Goal: Task Accomplishment & Management: Manage account settings

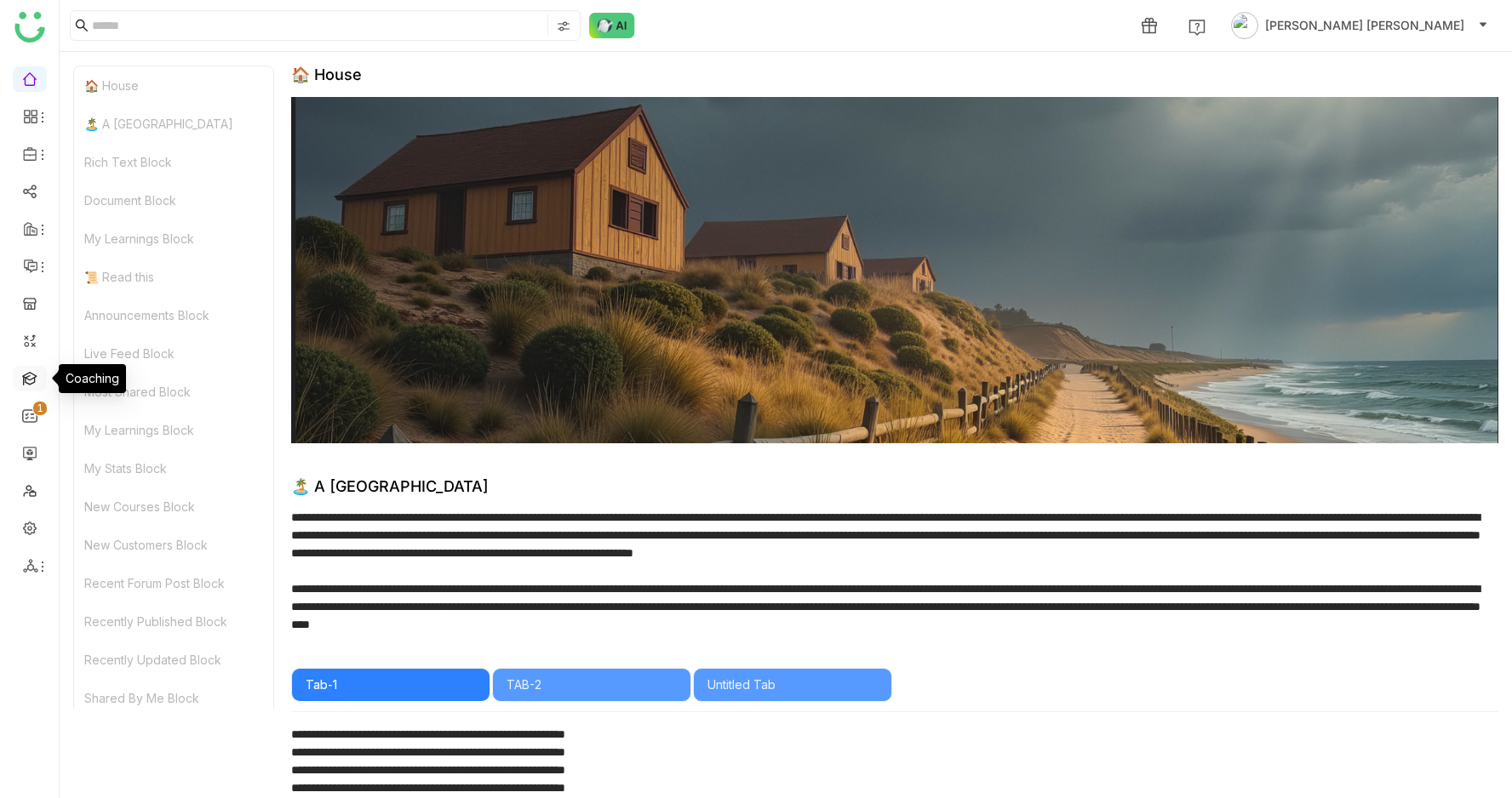
click at [33, 371] on link at bounding box center [30, 377] width 16 height 15
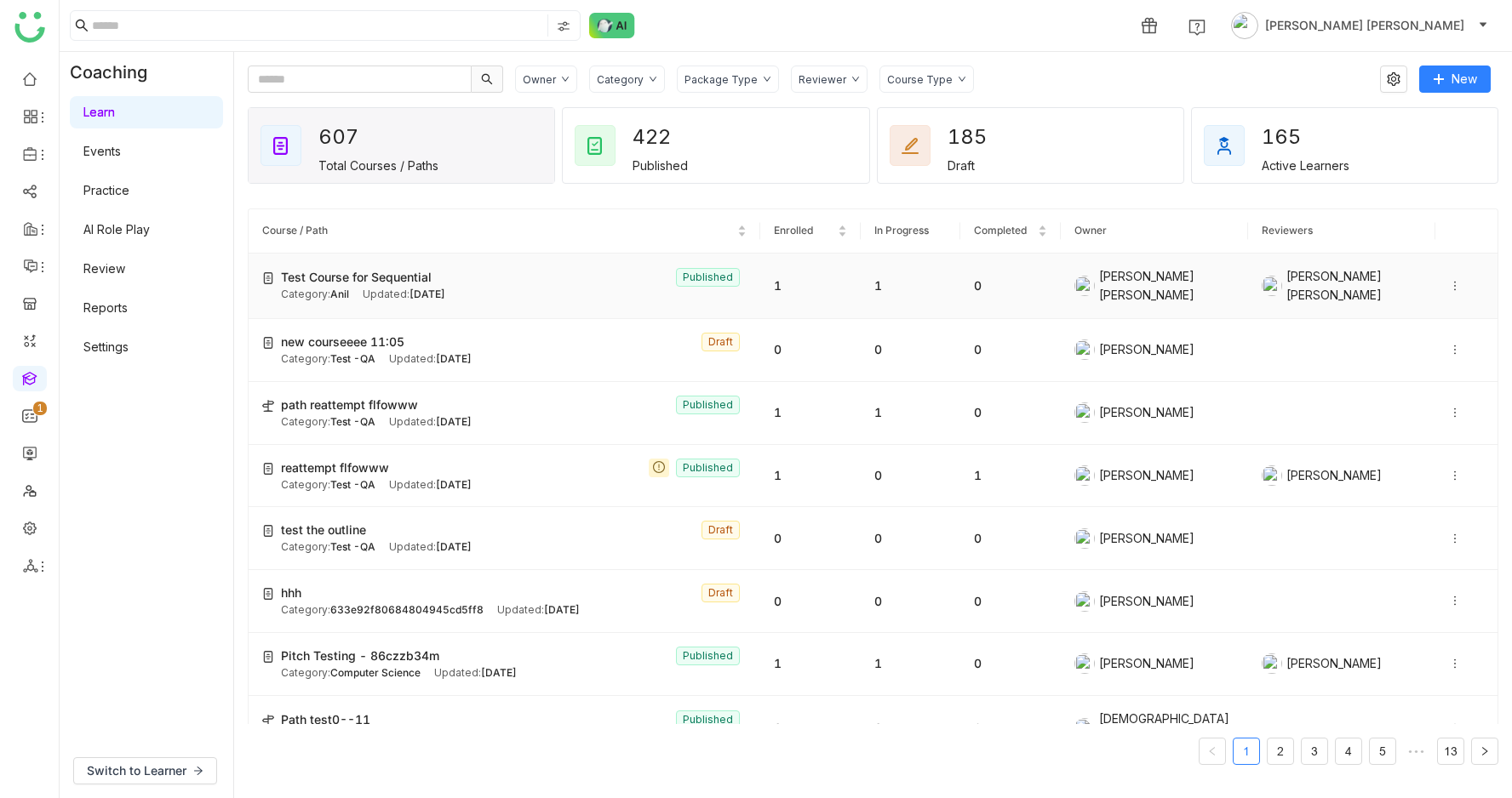
click at [444, 294] on span "[DATE]" at bounding box center [428, 294] width 35 height 13
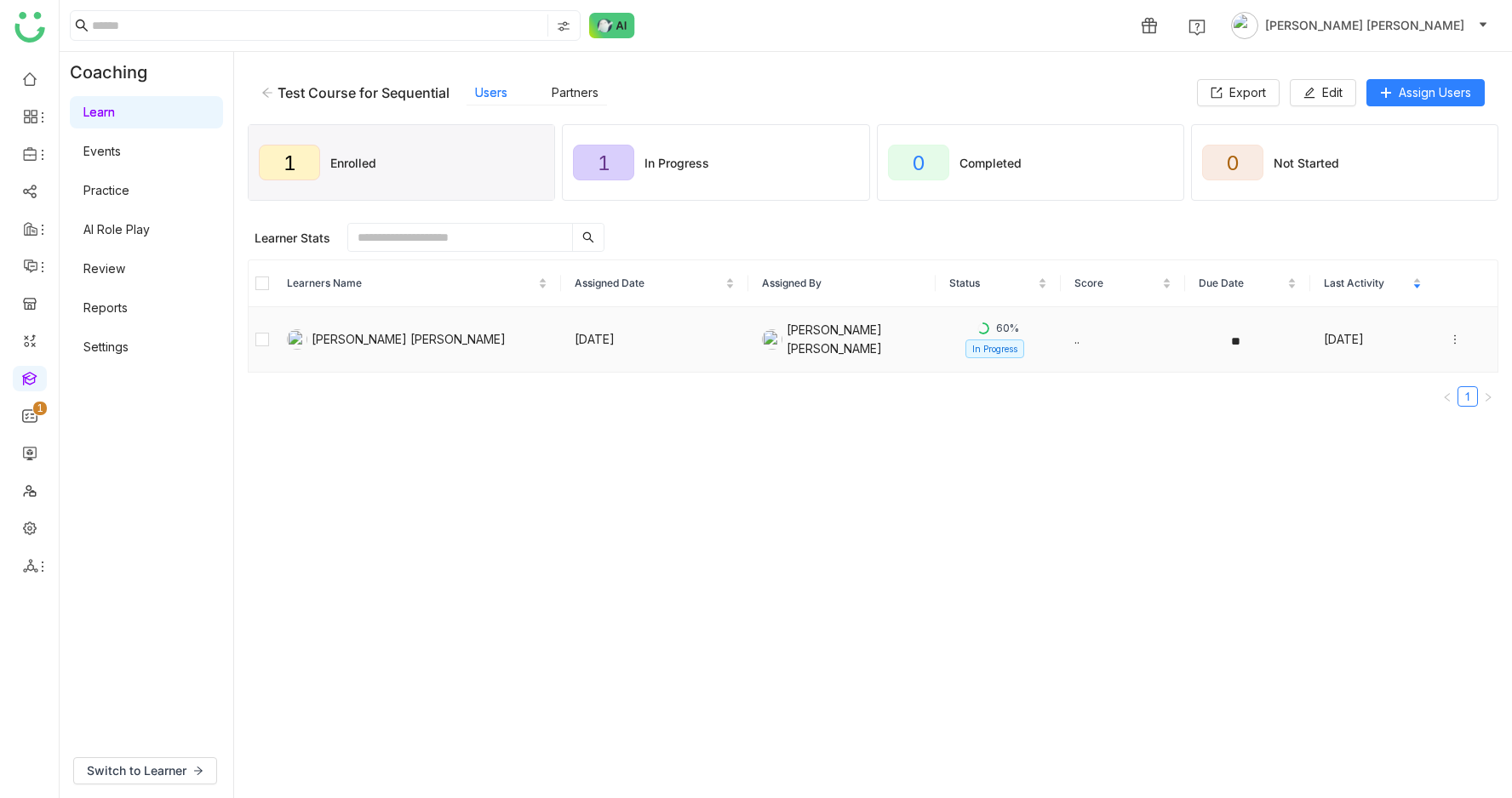
click at [1454, 335] on icon at bounding box center [1455, 340] width 12 height 12
click at [1391, 272] on li "Unenroll" at bounding box center [1383, 275] width 134 height 33
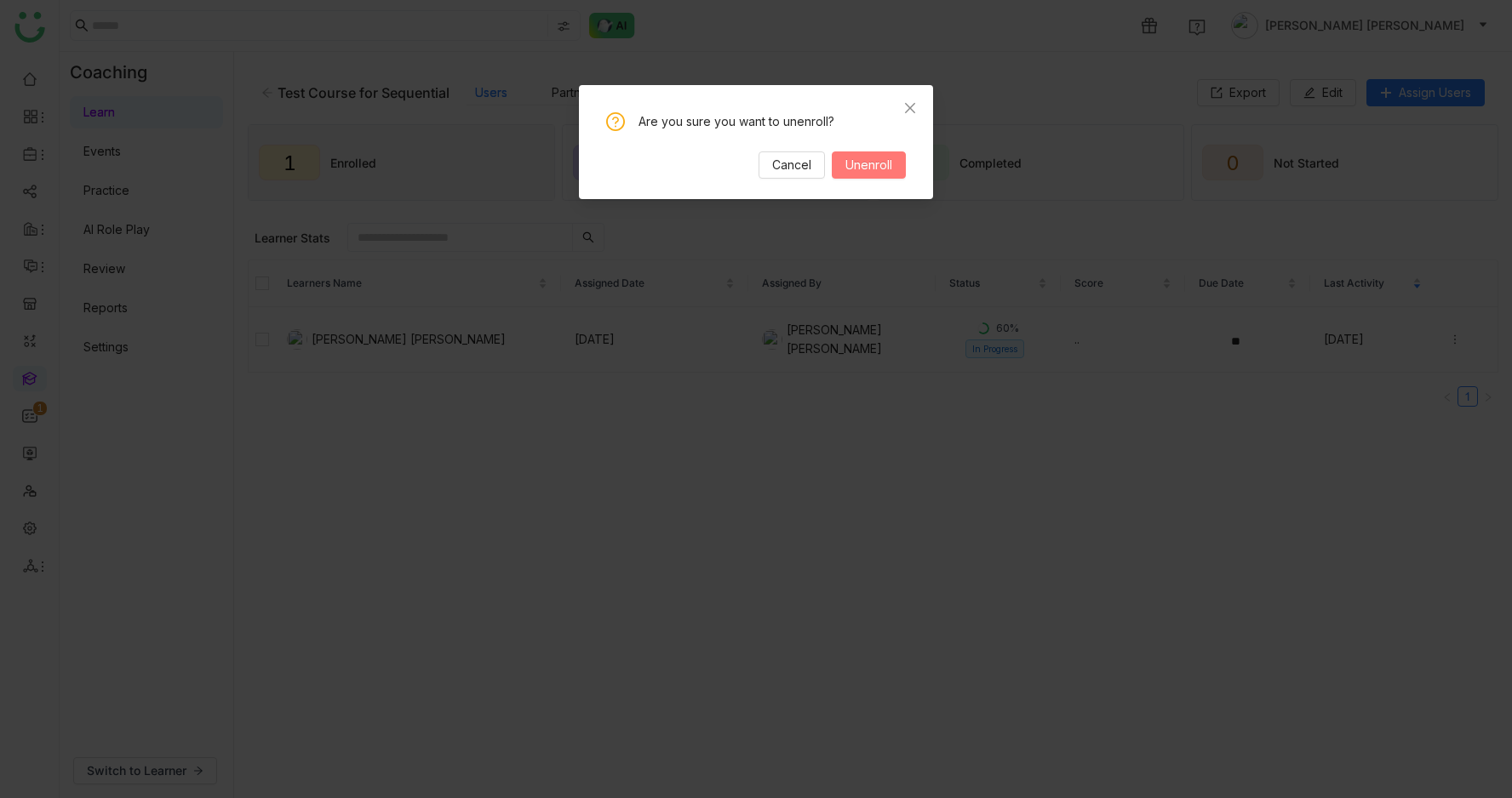
click at [880, 168] on span "Unenroll" at bounding box center [869, 165] width 47 height 19
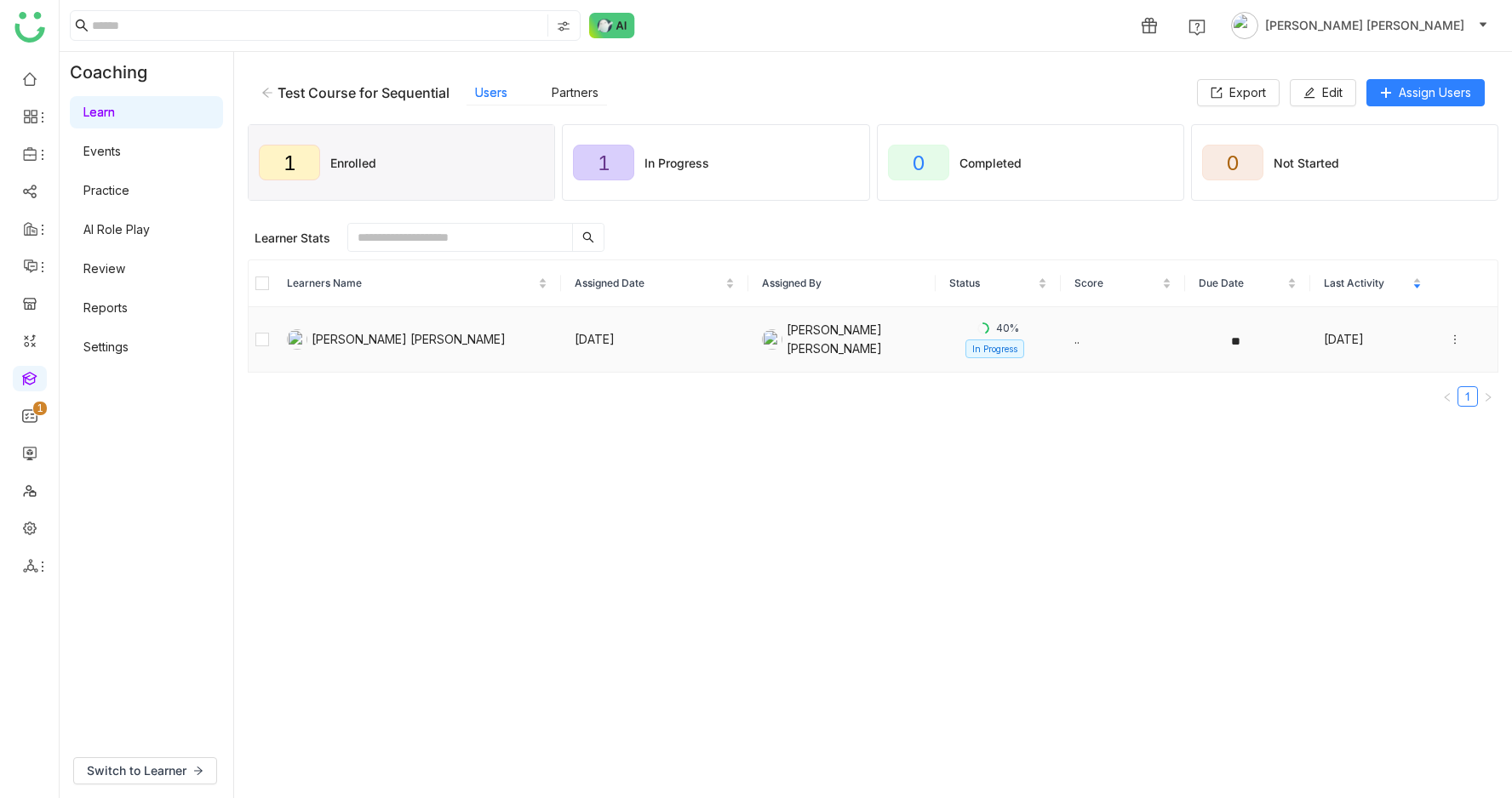
click at [1455, 338] on icon at bounding box center [1455, 340] width 12 height 12
click at [1408, 277] on li "Unenroll" at bounding box center [1383, 275] width 134 height 33
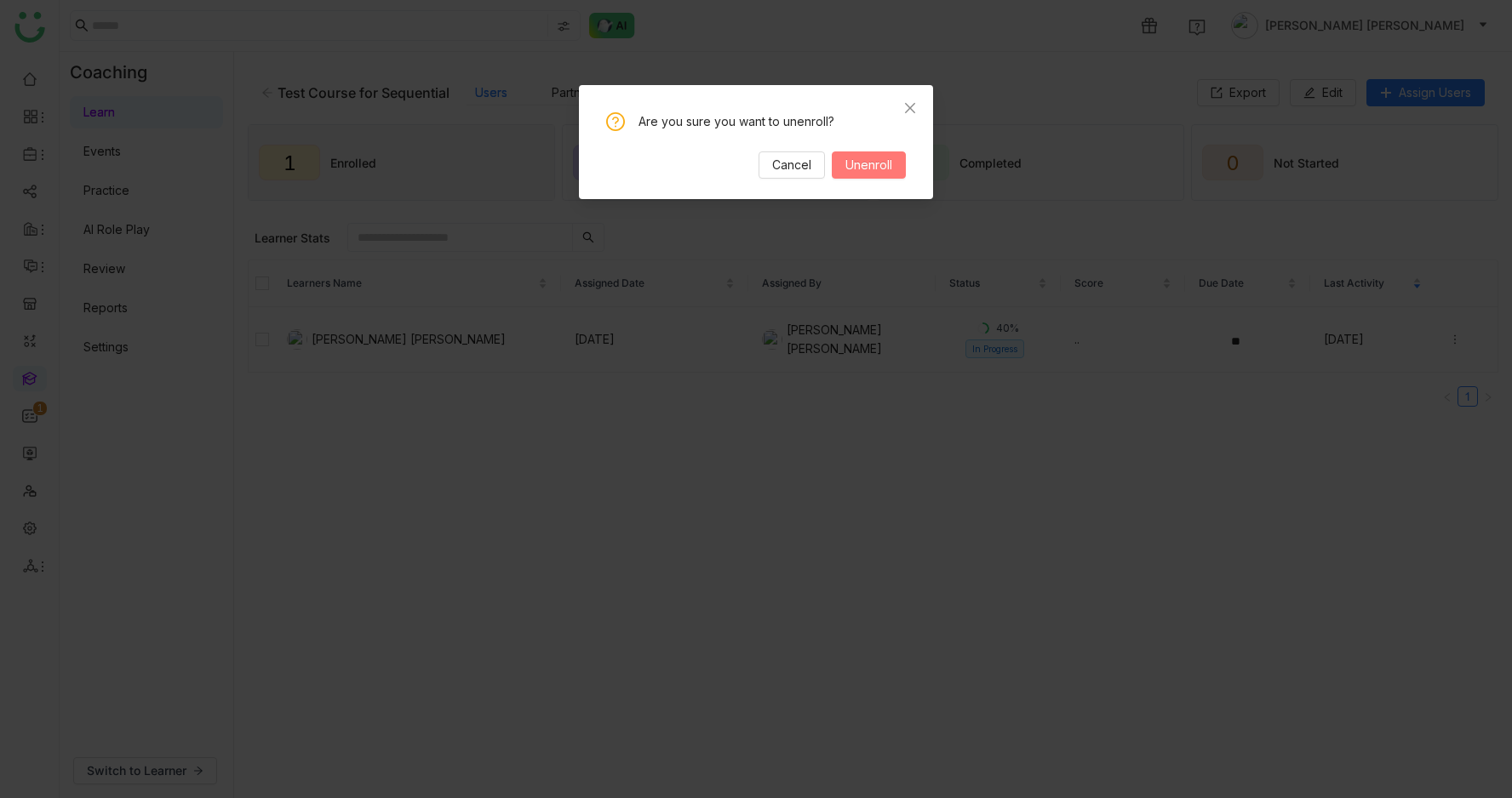
click at [862, 168] on span "Unenroll" at bounding box center [869, 165] width 47 height 19
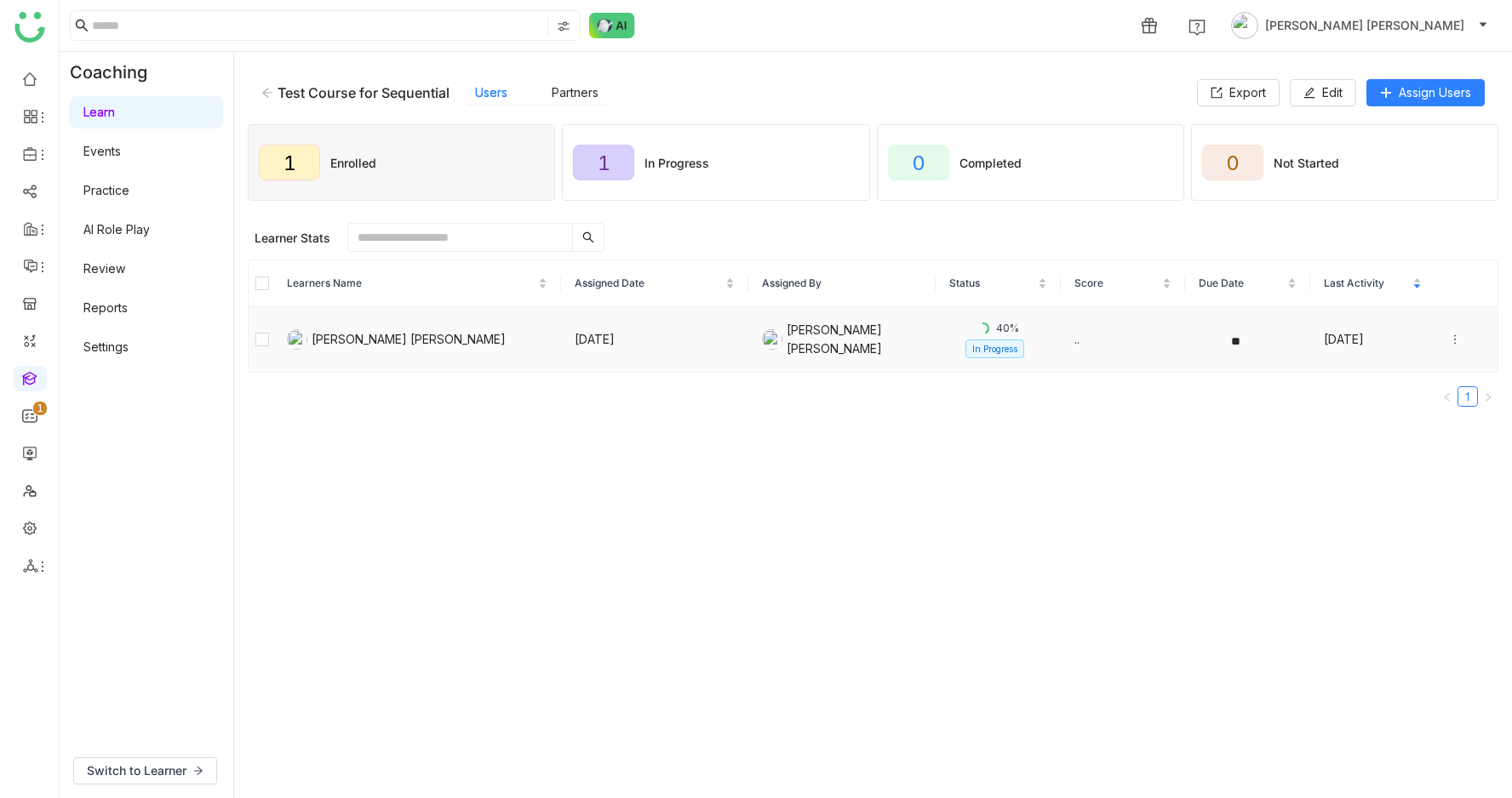
click at [1450, 342] on icon at bounding box center [1455, 340] width 12 height 12
click at [1345, 273] on div "Unenroll" at bounding box center [1358, 275] width 66 height 19
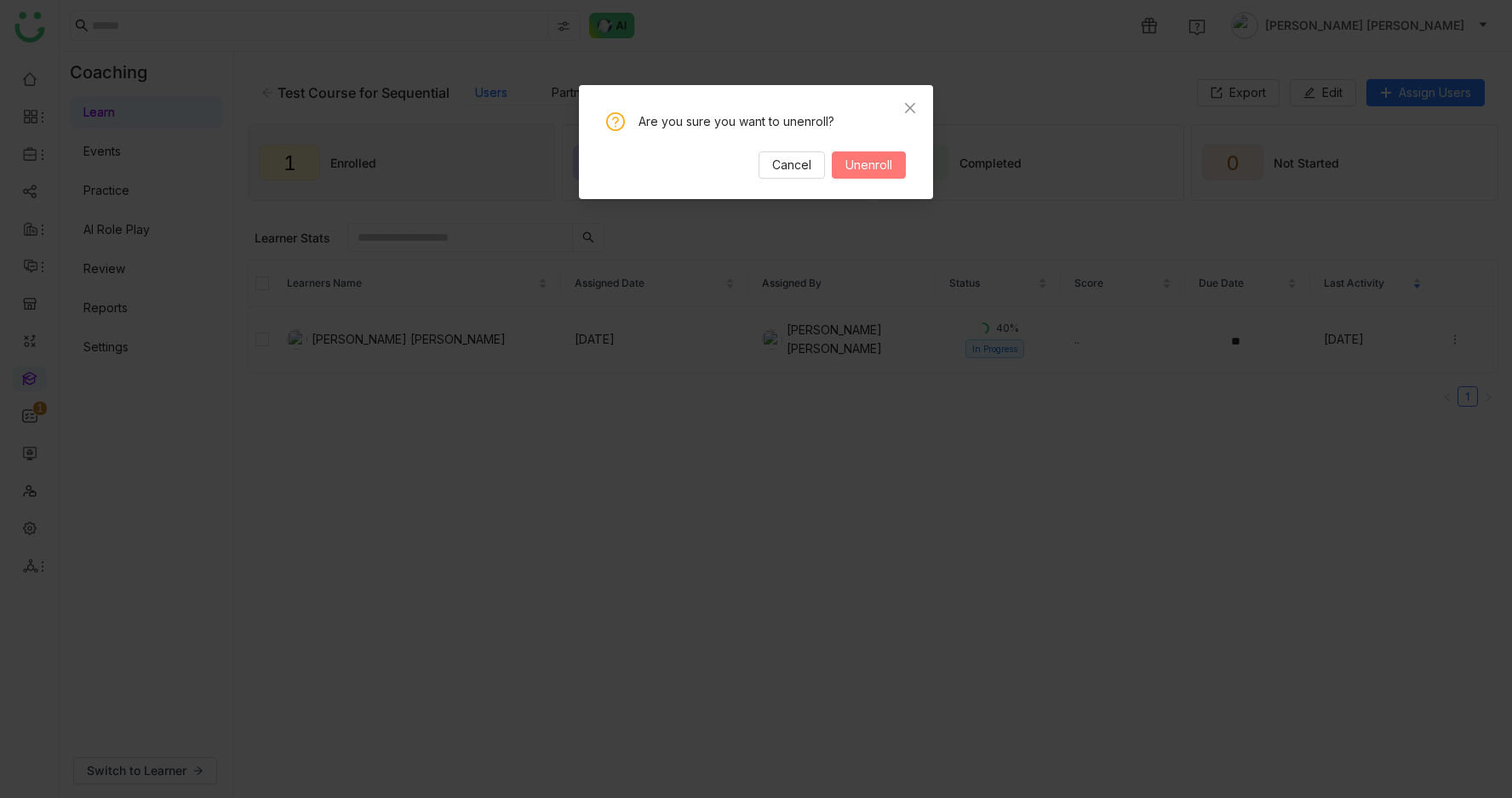
click at [888, 164] on span "Unenroll" at bounding box center [869, 165] width 47 height 19
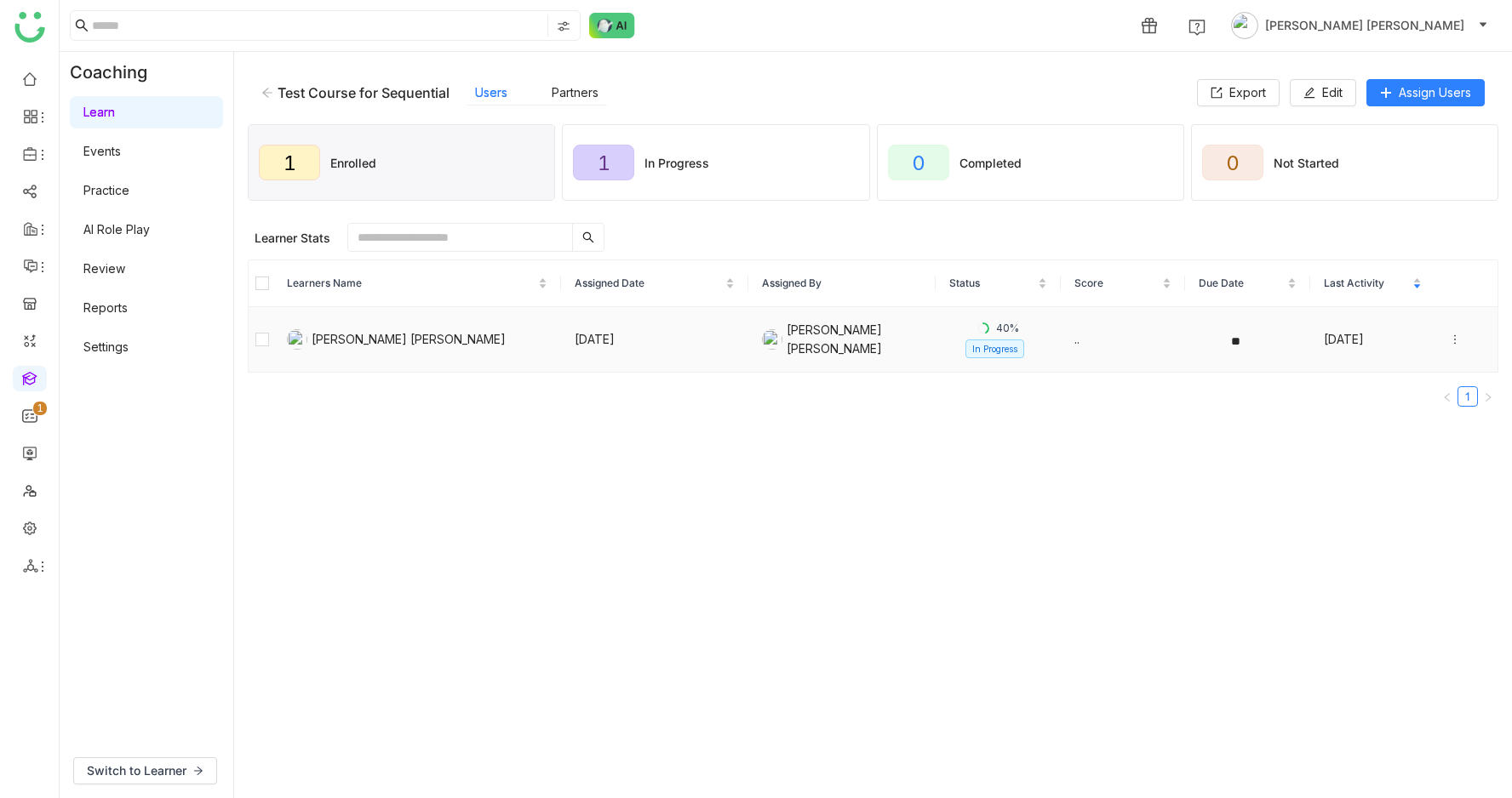
click at [1456, 340] on icon at bounding box center [1455, 340] width 12 height 12
click at [1367, 281] on div "Unenroll" at bounding box center [1358, 275] width 66 height 19
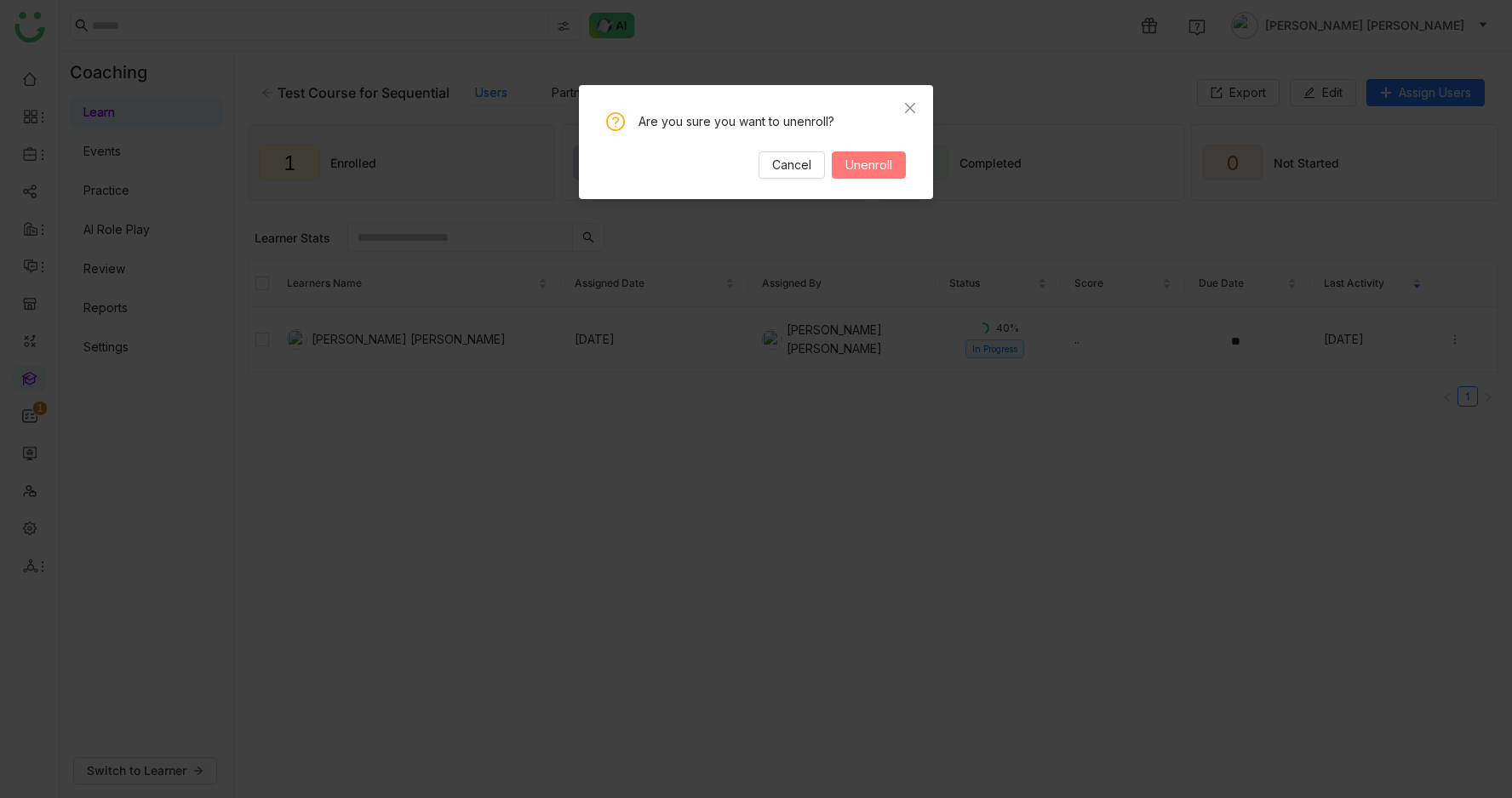
click at [876, 160] on span "Unenroll" at bounding box center [869, 165] width 47 height 19
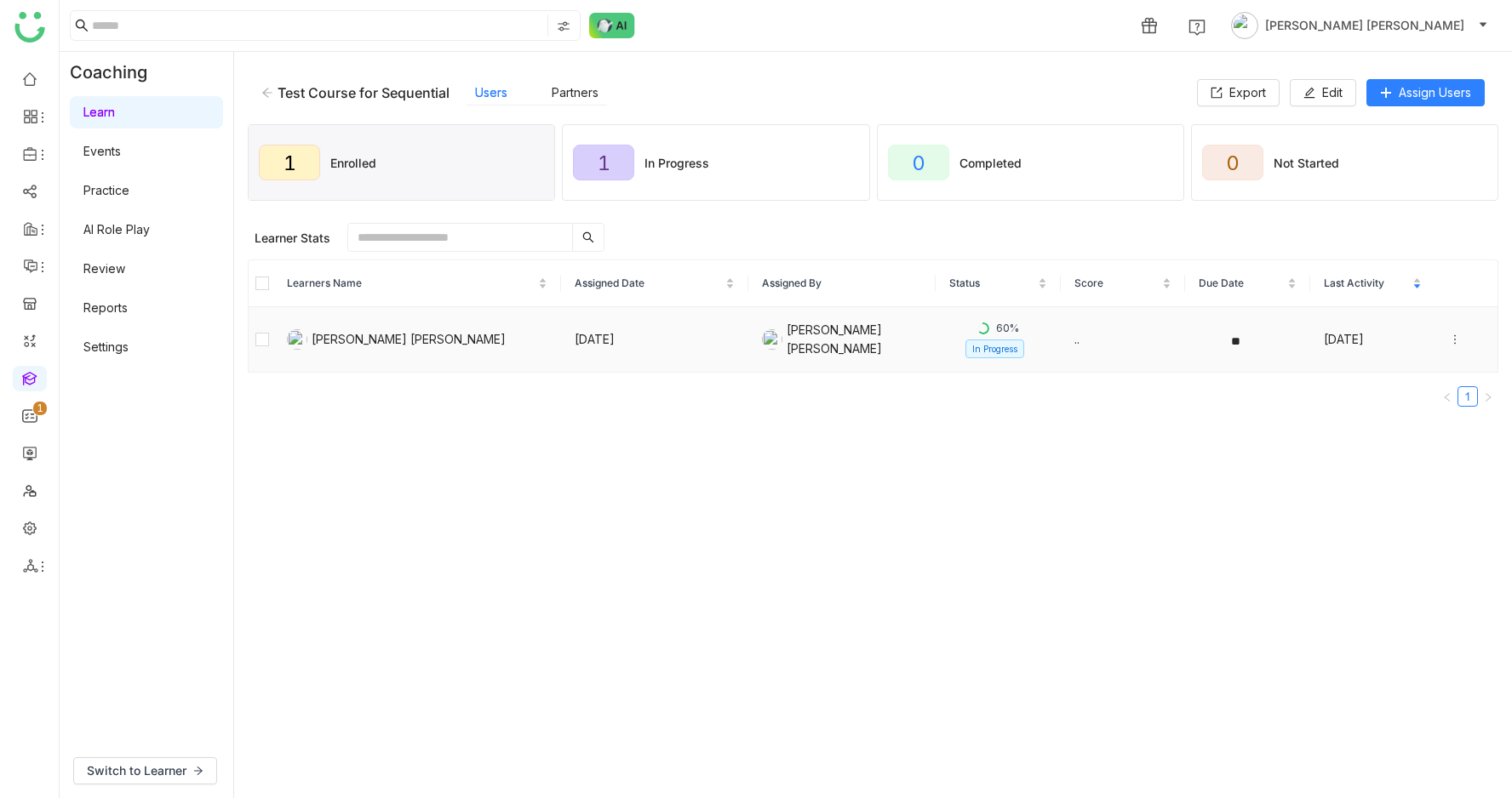
click at [1453, 343] on icon at bounding box center [1455, 340] width 12 height 12
click at [1389, 274] on div "Unenroll" at bounding box center [1358, 275] width 66 height 19
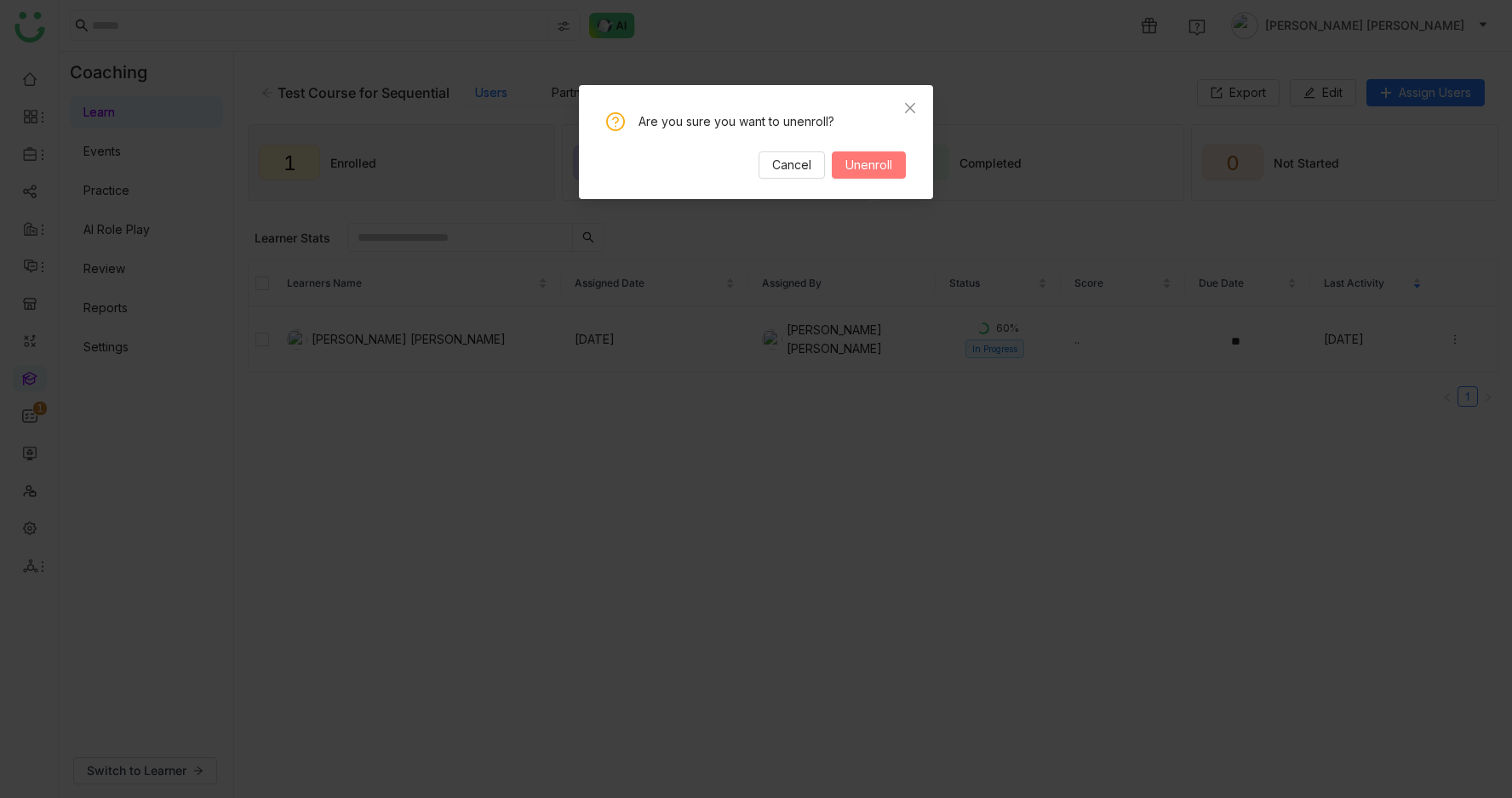
click at [874, 158] on span "Unenroll" at bounding box center [869, 165] width 47 height 19
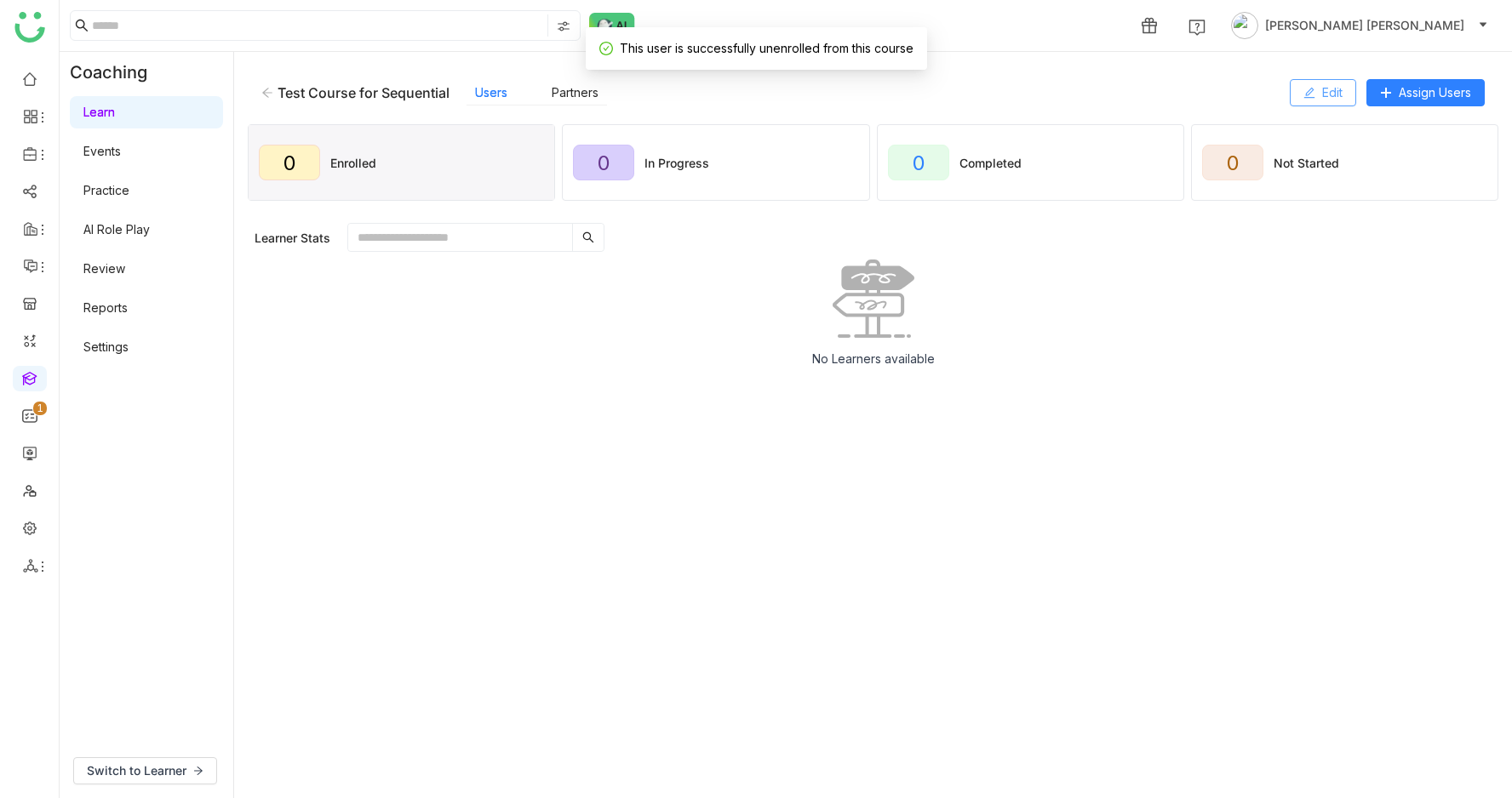
click at [1340, 96] on span "Edit" at bounding box center [1333, 93] width 21 height 19
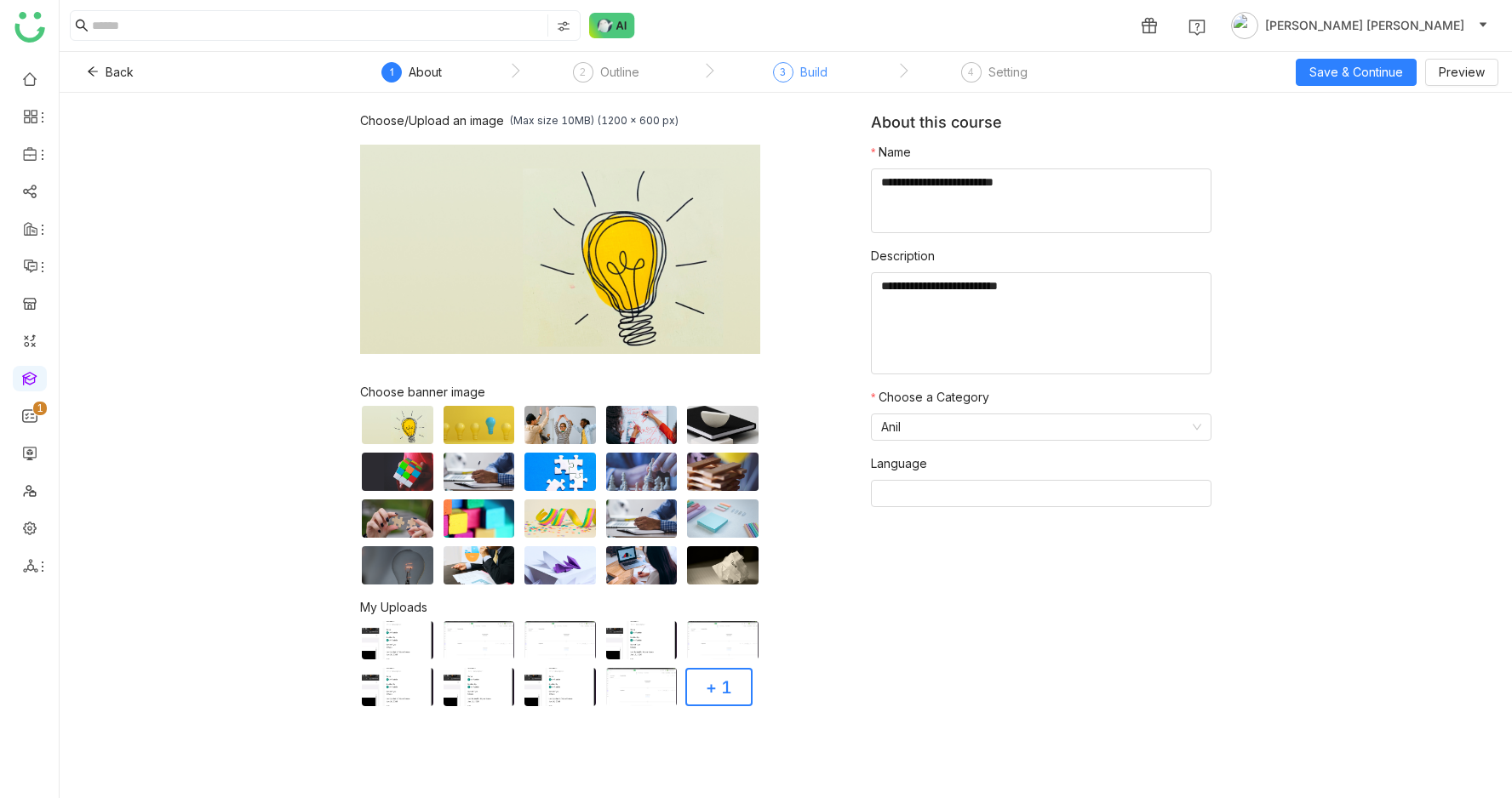
click at [816, 72] on div "Build" at bounding box center [814, 72] width 28 height 21
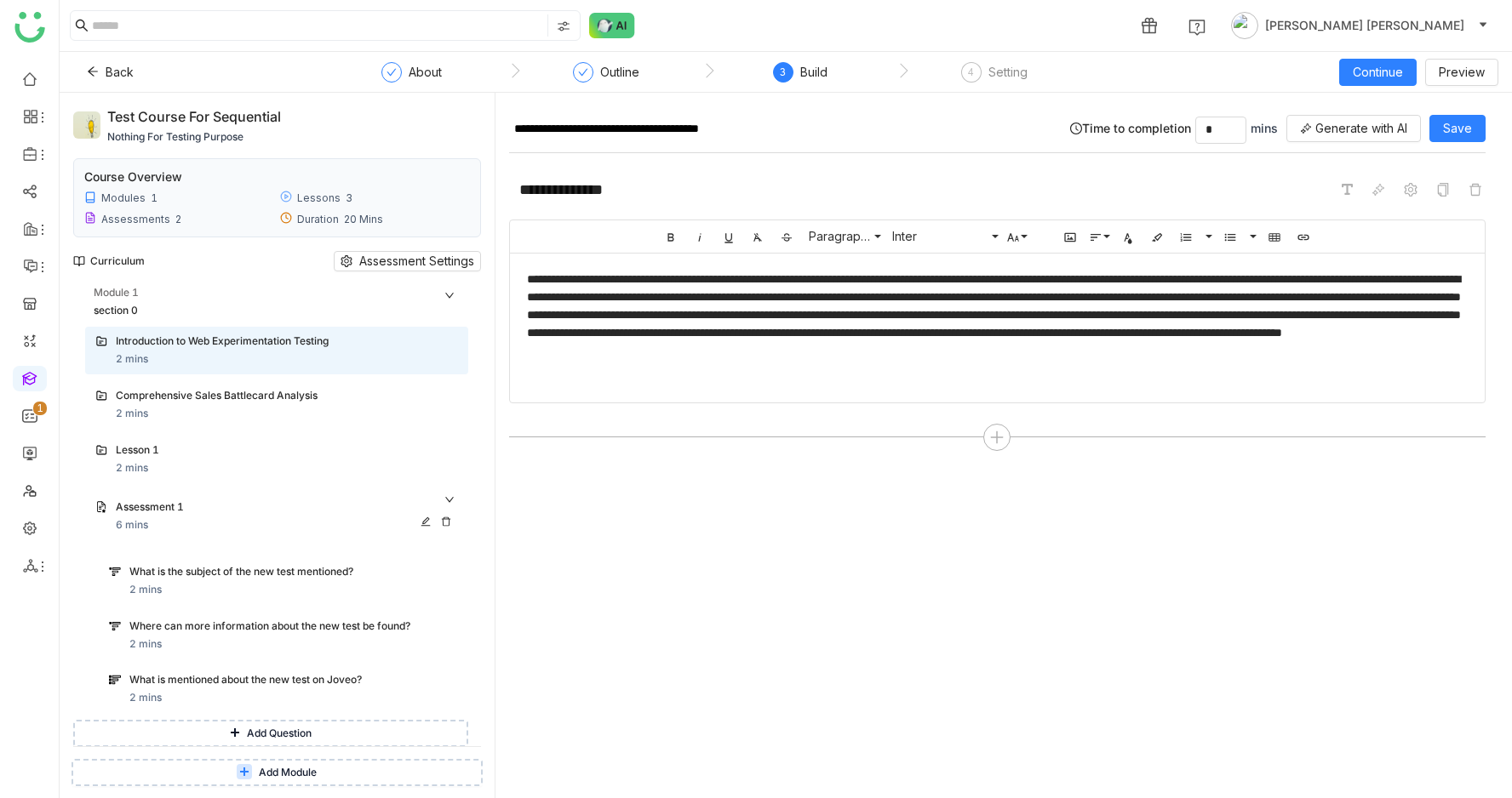
click at [149, 503] on div "Assessment 1" at bounding box center [266, 507] width 302 height 16
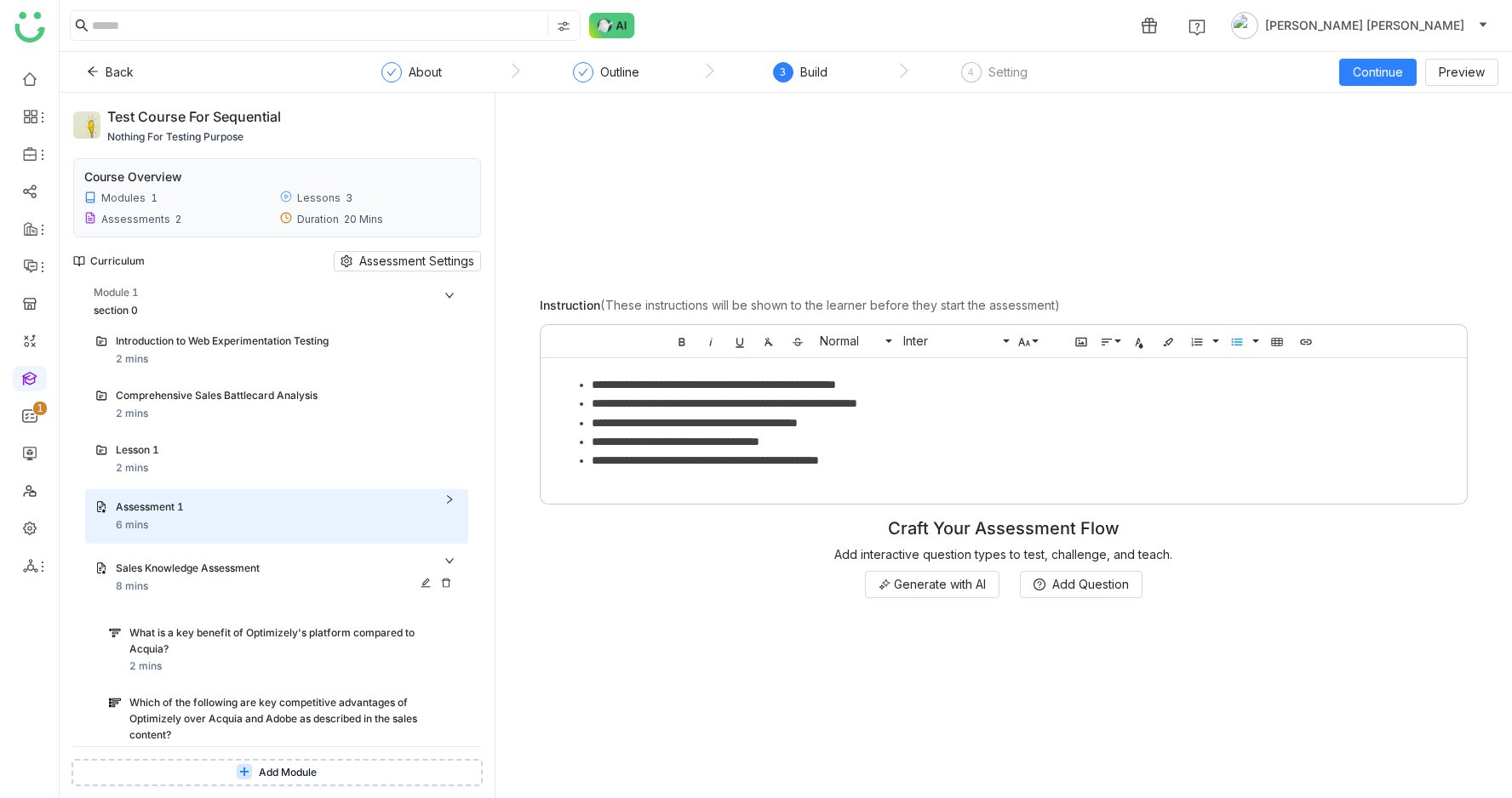
click at [180, 567] on div "Sales Knowledge Assessment" at bounding box center [266, 568] width 302 height 16
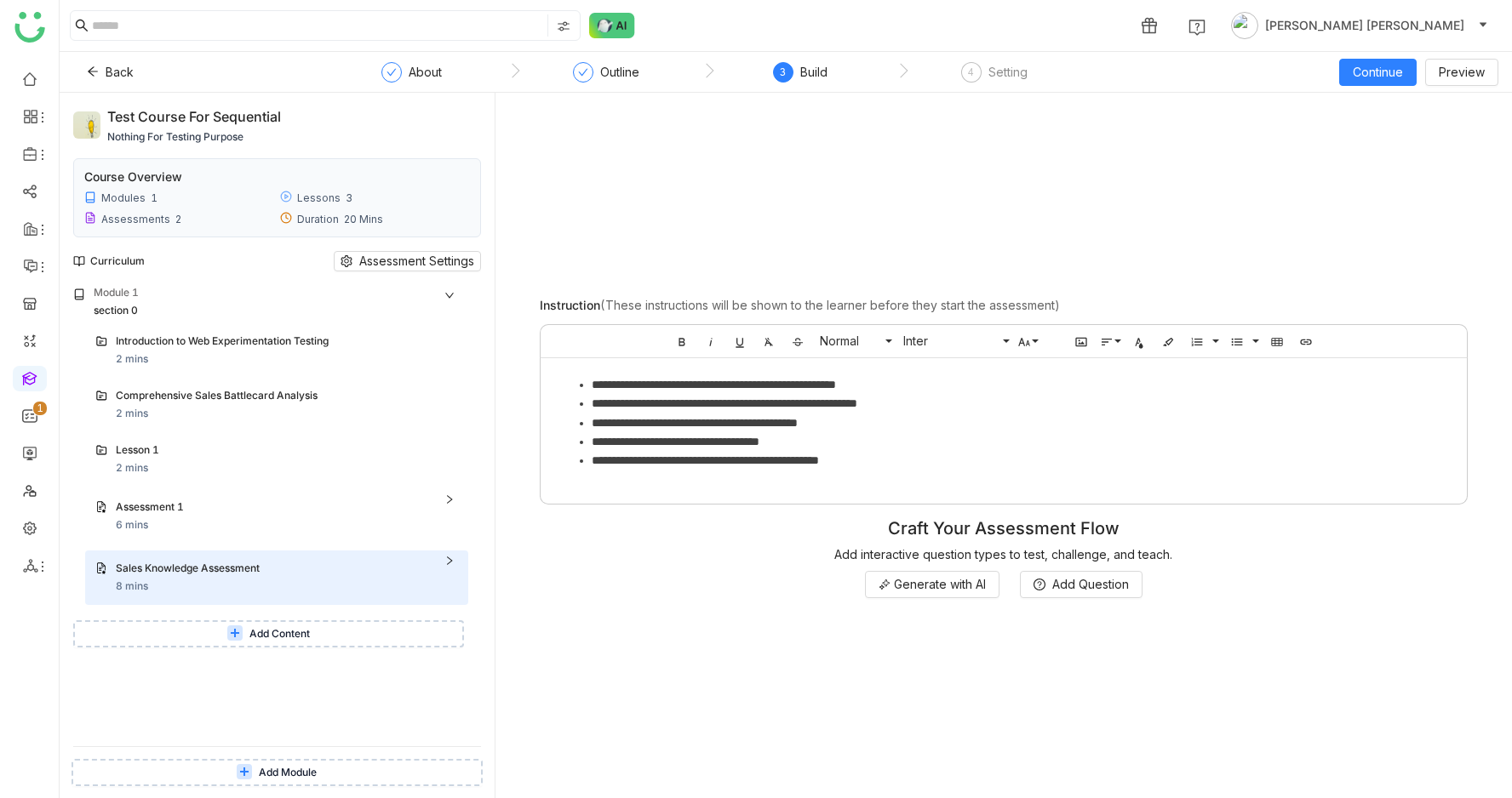
click at [189, 634] on button "Add Content" at bounding box center [268, 634] width 391 height 28
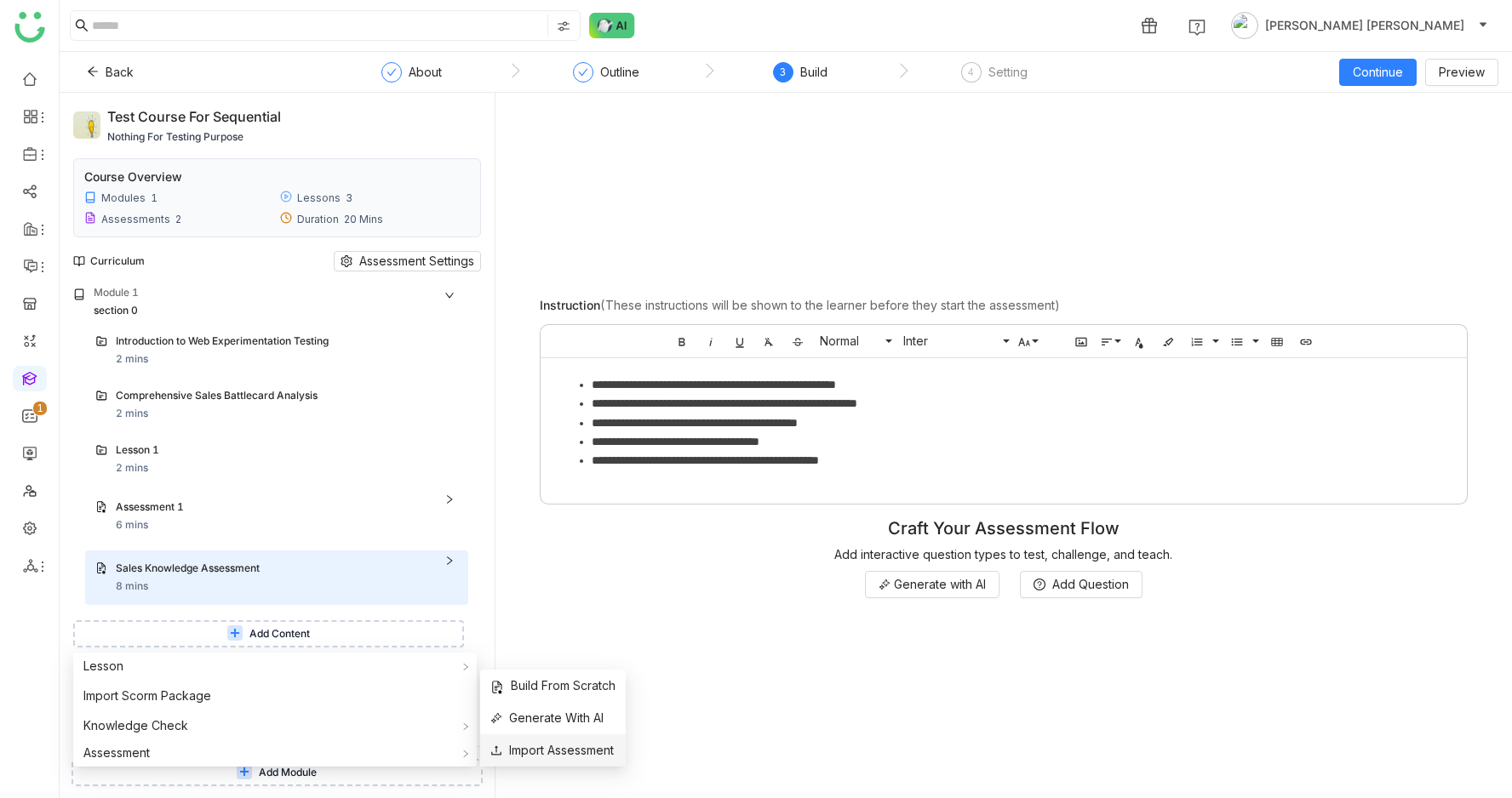
click at [496, 735] on li "Import Assessment" at bounding box center [553, 751] width 146 height 33
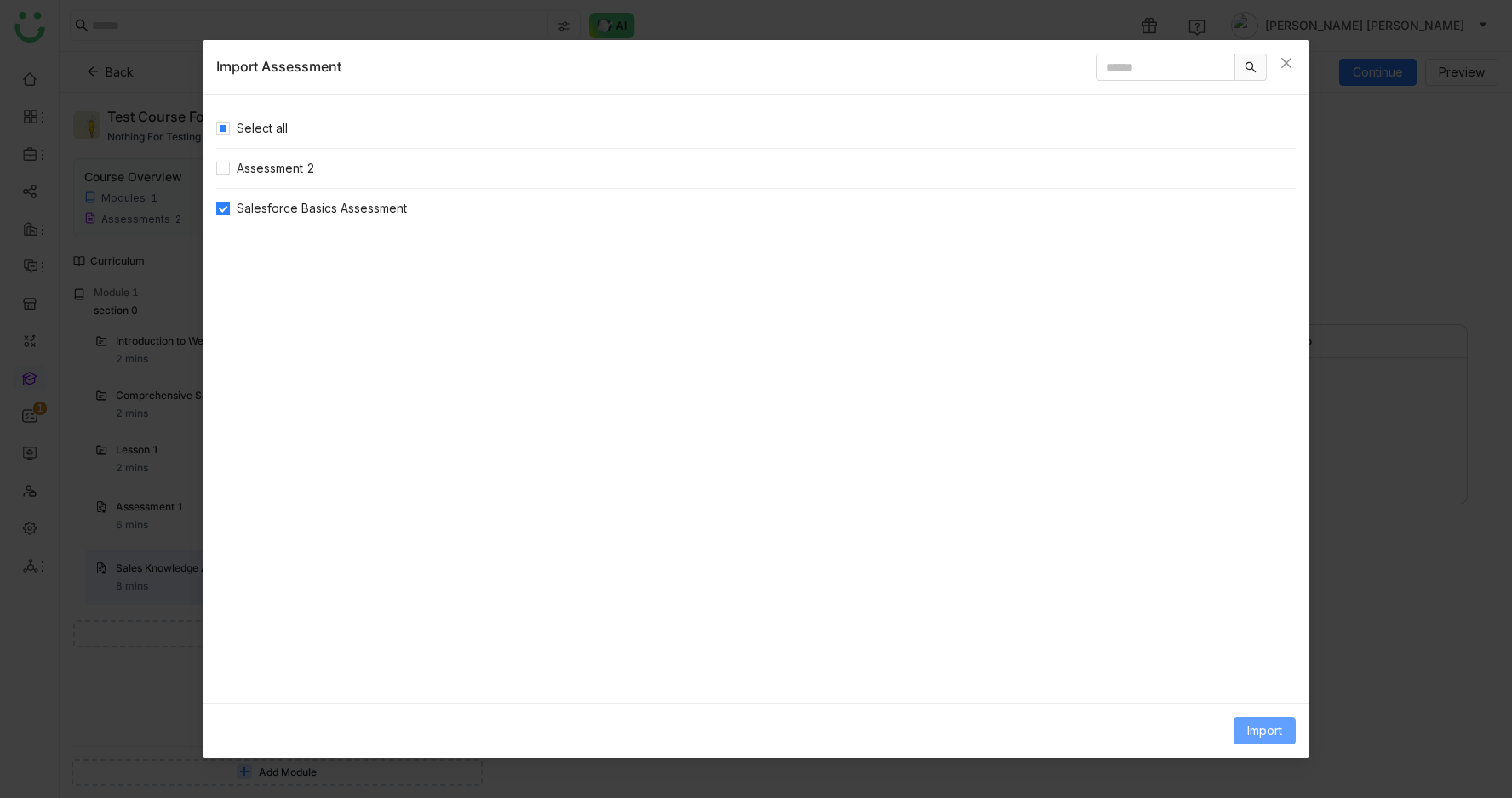
click at [1284, 734] on button "Import" at bounding box center [1265, 731] width 62 height 28
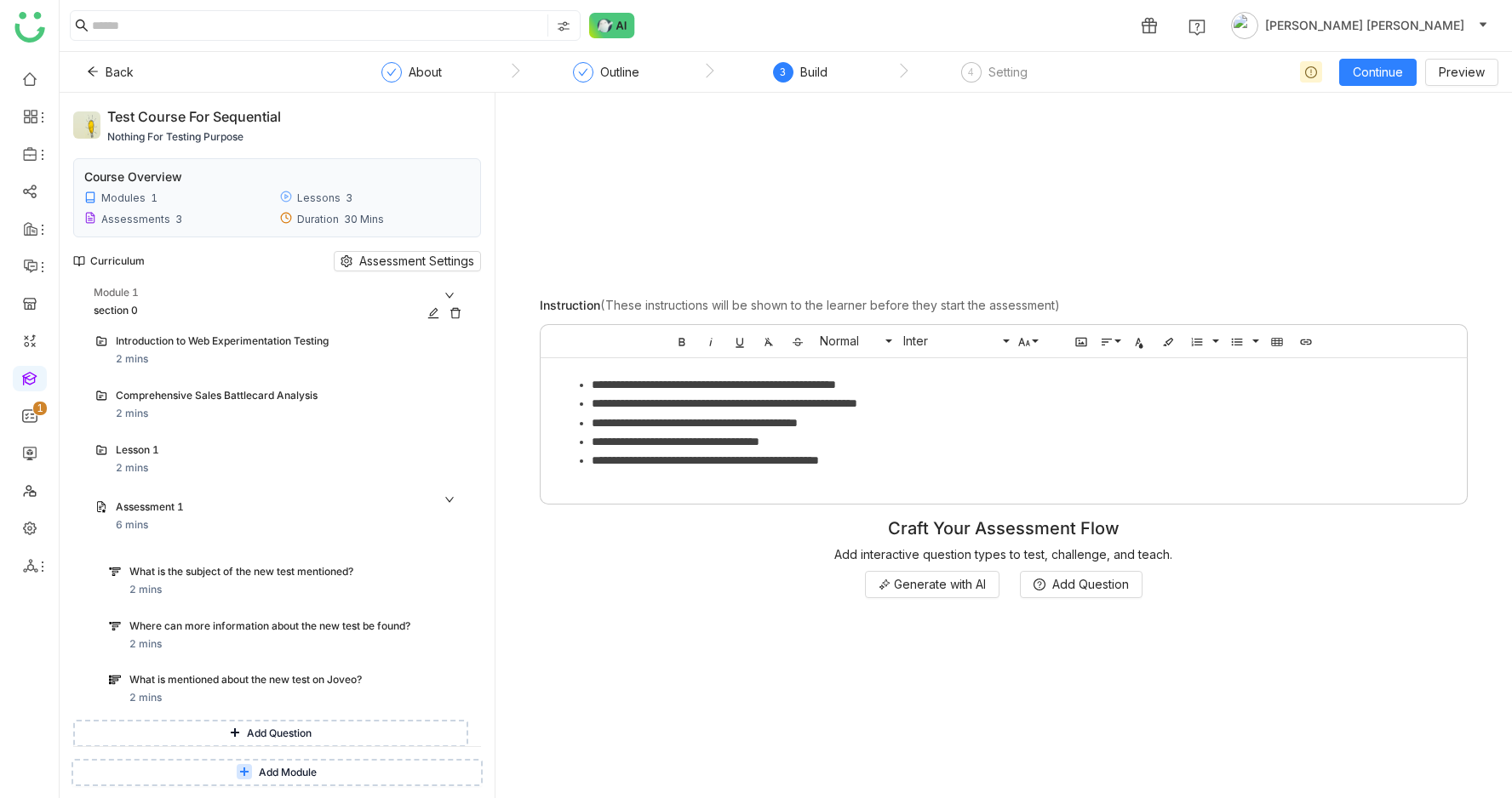
click at [160, 305] on div "section 0" at bounding box center [258, 311] width 329 height 16
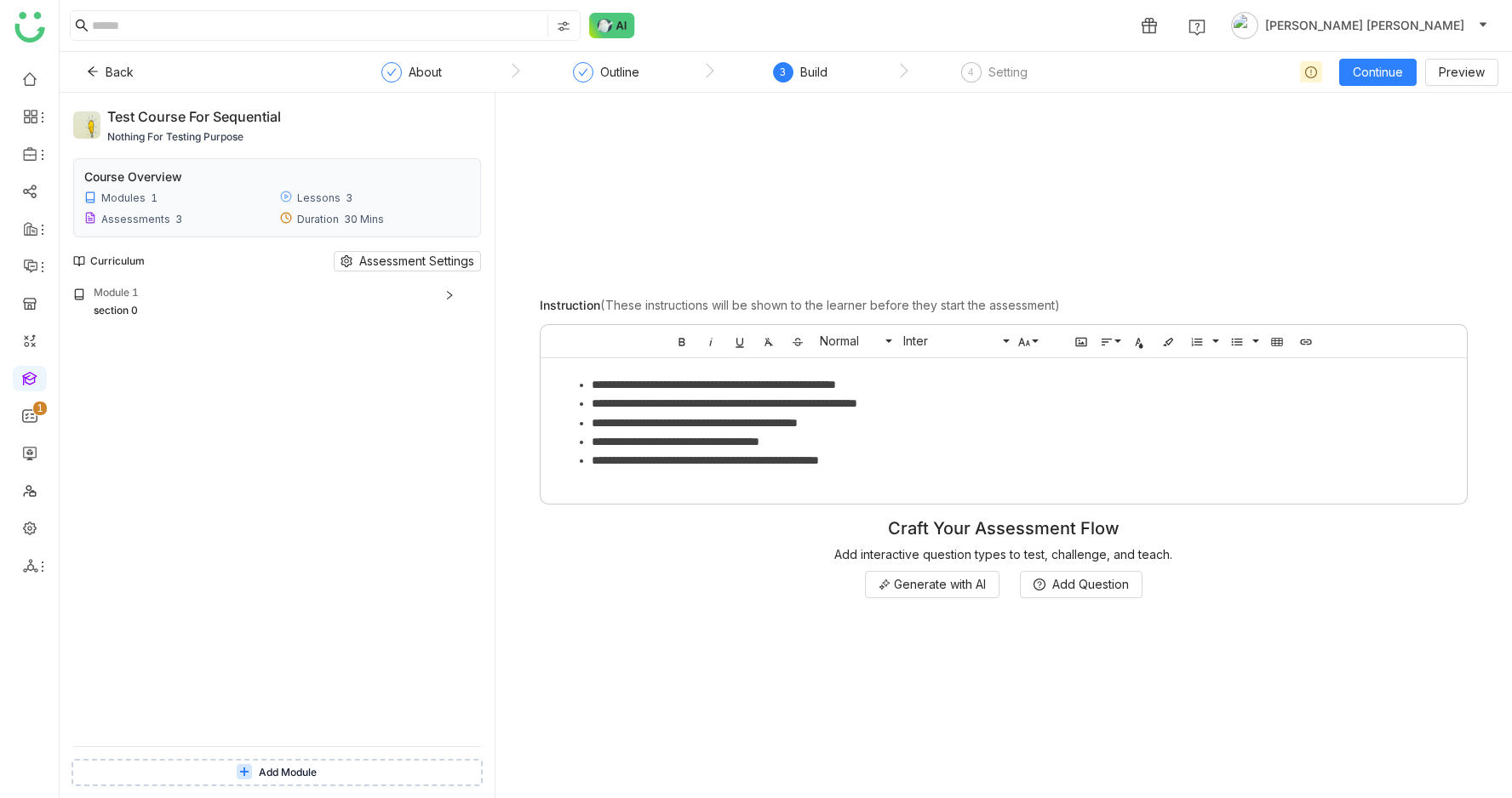
click at [239, 786] on div "Add Module" at bounding box center [276, 772] width 435 height 51
click at [243, 780] on button "Add Module" at bounding box center [277, 773] width 411 height 28
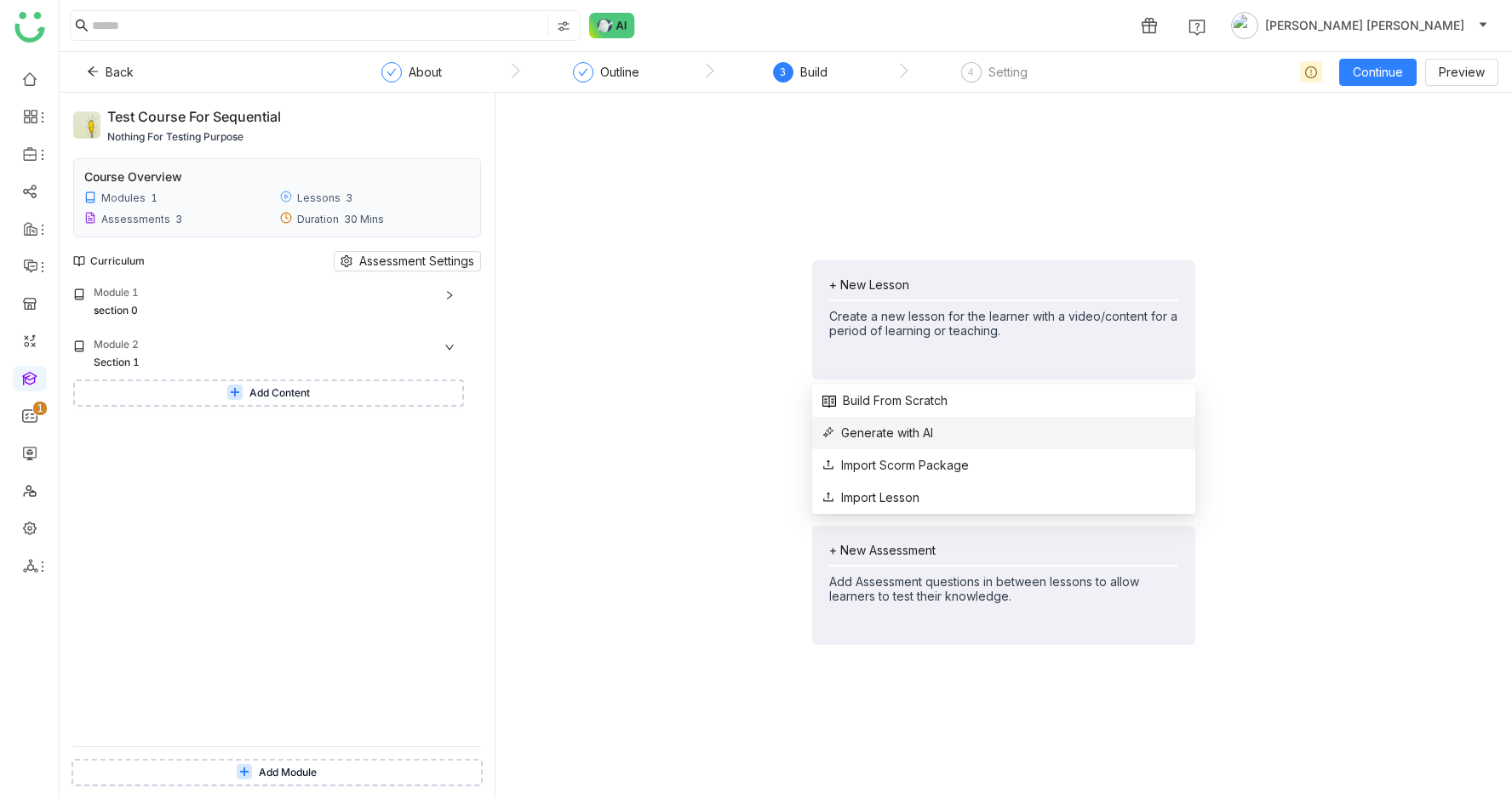
click at [930, 428] on span "Generate with AI" at bounding box center [878, 432] width 110 height 19
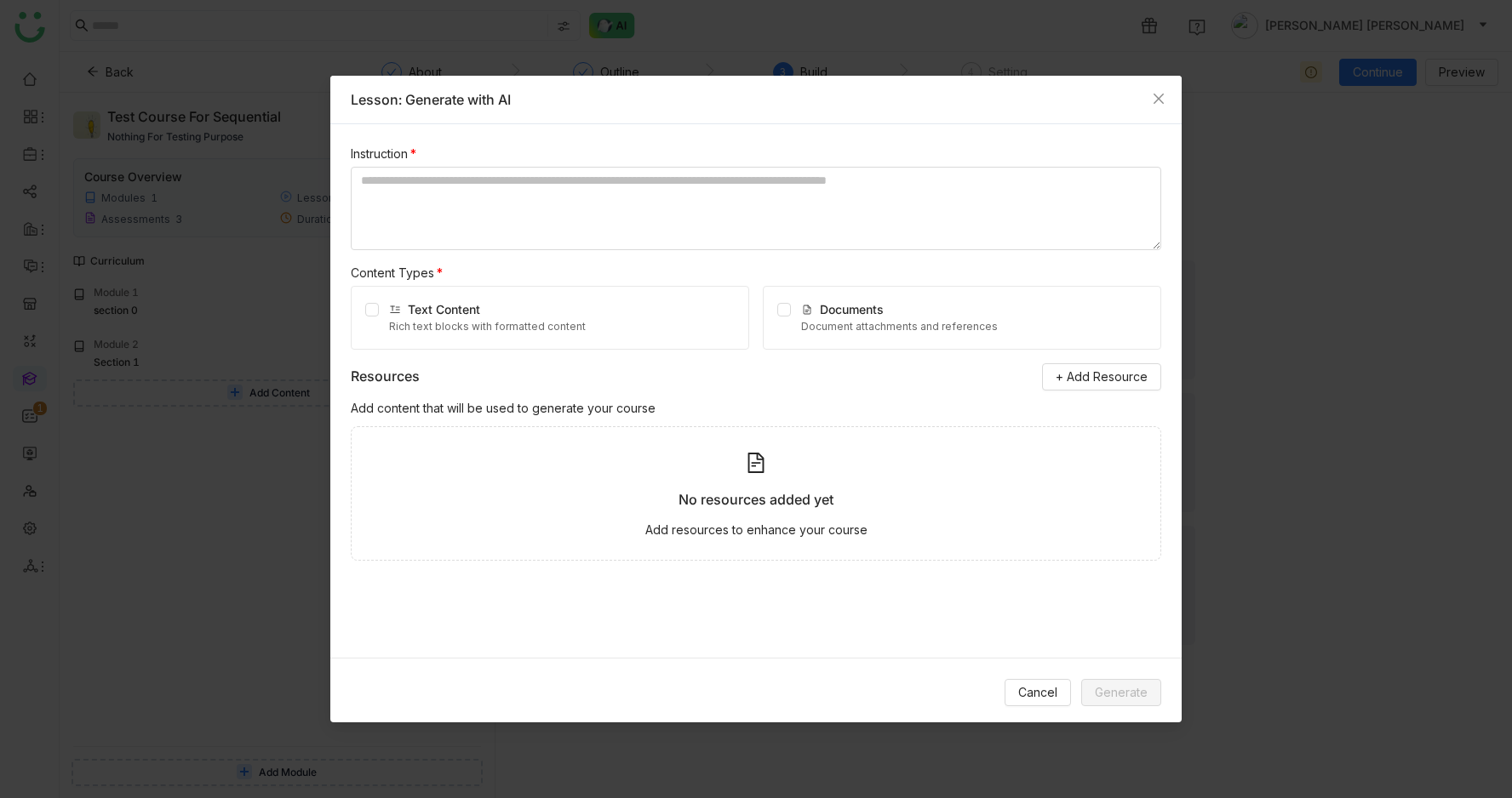
click at [442, 316] on span "Text Content" at bounding box center [444, 309] width 72 height 15
click at [429, 234] on textarea at bounding box center [756, 208] width 810 height 84
type textarea "*****"
click at [1123, 694] on span "Generate" at bounding box center [1122, 693] width 53 height 19
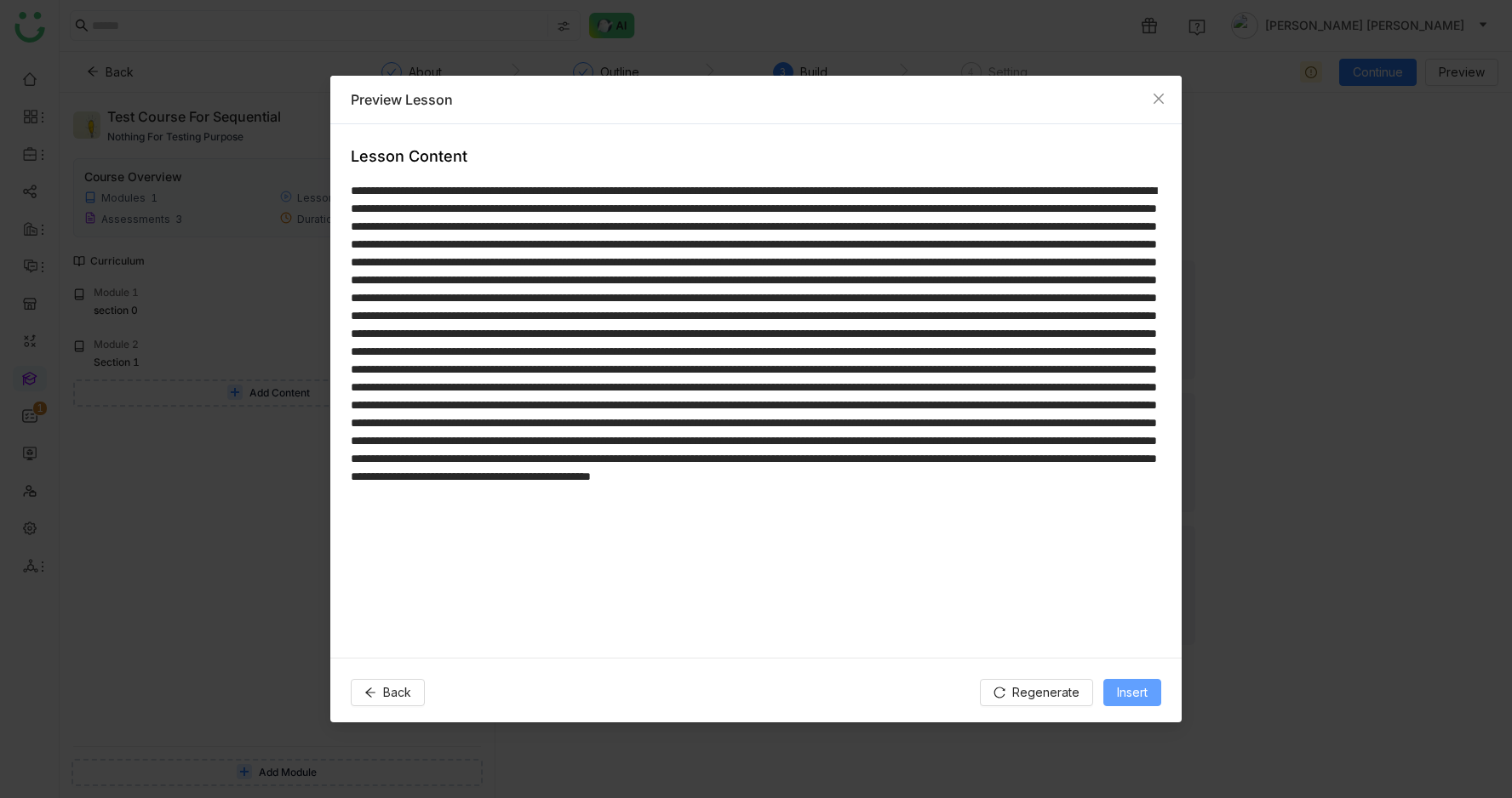
click at [1134, 693] on span "Insert" at bounding box center [1132, 693] width 31 height 19
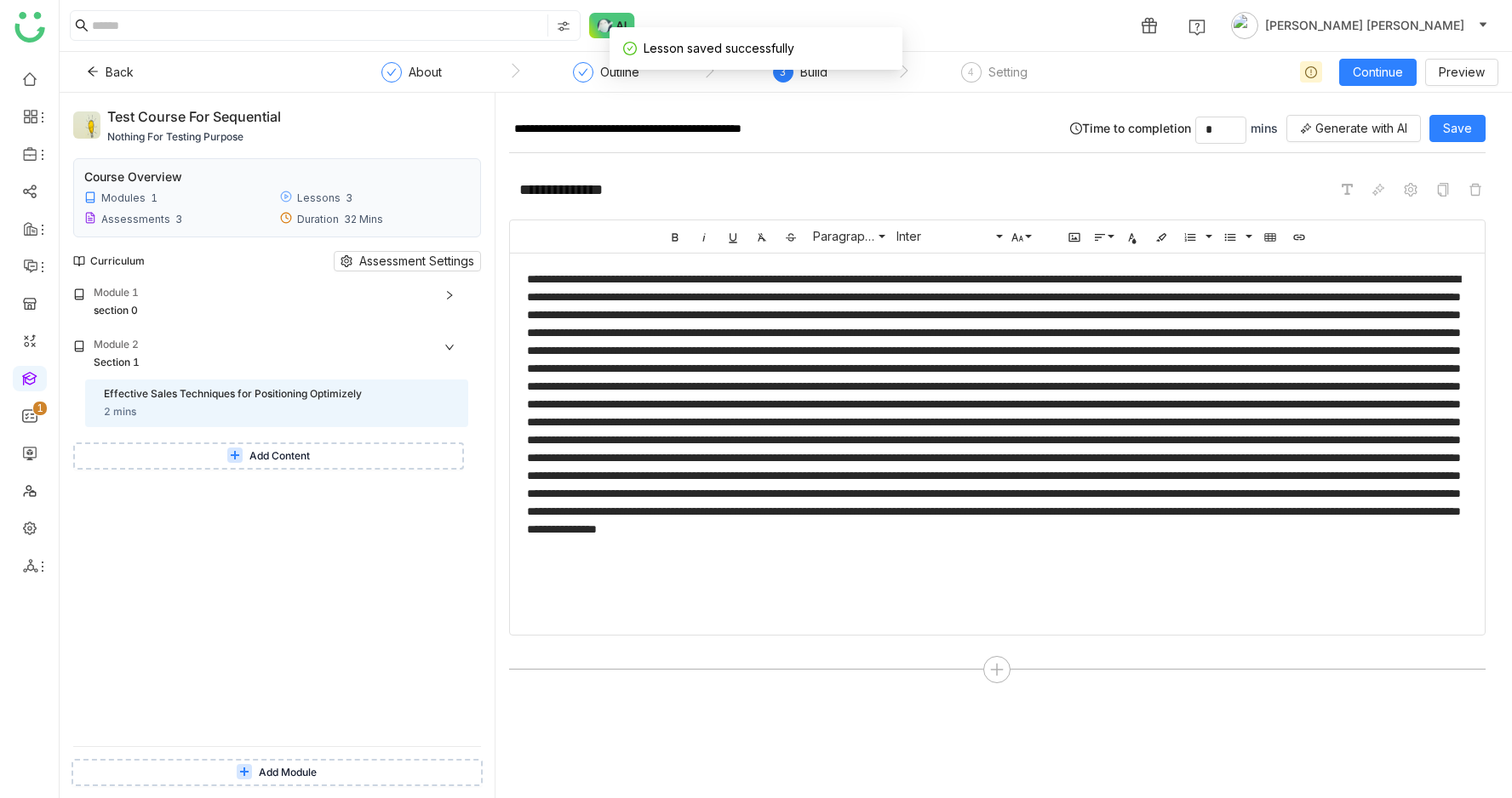
click at [902, 648] on div "**********" at bounding box center [997, 430] width 977 height 513
click at [249, 456] on button "Add Content" at bounding box center [268, 456] width 391 height 28
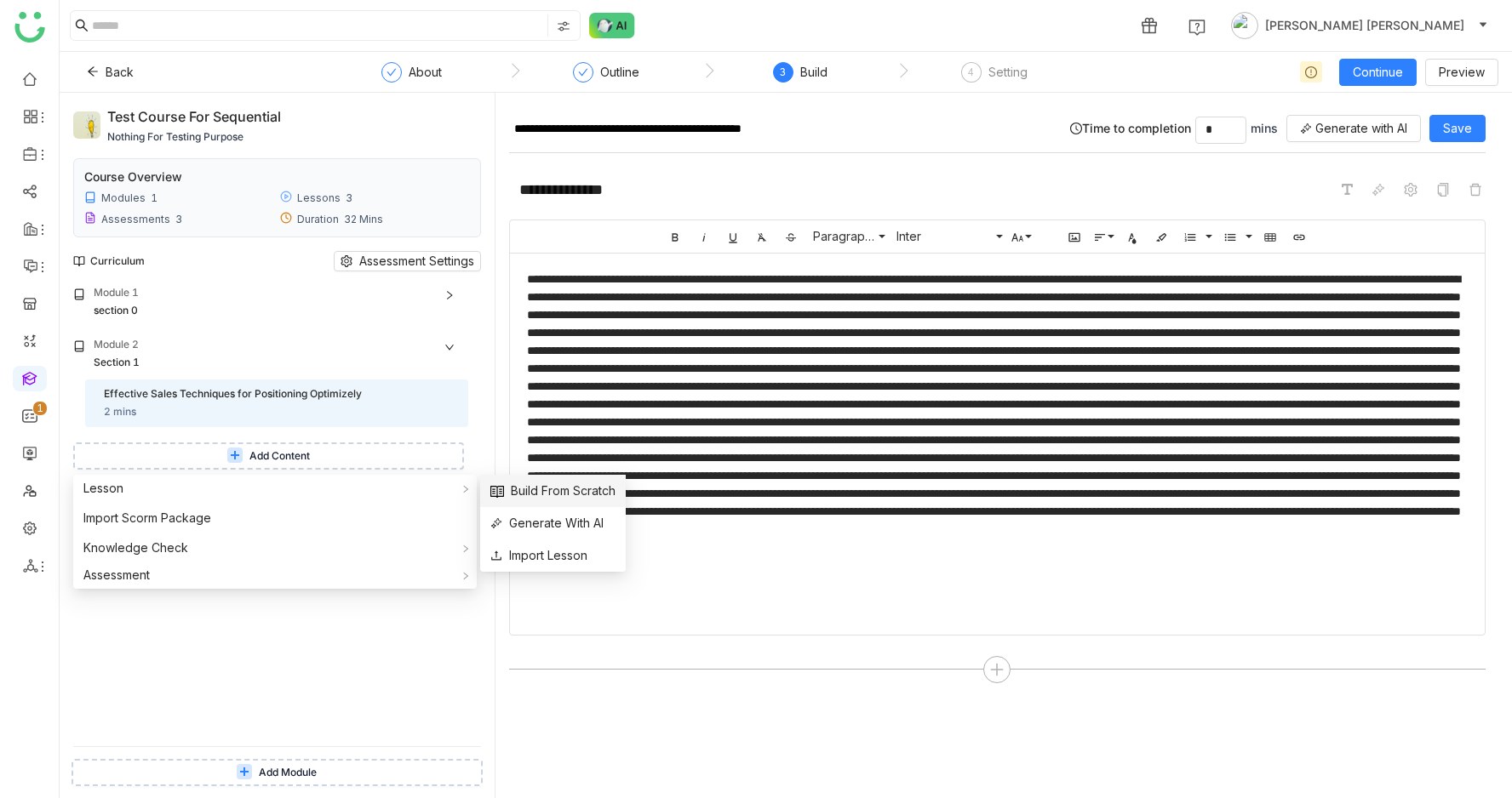
click at [560, 480] on li "Build From Scratch" at bounding box center [553, 491] width 146 height 33
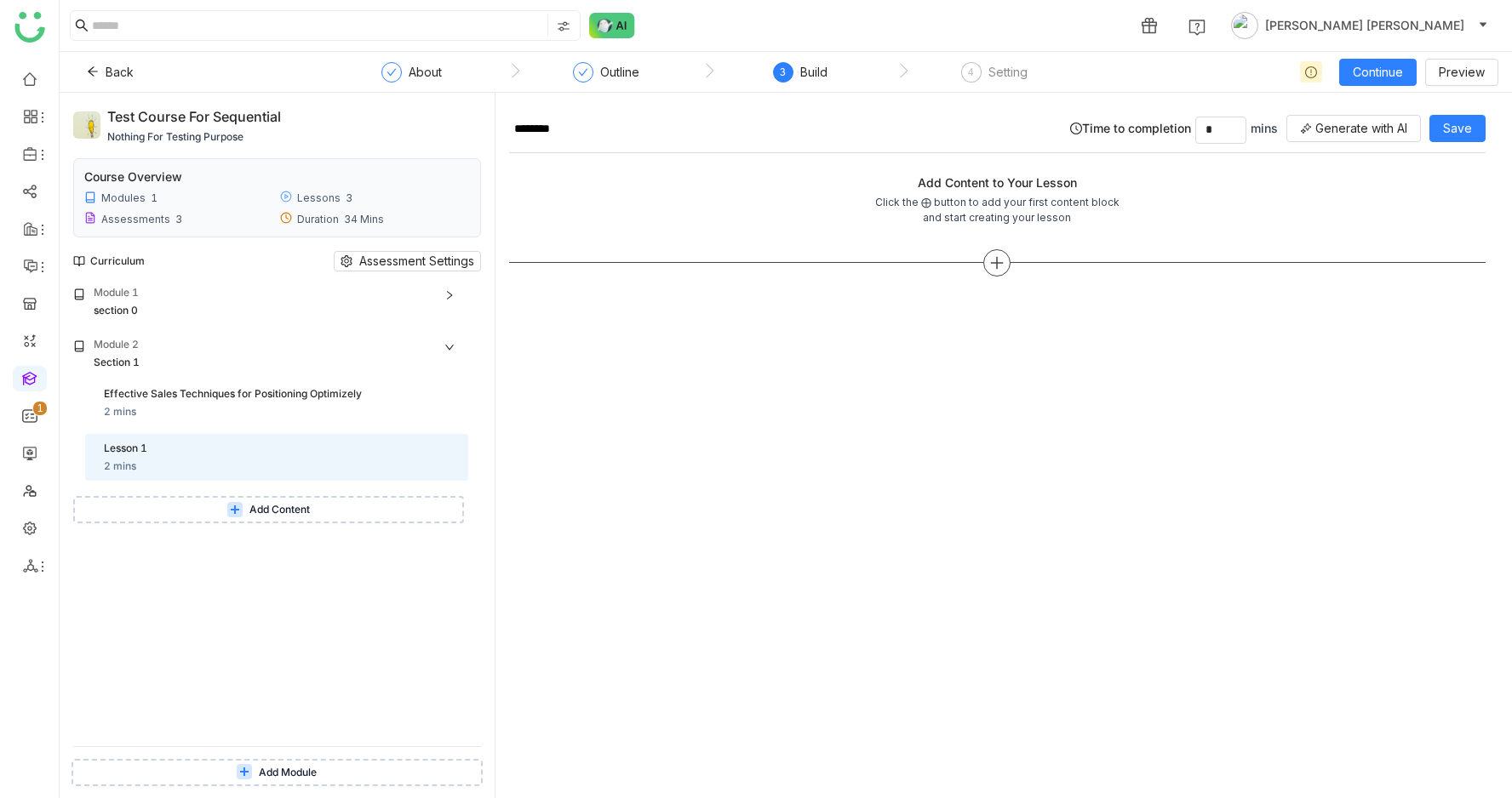
click at [993, 264] on div at bounding box center [997, 263] width 28 height 28
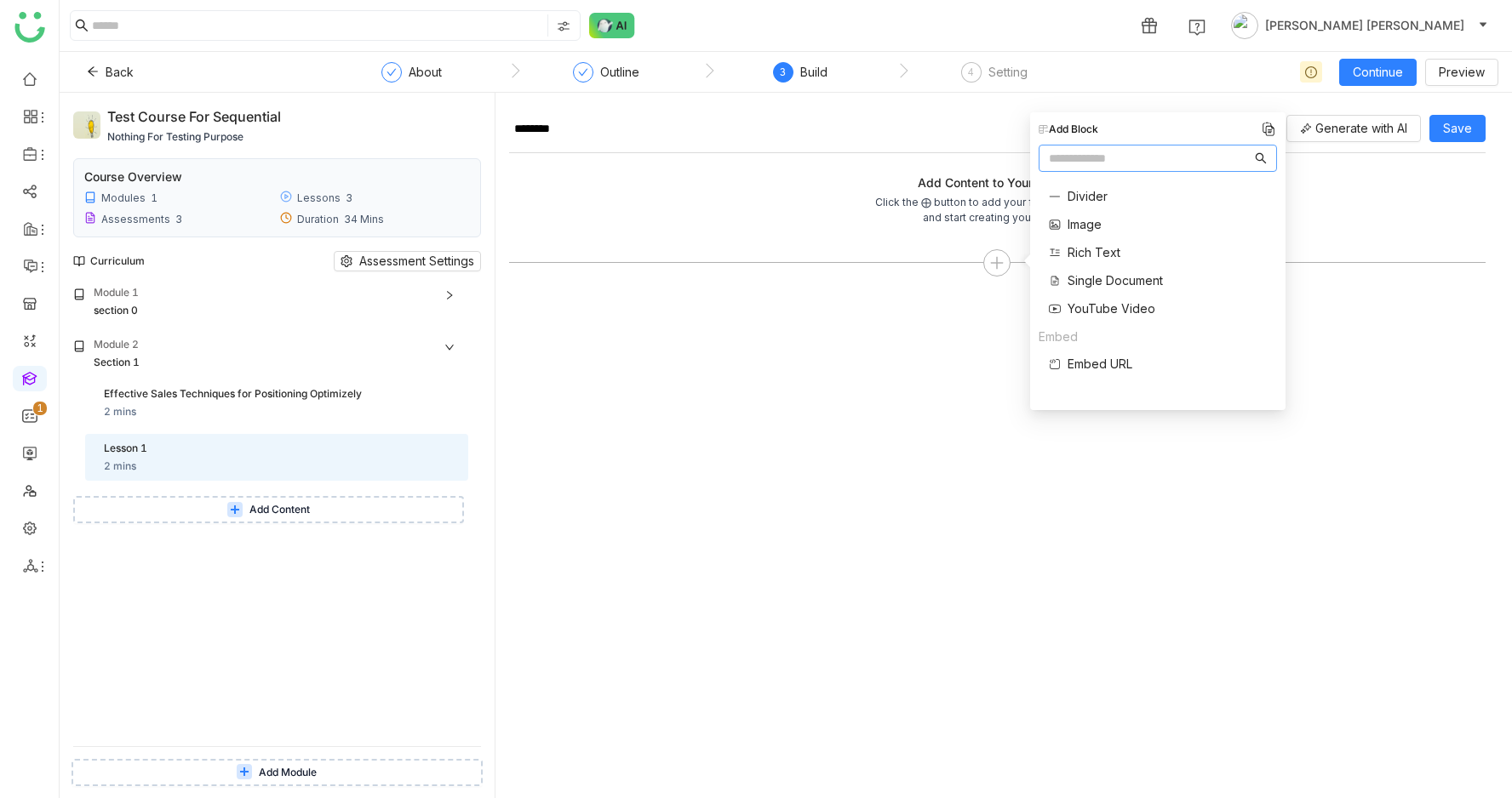
click at [1088, 253] on span "Rich Text" at bounding box center [1094, 252] width 53 height 18
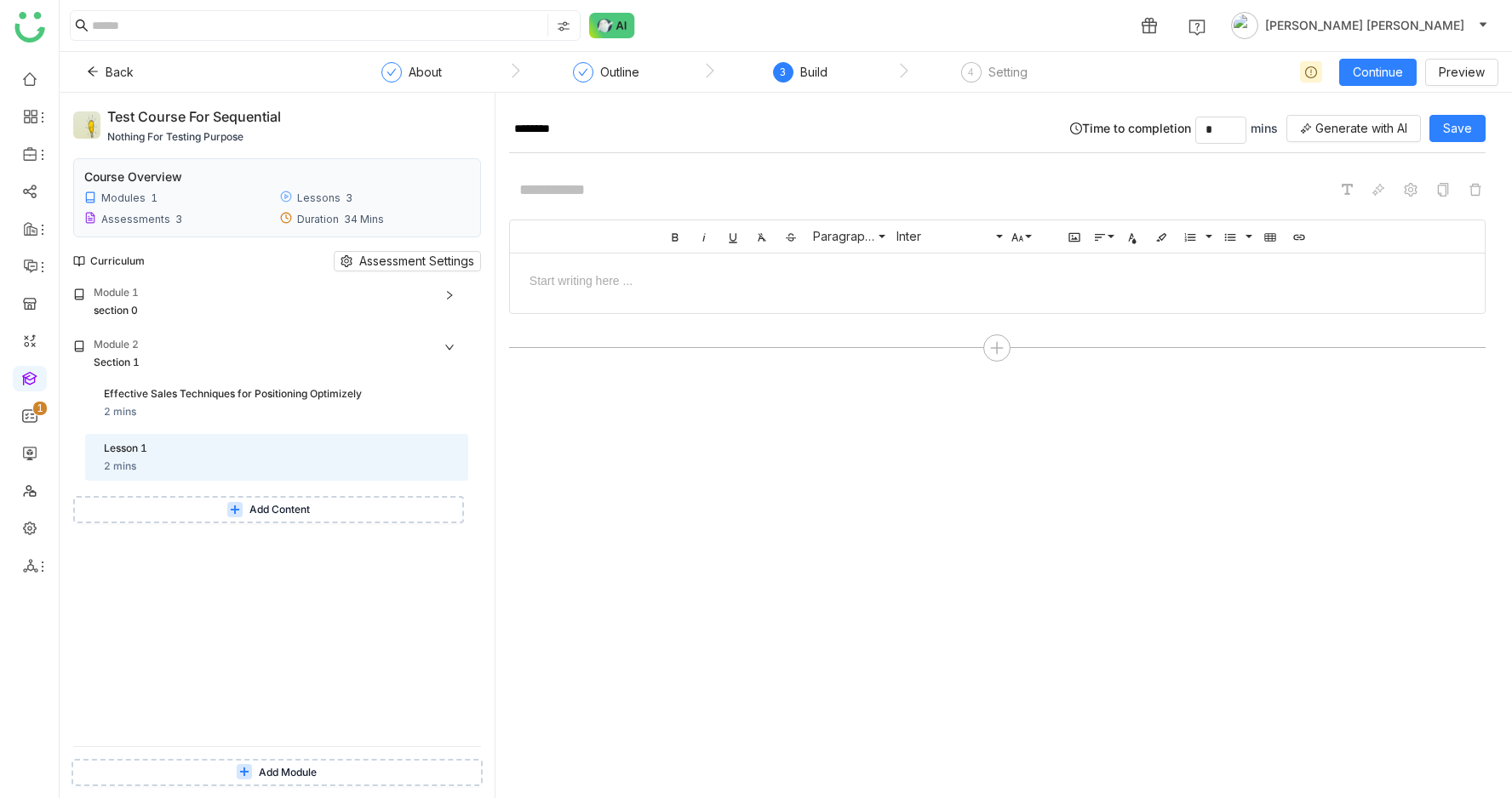
click at [987, 285] on div at bounding box center [997, 280] width 941 height 18
click at [1386, 192] on icon at bounding box center [1379, 190] width 14 height 14
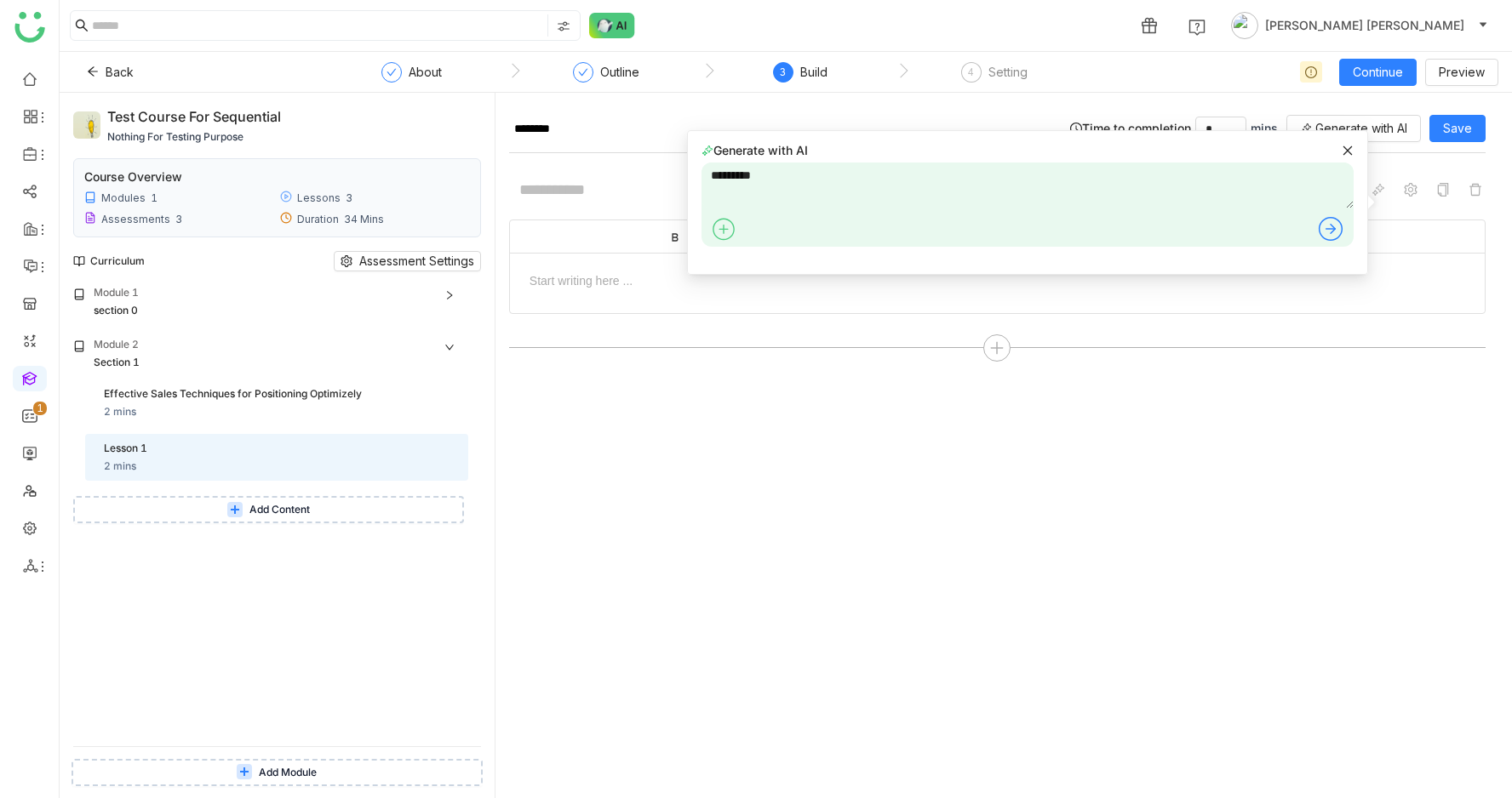
type textarea "*********"
click at [1316, 229] on div at bounding box center [1028, 232] width 653 height 32
click at [1324, 229] on icon at bounding box center [1331, 230] width 28 height 28
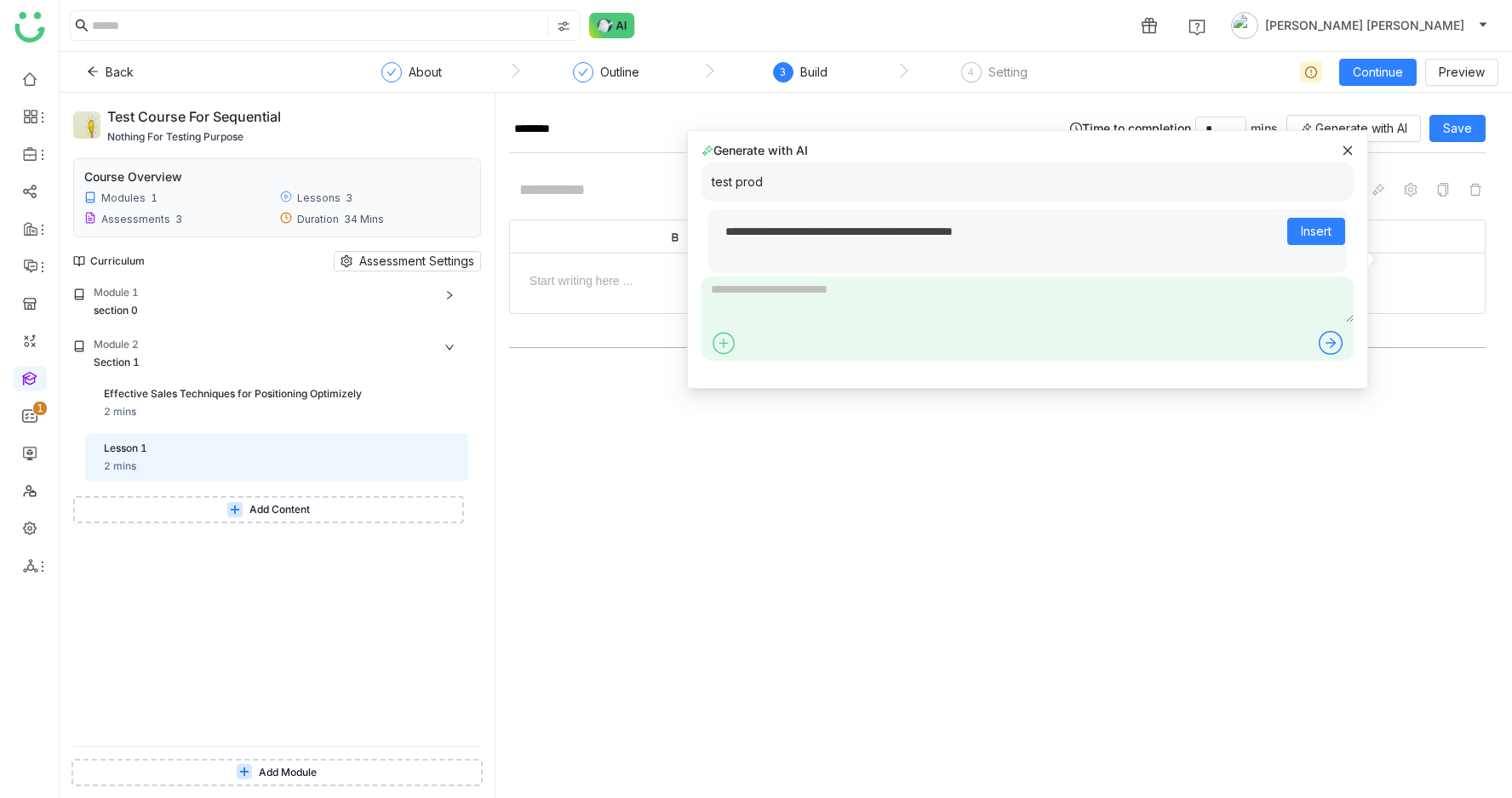
click at [934, 205] on div "**********" at bounding box center [1028, 218] width 653 height 110
click at [813, 292] on textarea at bounding box center [1028, 299] width 653 height 46
type textarea "**********"
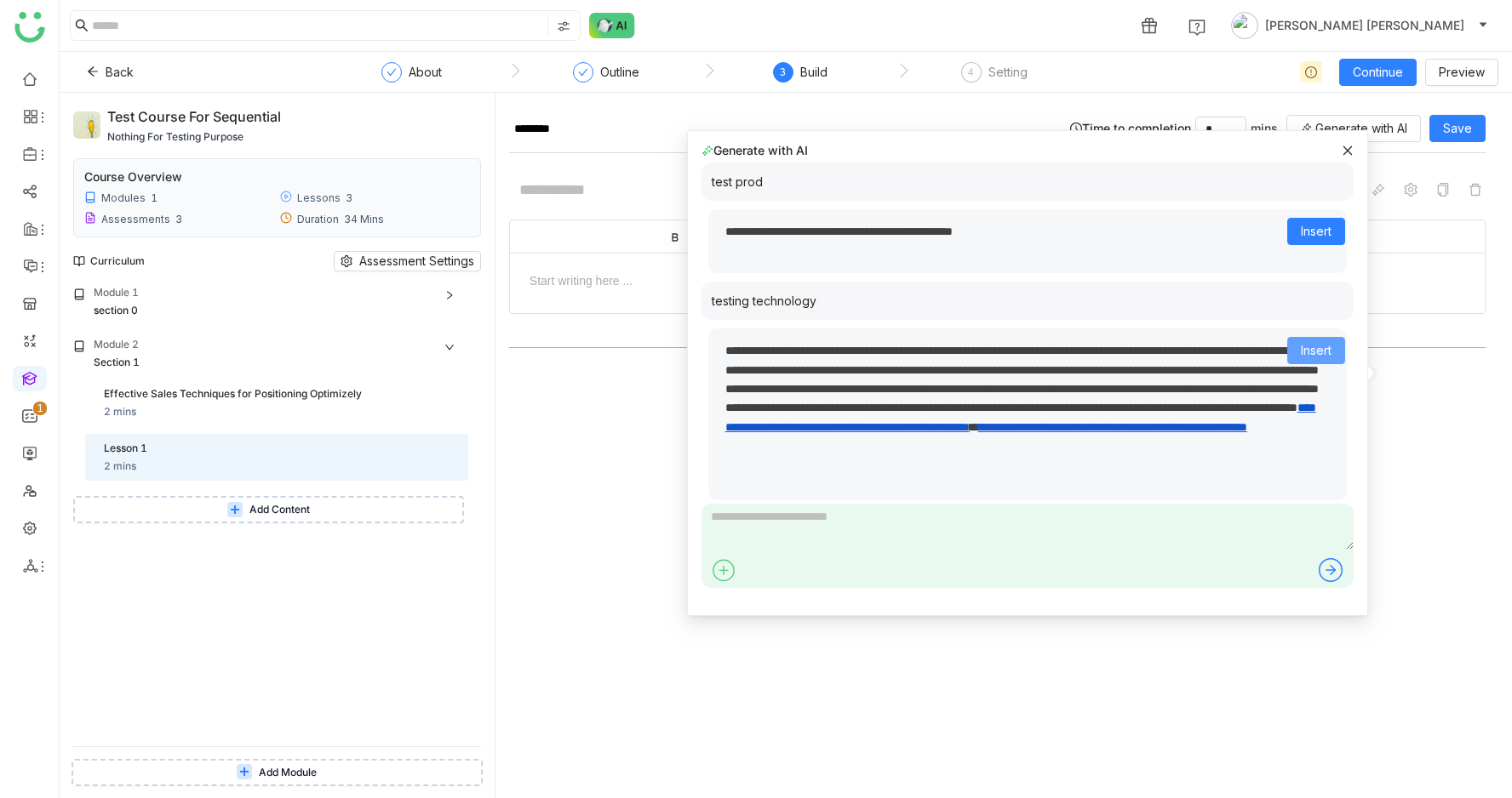
click at [1308, 353] on span "Insert" at bounding box center [1316, 350] width 31 height 19
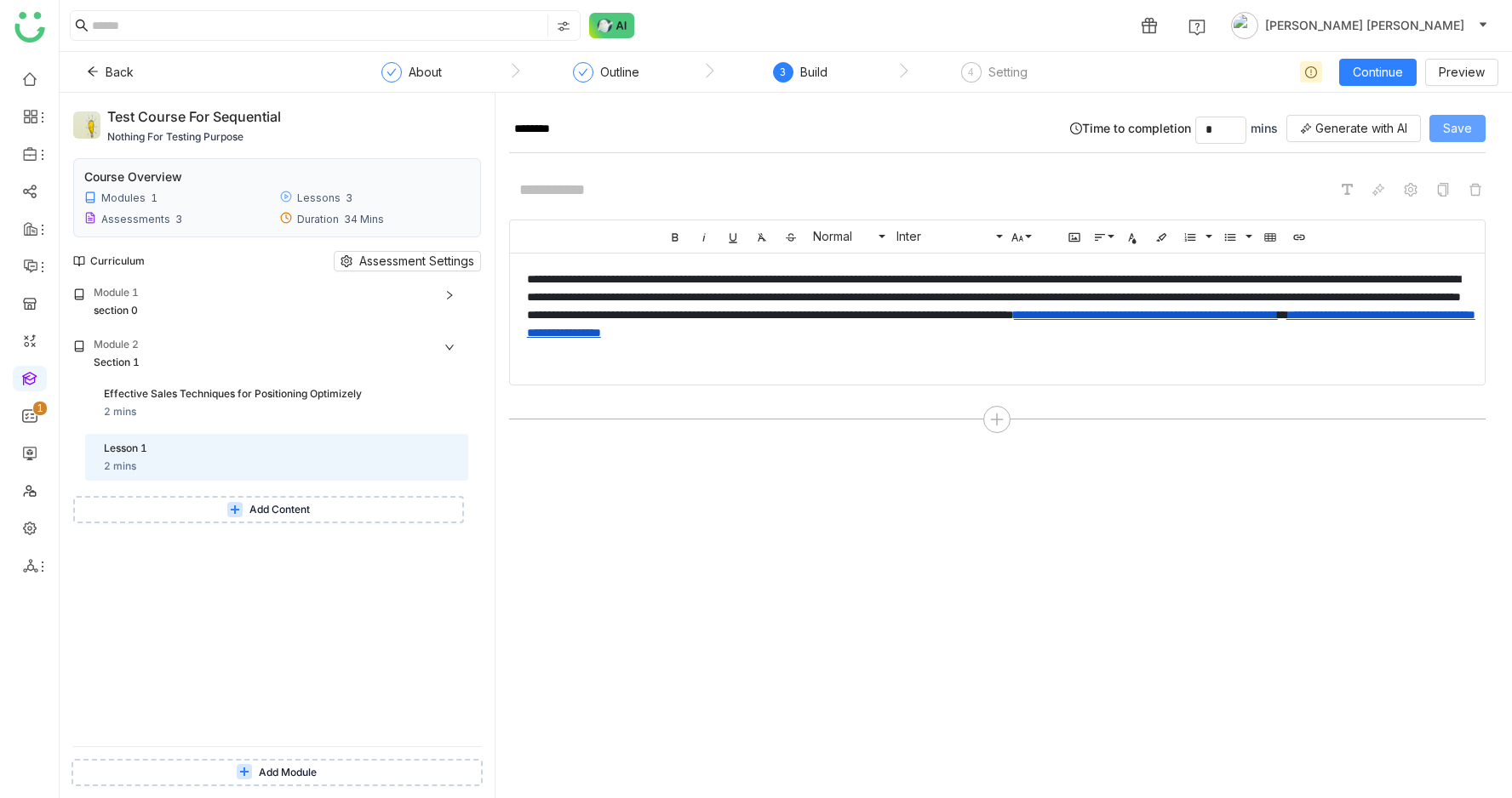
click at [1473, 129] on span "Save" at bounding box center [1457, 128] width 29 height 19
click at [307, 512] on span "Add Content" at bounding box center [279, 510] width 60 height 16
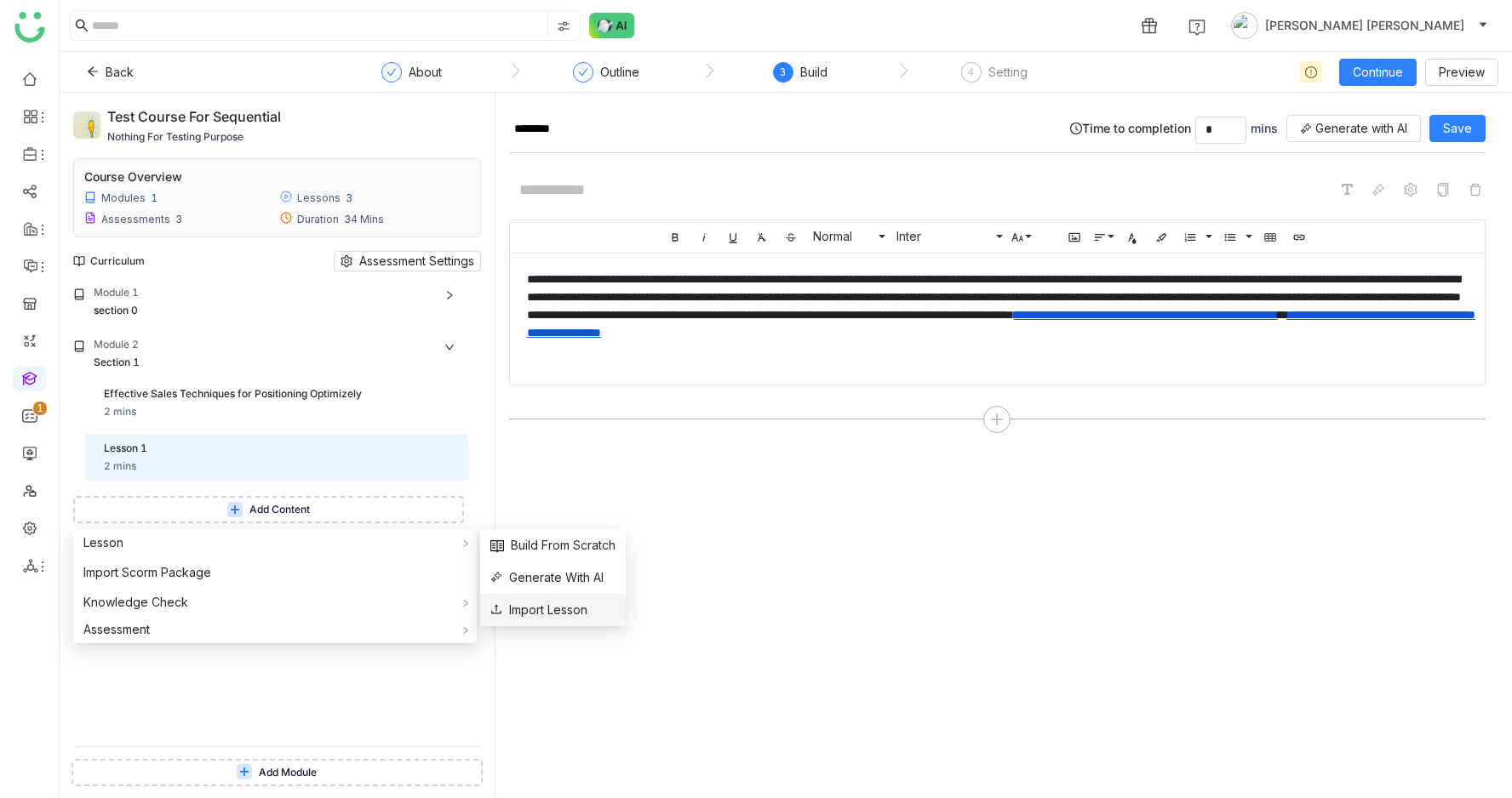
click at [496, 603] on span "Import Lesson" at bounding box center [539, 610] width 97 height 19
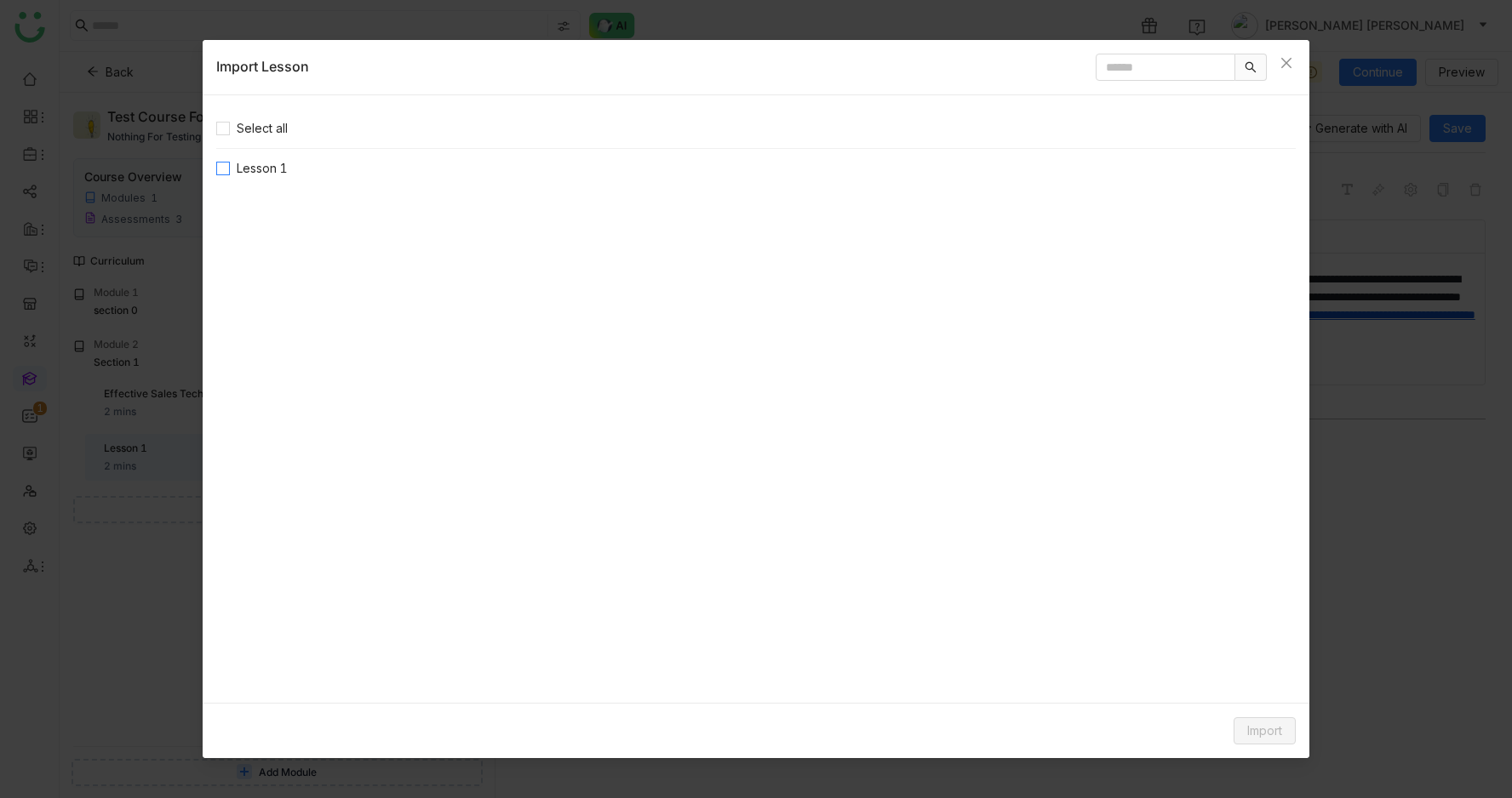
click at [230, 166] on span "Lesson 1" at bounding box center [262, 168] width 65 height 19
click at [1280, 735] on span "Import" at bounding box center [1265, 731] width 34 height 19
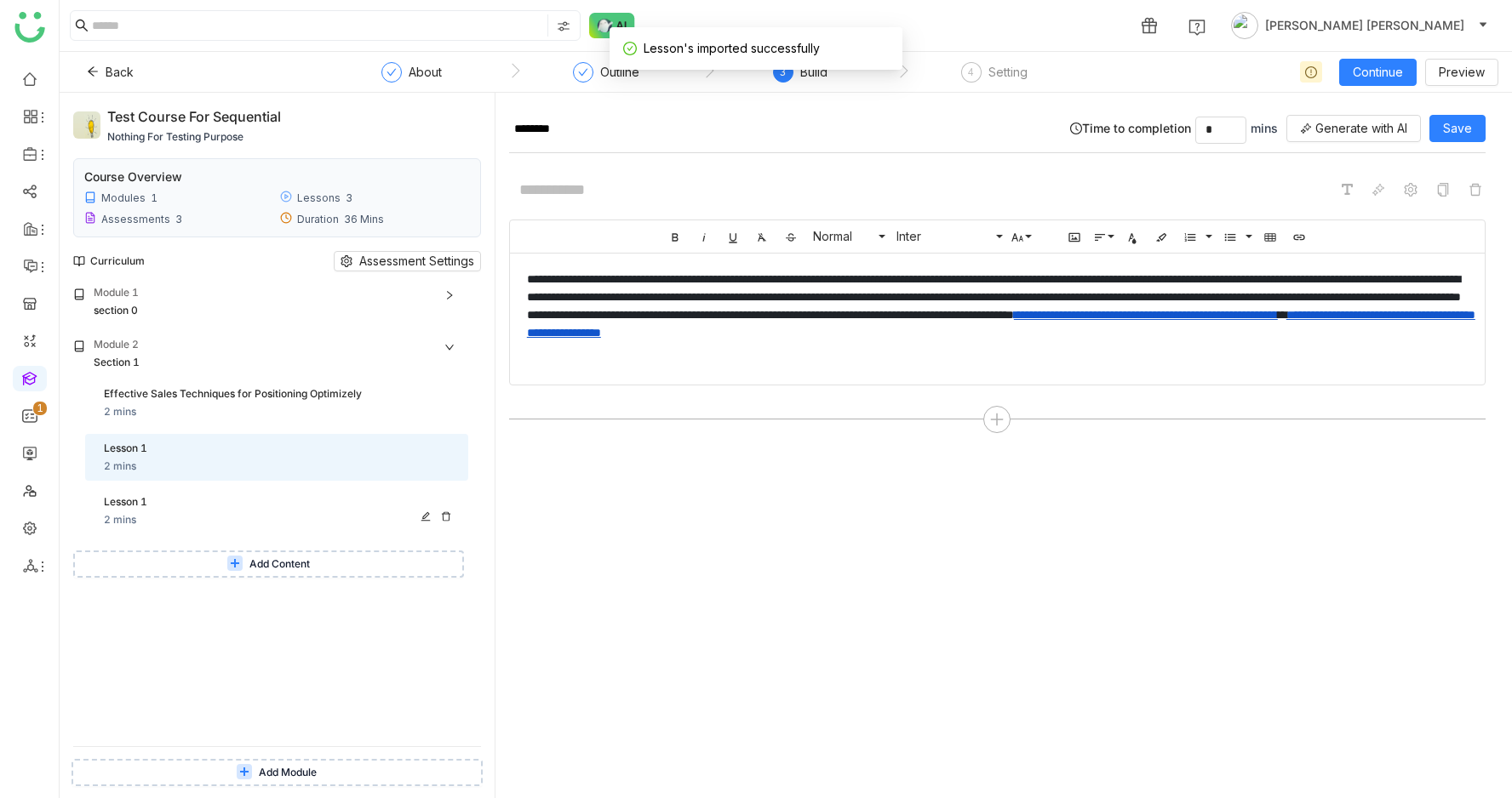
click at [309, 500] on div "Lesson 1" at bounding box center [259, 502] width 311 height 16
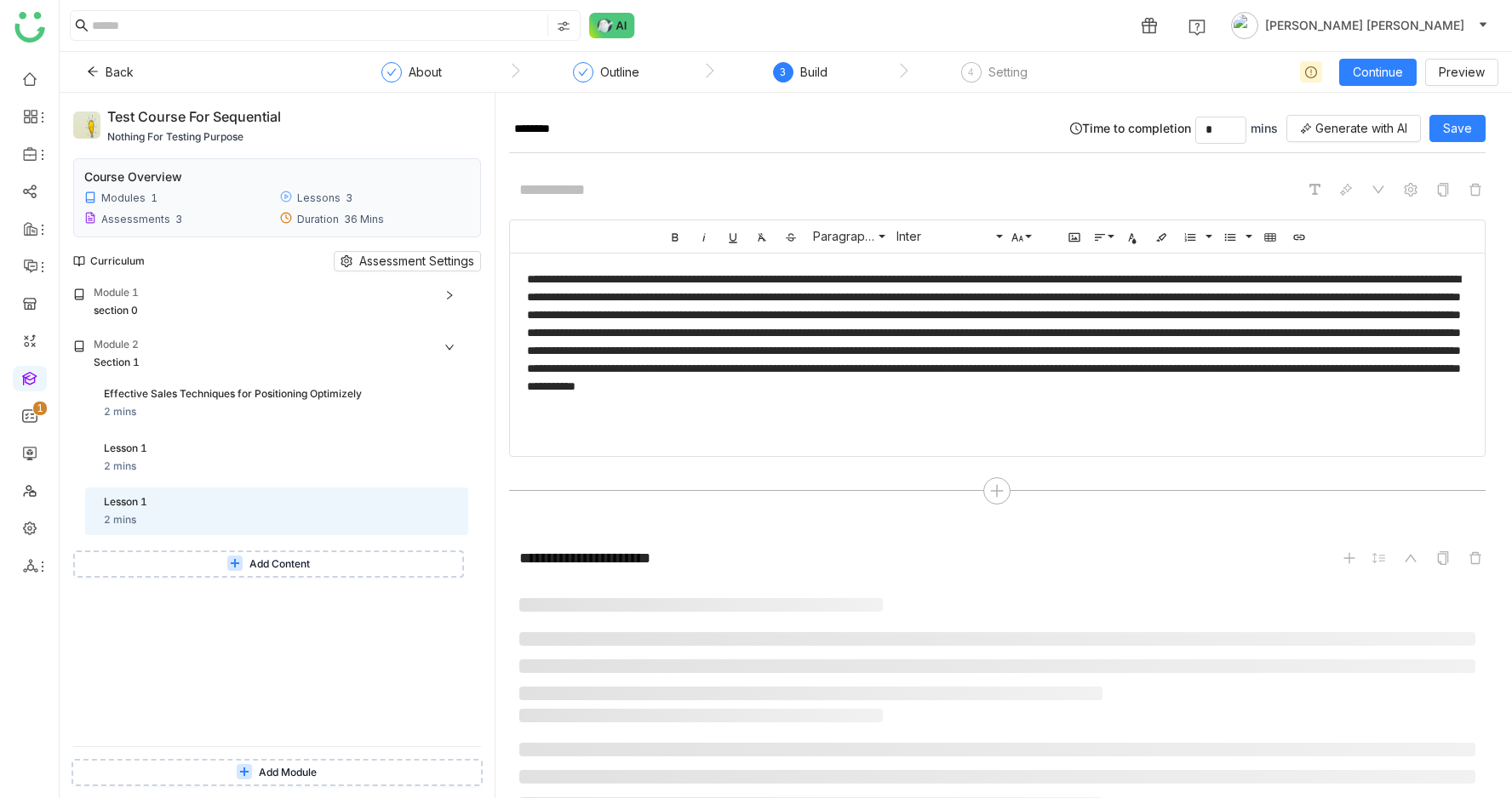
scroll to position [200, 0]
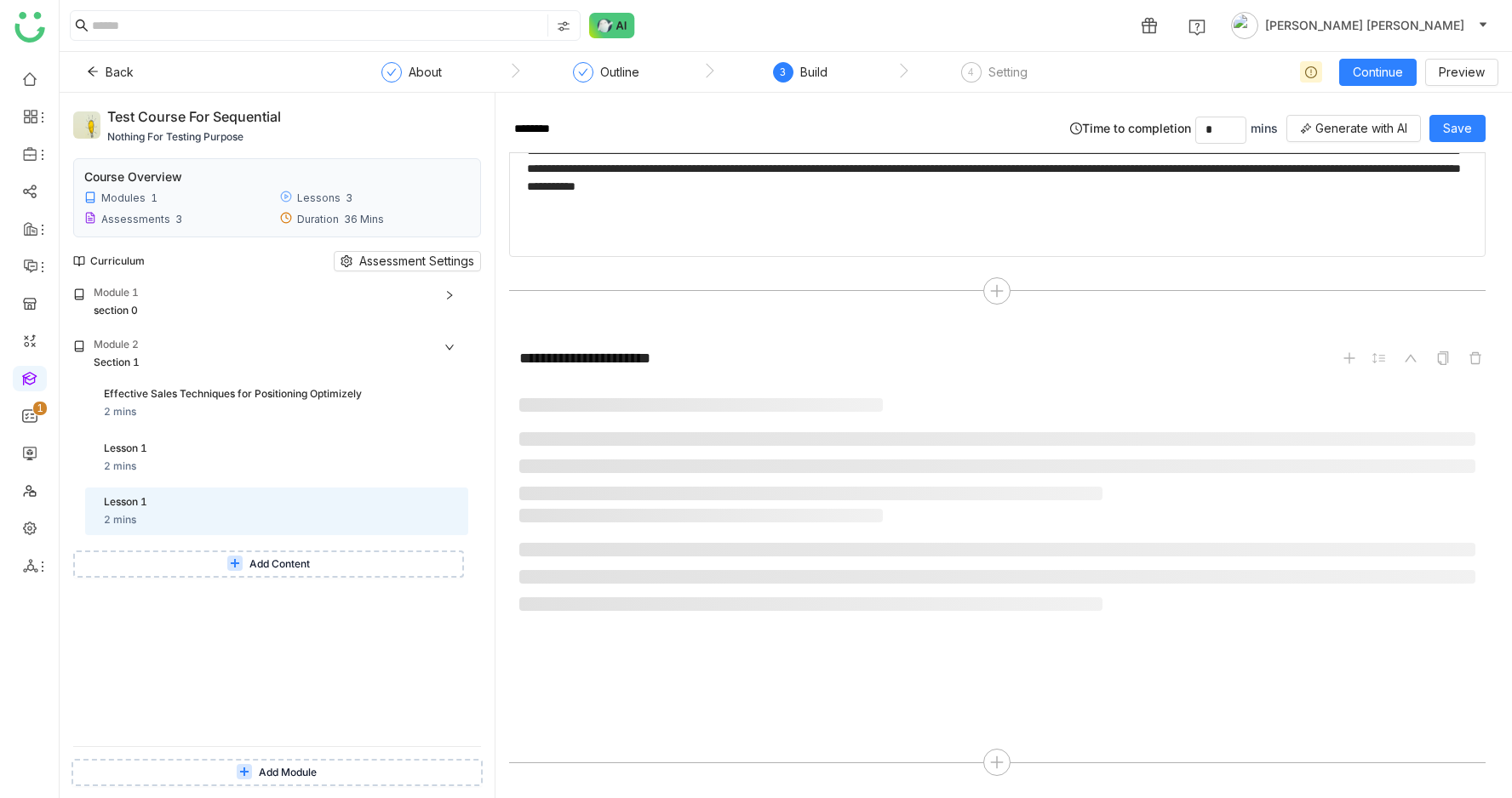
click at [1482, 352] on icon at bounding box center [1476, 359] width 14 height 14
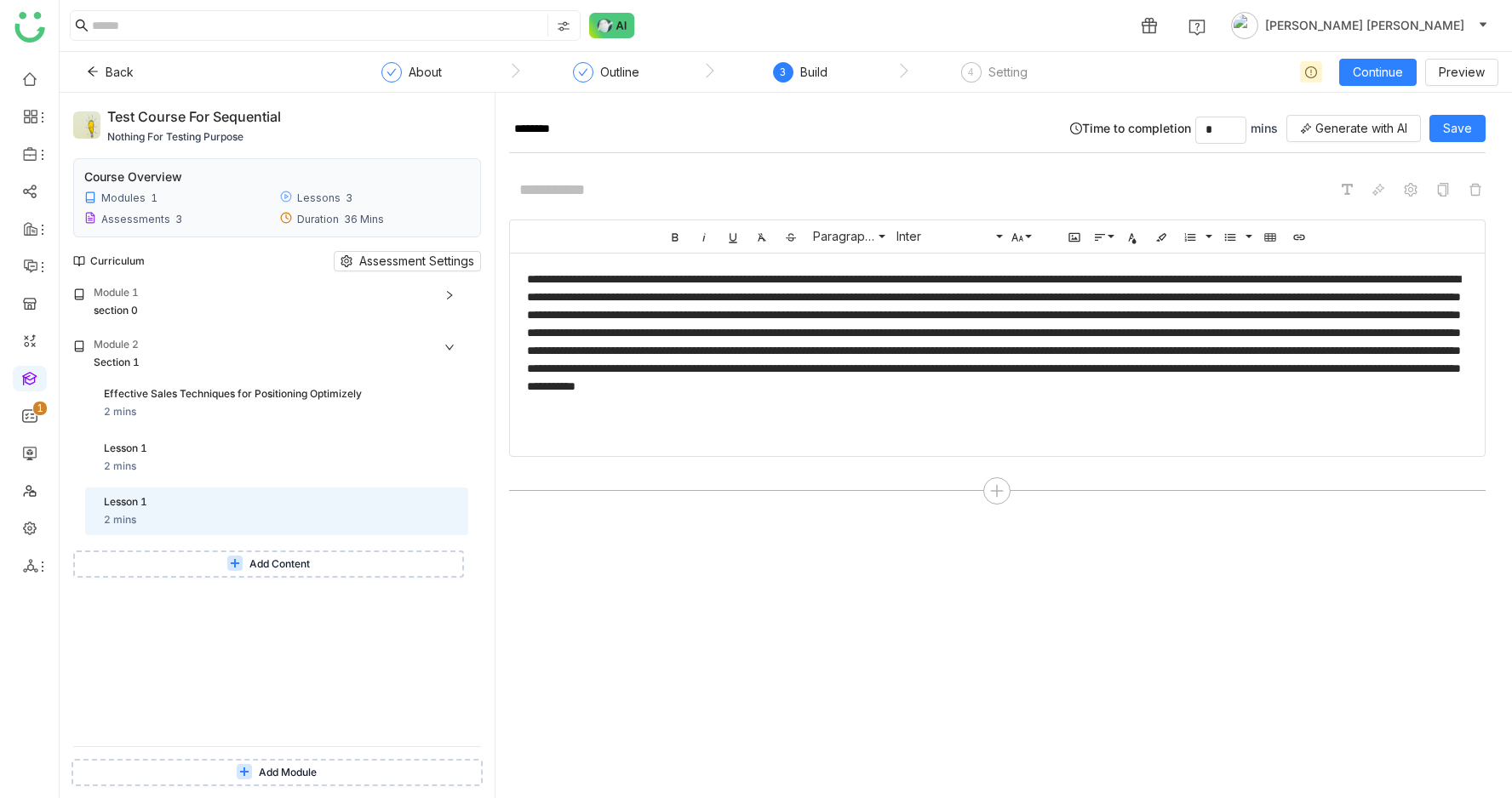
scroll to position [0, 0]
click at [1485, 360] on div at bounding box center [997, 351] width 975 height 195
click at [1465, 136] on span "Save" at bounding box center [1457, 128] width 29 height 19
click at [1461, 126] on span "Save" at bounding box center [1457, 128] width 29 height 19
click at [431, 511] on icon at bounding box center [426, 516] width 10 height 10
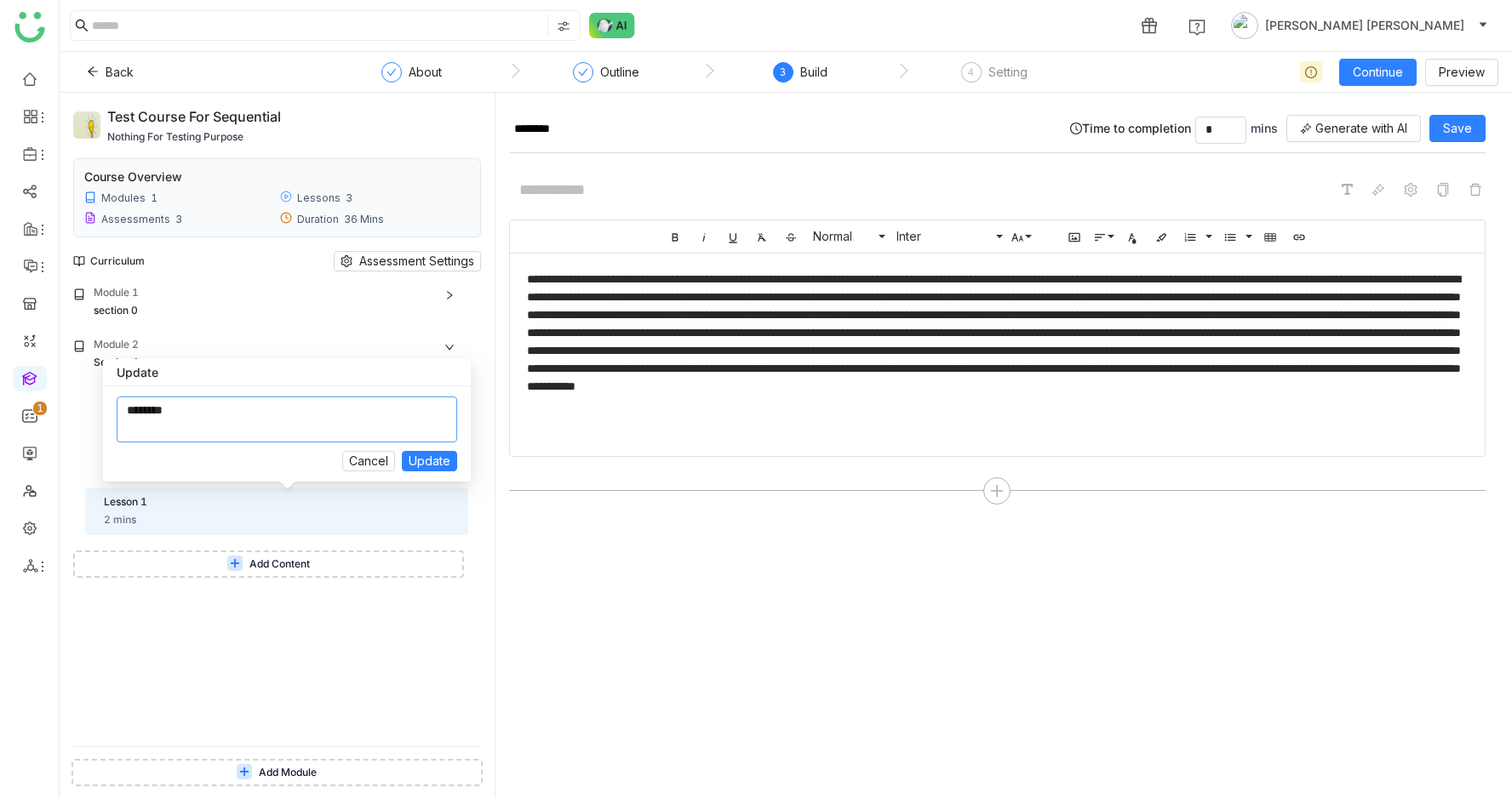
click at [317, 417] on textarea at bounding box center [287, 420] width 341 height 46
type textarea "*********"
click at [433, 463] on span "Update" at bounding box center [430, 461] width 41 height 19
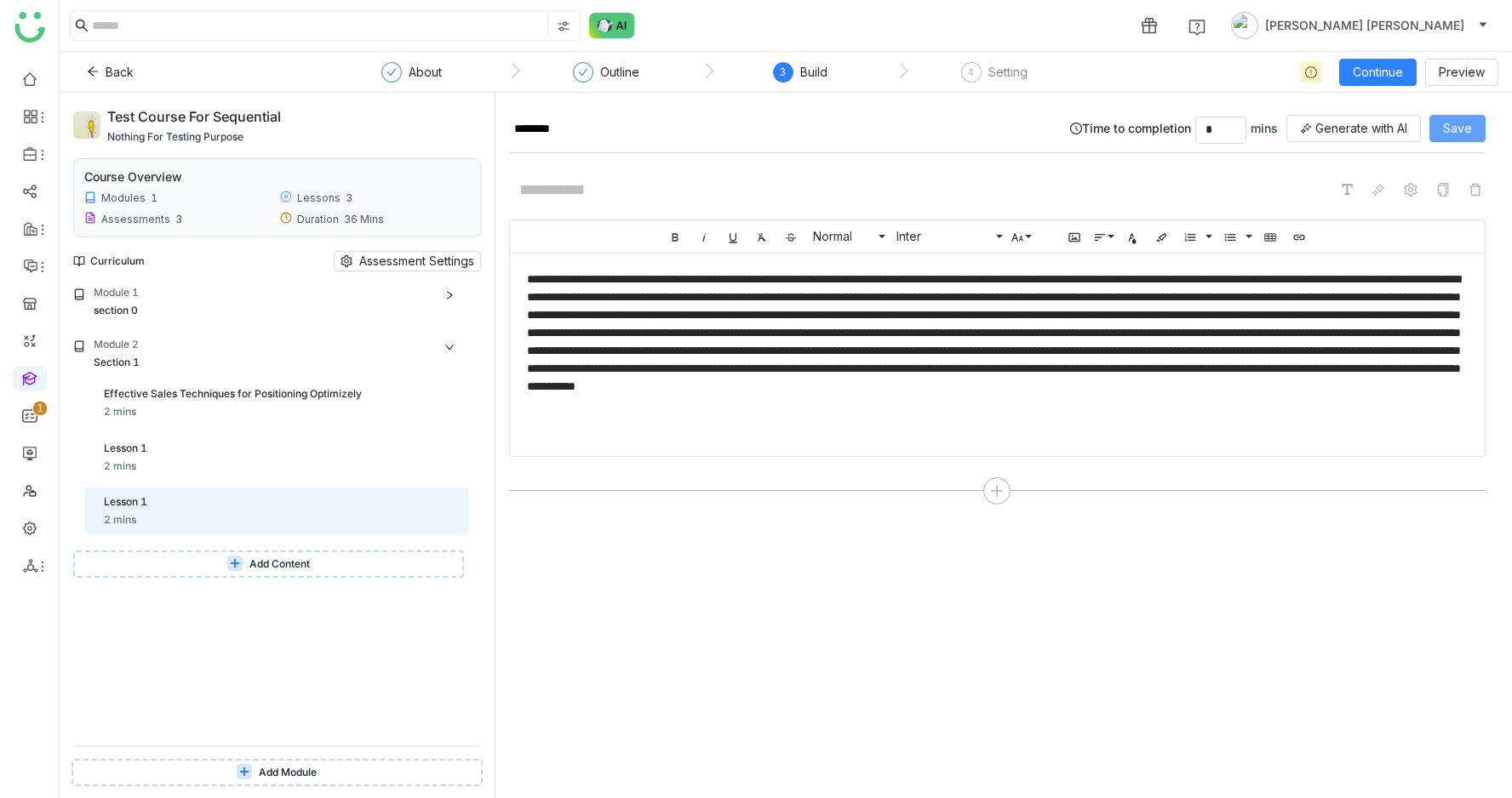
click at [1464, 123] on span "Save" at bounding box center [1457, 128] width 29 height 19
click at [458, 510] on div "Lesson 1" at bounding box center [280, 503] width 354 height 18
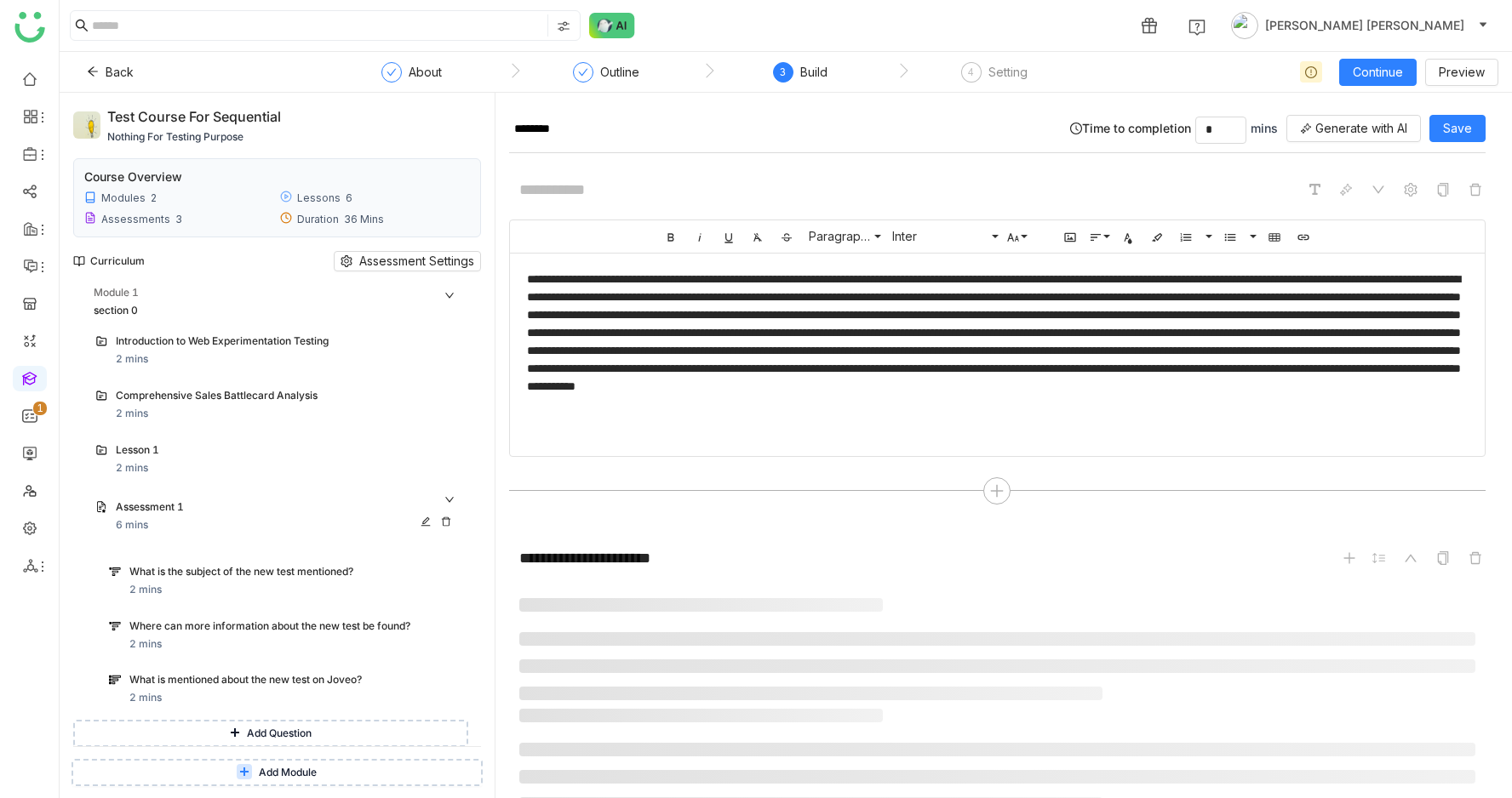
click at [280, 511] on div "Assessment 1" at bounding box center [266, 507] width 302 height 16
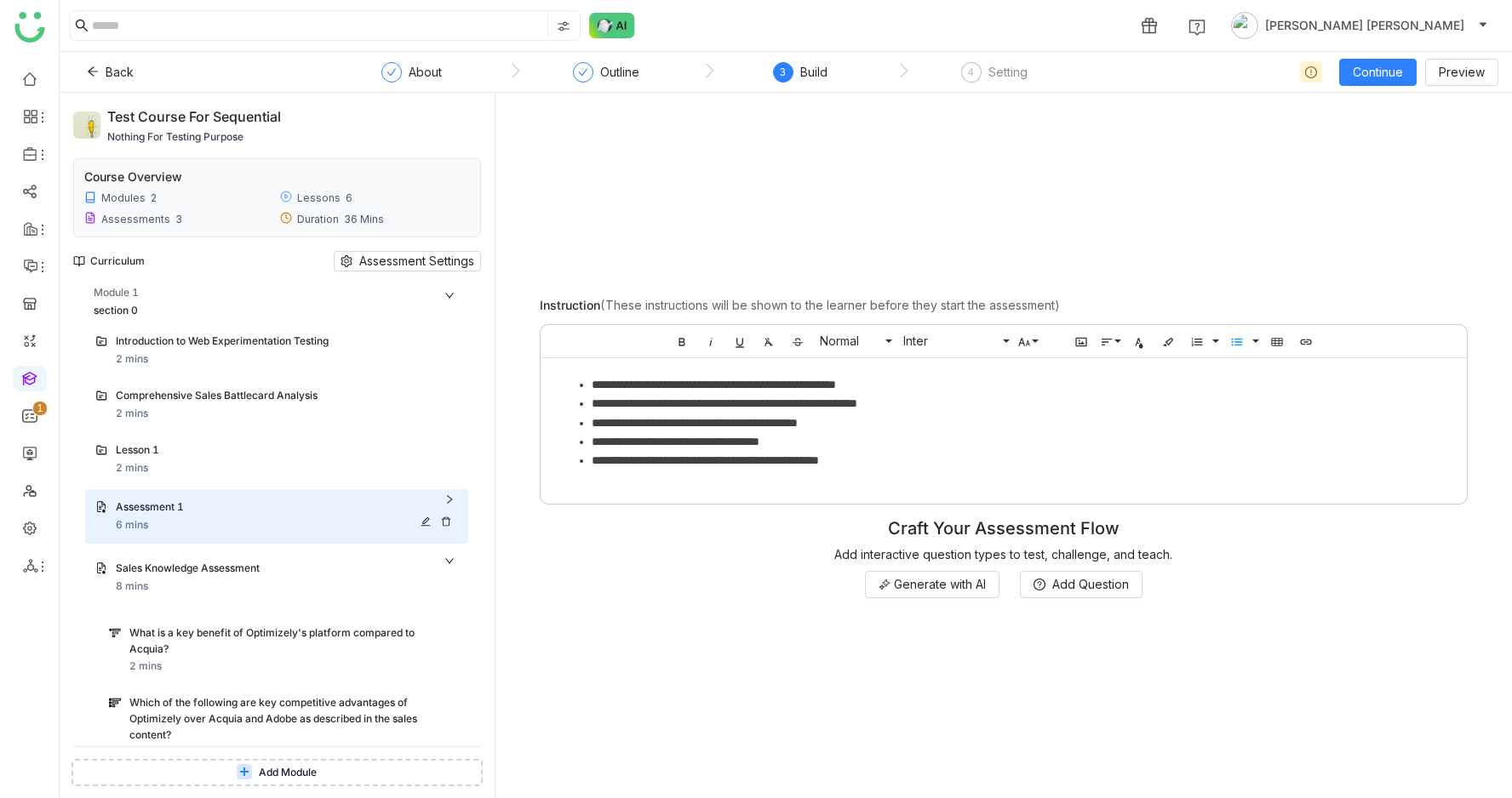
scroll to position [96, 0]
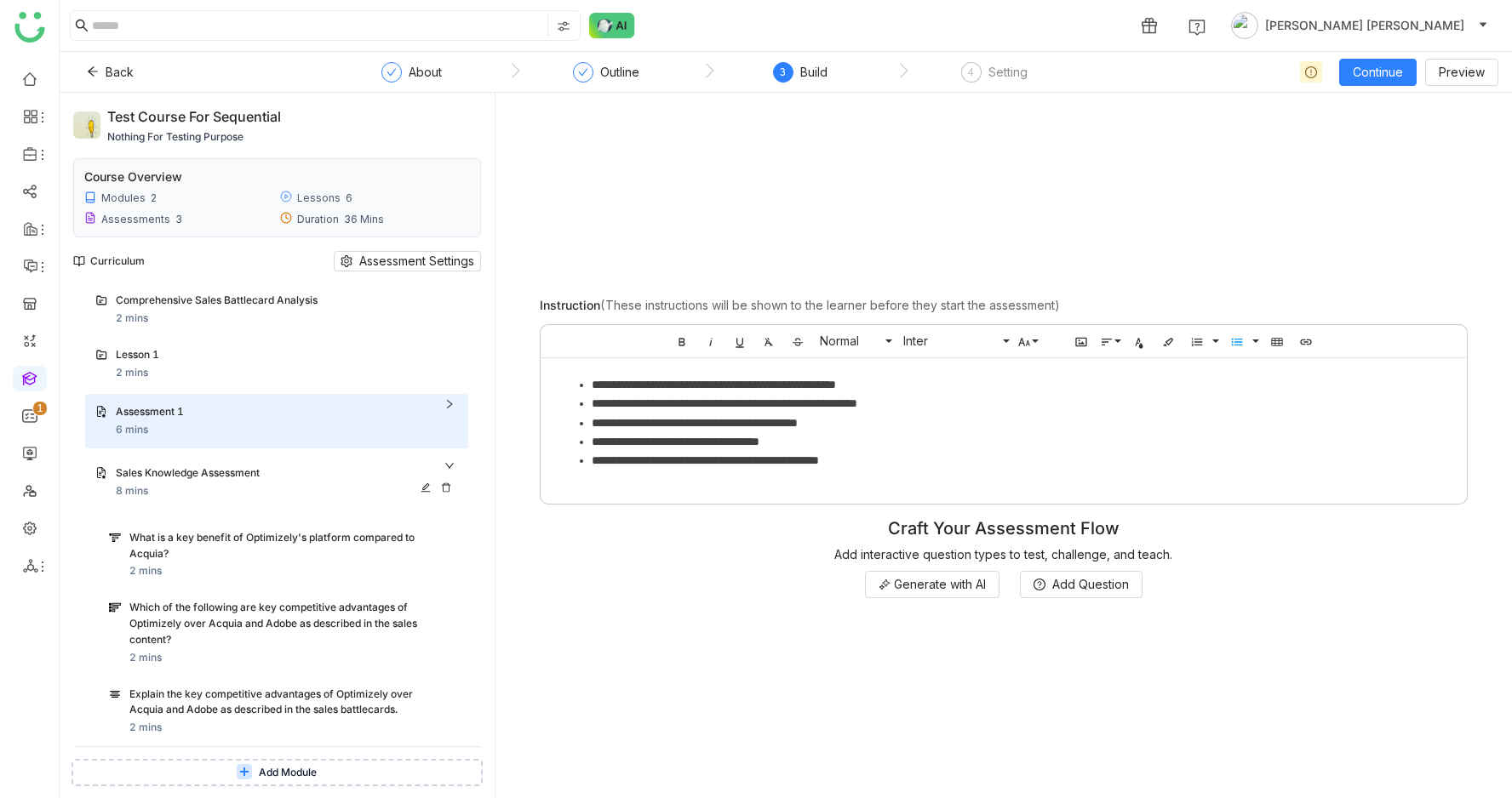
click at [262, 490] on div "Sales Knowledge Assessment 8 mins" at bounding box center [286, 483] width 342 height 34
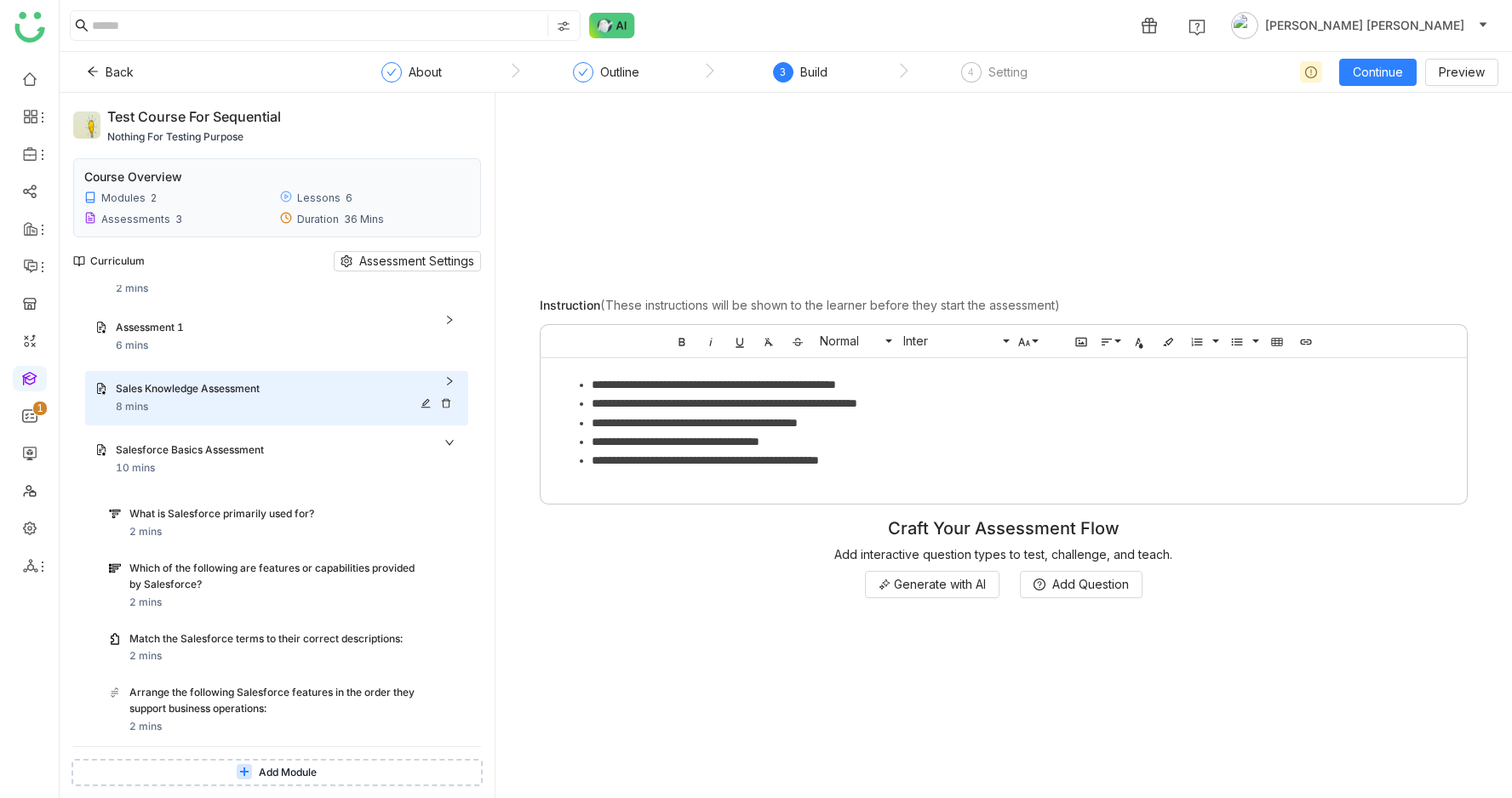
scroll to position [218, 0]
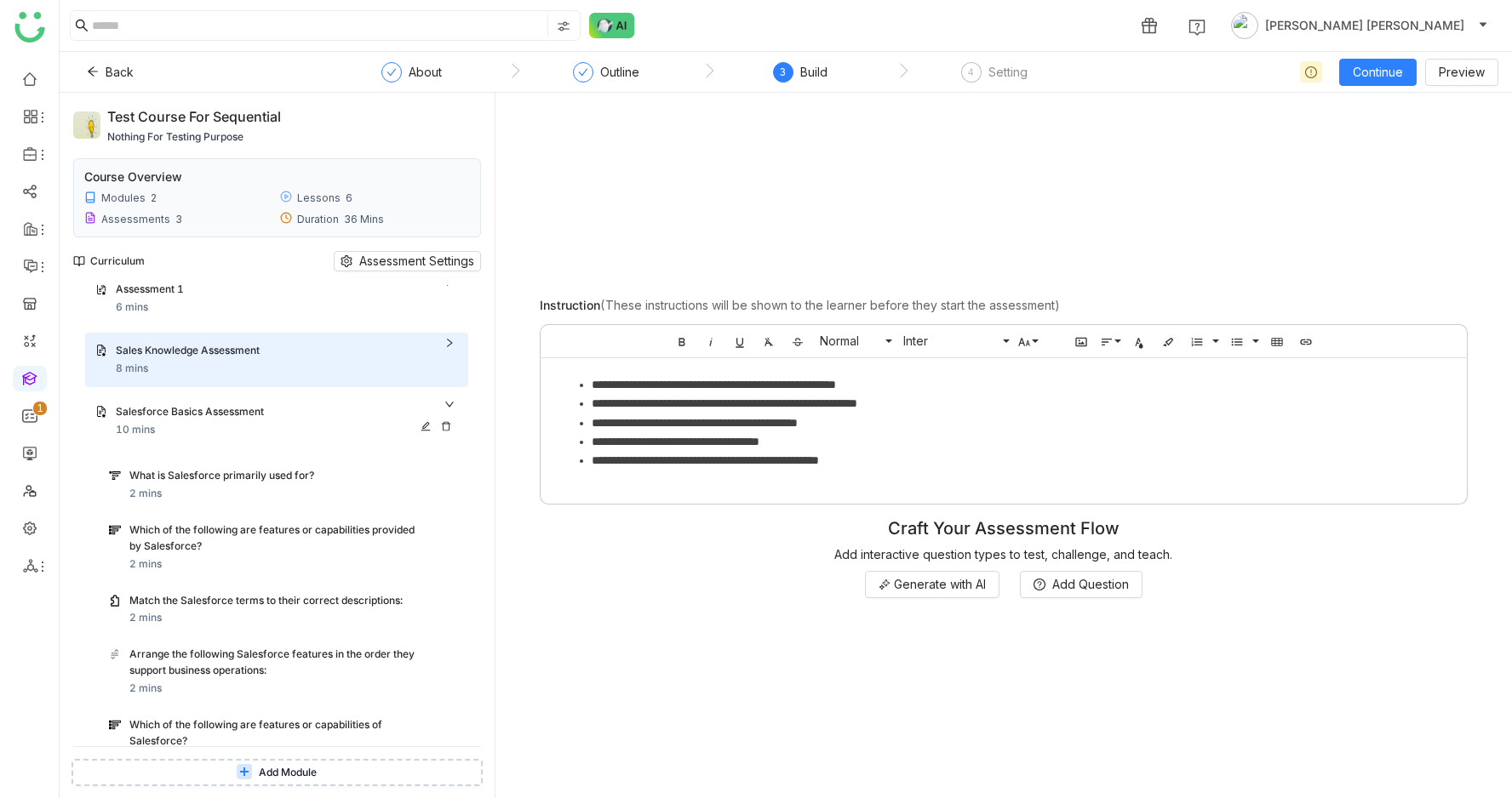
click at [229, 436] on div "Salesforce Basics Assessment 10 mins" at bounding box center [286, 421] width 342 height 34
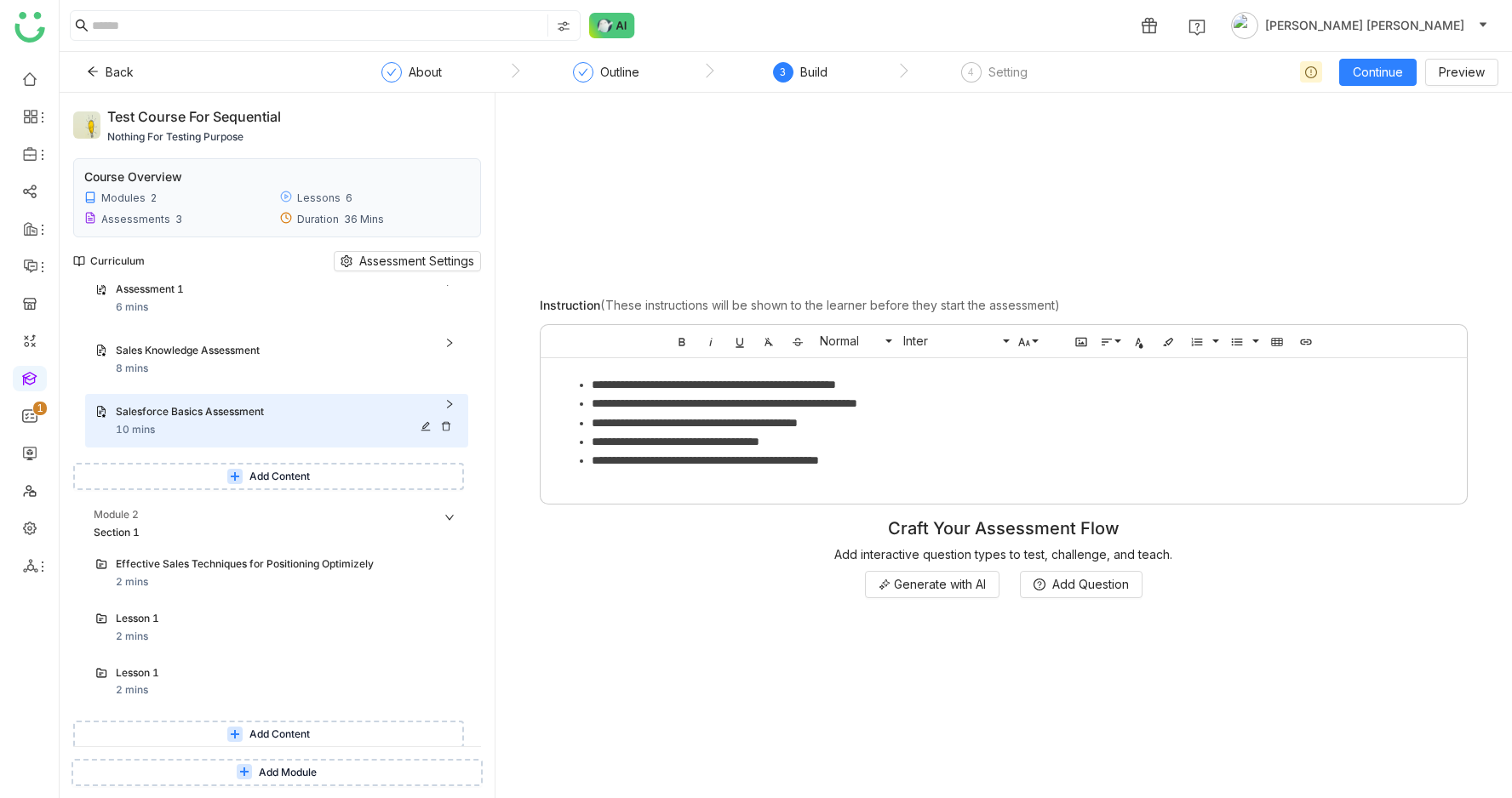
scroll to position [220, 0]
click at [158, 679] on div "Lesson 1" at bounding box center [266, 672] width 302 height 16
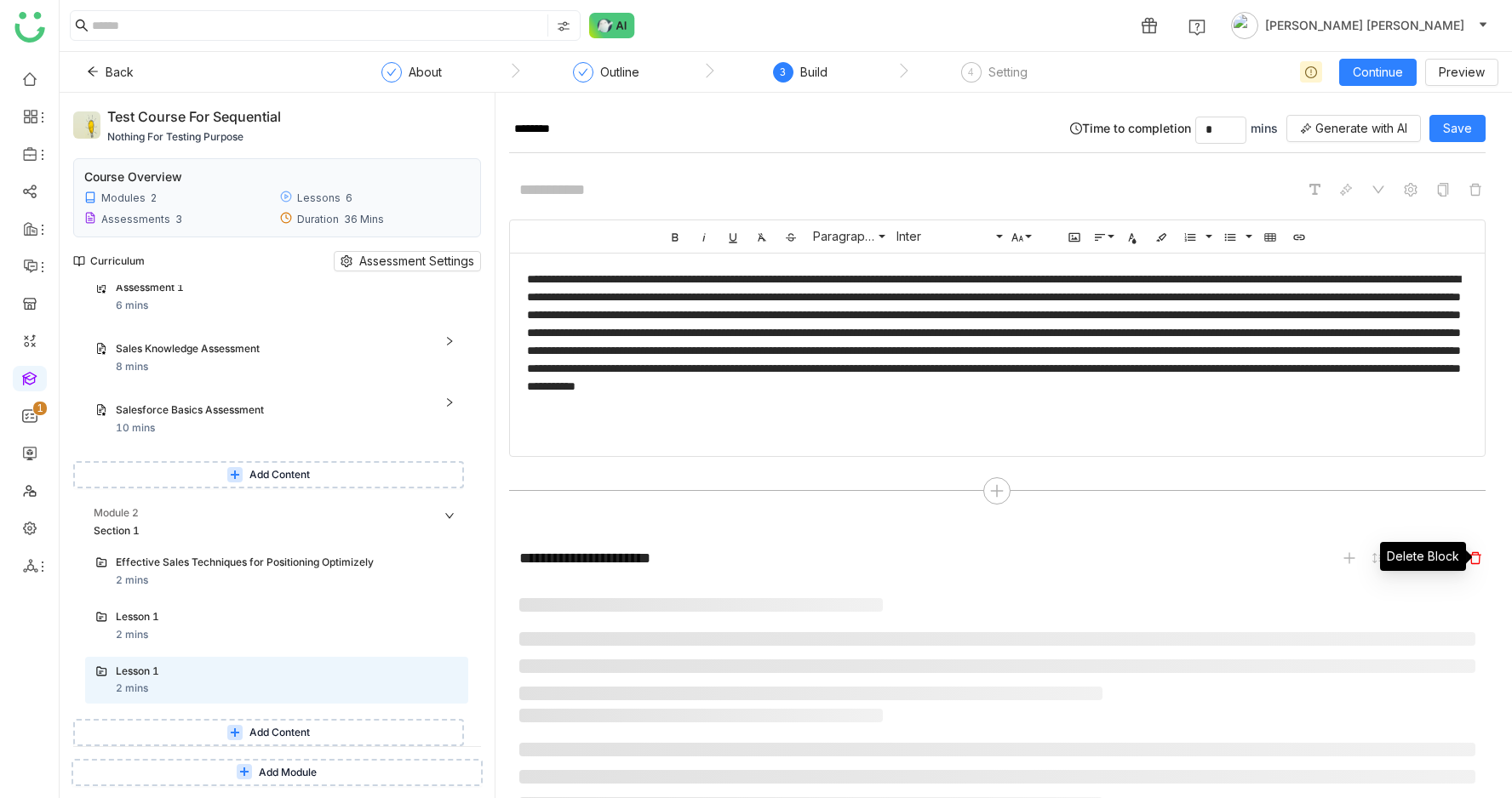
click at [1482, 557] on icon at bounding box center [1476, 559] width 14 height 14
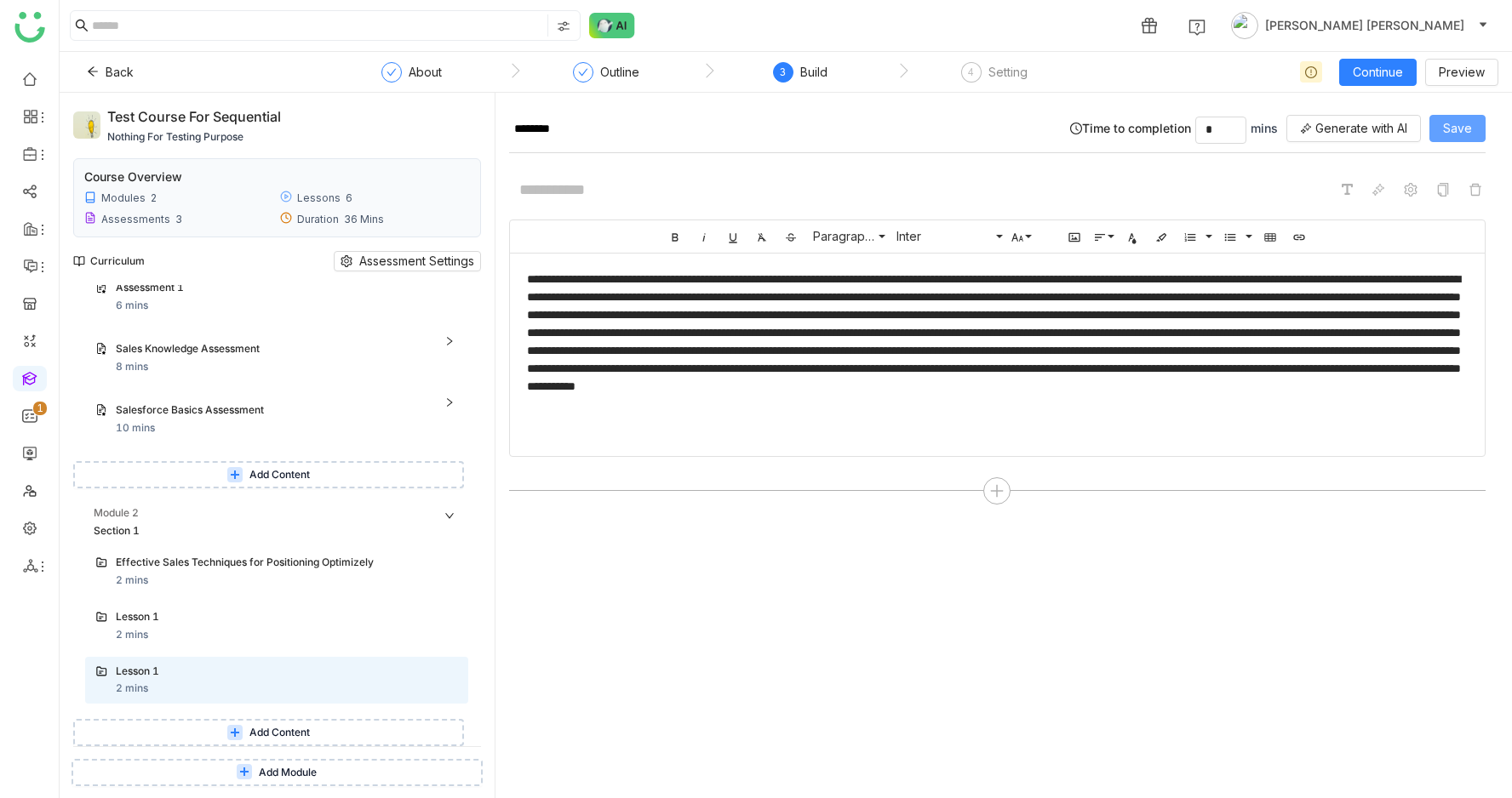
click at [1468, 129] on span "Save" at bounding box center [1457, 128] width 29 height 19
click at [451, 681] on icon at bounding box center [446, 686] width 10 height 10
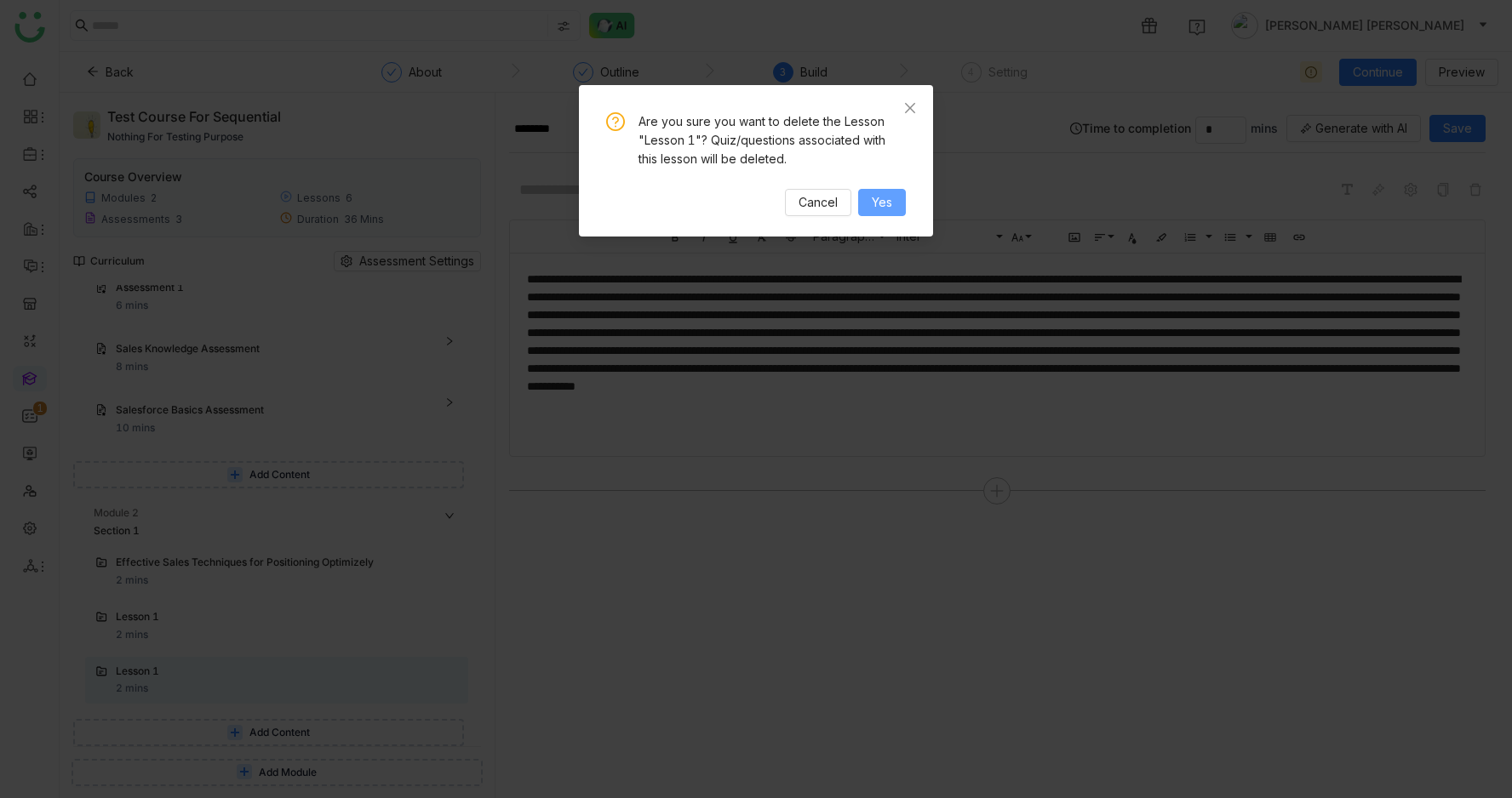
click at [884, 203] on span "Yes" at bounding box center [882, 202] width 21 height 19
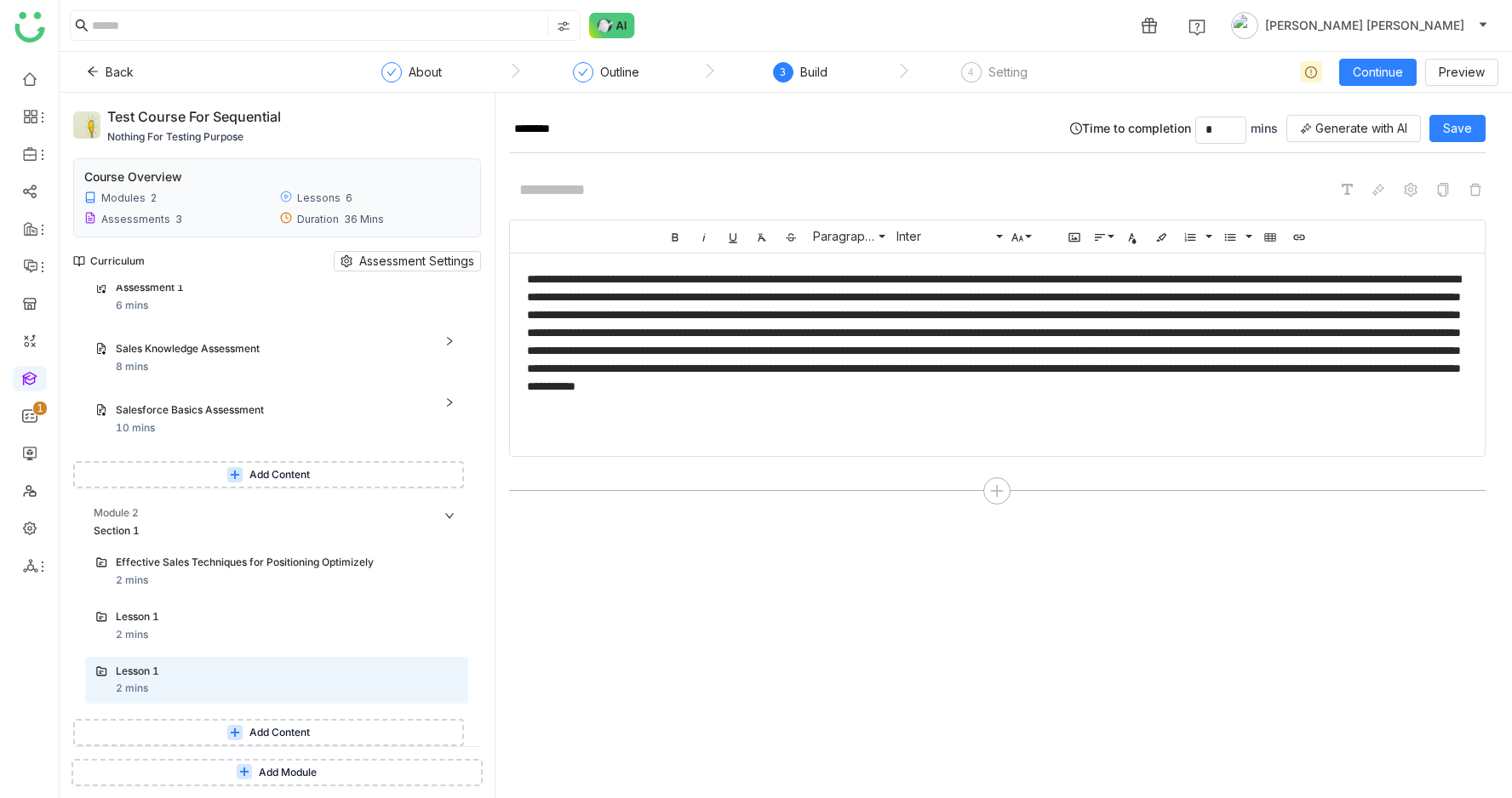
scroll to position [166, 0]
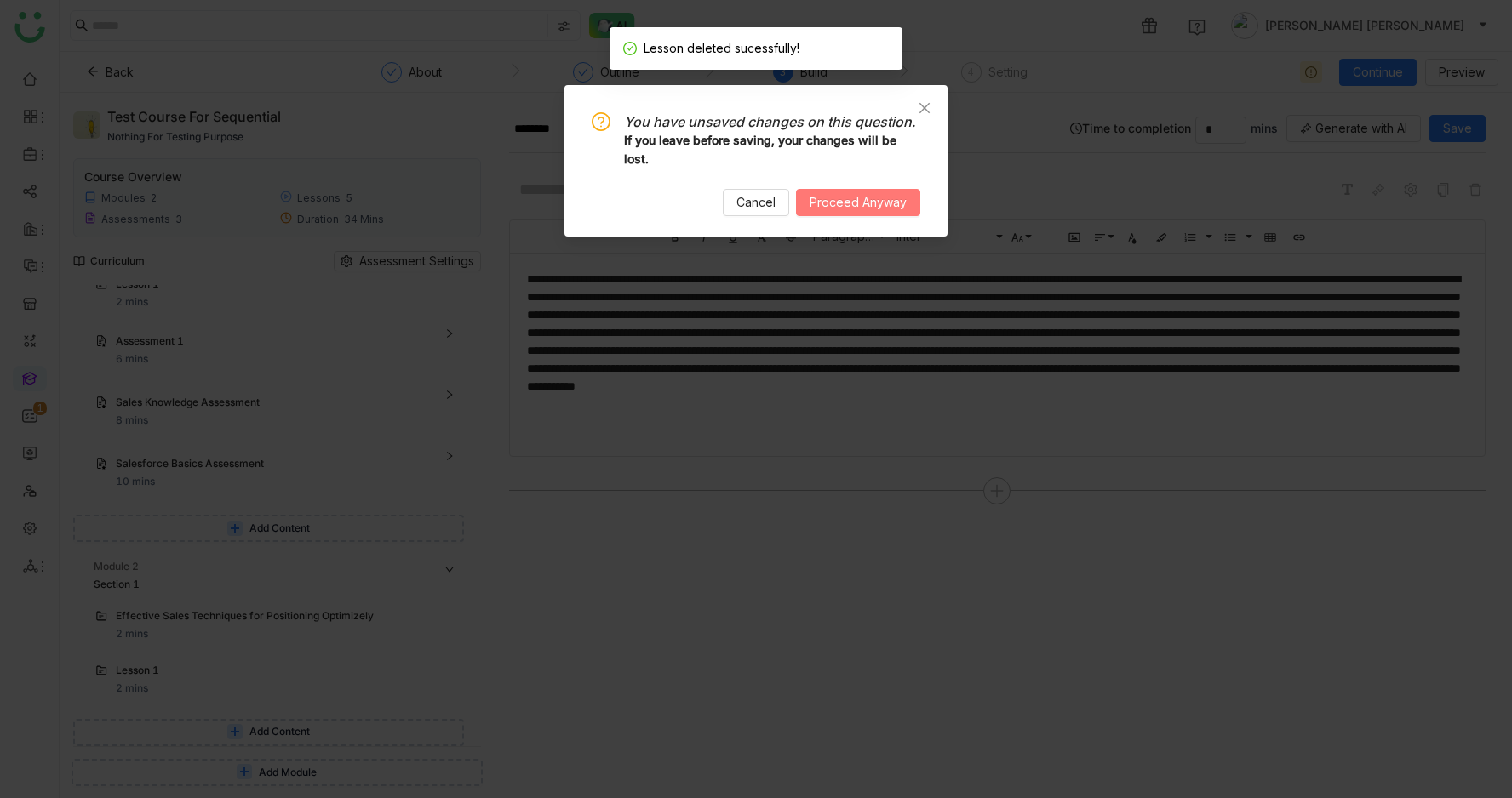
click at [888, 207] on span "Proceed Anyway" at bounding box center [859, 202] width 97 height 19
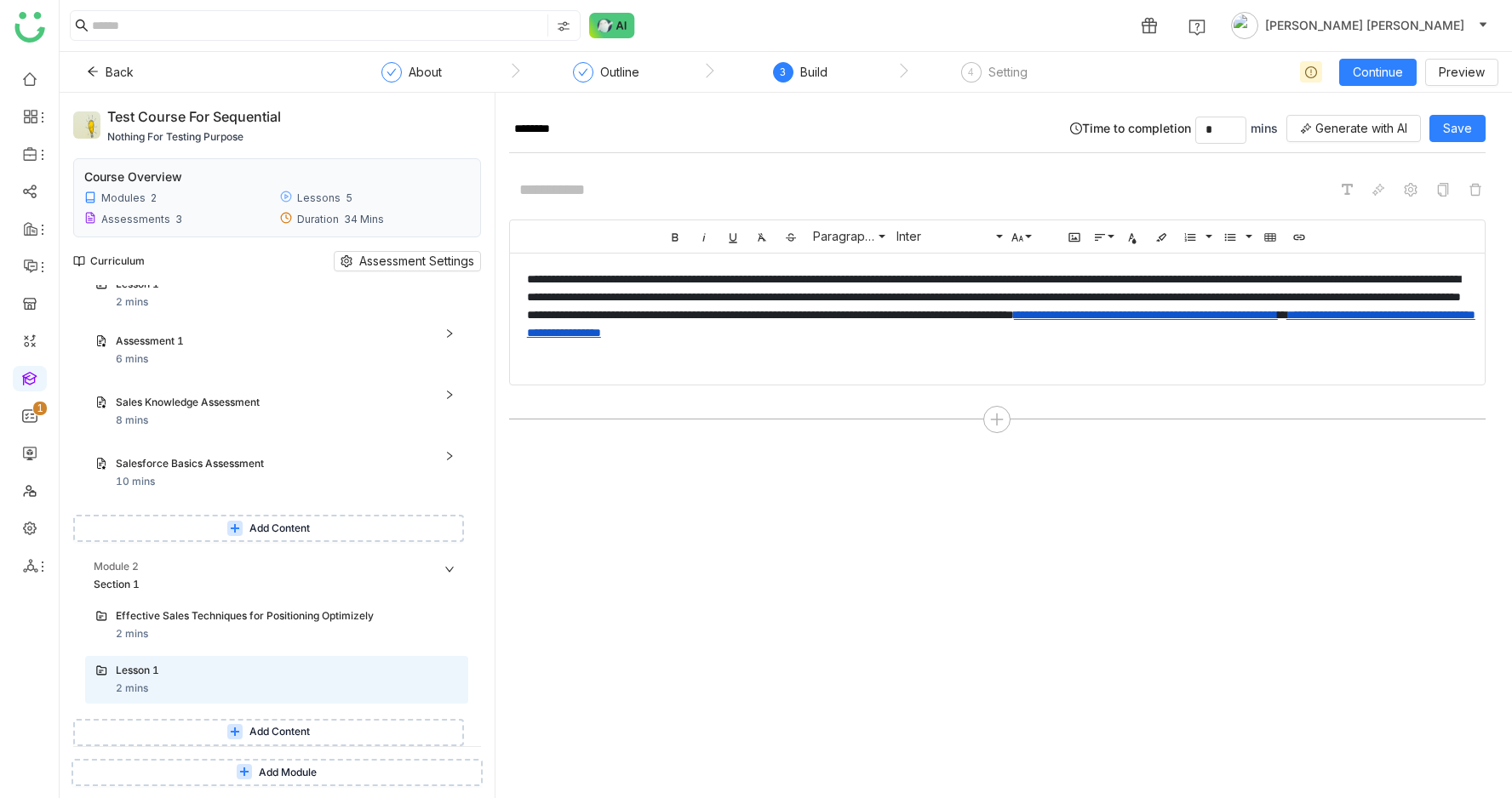
click at [291, 730] on span "Add Content" at bounding box center [279, 732] width 60 height 16
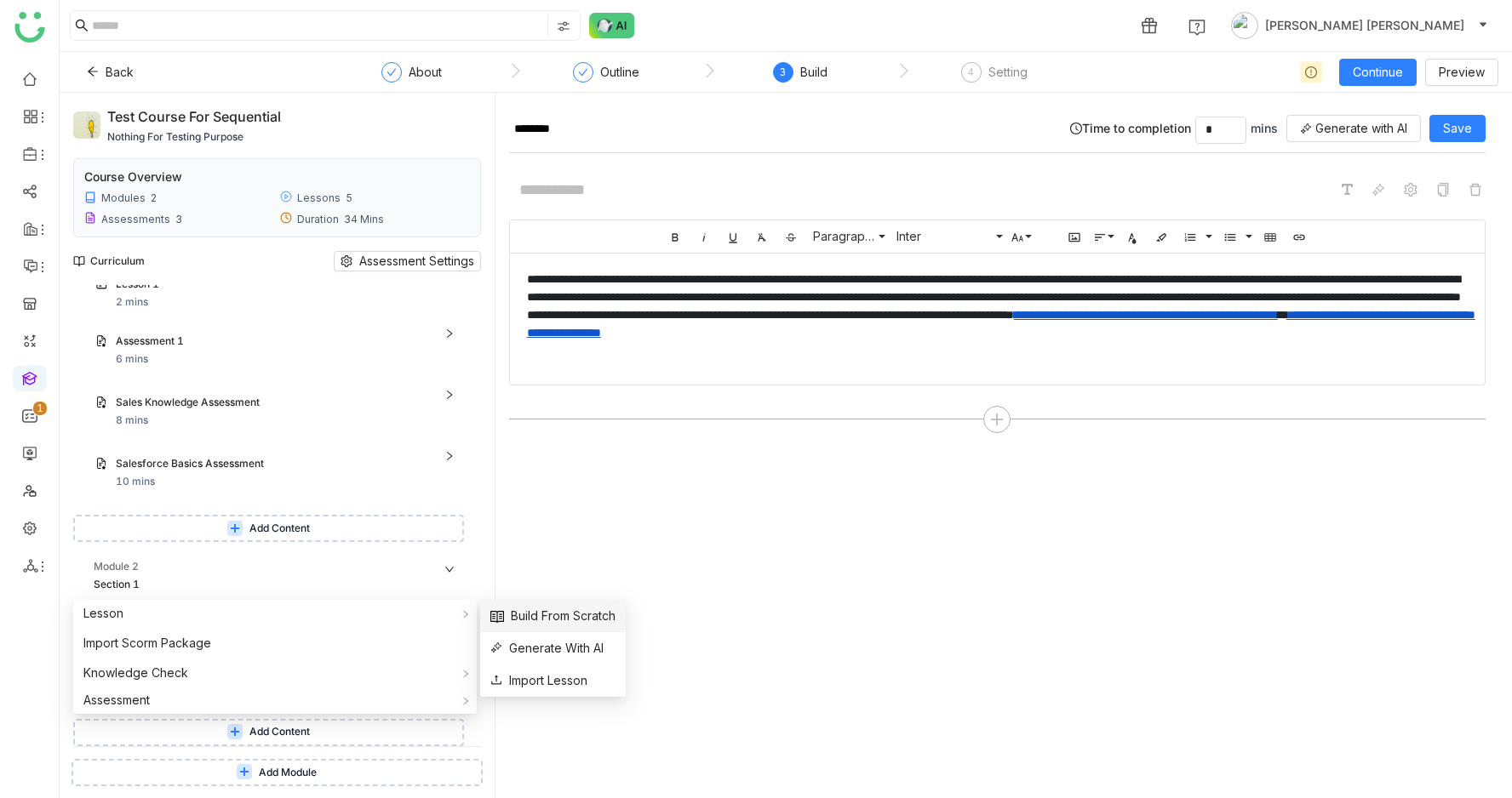
click at [537, 611] on span "Build From Scratch" at bounding box center [553, 616] width 125 height 19
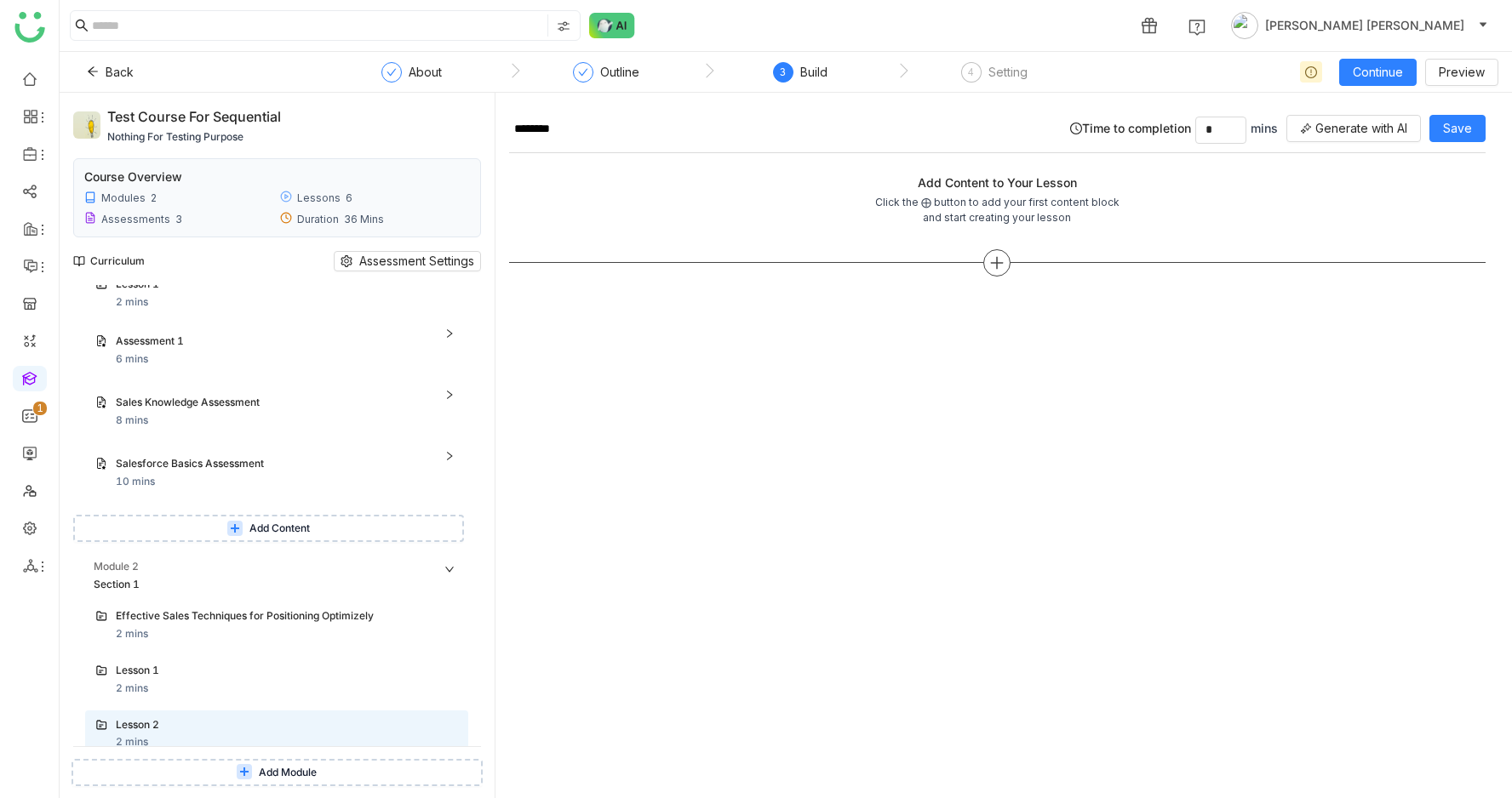
click at [989, 266] on div at bounding box center [997, 263] width 977 height 28
click at [996, 266] on icon at bounding box center [997, 263] width 16 height 16
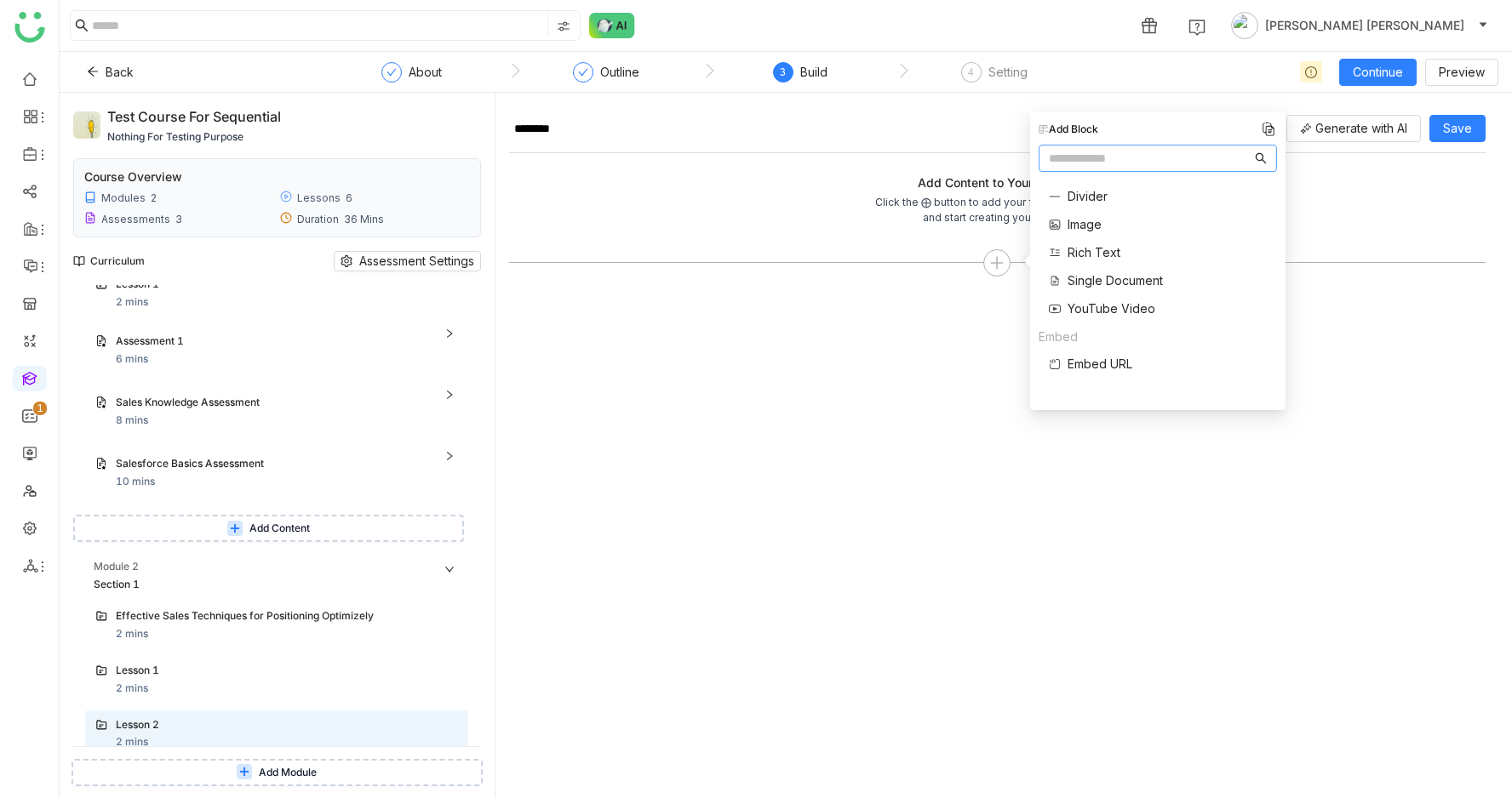
click at [1100, 277] on span "Single Document" at bounding box center [1115, 281] width 96 height 18
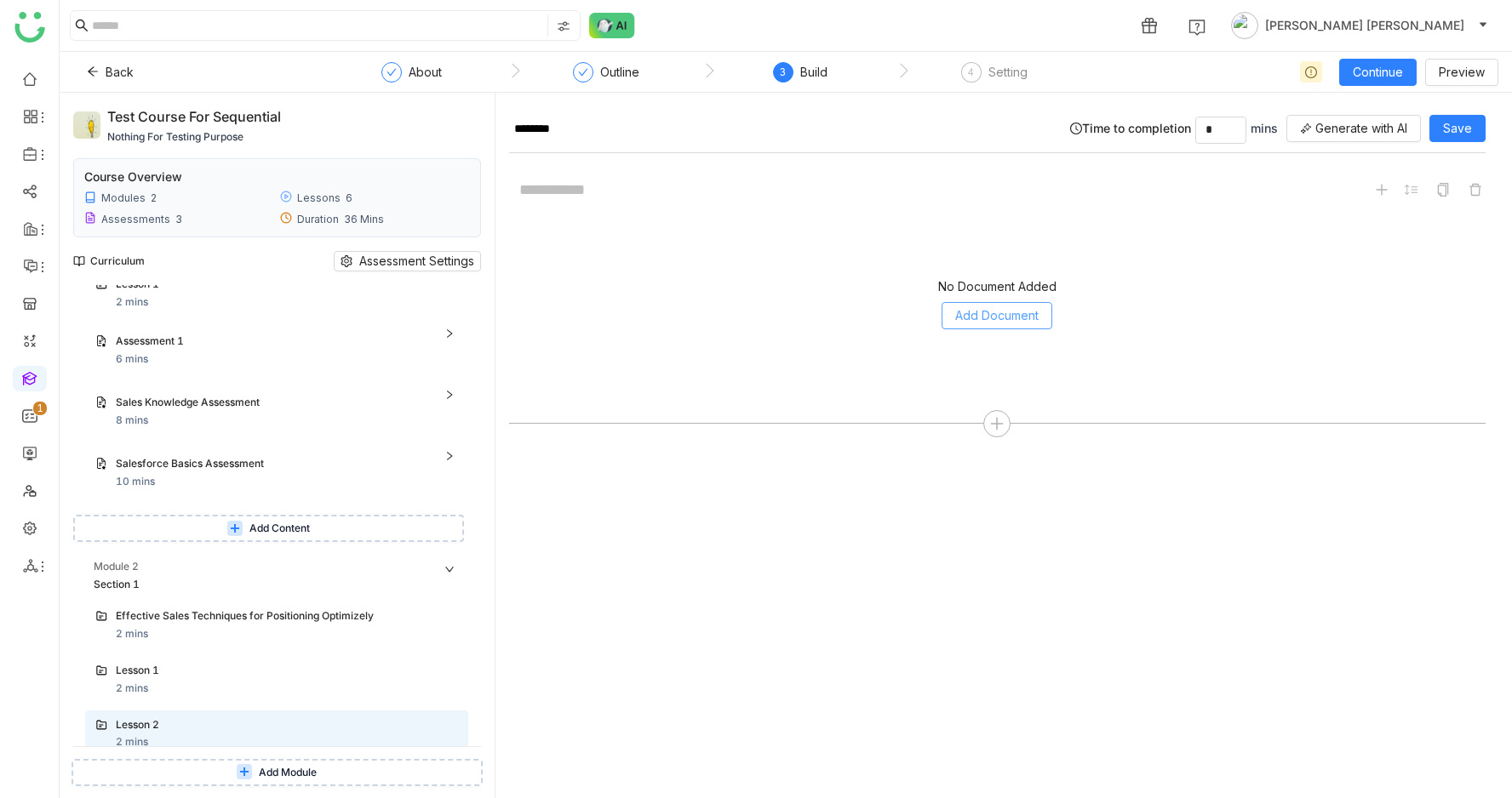
click at [1026, 312] on span "Add Document" at bounding box center [997, 315] width 84 height 19
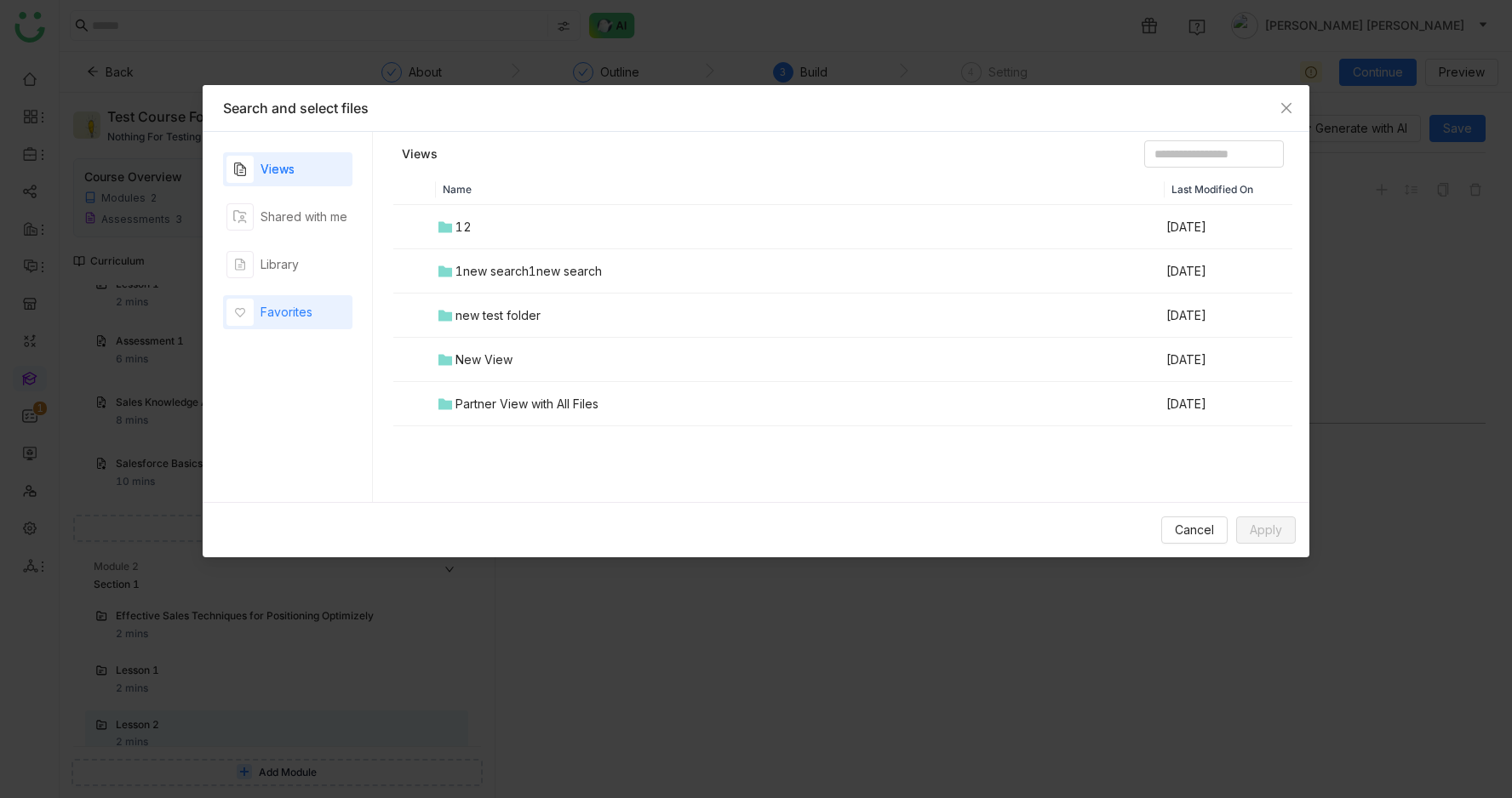
click at [286, 315] on div "Favorites" at bounding box center [286, 312] width 52 height 19
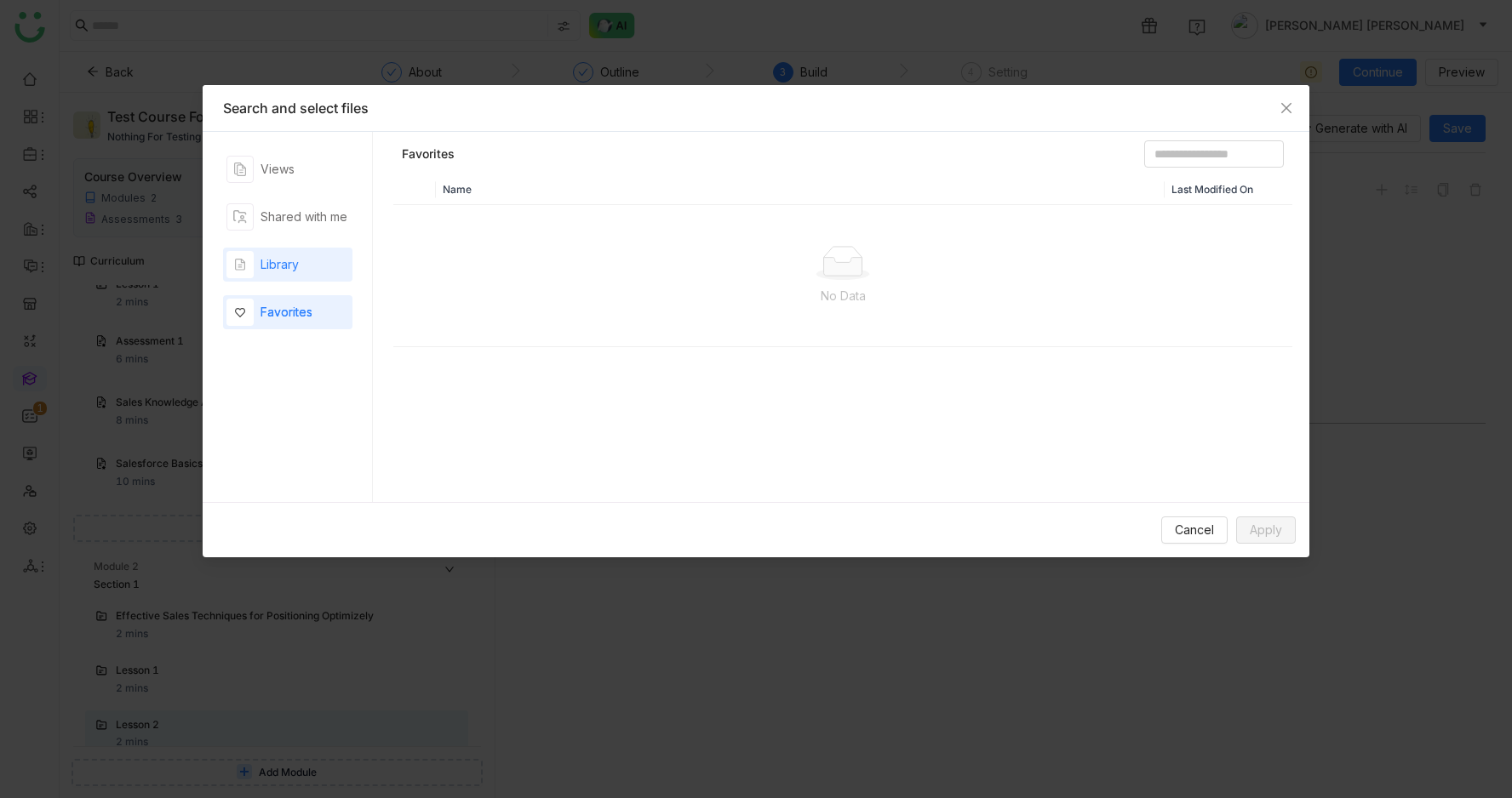
click at [286, 272] on div "Library" at bounding box center [279, 264] width 38 height 19
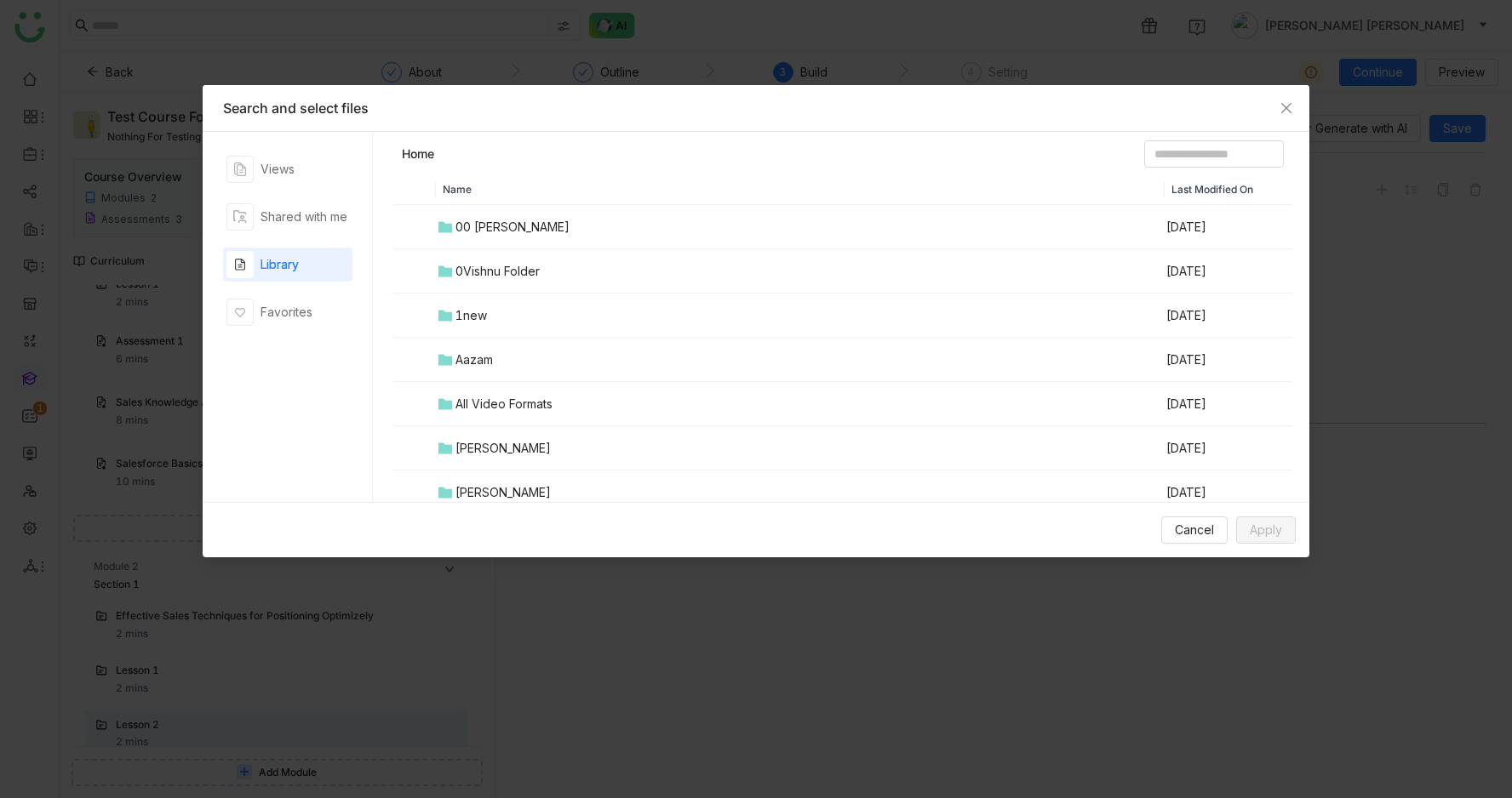
click at [510, 223] on div "00 Arif Folder" at bounding box center [513, 227] width 114 height 19
click at [515, 366] on div "Screen record video" at bounding box center [519, 360] width 118 height 19
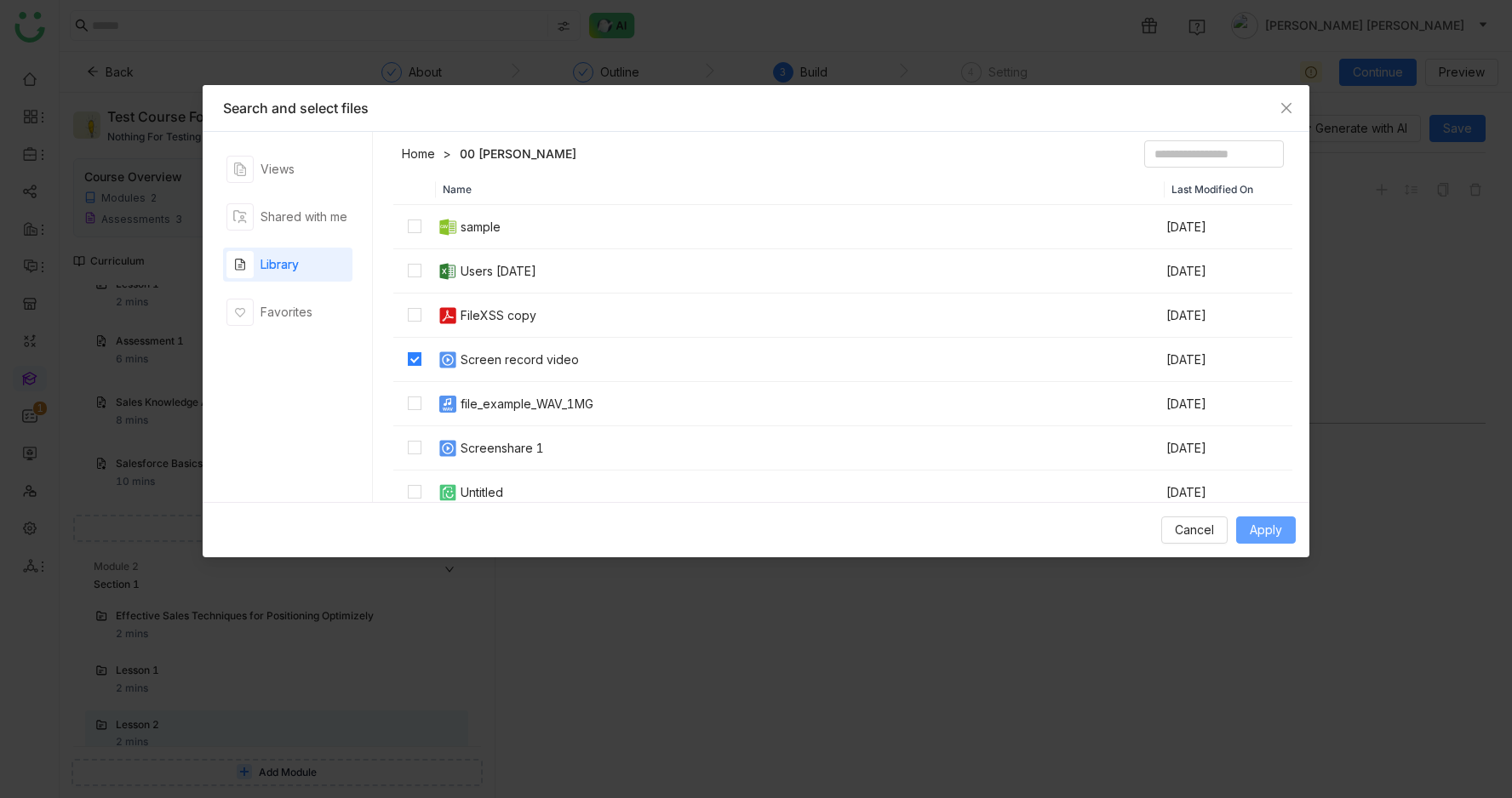
click at [1266, 523] on span "Apply" at bounding box center [1266, 530] width 33 height 19
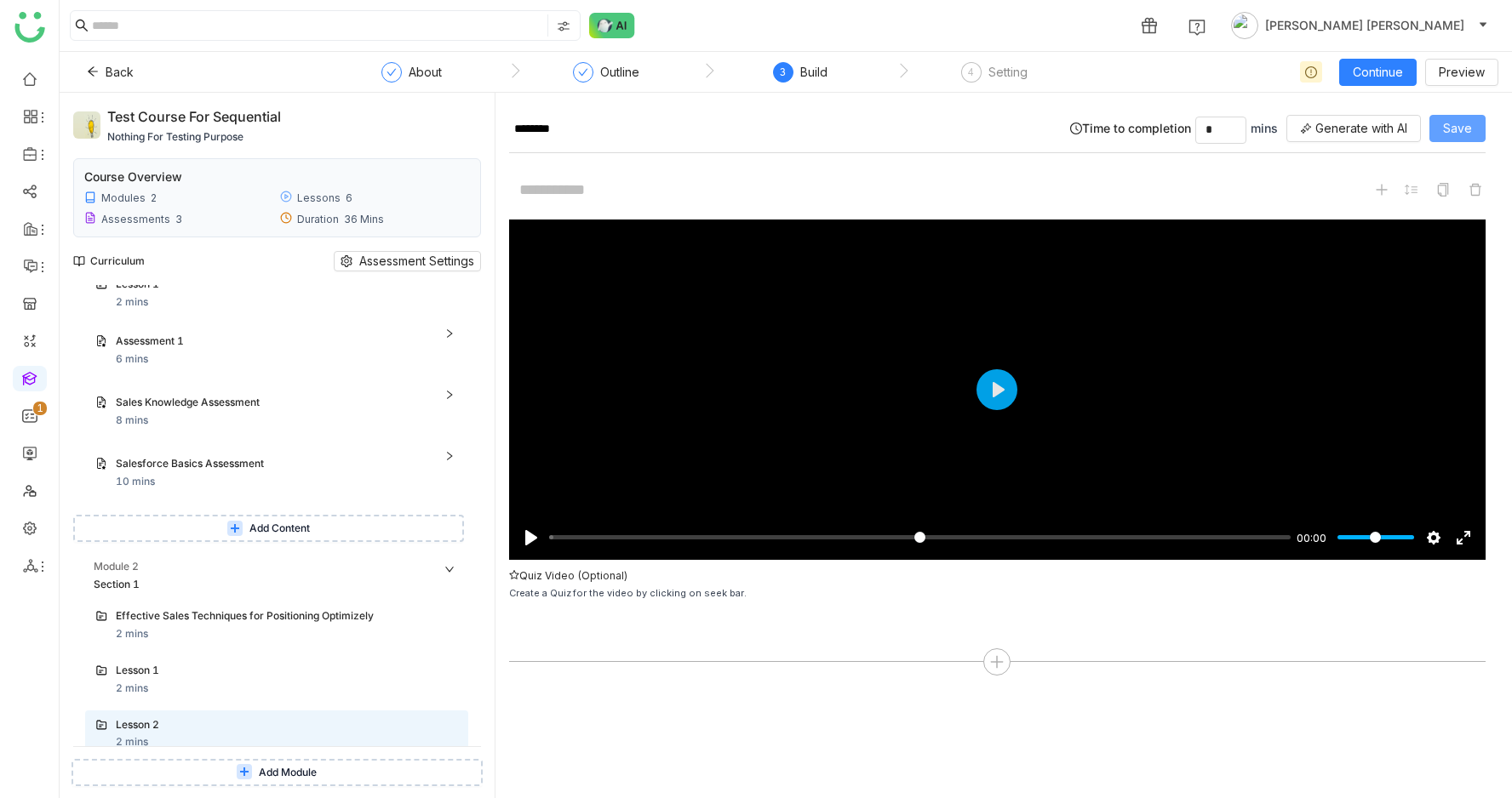
click at [1469, 134] on span "Save" at bounding box center [1457, 128] width 29 height 19
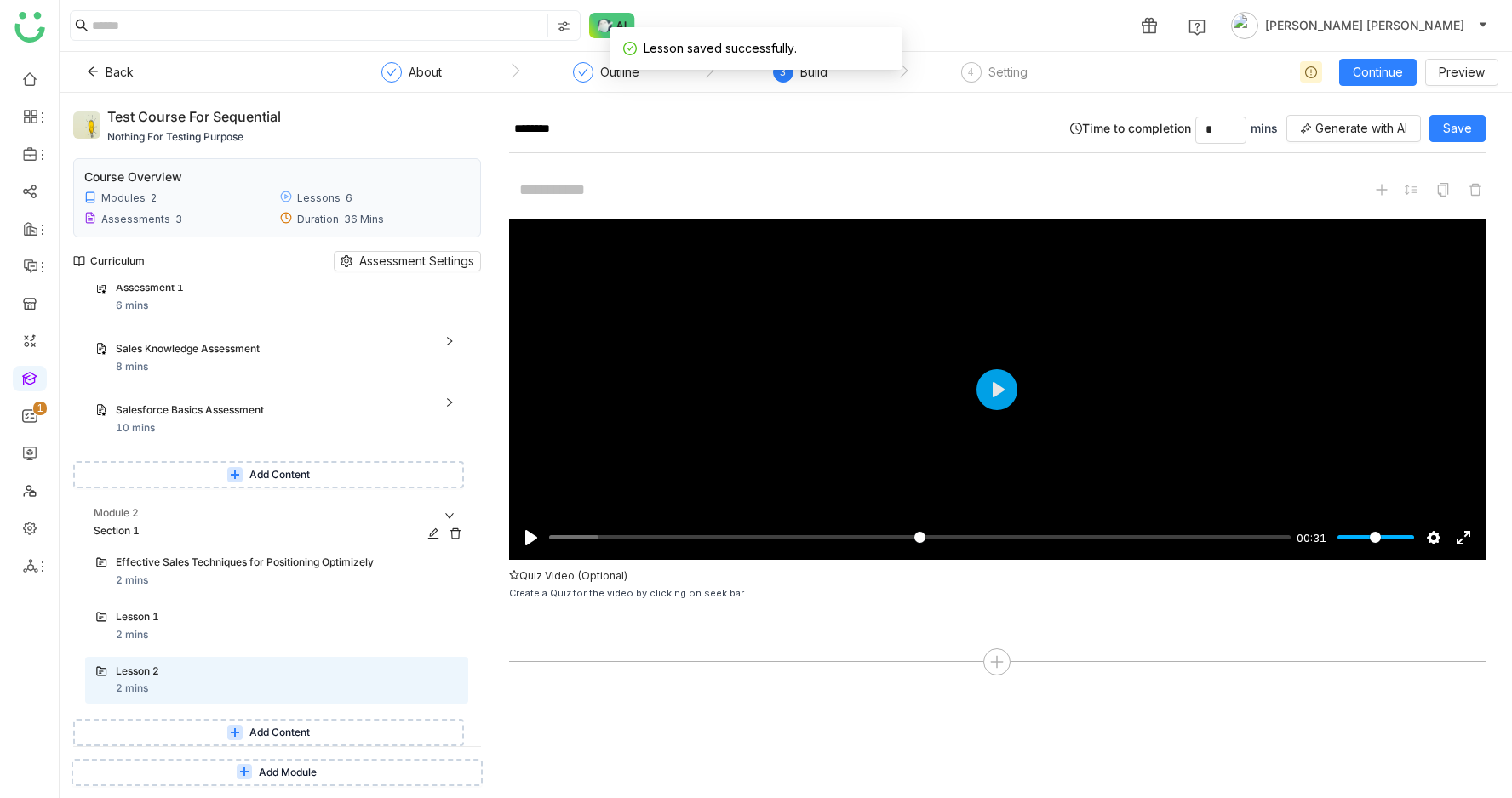
click at [218, 527] on div "Section 1" at bounding box center [258, 531] width 329 height 16
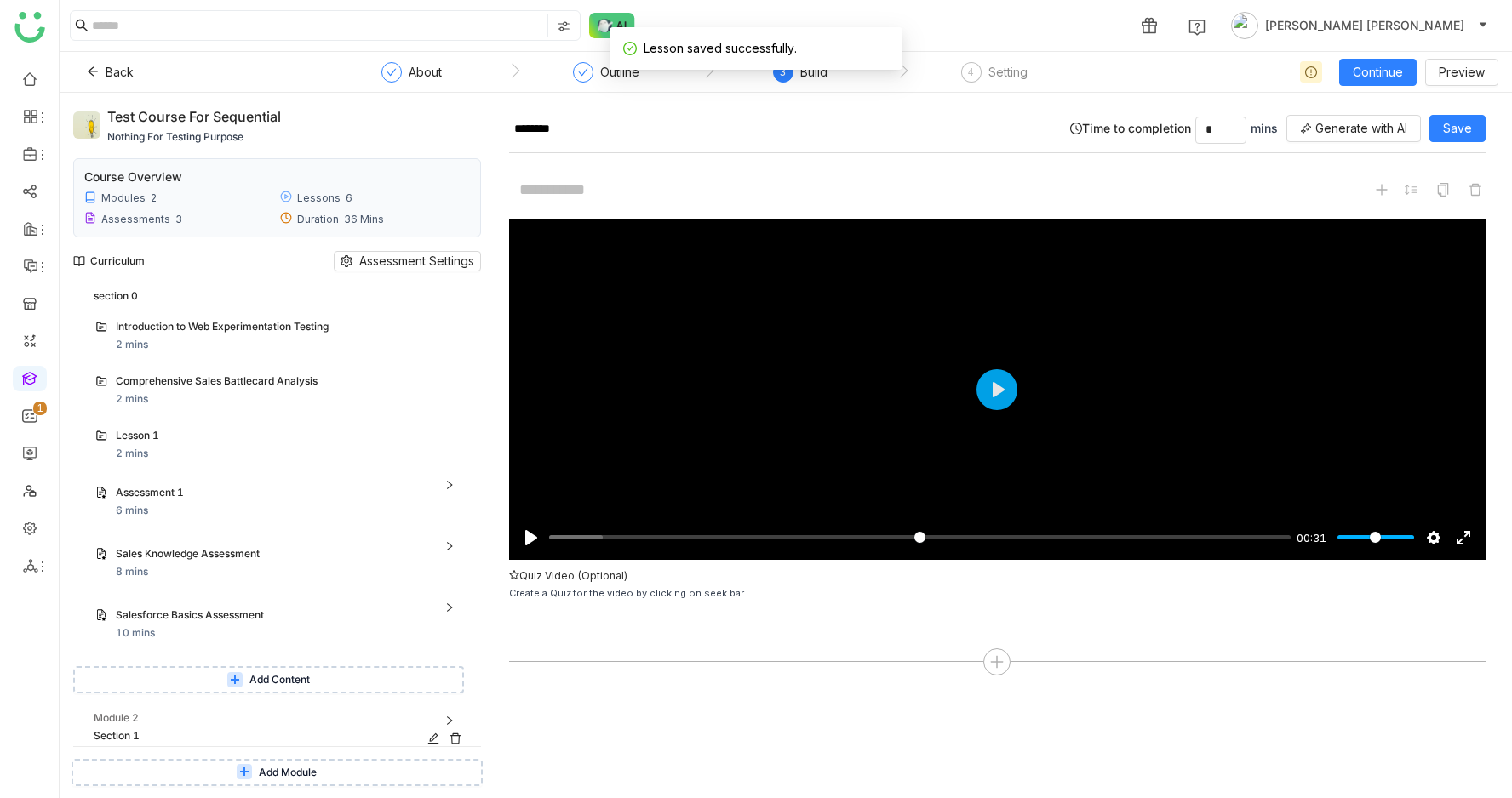
scroll to position [15, 0]
click at [205, 729] on div "Section 1" at bounding box center [258, 736] width 329 height 16
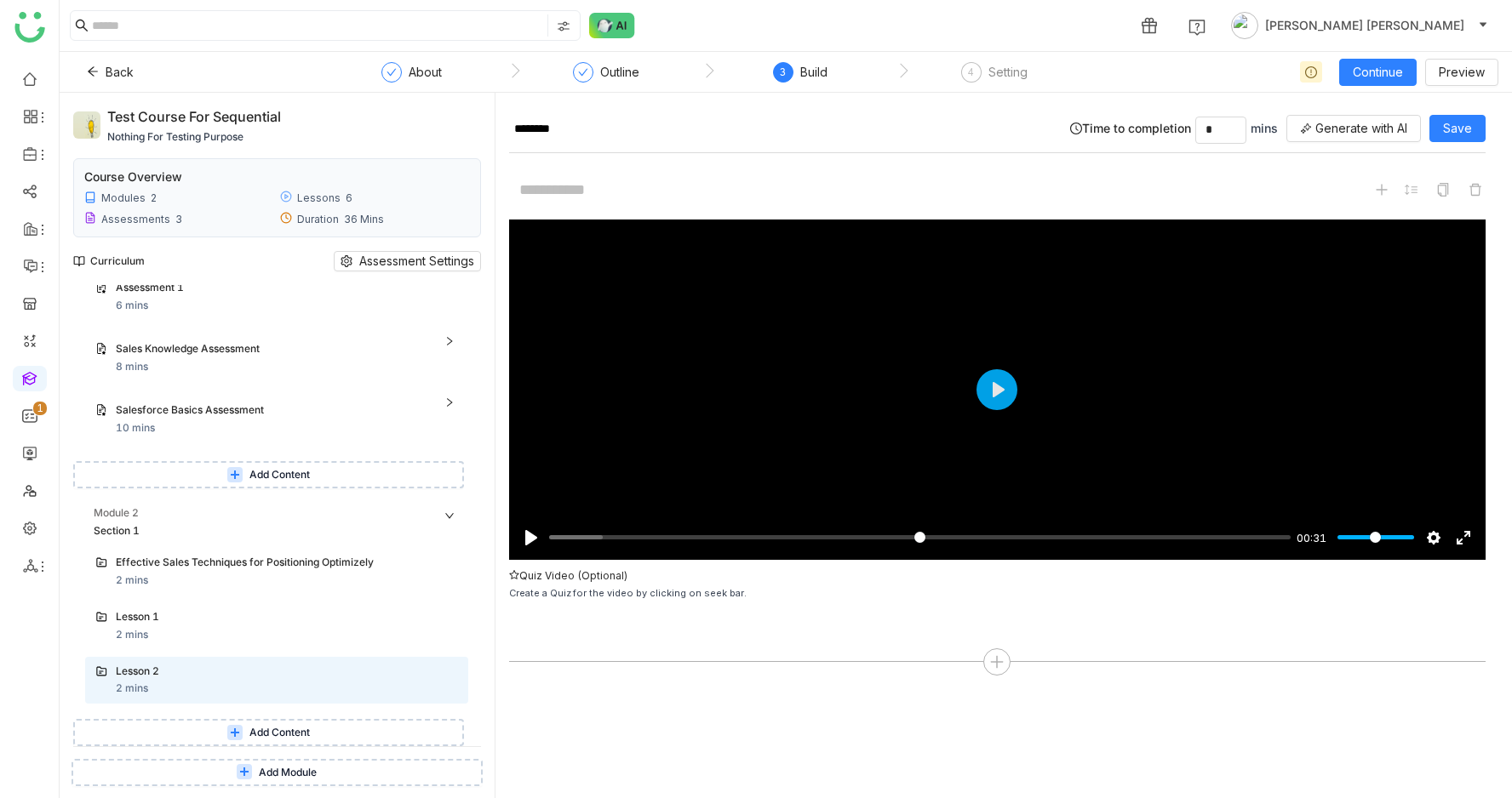
click at [265, 733] on span "Add Content" at bounding box center [279, 733] width 60 height 16
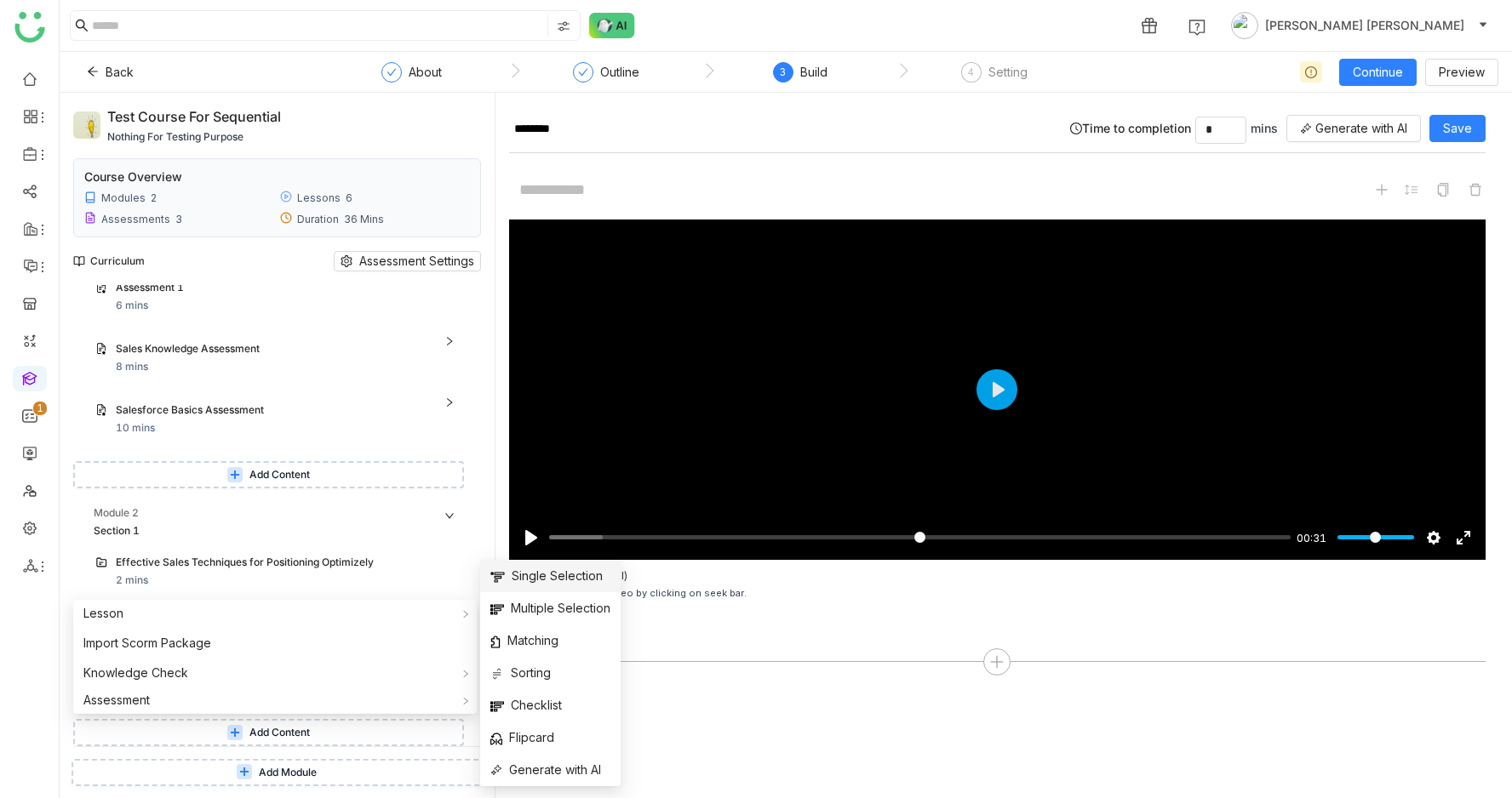
click at [551, 582] on span "Single Selection" at bounding box center [547, 575] width 112 height 19
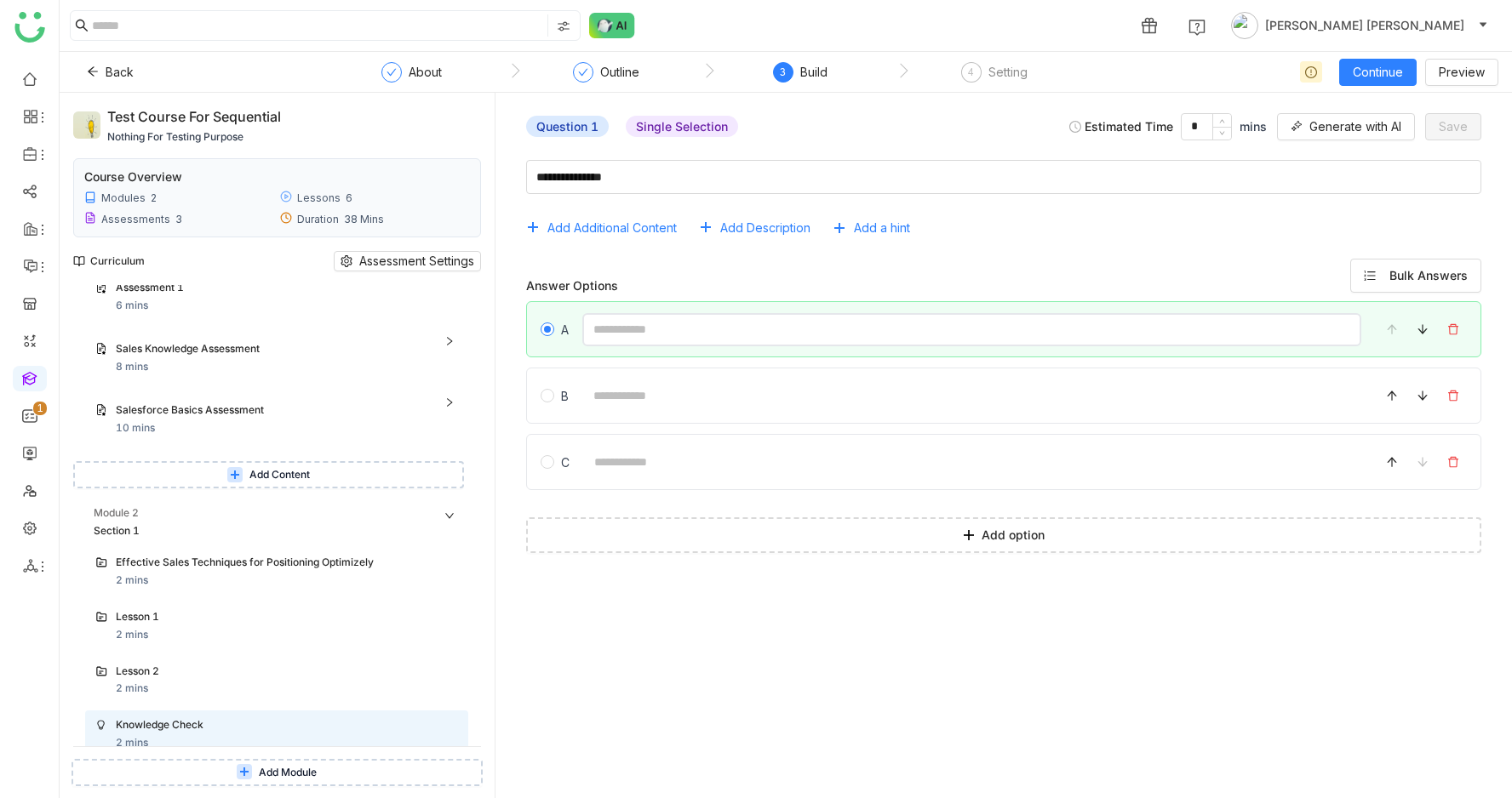
click at [698, 329] on input at bounding box center [972, 330] width 779 height 33
type input "**********"
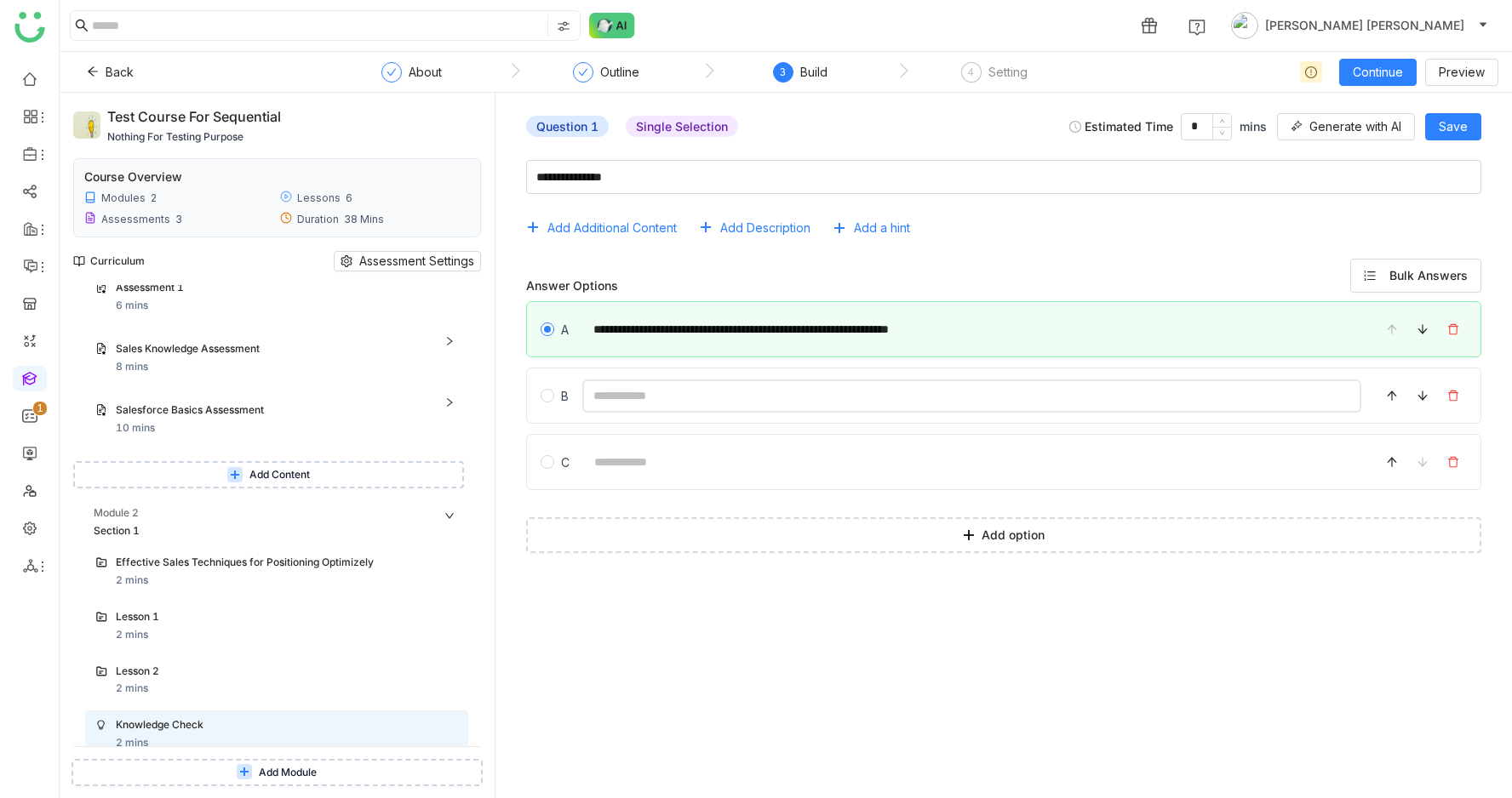
click at [699, 383] on input at bounding box center [972, 396] width 779 height 33
type input "**********"
click at [1463, 125] on span "Save" at bounding box center [1453, 126] width 29 height 19
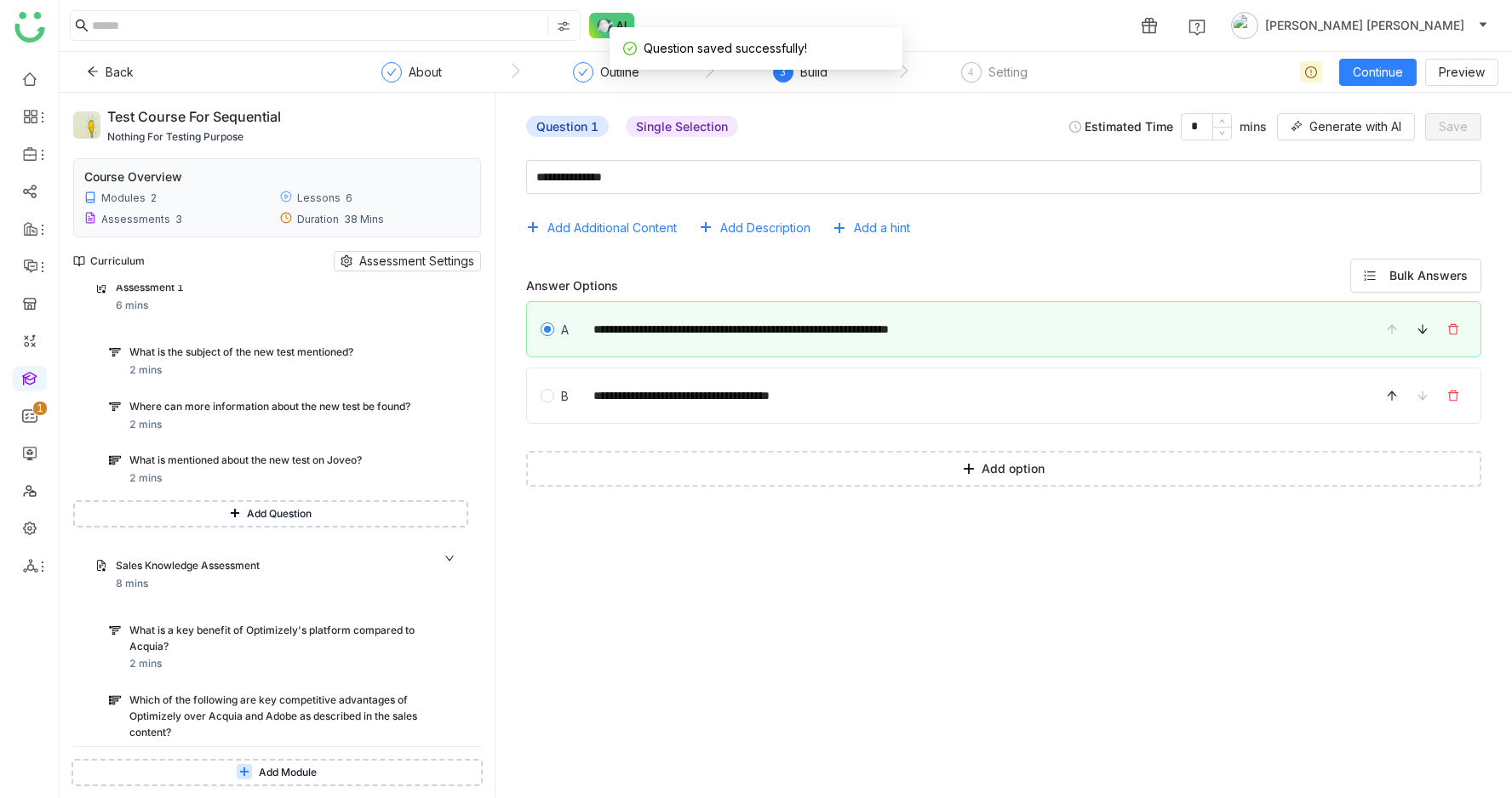
scroll to position [1217, 0]
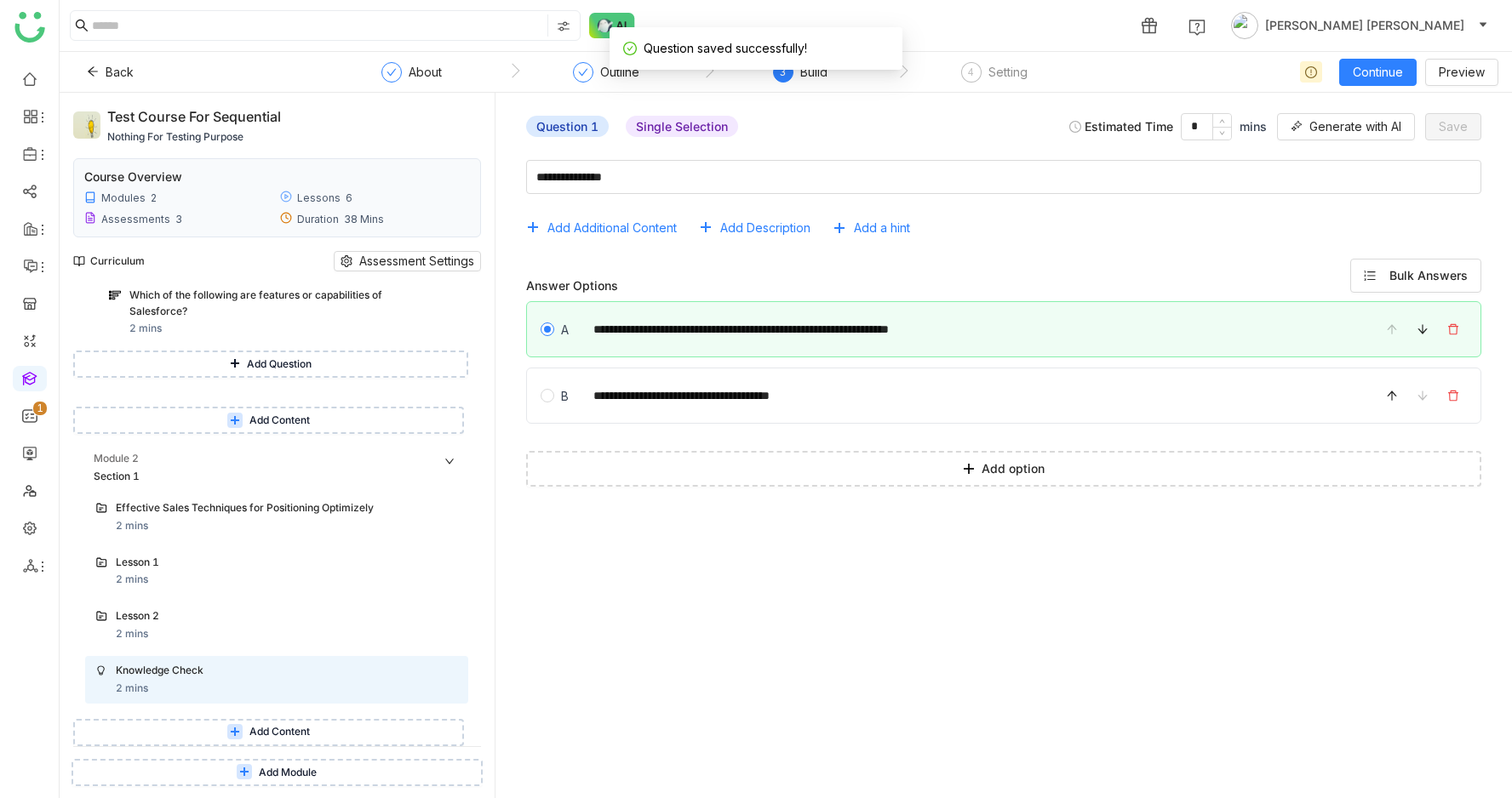
click at [240, 732] on icon at bounding box center [235, 731] width 9 height 1
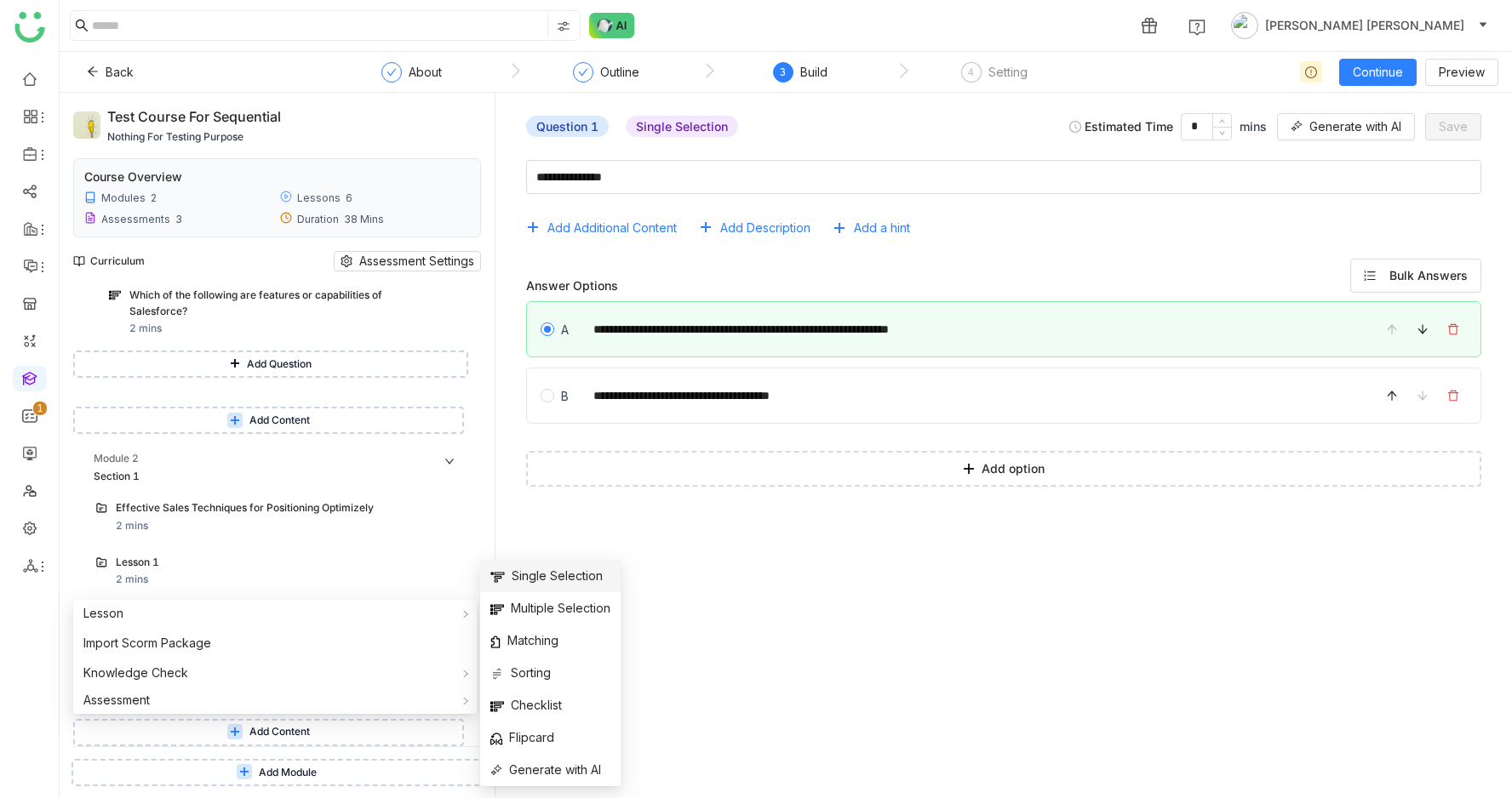
click at [562, 583] on span "Single Selection" at bounding box center [547, 575] width 112 height 19
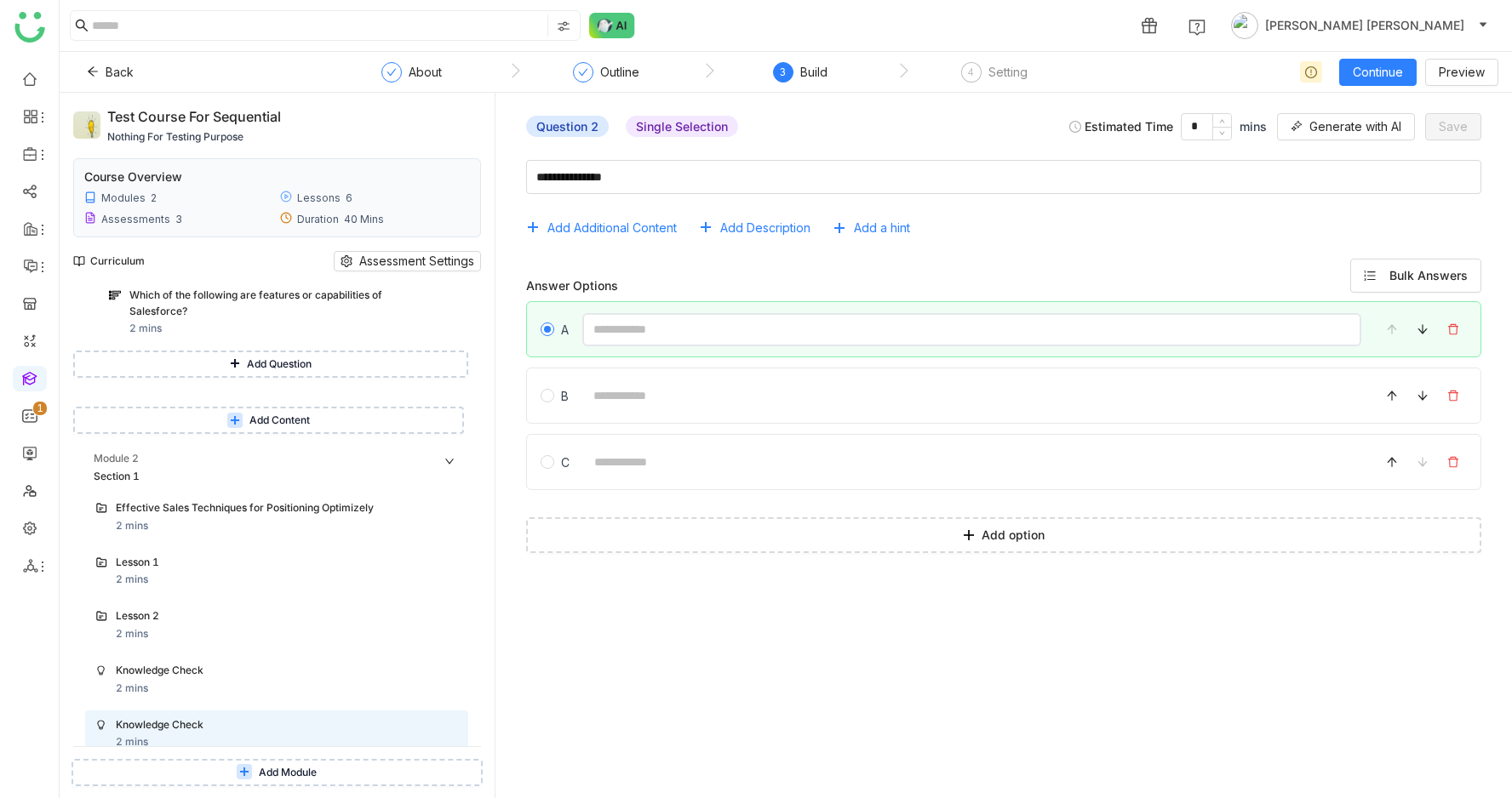
click at [717, 324] on input at bounding box center [972, 330] width 779 height 33
type input "*"
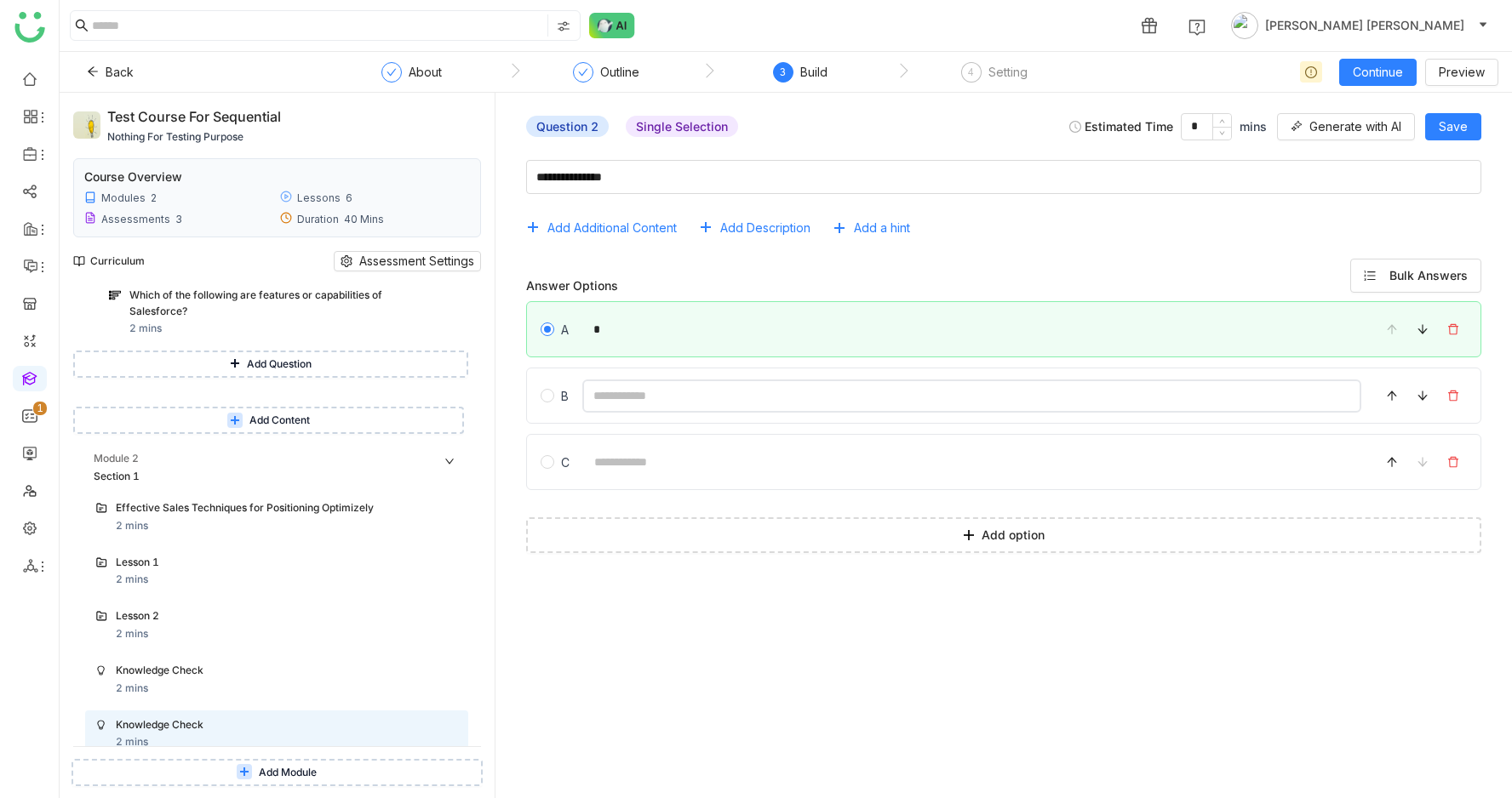
click at [745, 398] on input at bounding box center [972, 396] width 779 height 33
type input "*"
click at [1472, 127] on button "Save" at bounding box center [1453, 127] width 56 height 28
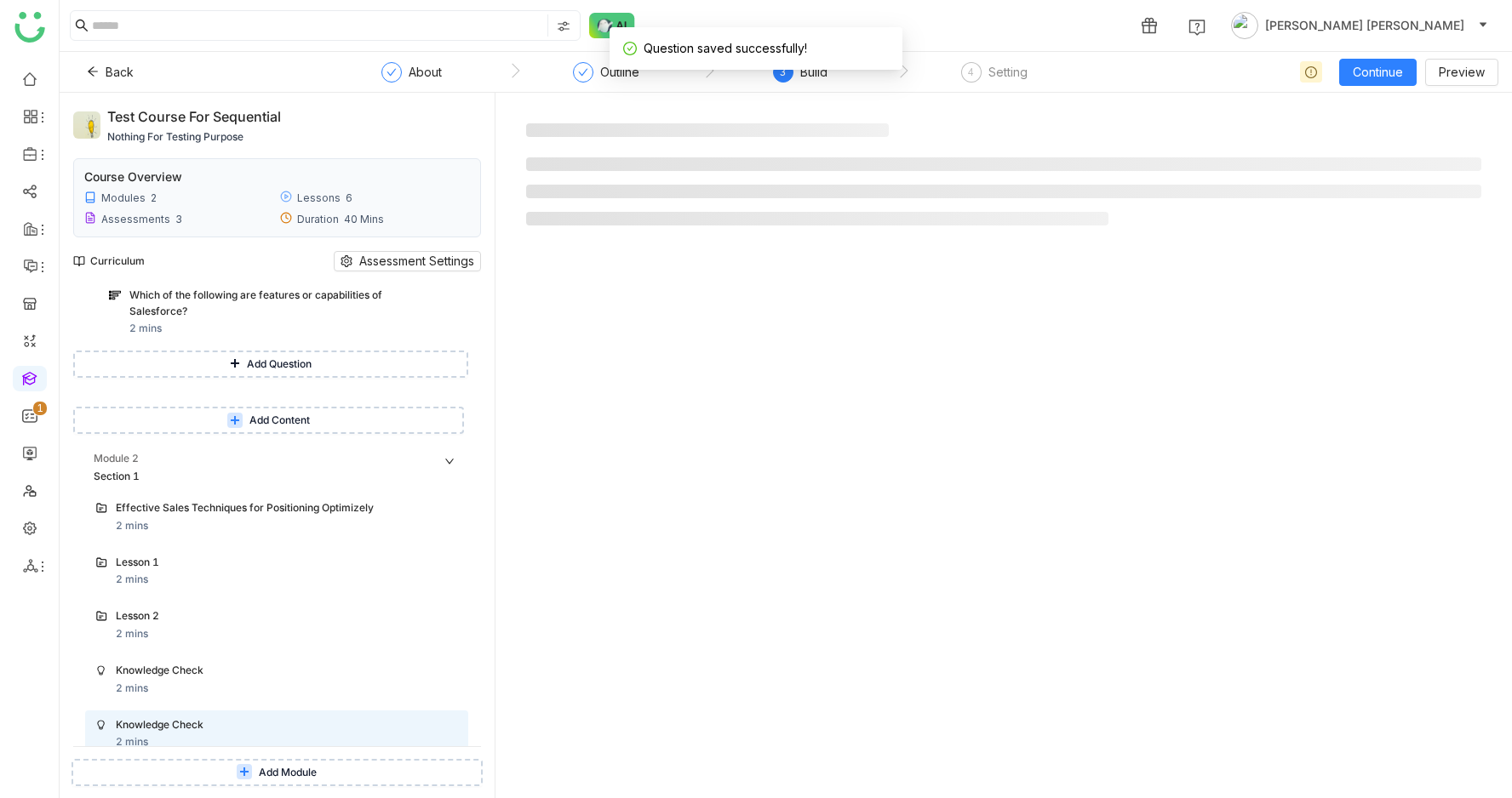
scroll to position [1270, 0]
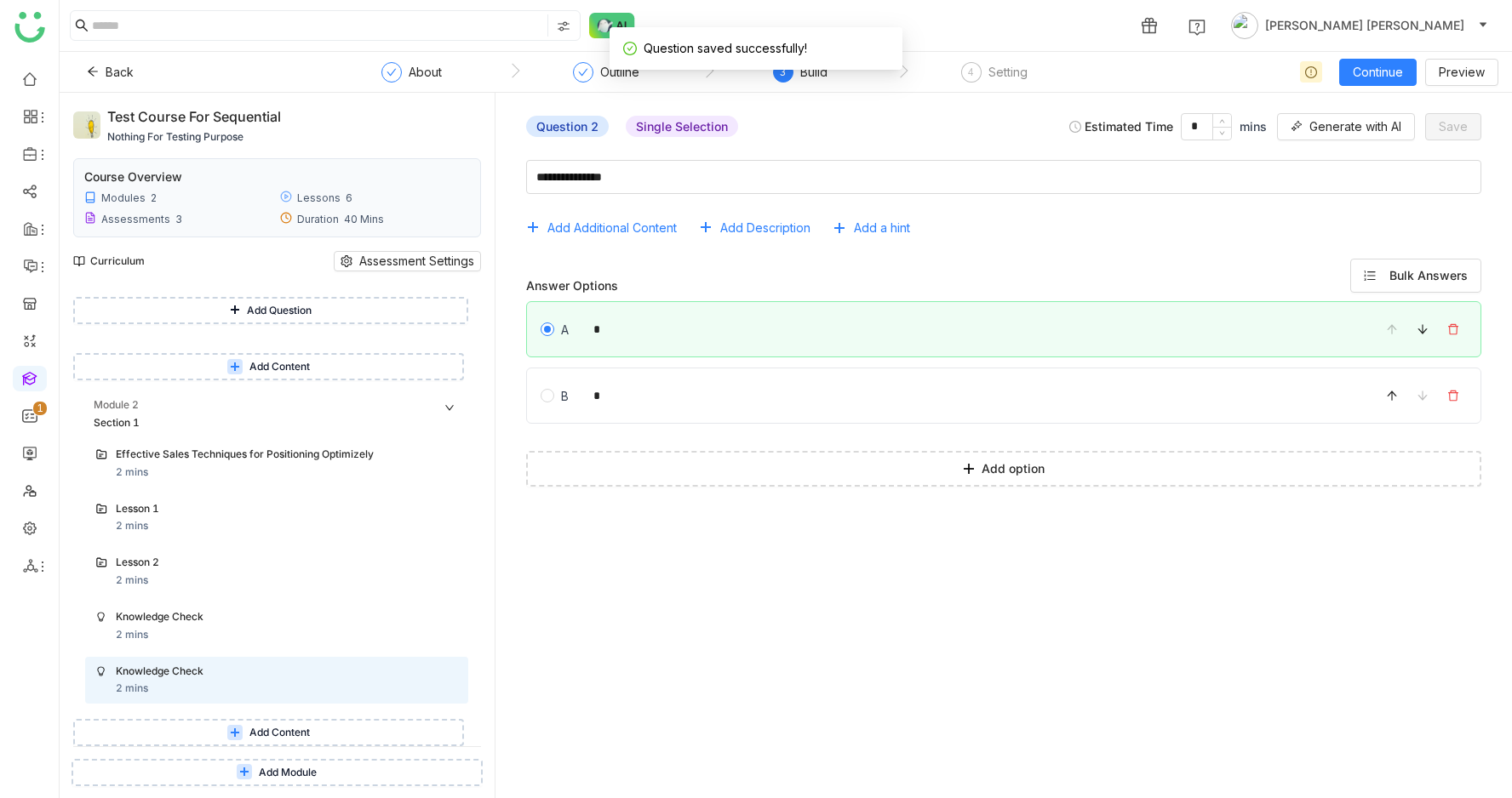
click at [278, 722] on button "Add Content" at bounding box center [268, 733] width 391 height 28
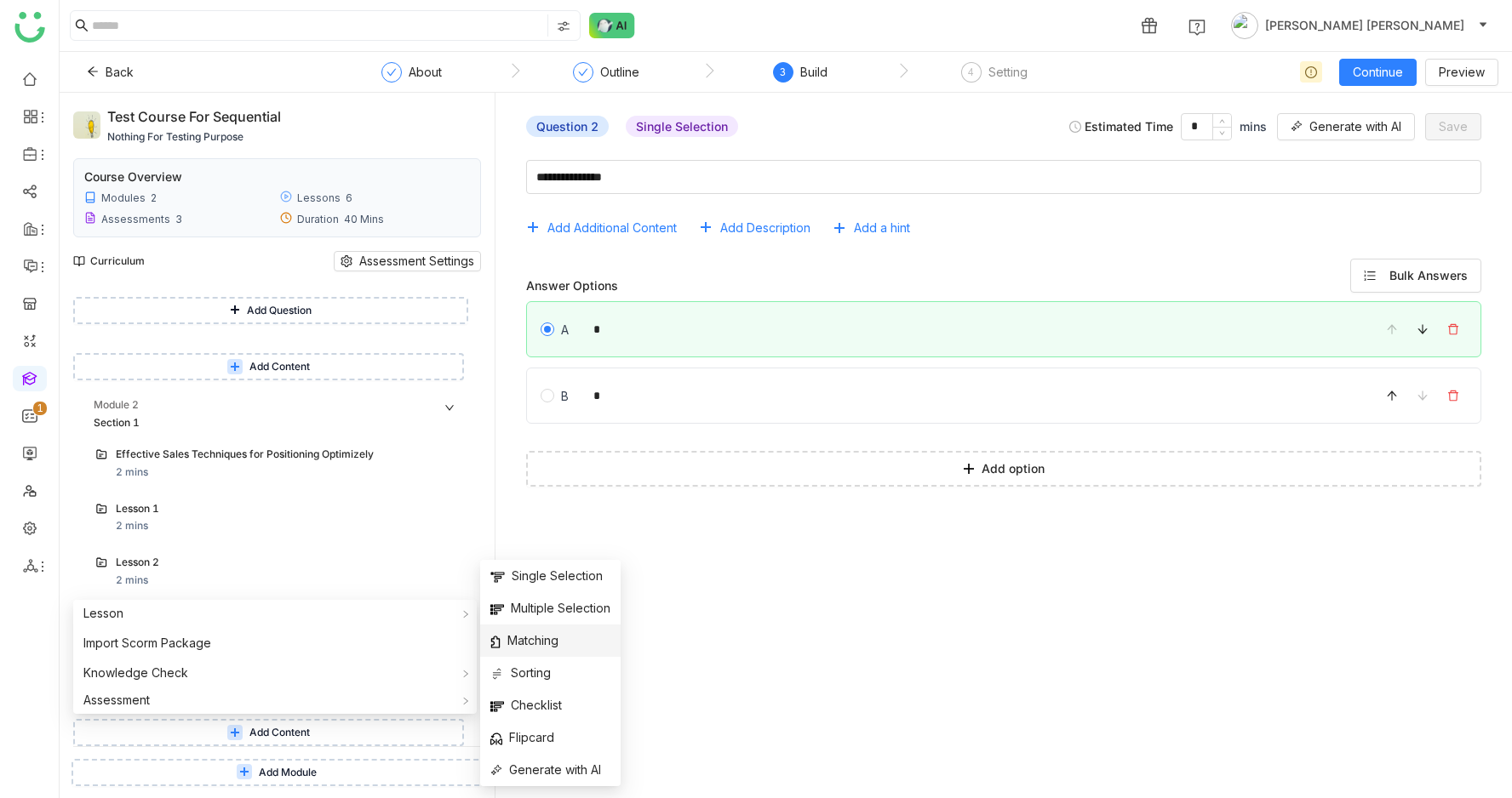
click at [540, 641] on span "Matching" at bounding box center [524, 640] width 68 height 19
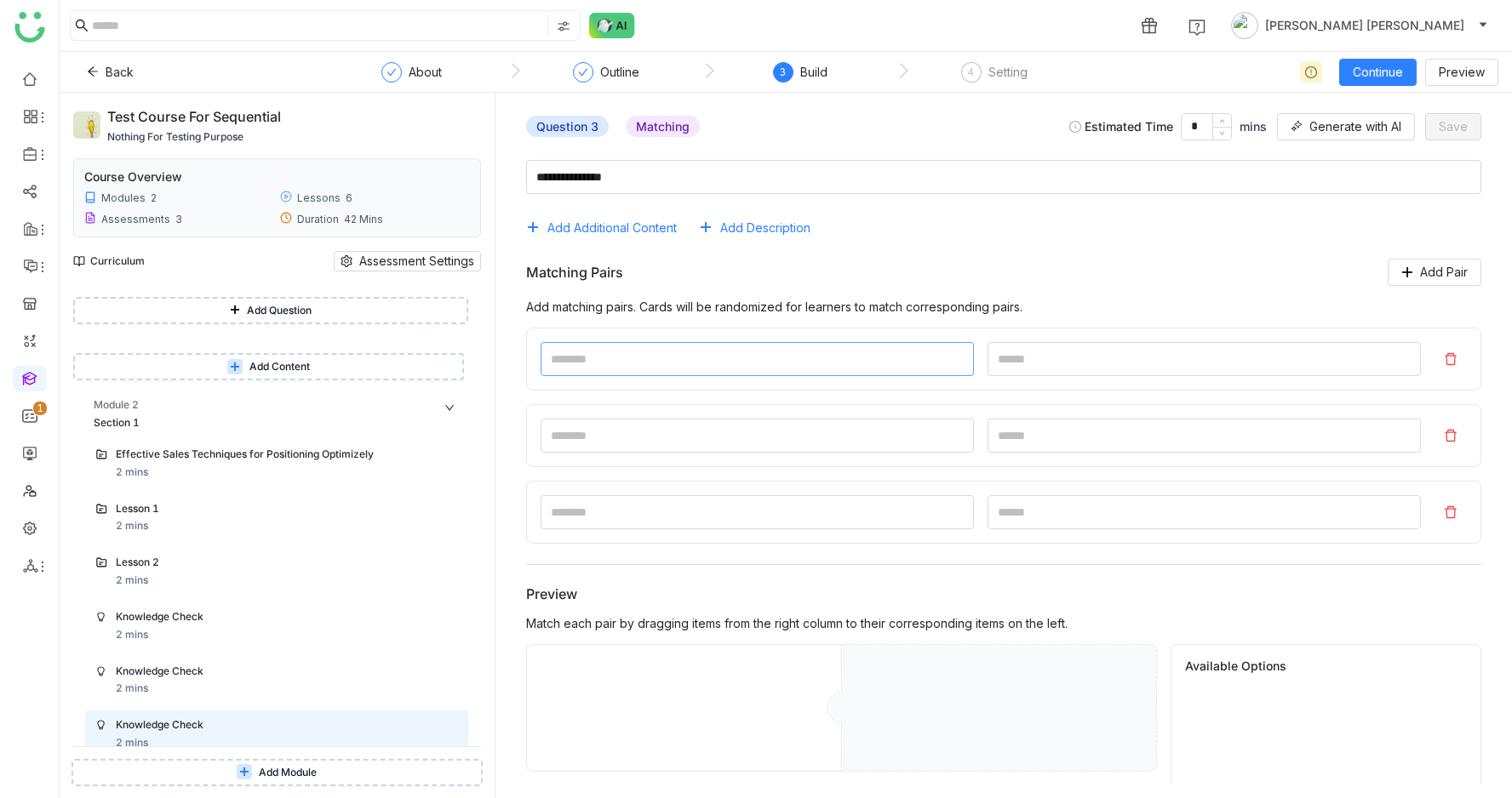
click at [741, 354] on input at bounding box center [758, 359] width 434 height 34
type input "*"
click at [1169, 360] on input at bounding box center [1204, 359] width 434 height 34
type input "*"
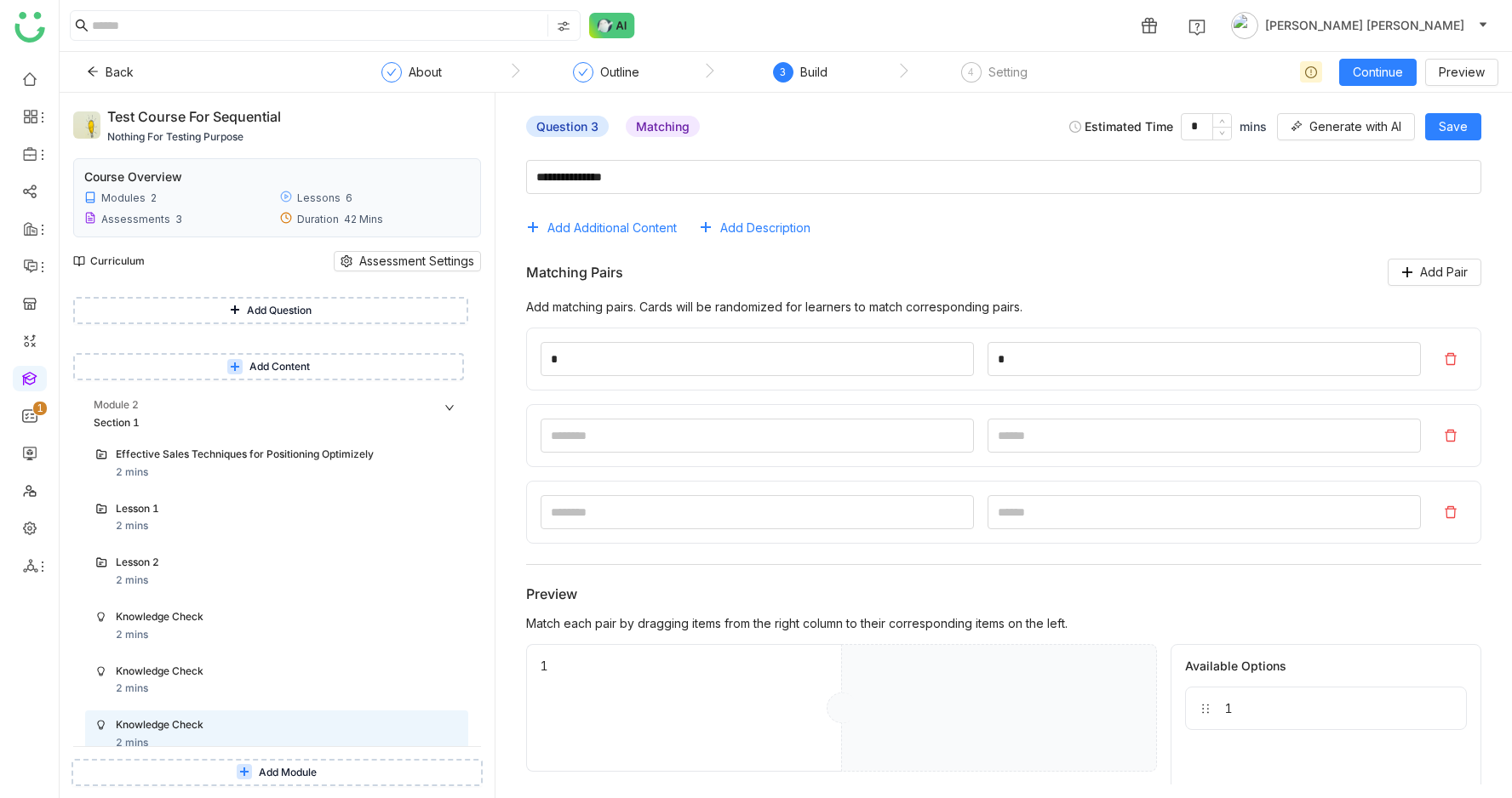
click at [918, 418] on div at bounding box center [1003, 435] width 955 height 63
click at [900, 447] on input at bounding box center [758, 435] width 434 height 34
type input "*"
click at [1147, 438] on input "*" at bounding box center [1204, 435] width 434 height 34
type input "*"
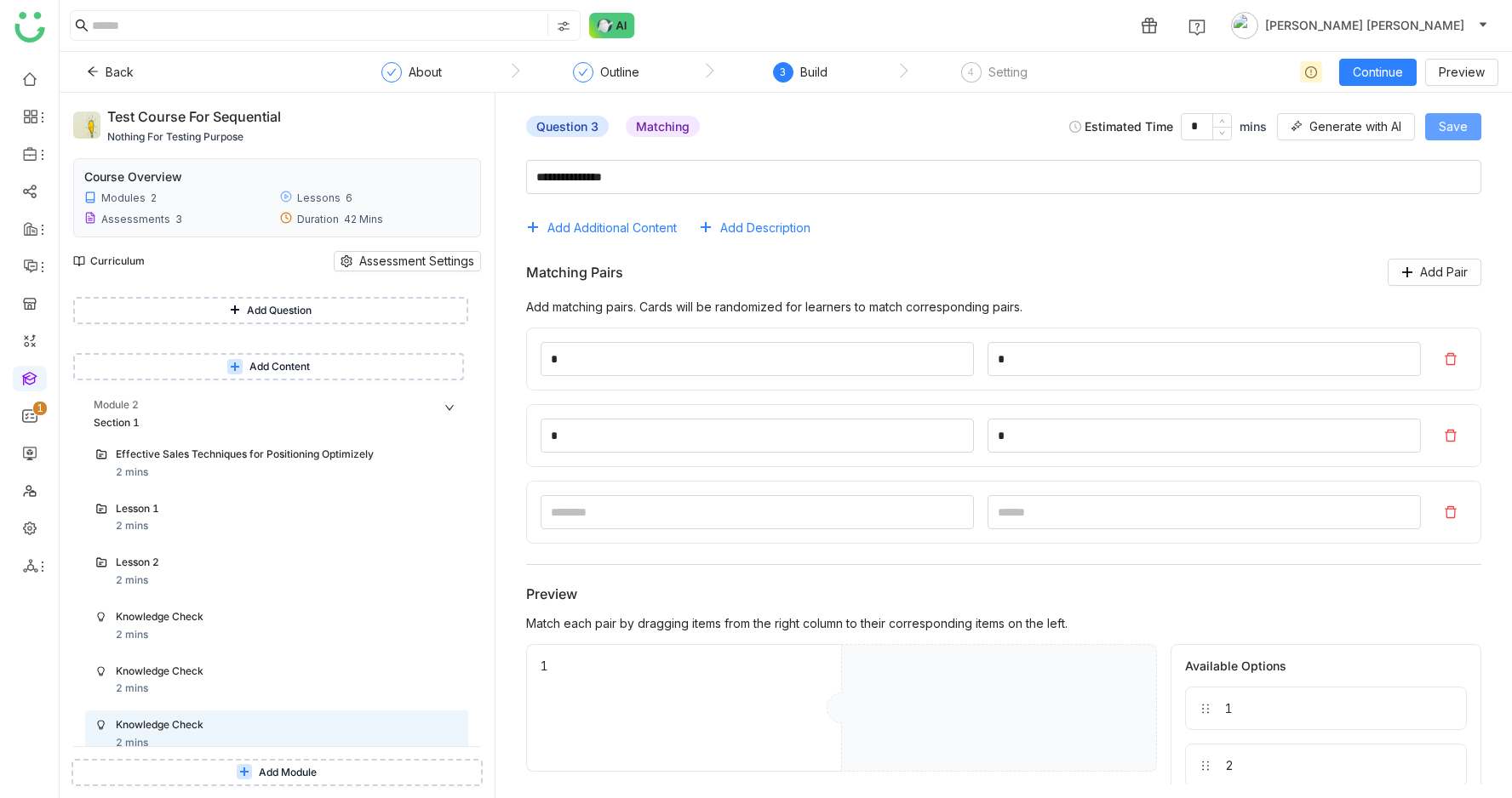
click at [1448, 124] on span "Save" at bounding box center [1453, 126] width 29 height 19
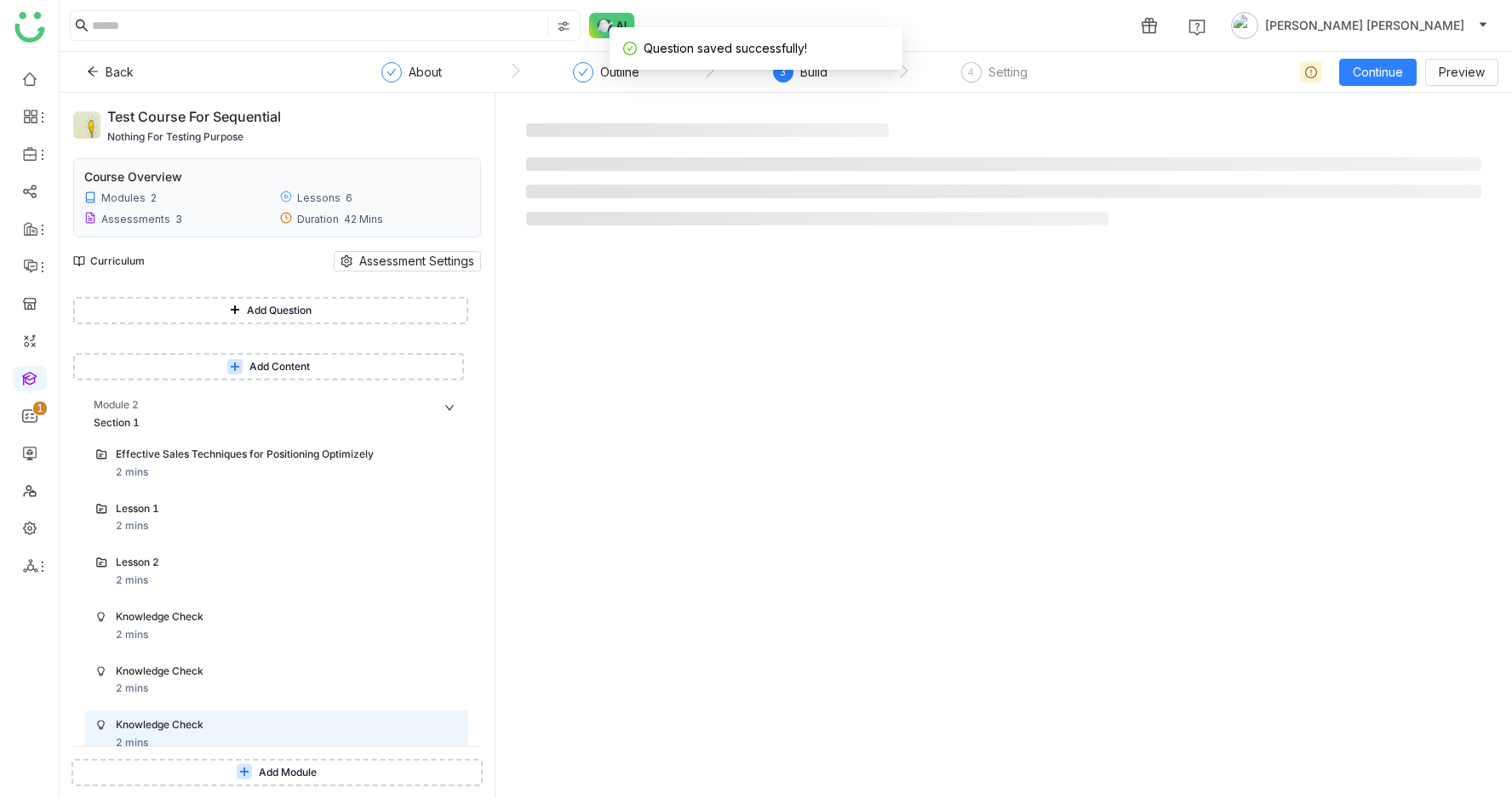
scroll to position [1324, 0]
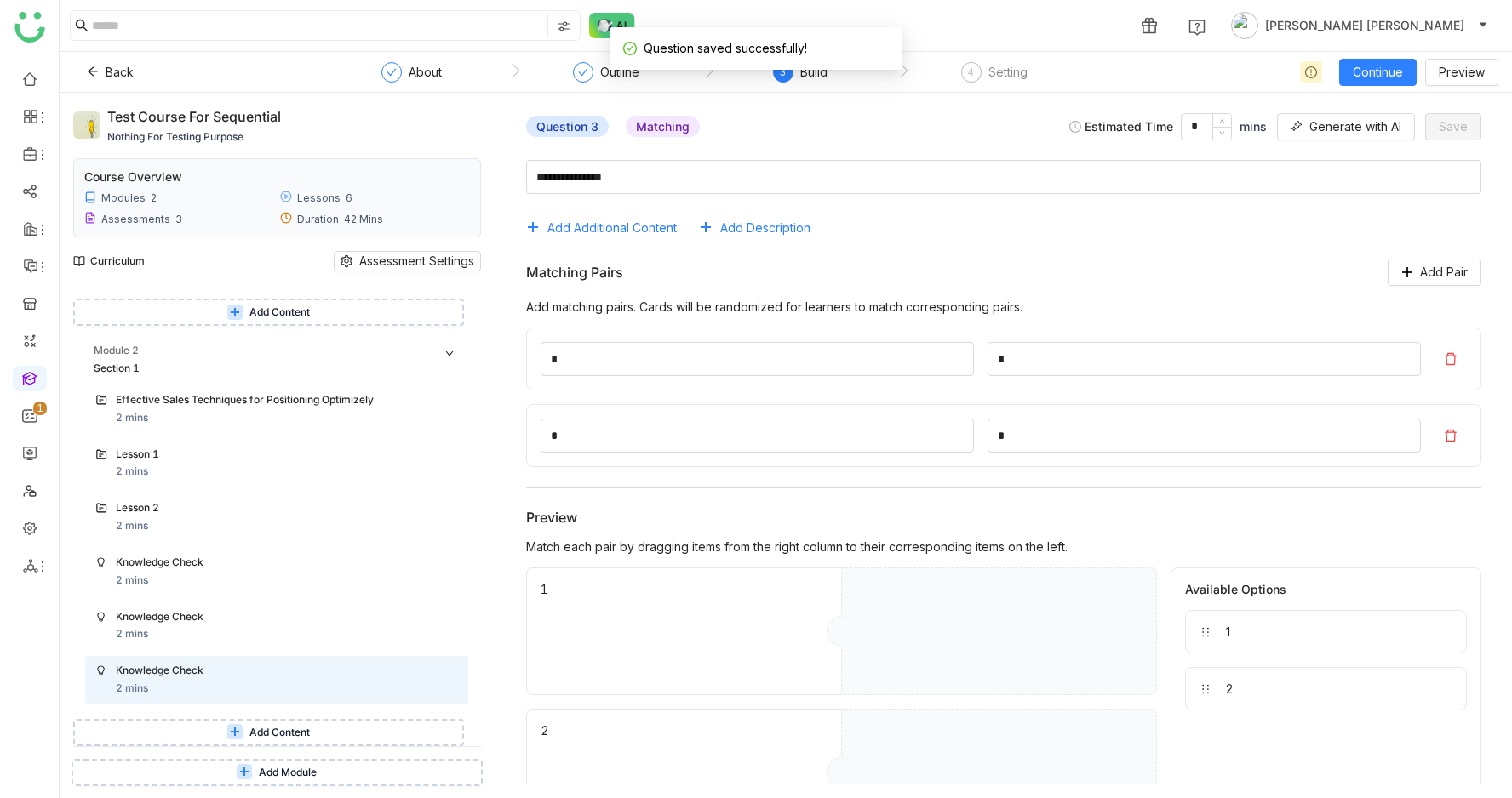
click at [241, 727] on icon at bounding box center [235, 732] width 10 height 10
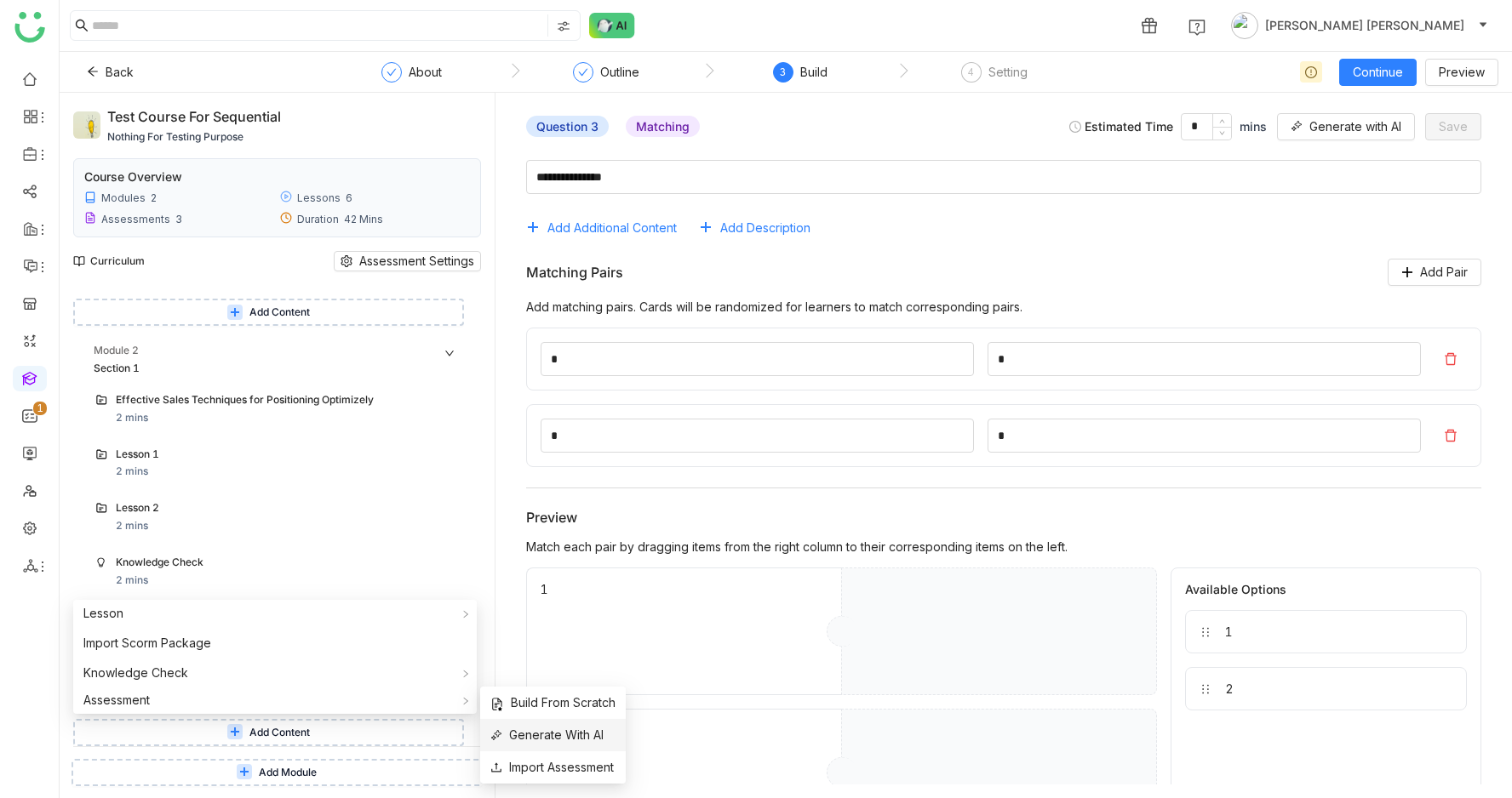
click at [580, 720] on li "Generate With AI" at bounding box center [553, 735] width 146 height 33
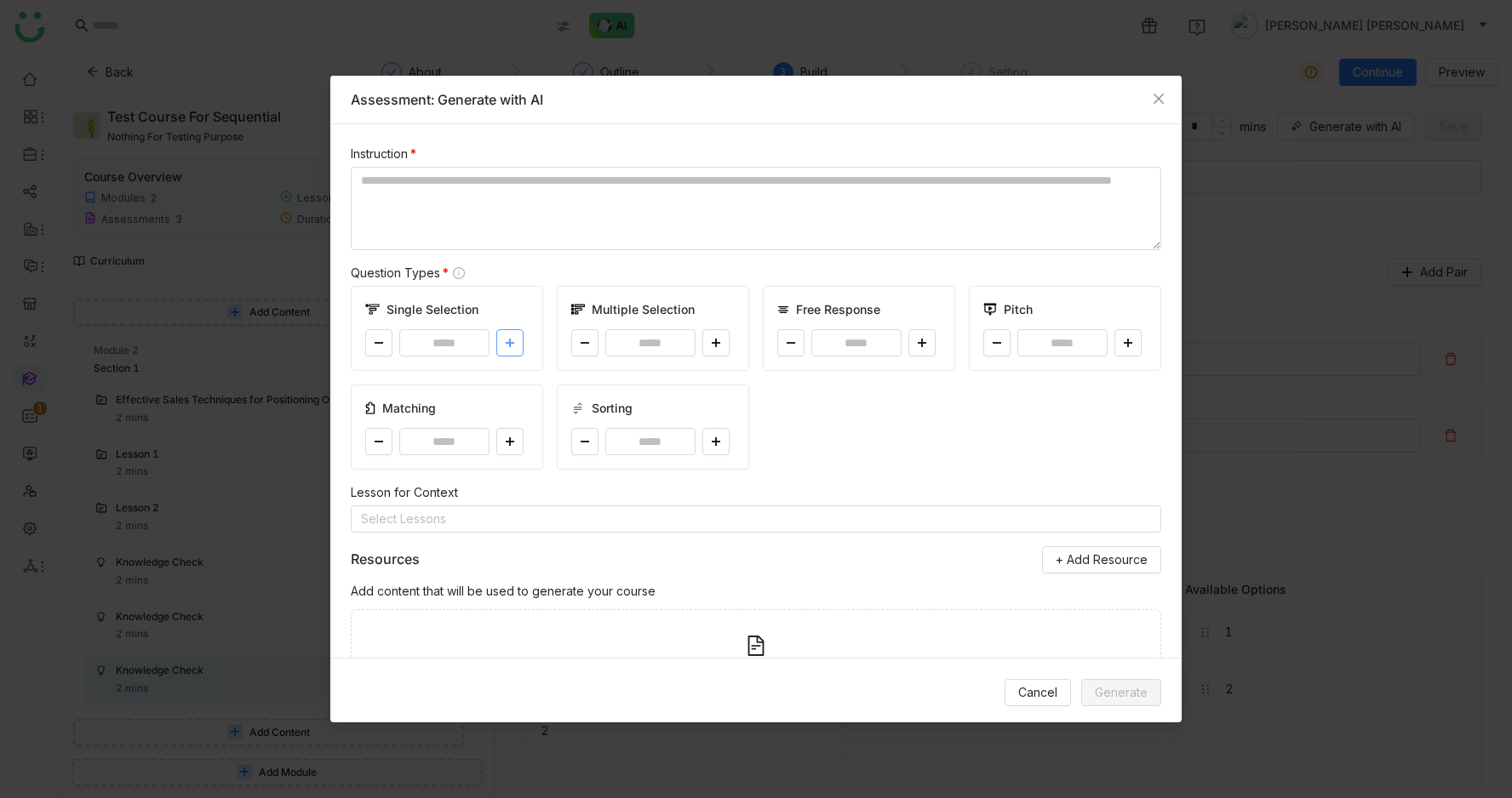
click at [520, 343] on button at bounding box center [511, 343] width 28 height 28
type input "*"
click at [722, 345] on button at bounding box center [717, 343] width 28 height 28
type input "*"
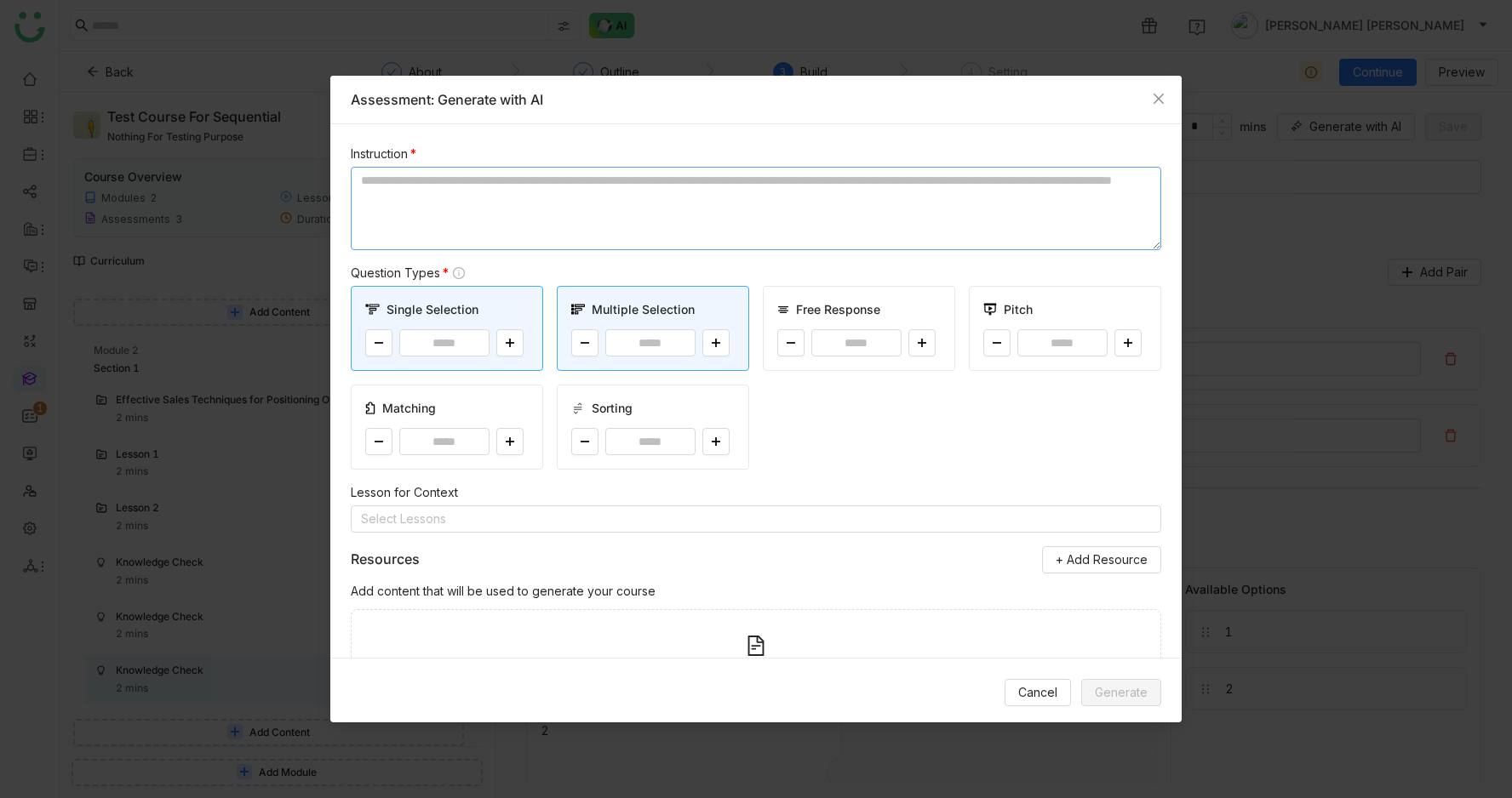
click at [580, 204] on textarea at bounding box center [756, 208] width 810 height 84
type textarea "****"
click at [1117, 712] on div "Cancel Generate" at bounding box center [756, 693] width 852 height 69
click at [1118, 702] on button "Generate" at bounding box center [1121, 693] width 80 height 28
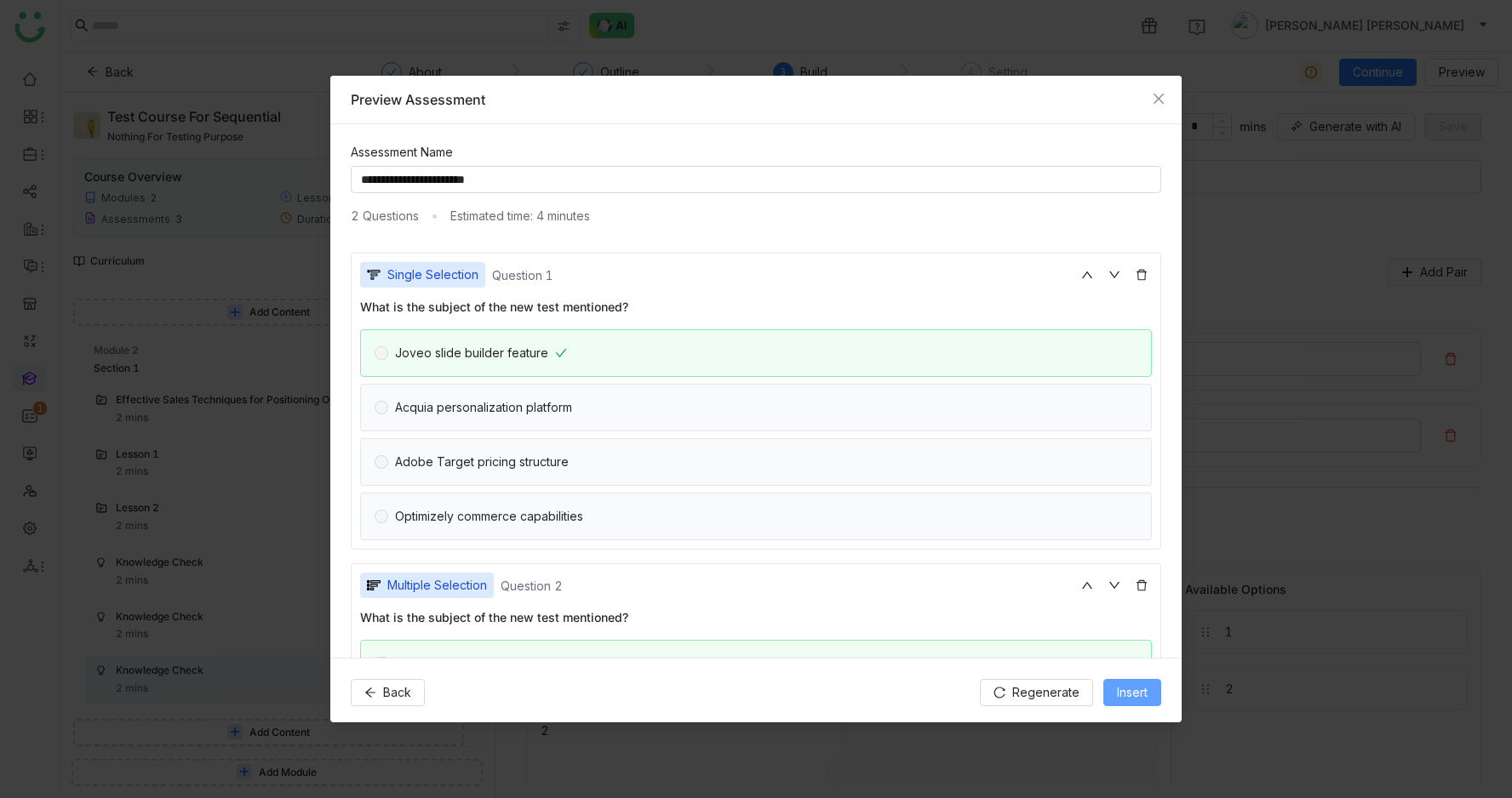
click at [1123, 693] on span "Insert" at bounding box center [1132, 693] width 31 height 19
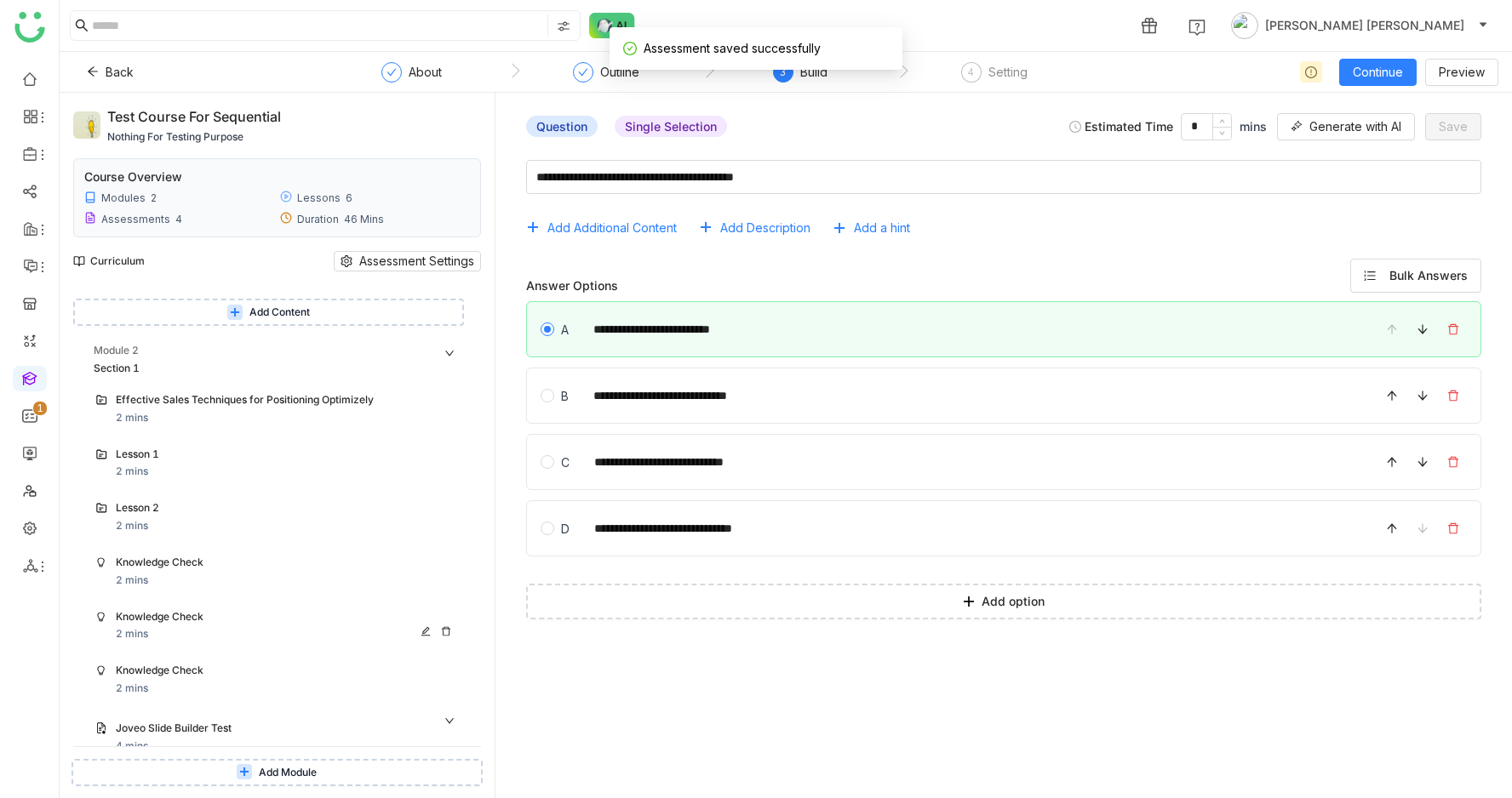
scroll to position [1548, 0]
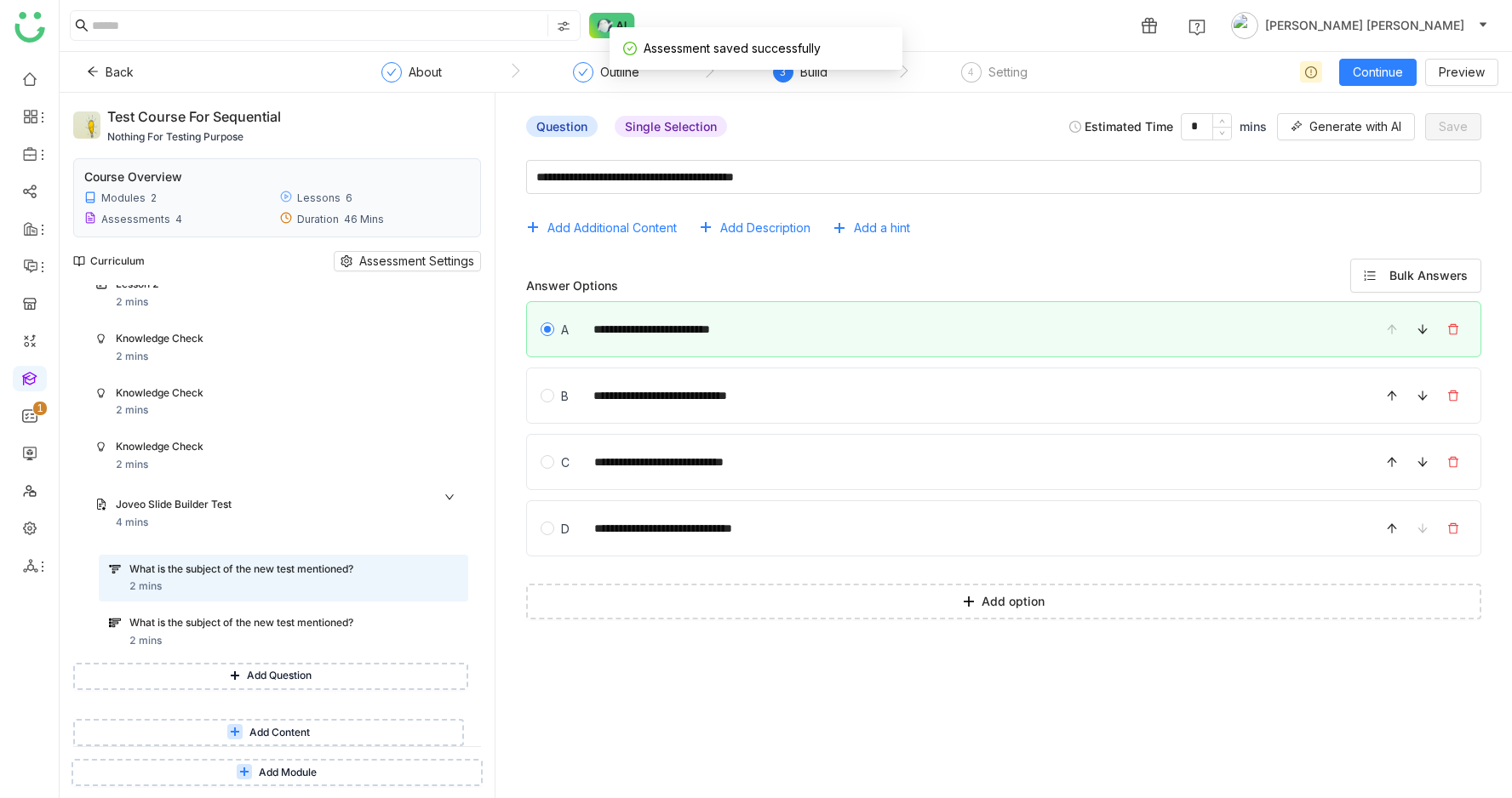
click at [251, 679] on button "Add Question" at bounding box center [270, 677] width 395 height 28
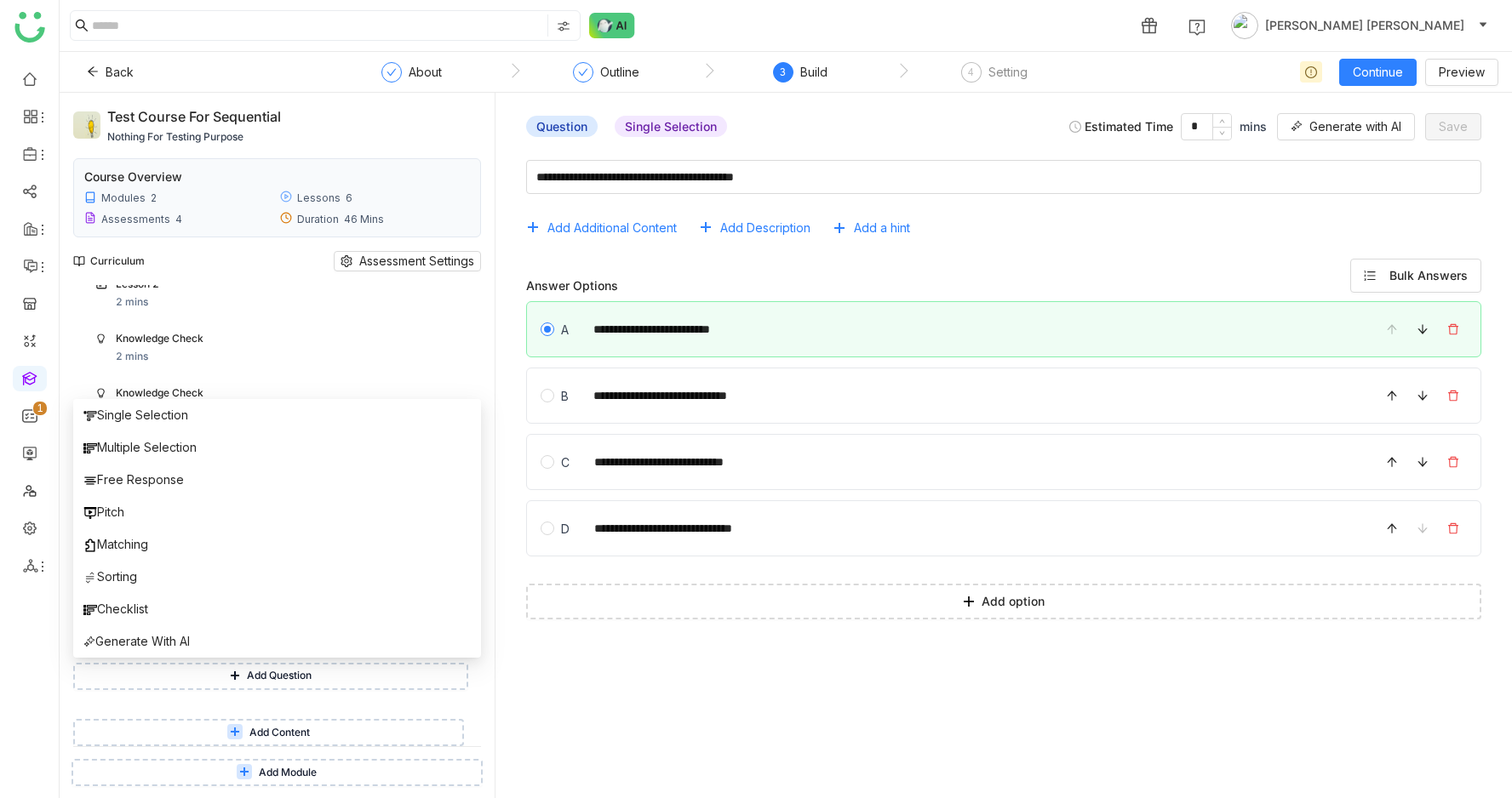
click at [259, 727] on span "Add Content" at bounding box center [279, 733] width 60 height 16
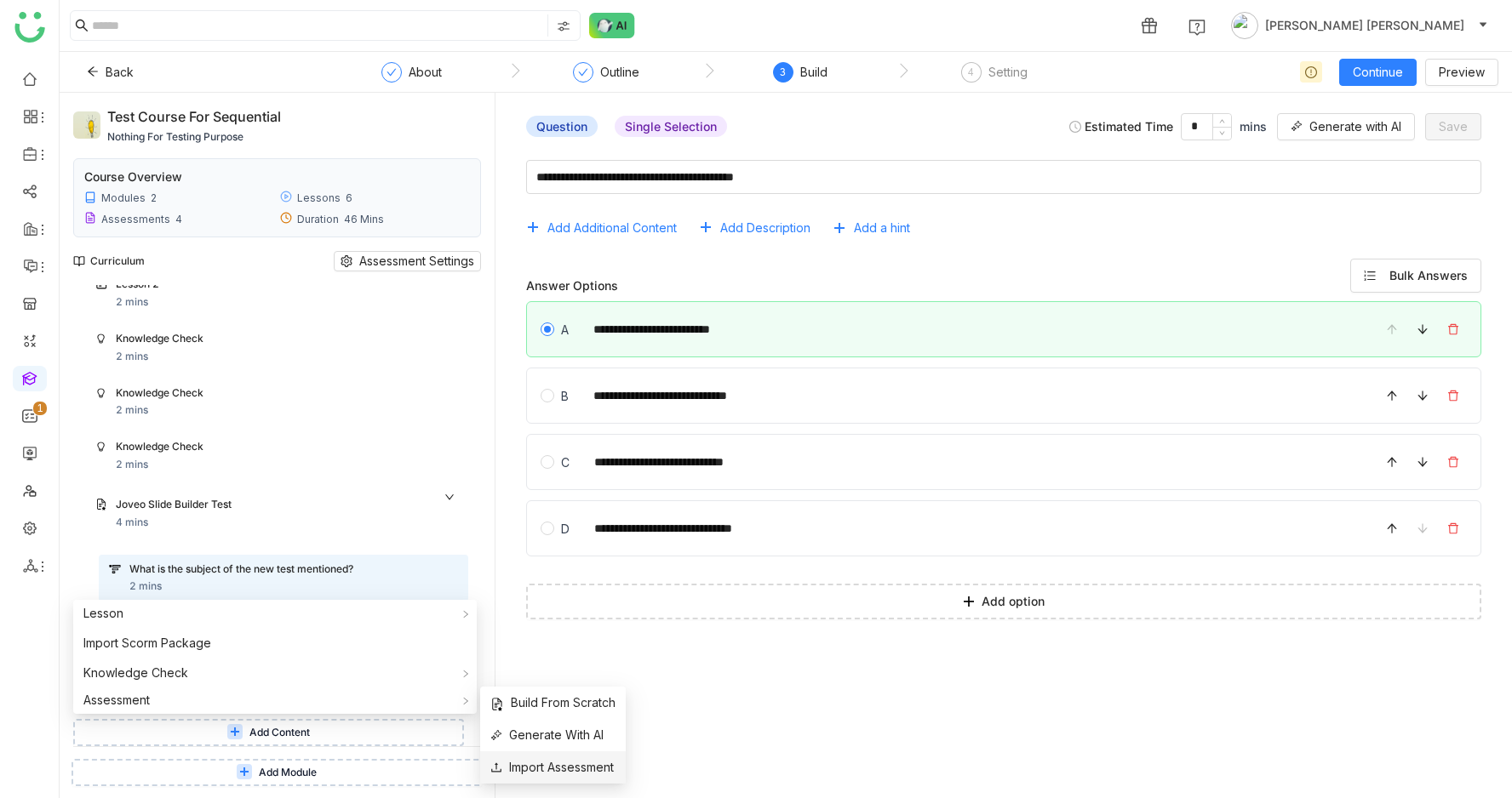
click at [541, 759] on span "Import Assessment" at bounding box center [552, 767] width 123 height 19
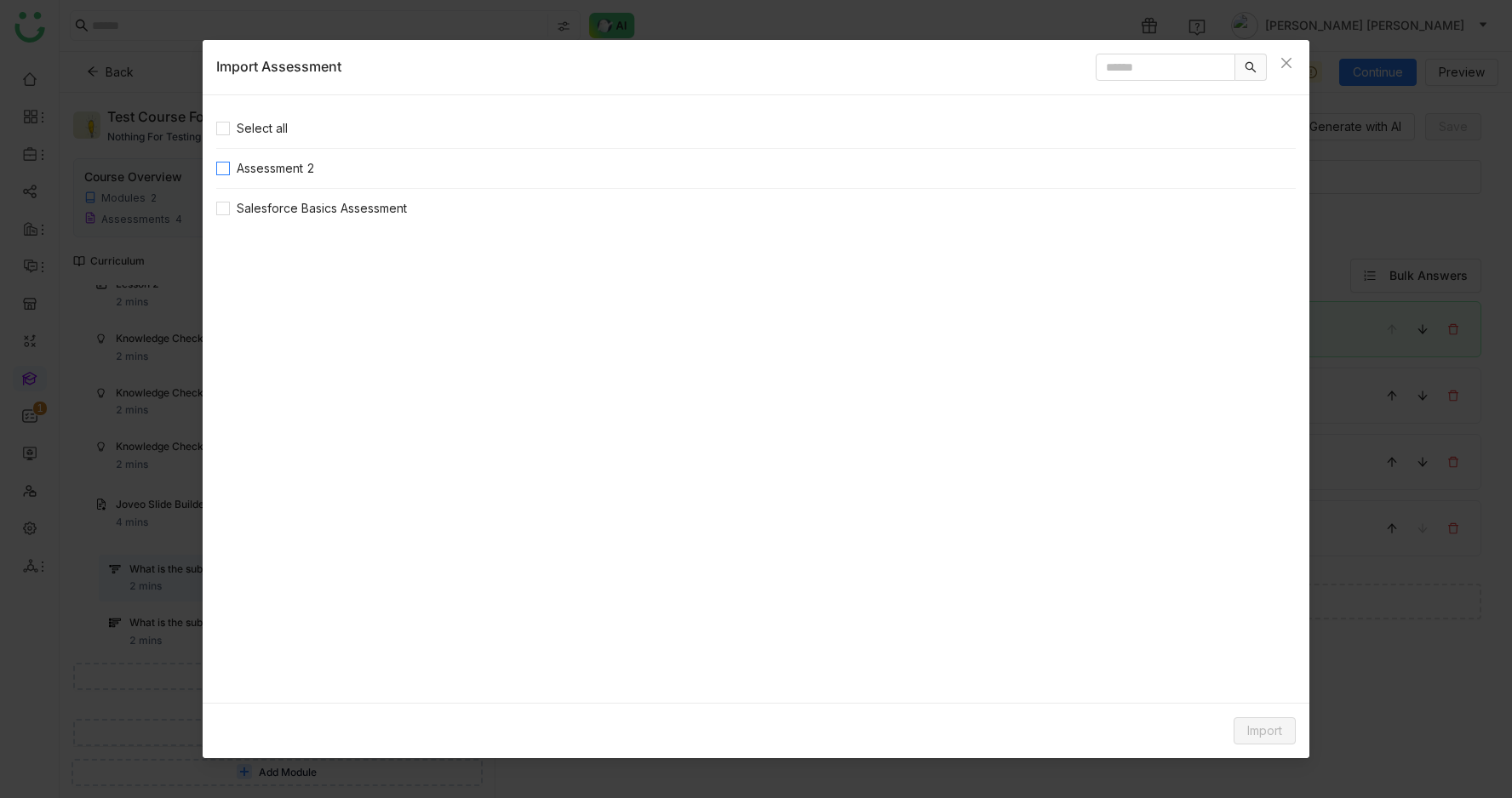
click at [252, 163] on span "Assessment 2" at bounding box center [275, 168] width 92 height 19
click at [1267, 727] on span "Import" at bounding box center [1265, 731] width 34 height 19
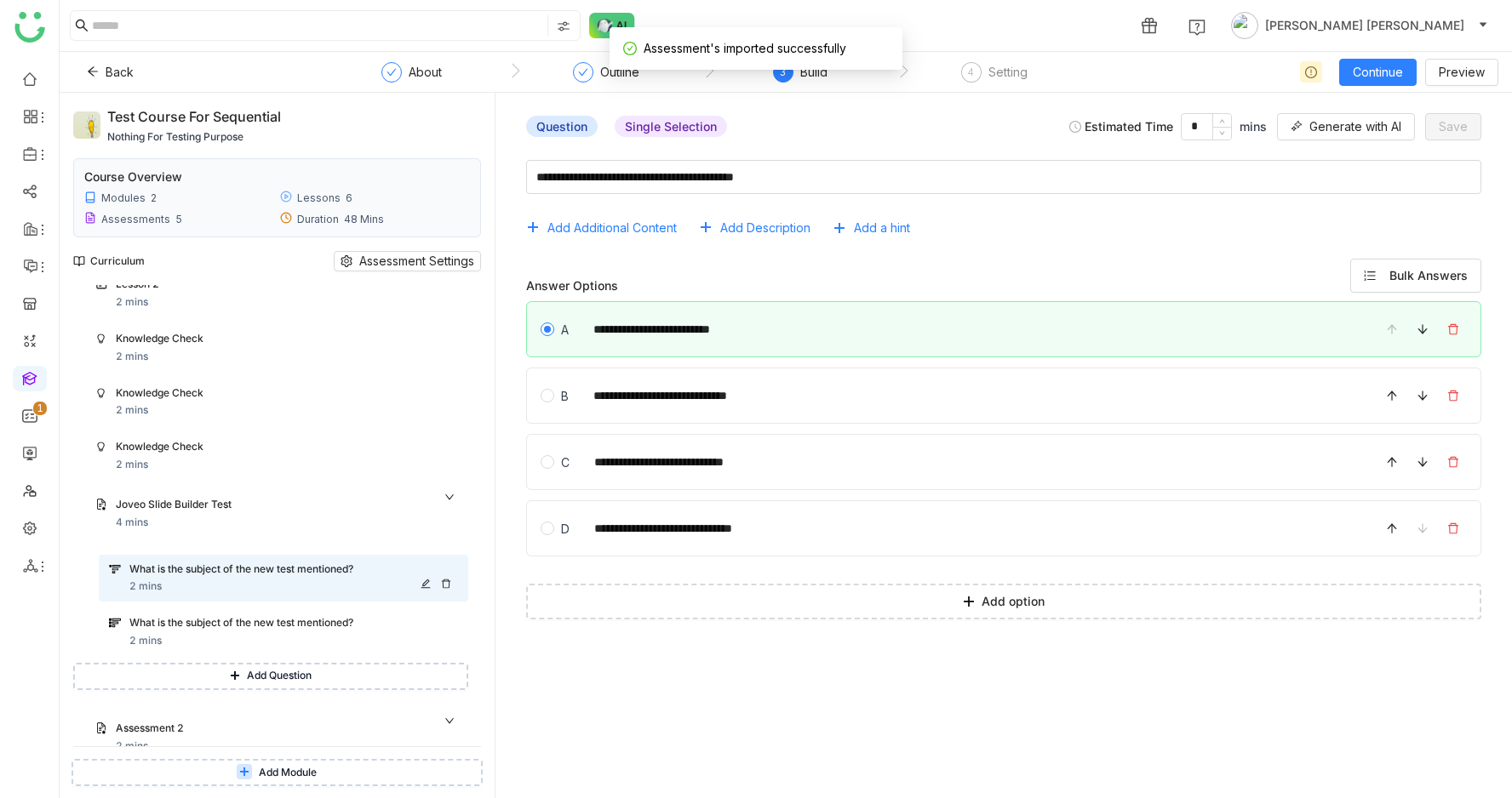
scroll to position [1664, 0]
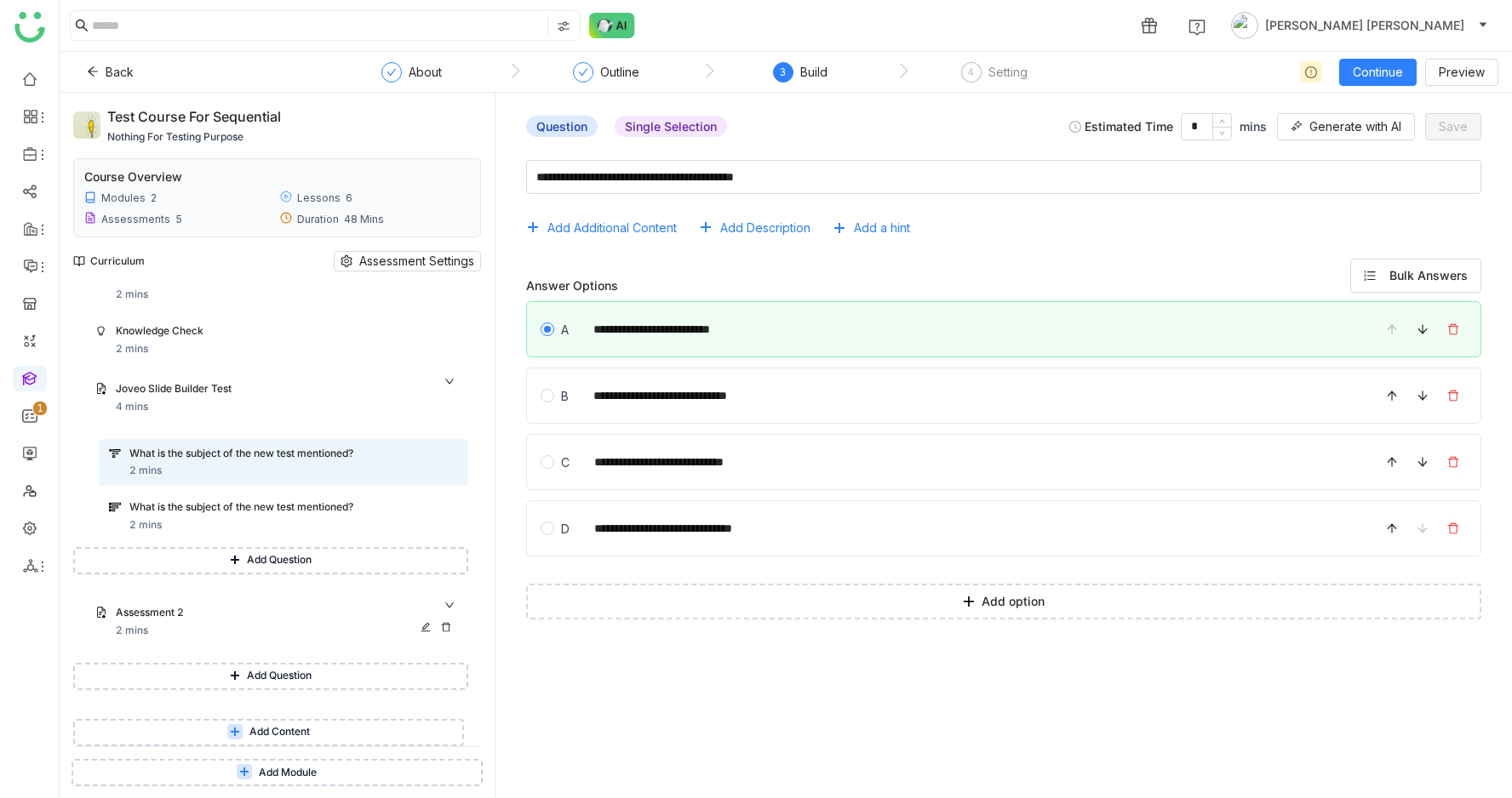
click at [258, 631] on div "Assessment 2 2 mins" at bounding box center [286, 622] width 342 height 34
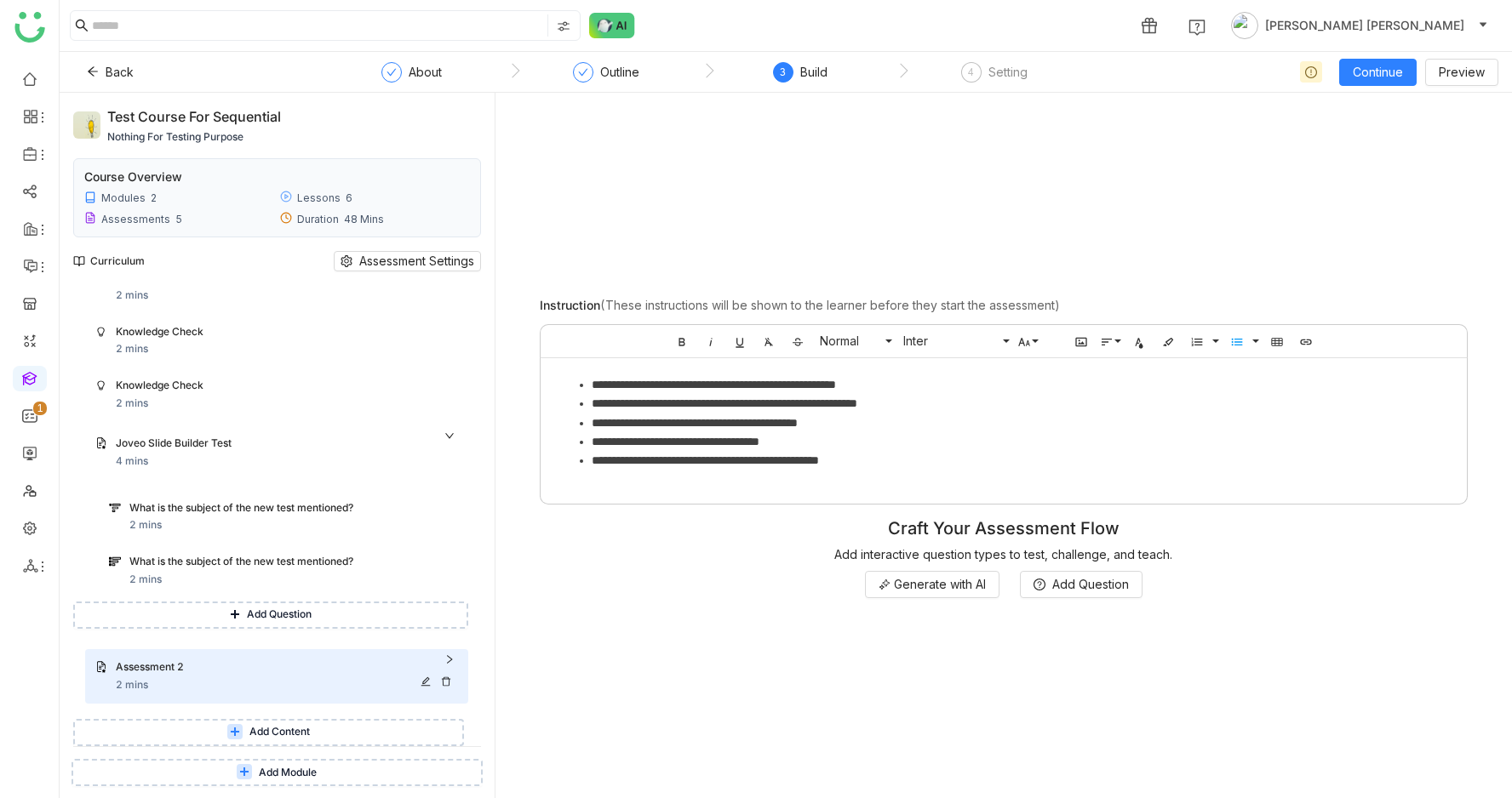
scroll to position [1610, 0]
click at [305, 662] on div "Assessment 2" at bounding box center [266, 668] width 302 height 16
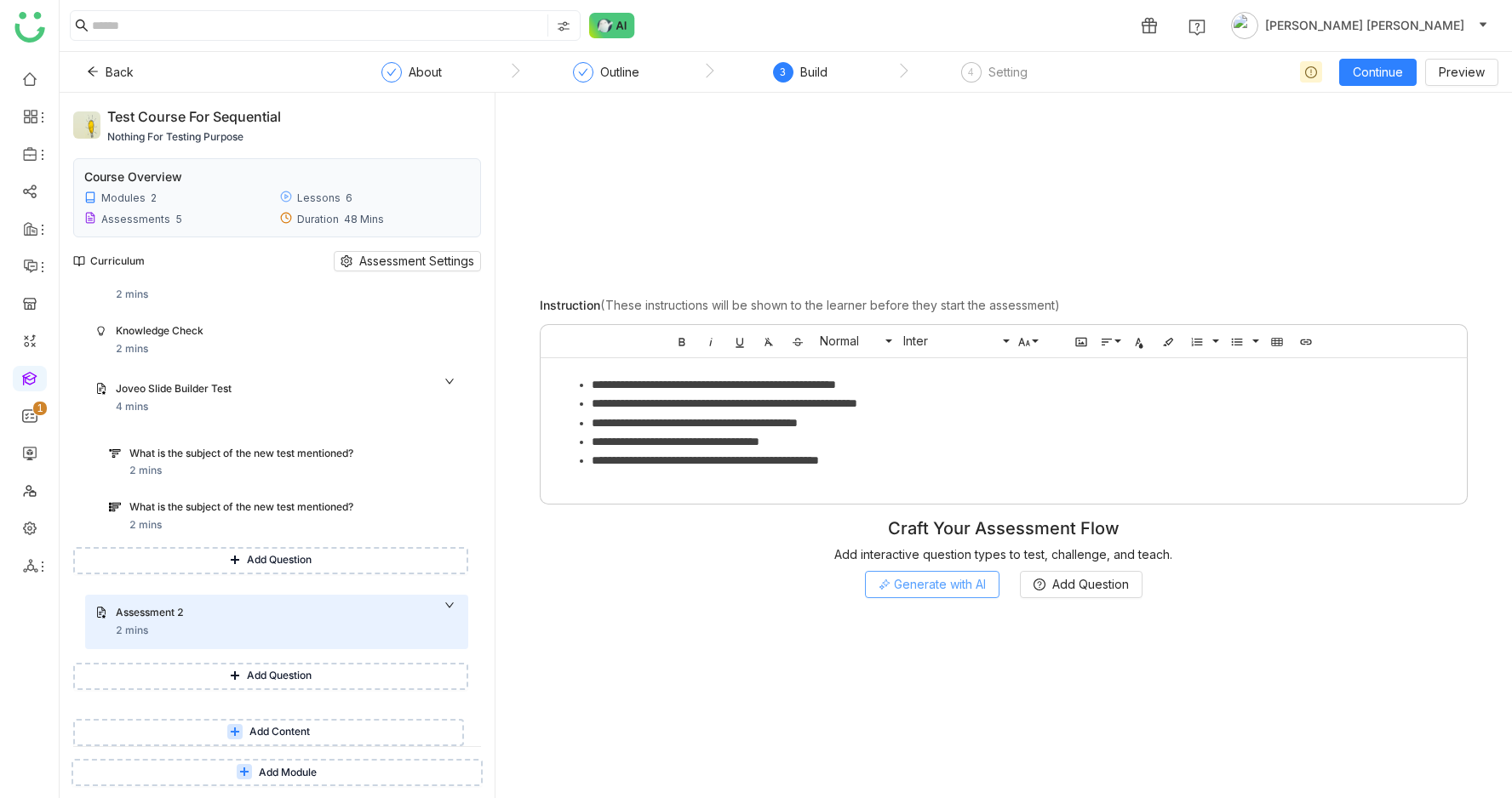
click at [965, 588] on span "Generate with AI" at bounding box center [939, 584] width 92 height 19
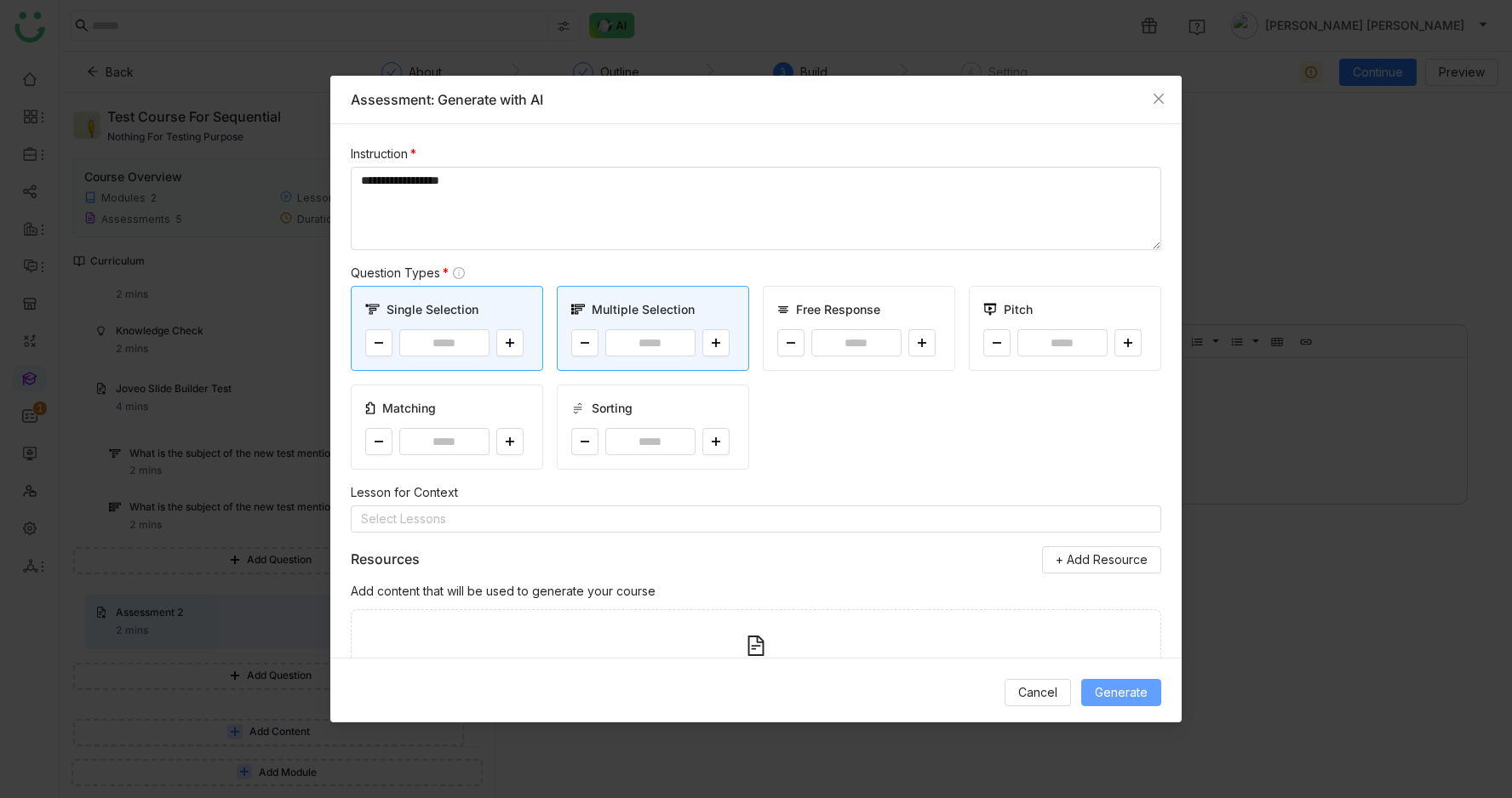
click at [1121, 698] on span "Generate" at bounding box center [1122, 693] width 53 height 19
click at [376, 346] on icon at bounding box center [378, 343] width 10 height 10
type input "*"
click at [1145, 702] on button "Generate" at bounding box center [1121, 693] width 80 height 28
click at [1044, 682] on button "Cancel" at bounding box center [1037, 693] width 66 height 28
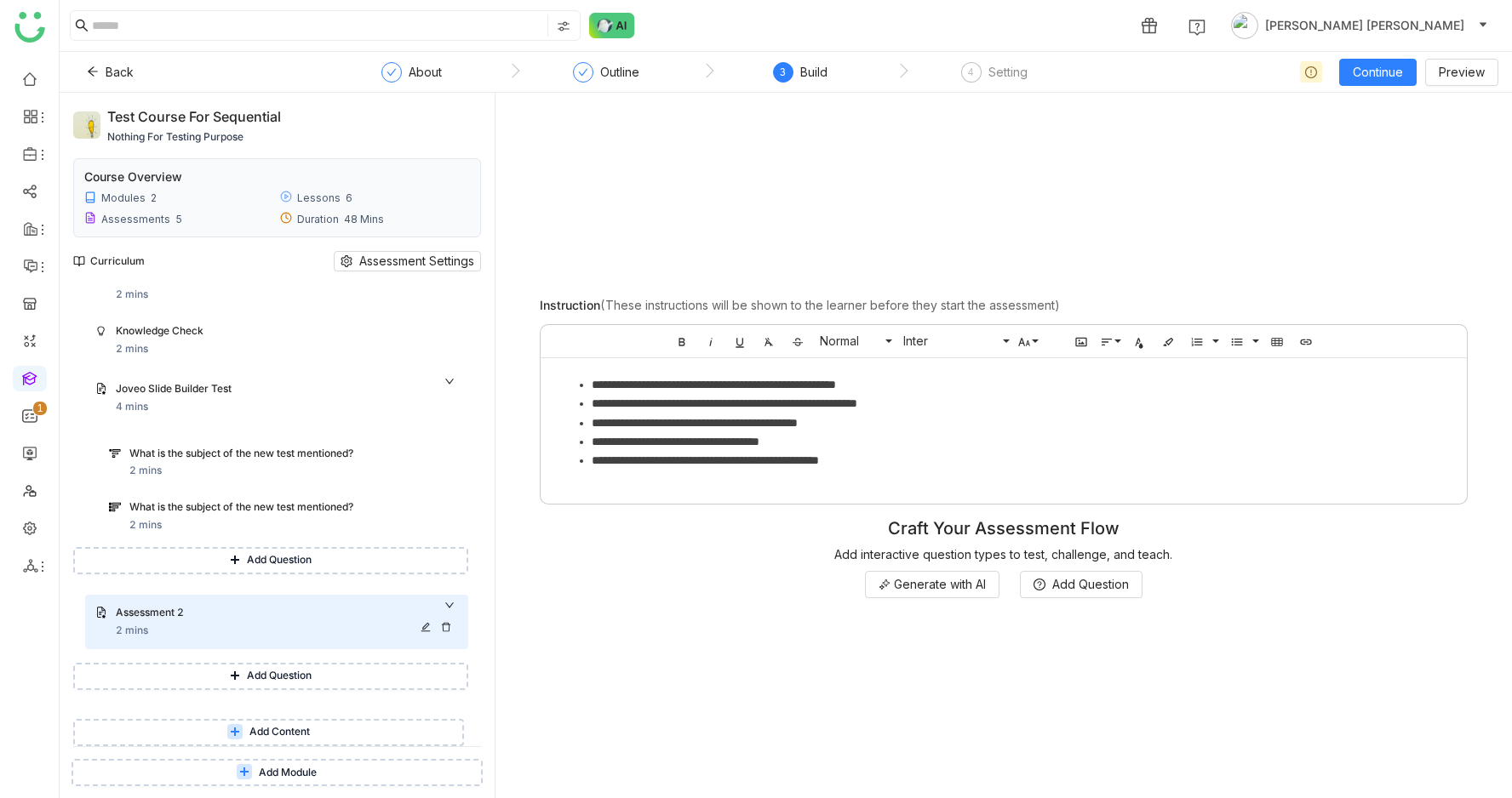
click at [451, 628] on icon at bounding box center [446, 628] width 10 height 10
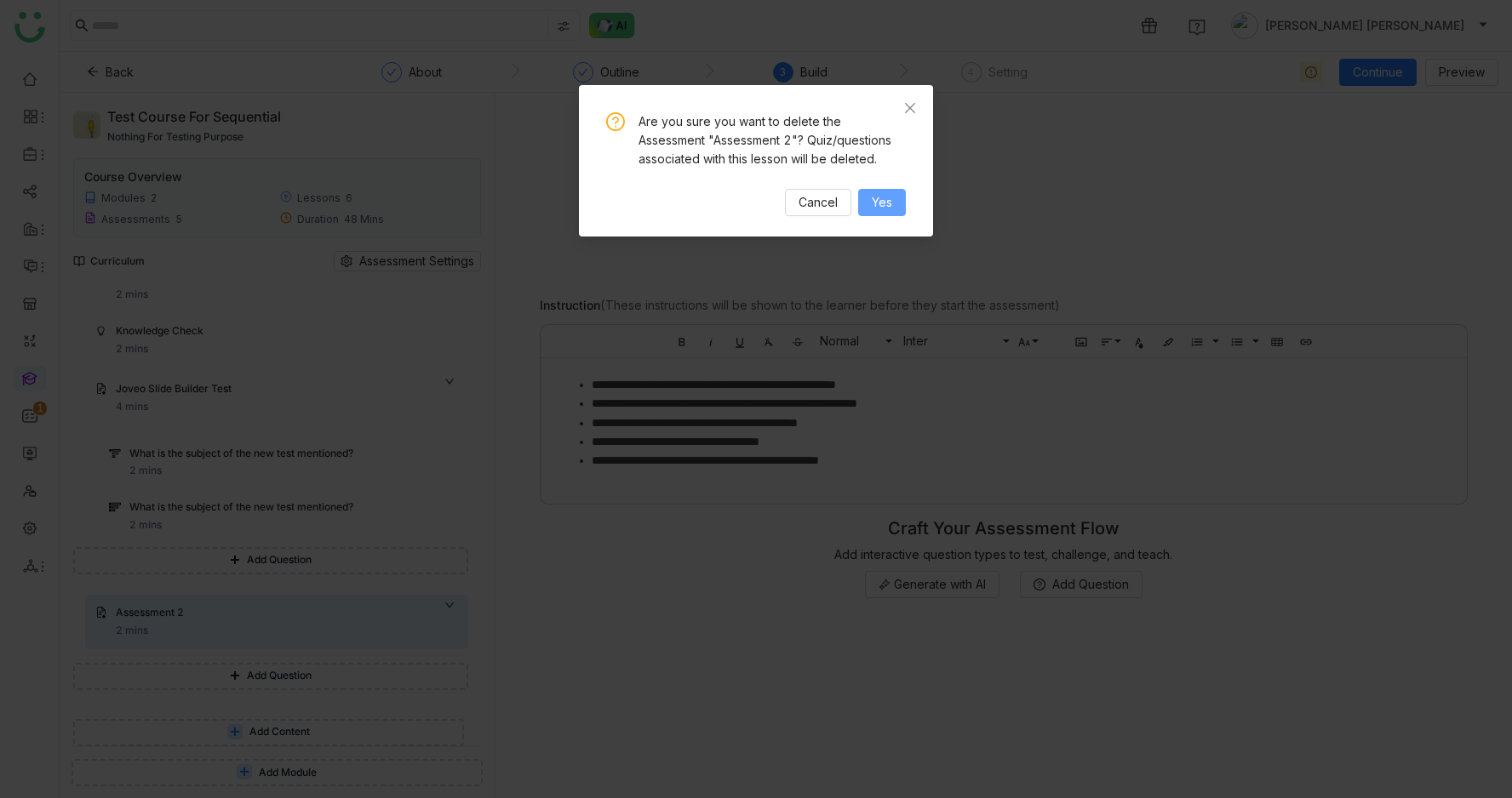
click at [895, 203] on button "Yes" at bounding box center [882, 203] width 47 height 28
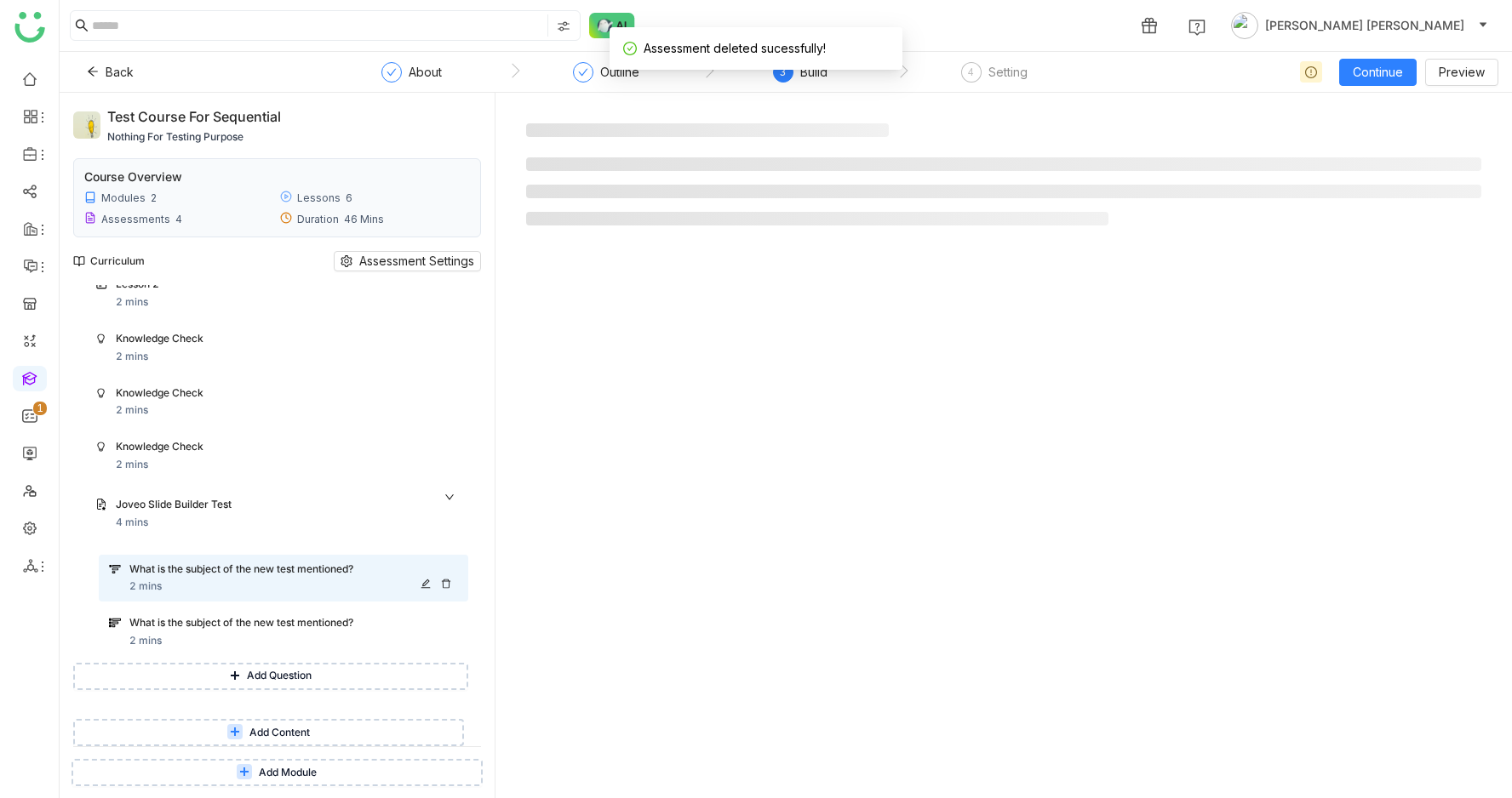
scroll to position [1548, 0]
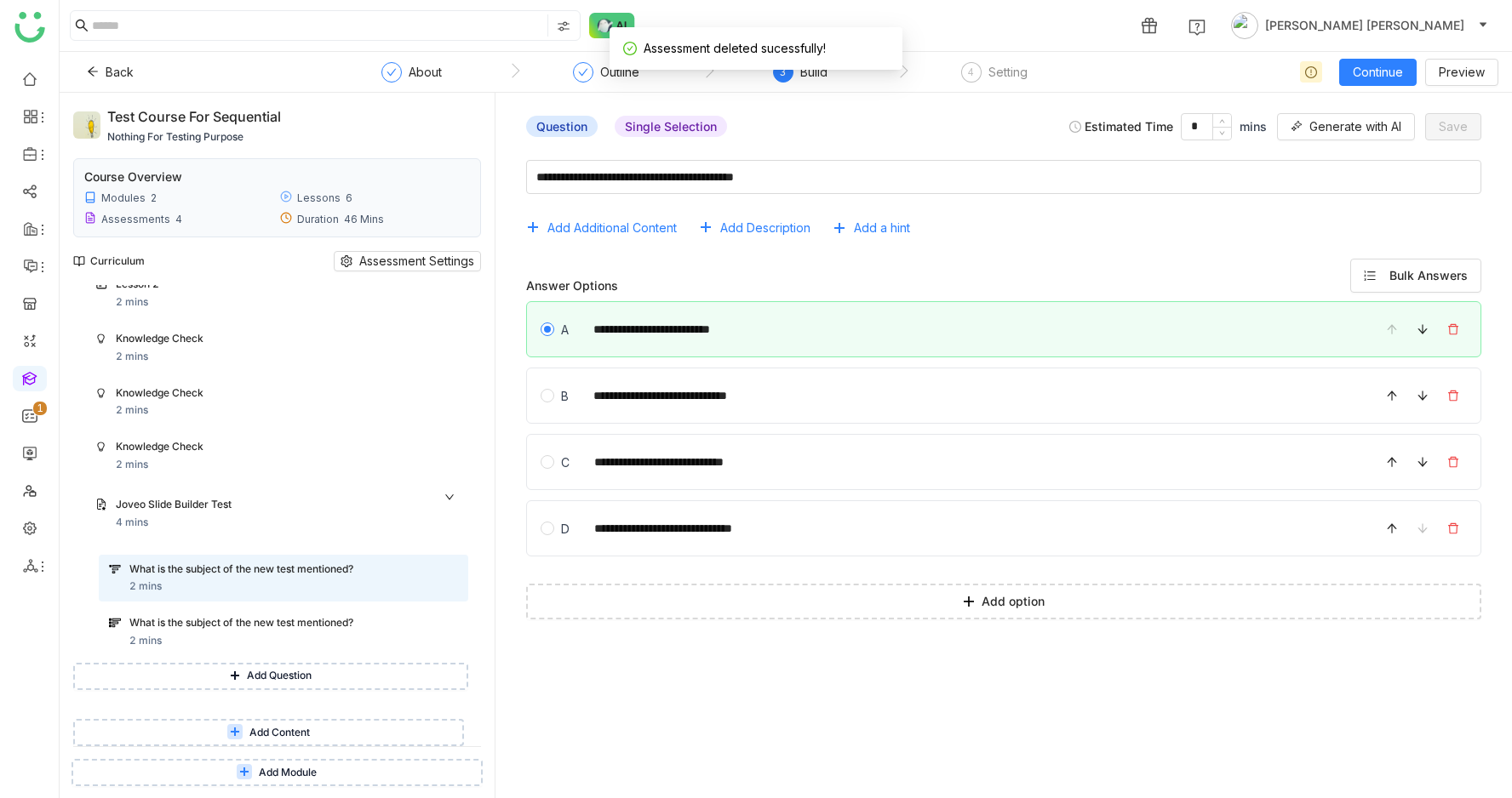
click at [305, 670] on span "Add Question" at bounding box center [280, 676] width 65 height 16
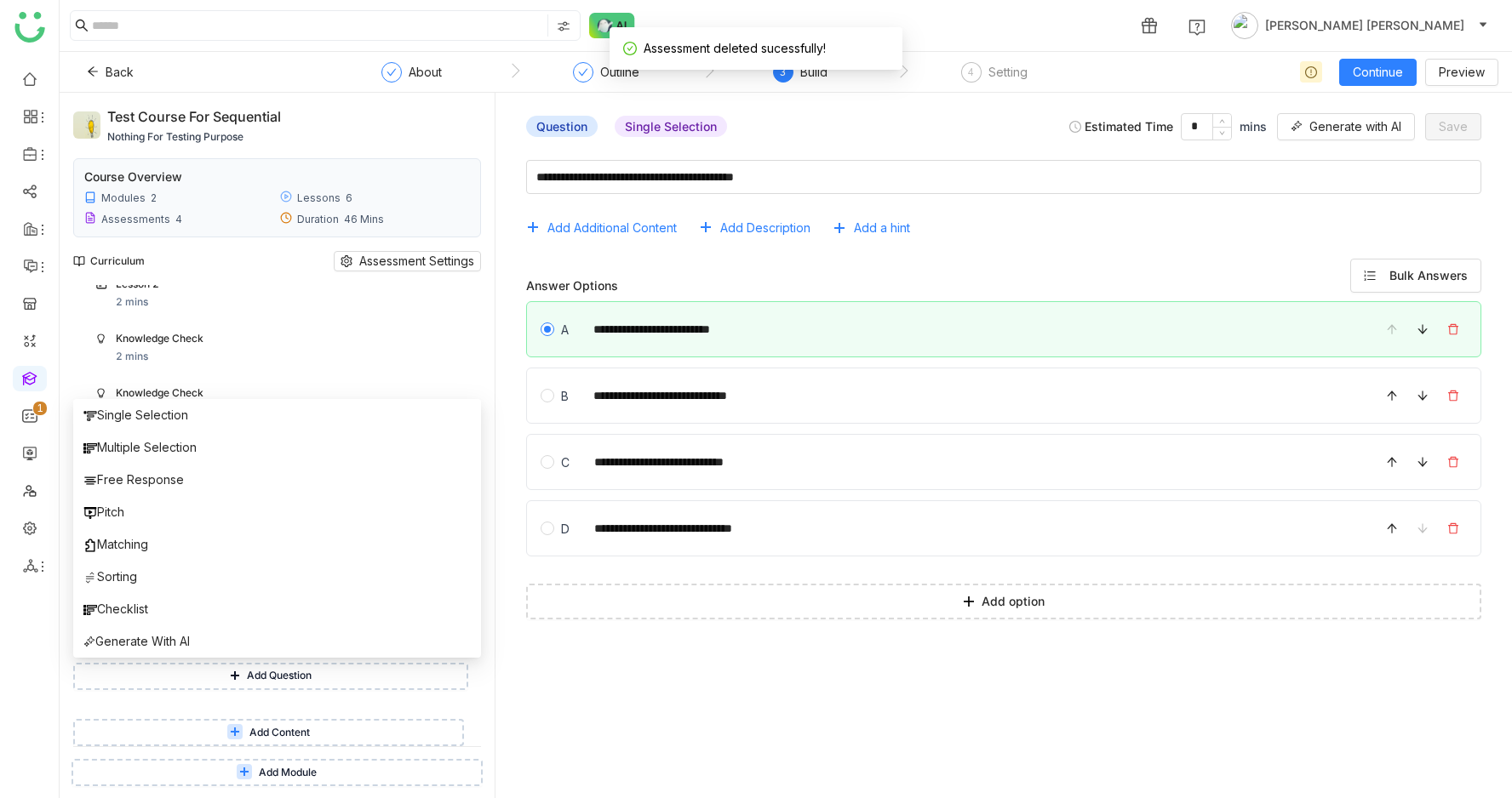
click at [271, 727] on span "Add Content" at bounding box center [279, 733] width 60 height 16
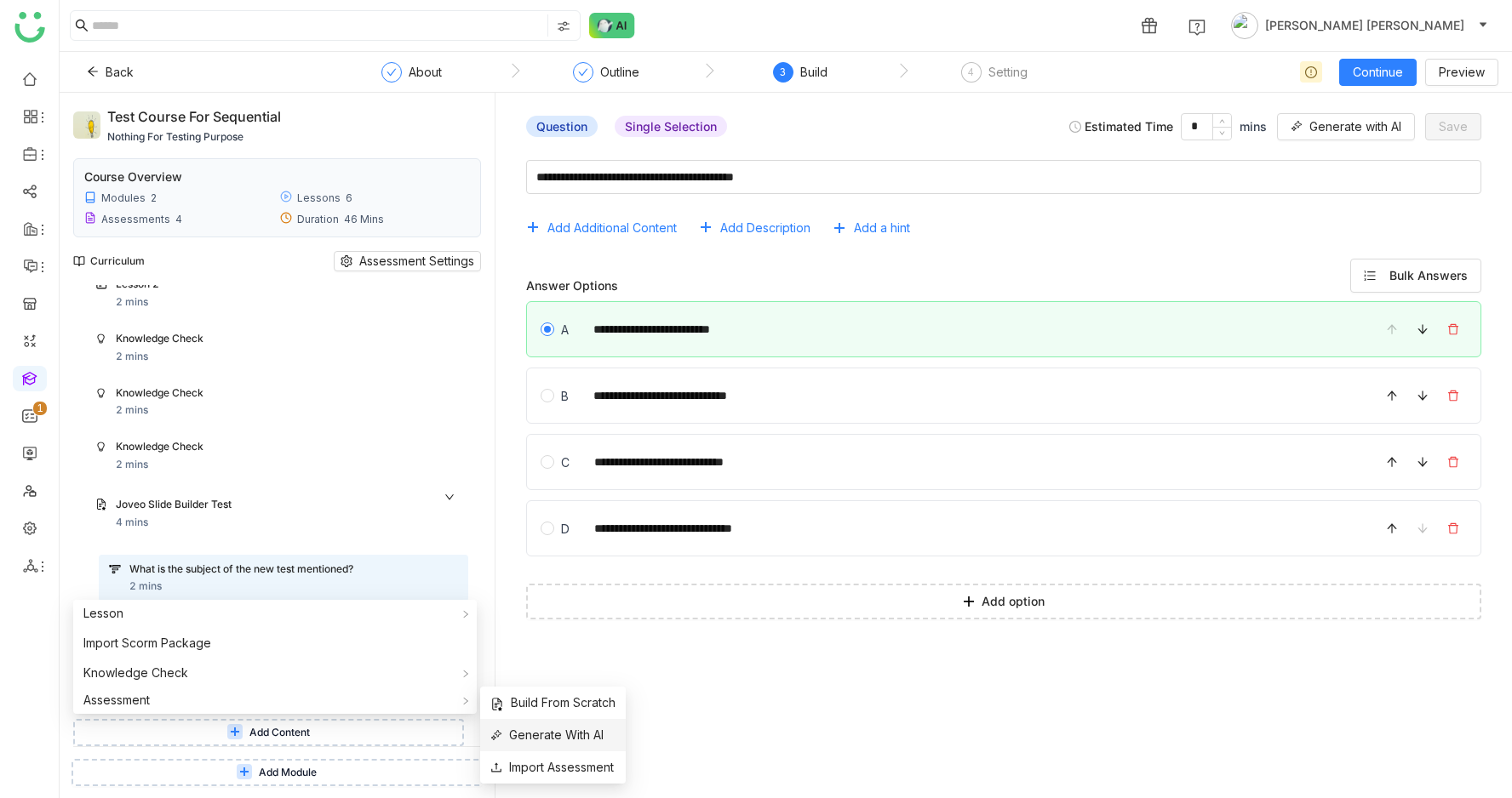
click at [566, 735] on span "Generate With AI" at bounding box center [547, 735] width 113 height 19
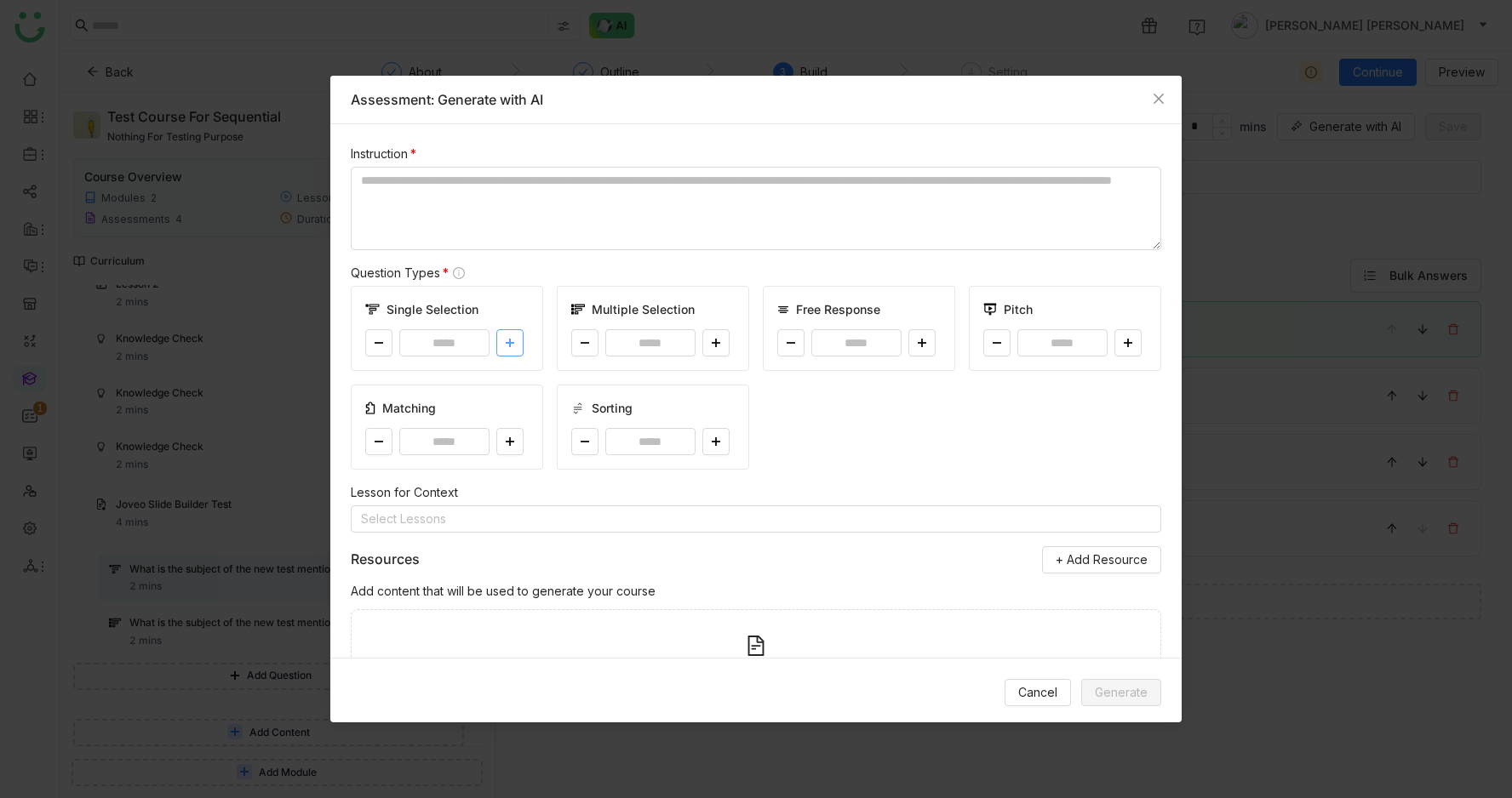
click at [504, 349] on button at bounding box center [511, 343] width 28 height 28
type input "*"
click at [711, 341] on icon at bounding box center [716, 343] width 10 height 10
type input "*"
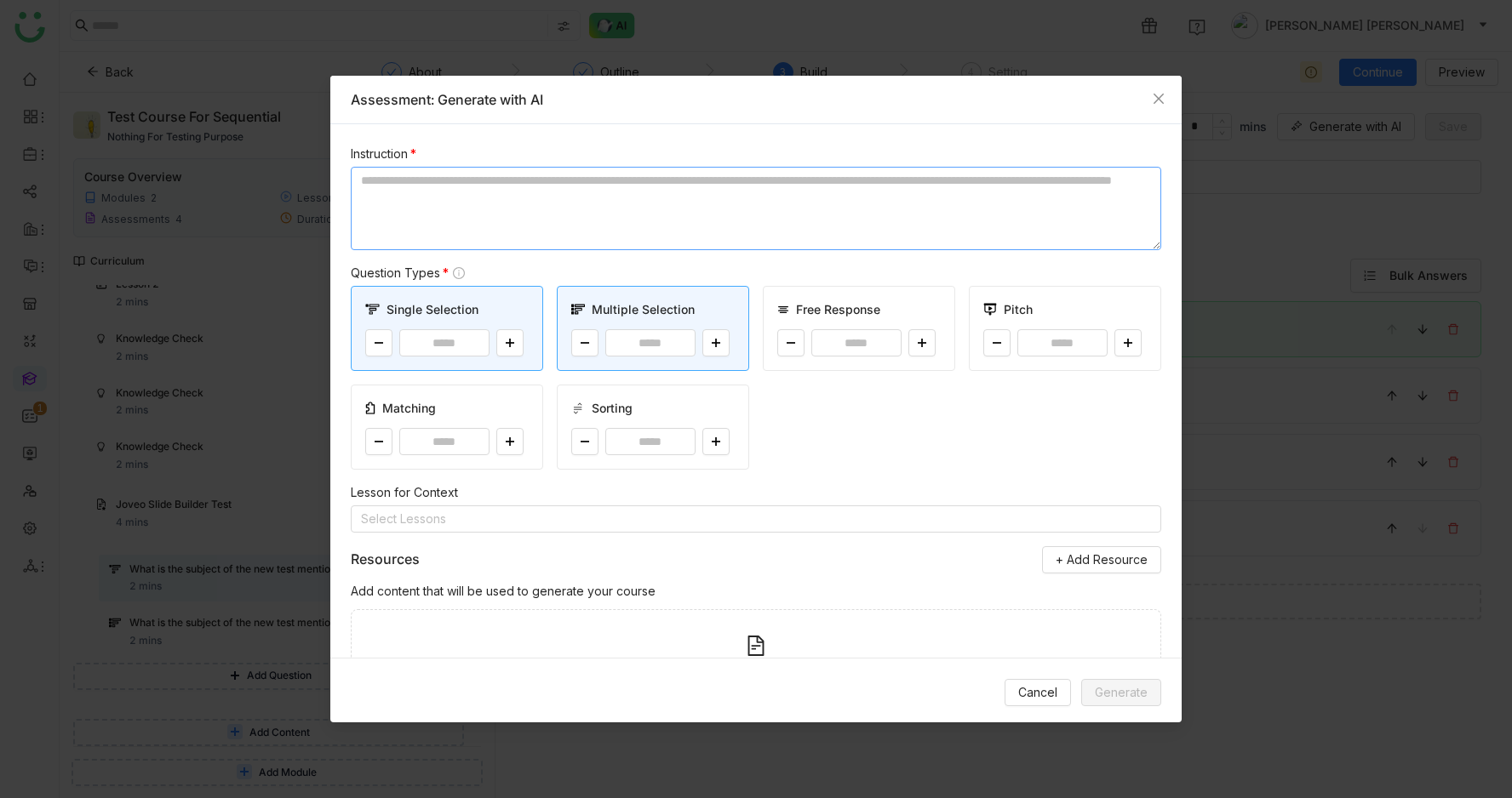
click at [514, 190] on textarea at bounding box center [756, 208] width 810 height 84
type textarea "**********"
click at [1149, 697] on button "Generate" at bounding box center [1121, 693] width 80 height 28
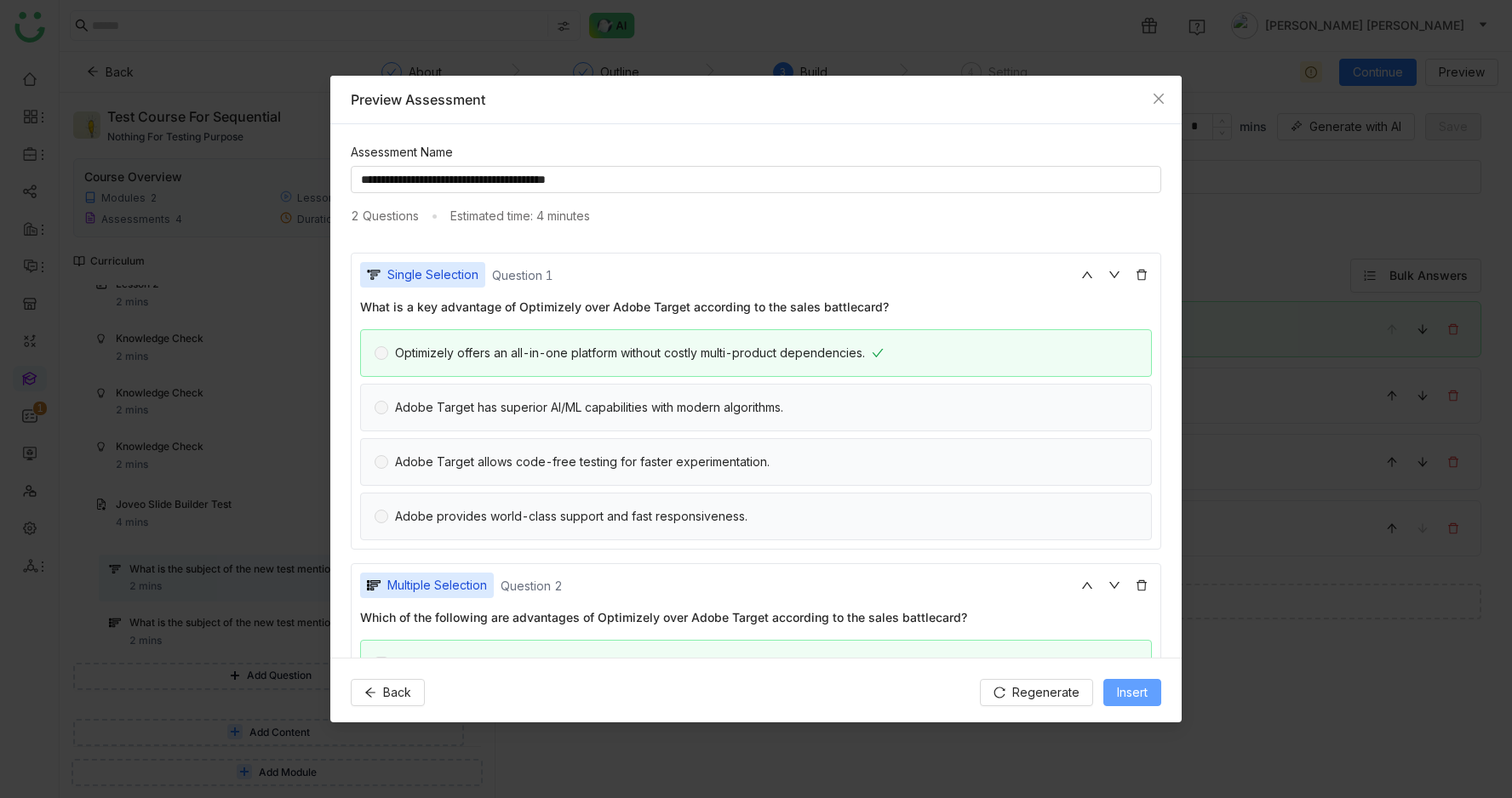
click at [1149, 697] on button "Insert" at bounding box center [1133, 693] width 58 height 28
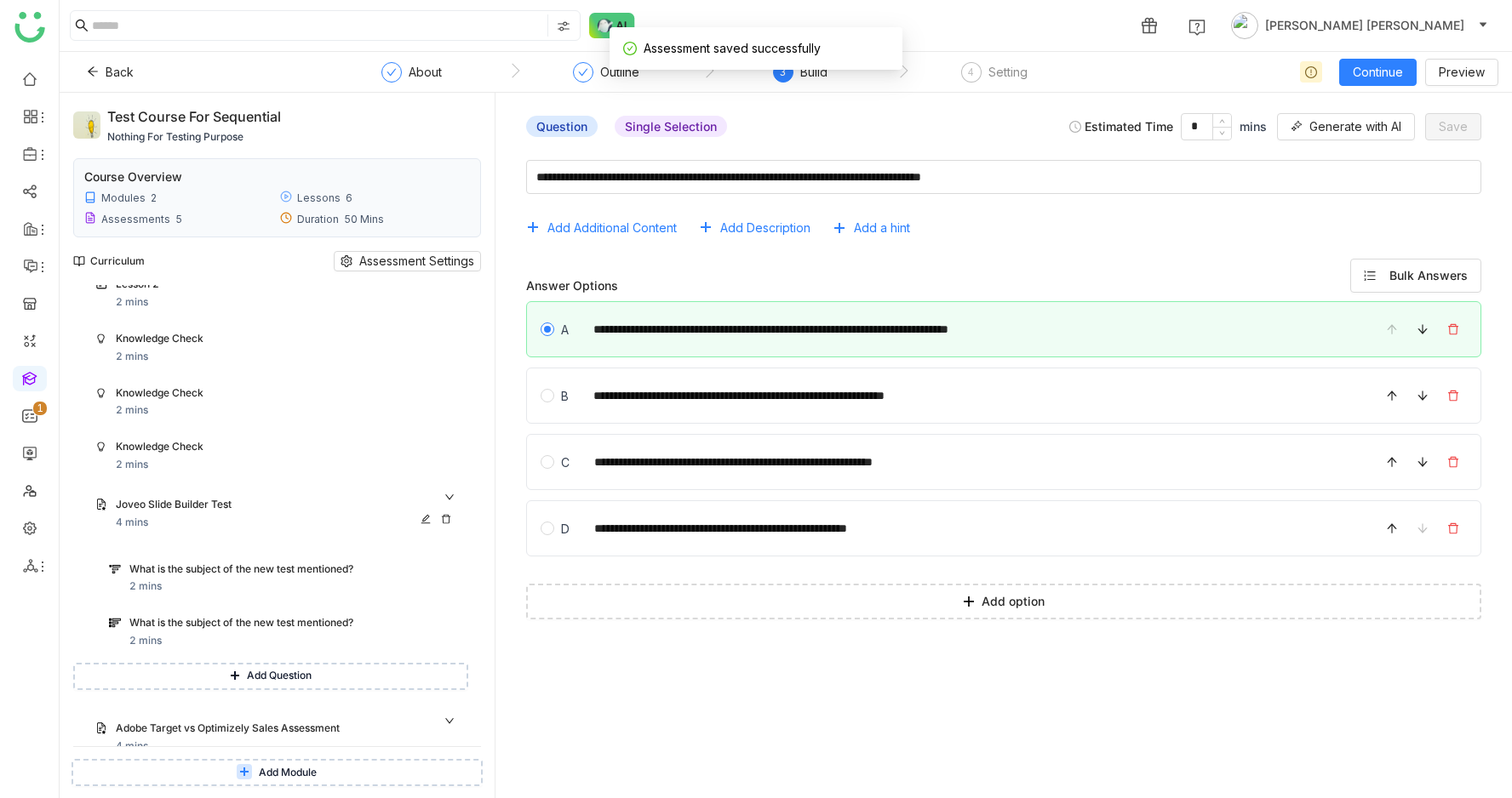
click at [238, 496] on div "Joveo Slide Builder Test 4 mins" at bounding box center [276, 513] width 383 height 54
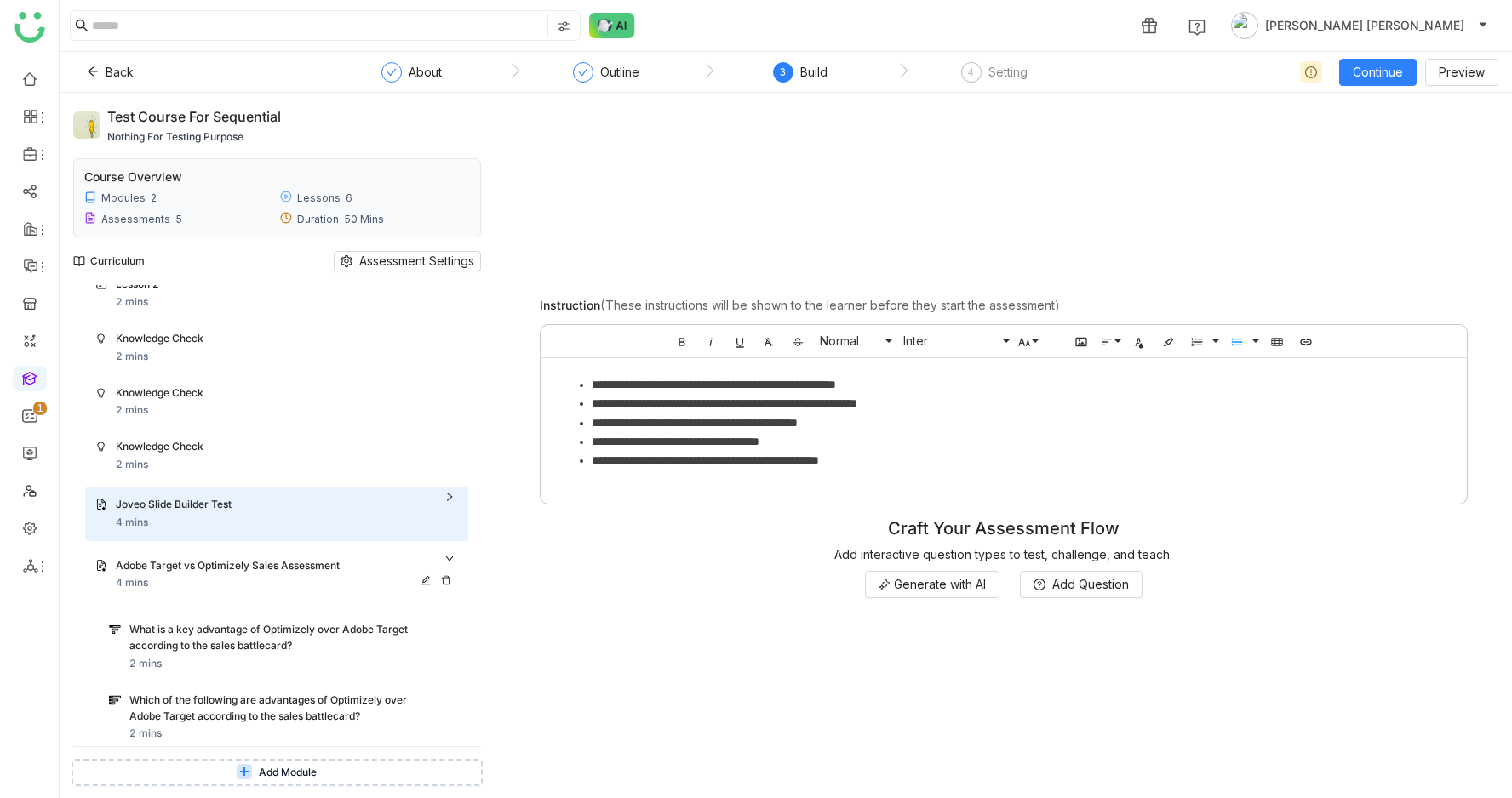
click at [204, 565] on div "Adobe Target vs Optimizely Sales Assessment" at bounding box center [266, 566] width 302 height 16
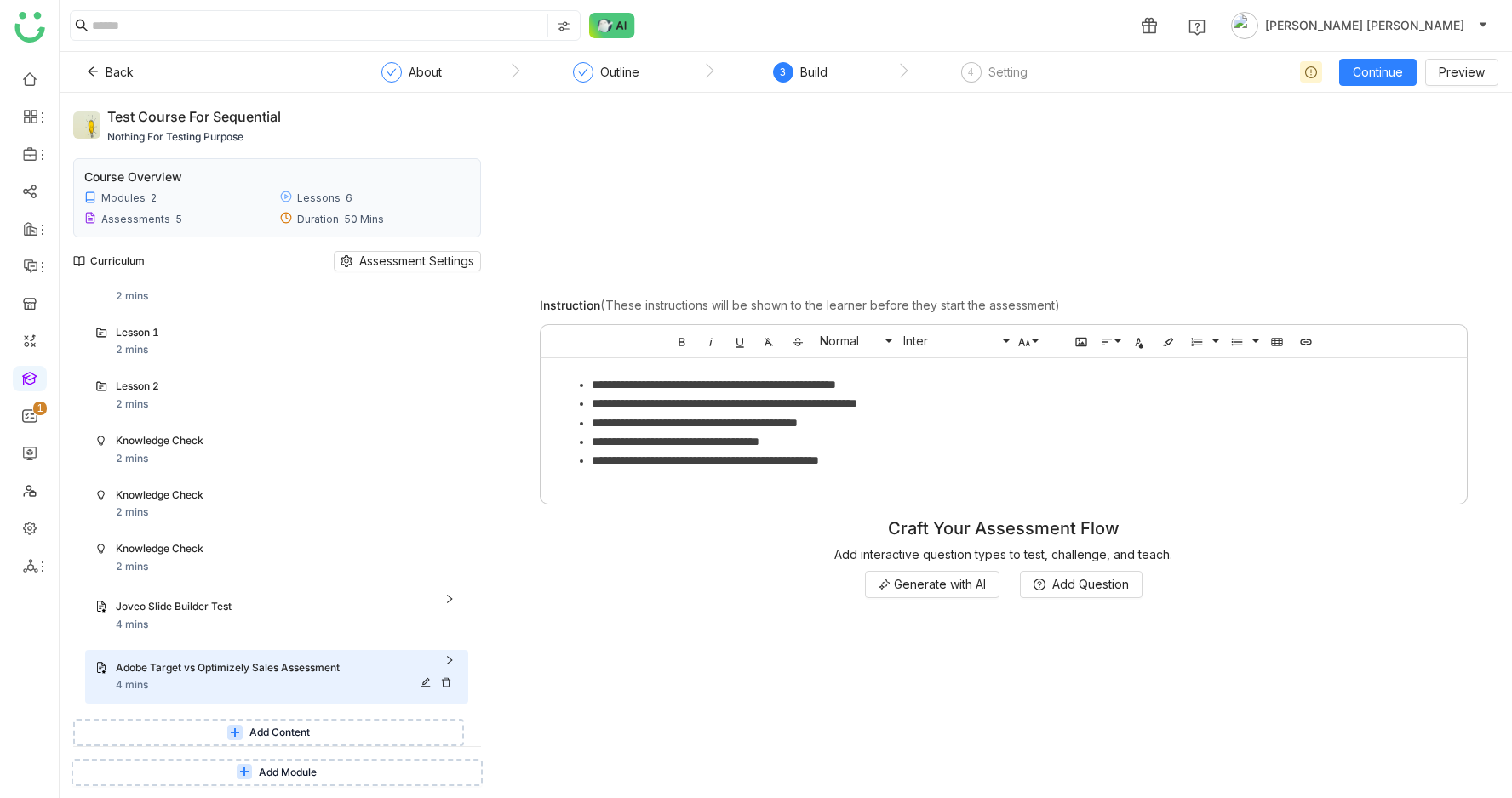
scroll to position [1446, 0]
click at [221, 727] on button "Add Content" at bounding box center [268, 733] width 391 height 28
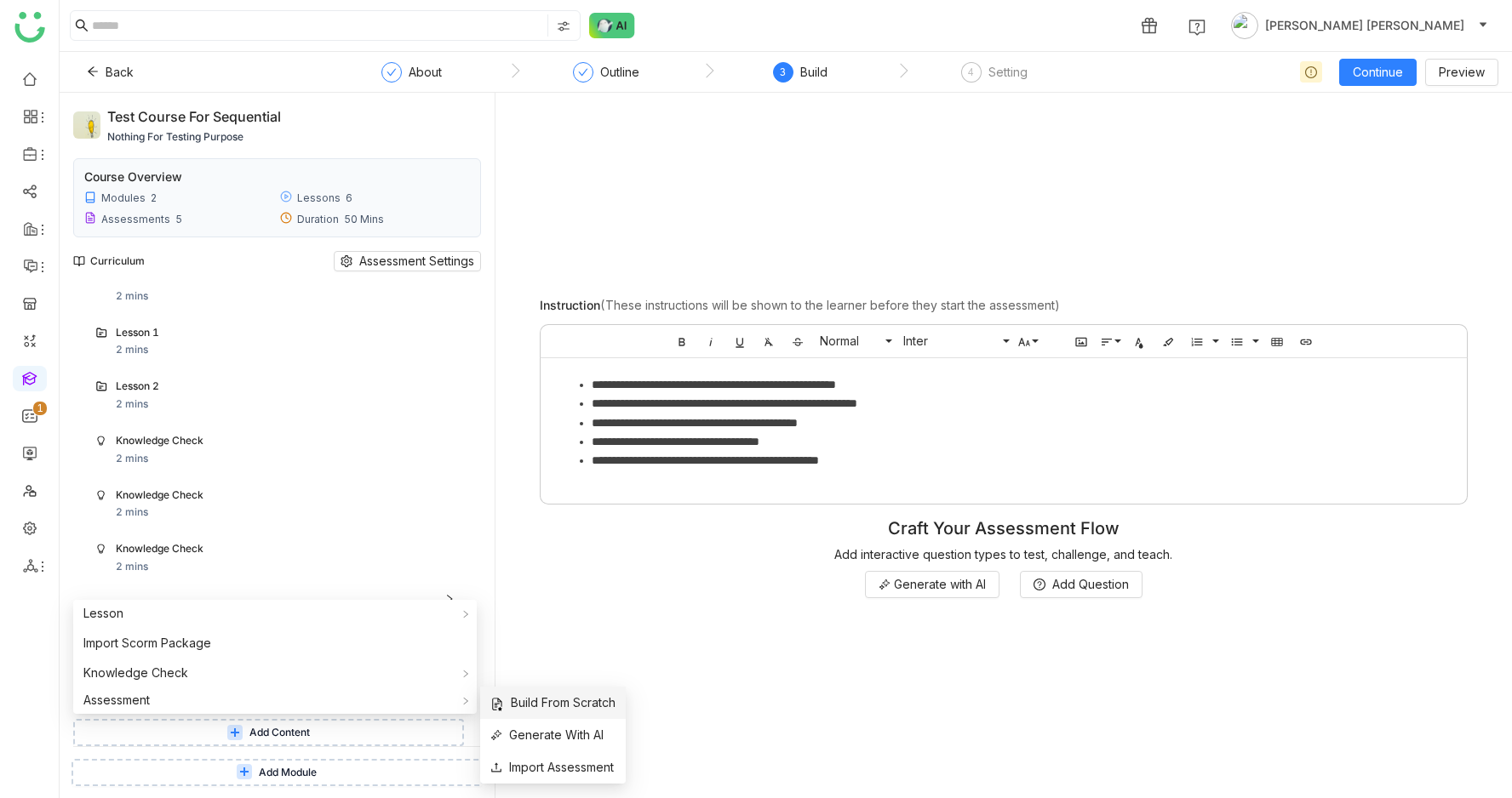
click at [519, 711] on span "Build From Scratch" at bounding box center [553, 702] width 125 height 19
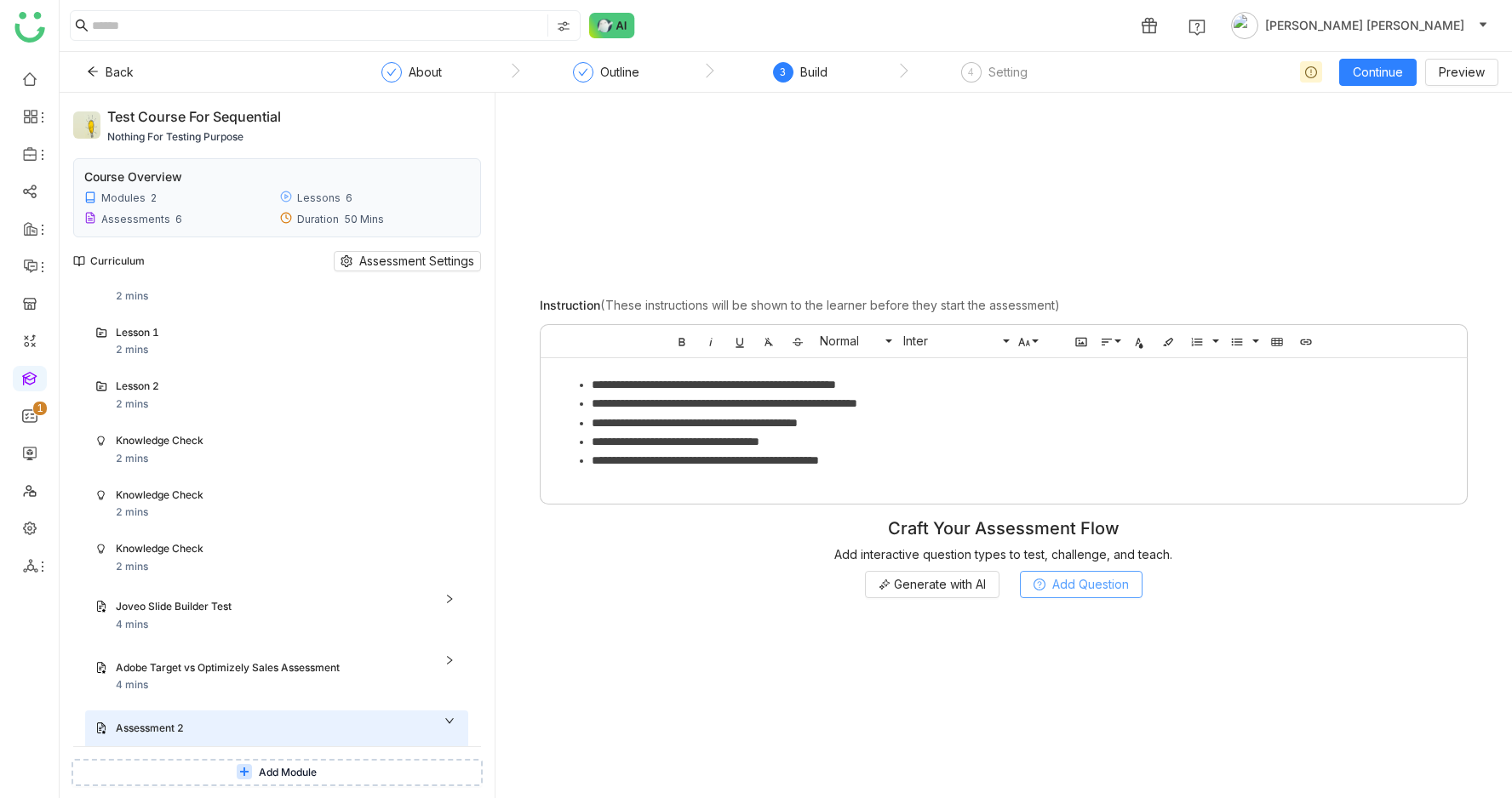
click at [1078, 595] on button "Add Question" at bounding box center [1081, 585] width 122 height 28
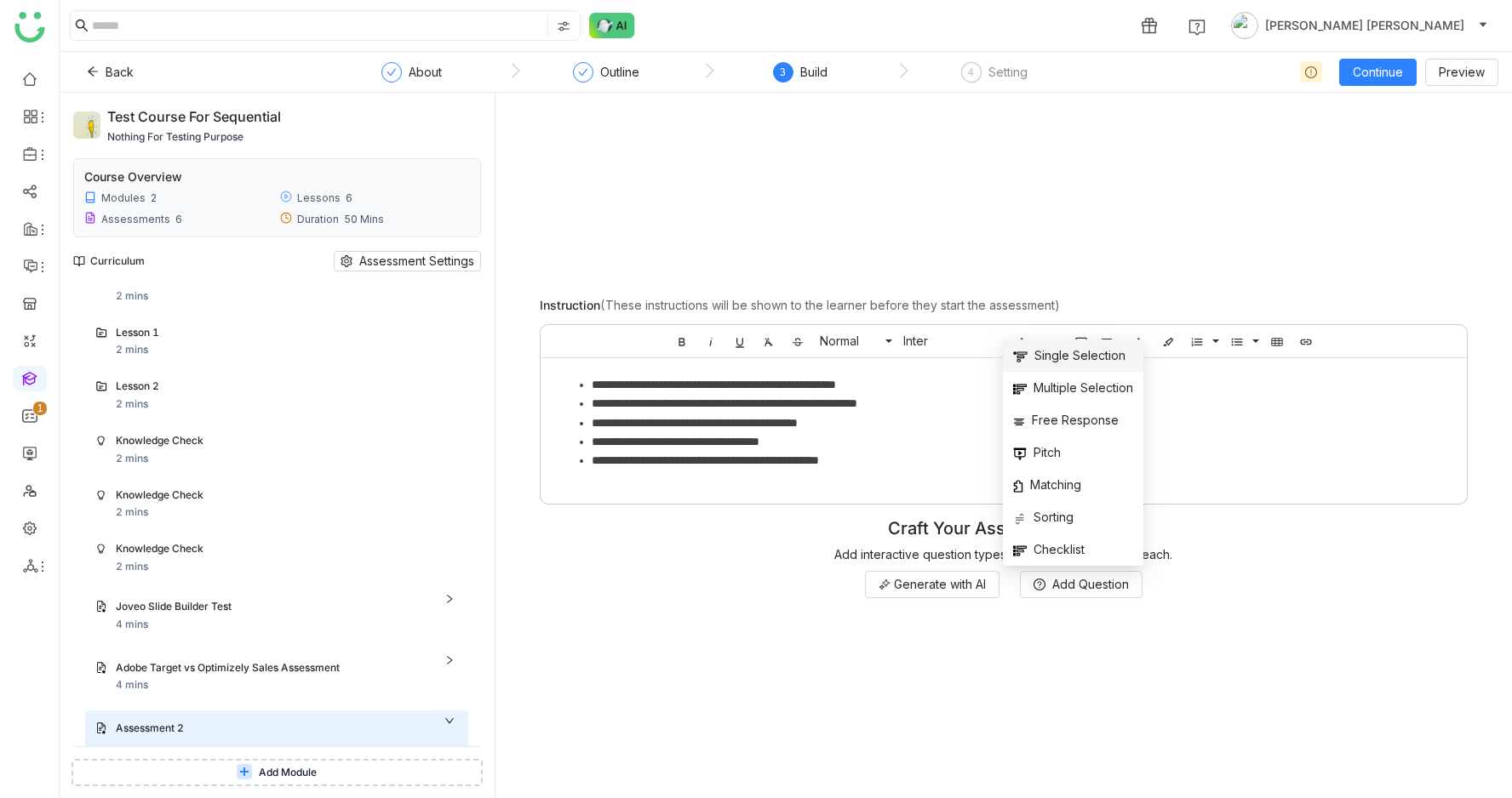
click at [1079, 366] on li "Single Selection" at bounding box center [1073, 356] width 141 height 33
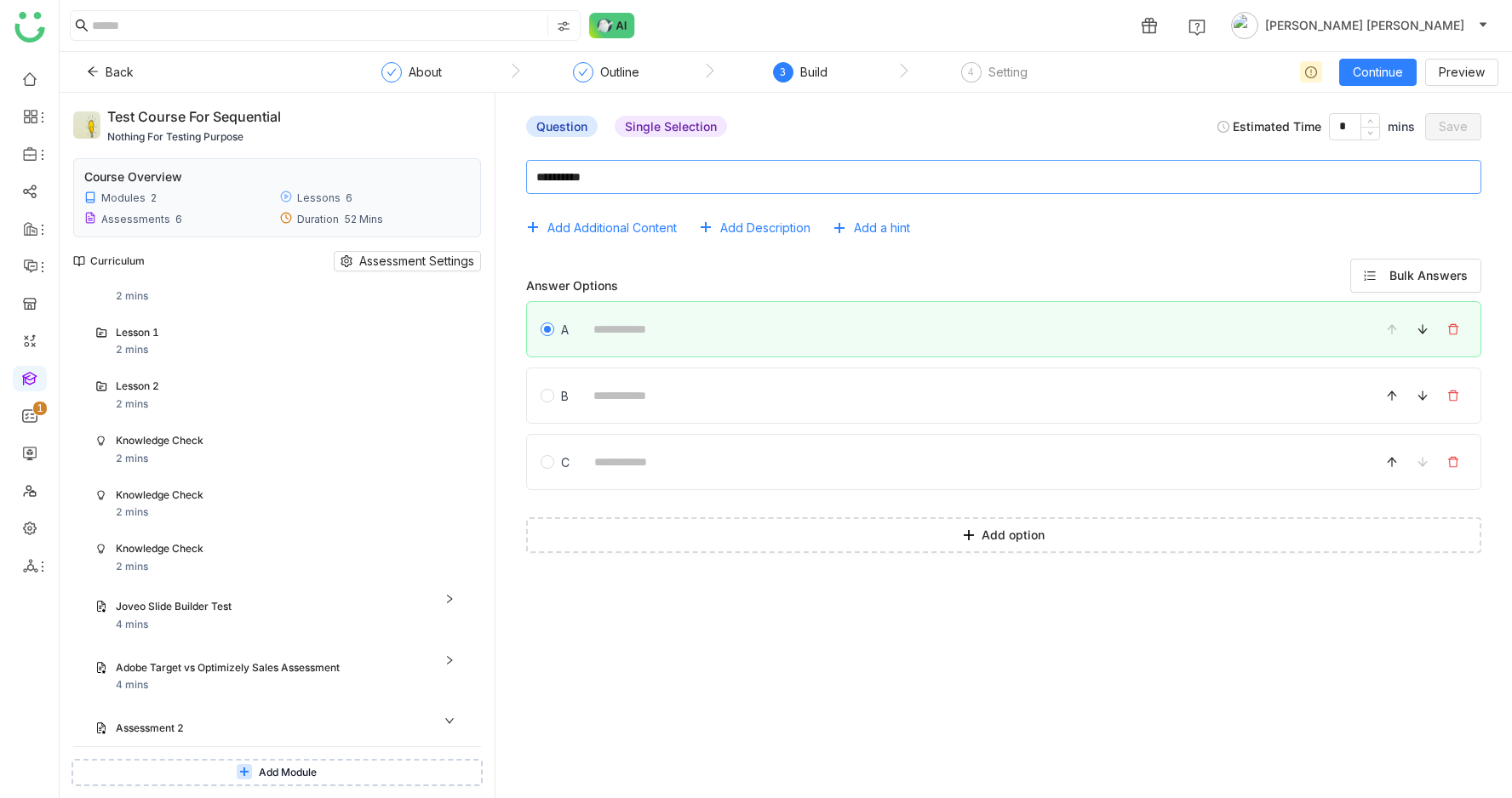
click at [777, 171] on textarea at bounding box center [1003, 176] width 955 height 34
type textarea "***"
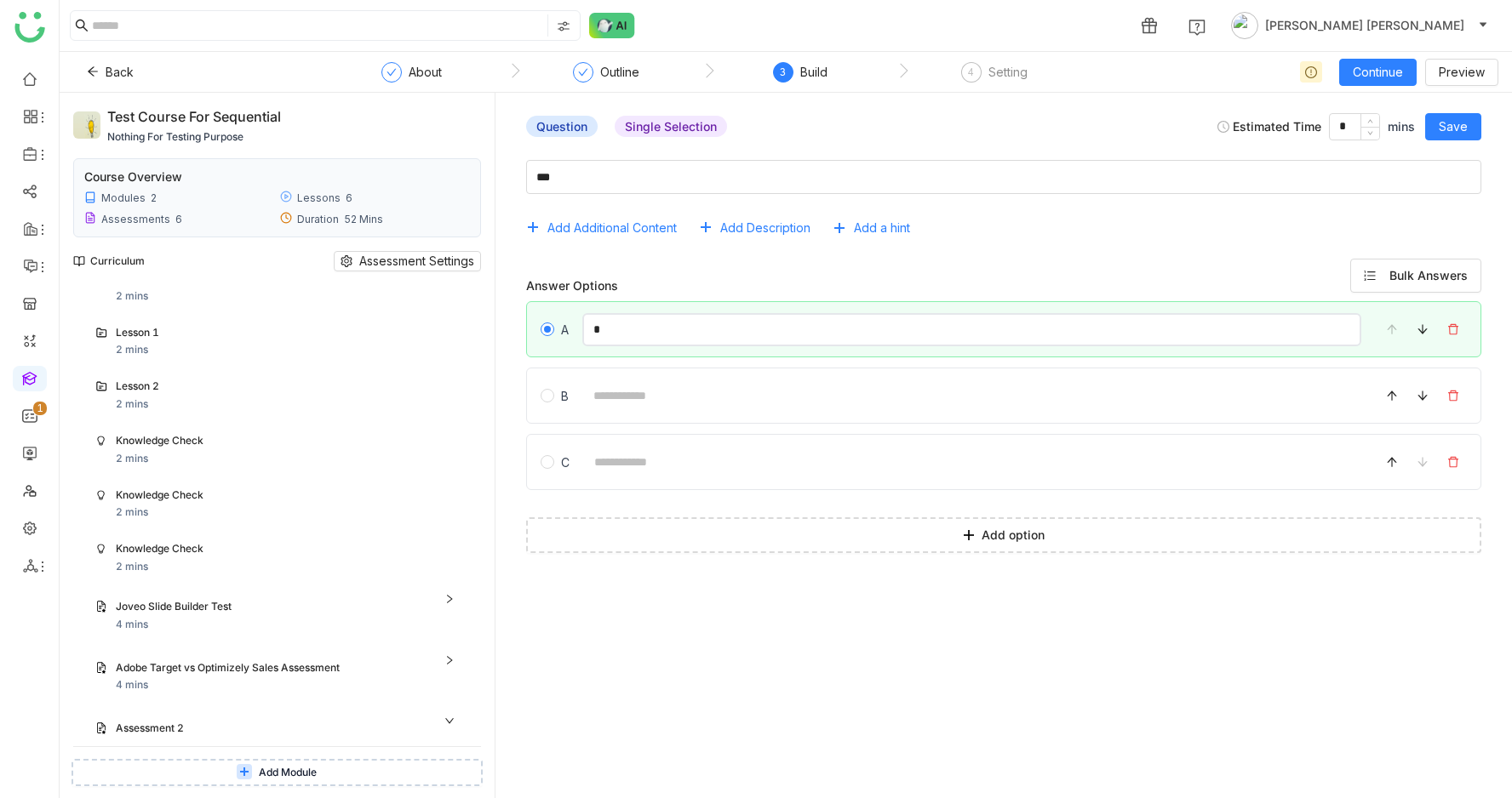
click at [667, 332] on input "*" at bounding box center [972, 330] width 779 height 33
type input "***"
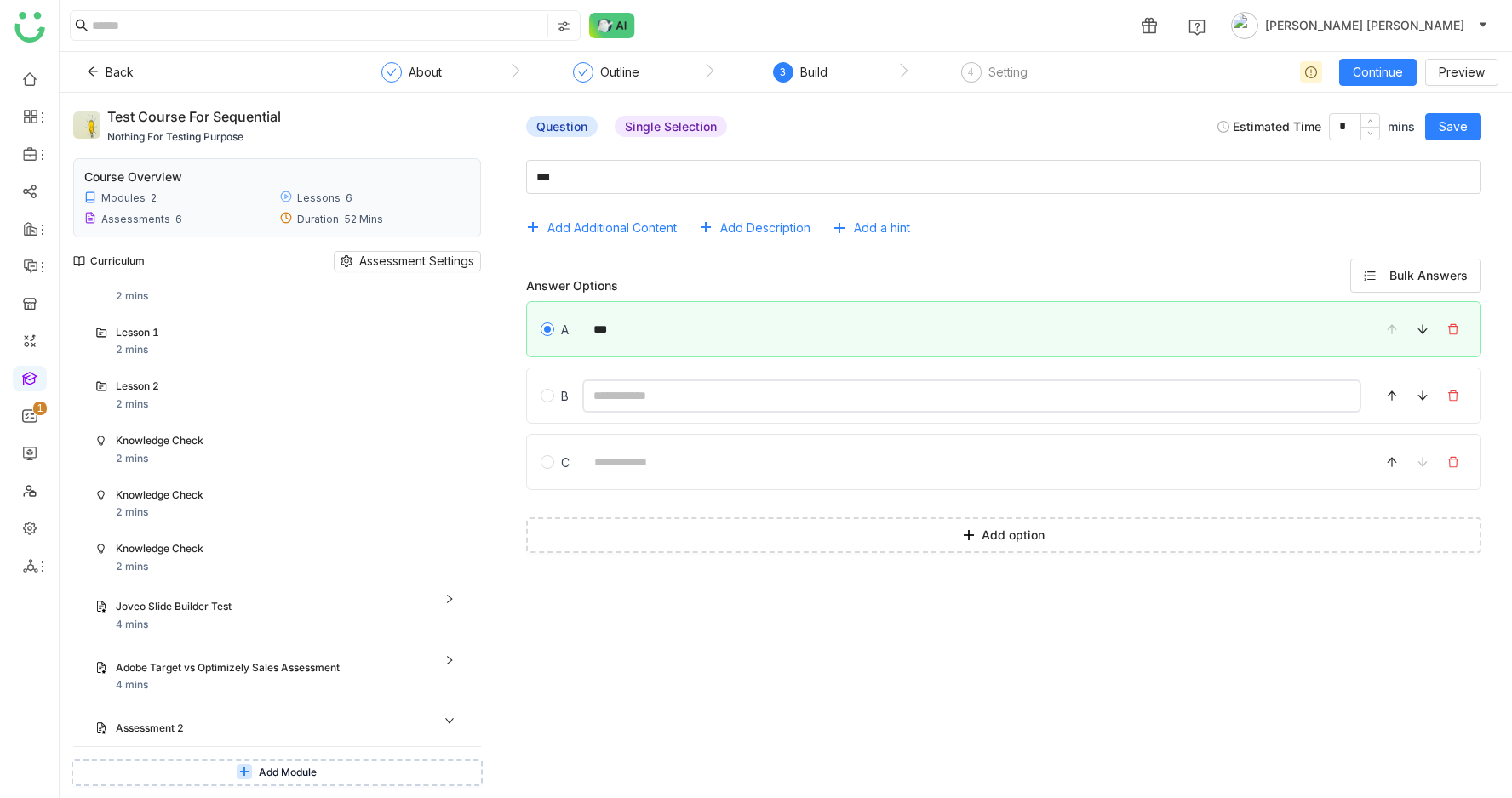
click at [1064, 402] on input at bounding box center [972, 396] width 779 height 33
type input "******"
click at [1467, 130] on span "Save" at bounding box center [1453, 126] width 29 height 19
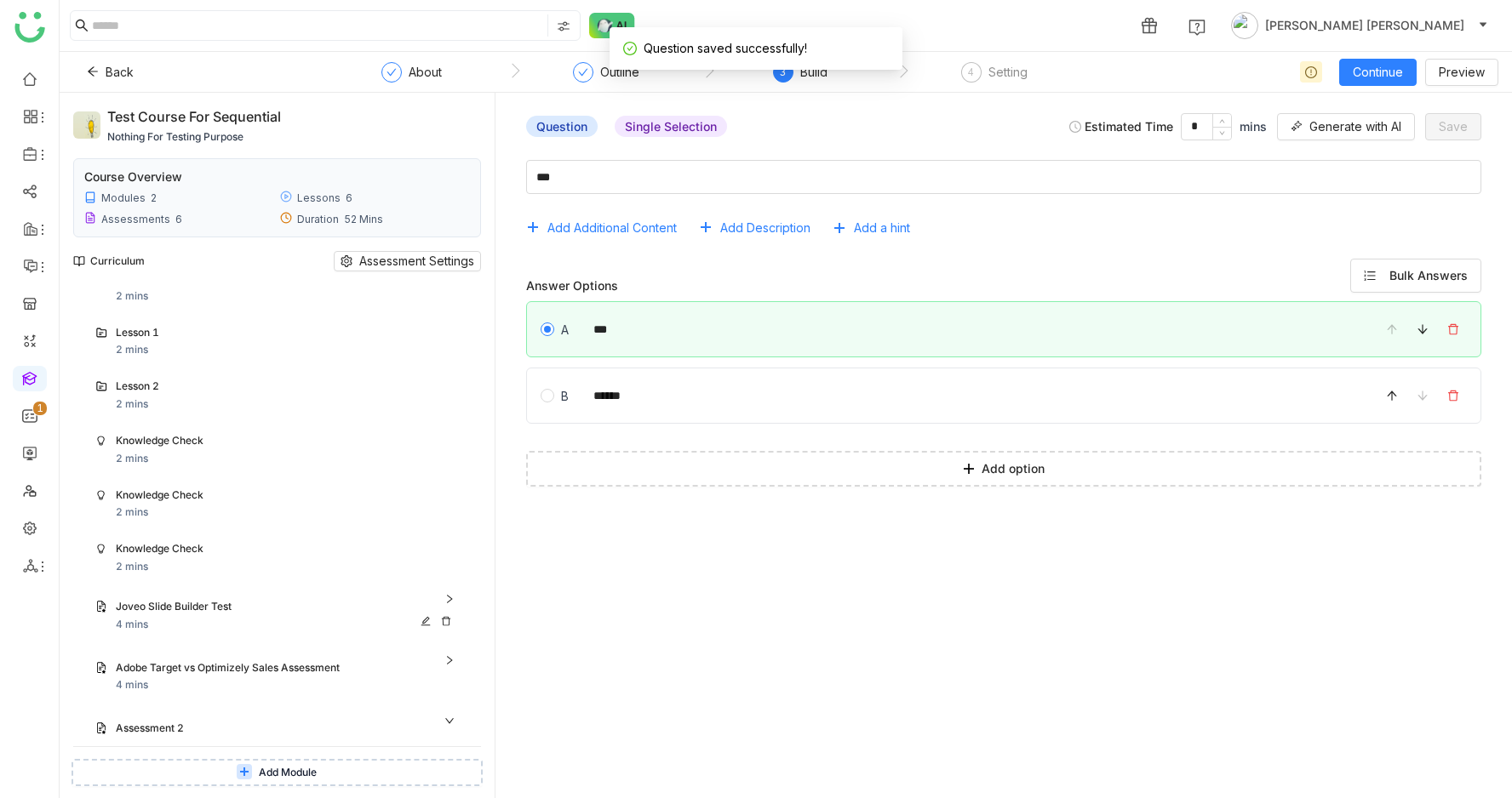
scroll to position [1600, 0]
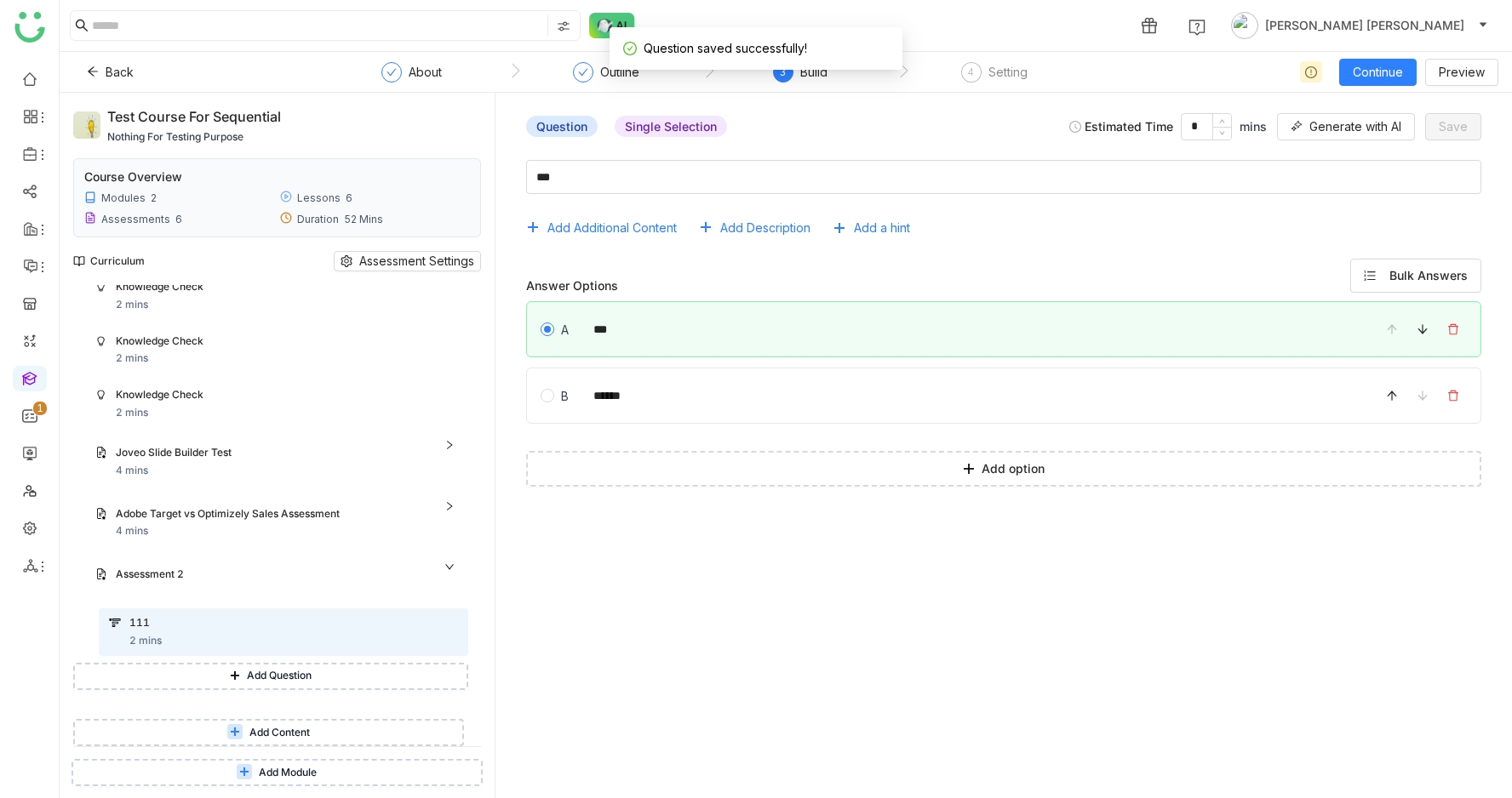
click at [316, 666] on button "Add Question" at bounding box center [270, 677] width 395 height 28
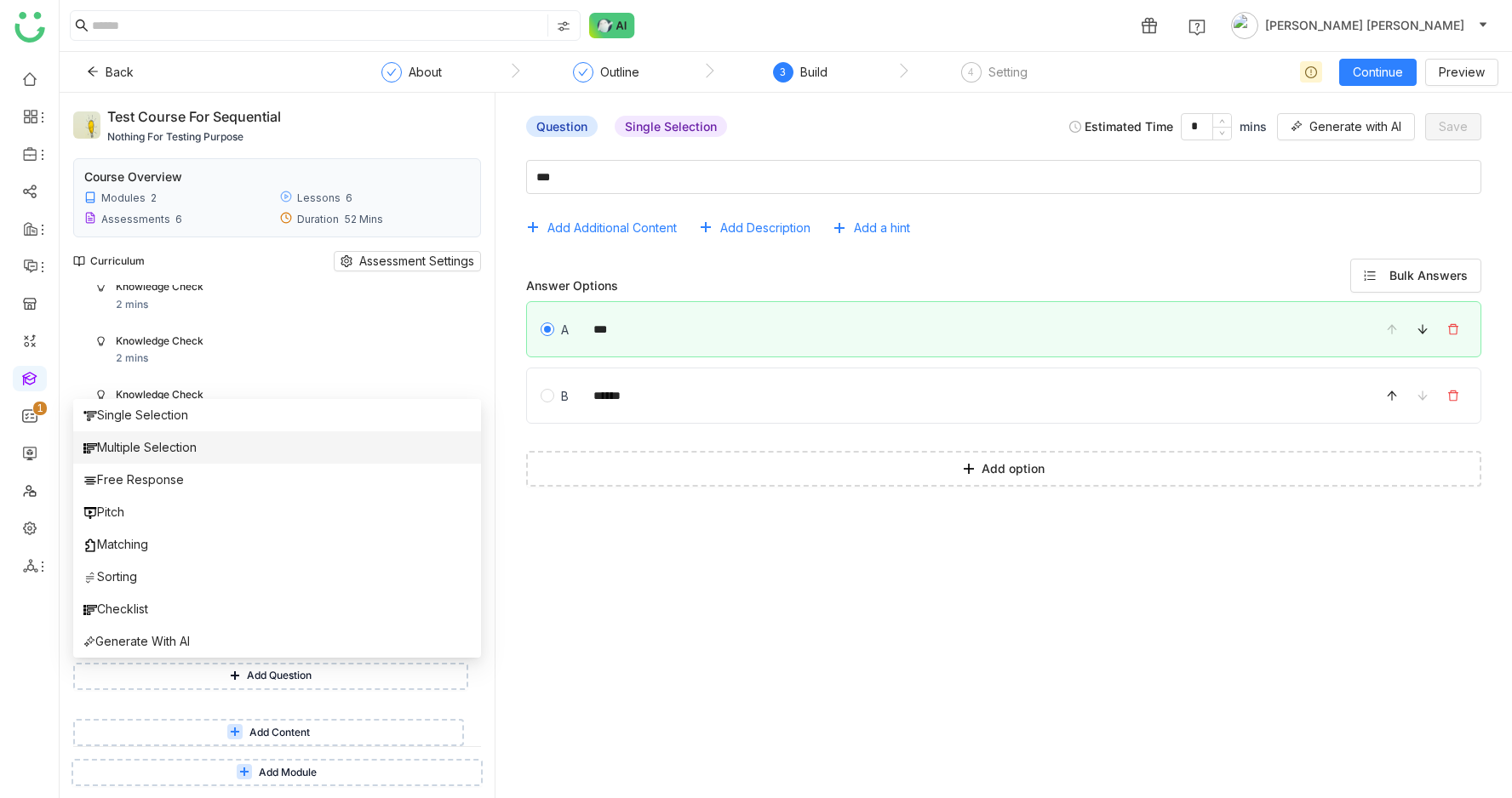
click at [328, 453] on li "Multiple Selection" at bounding box center [277, 447] width 408 height 33
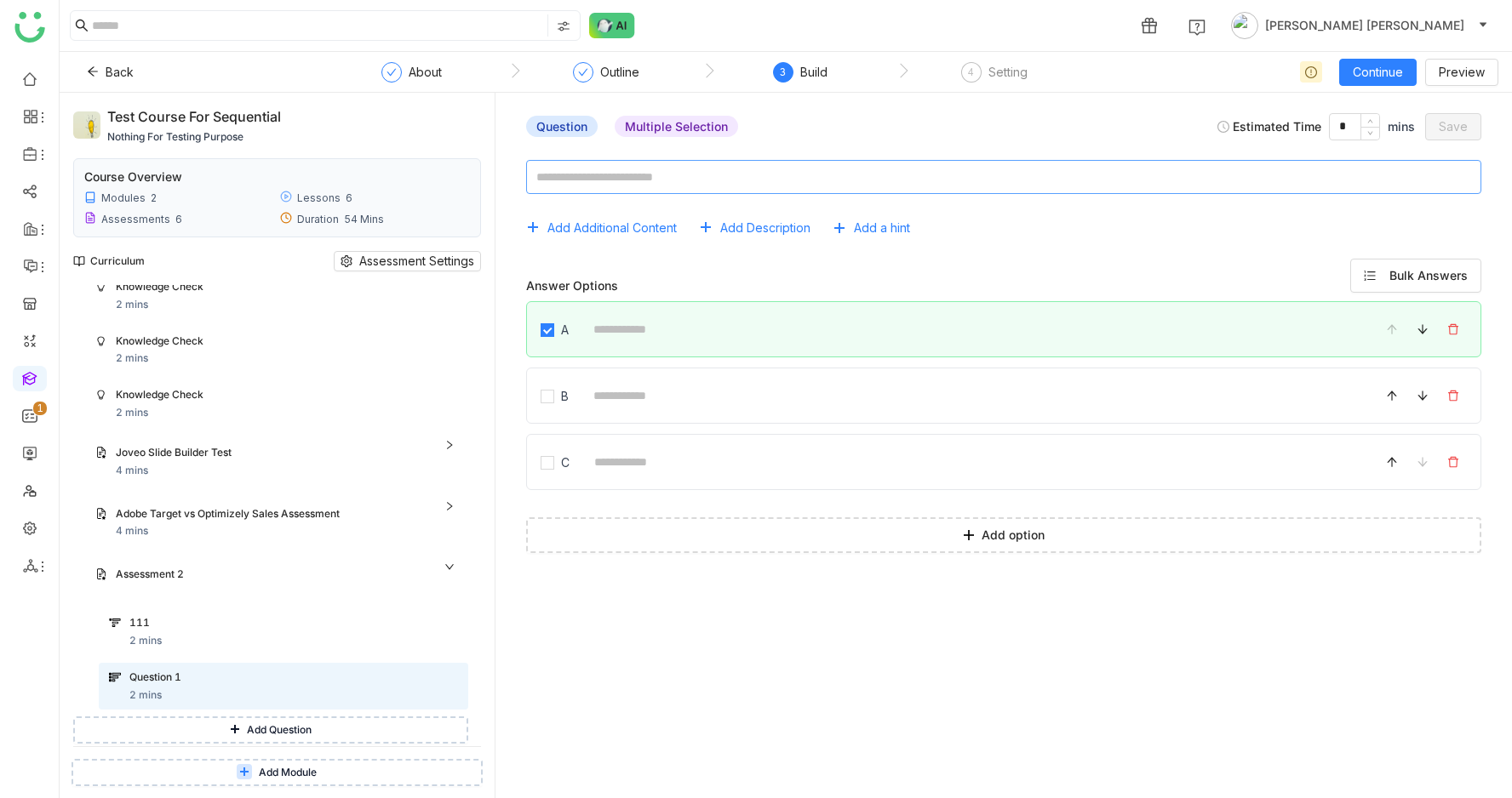
click at [623, 183] on textarea at bounding box center [1003, 176] width 955 height 34
type textarea "******"
click at [657, 347] on div "A" at bounding box center [1003, 329] width 955 height 56
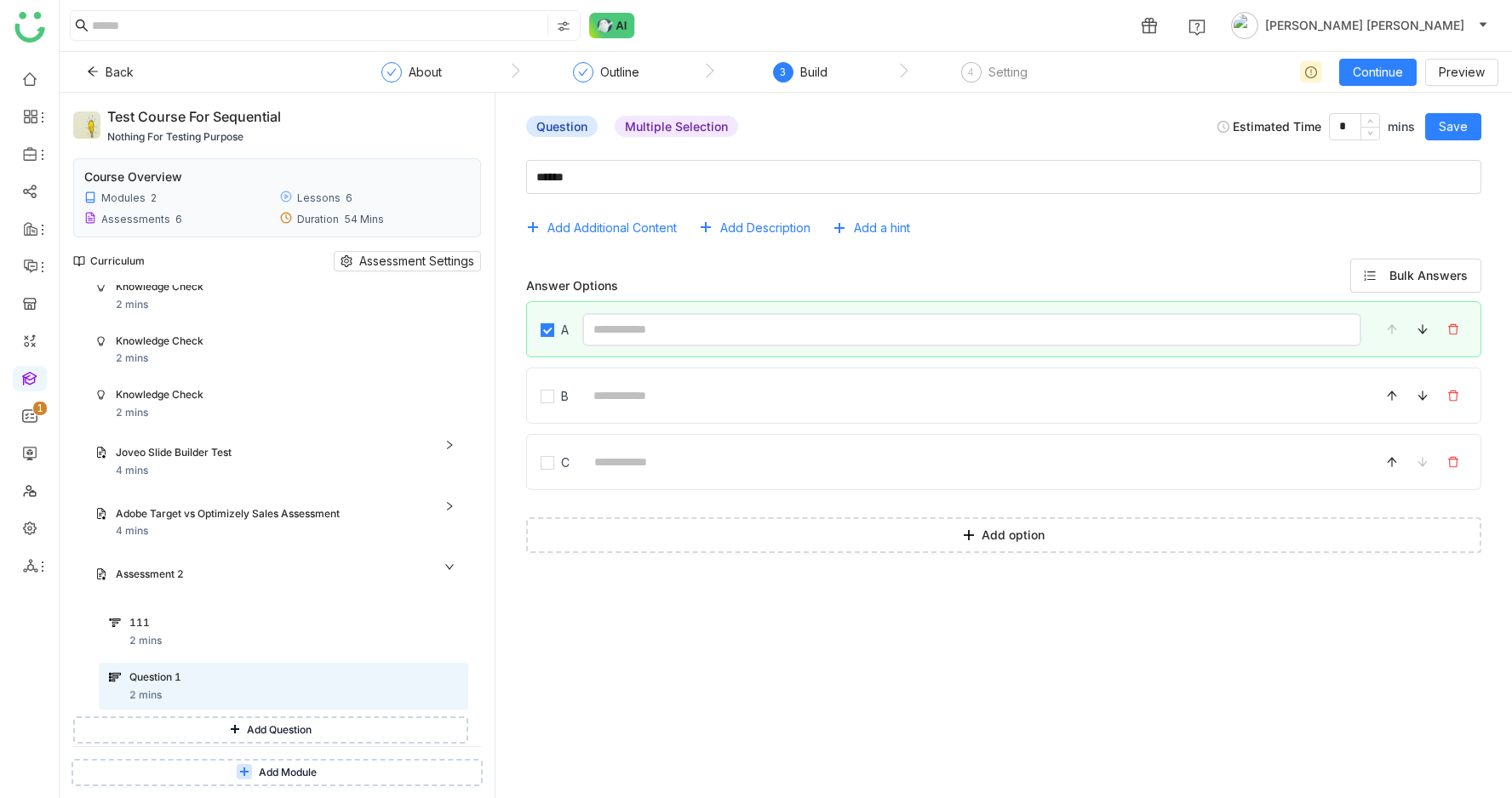
click at [657, 341] on input at bounding box center [972, 330] width 779 height 33
type input "*****"
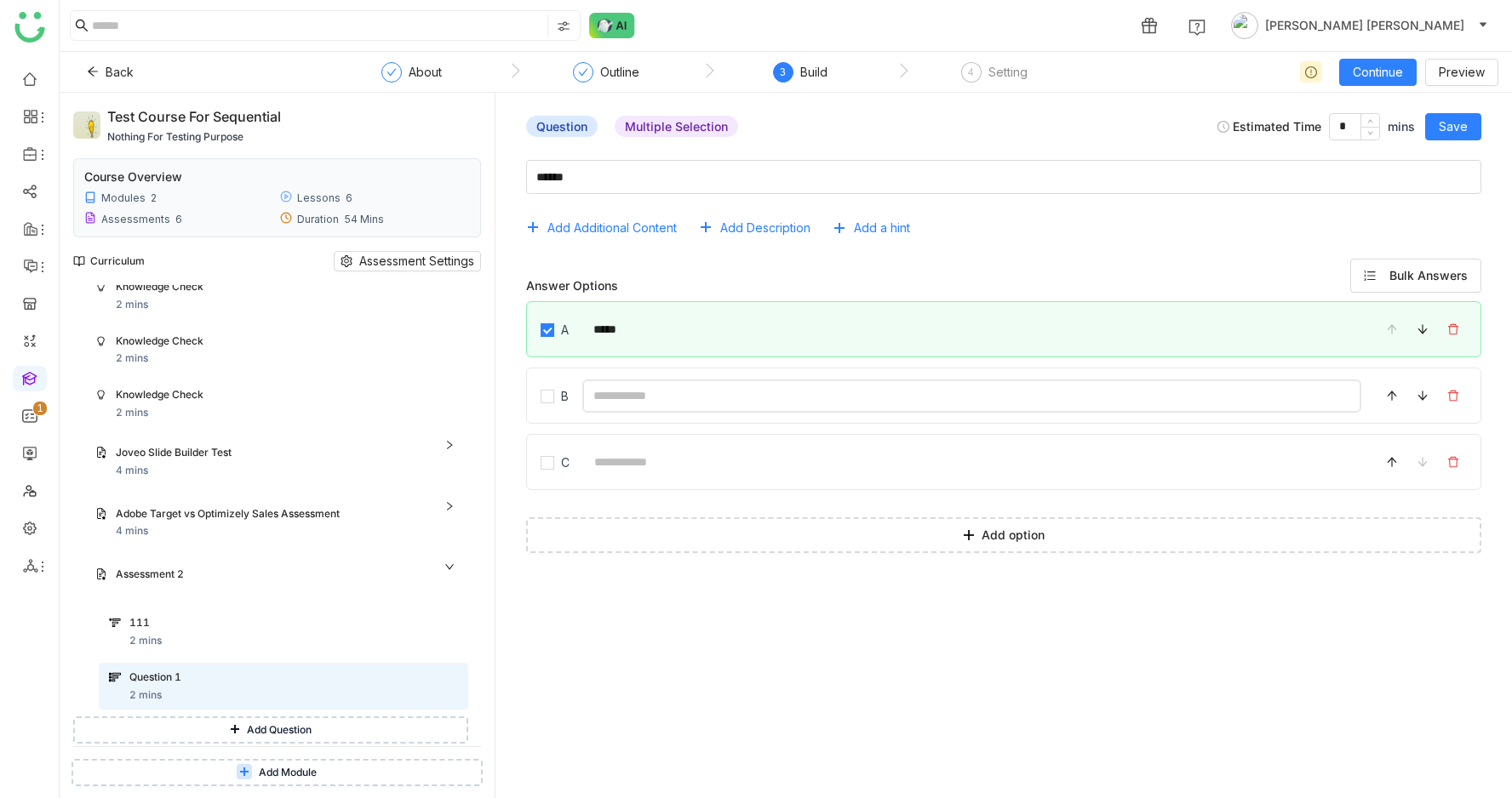
click at [653, 407] on input at bounding box center [972, 396] width 779 height 33
type input "*********"
click at [1446, 127] on span "Save" at bounding box center [1453, 126] width 29 height 19
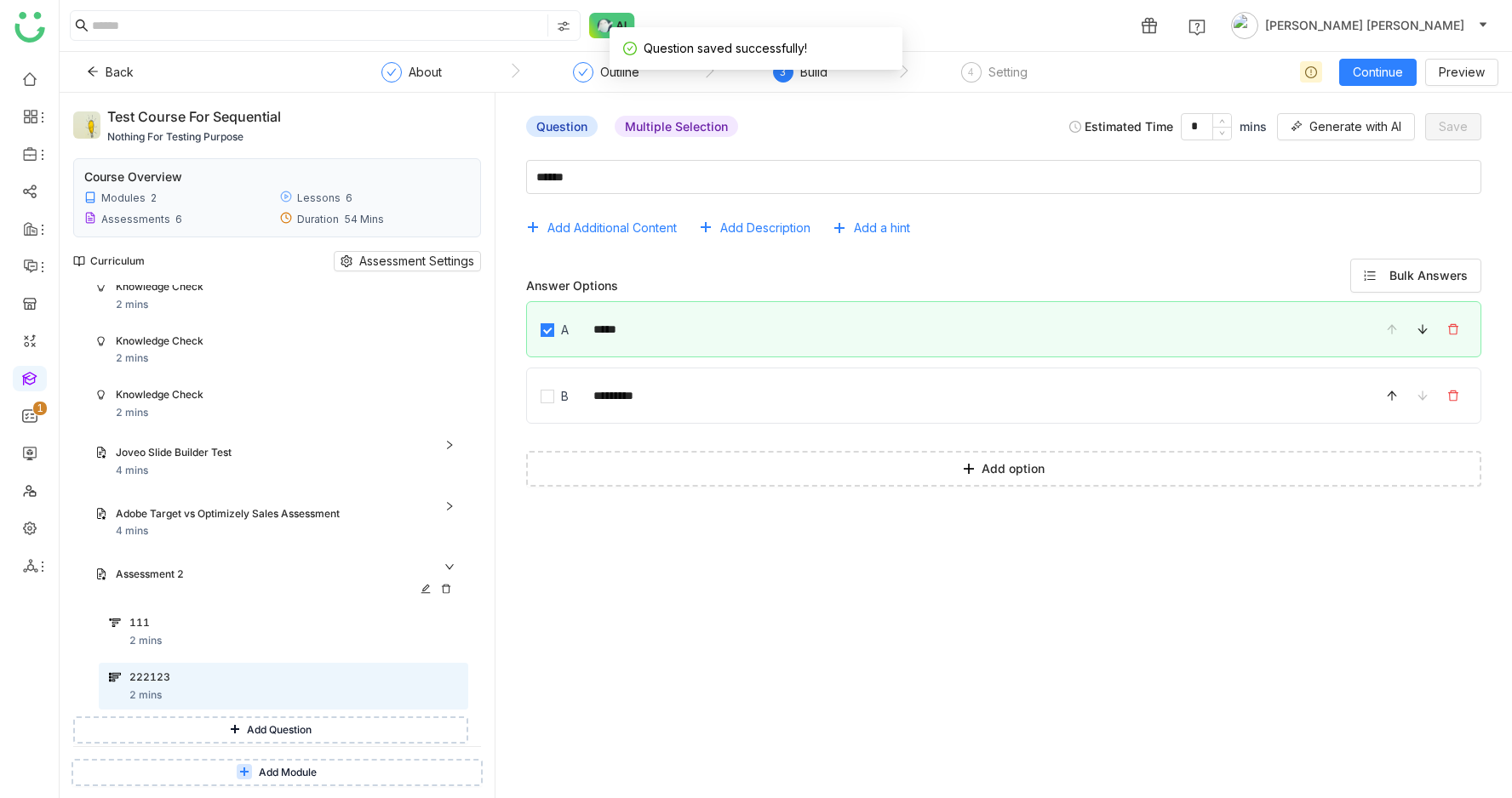
click at [294, 564] on div "Assessment 2" at bounding box center [276, 575] width 383 height 38
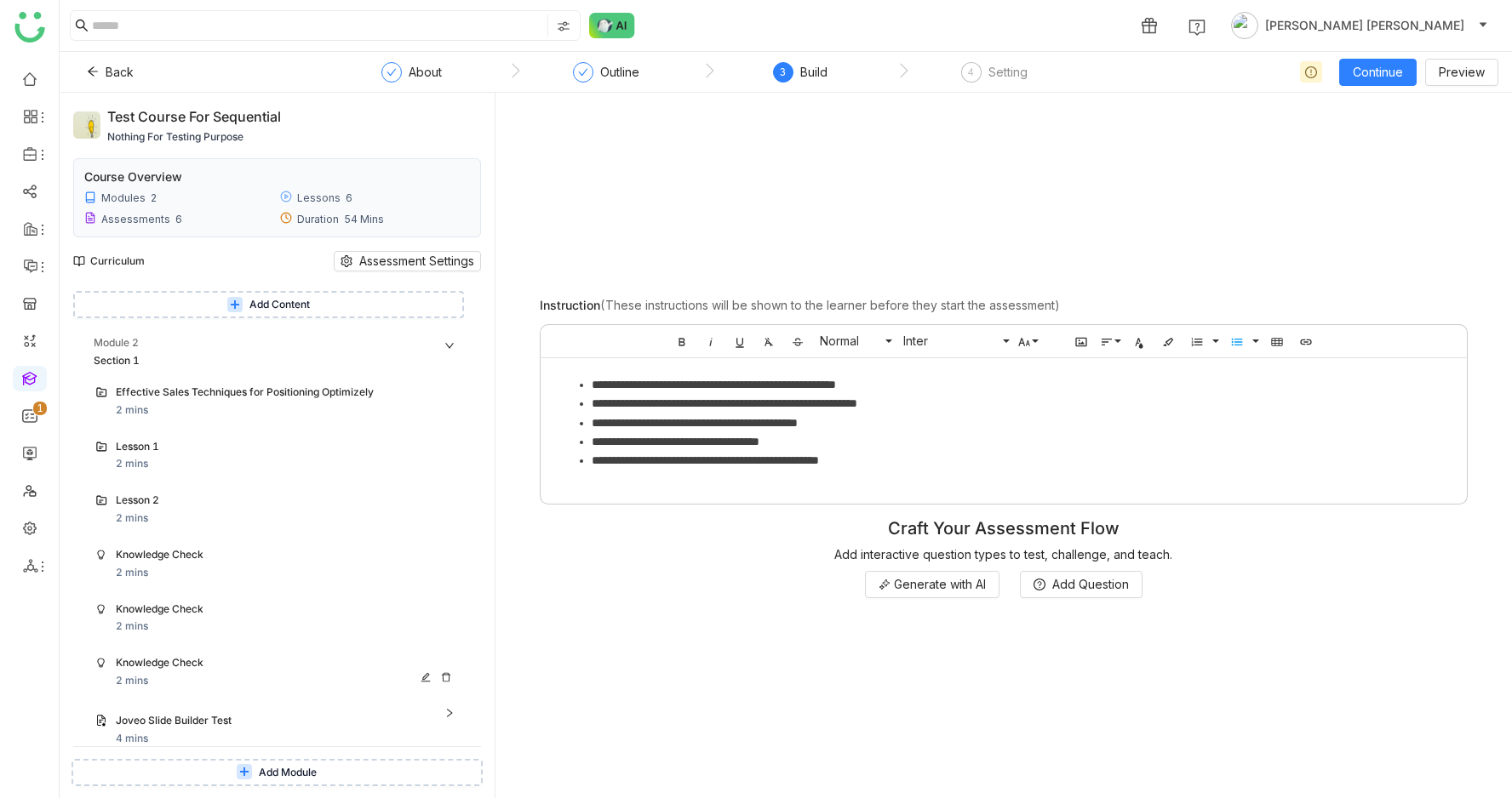
scroll to position [1331, 0]
click at [211, 354] on div "Section 1" at bounding box center [258, 362] width 329 height 16
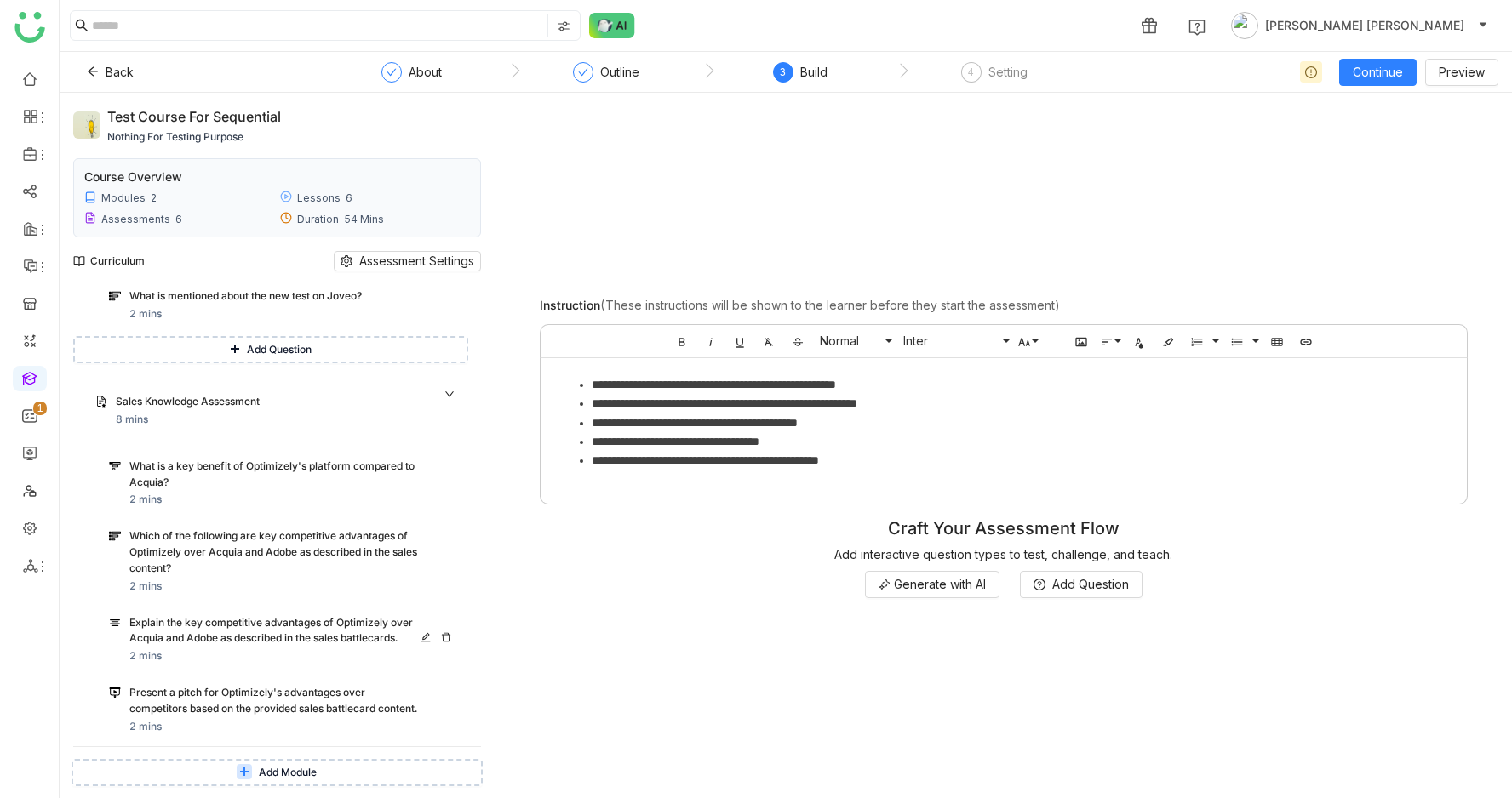
scroll to position [0, 0]
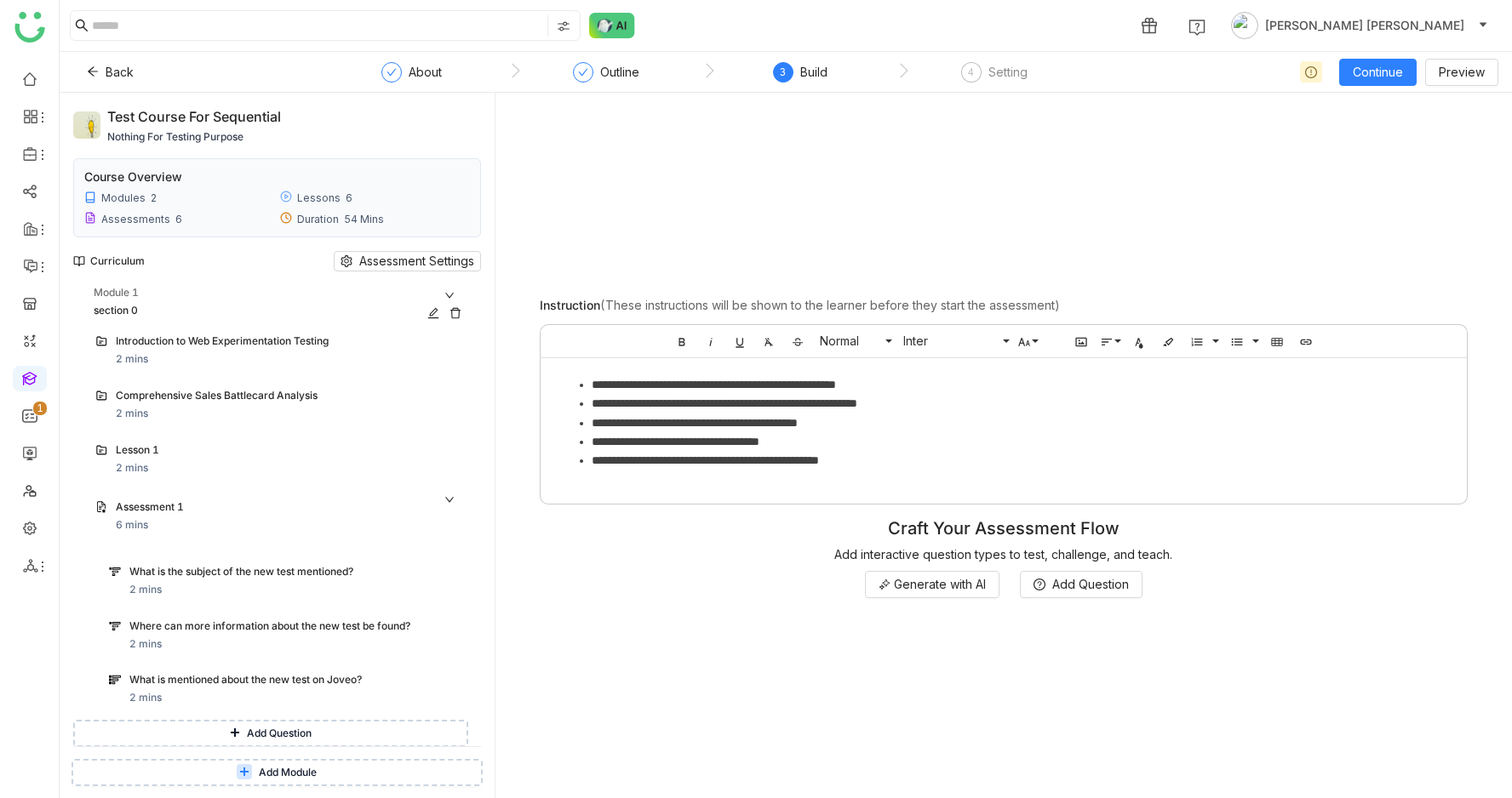
click at [184, 293] on div "Module 1" at bounding box center [281, 293] width 375 height 16
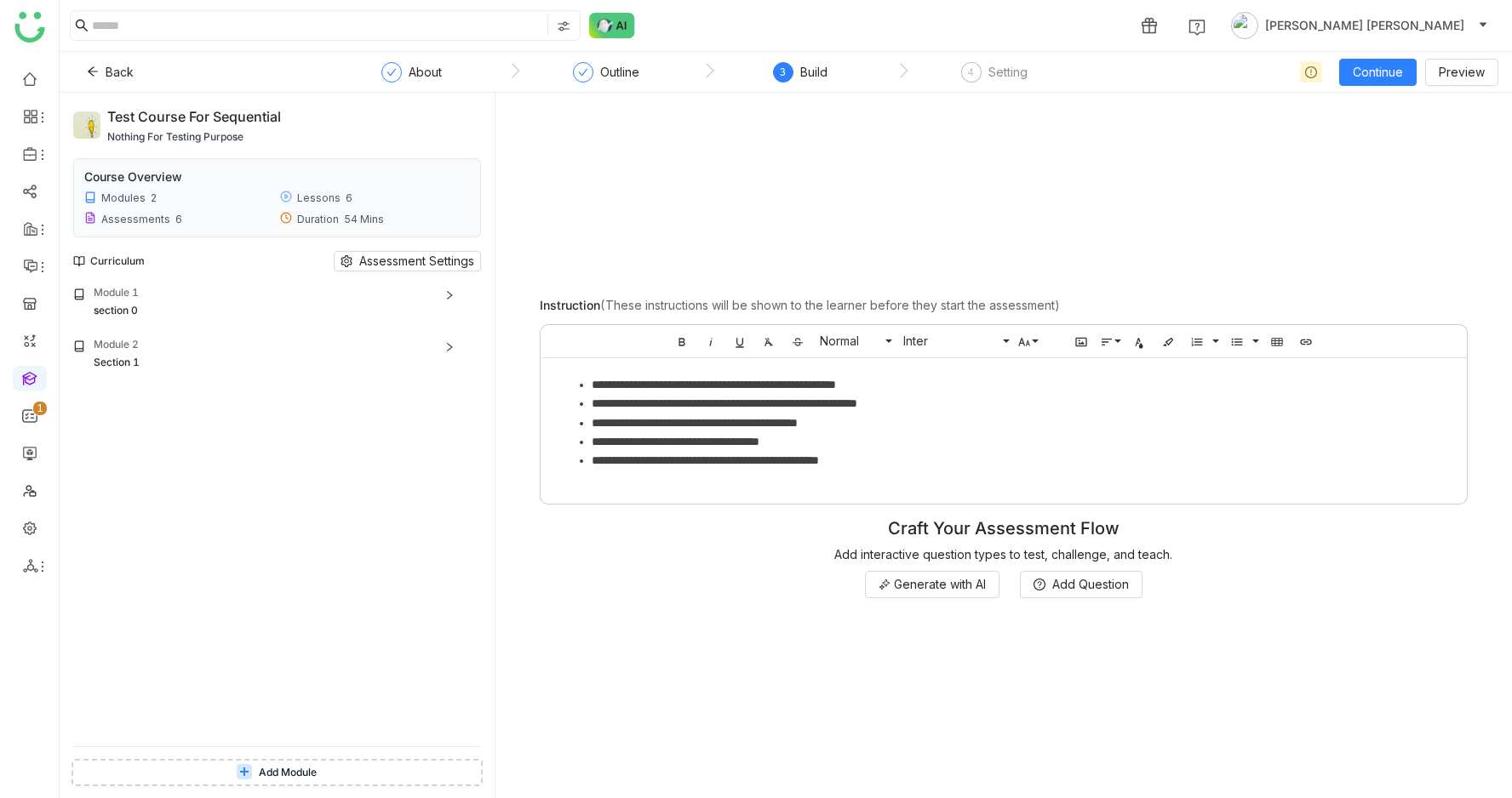
click at [276, 766] on span "Add Module" at bounding box center [288, 773] width 58 height 16
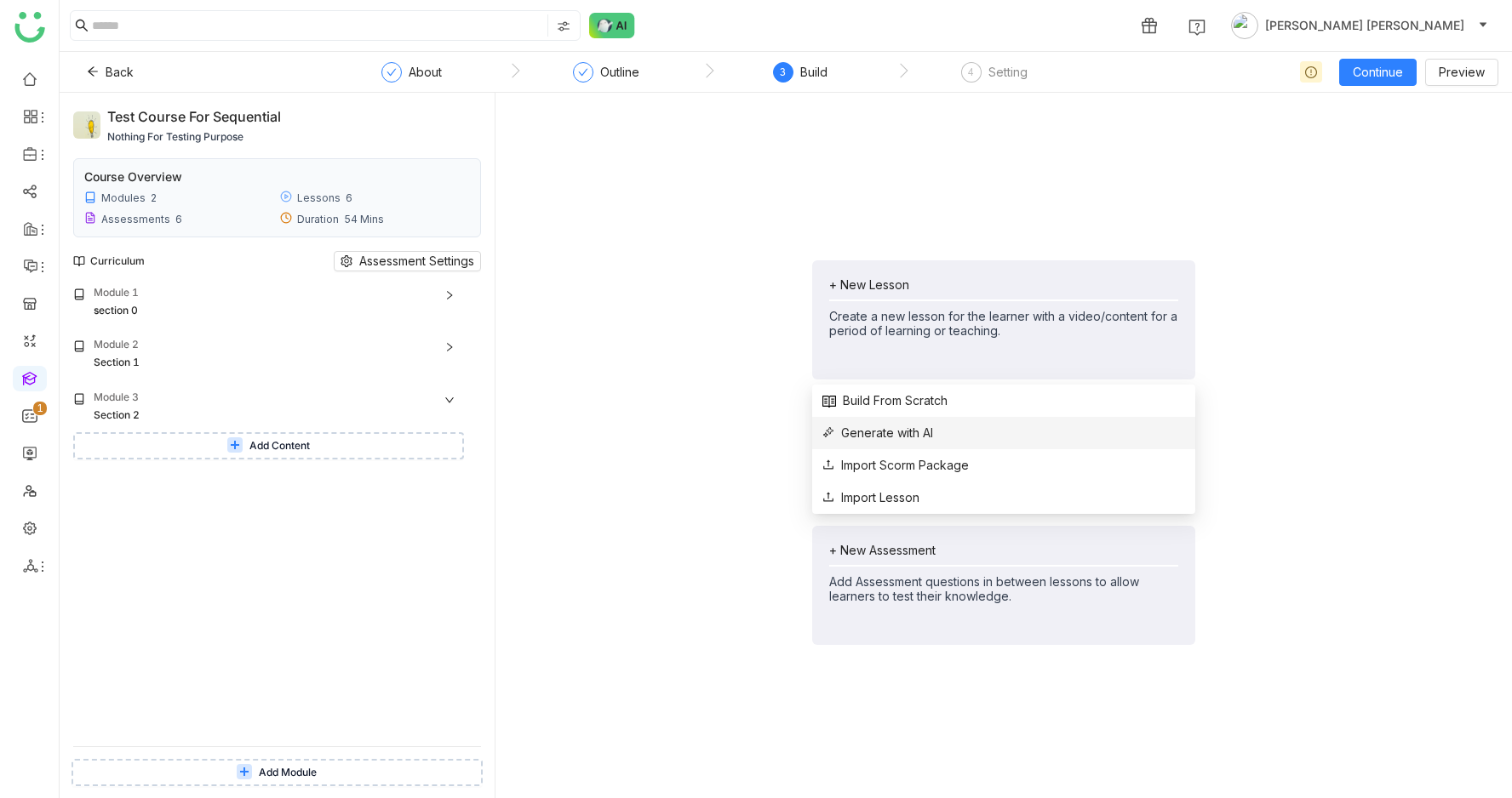
click at [898, 436] on span "Generate with AI" at bounding box center [878, 432] width 110 height 19
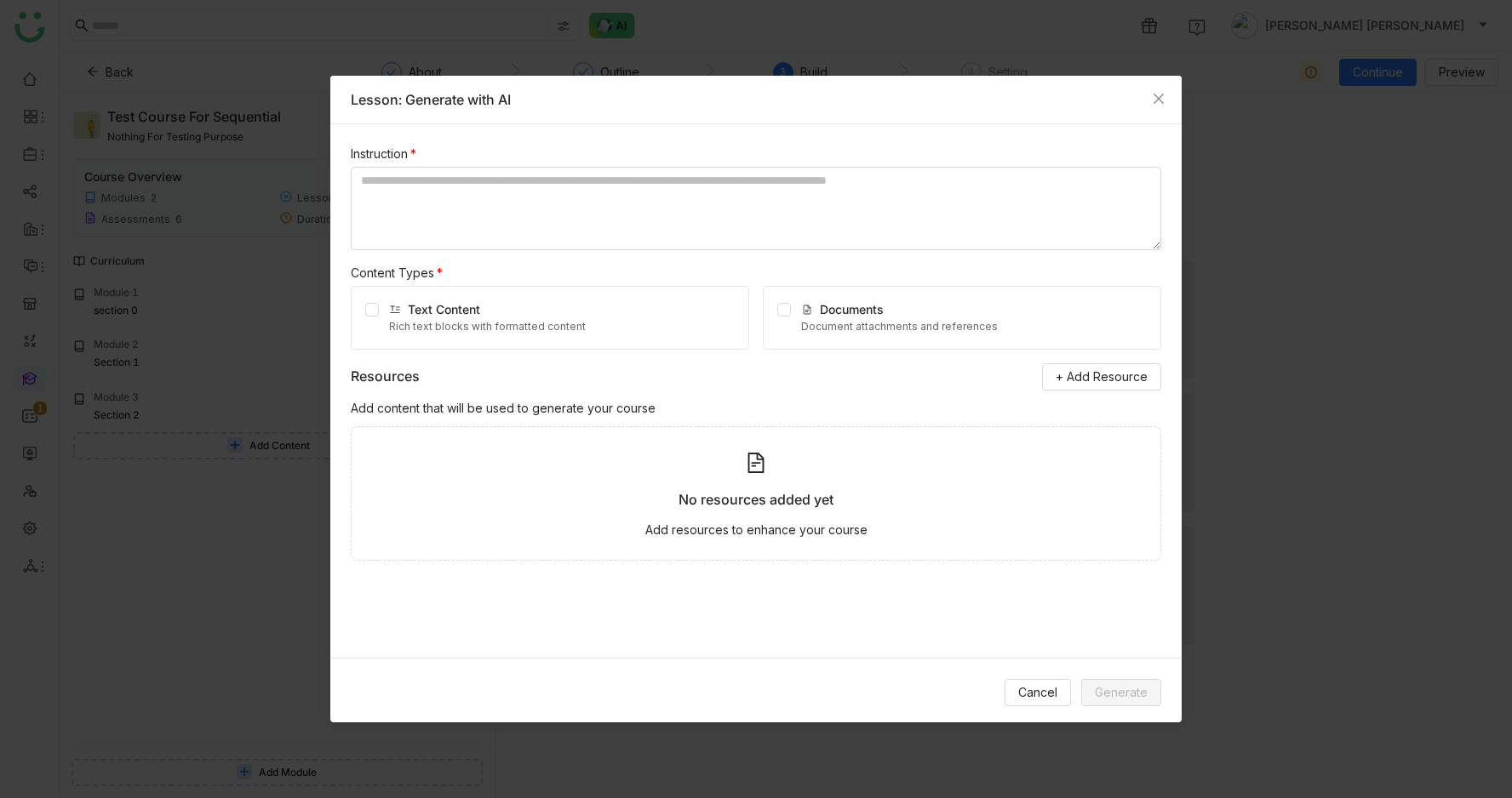
click at [451, 308] on span "Text Content" at bounding box center [444, 309] width 72 height 15
click at [524, 200] on textarea at bounding box center [756, 208] width 810 height 84
type textarea "******"
click at [1134, 698] on span "Generate" at bounding box center [1122, 693] width 53 height 19
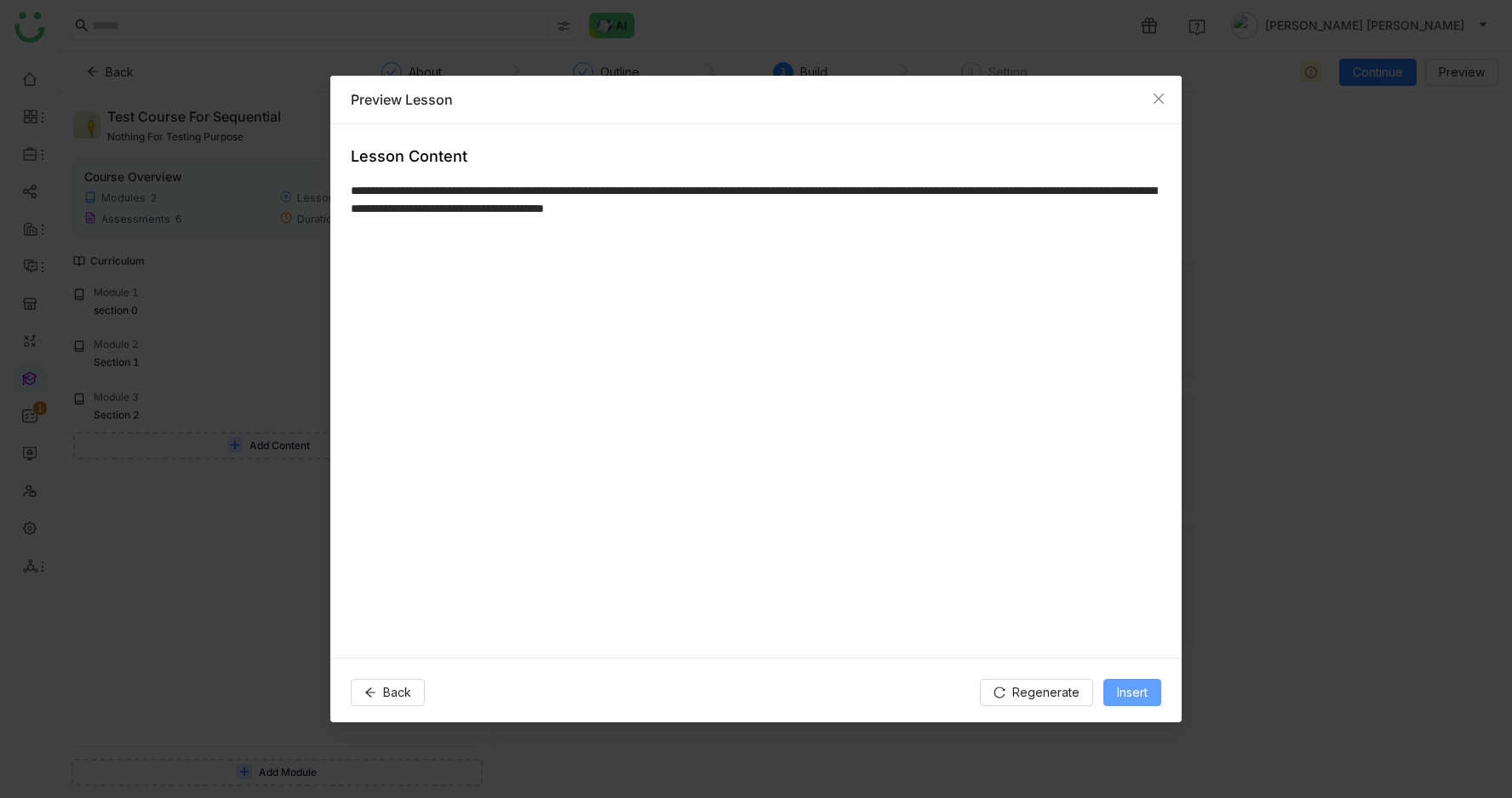
click at [1134, 698] on span "Insert" at bounding box center [1132, 693] width 31 height 19
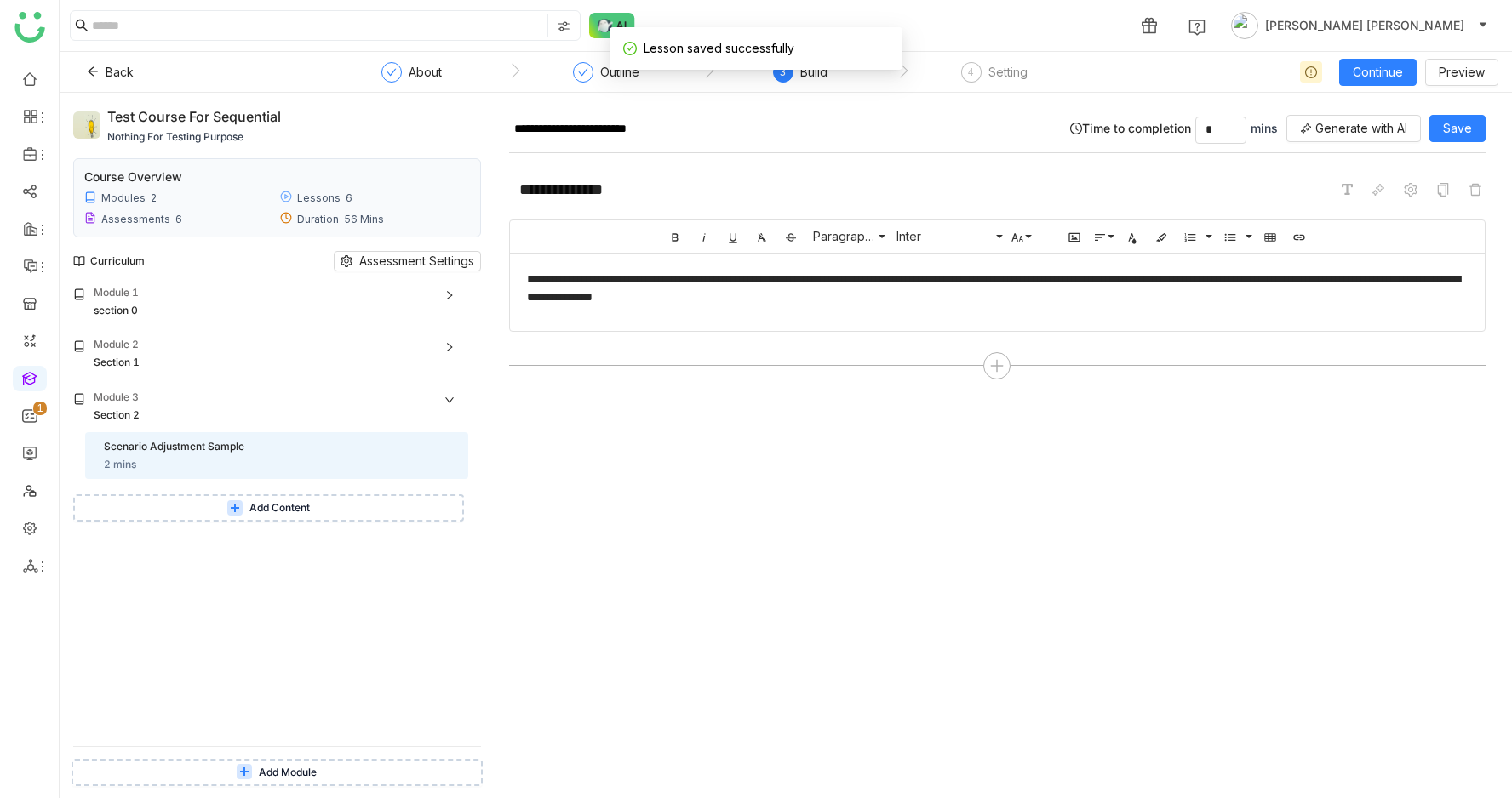
click at [247, 515] on button "Add Content" at bounding box center [268, 508] width 391 height 28
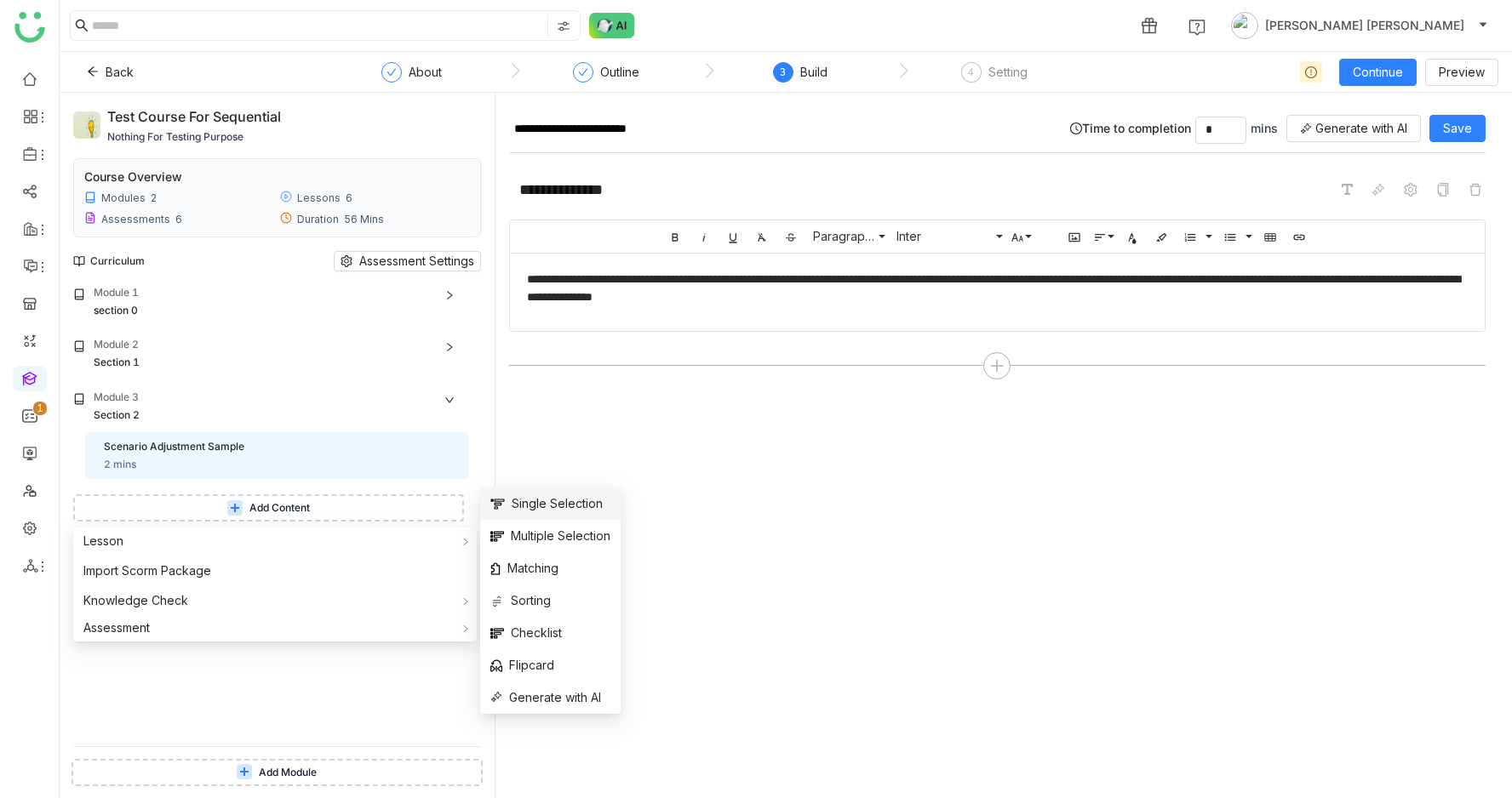
click at [555, 503] on span "Single Selection" at bounding box center [547, 503] width 112 height 19
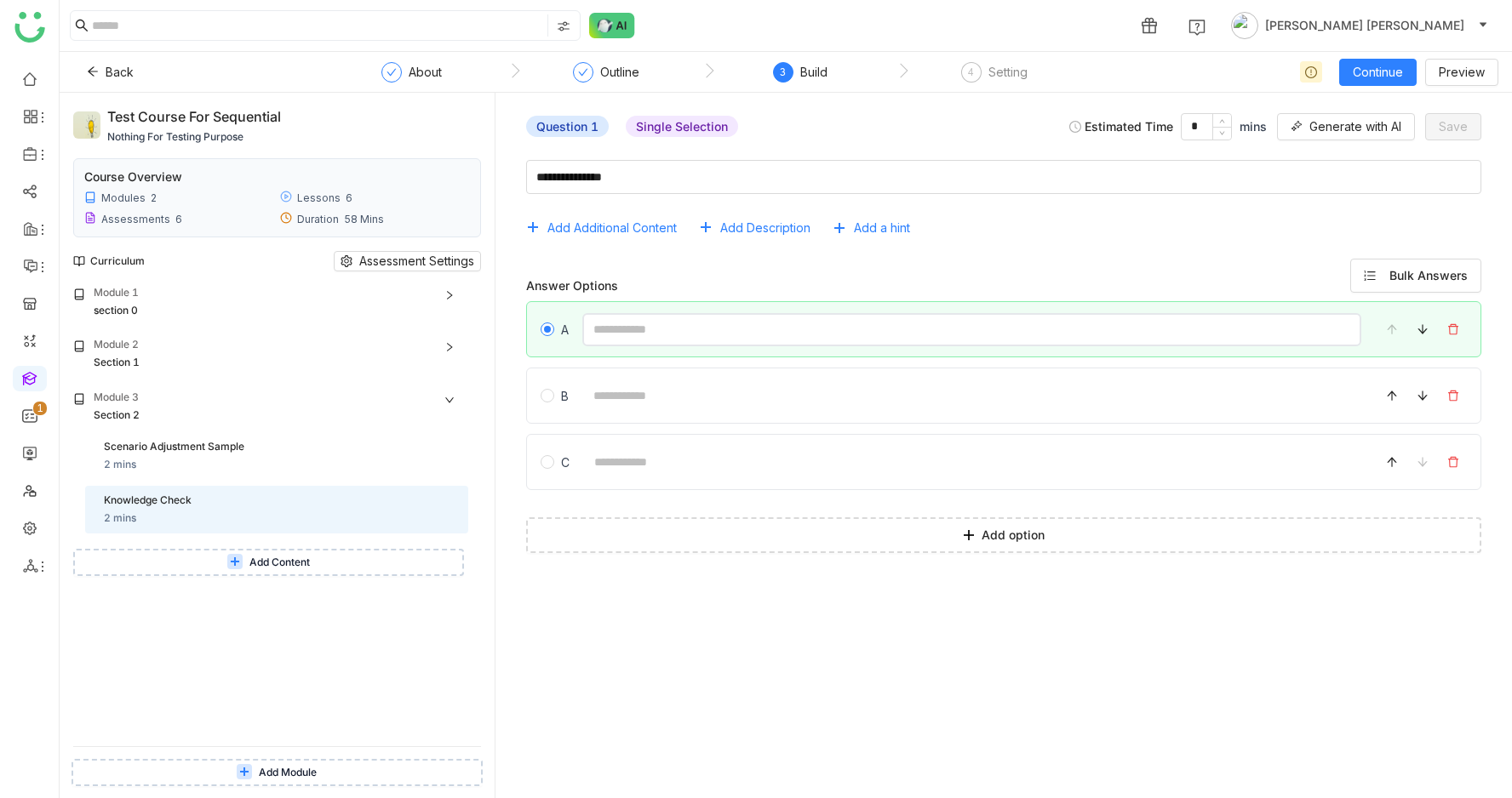
click at [898, 335] on input at bounding box center [972, 330] width 779 height 33
type input "*"
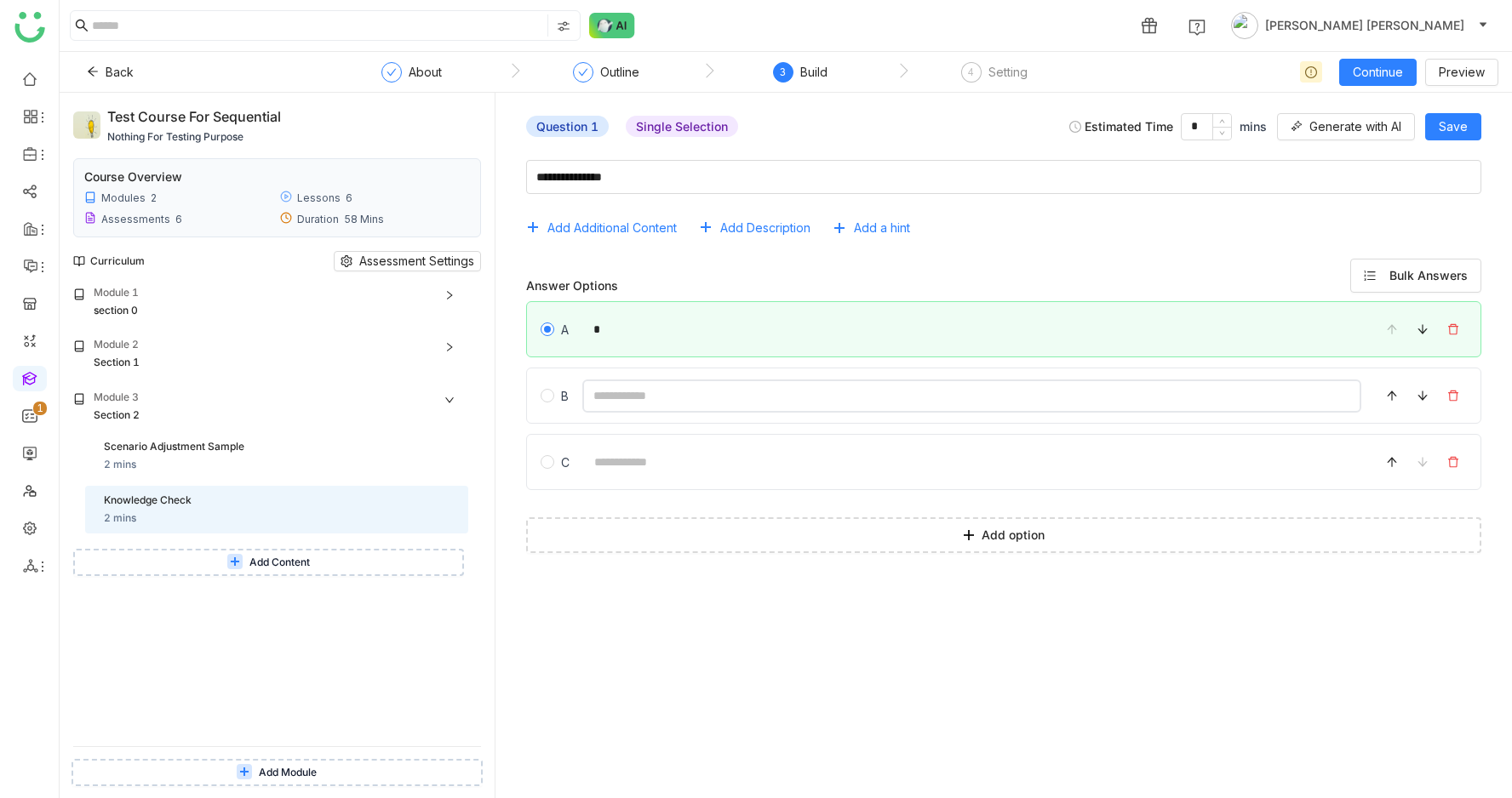
click at [789, 400] on input at bounding box center [972, 396] width 779 height 33
type input "**********"
click at [1467, 124] on span "Save" at bounding box center [1453, 126] width 29 height 19
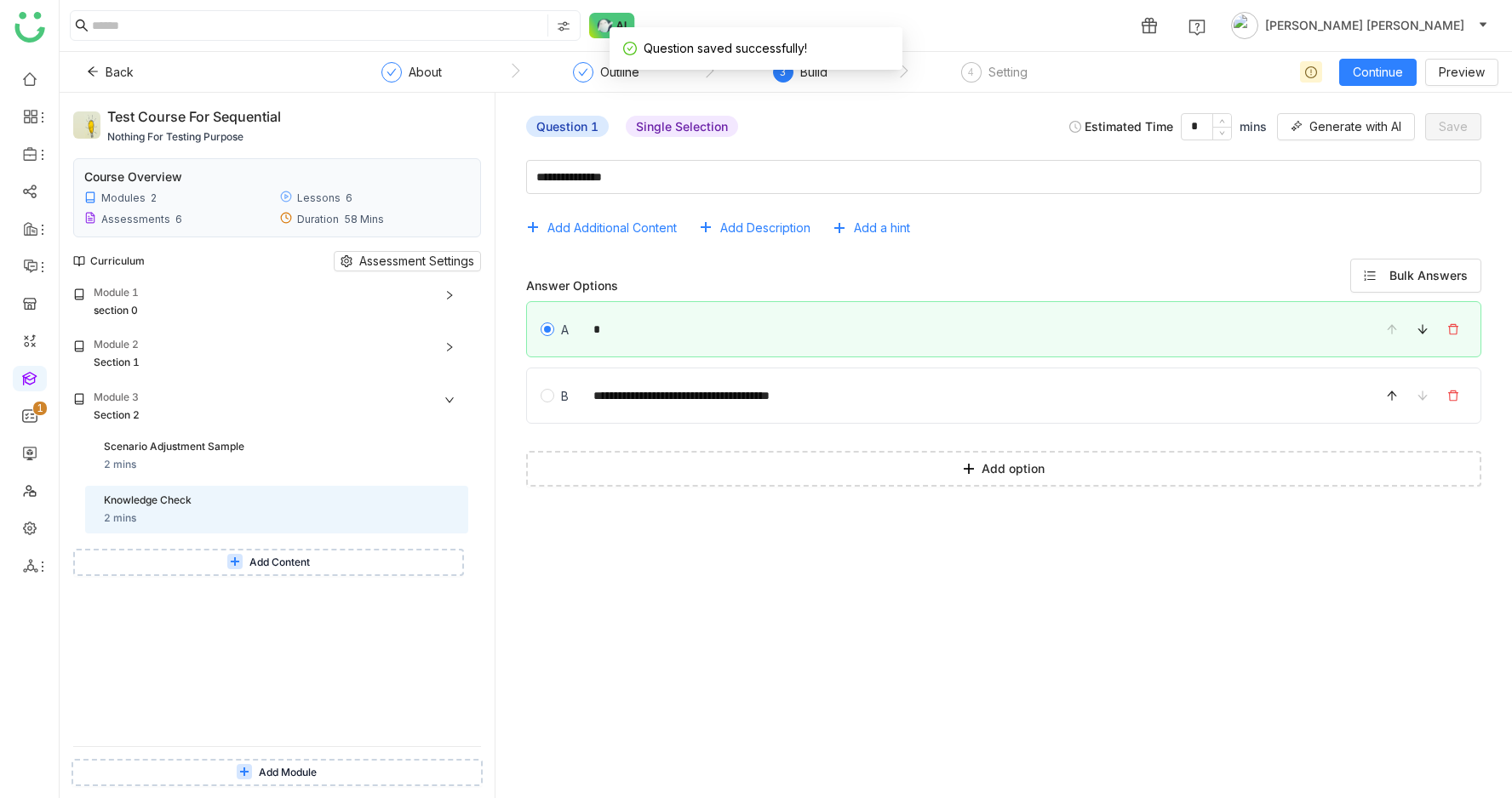
click at [302, 565] on span "Add Content" at bounding box center [279, 563] width 60 height 16
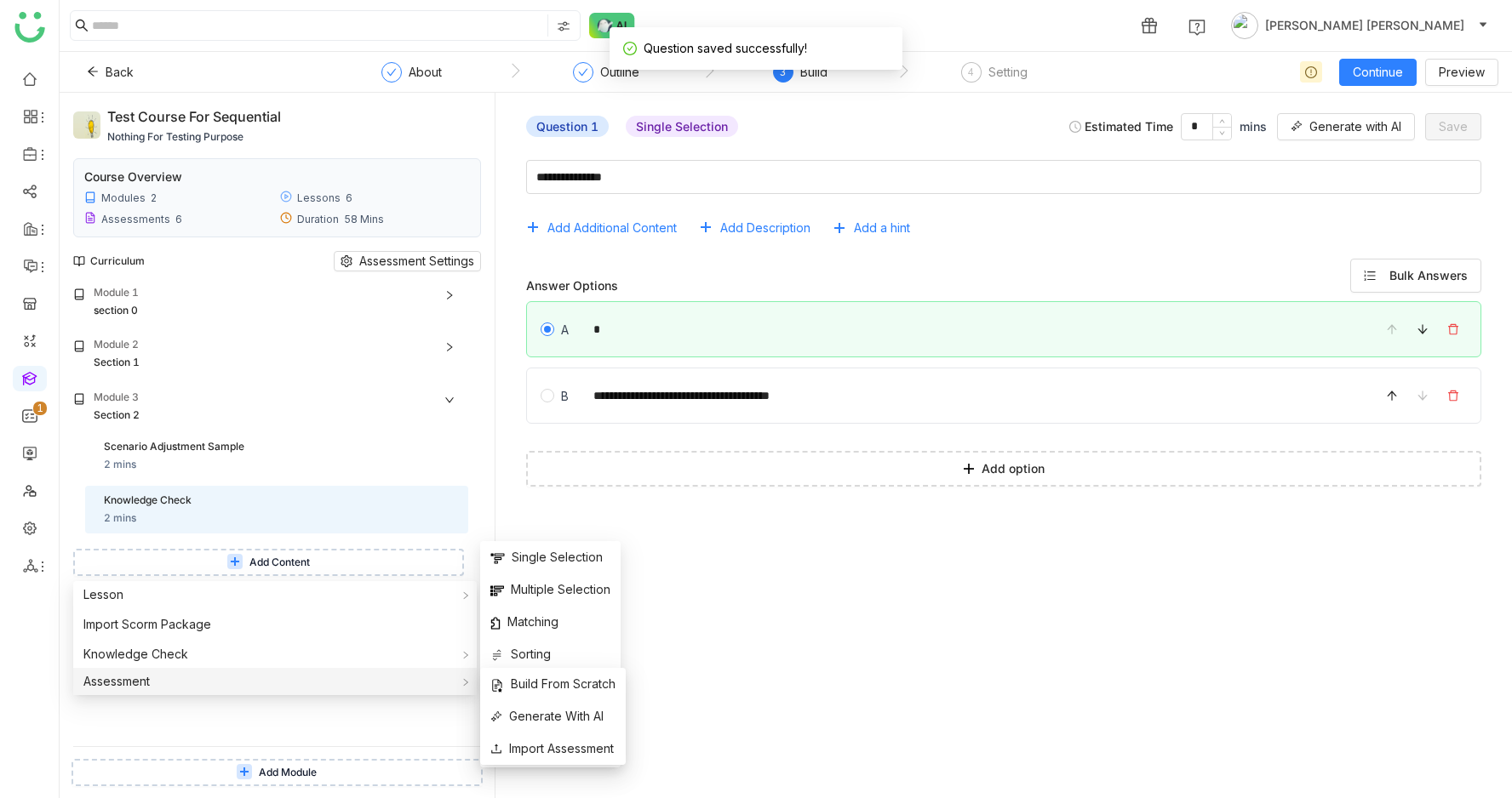
click at [266, 672] on div "Assessment" at bounding box center [274, 682] width 403 height 28
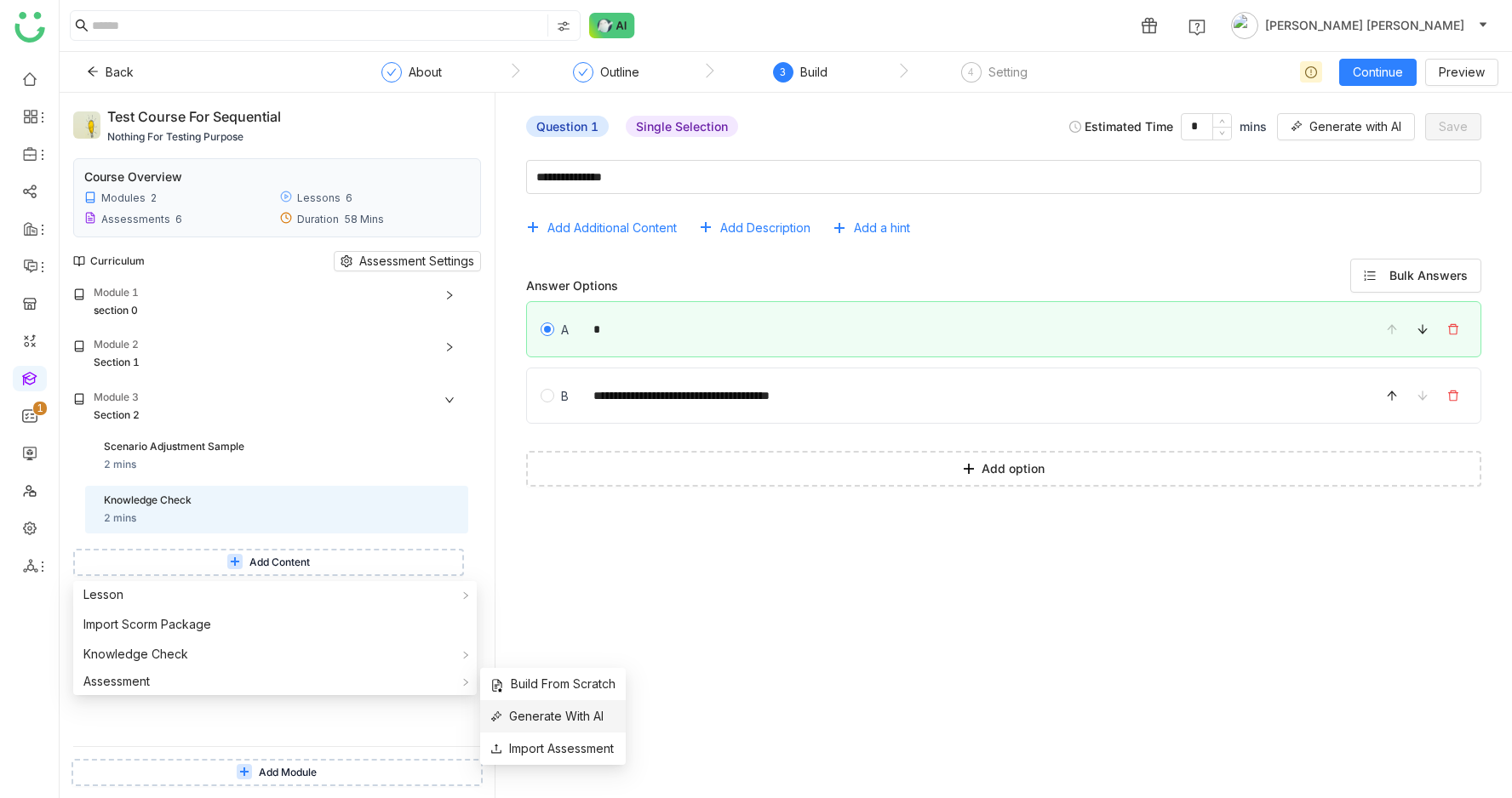
click at [559, 708] on span "Generate With AI" at bounding box center [547, 716] width 113 height 19
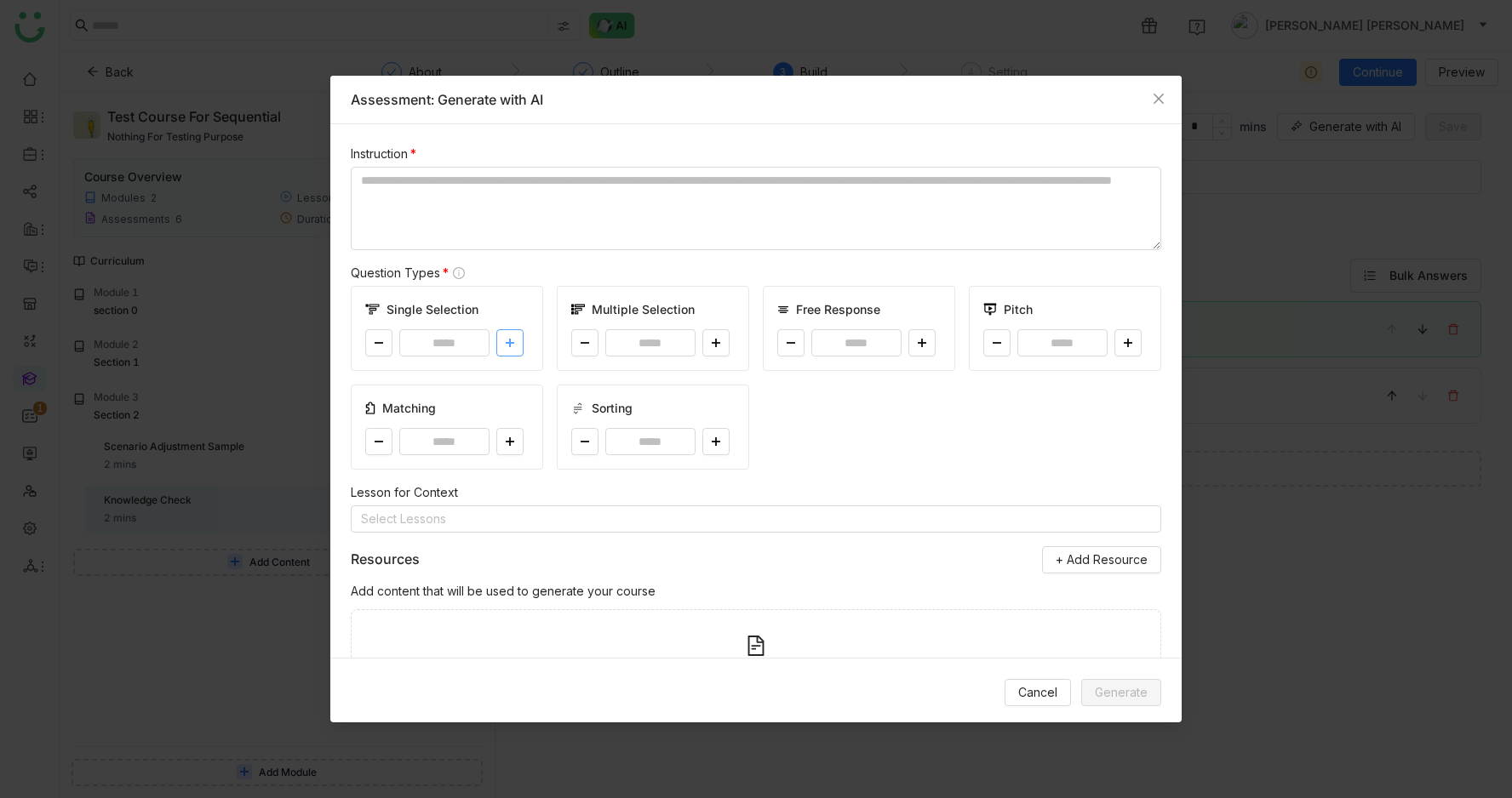
click at [504, 329] on button at bounding box center [511, 343] width 28 height 28
type input "*"
click at [722, 347] on button at bounding box center [717, 343] width 28 height 28
type input "*"
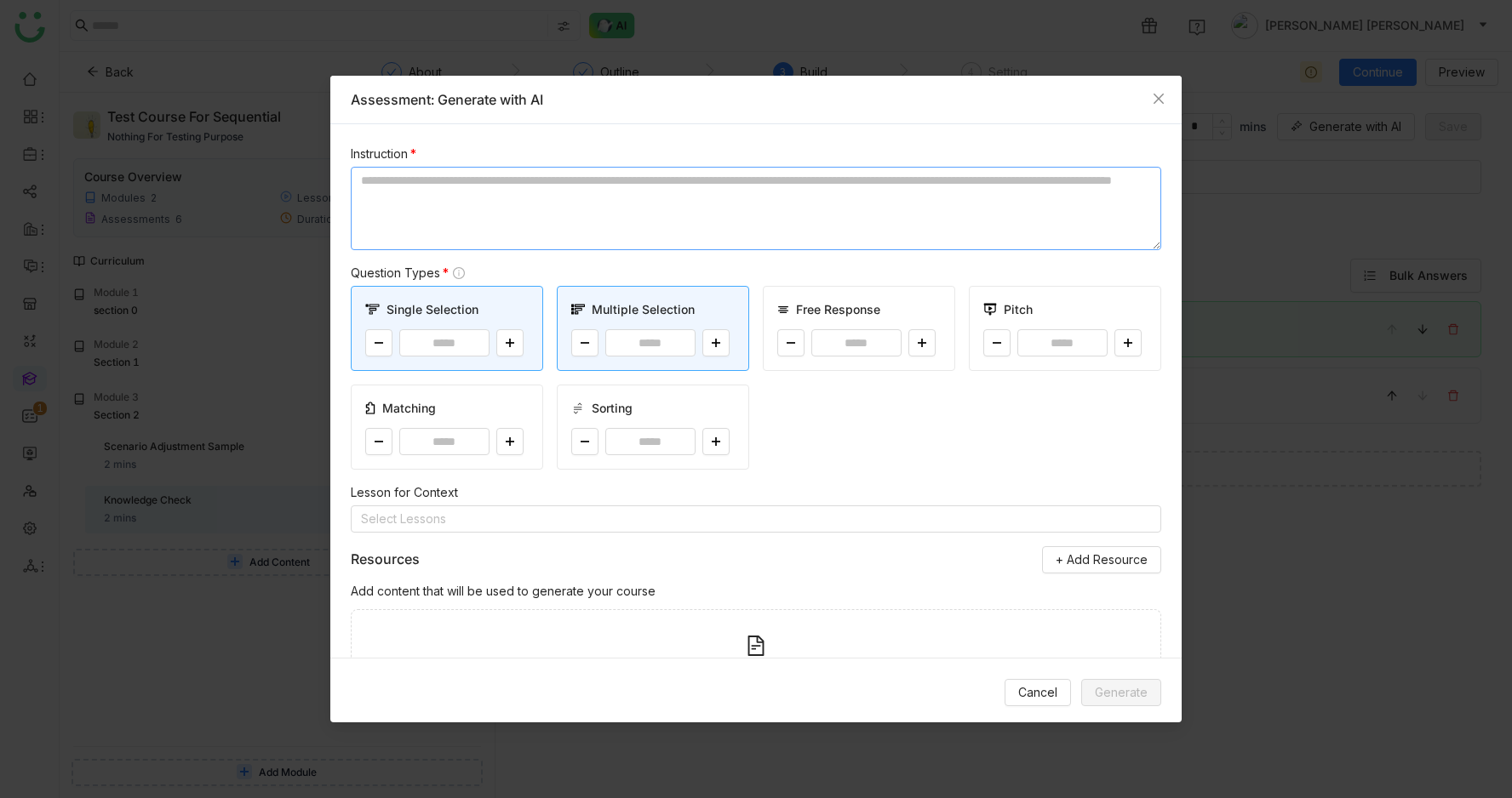
click at [691, 204] on textarea at bounding box center [756, 208] width 810 height 84
type textarea "**********"
click at [1121, 695] on span "Generate" at bounding box center [1122, 693] width 53 height 19
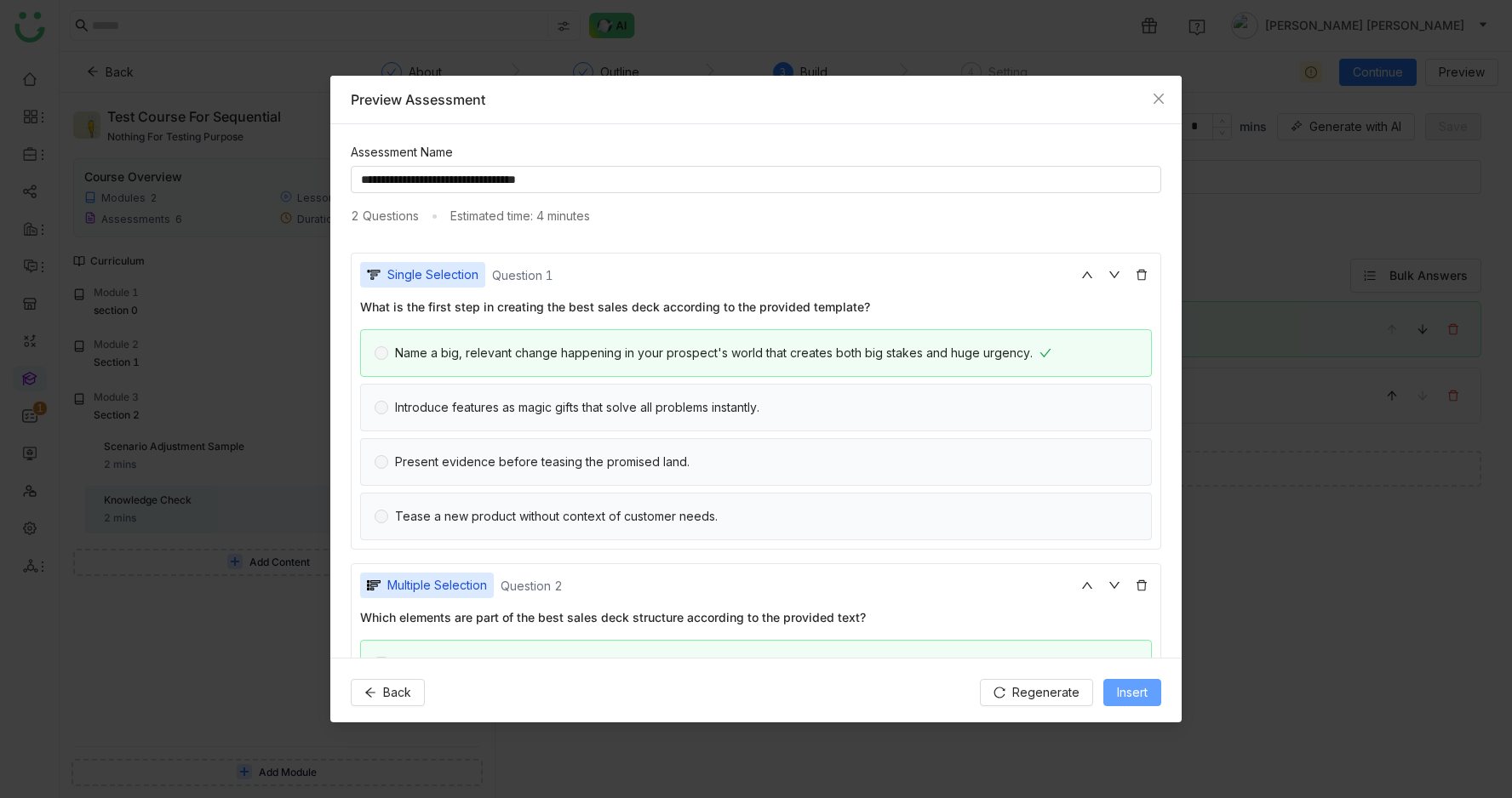
click at [1121, 695] on span "Insert" at bounding box center [1132, 693] width 31 height 19
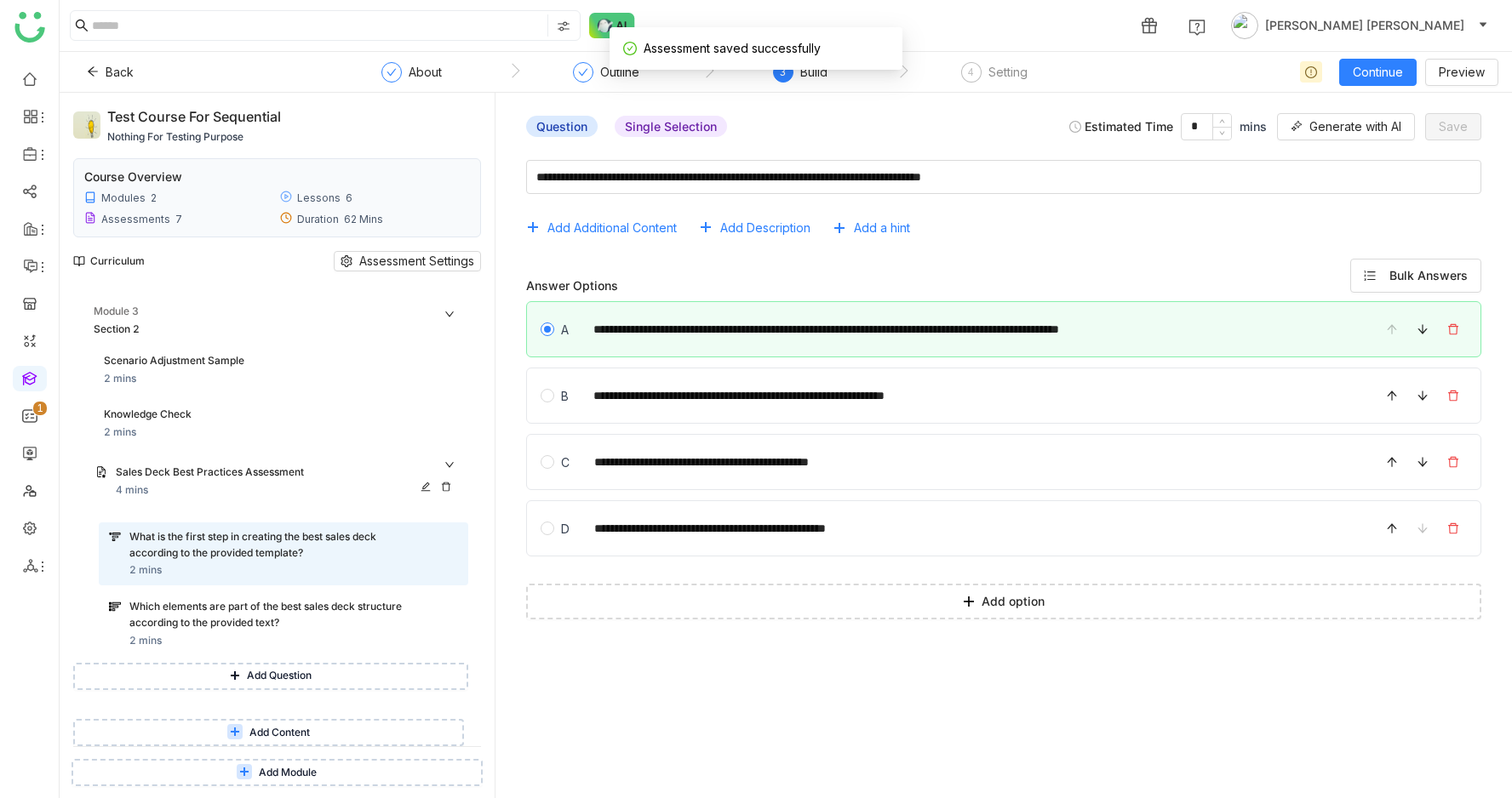
click at [213, 460] on div "Sales Deck Best Practices Assessment 4 mins" at bounding box center [276, 481] width 383 height 54
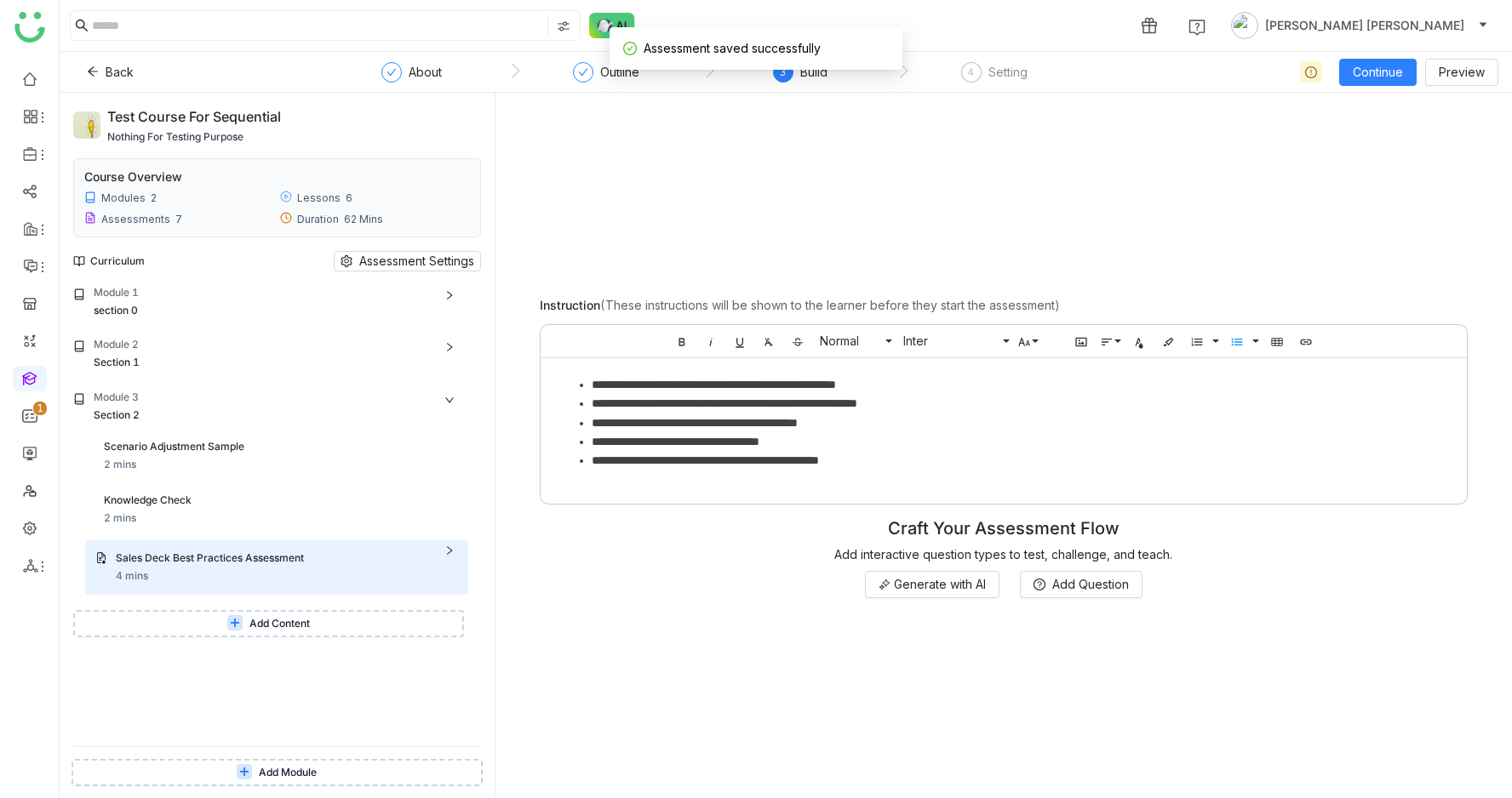
click at [233, 625] on button "Add Content" at bounding box center [268, 624] width 391 height 28
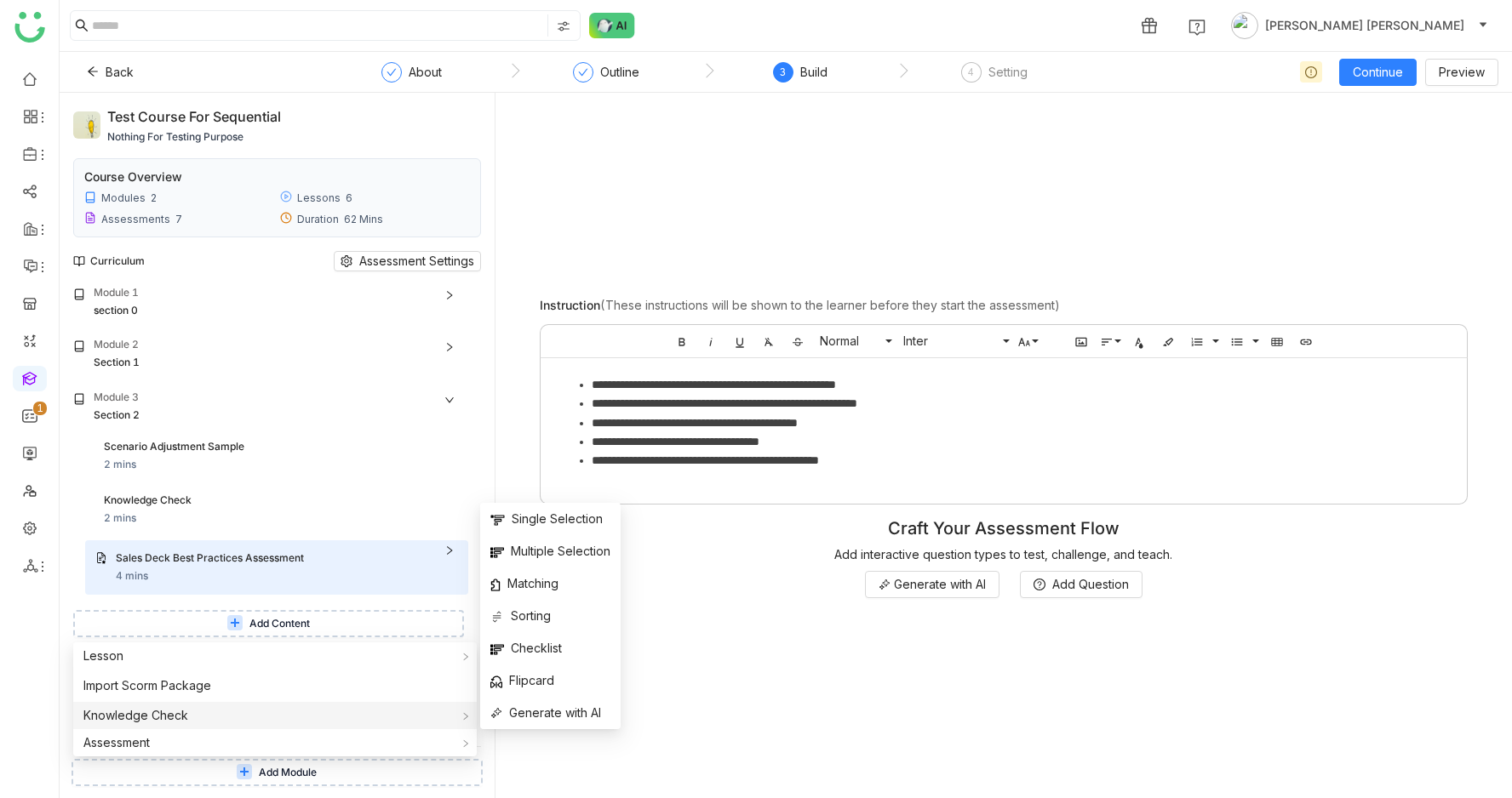
click at [241, 716] on div "Knowledge Check" at bounding box center [274, 716] width 403 height 28
click at [508, 527] on span "Single Selection" at bounding box center [547, 518] width 112 height 19
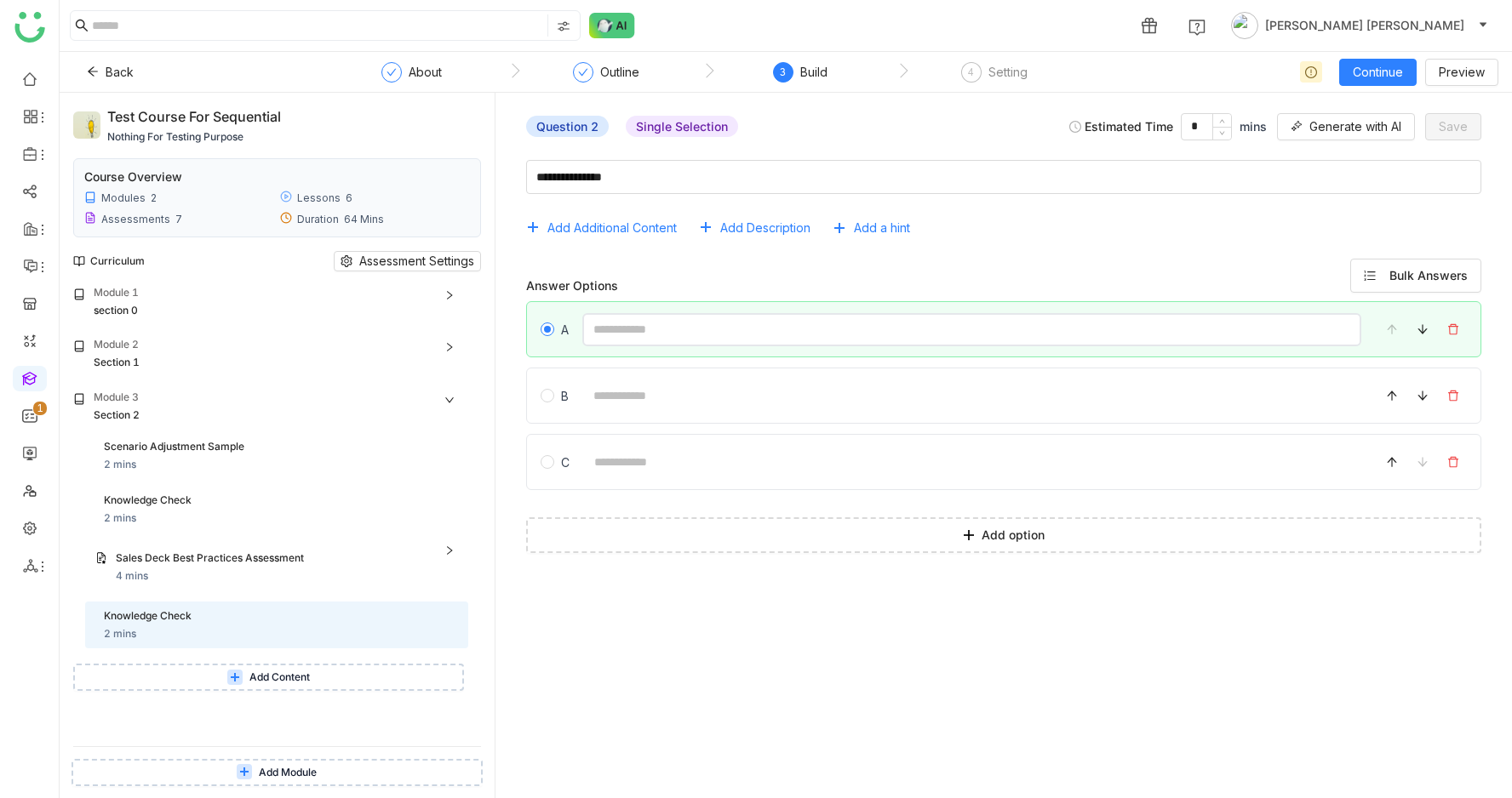
click at [765, 328] on input at bounding box center [972, 330] width 779 height 33
type input "**********"
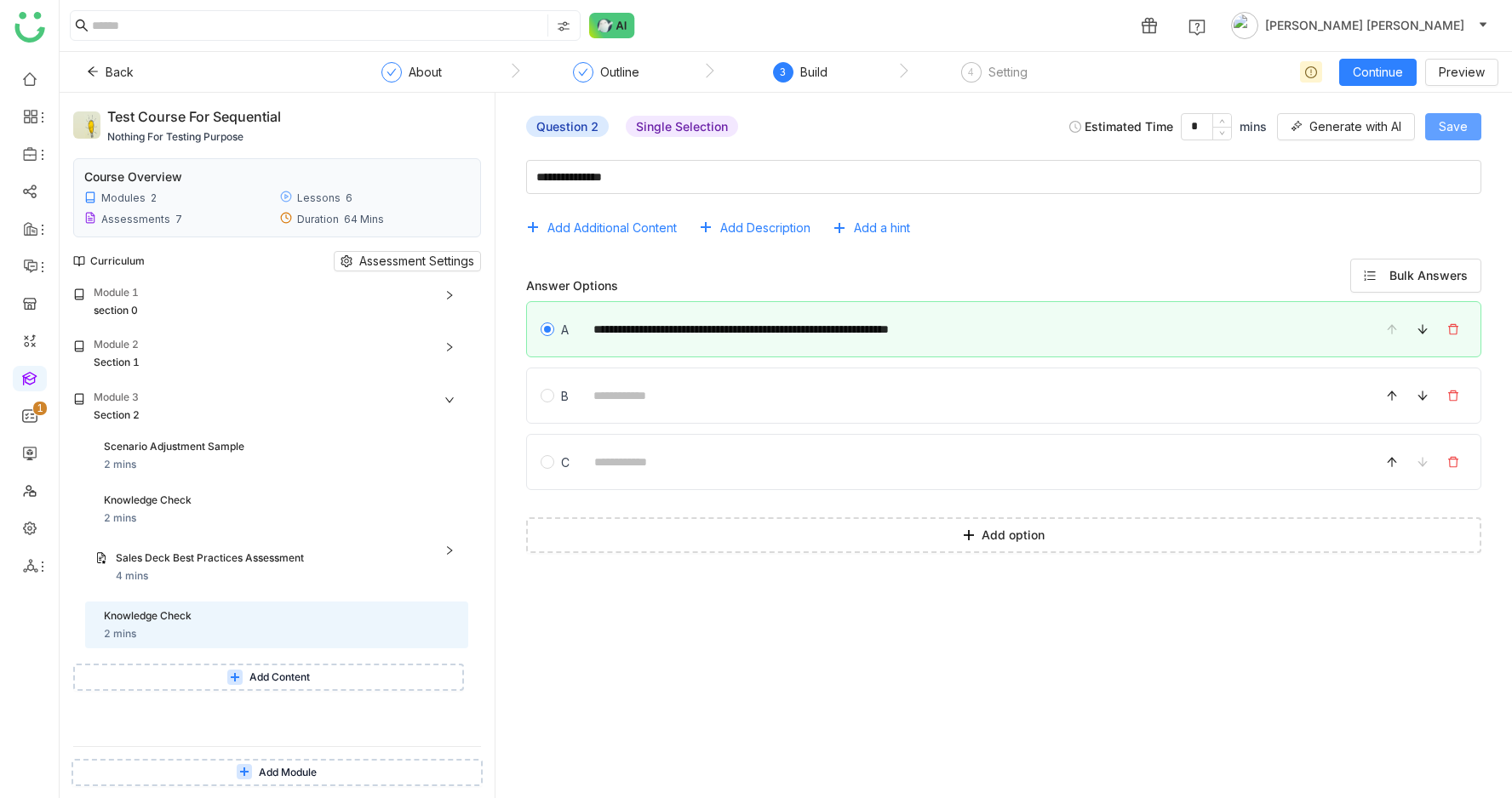
click at [1461, 134] on span "Save" at bounding box center [1453, 126] width 29 height 19
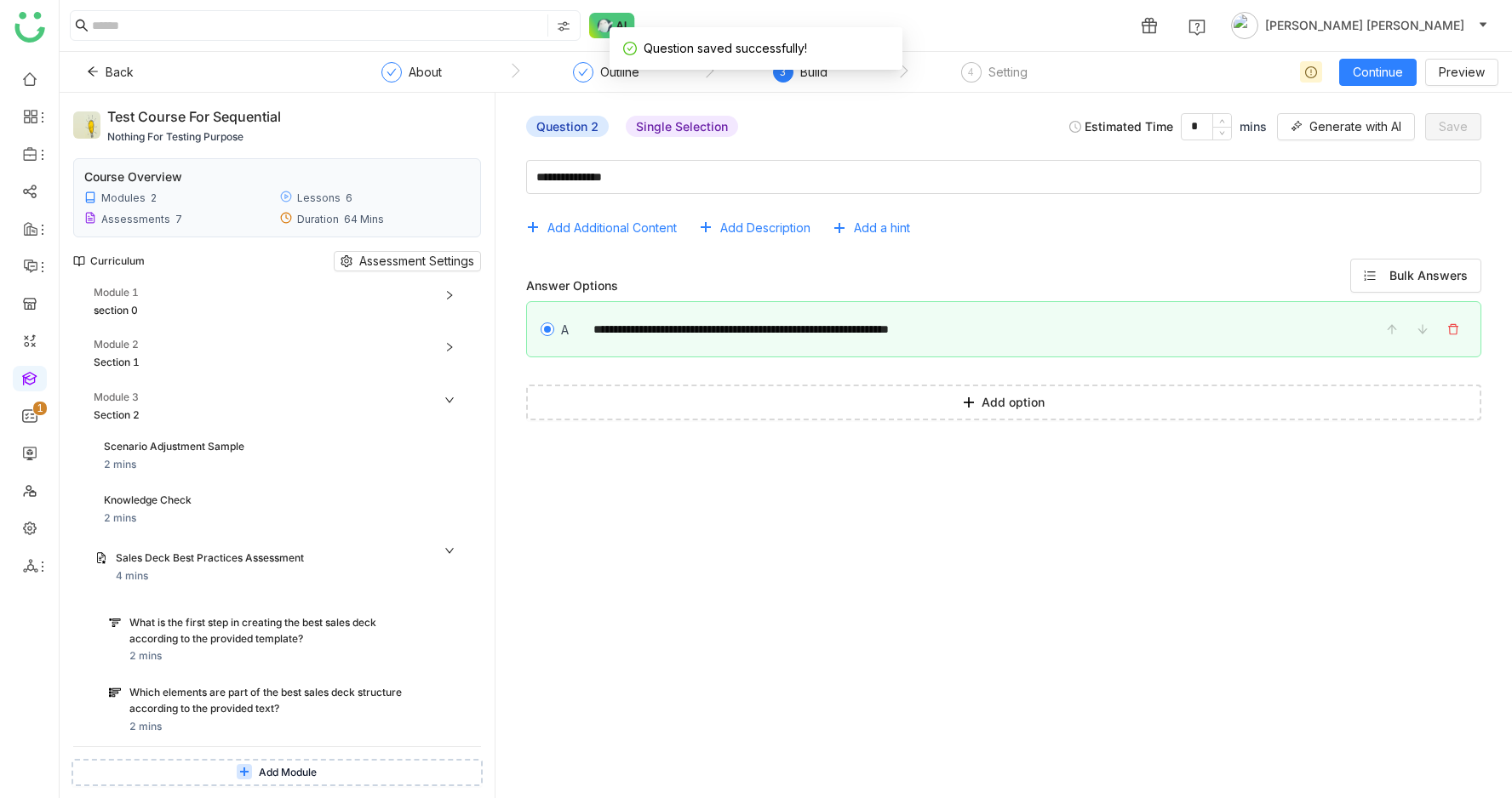
scroll to position [140, 0]
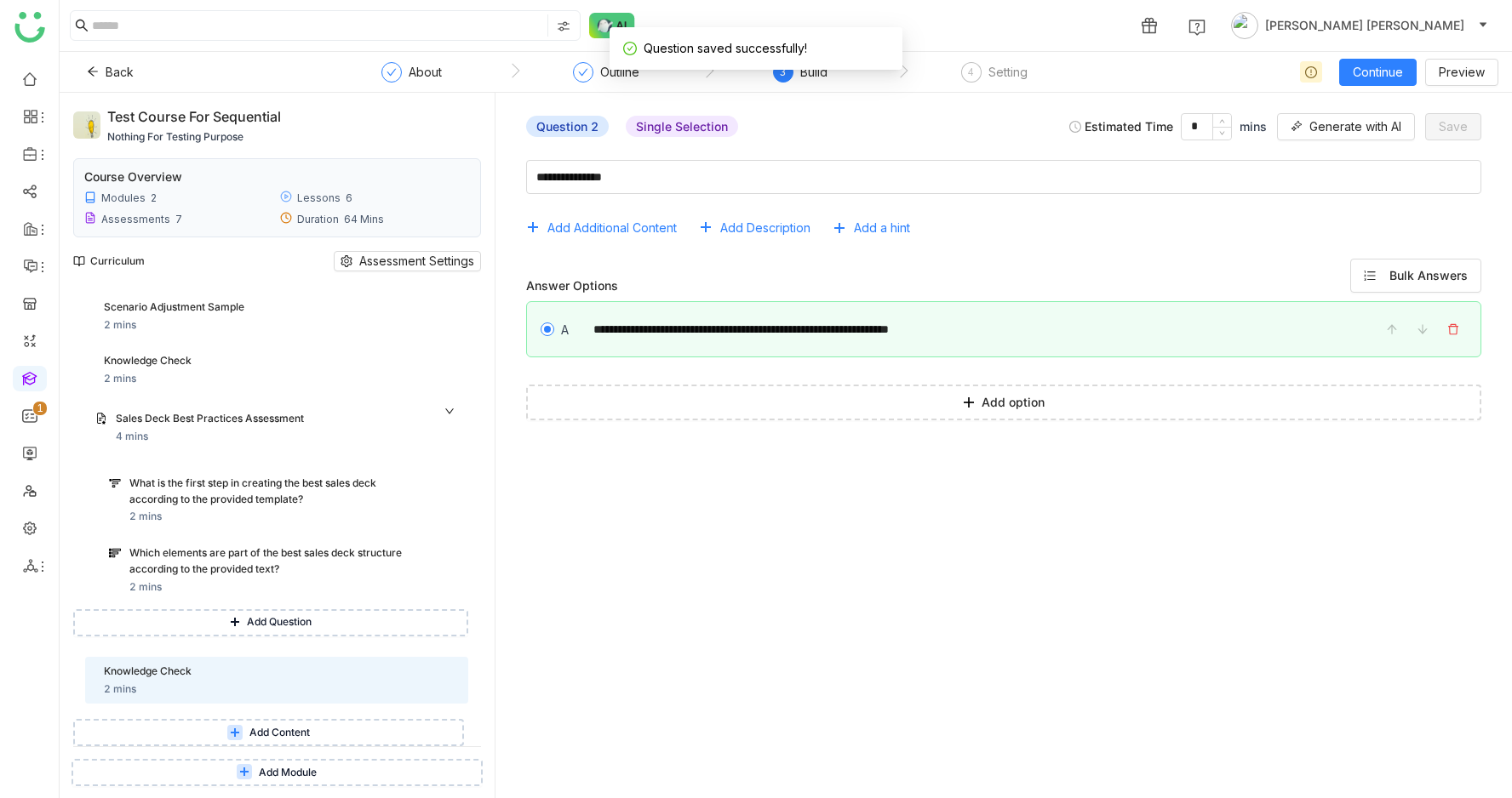
click at [199, 730] on button "Add Content" at bounding box center [268, 733] width 391 height 28
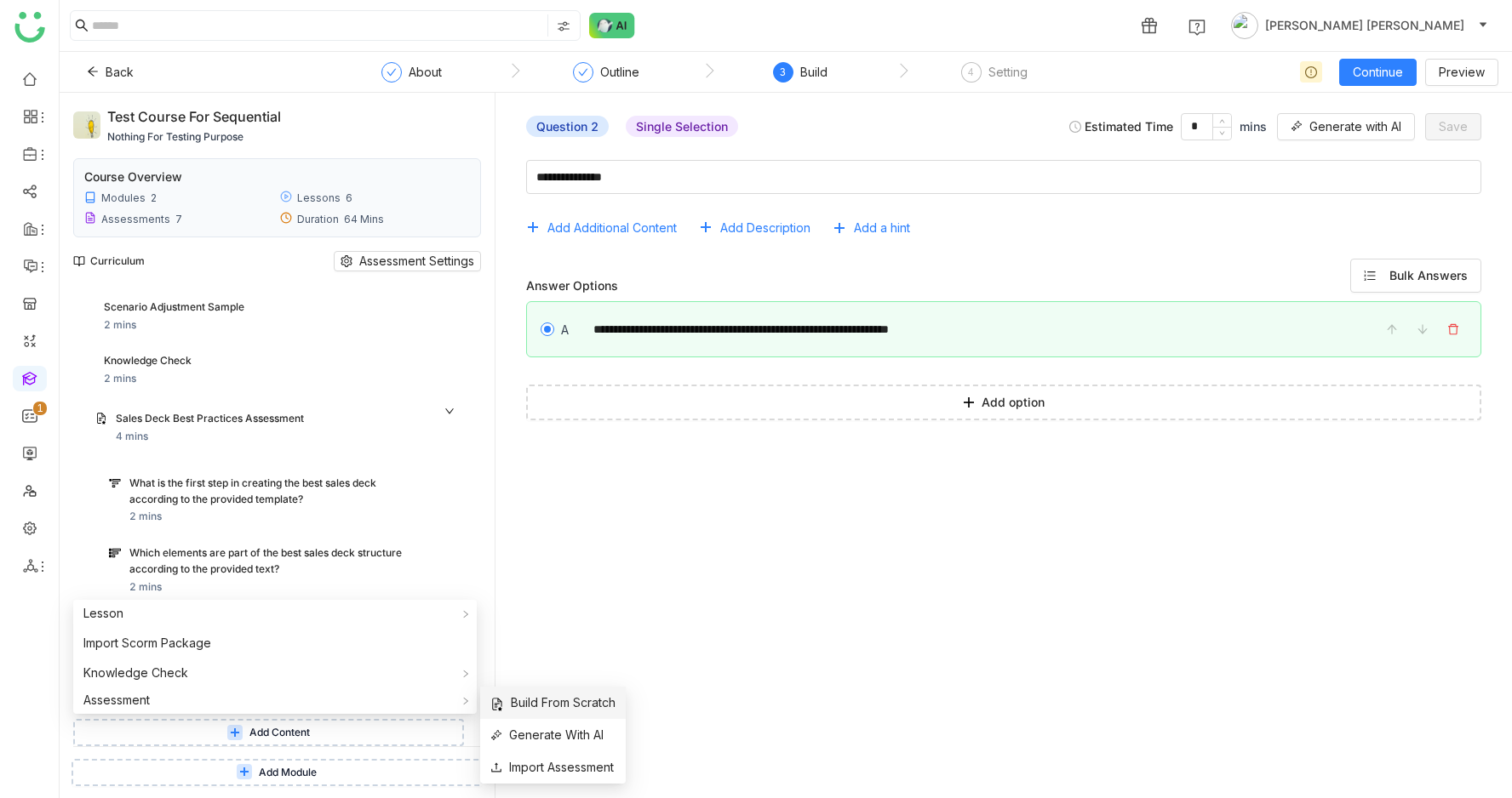
click at [514, 712] on li "Build From Scratch" at bounding box center [553, 702] width 146 height 33
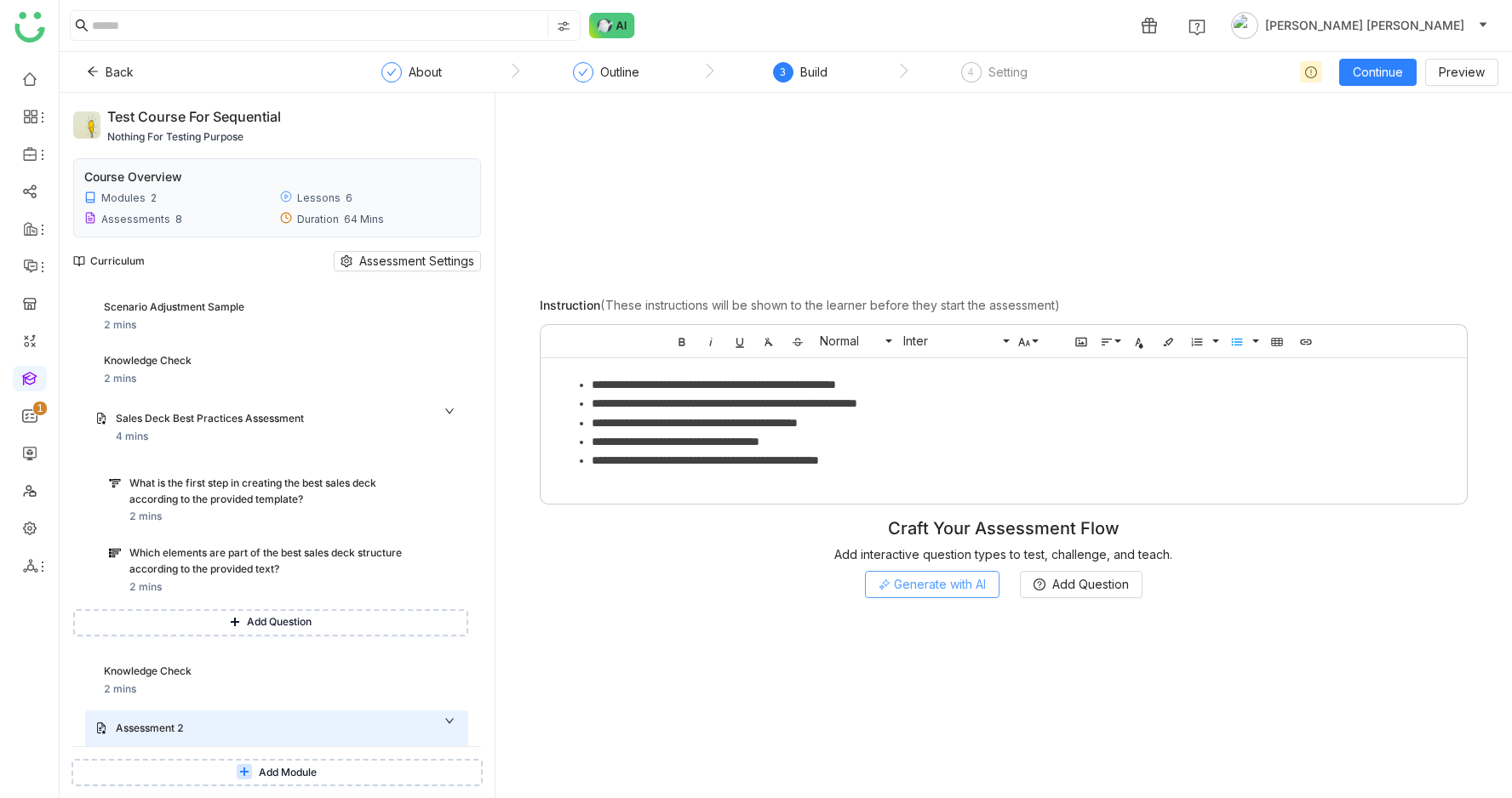
click at [952, 588] on span "Generate with AI" at bounding box center [939, 584] width 92 height 19
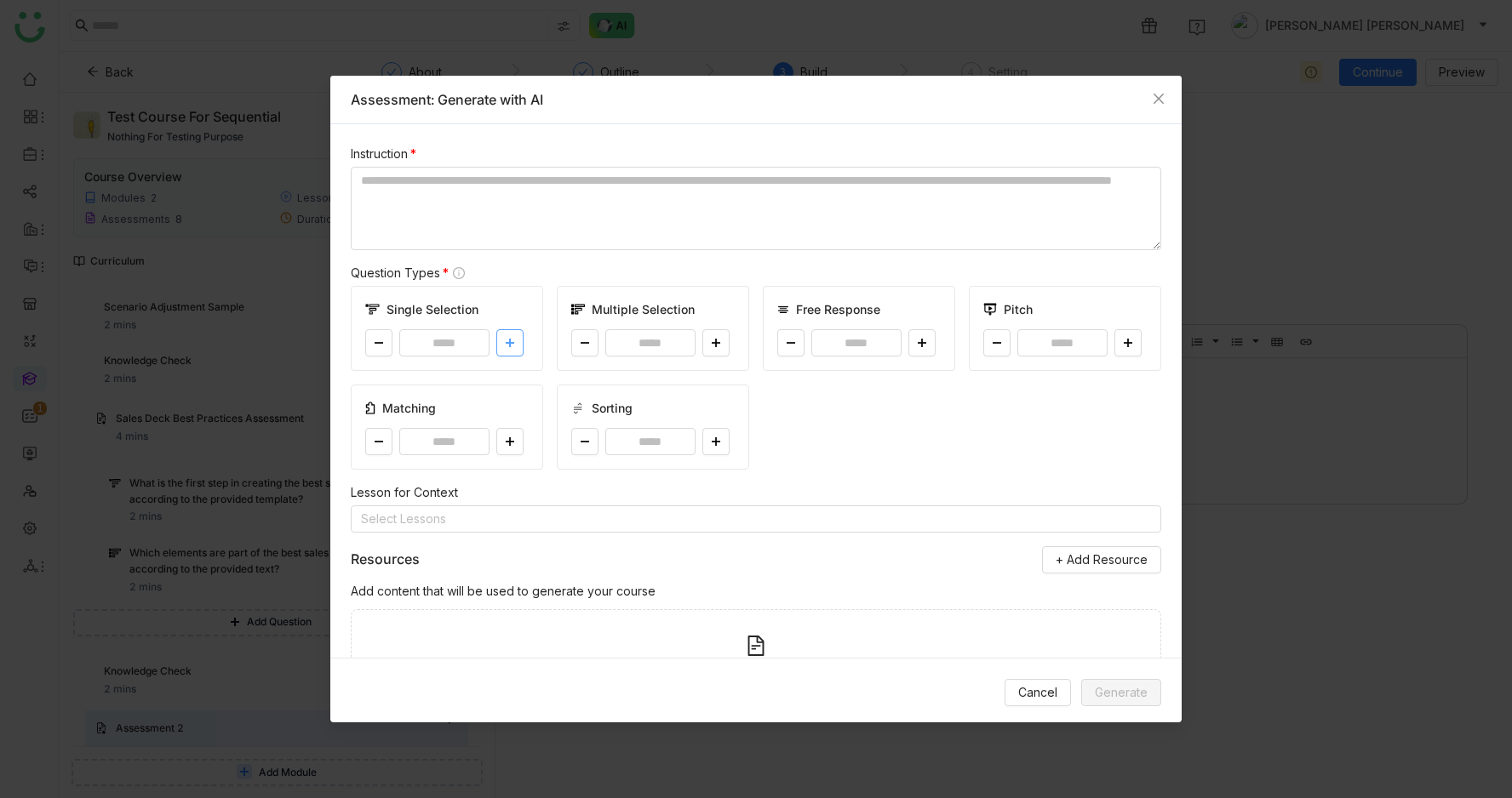
click at [515, 351] on button at bounding box center [511, 343] width 28 height 28
type input "*"
click at [719, 341] on icon at bounding box center [716, 343] width 10 height 10
type input "*"
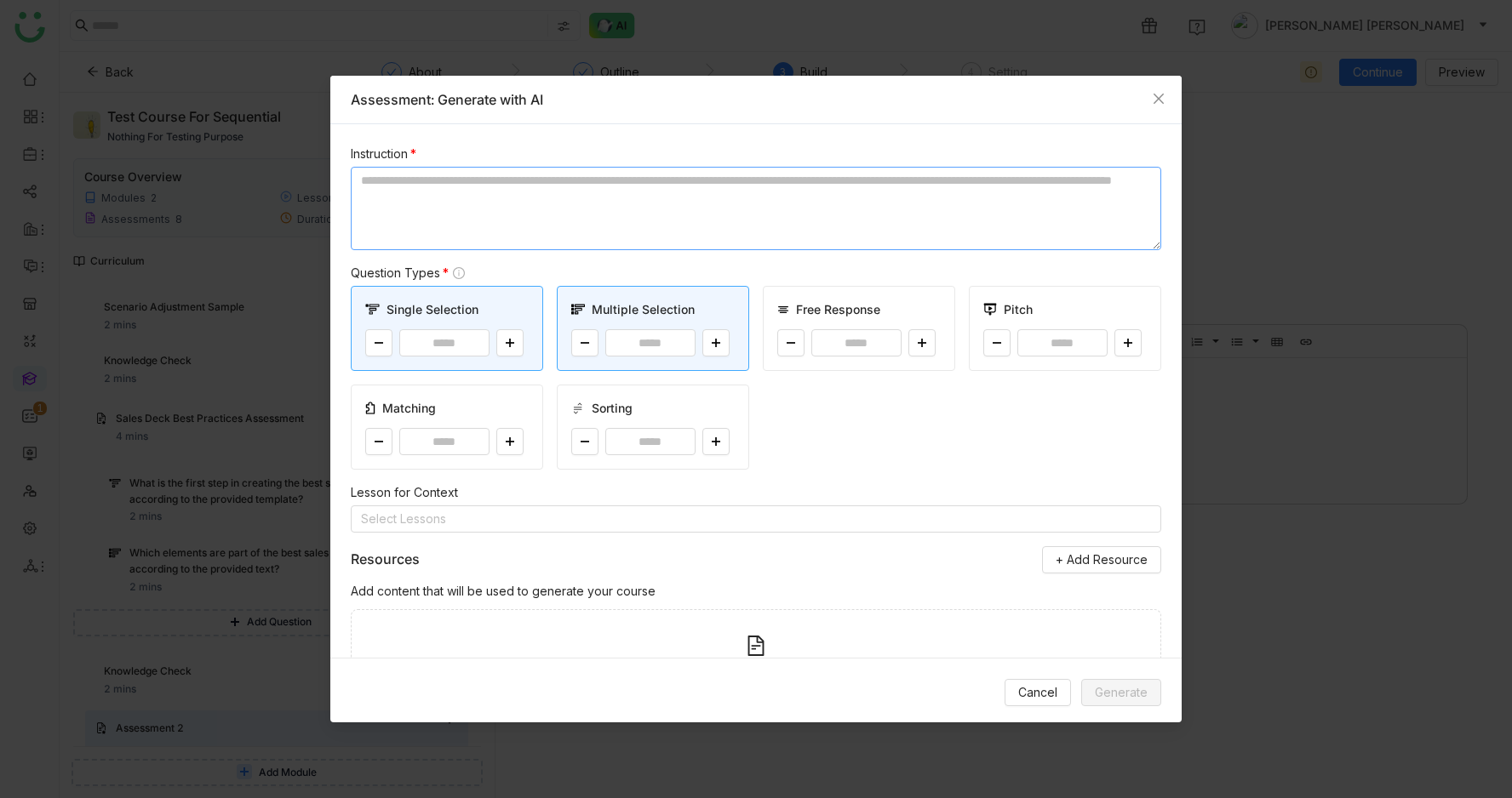
click at [608, 218] on textarea at bounding box center [756, 208] width 810 height 84
type textarea "*****"
click at [1120, 680] on button "Generate" at bounding box center [1121, 693] width 80 height 28
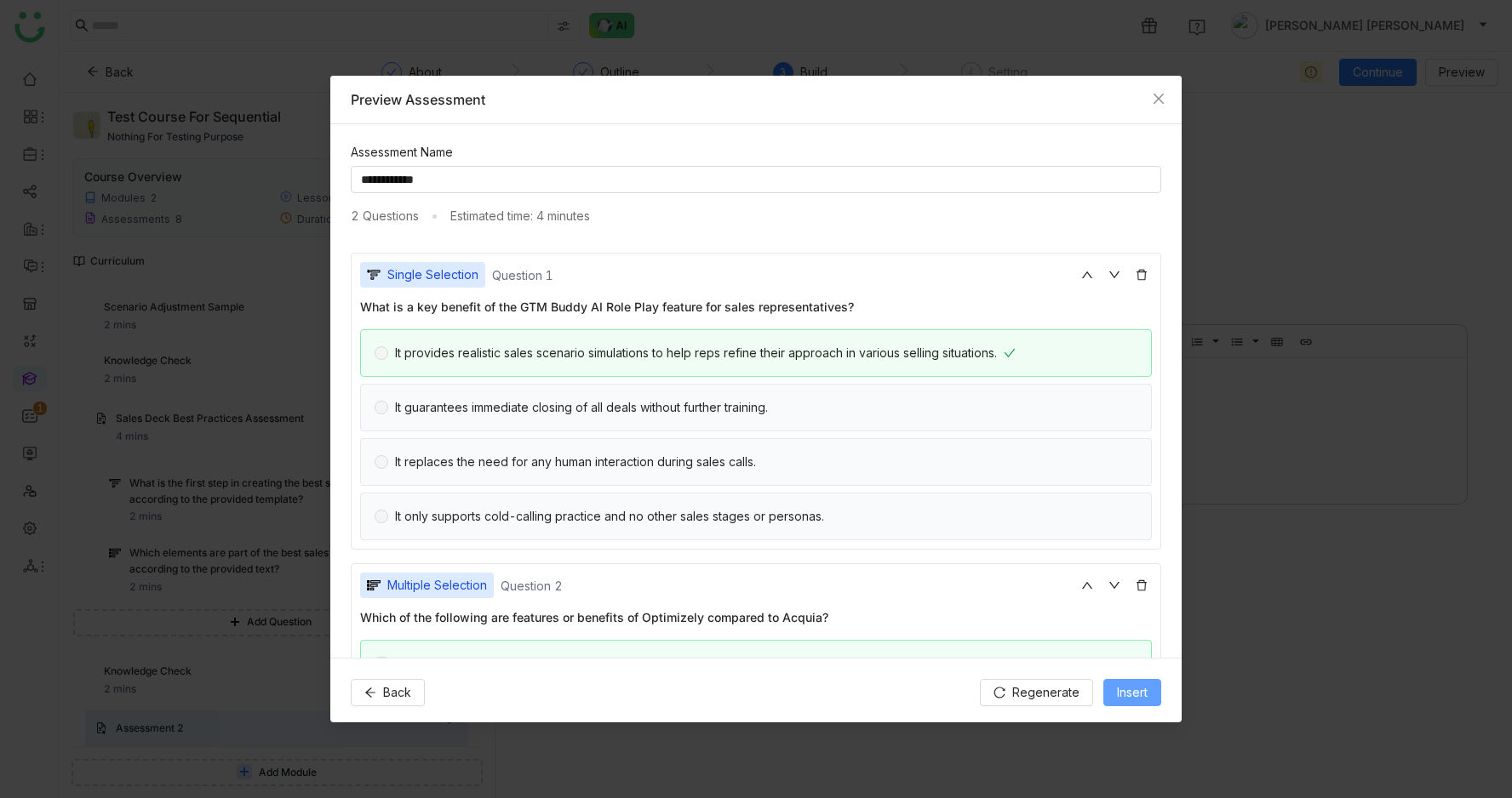
click at [1123, 704] on button "Insert" at bounding box center [1133, 693] width 58 height 28
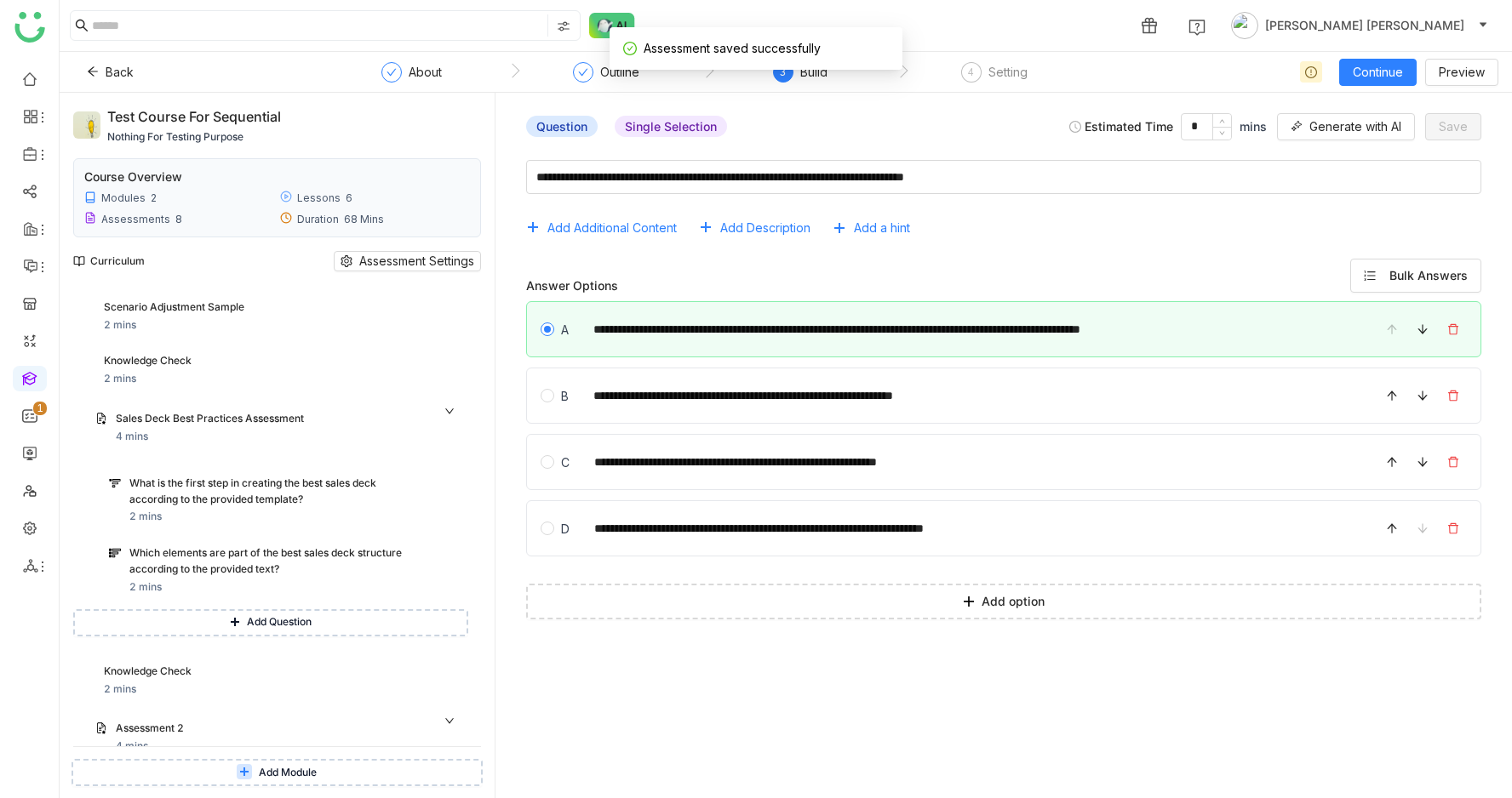
scroll to position [396, 0]
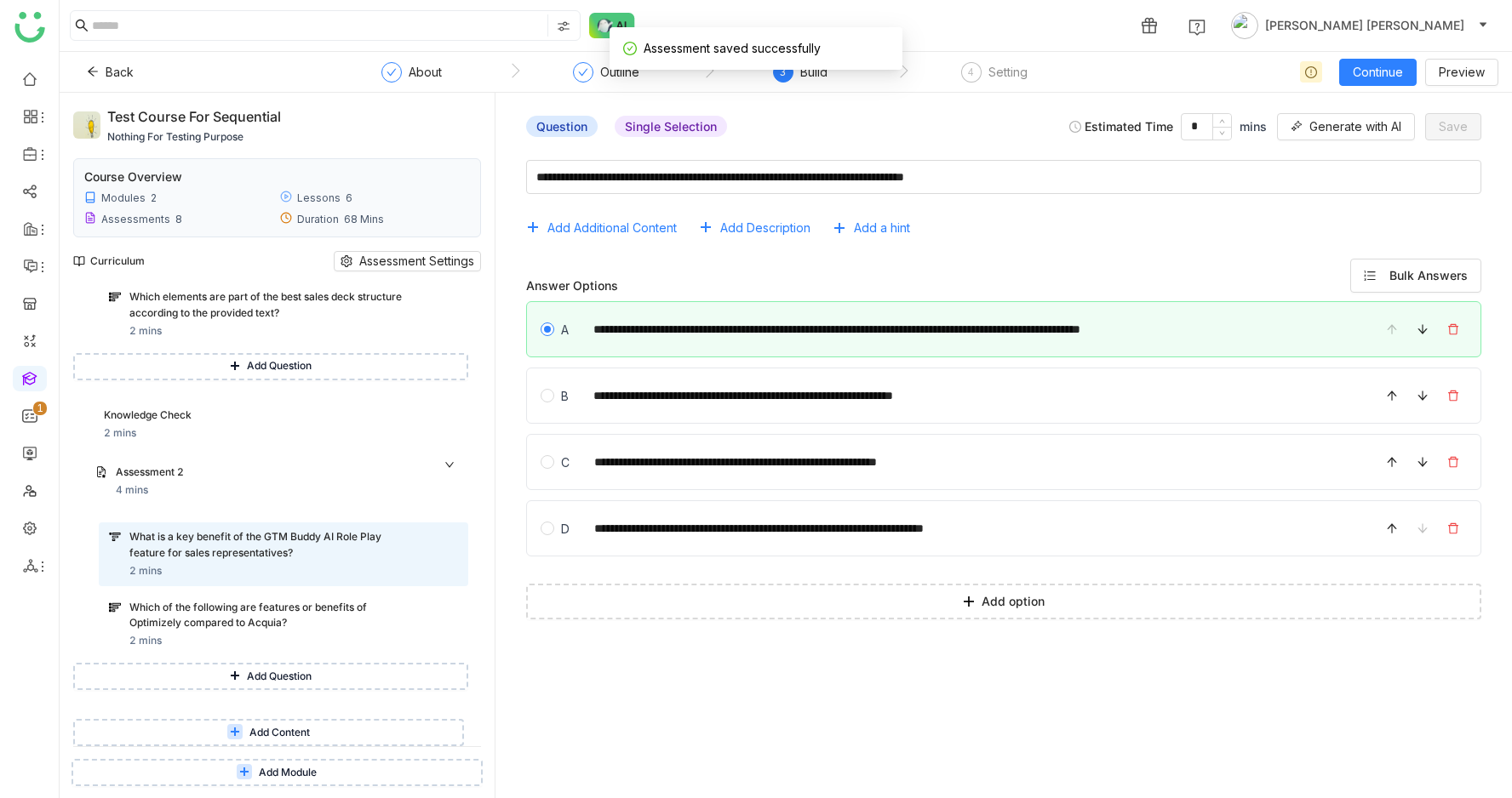
click at [225, 679] on button "Add Question" at bounding box center [270, 677] width 395 height 28
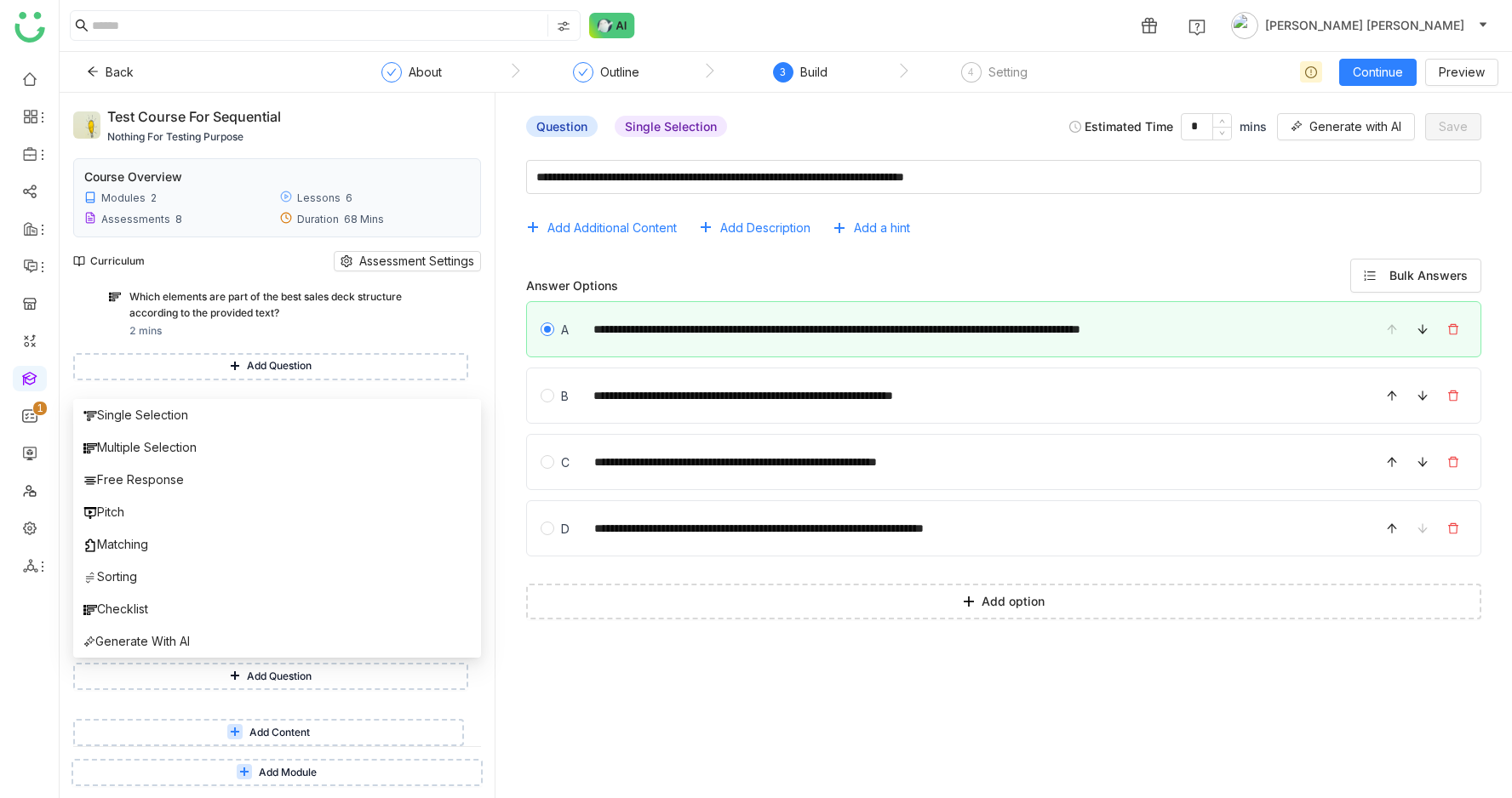
click at [262, 727] on span "Add Content" at bounding box center [279, 733] width 60 height 16
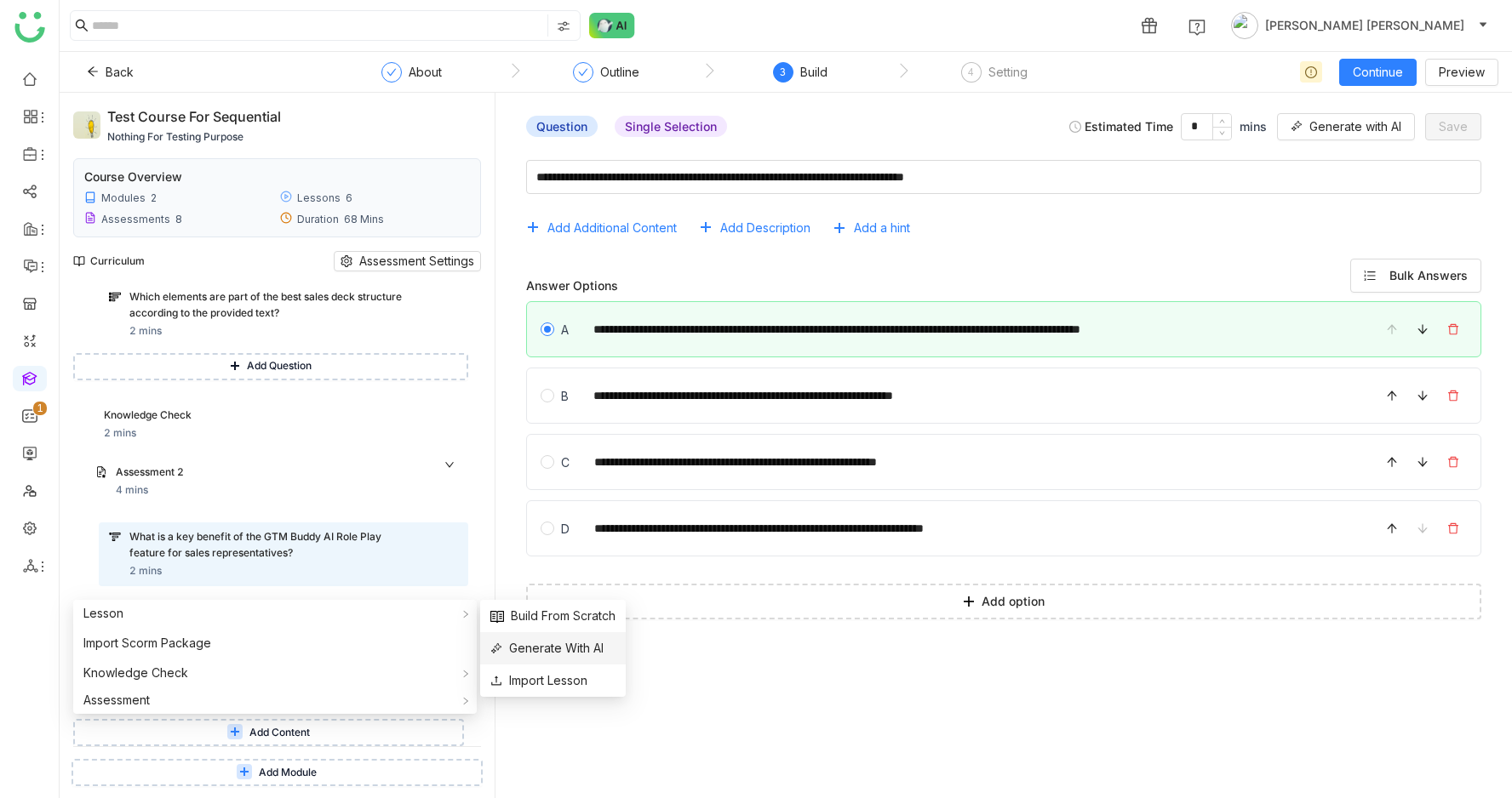
click at [549, 637] on li "Generate With AI" at bounding box center [553, 648] width 146 height 33
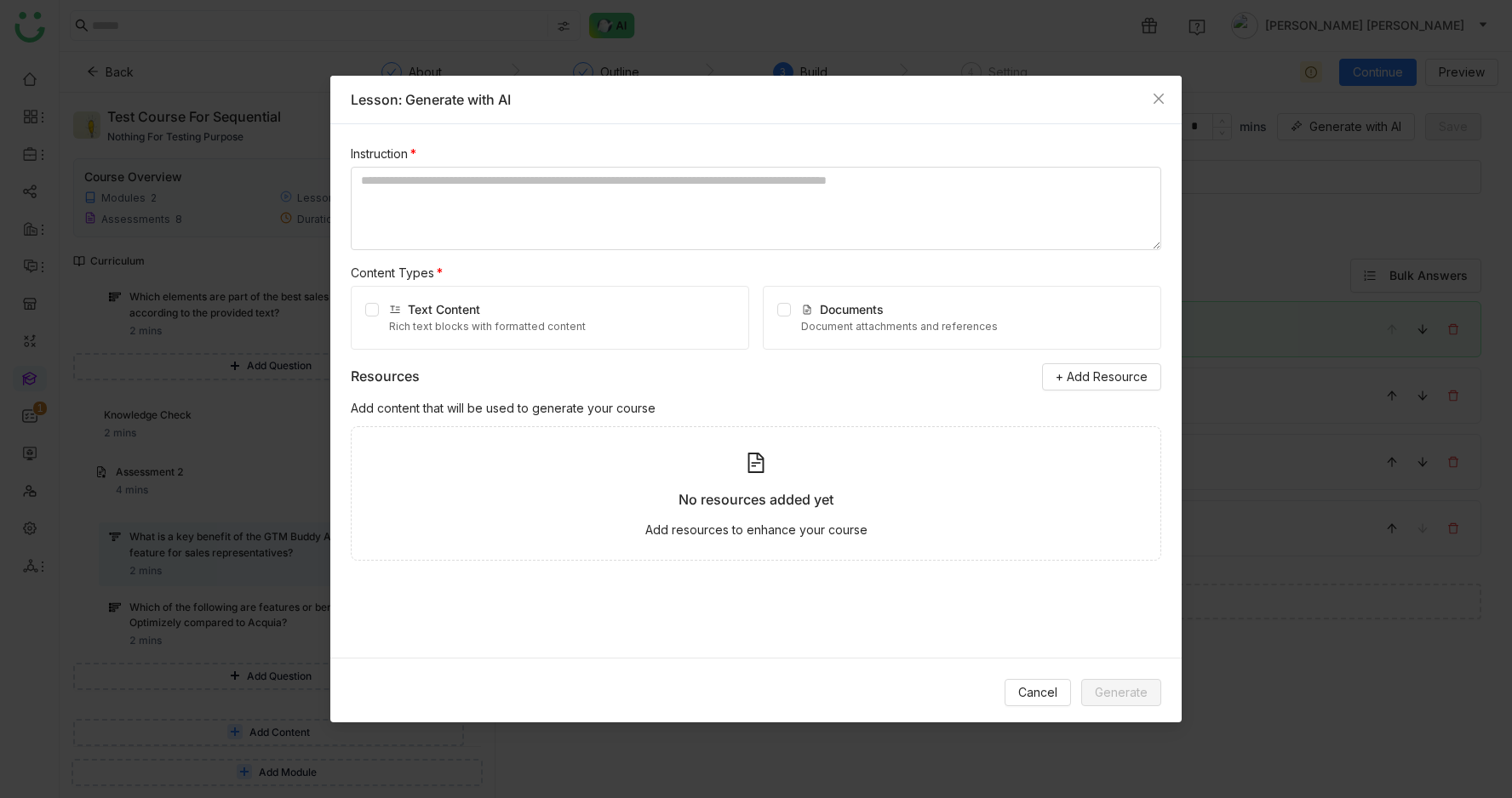
click at [468, 328] on div "Rich text blocks with formatted content" at bounding box center [488, 327] width 197 height 16
click at [431, 223] on textarea at bounding box center [756, 208] width 810 height 84
type textarea "**********"
click at [1129, 701] on span "Generate" at bounding box center [1122, 693] width 53 height 19
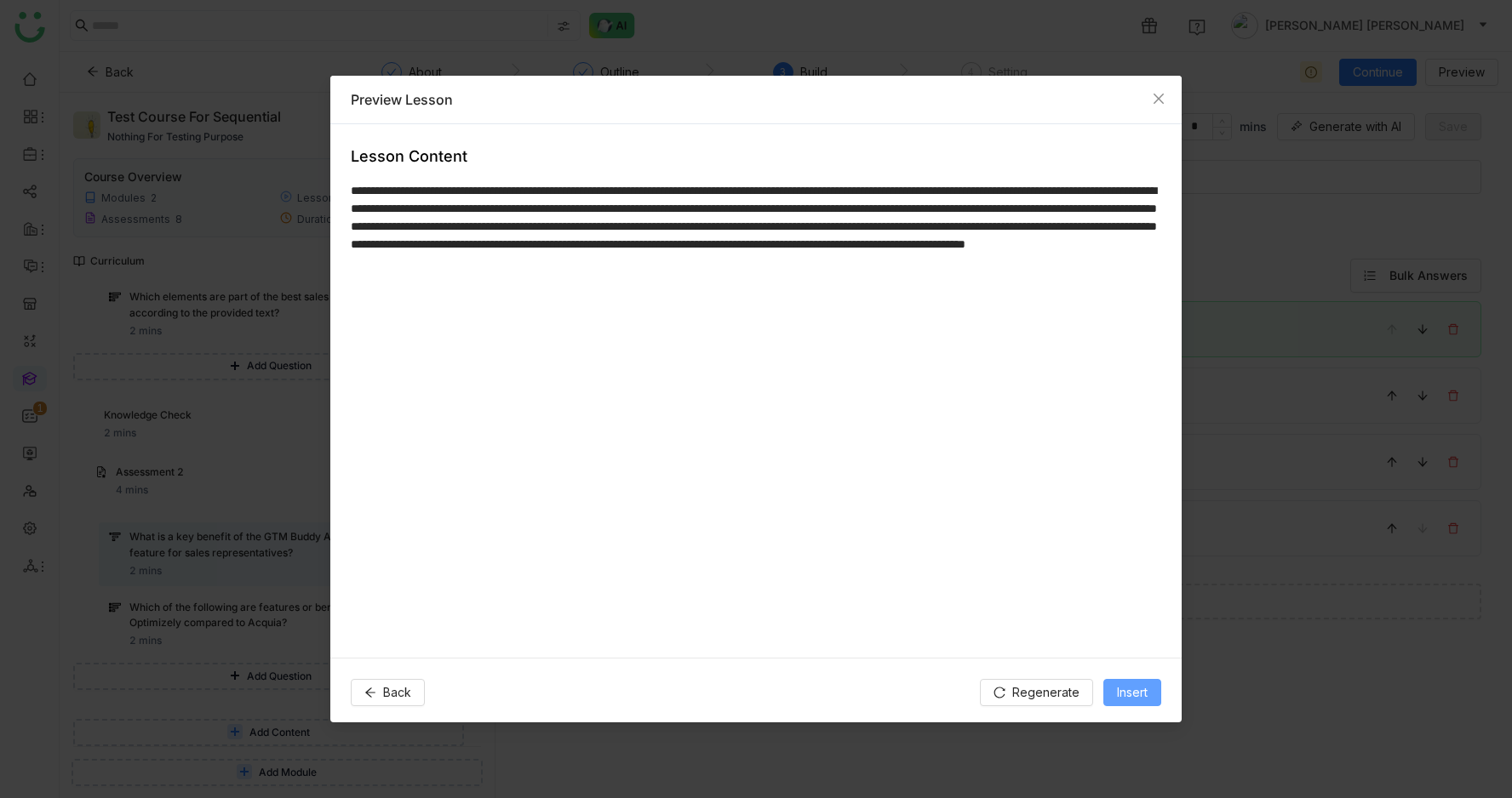
click at [1129, 701] on span "Insert" at bounding box center [1132, 693] width 31 height 19
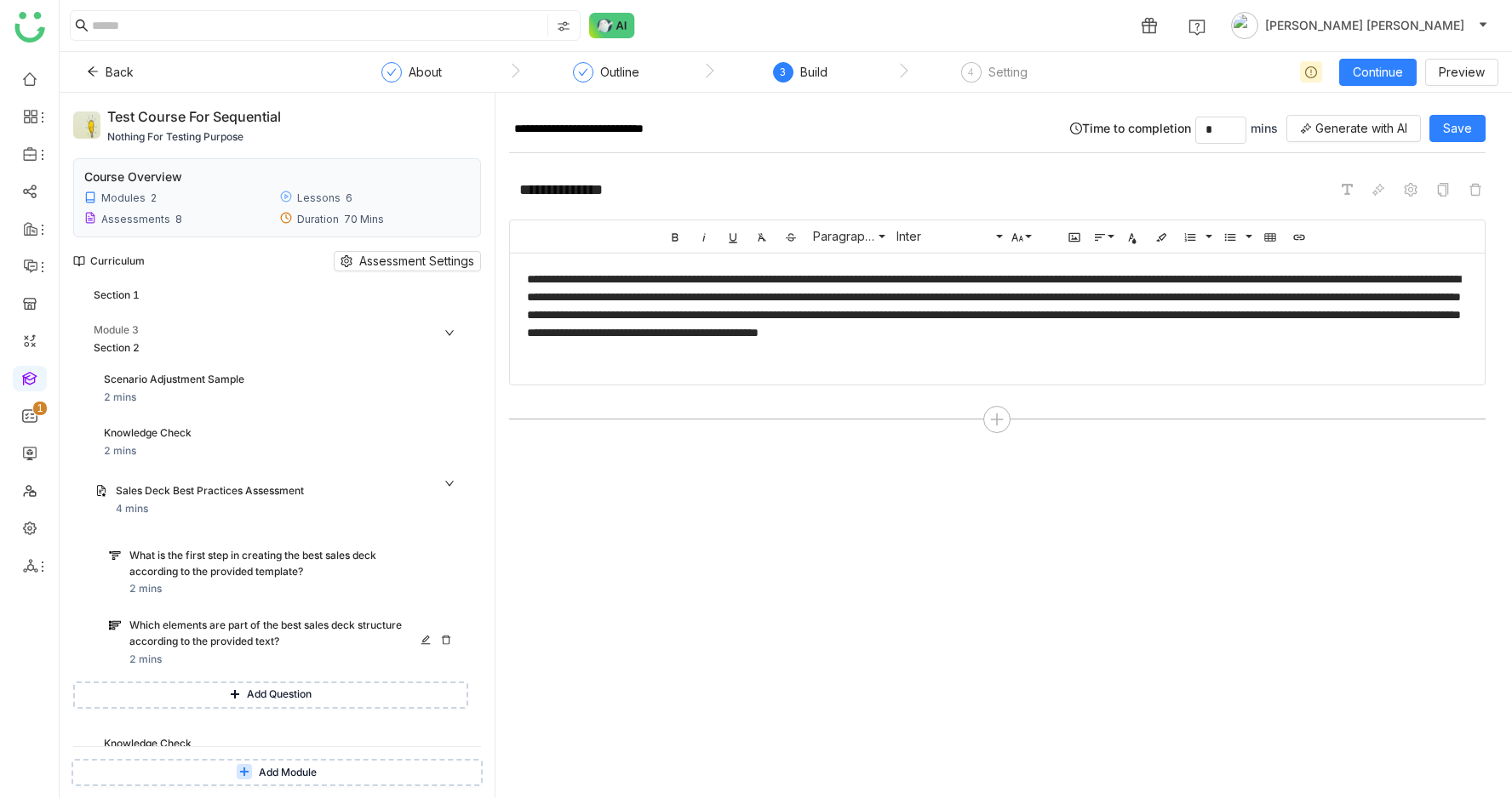
scroll to position [66, 0]
click at [189, 341] on div "Module 3 Section 2" at bounding box center [281, 342] width 375 height 35
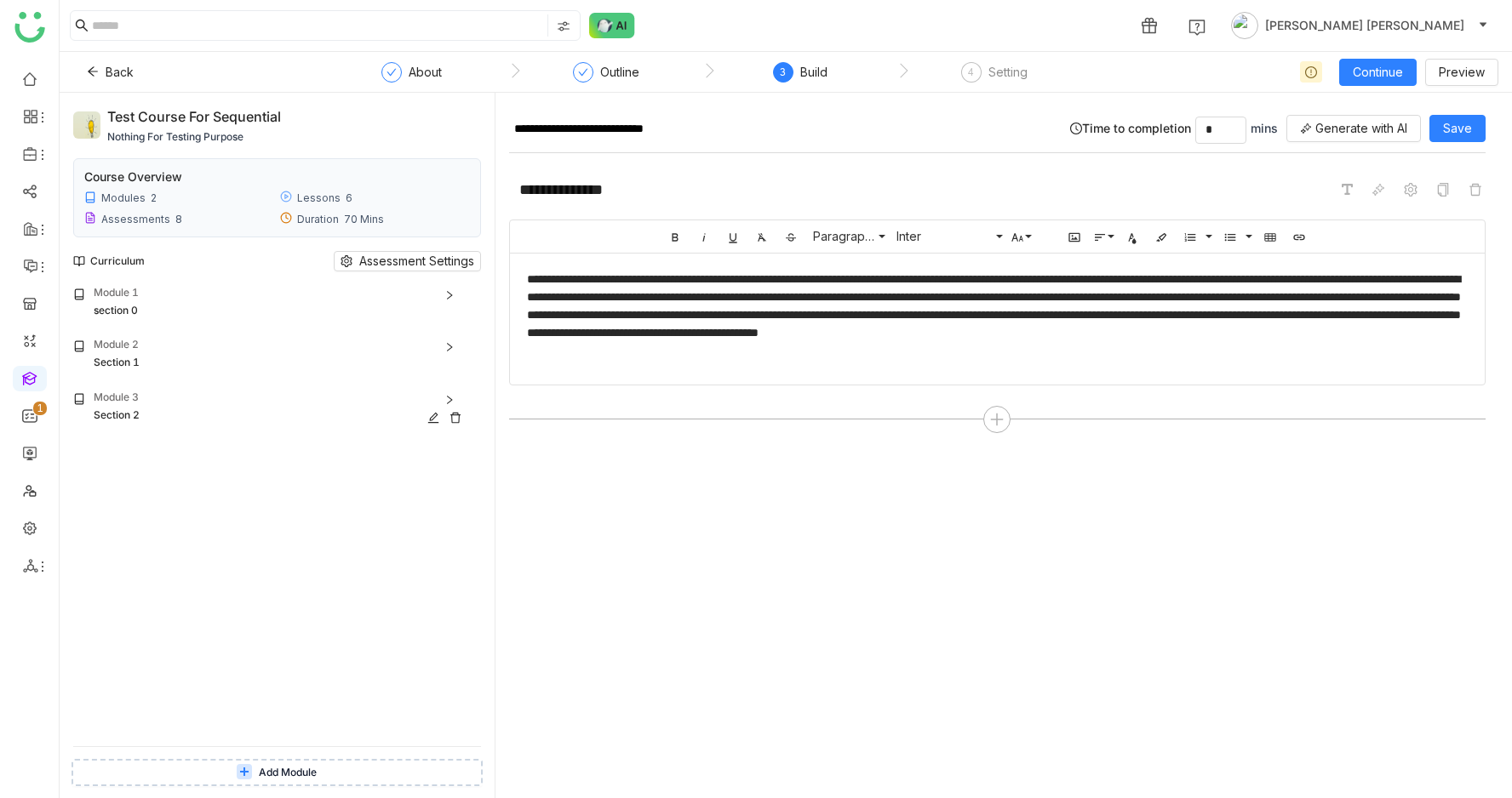
click at [190, 399] on div "Module 3" at bounding box center [281, 398] width 375 height 16
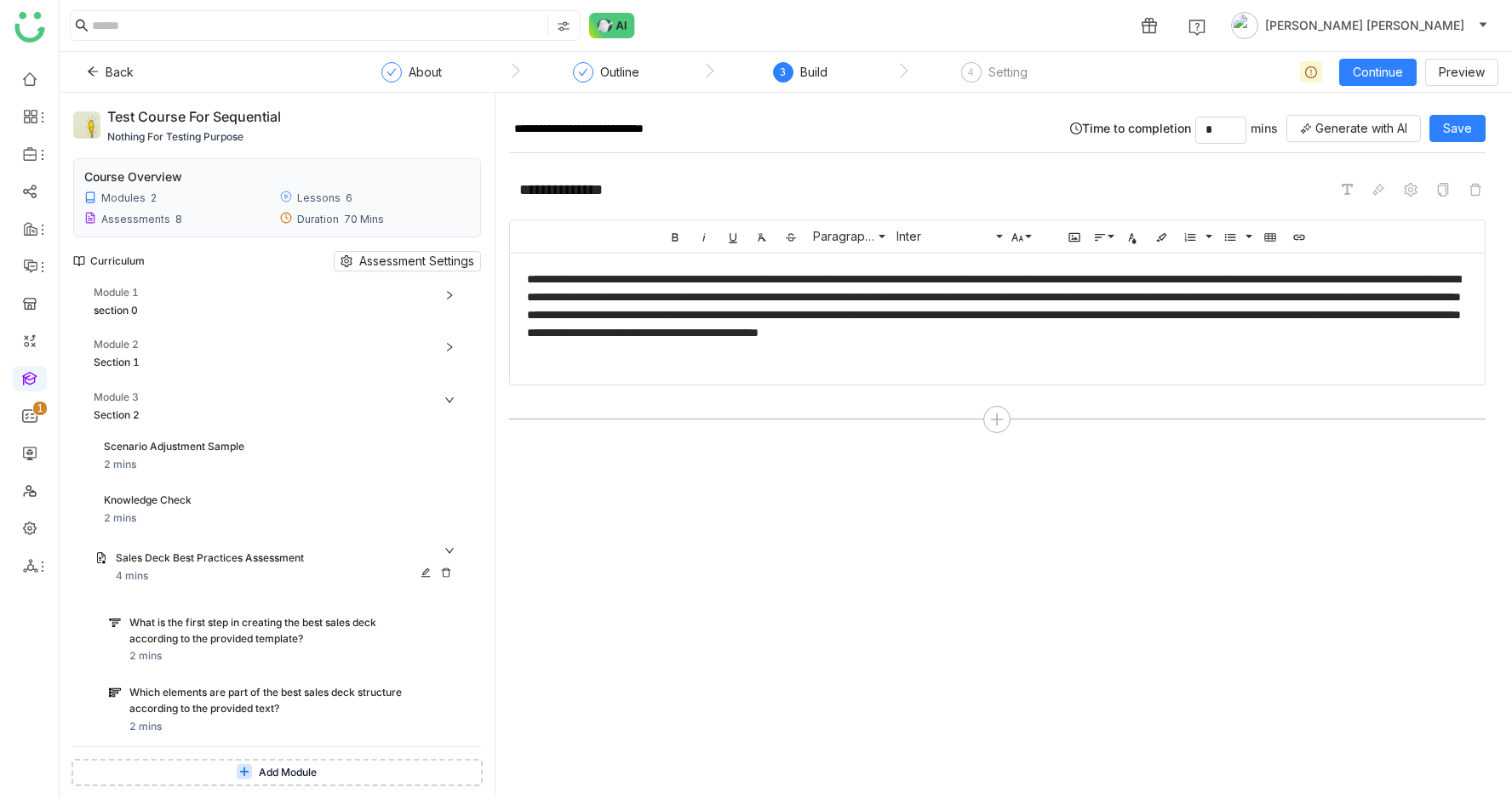
click at [184, 552] on div "Sales Deck Best Practices Assessment" at bounding box center [266, 559] width 302 height 16
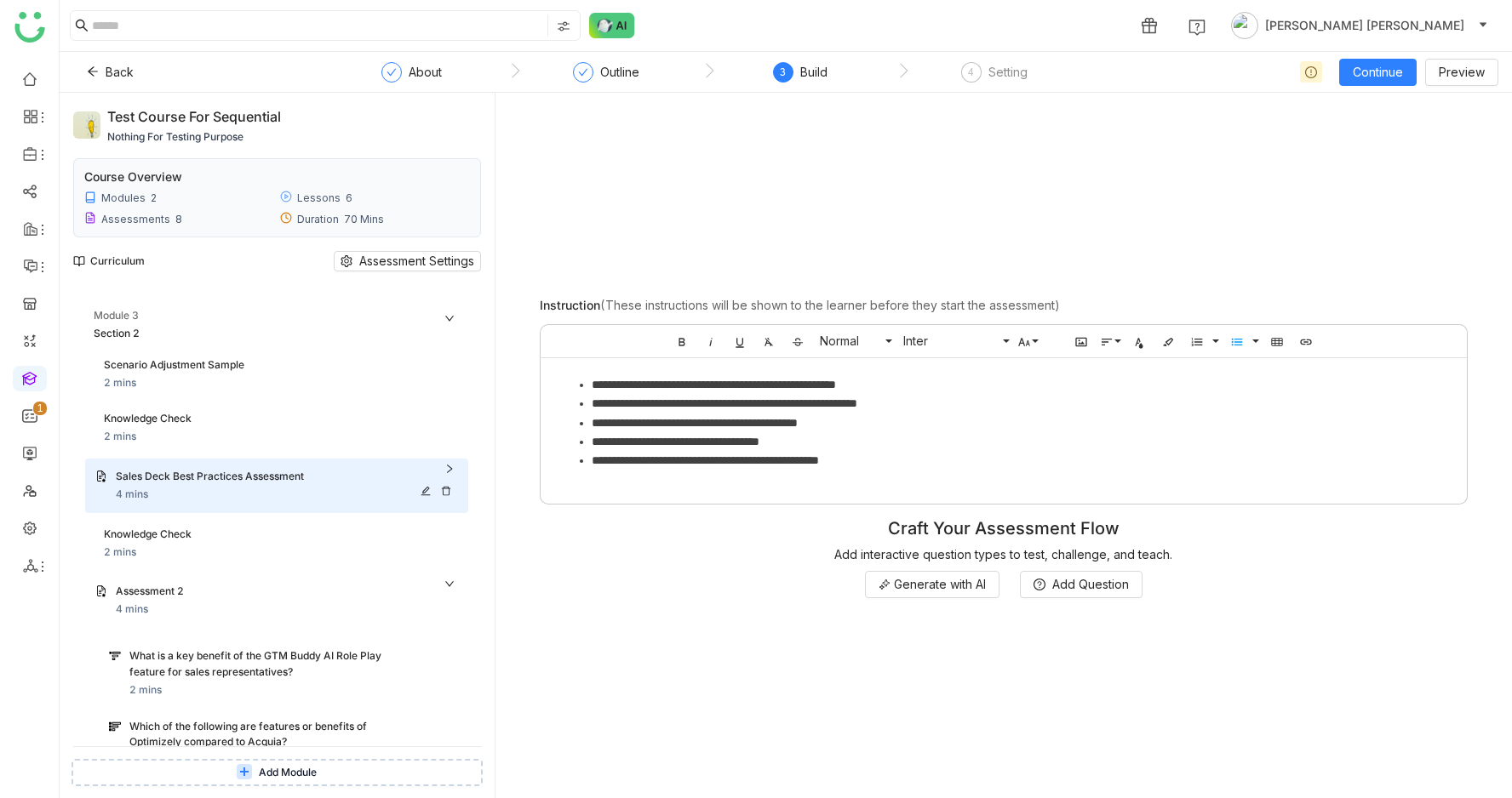
scroll to position [88, 0]
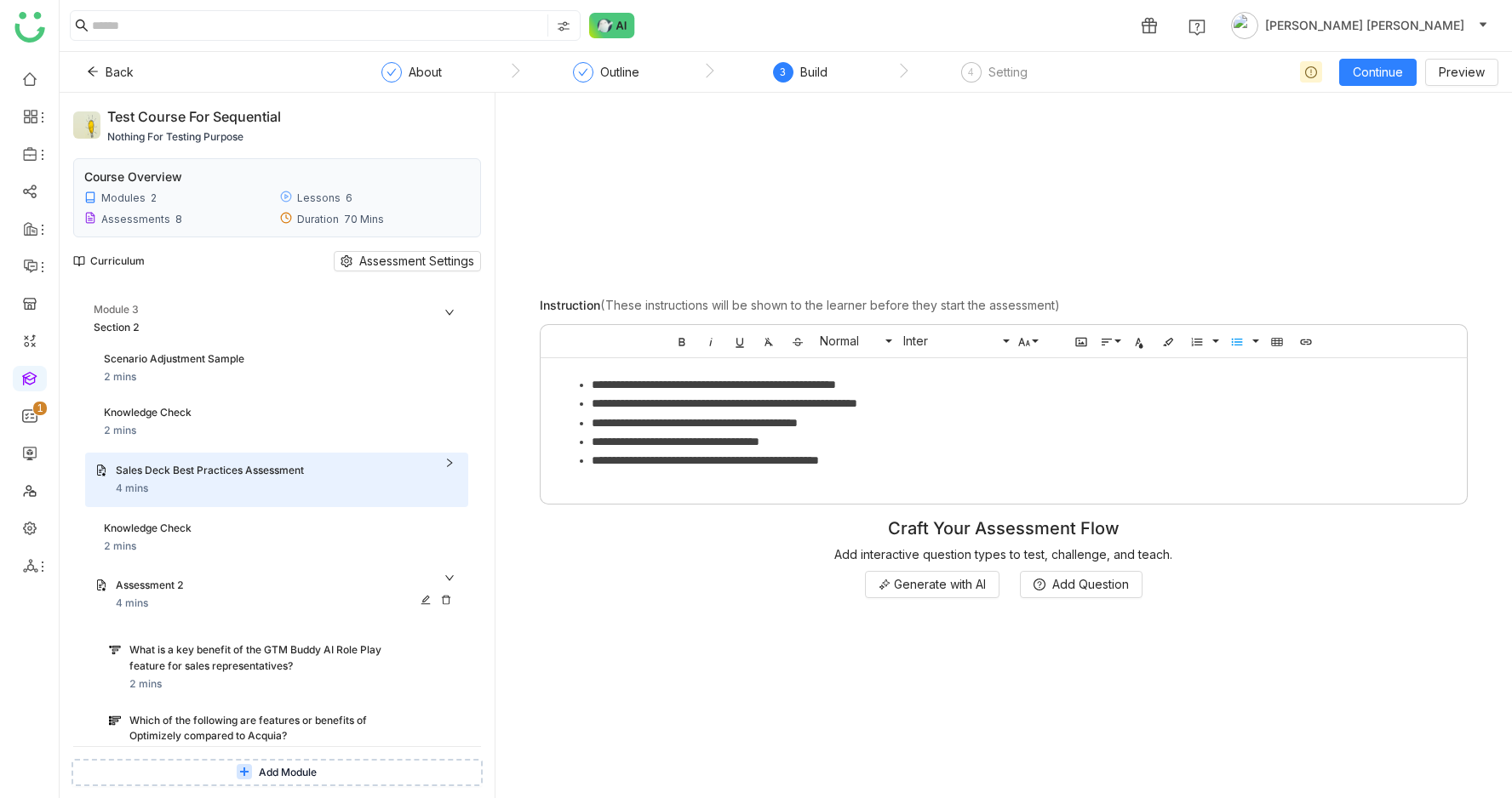
click at [176, 583] on div "Assessment 2" at bounding box center [266, 586] width 302 height 16
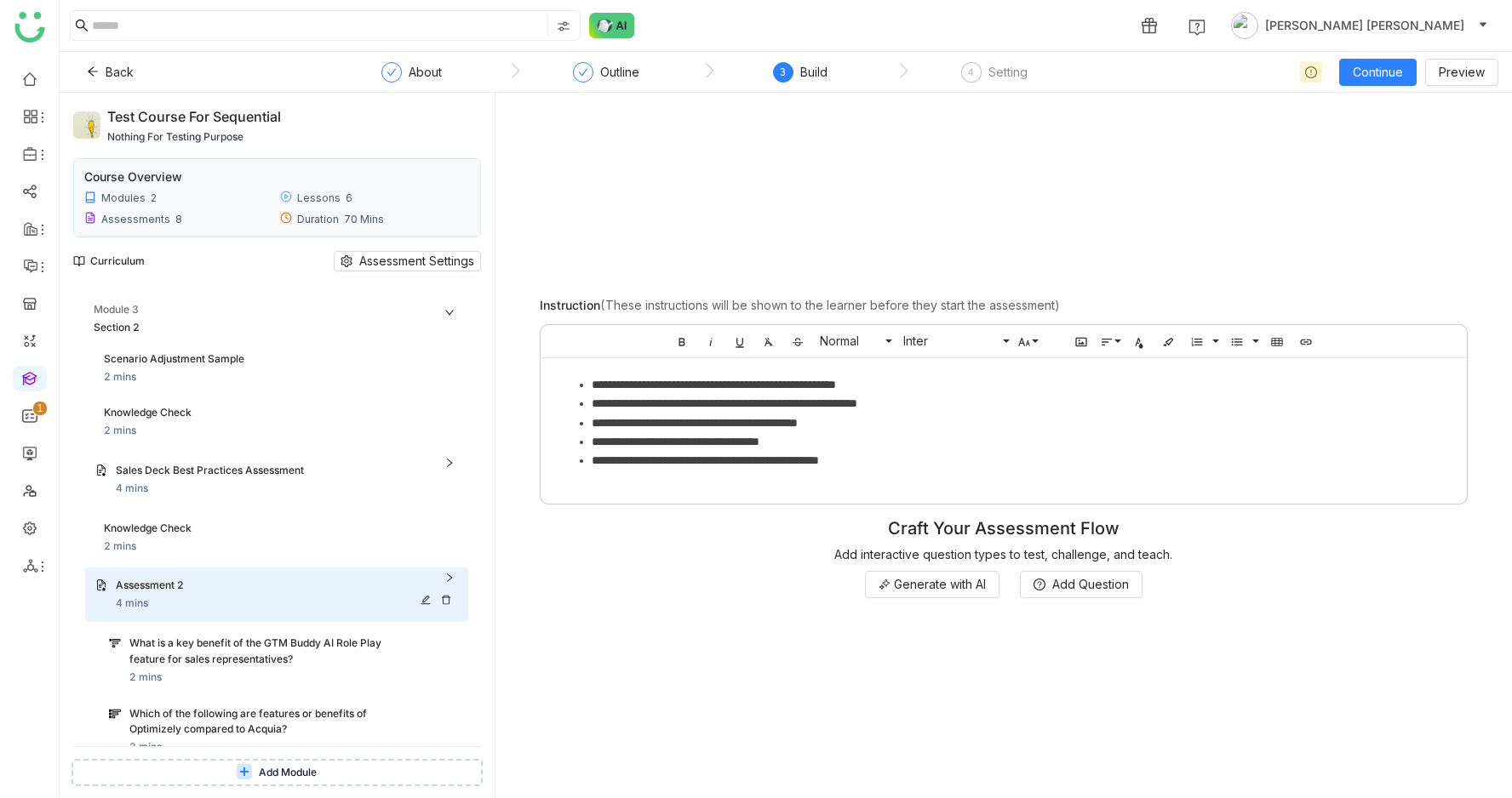
scroll to position [60, 0]
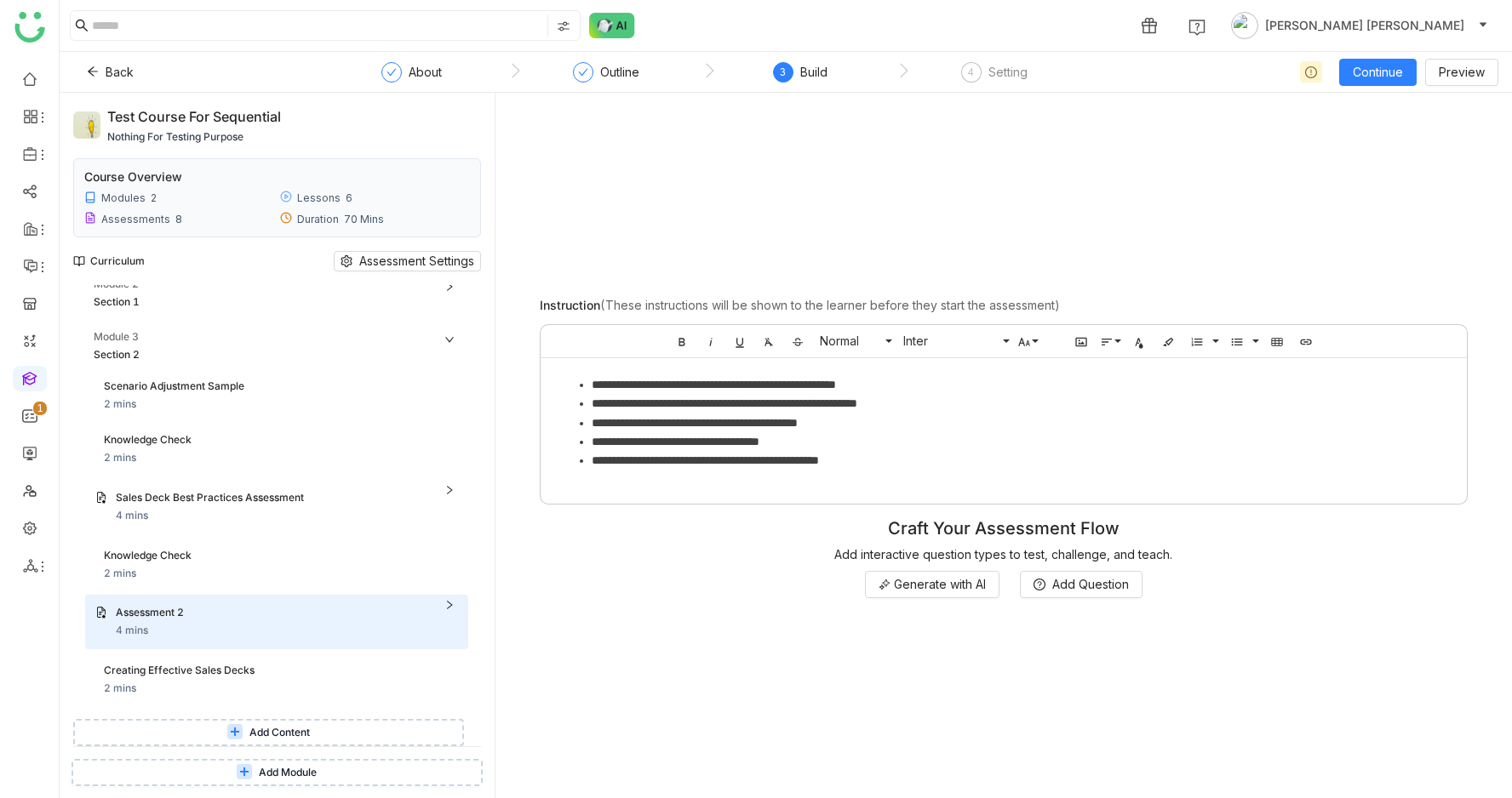
click at [215, 736] on button "Add Content" at bounding box center [268, 733] width 391 height 28
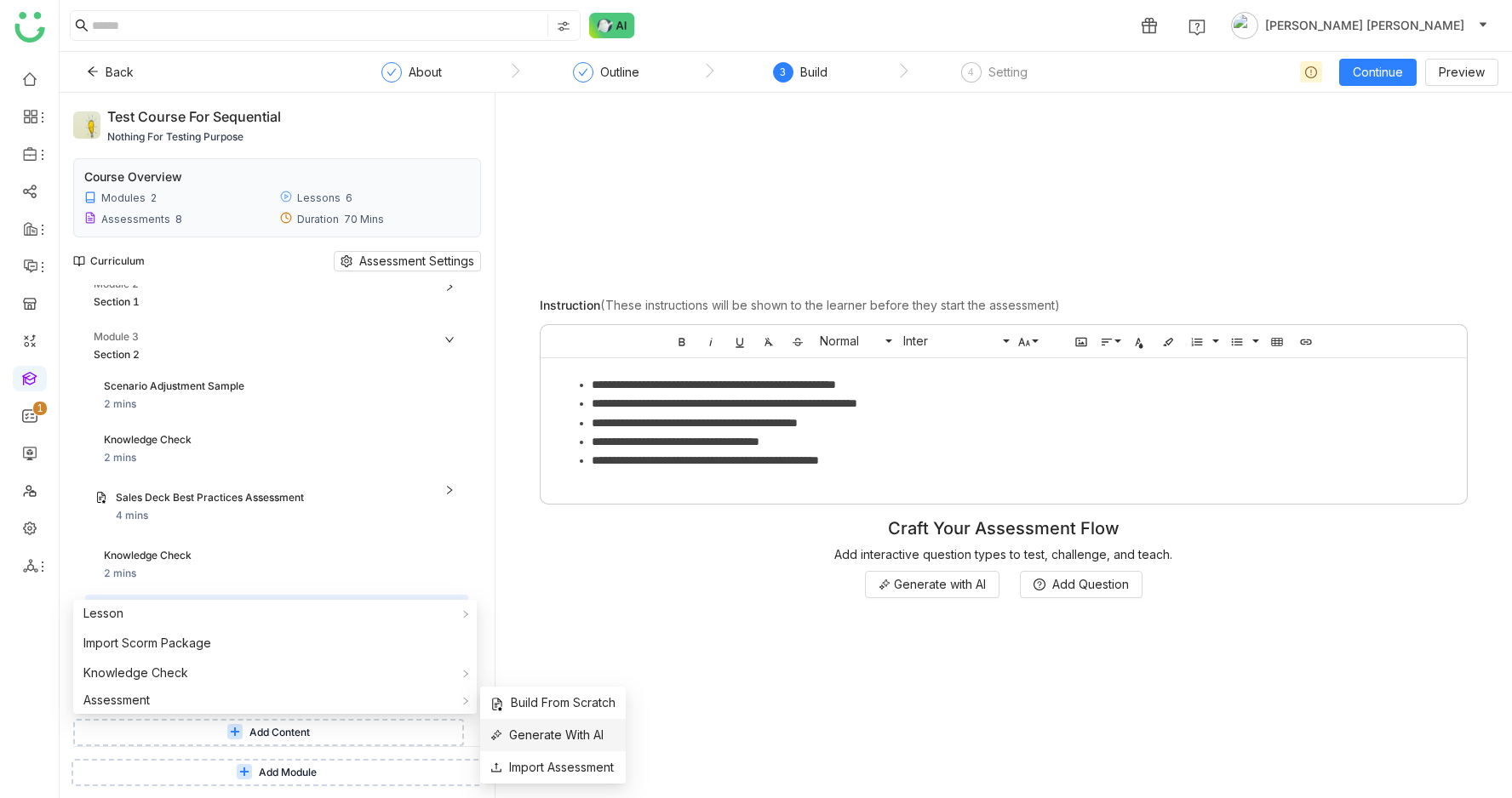
click at [539, 728] on span "Generate With AI" at bounding box center [547, 735] width 113 height 19
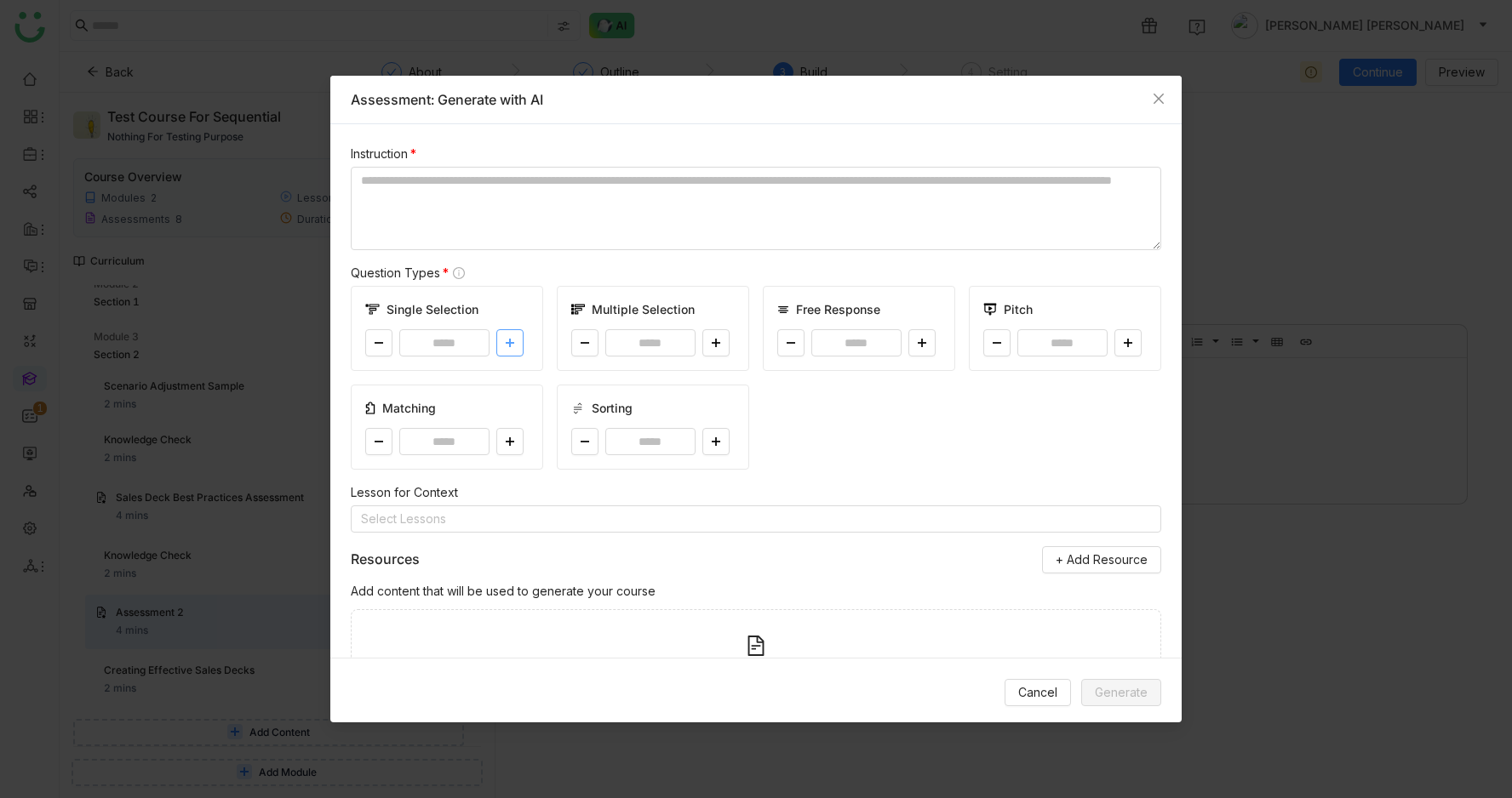
click at [513, 341] on icon at bounding box center [510, 343] width 10 height 10
type input "*"
click at [712, 342] on icon at bounding box center [716, 342] width 9 height 1
type input "*"
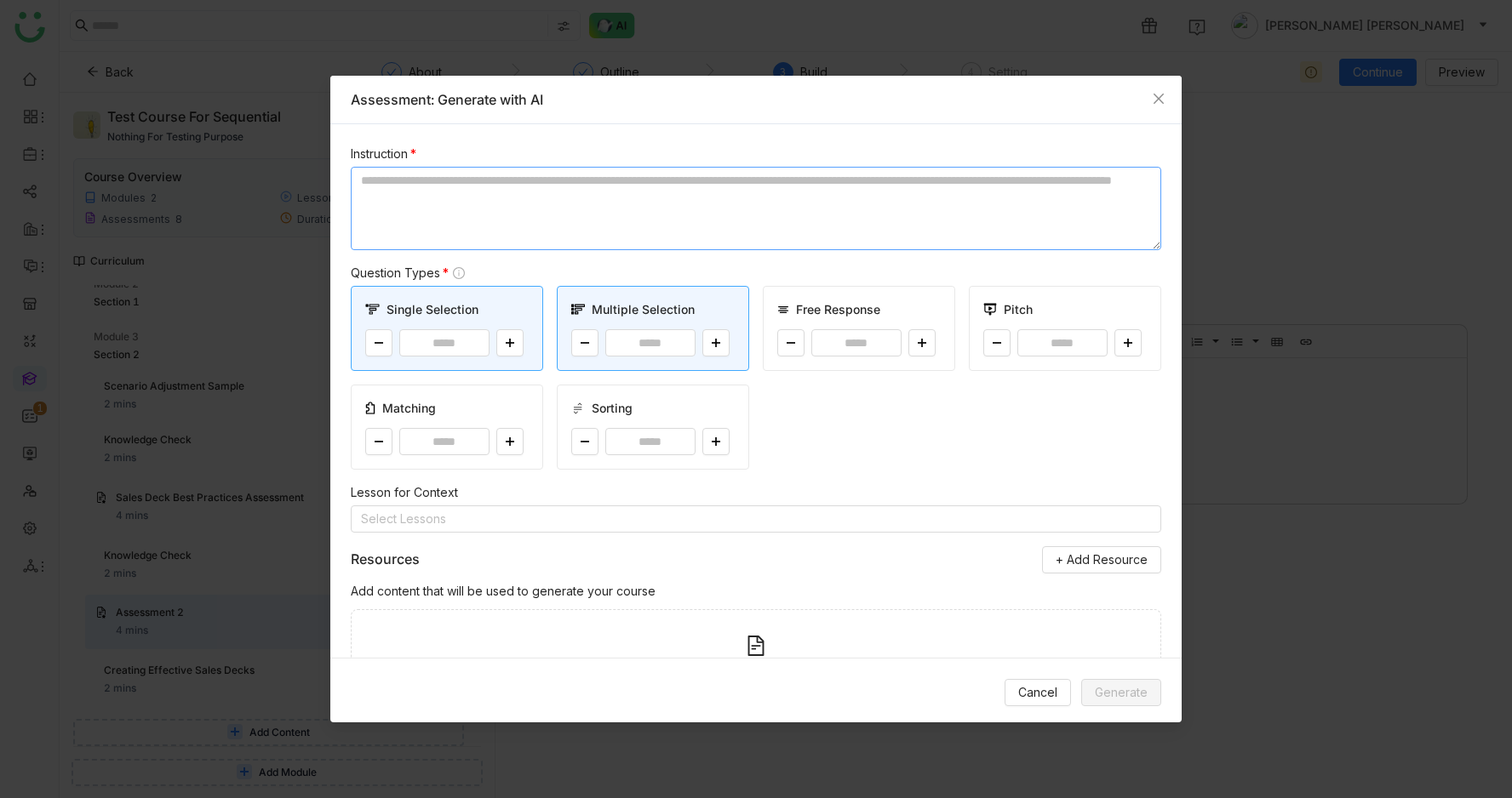
click at [569, 221] on textarea at bounding box center [756, 208] width 810 height 84
type textarea "**********"
click at [1122, 687] on span "Generate" at bounding box center [1122, 693] width 53 height 19
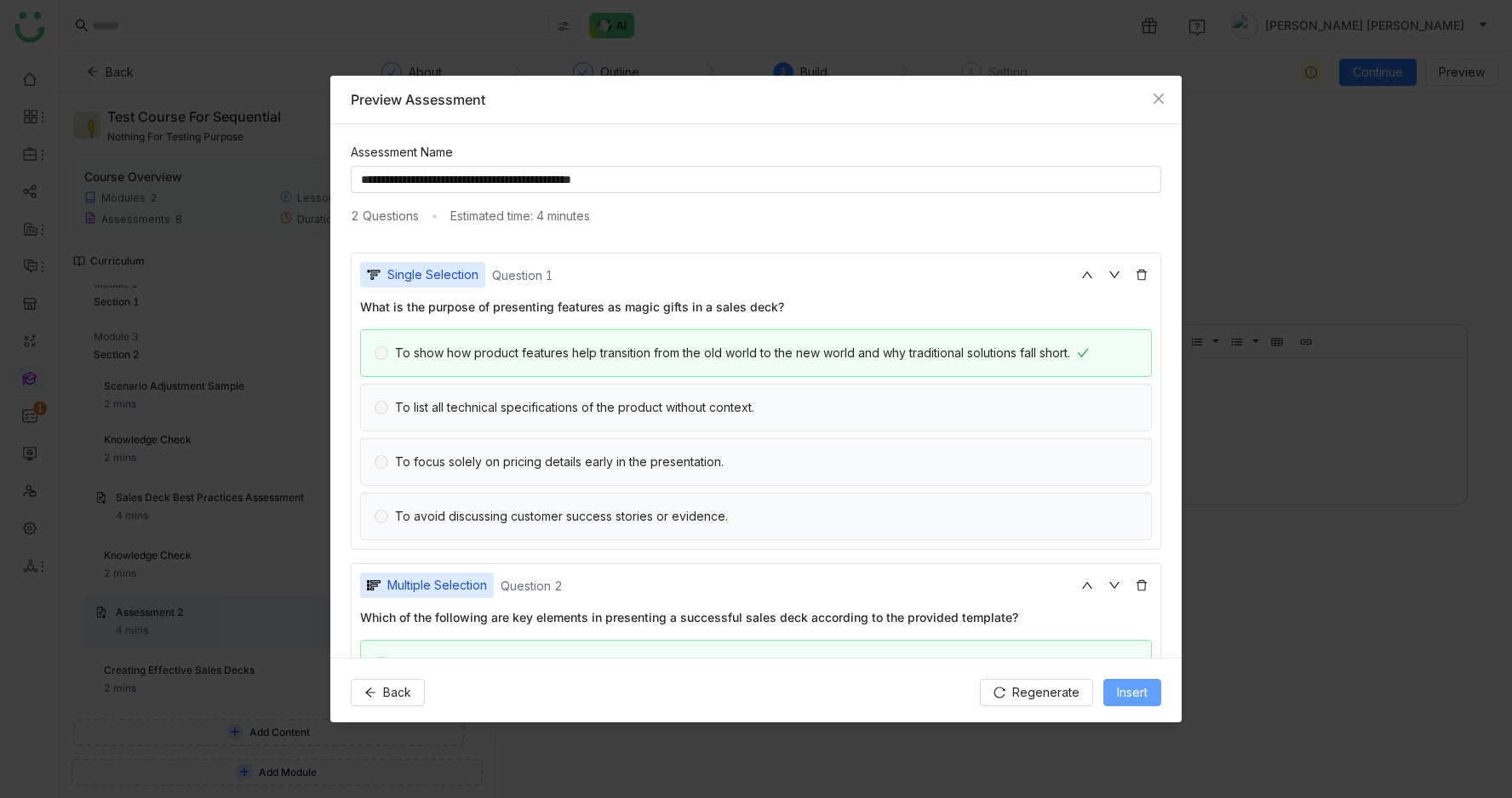
click at [1149, 693] on button "Insert" at bounding box center [1133, 693] width 58 height 28
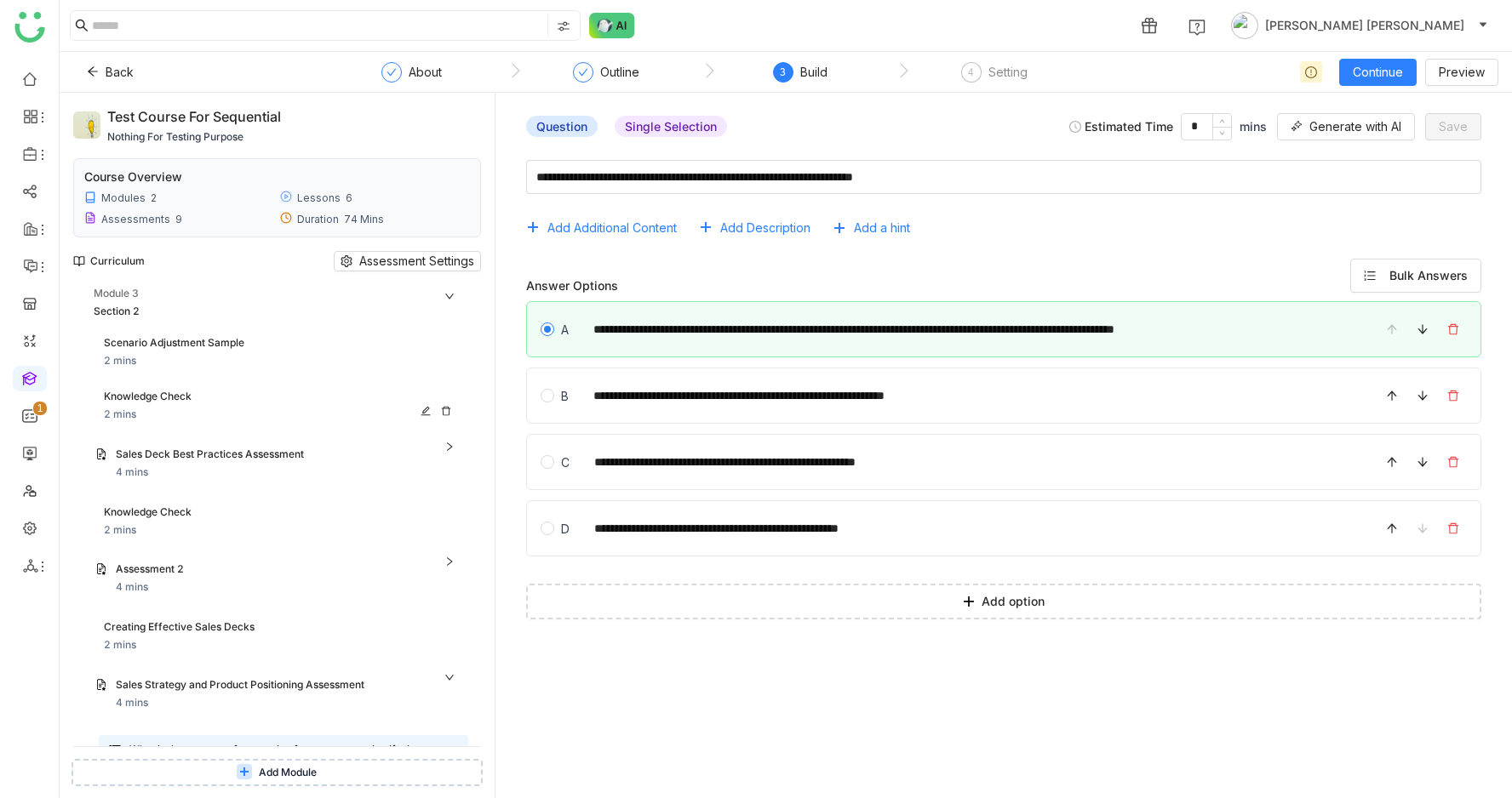
scroll to position [108, 0]
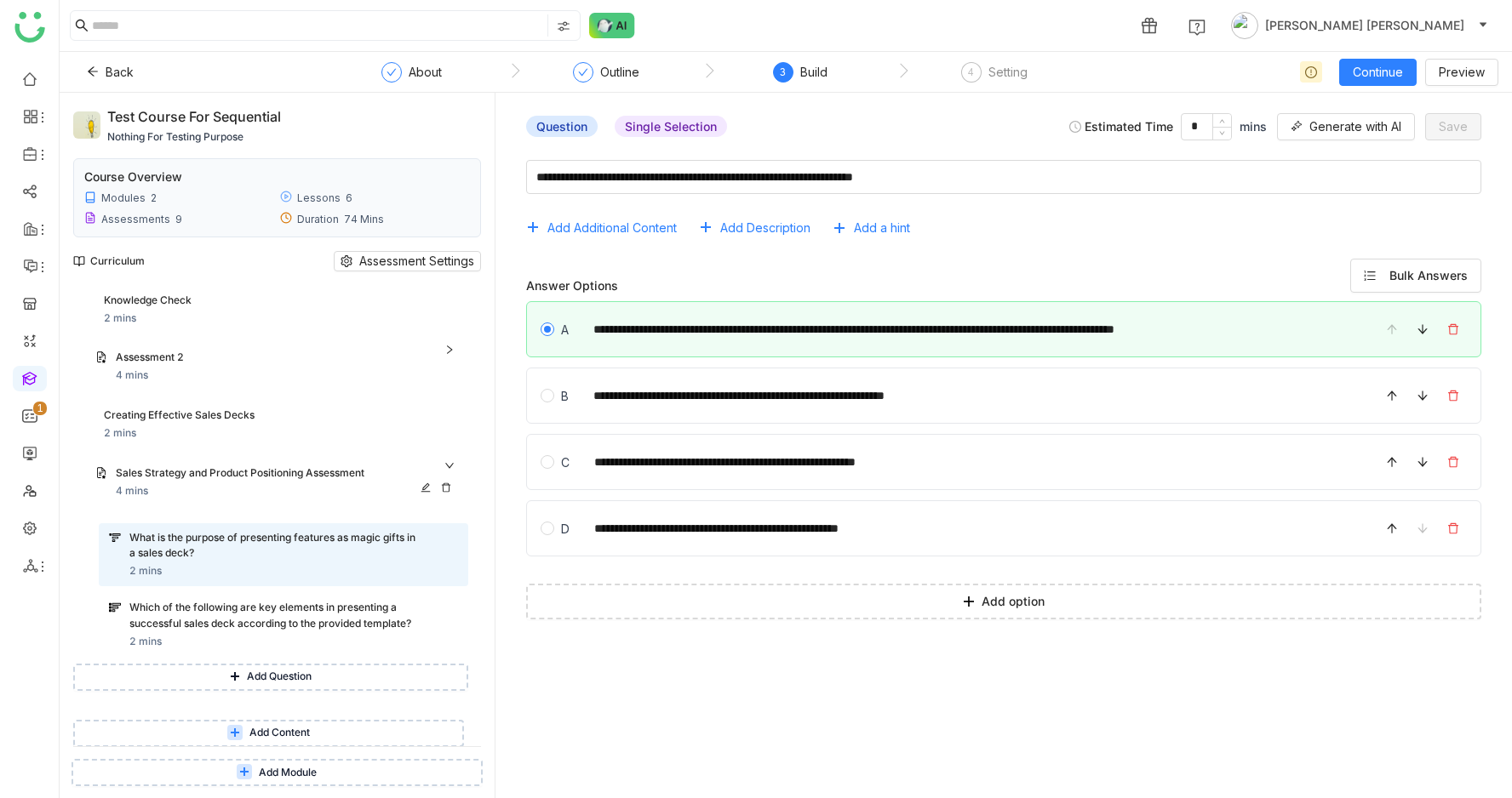
click at [266, 466] on div "Sales Strategy and Product Positioning Assessment" at bounding box center [266, 474] width 302 height 16
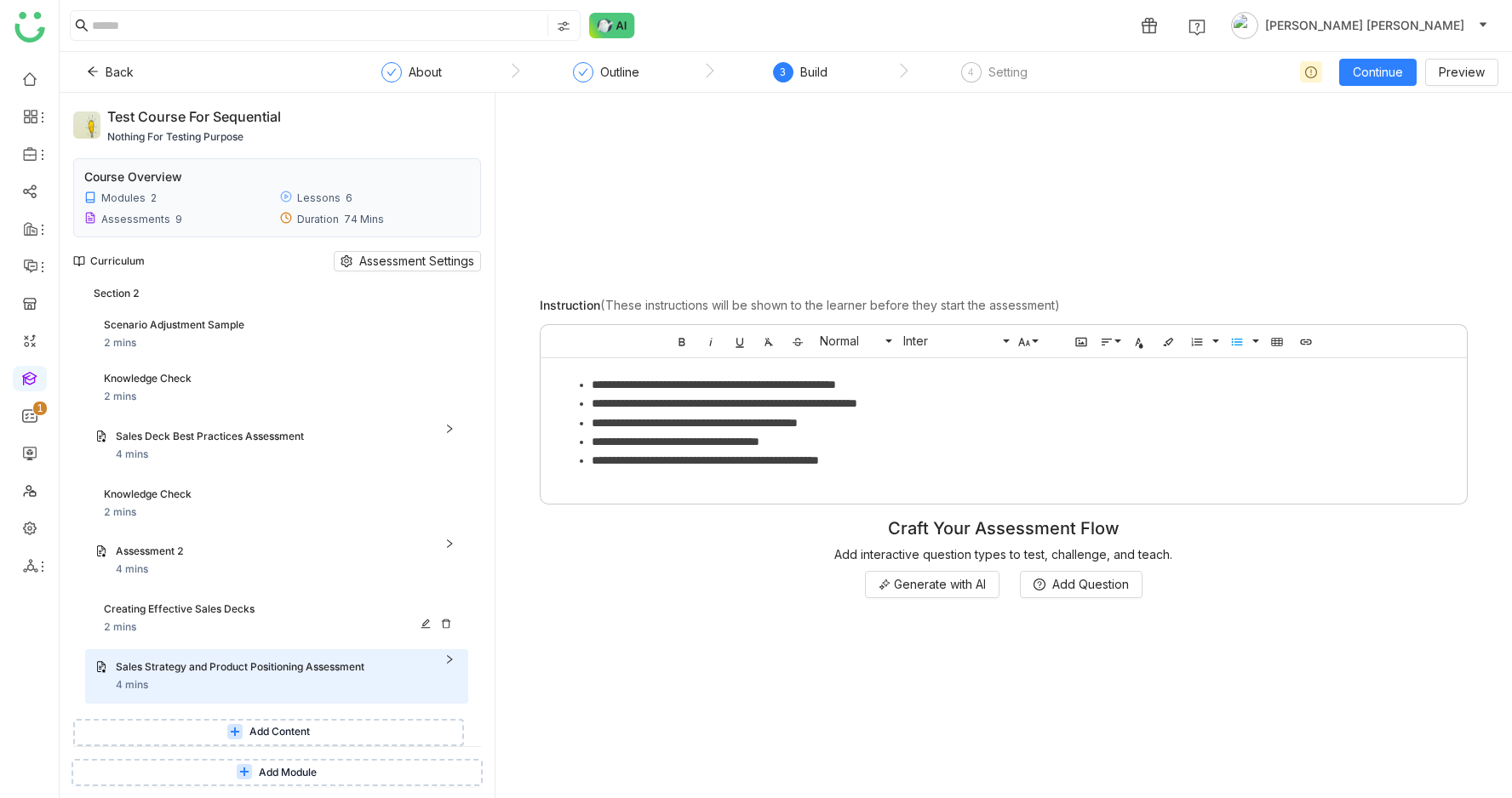
scroll to position [121, 0]
click at [241, 734] on icon at bounding box center [235, 733] width 10 height 10
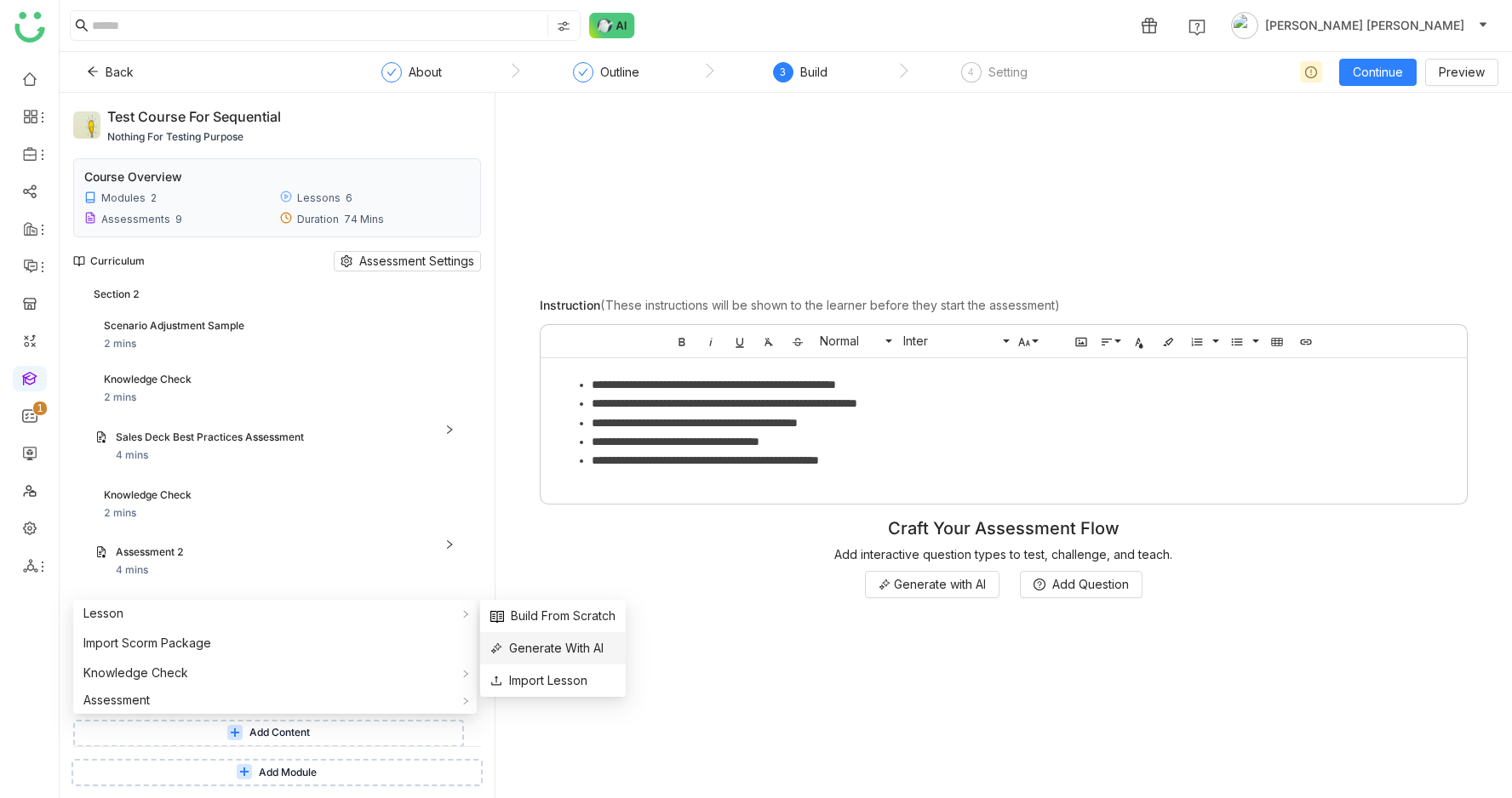
click at [562, 646] on span "Generate With AI" at bounding box center [547, 648] width 113 height 19
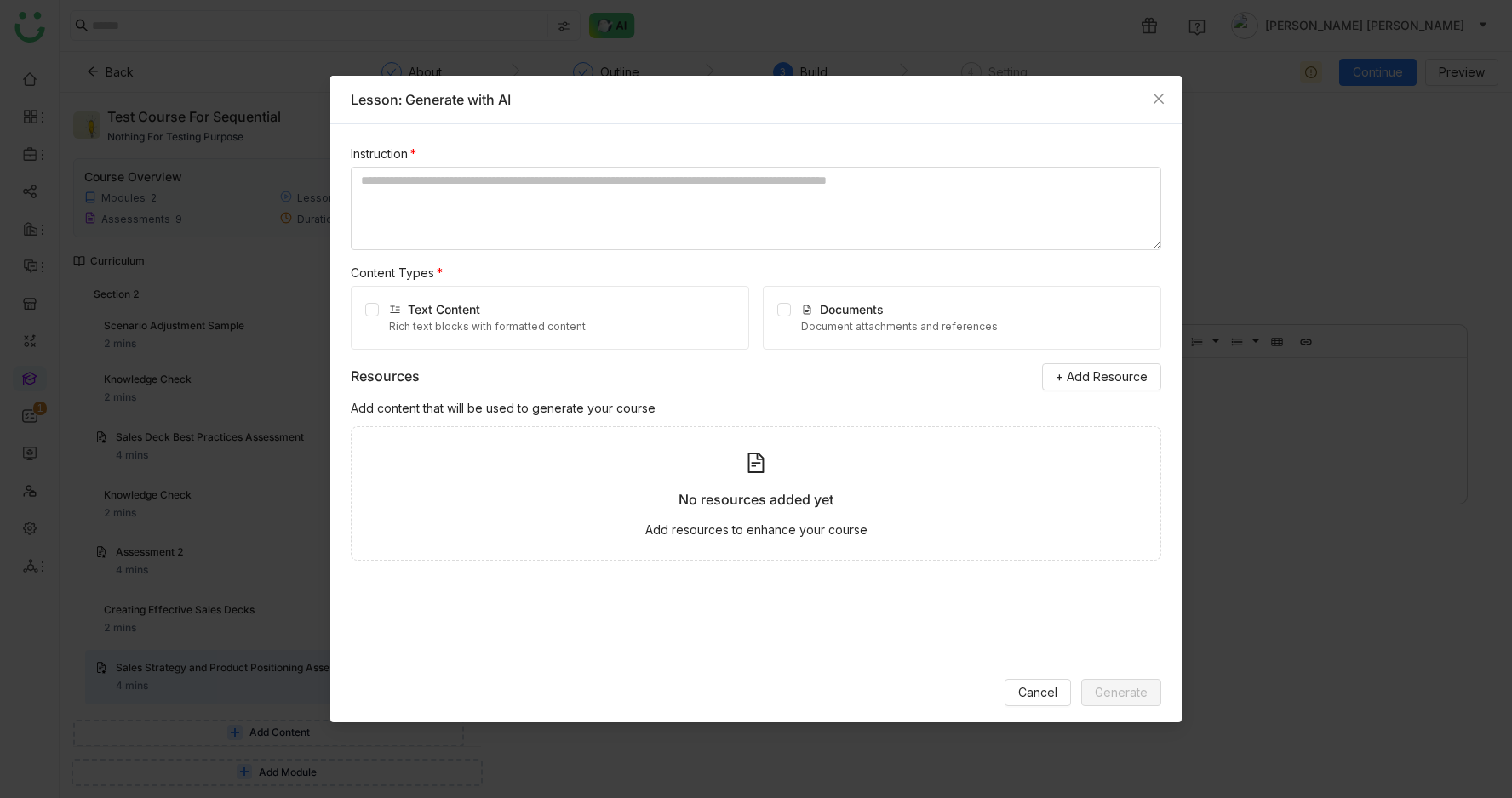
click at [475, 326] on div "Rich text blocks with formatted content" at bounding box center [488, 327] width 197 height 16
click at [438, 230] on textarea at bounding box center [756, 208] width 810 height 84
type textarea "***"
click at [1105, 698] on span "Generate" at bounding box center [1122, 693] width 53 height 19
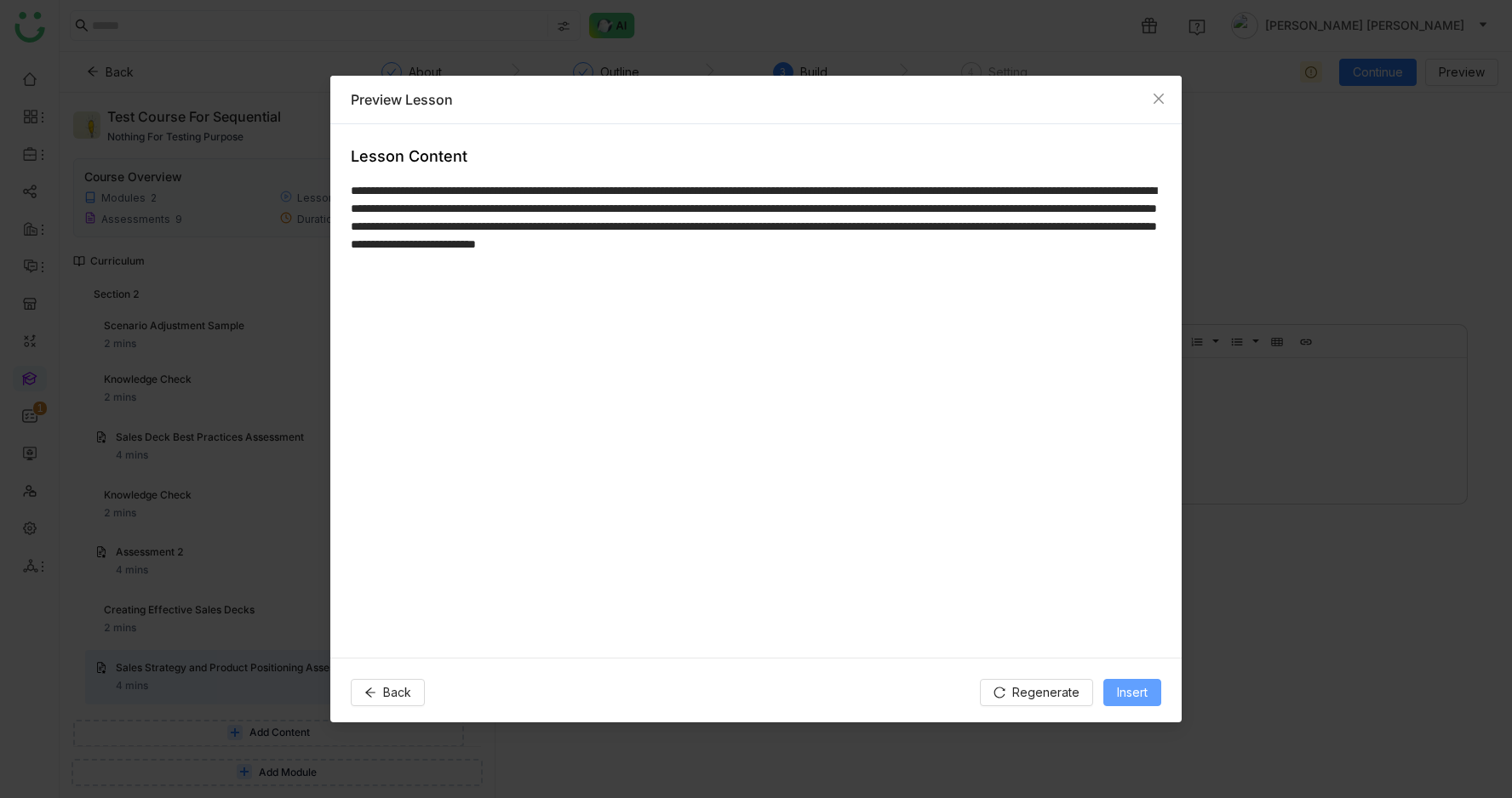
click at [1105, 698] on button "Insert" at bounding box center [1133, 693] width 58 height 28
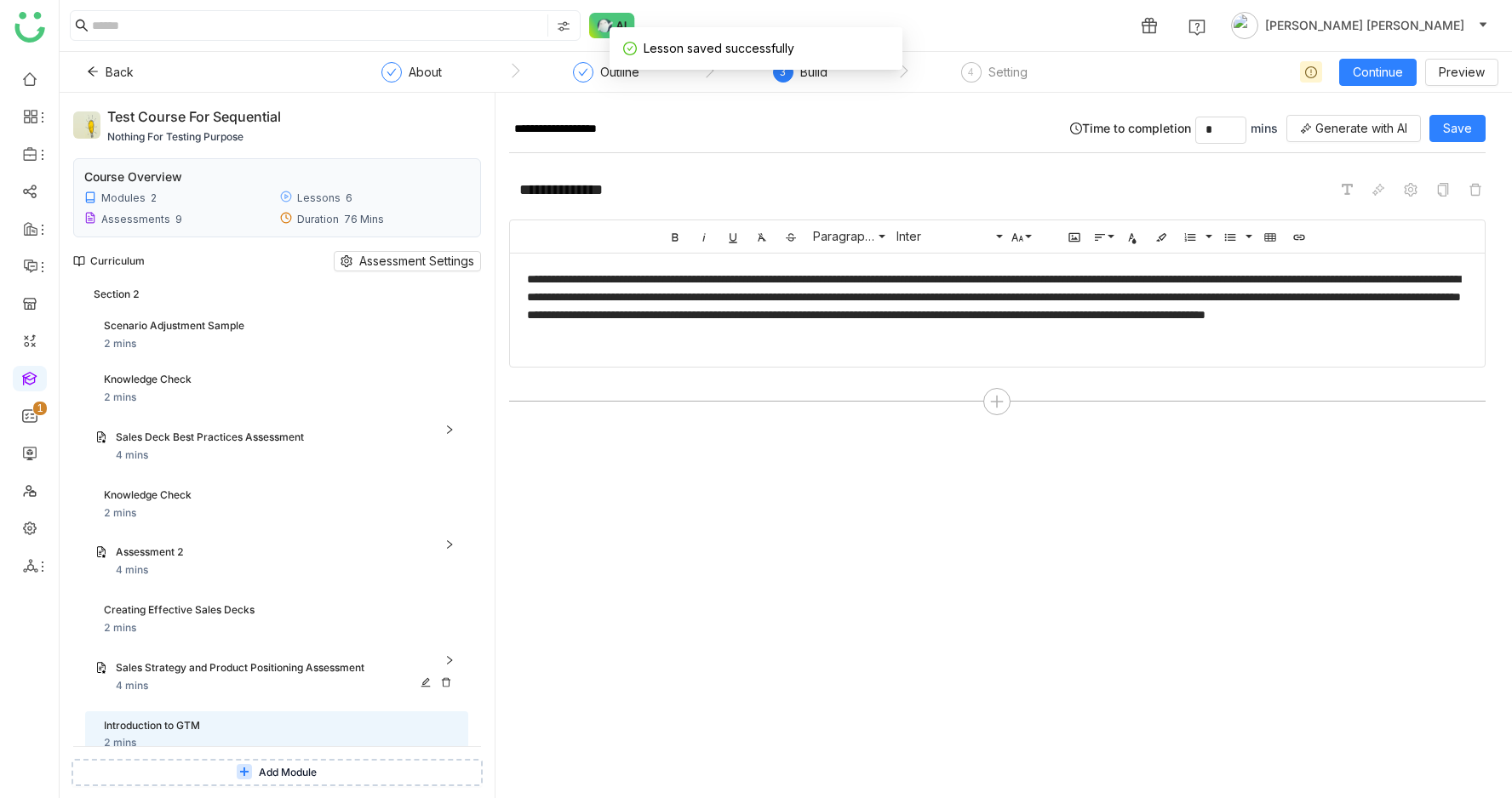
scroll to position [175, 0]
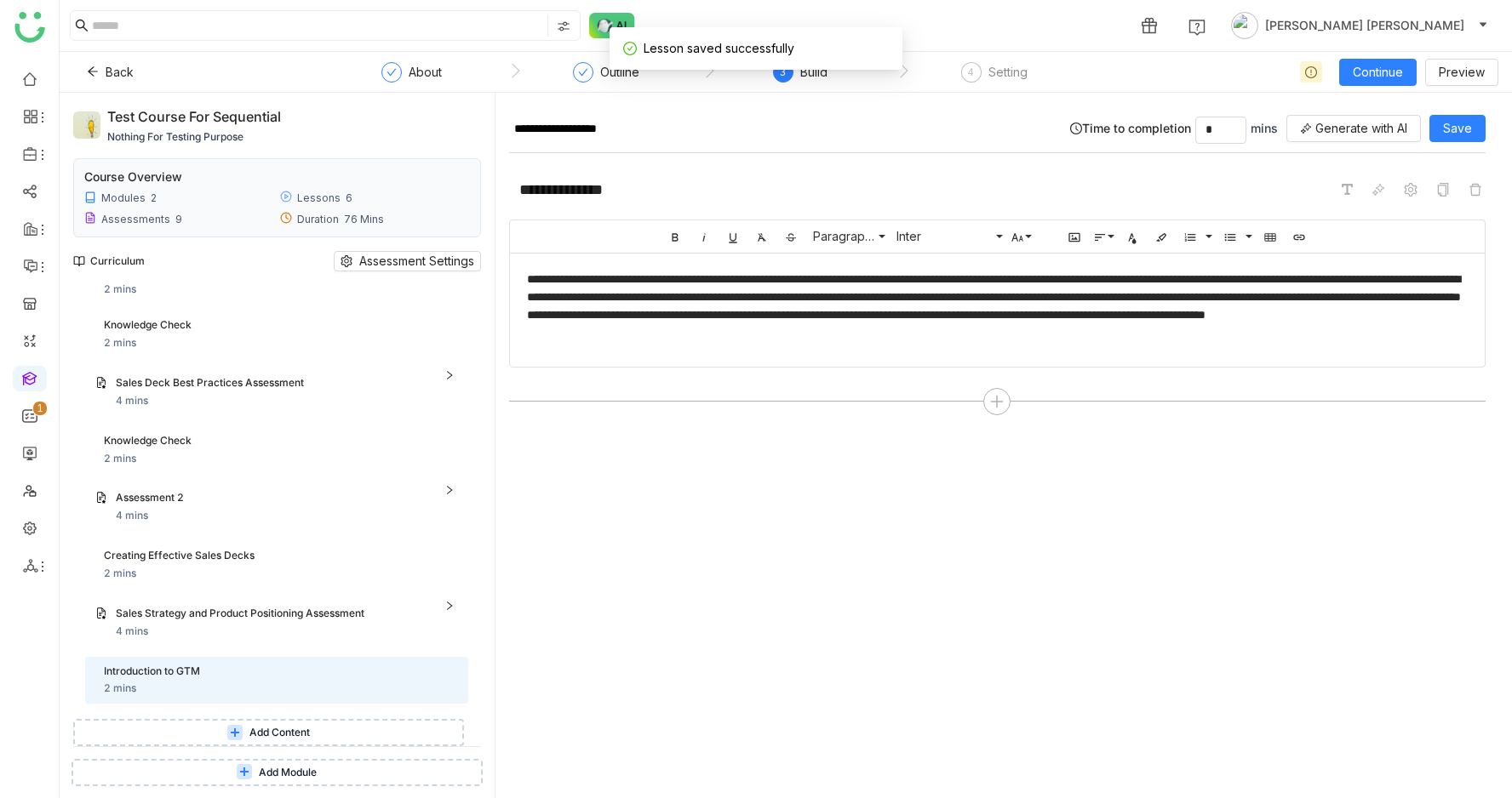
click at [216, 737] on button "Add Content" at bounding box center [268, 733] width 391 height 28
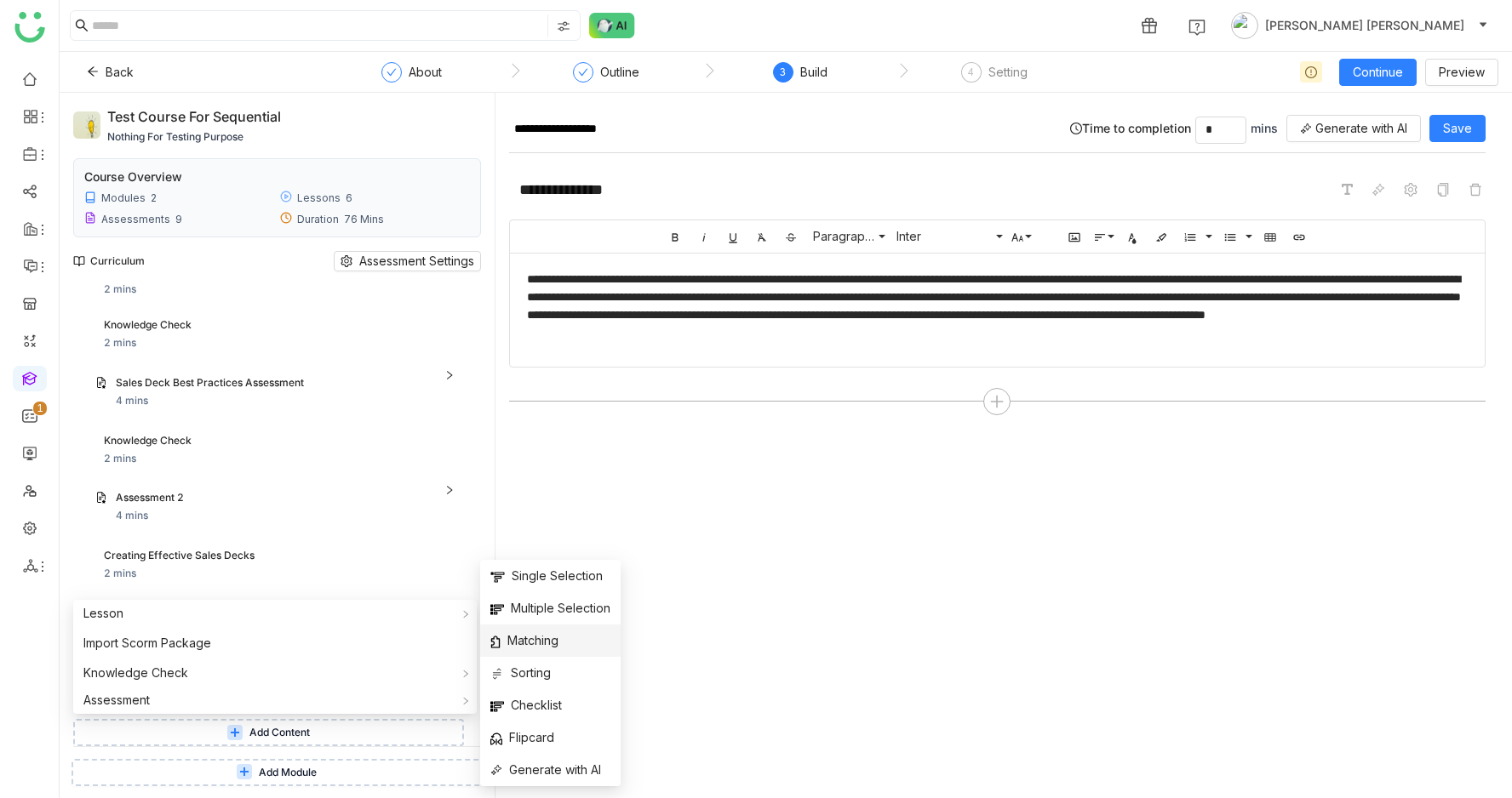
click at [552, 639] on span "Matching" at bounding box center [524, 640] width 68 height 19
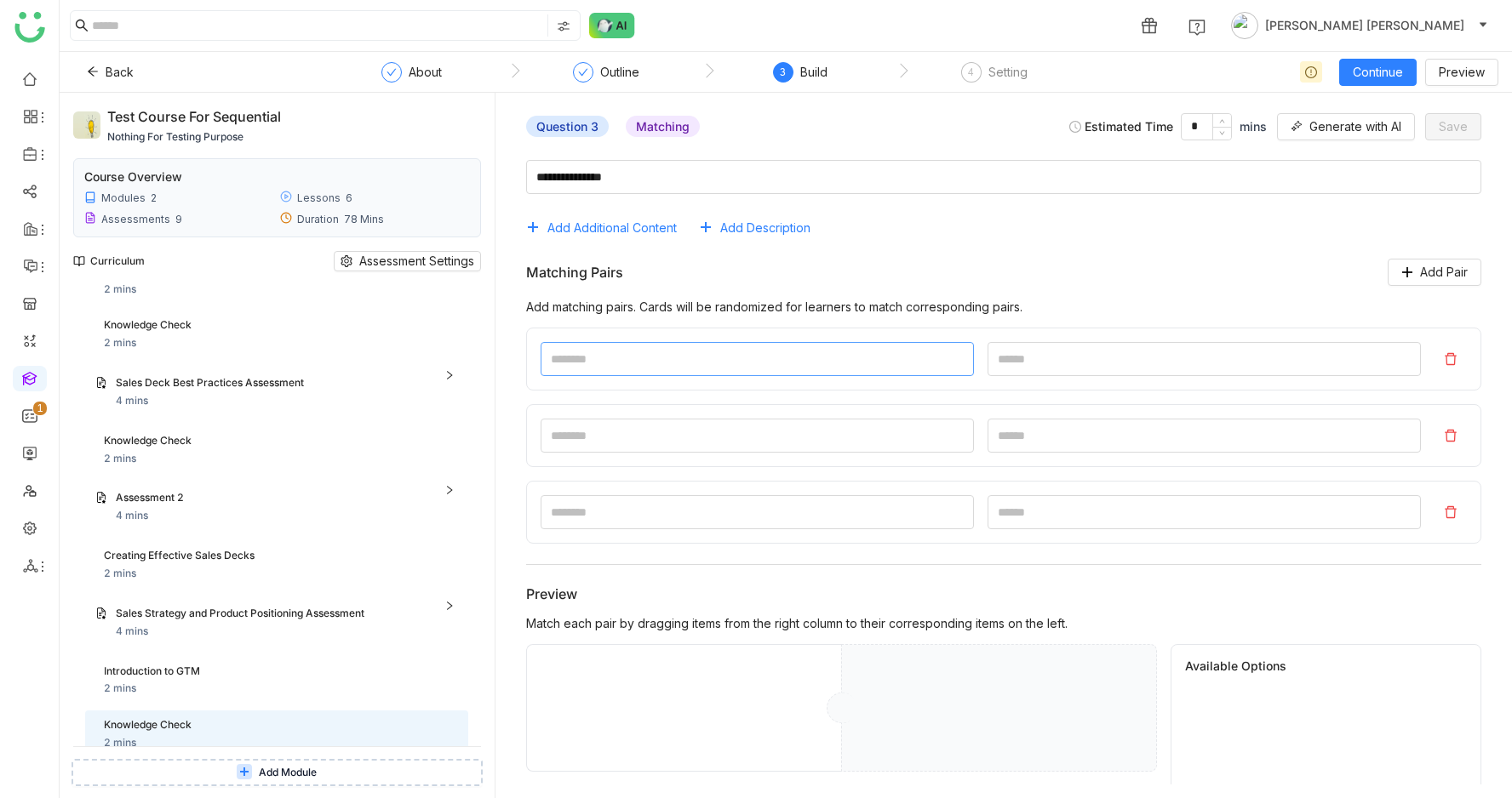
click at [677, 356] on input at bounding box center [758, 359] width 434 height 34
type input "*"
click at [1185, 376] on div "*" at bounding box center [1003, 360] width 955 height 63
click at [1130, 372] on input at bounding box center [1204, 359] width 434 height 34
type input "*"
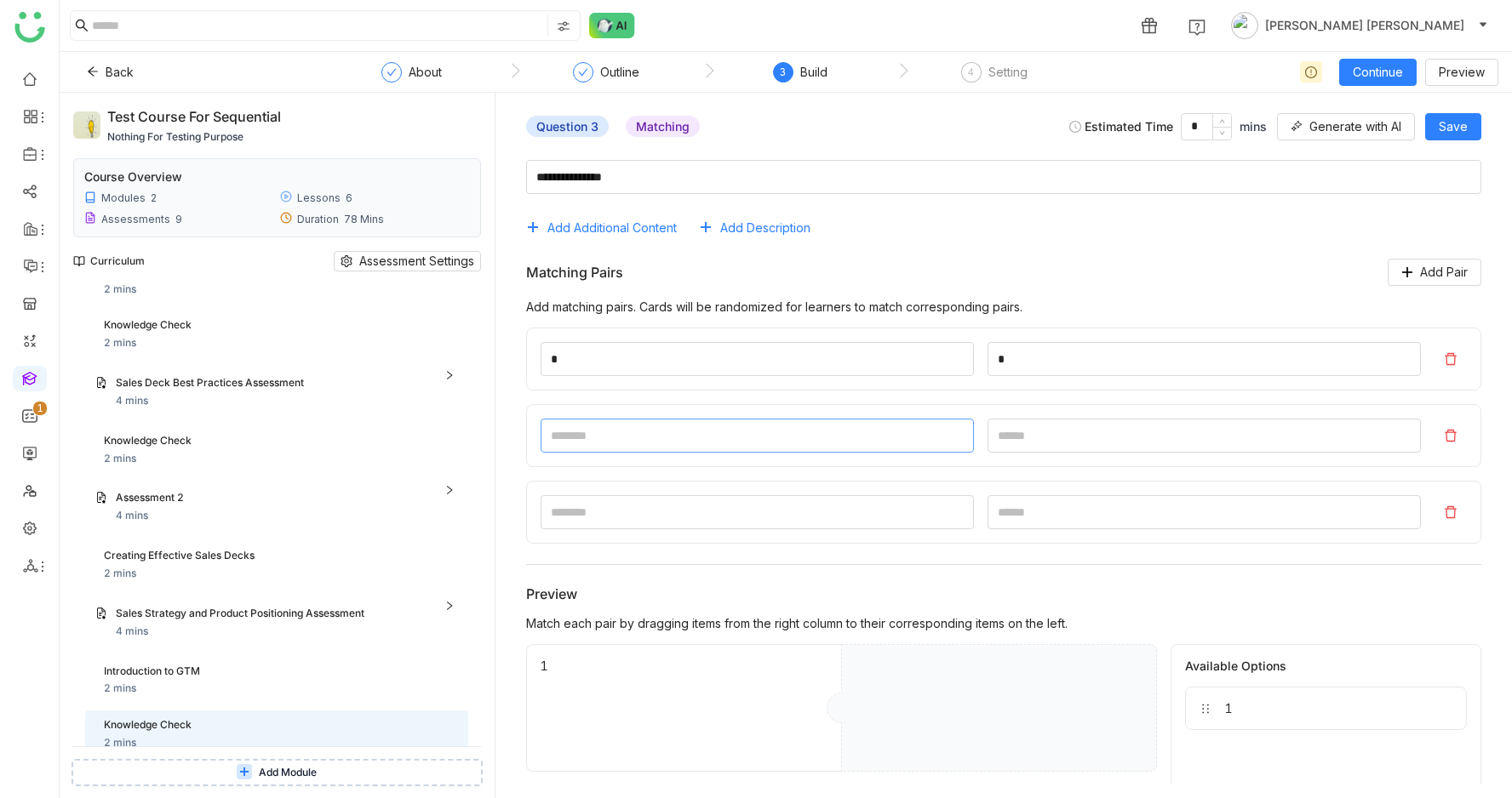
click at [750, 441] on input at bounding box center [758, 435] width 434 height 34
type input "*"
click at [1119, 437] on input at bounding box center [1204, 435] width 434 height 34
type input "*"
click at [1465, 128] on span "Save" at bounding box center [1453, 126] width 29 height 19
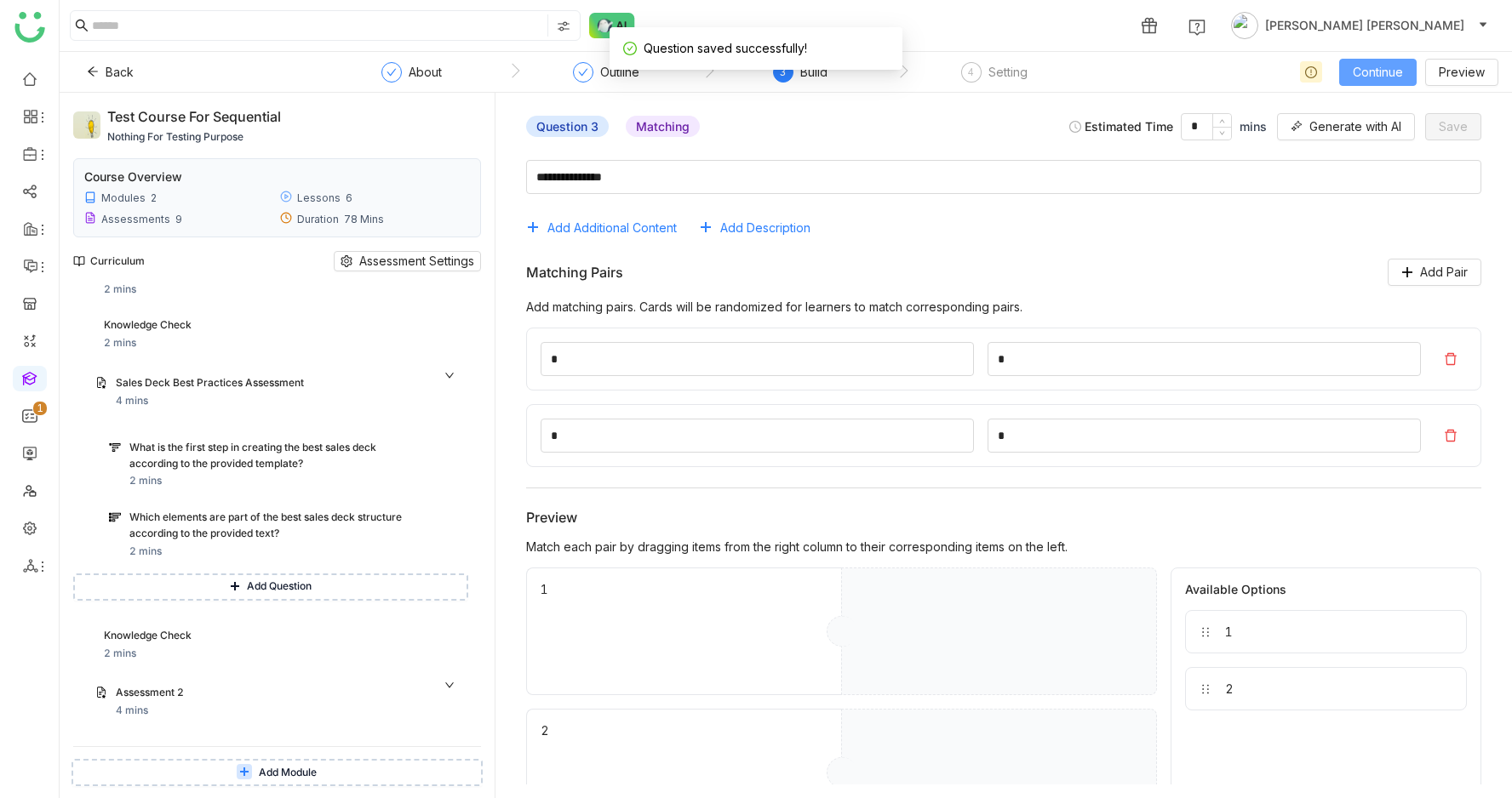
click at [1380, 66] on span "Continue" at bounding box center [1378, 72] width 50 height 19
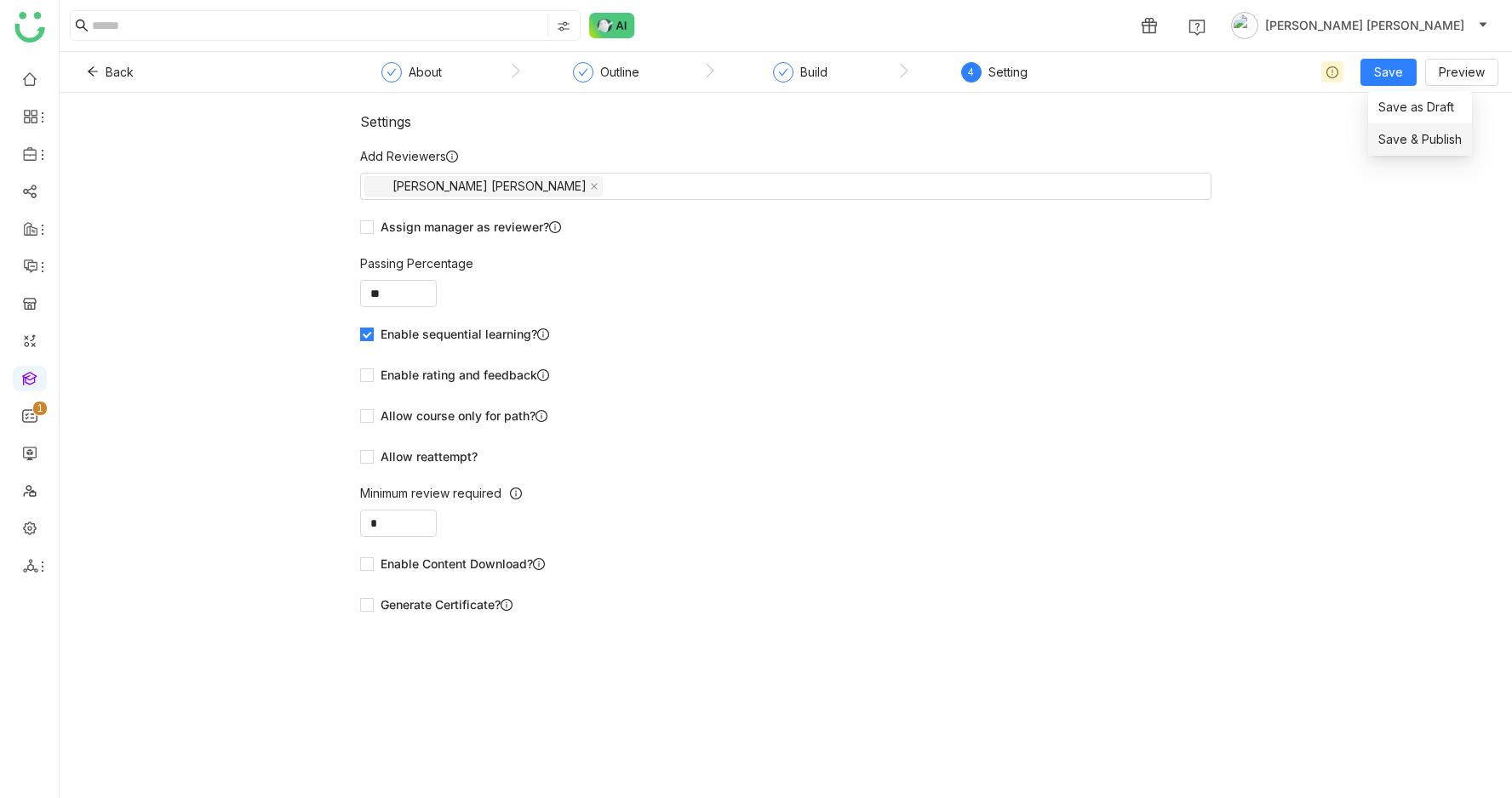
click at [1394, 134] on span "Save & Publish" at bounding box center [1420, 139] width 84 height 19
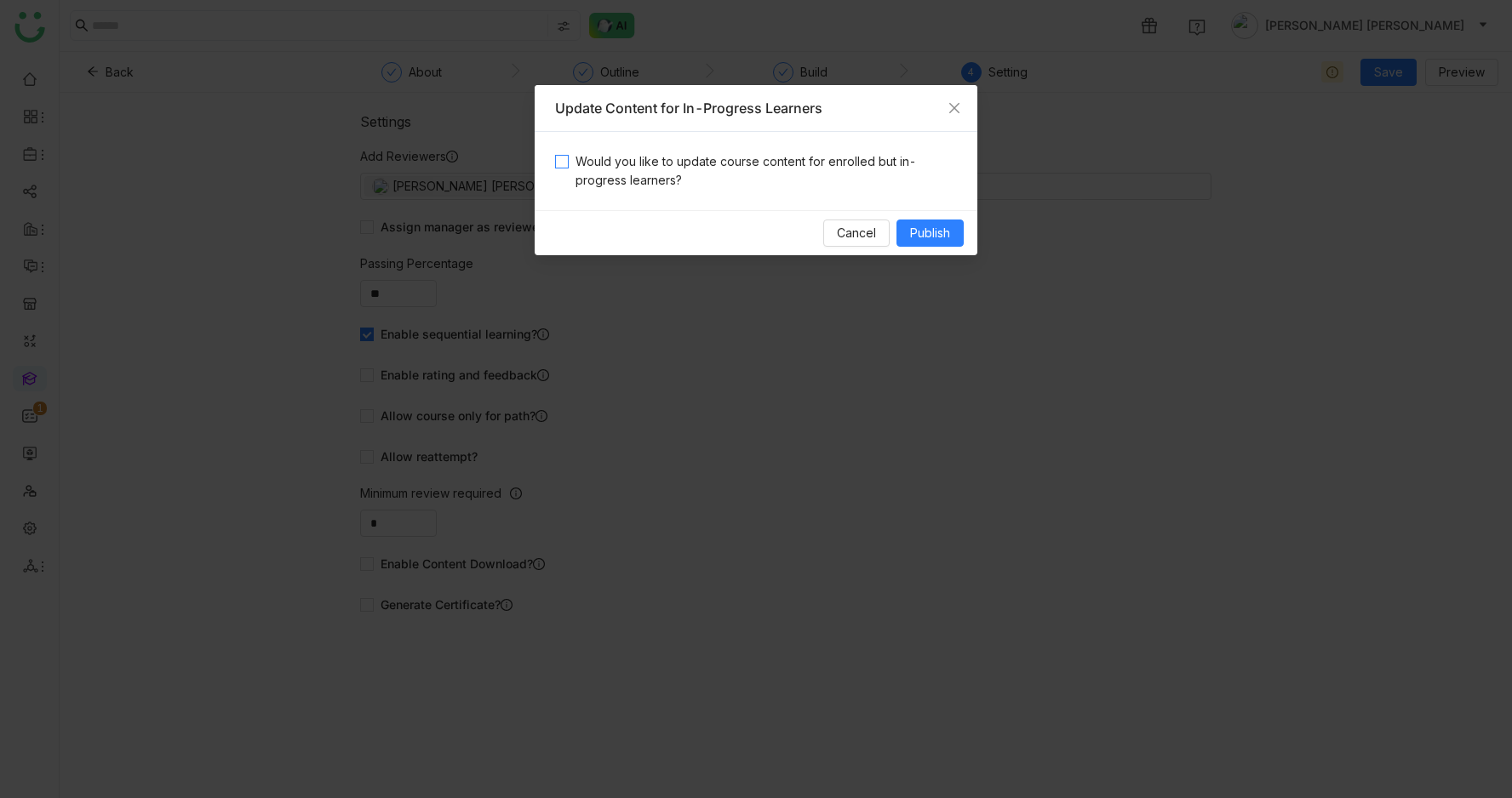
click at [797, 164] on span "Would you like to update course content for enrolled but in-progress learners?" at bounding box center [763, 171] width 388 height 37
click at [938, 233] on span "Publish" at bounding box center [930, 233] width 40 height 19
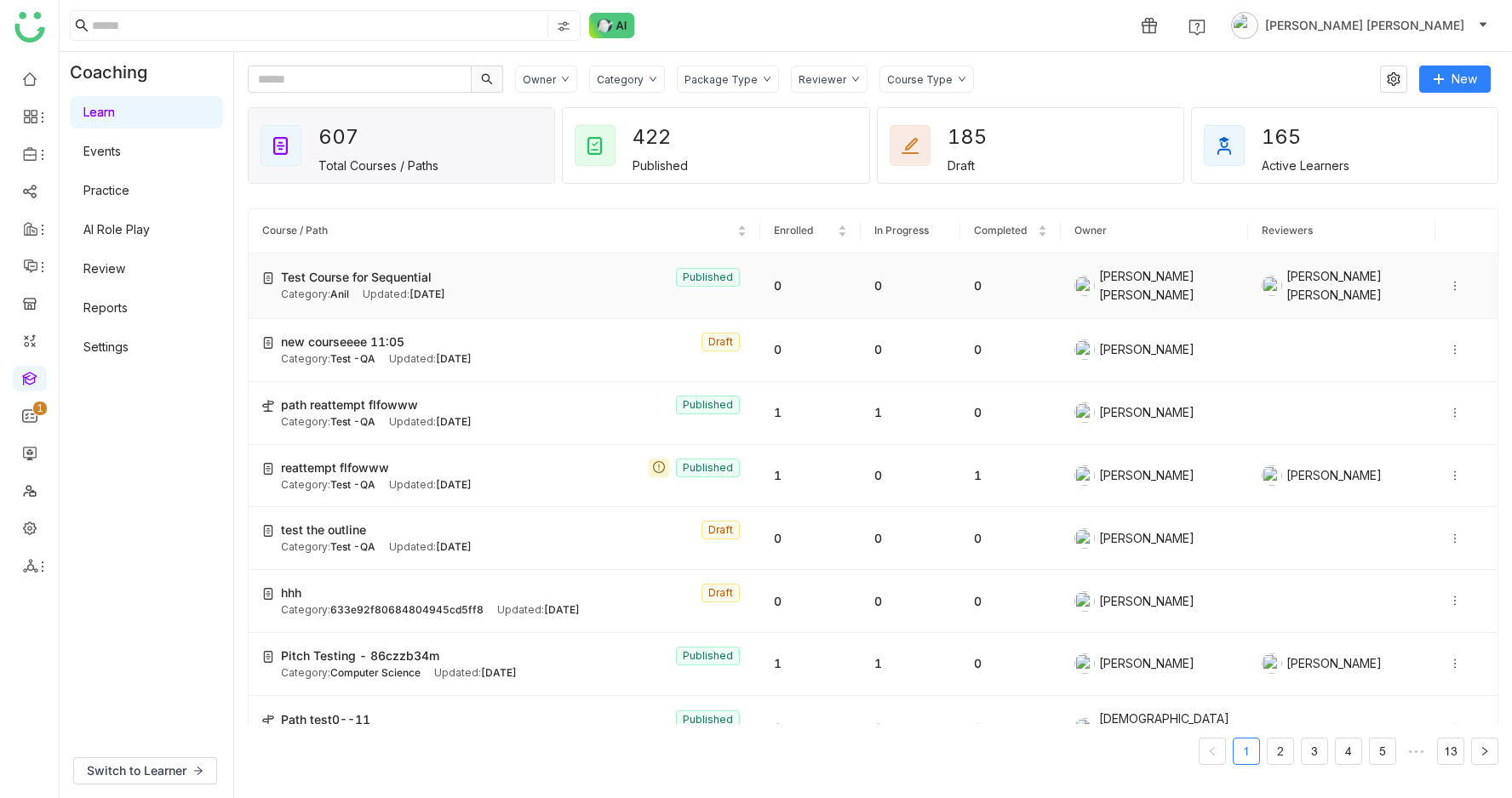
click at [1104, 310] on td "[PERSON_NAME] [PERSON_NAME]" at bounding box center [1154, 286] width 187 height 66
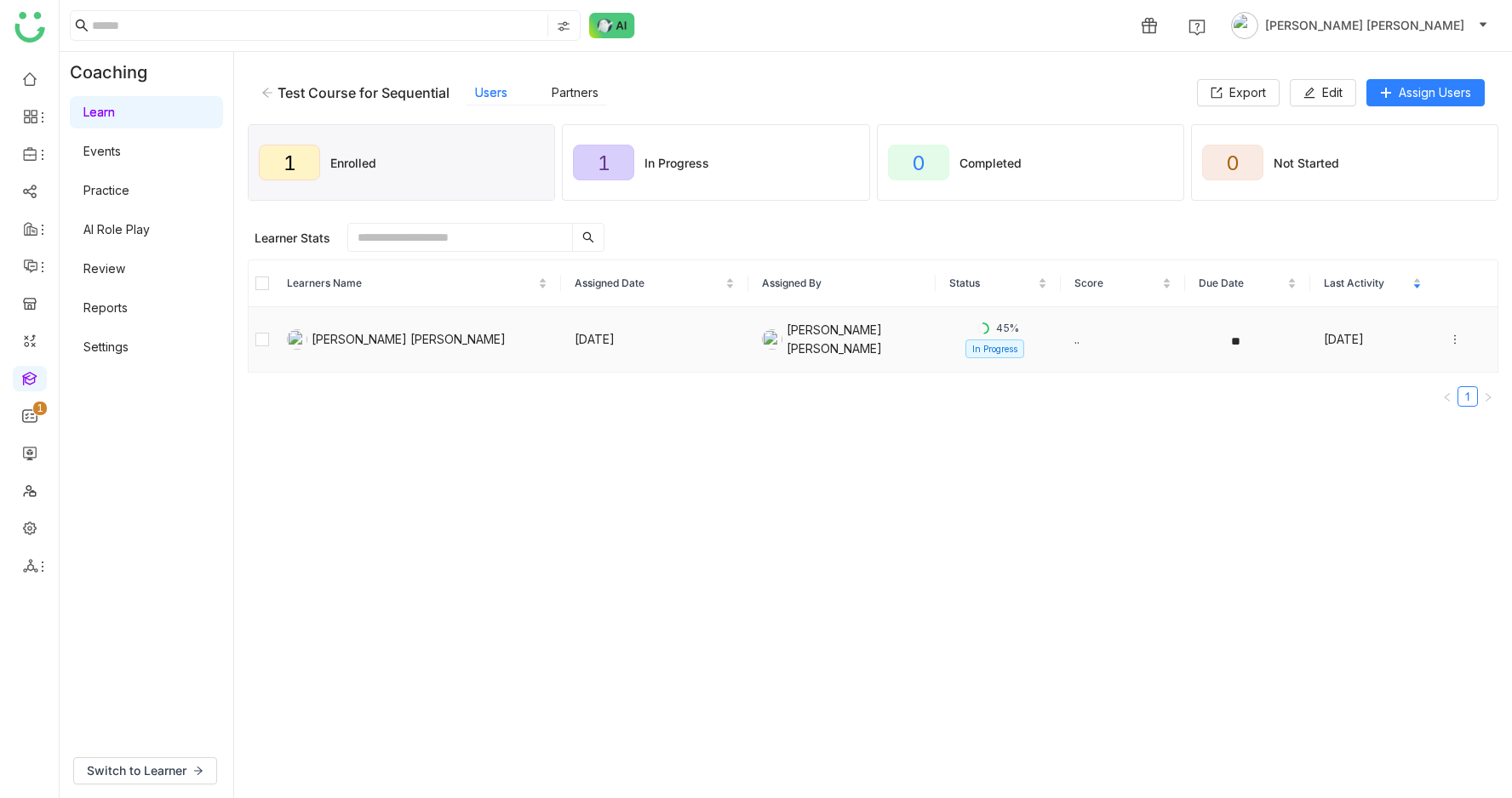
click at [1457, 334] on icon at bounding box center [1455, 340] width 12 height 12
click at [1409, 280] on li "Unenroll" at bounding box center [1383, 275] width 134 height 33
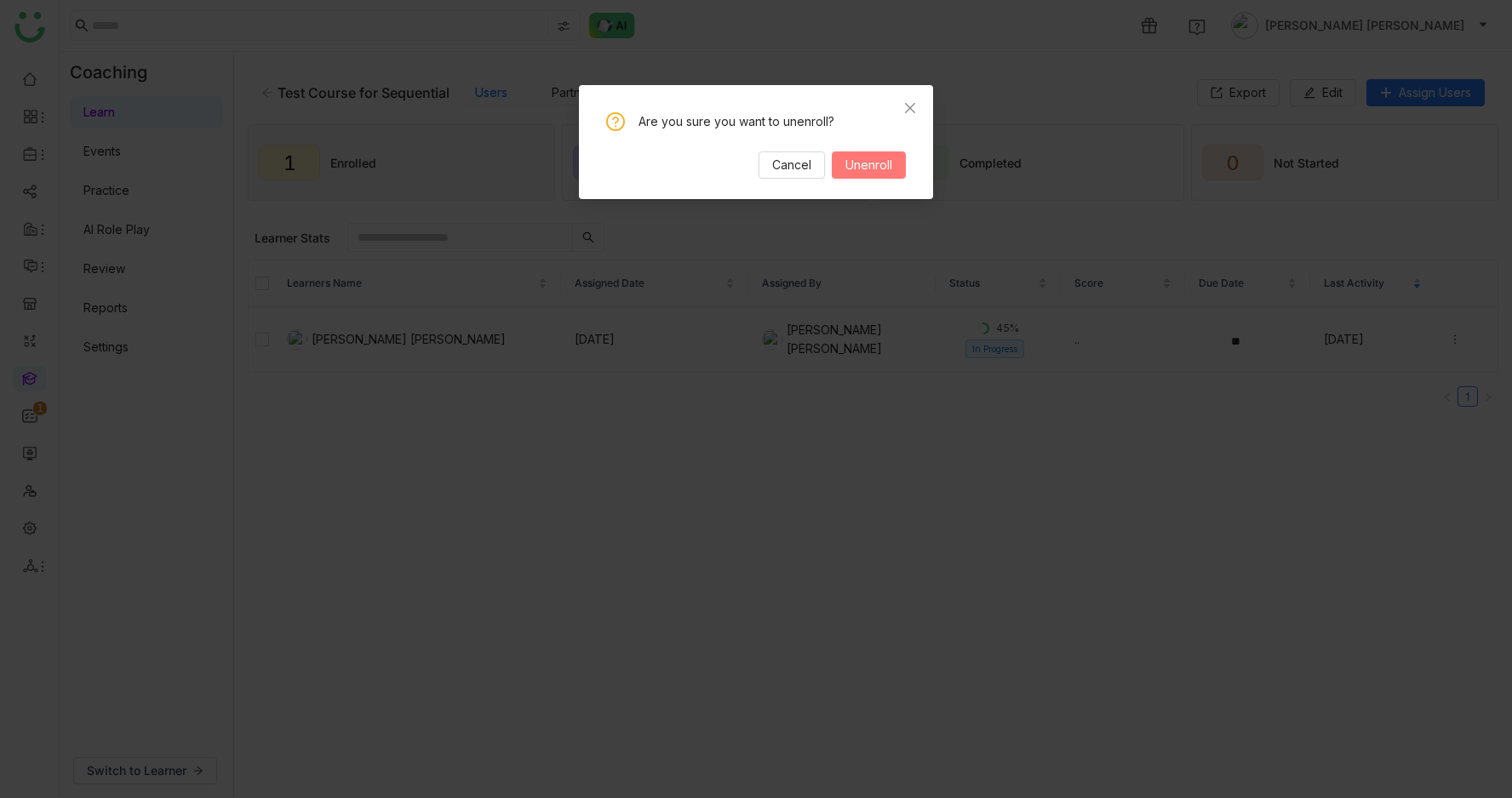
click at [866, 156] on span "Unenroll" at bounding box center [869, 165] width 47 height 19
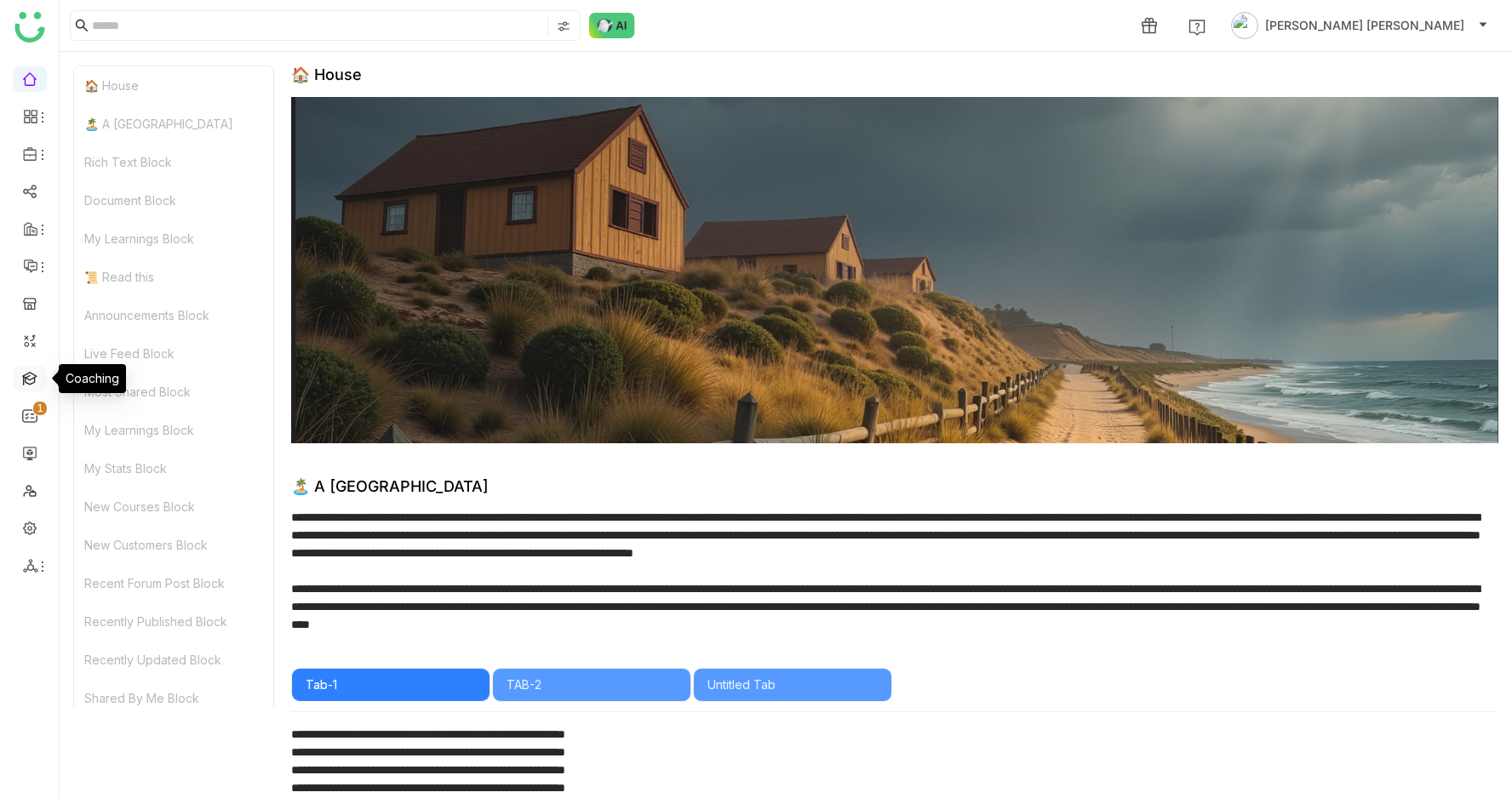
click at [32, 378] on link at bounding box center [30, 377] width 16 height 15
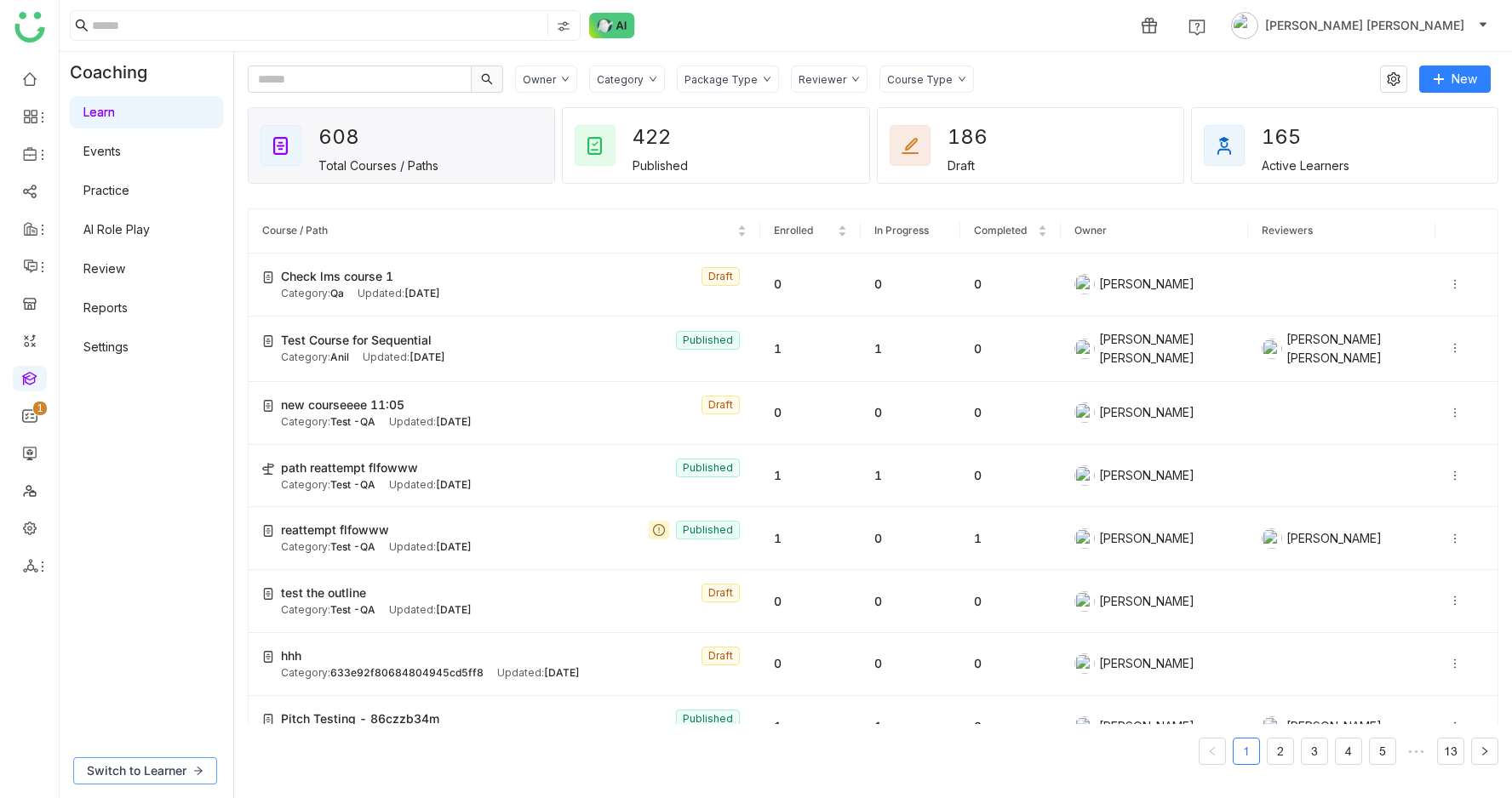
click at [142, 765] on span "Switch to Learner" at bounding box center [136, 770] width 100 height 19
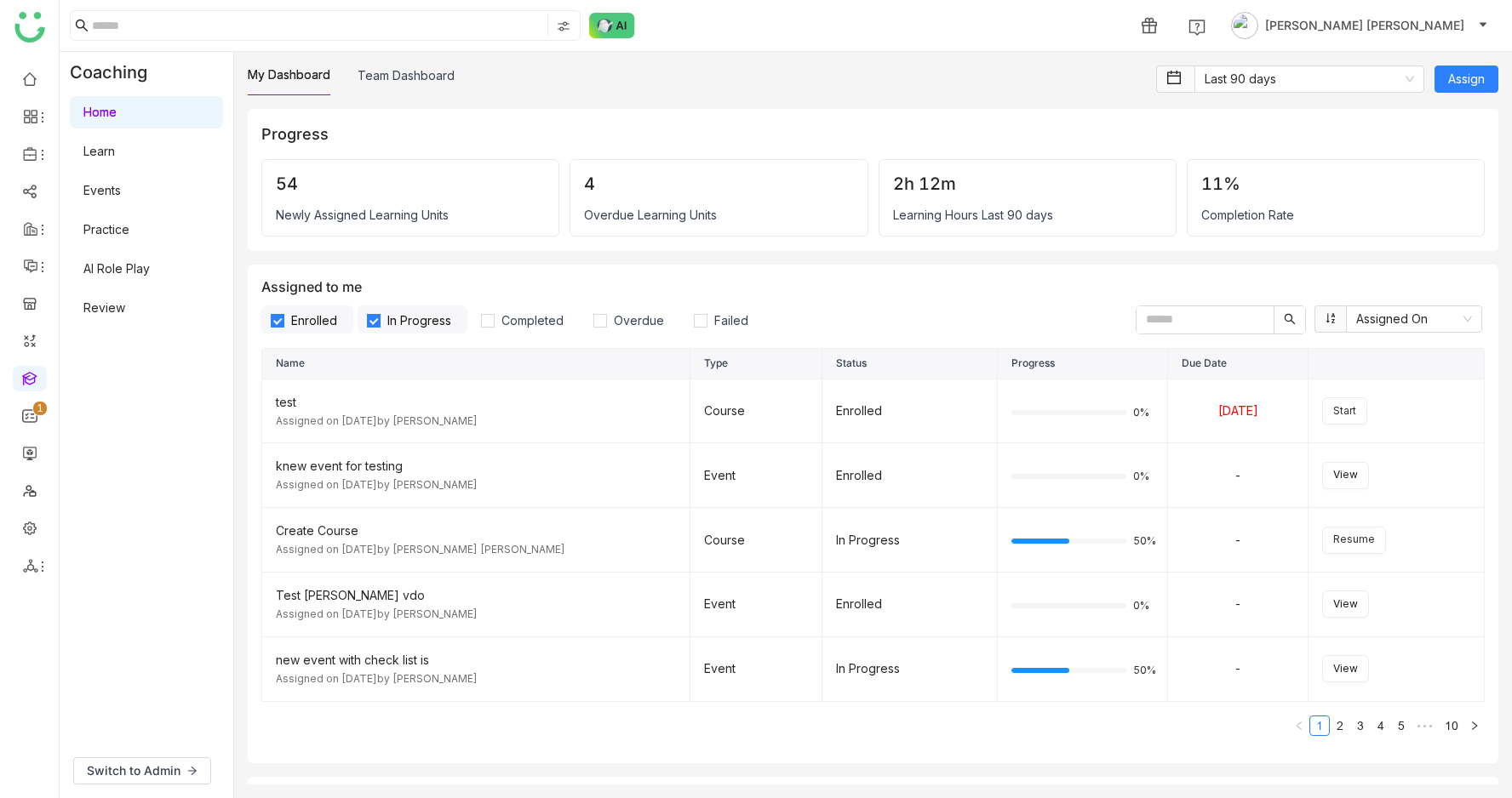
click at [115, 149] on link "Learn" at bounding box center [100, 151] width 32 height 15
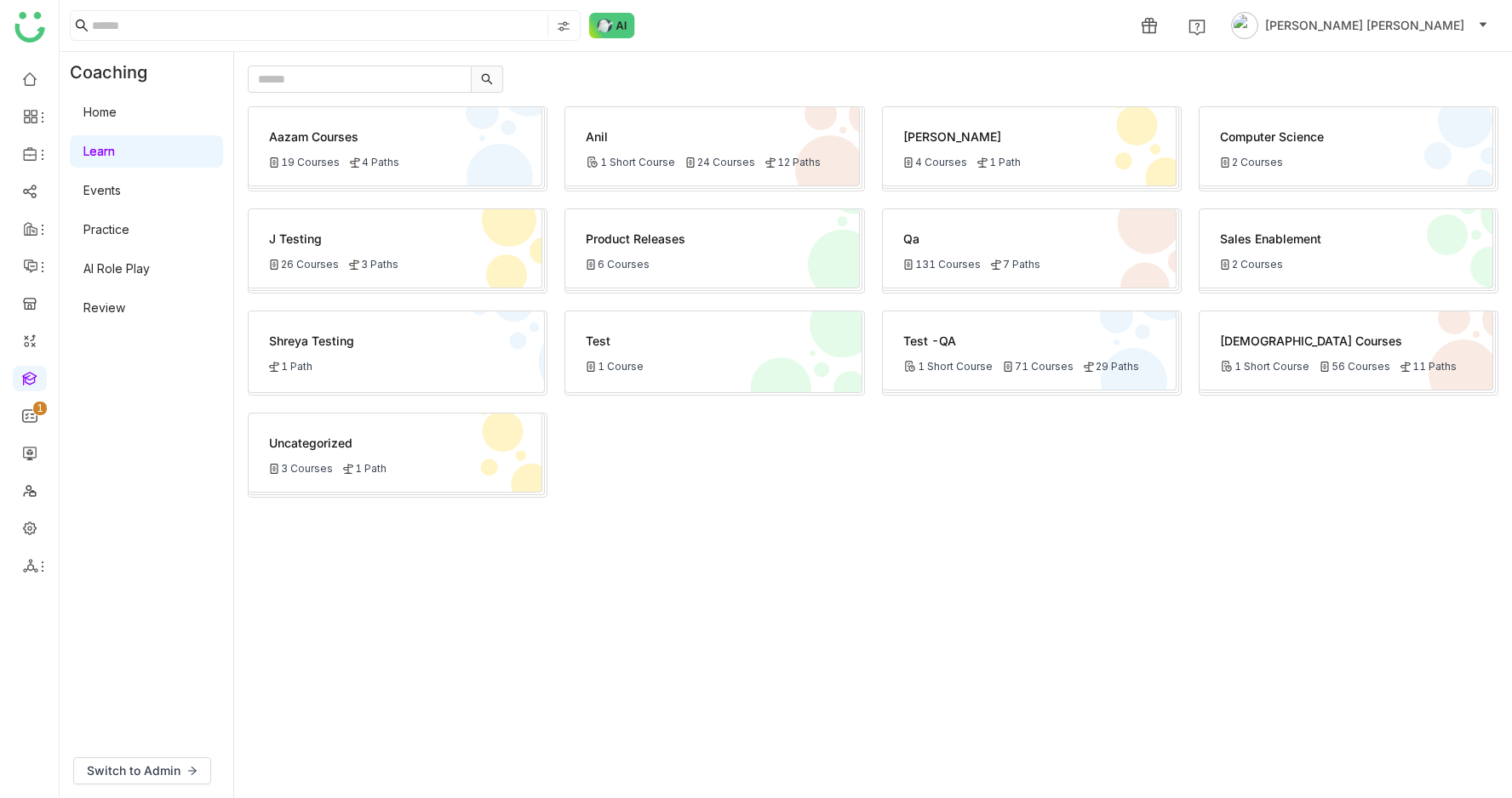
click at [717, 162] on div "24 Courses" at bounding box center [720, 162] width 70 height 13
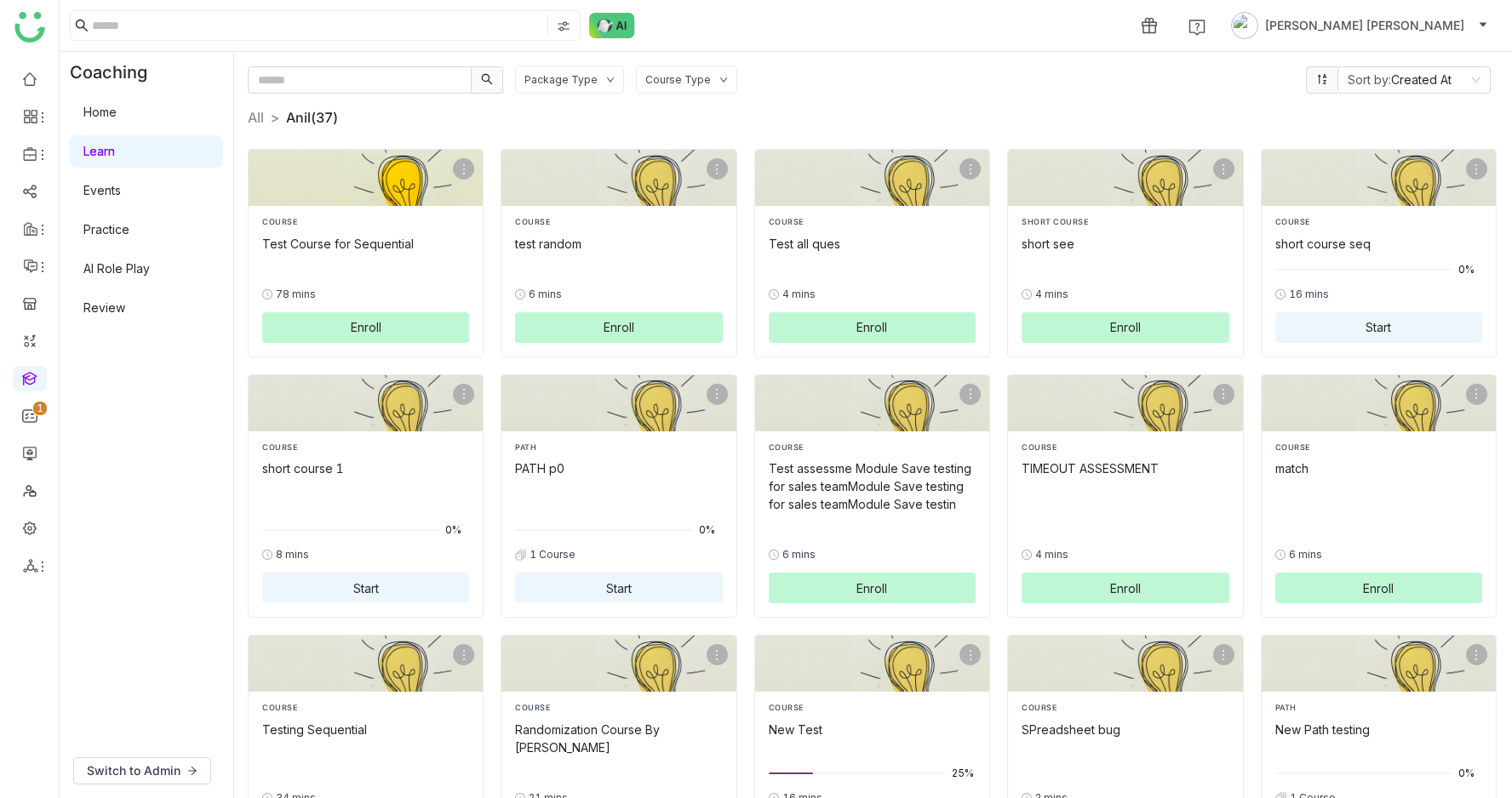
click at [377, 330] on span "Enroll" at bounding box center [366, 327] width 31 height 18
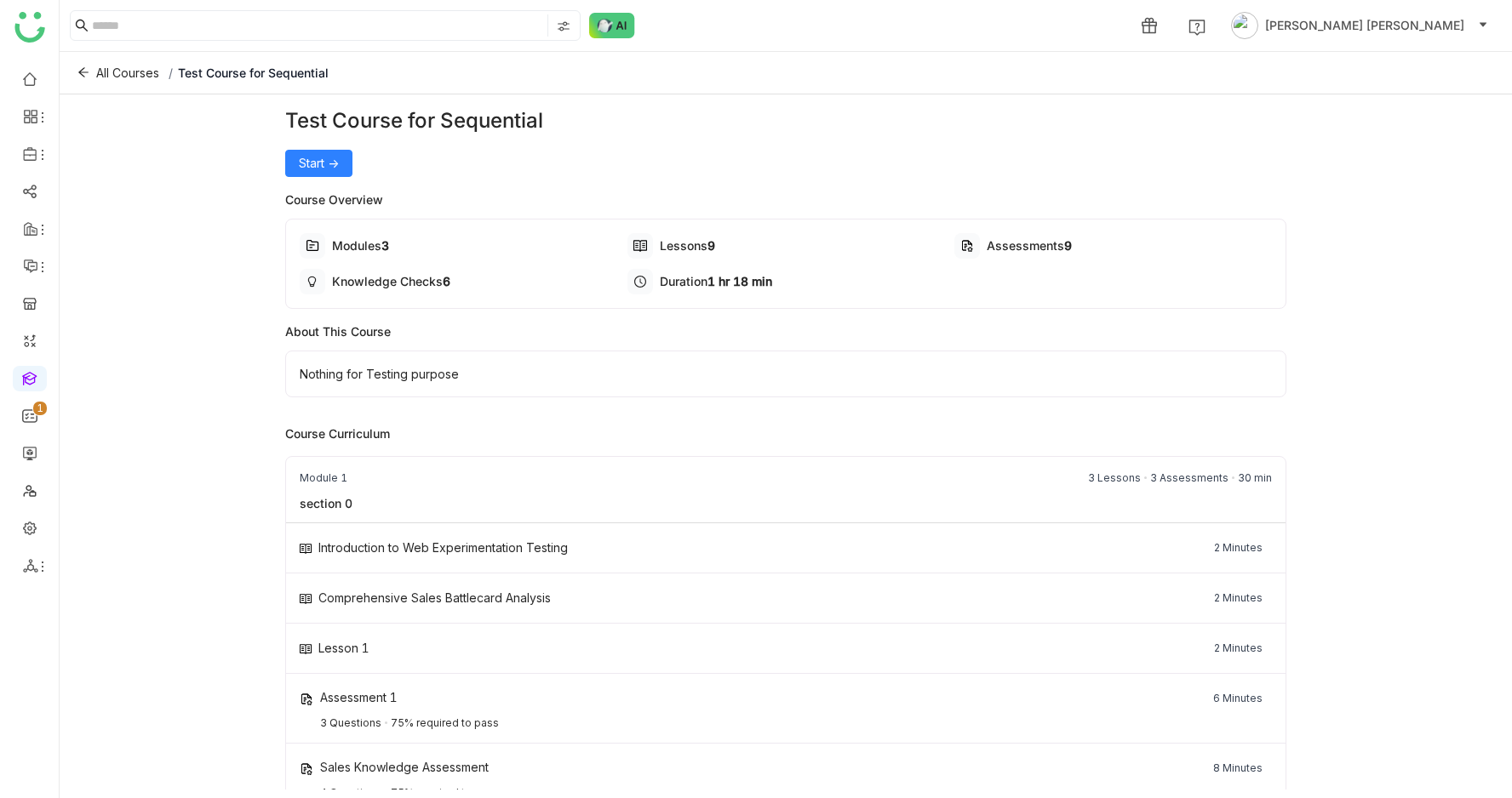
click at [328, 163] on span "Start ->" at bounding box center [318, 163] width 40 height 19
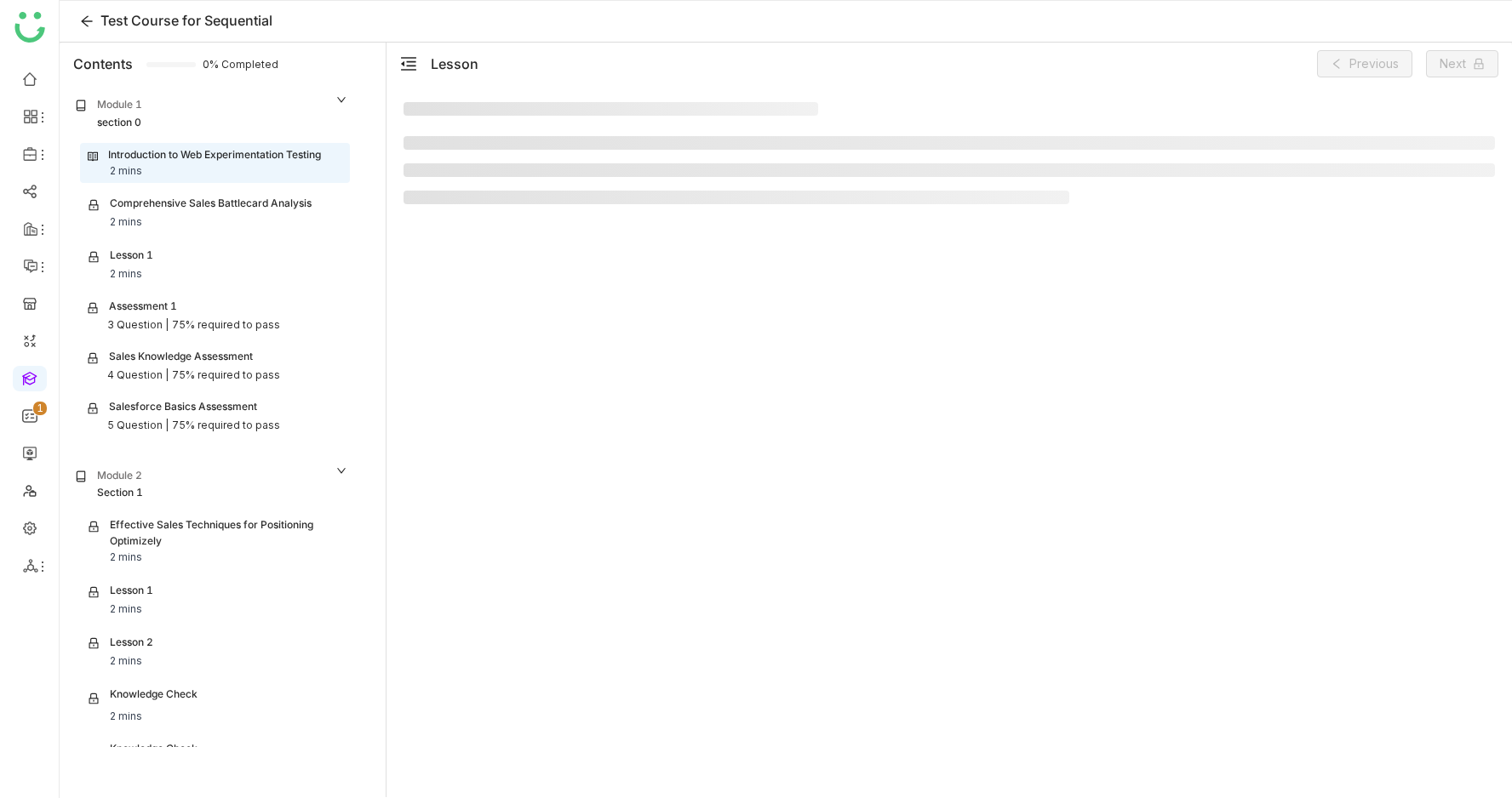
scroll to position [58, 0]
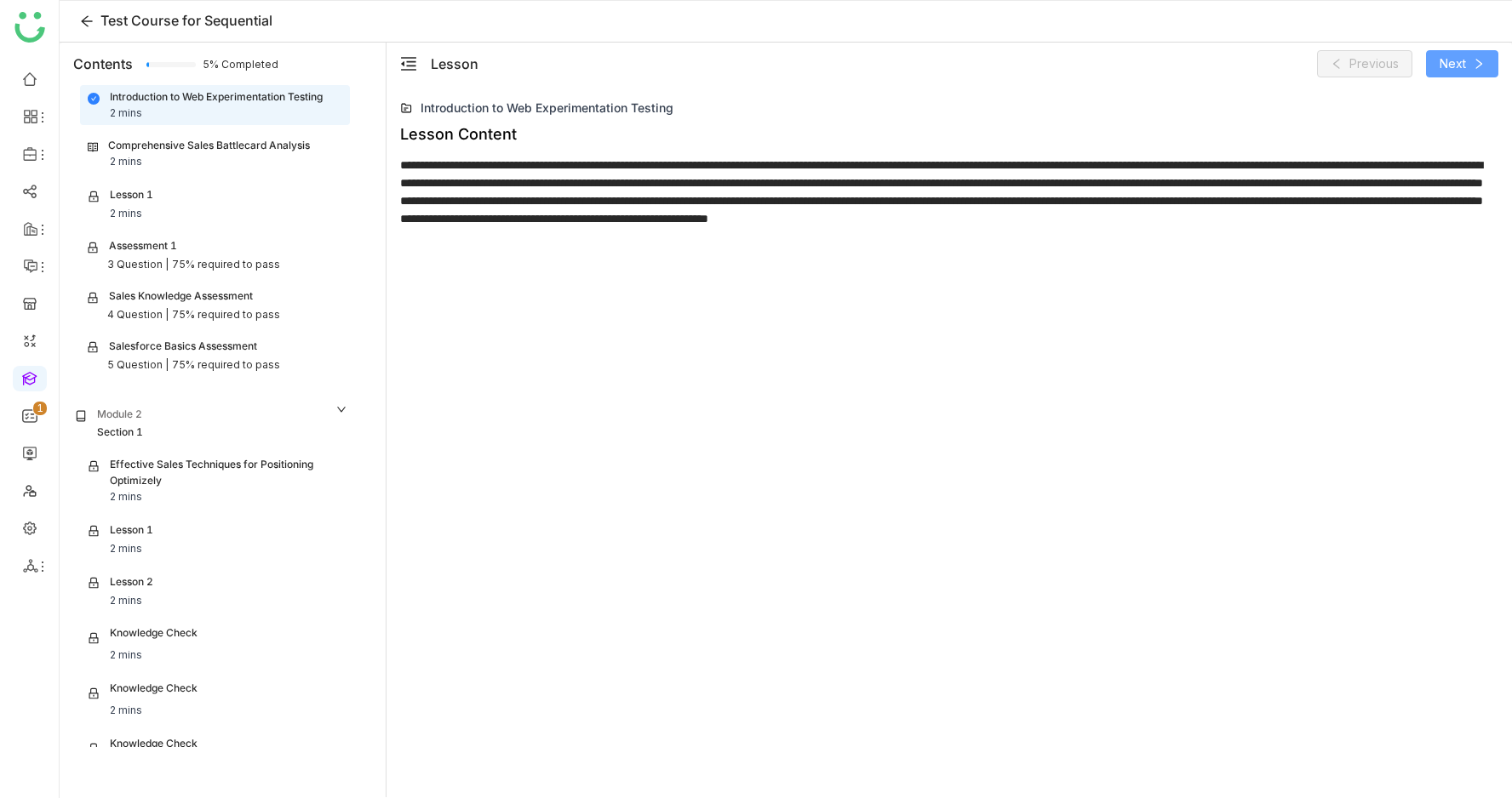
click at [1475, 70] on button "Next" at bounding box center [1462, 64] width 72 height 28
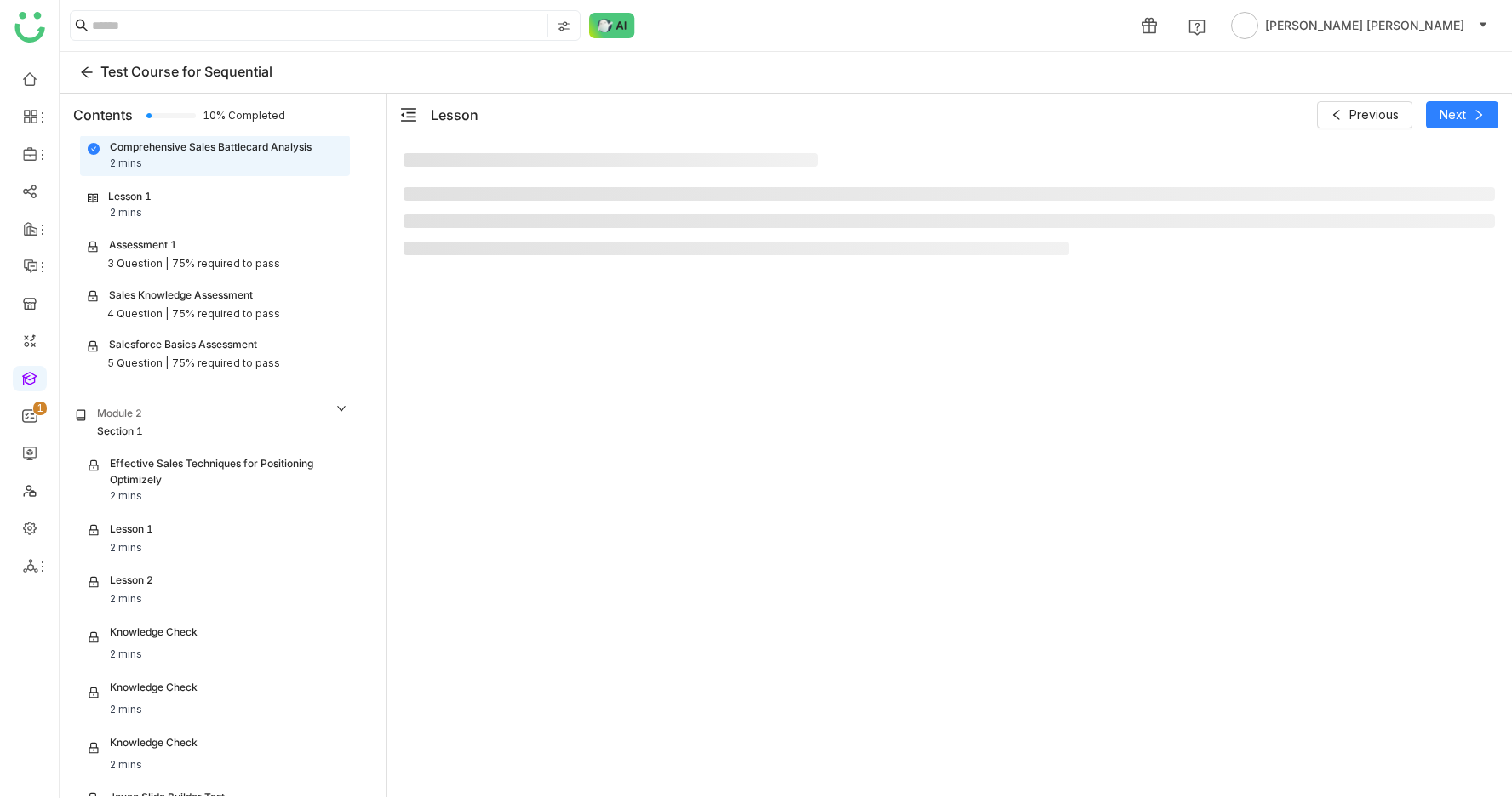
scroll to position [107, 0]
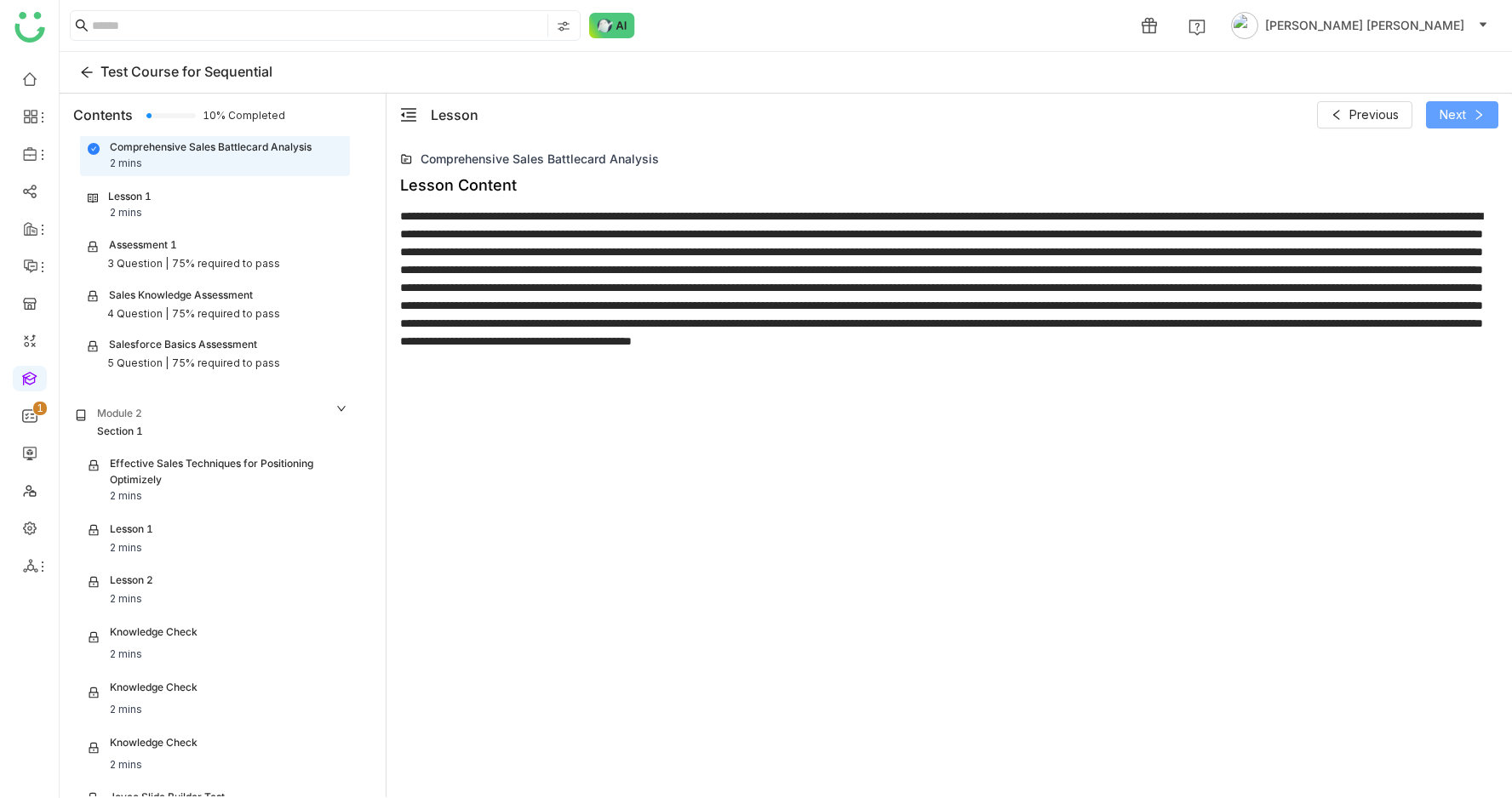
click at [1463, 109] on span "Next" at bounding box center [1453, 114] width 27 height 19
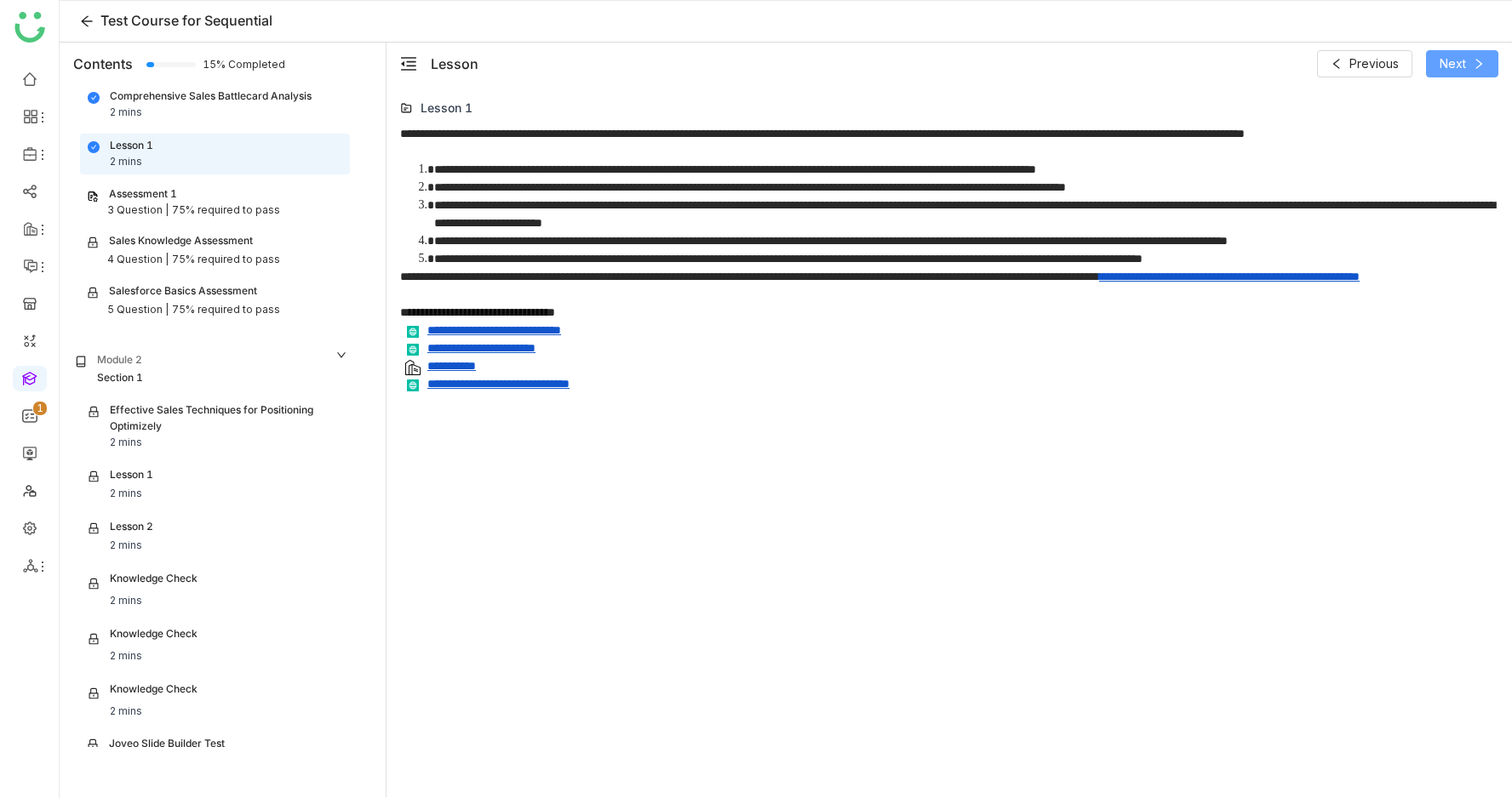
click at [1452, 66] on span "Next" at bounding box center [1453, 63] width 27 height 19
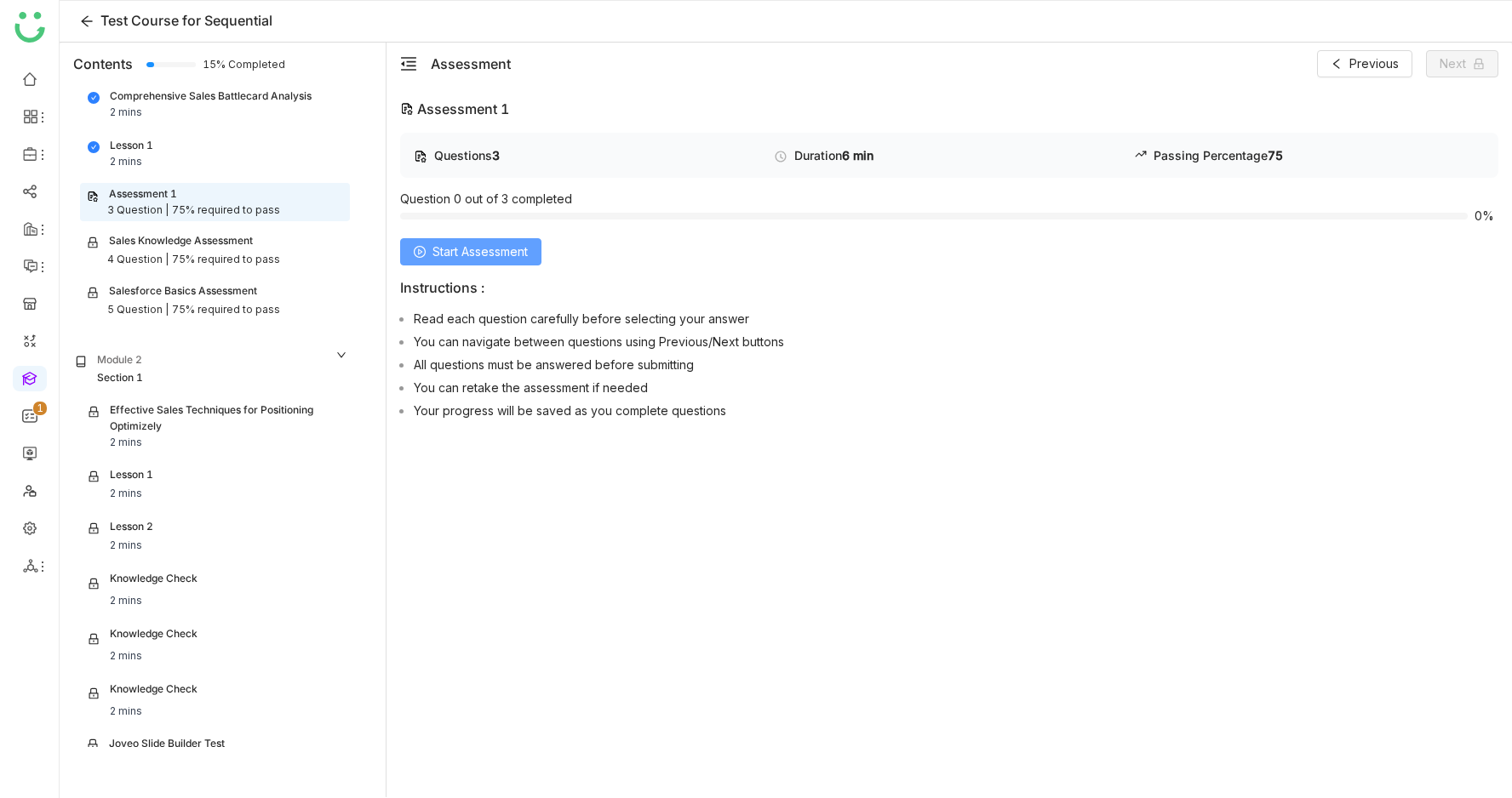
click at [521, 256] on span "Start Assessment" at bounding box center [480, 251] width 96 height 19
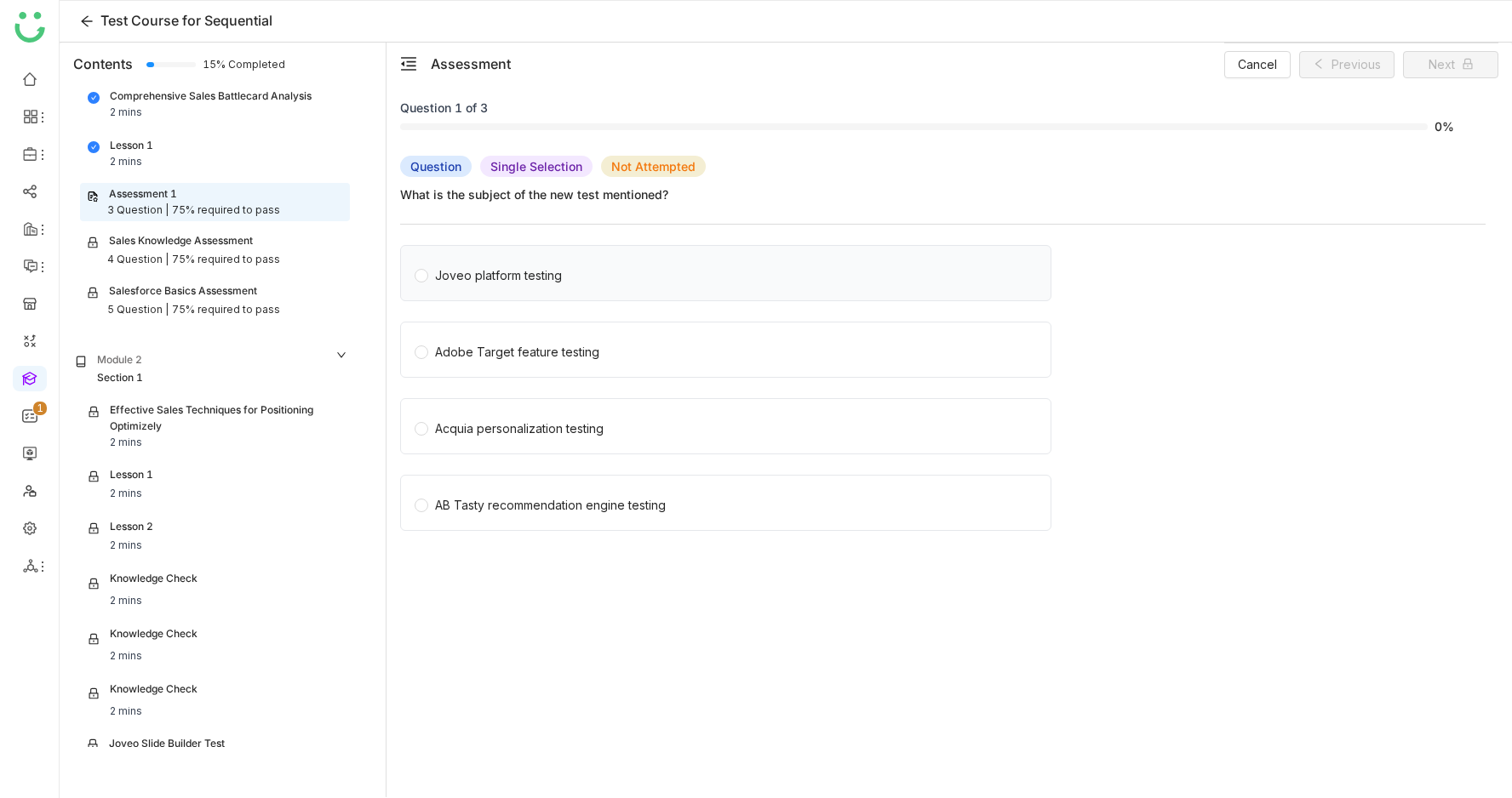
click at [824, 265] on label "Joveo platform testing" at bounding box center [729, 273] width 629 height 54
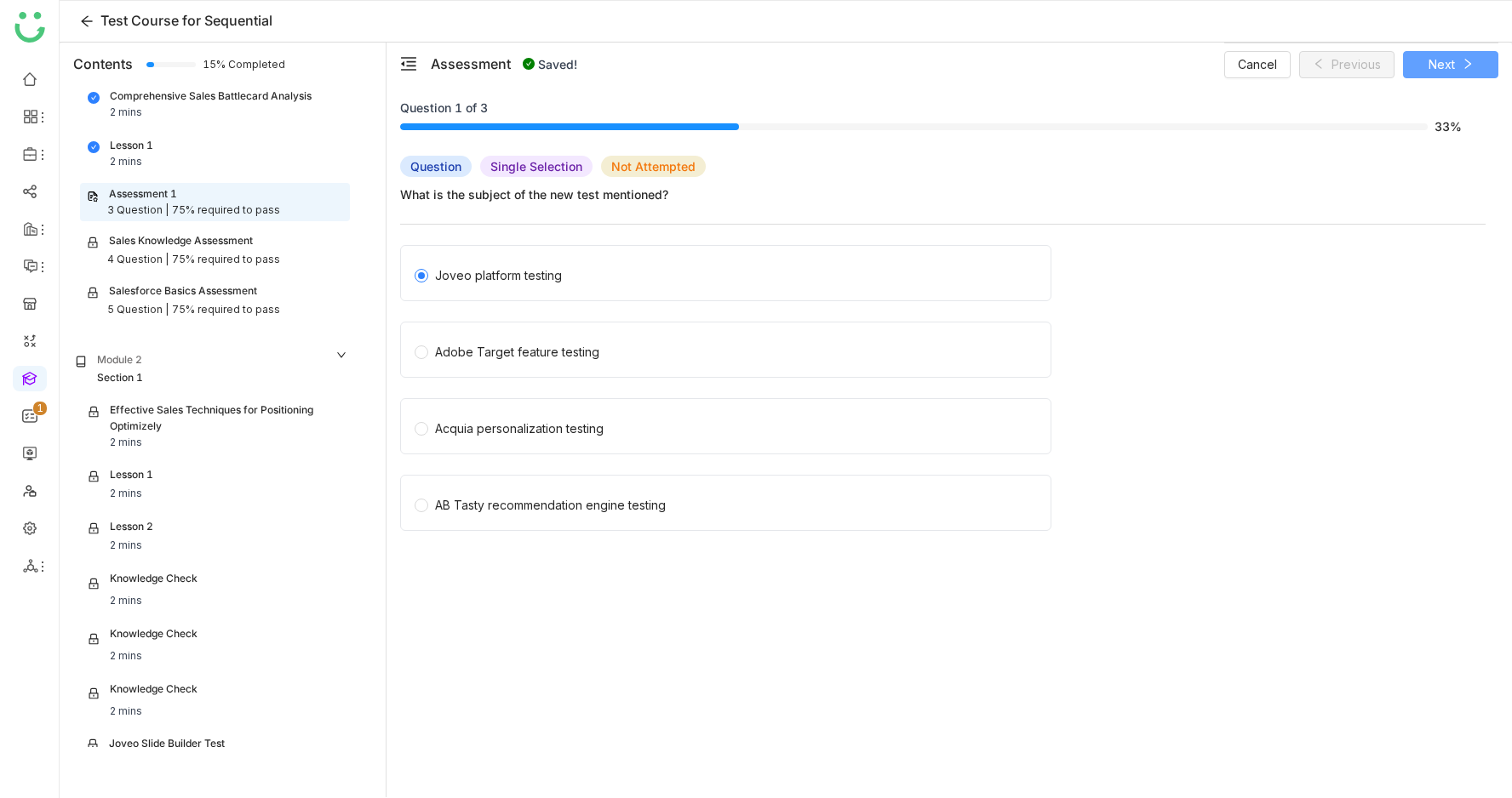
click at [1471, 64] on icon at bounding box center [1468, 64] width 12 height 12
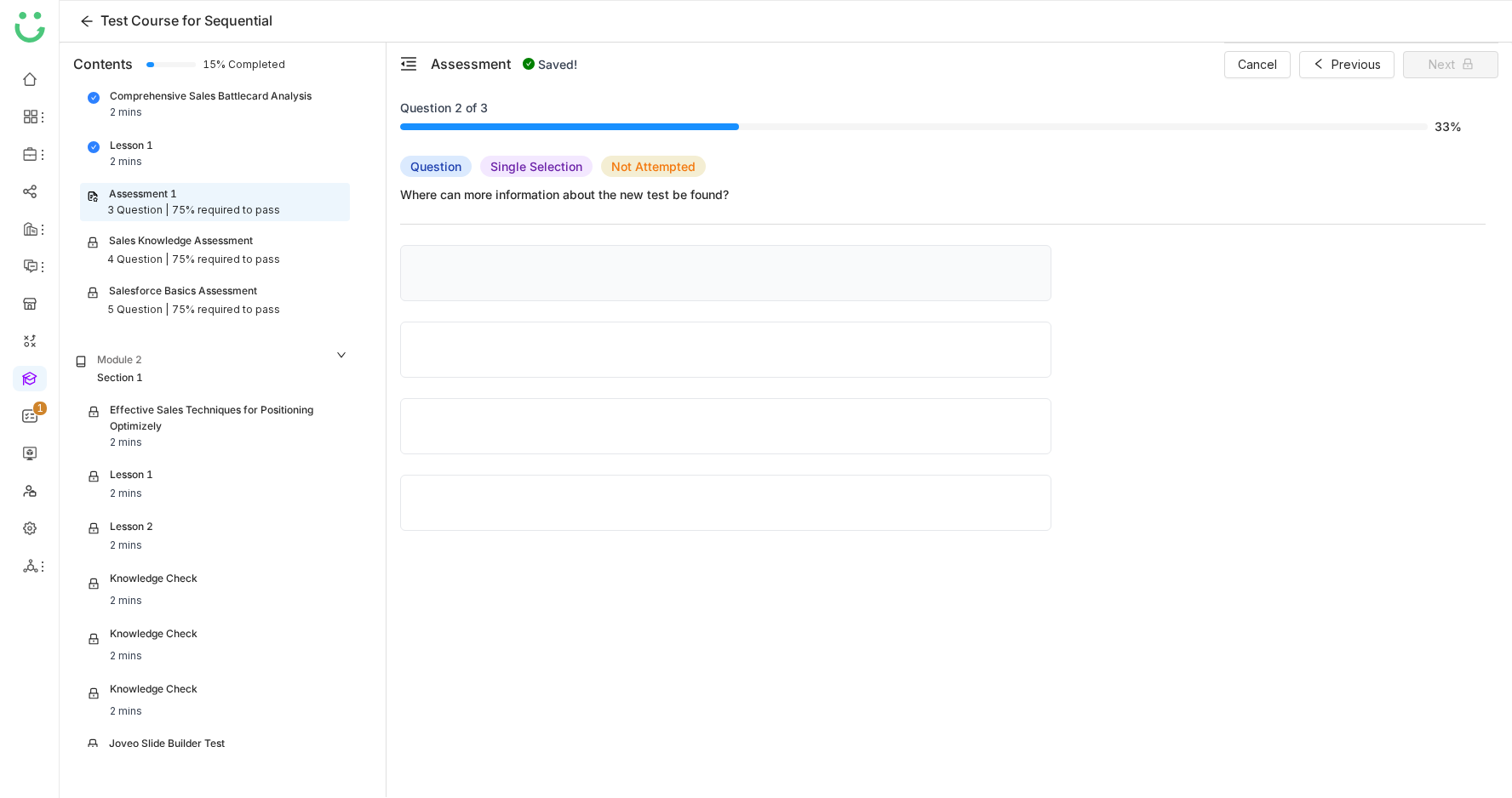
click at [754, 271] on label "'slide builder new (1)' document link provided." at bounding box center [729, 273] width 629 height 54
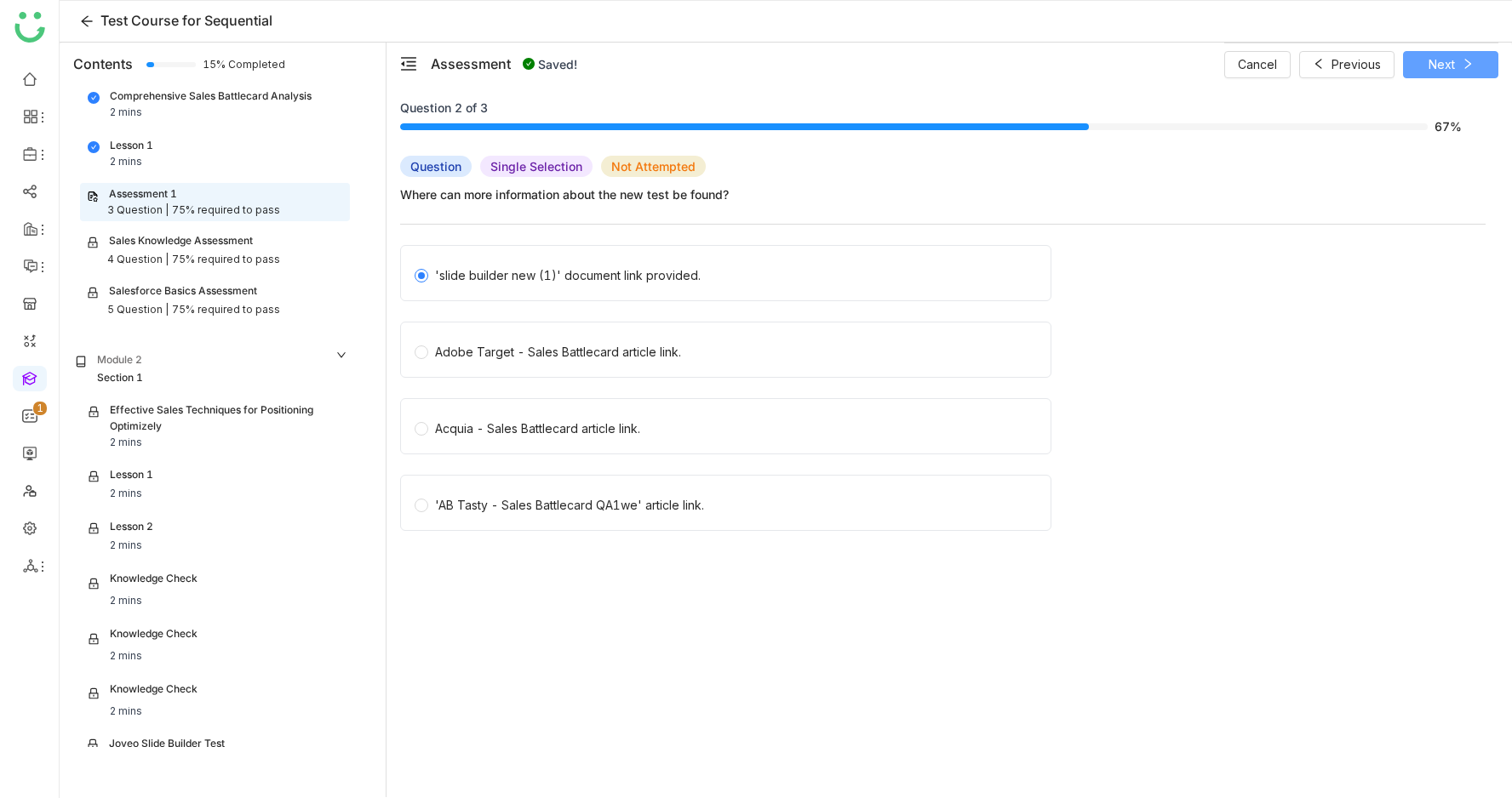
click at [1429, 66] on span "Next" at bounding box center [1442, 64] width 27 height 19
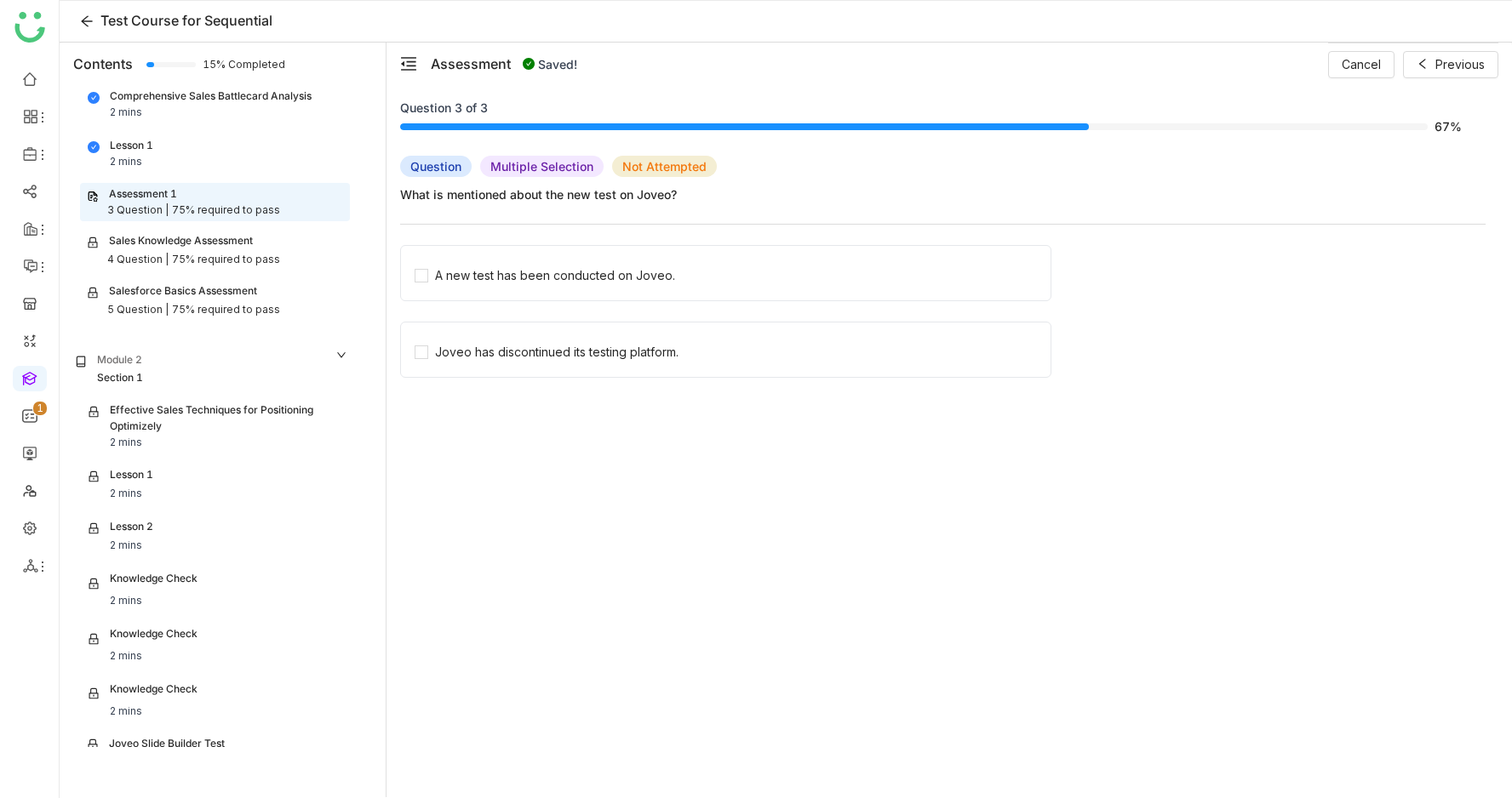
click at [682, 279] on label "A new test has been conducted on Joveo." at bounding box center [732, 273] width 636 height 54
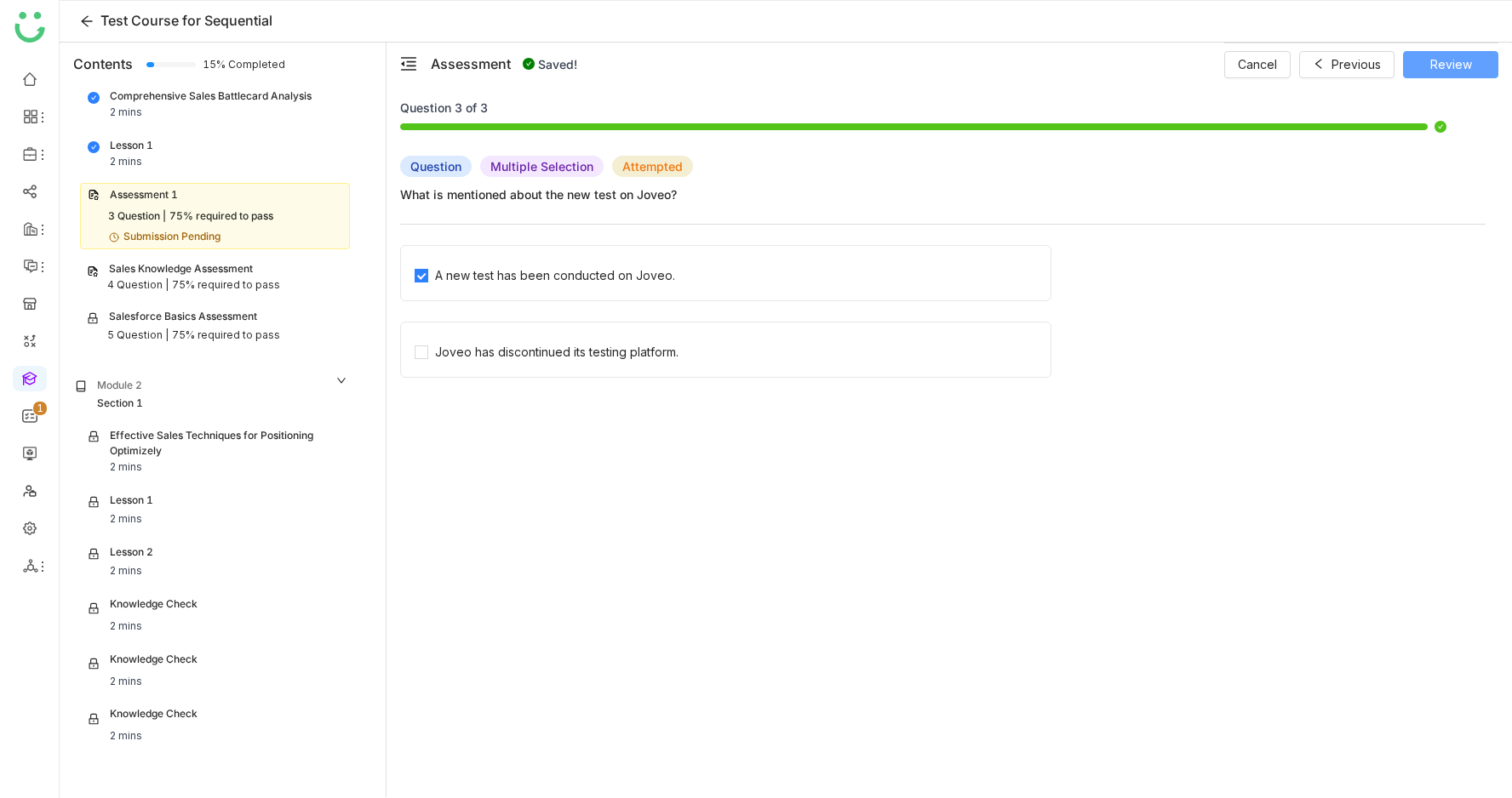
click at [1452, 66] on span "Review" at bounding box center [1451, 64] width 41 height 19
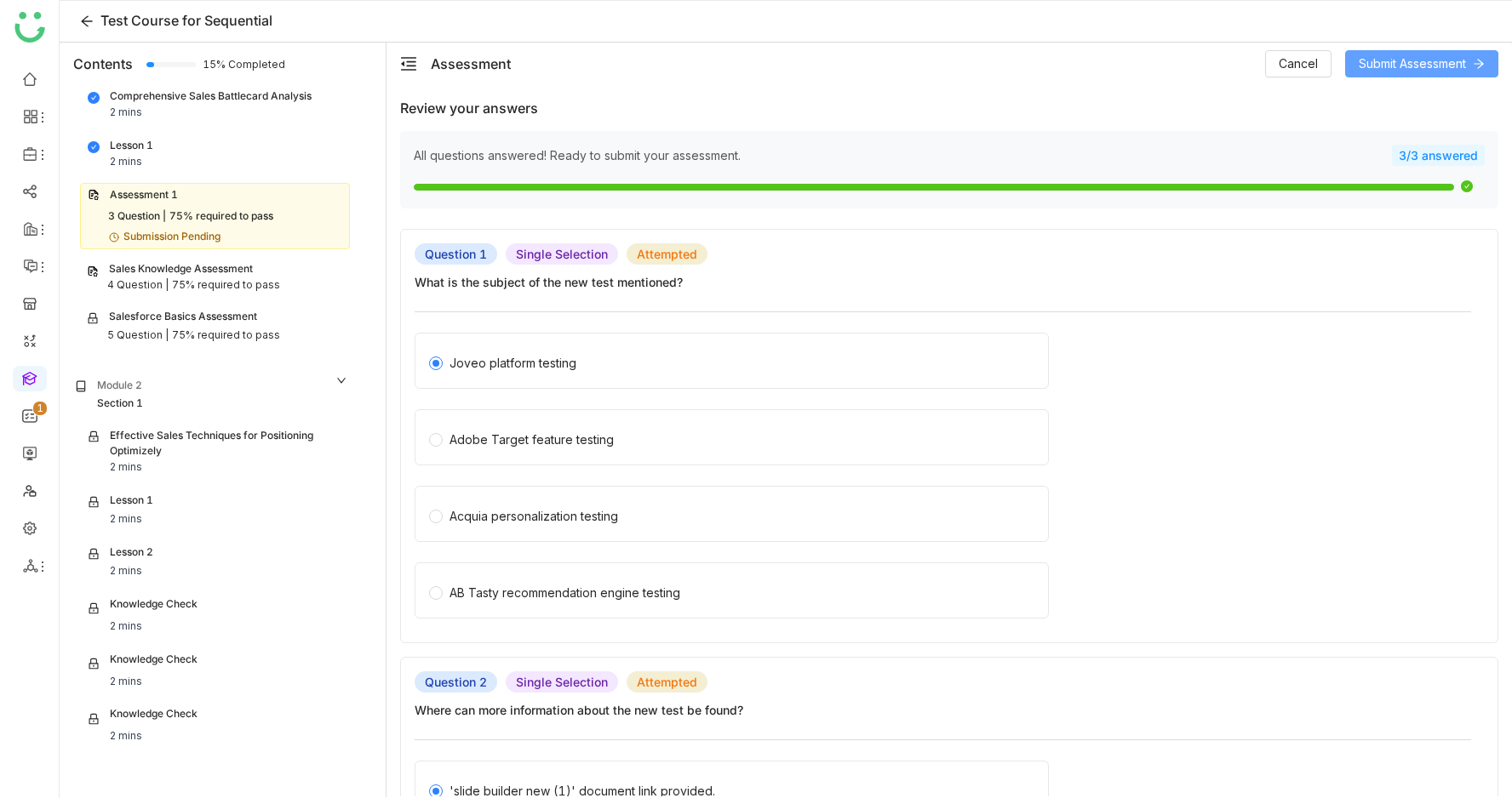
click at [1430, 50] on button "Submit Assessment" at bounding box center [1422, 64] width 154 height 28
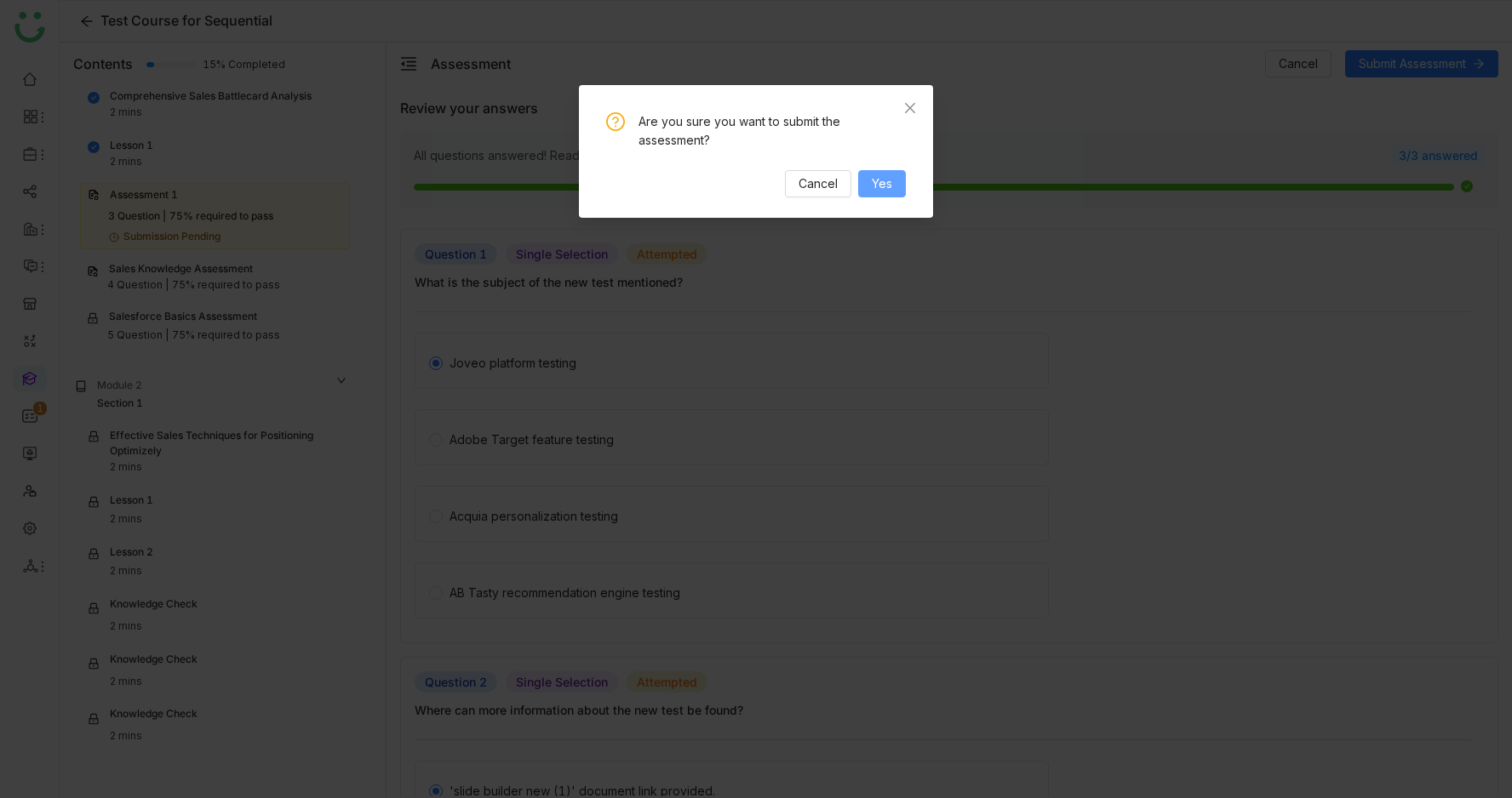
click at [891, 178] on span "Yes" at bounding box center [882, 183] width 21 height 19
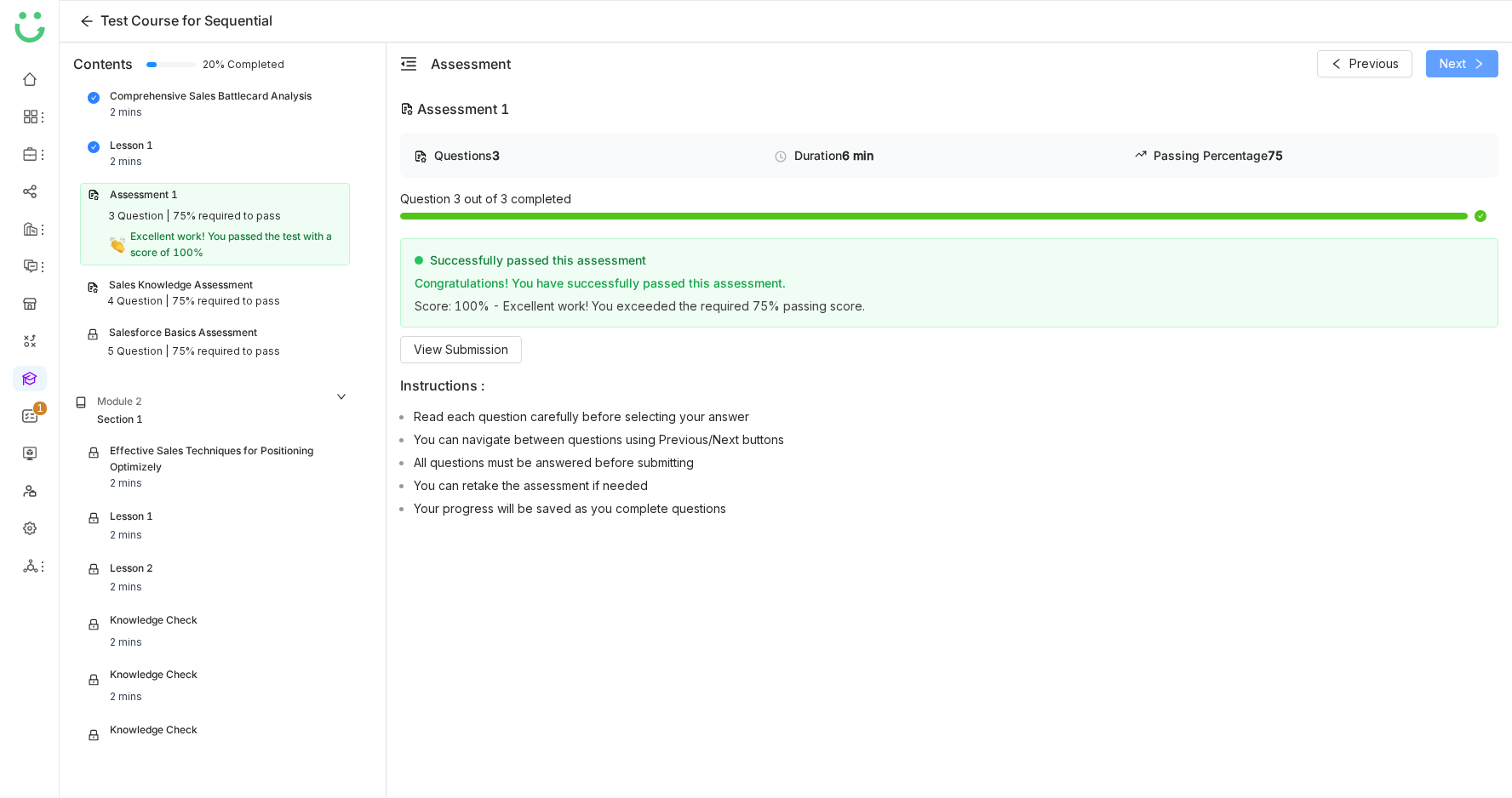
click at [1449, 59] on span "Next" at bounding box center [1453, 63] width 27 height 19
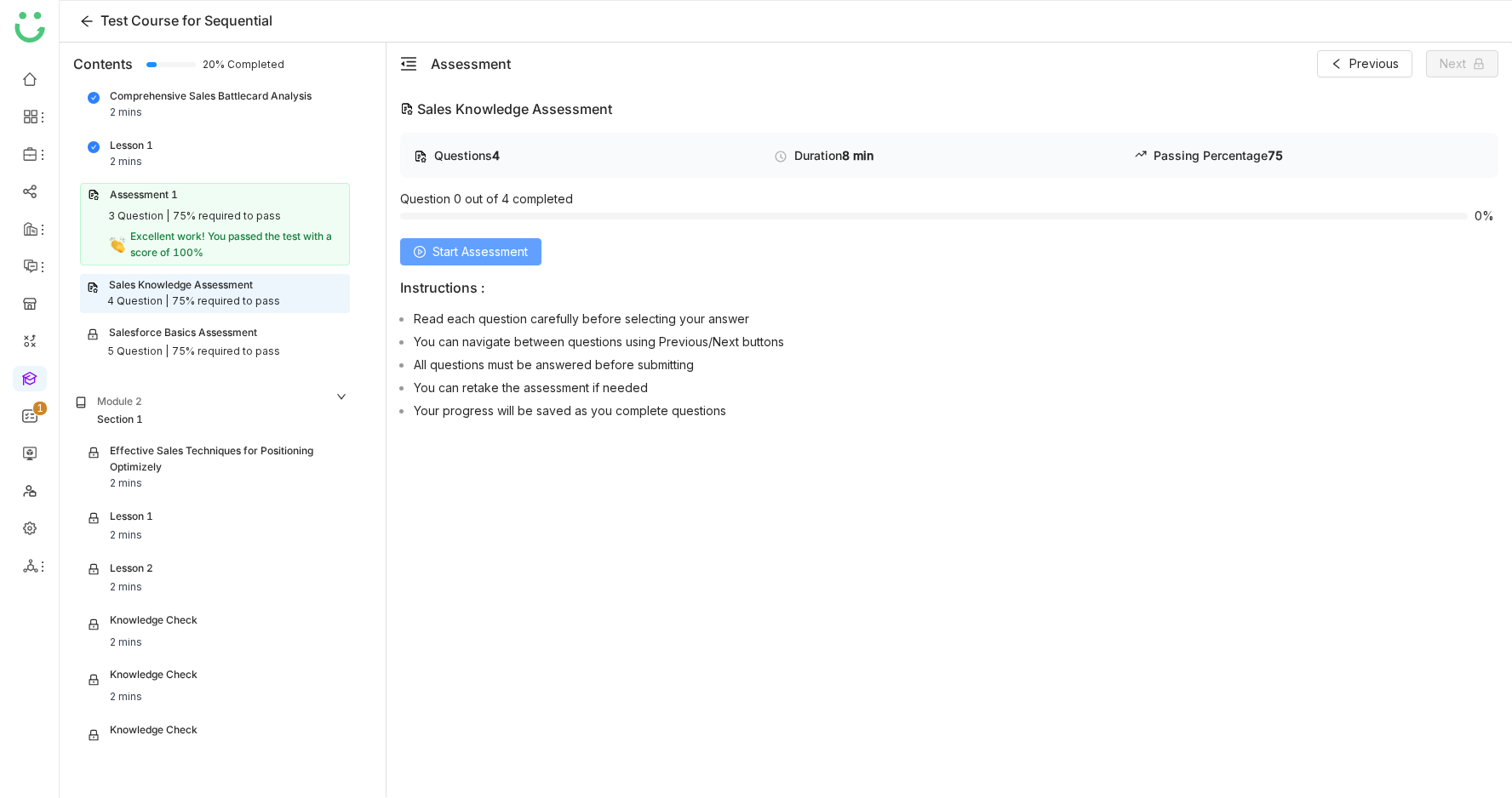
click at [496, 242] on span "Start Assessment" at bounding box center [480, 251] width 96 height 19
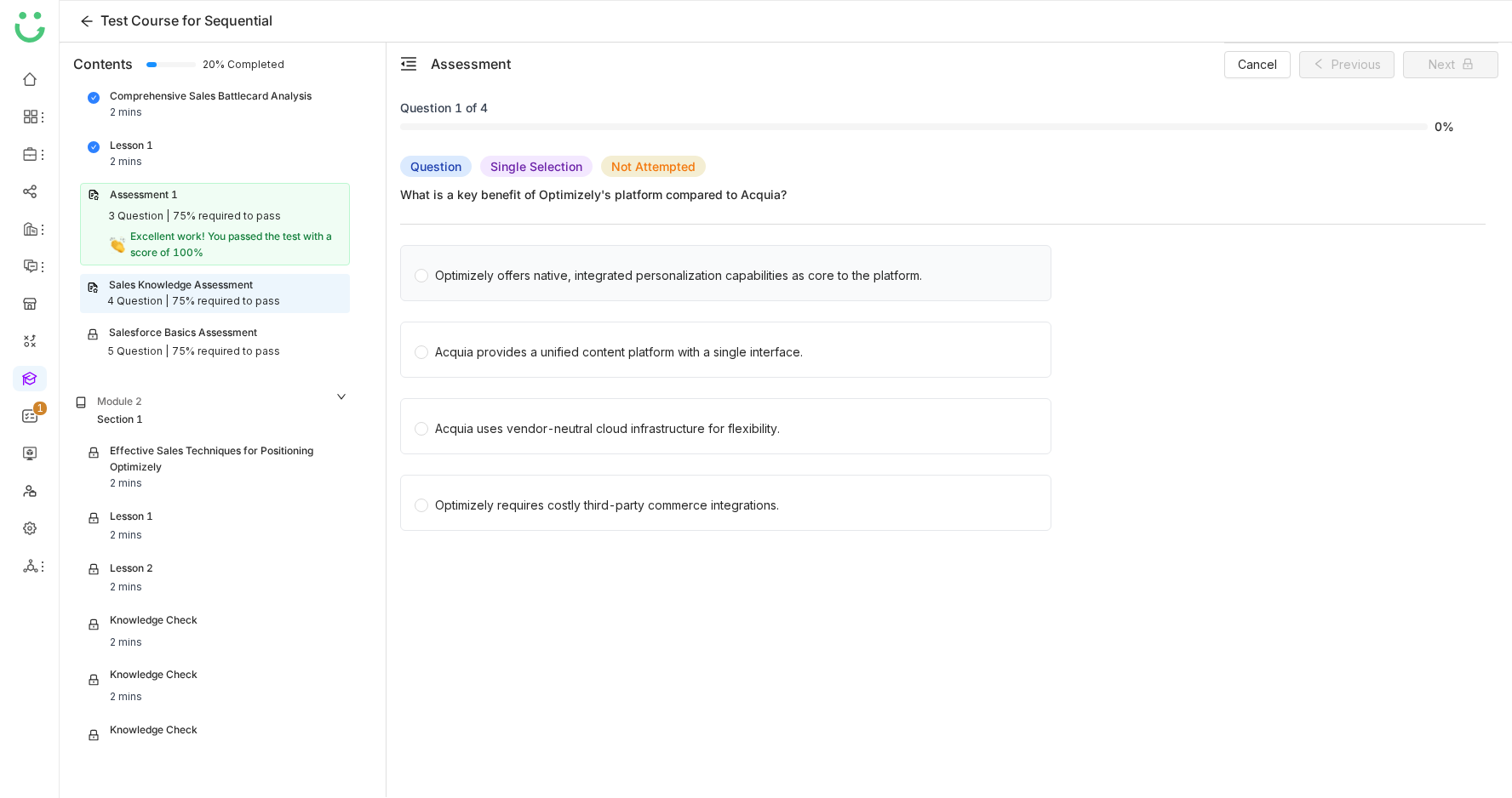
click at [672, 266] on div "Optimizely offers native, integrated personalization capabilities as core to th…" at bounding box center [678, 275] width 487 height 19
click at [1473, 63] on icon at bounding box center [1468, 64] width 12 height 12
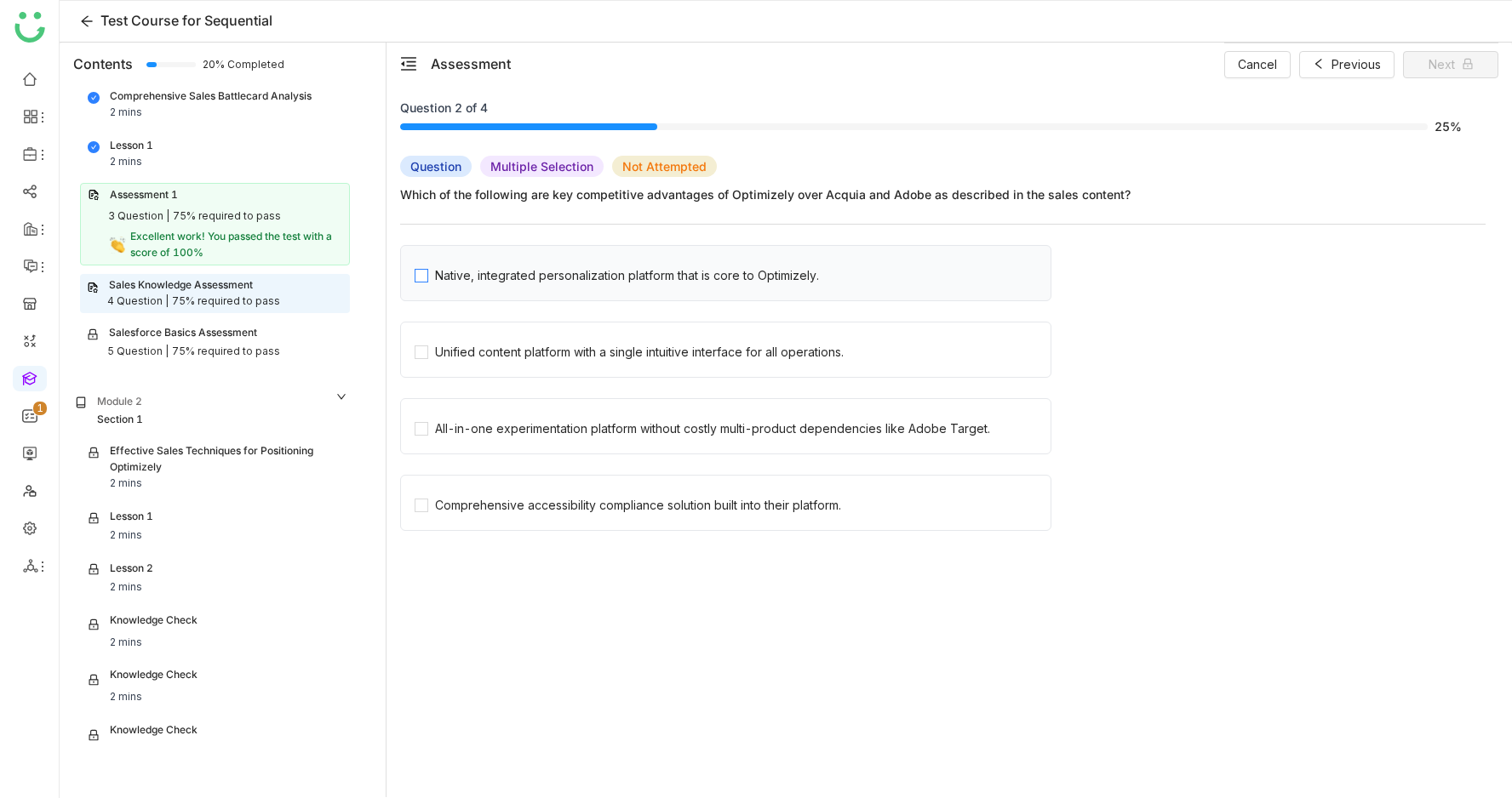
click at [675, 269] on div "Native, integrated personalization platform that is core to Optimizely." at bounding box center [627, 275] width 384 height 19
click at [1444, 66] on span "Next" at bounding box center [1442, 64] width 27 height 19
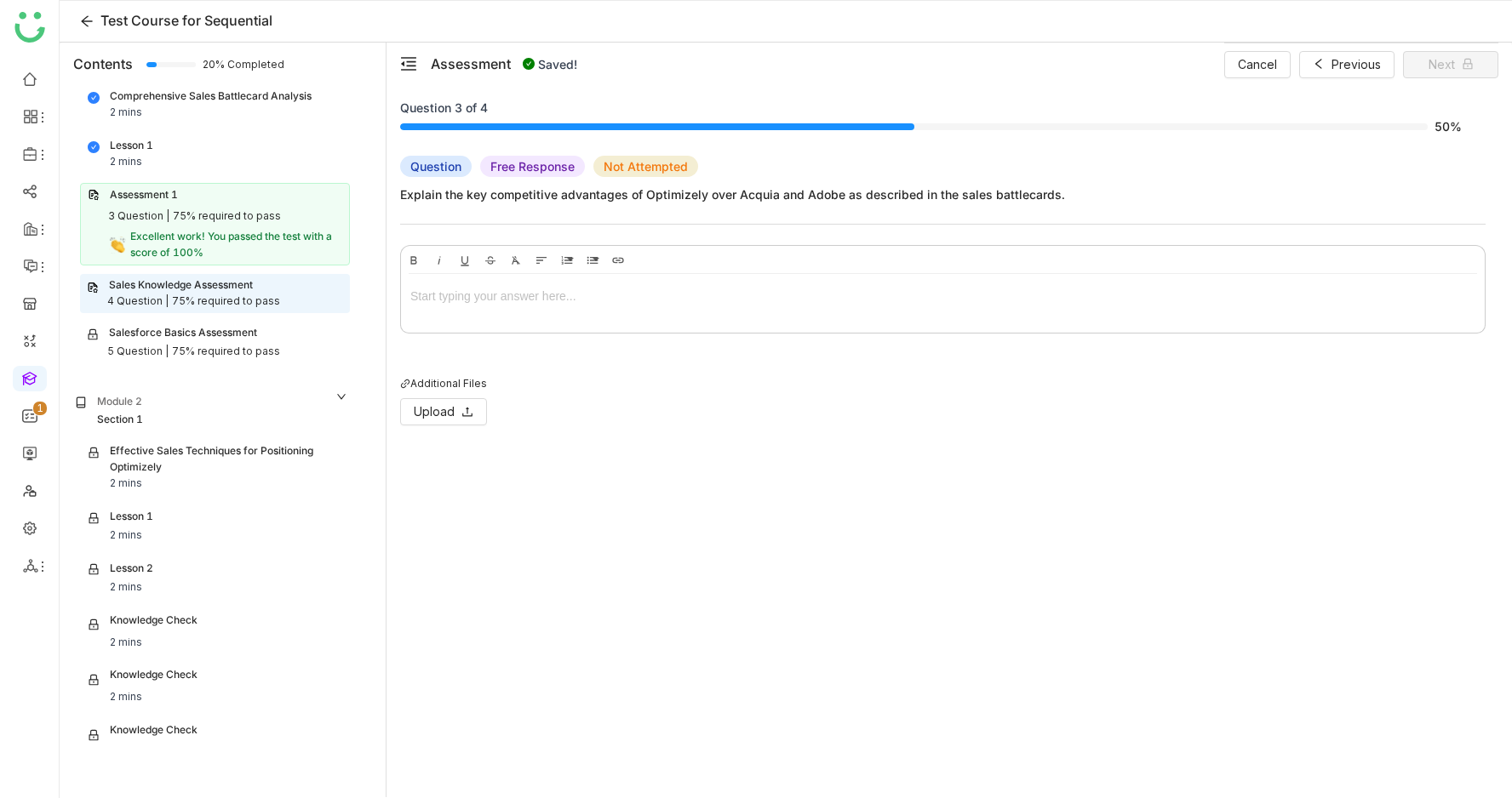
click at [684, 297] on div at bounding box center [942, 296] width 1065 height 19
click at [1450, 63] on span "Next" at bounding box center [1442, 64] width 27 height 19
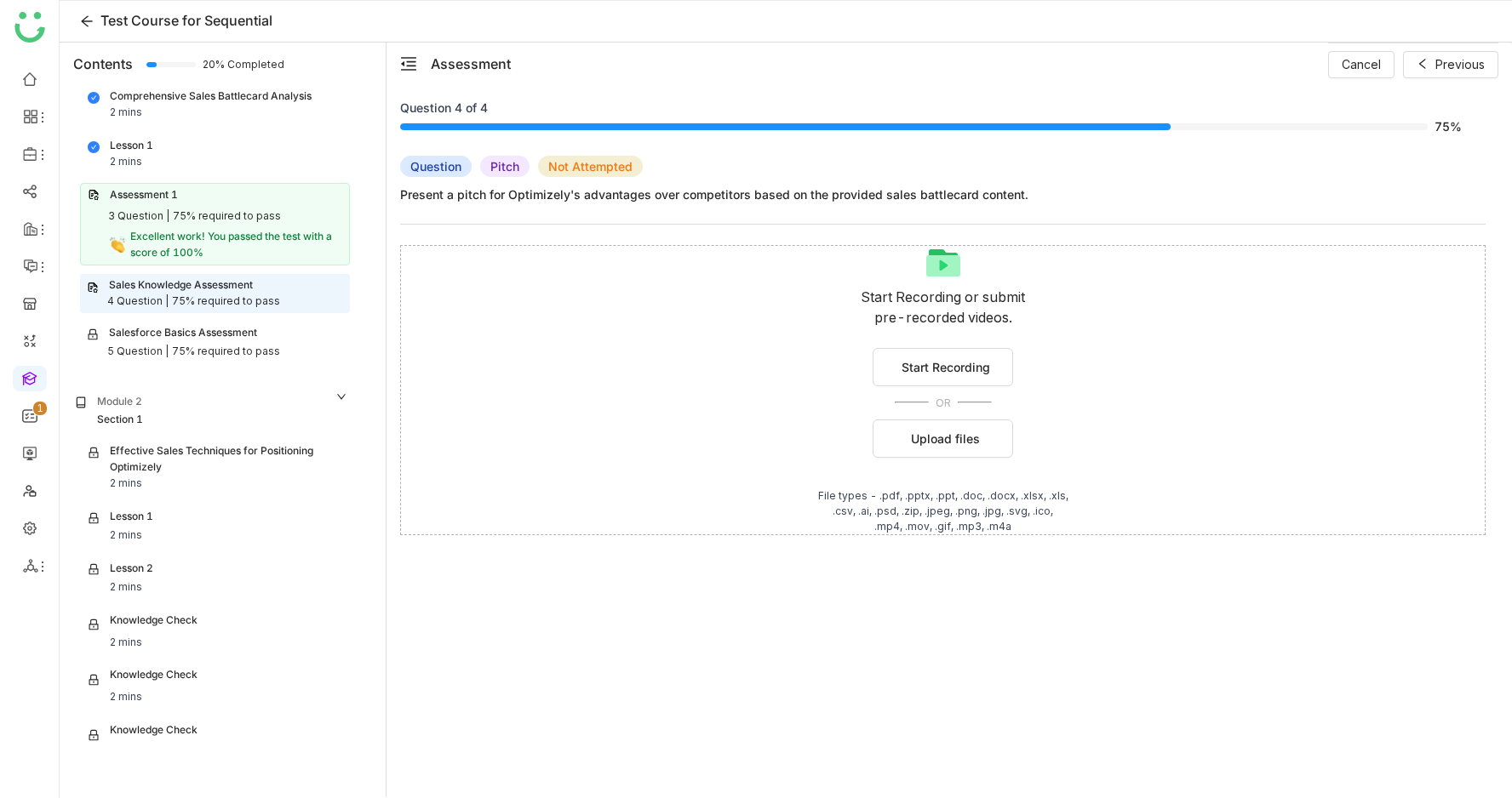
click at [935, 416] on div "Start Recording or submit pre-recorded videos. Start Recording OR Upload files …" at bounding box center [942, 390] width 1085 height 291
click at [933, 430] on span "Upload files" at bounding box center [945, 438] width 69 height 18
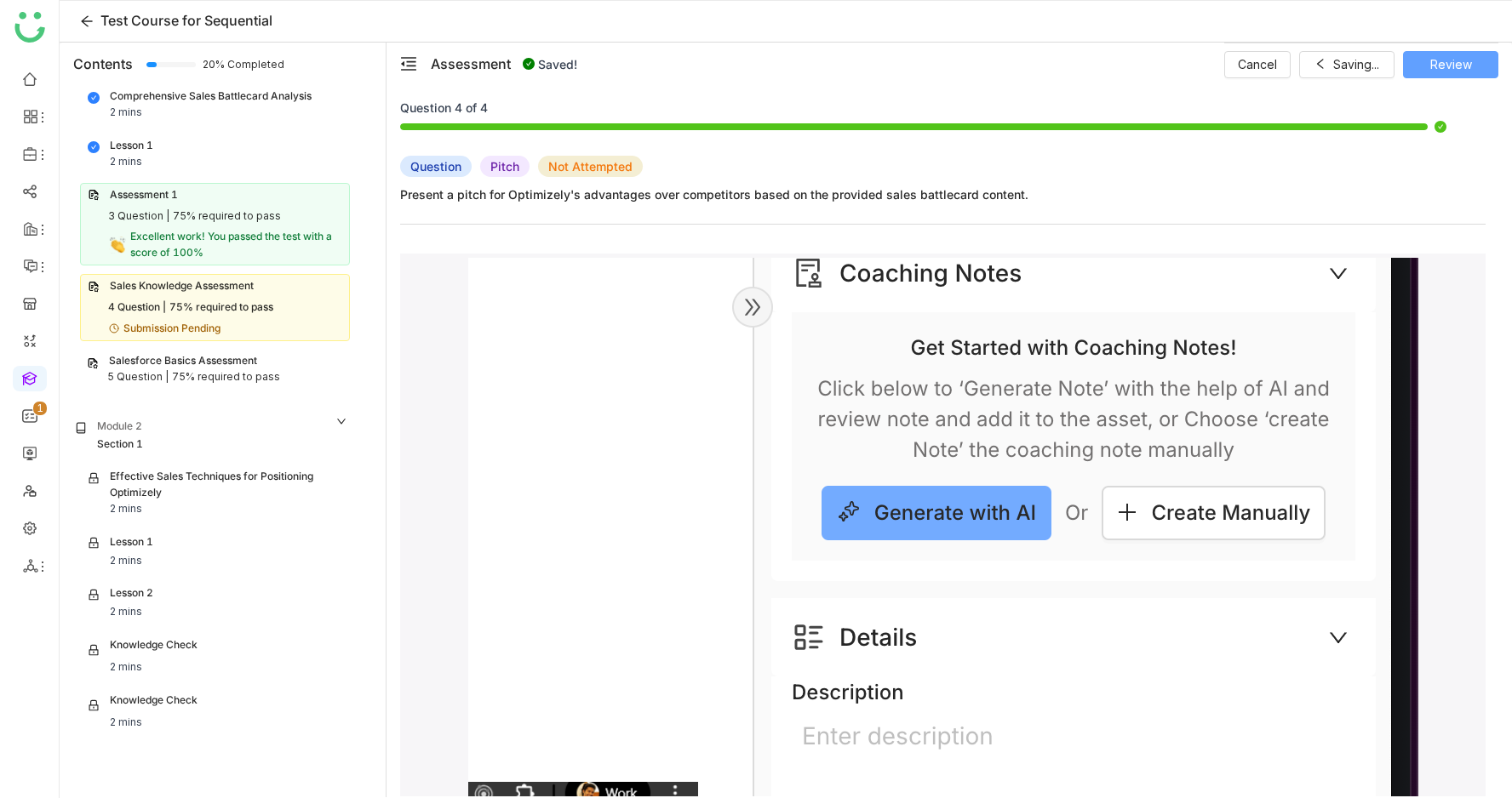
click at [1452, 64] on span "Review" at bounding box center [1451, 64] width 41 height 19
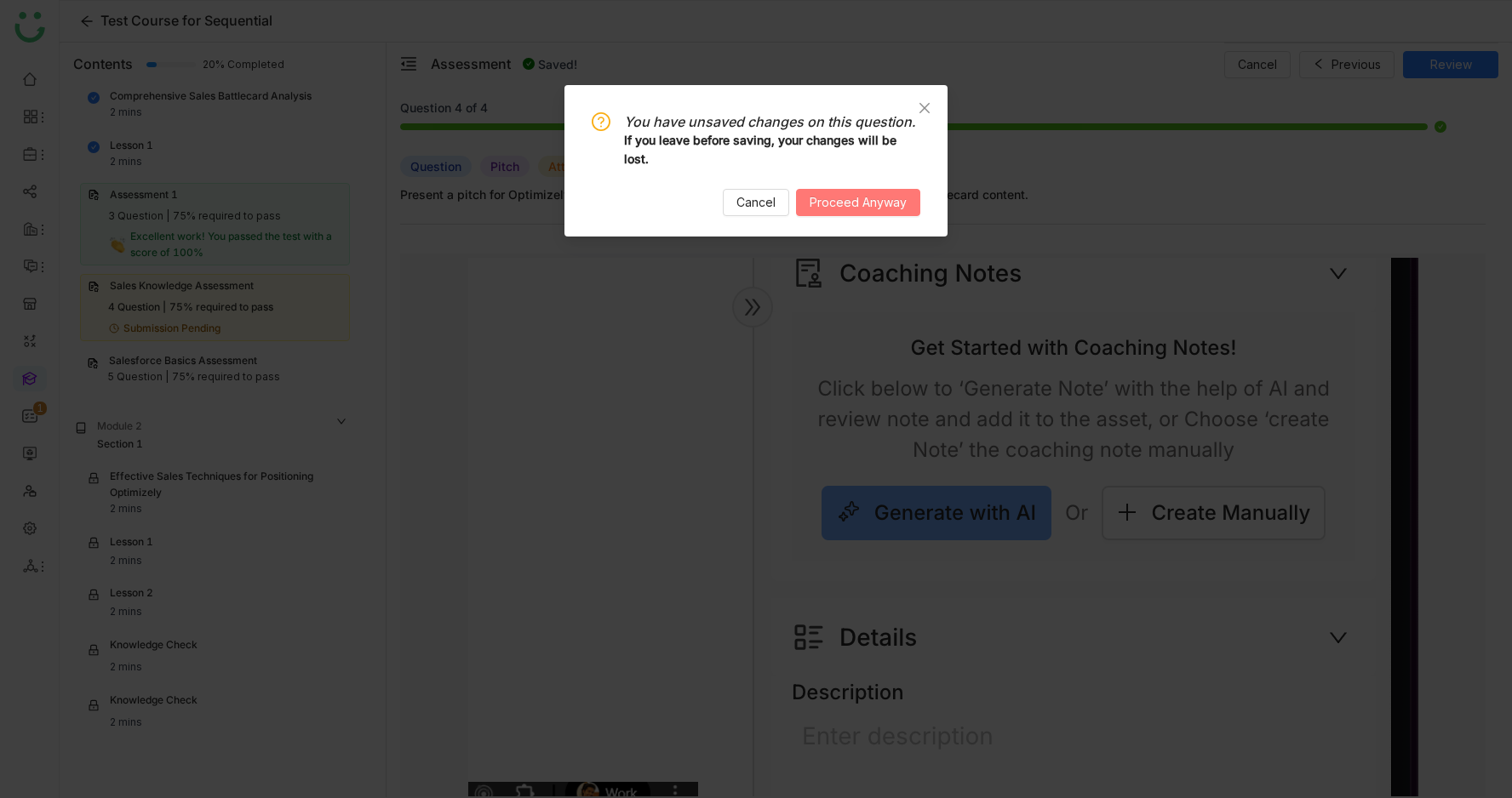
click at [825, 201] on span "Proceed Anyway" at bounding box center [859, 202] width 97 height 19
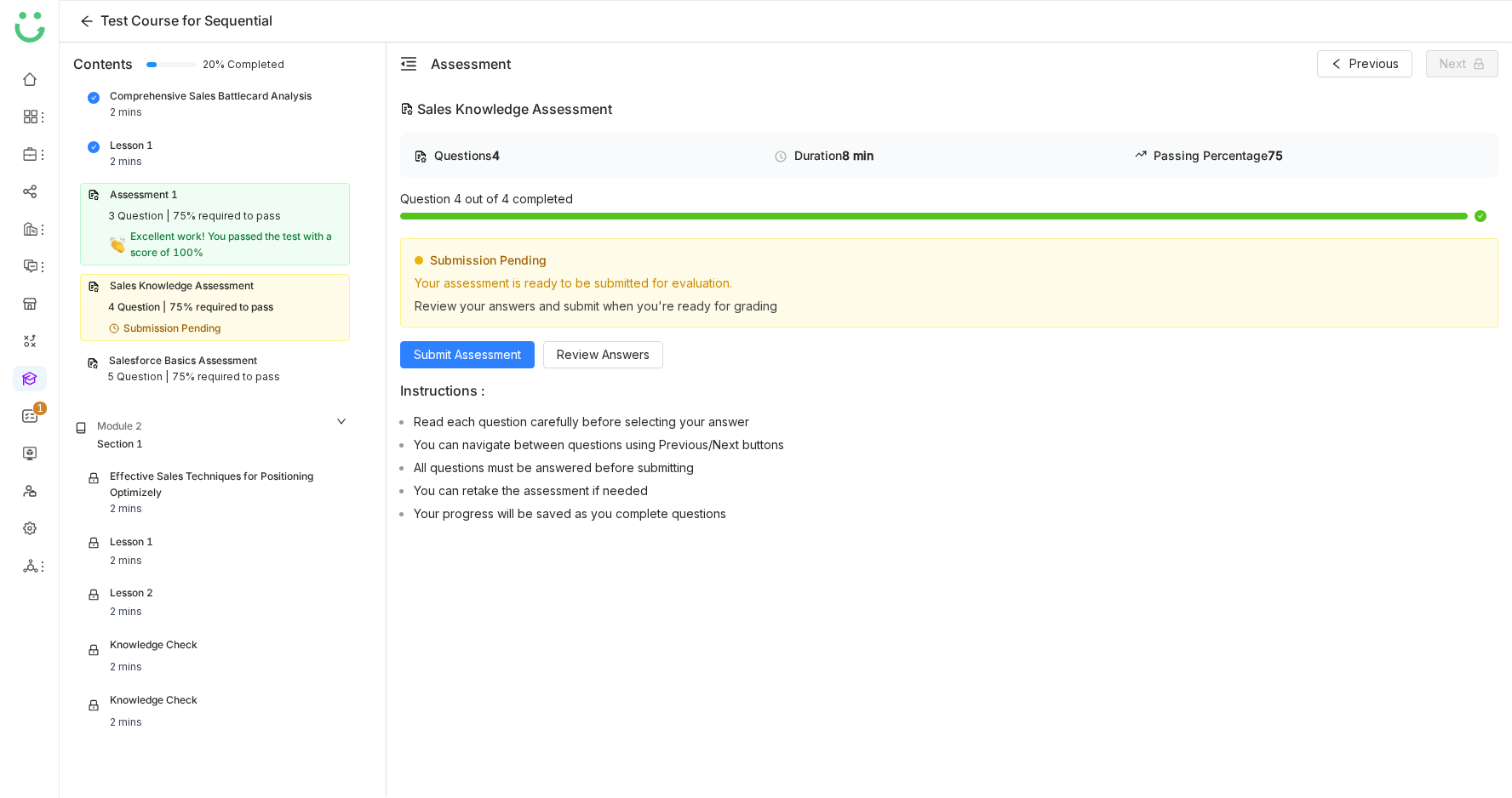
click at [251, 359] on div "Salesforce Basics Assessment" at bounding box center [183, 362] width 148 height 16
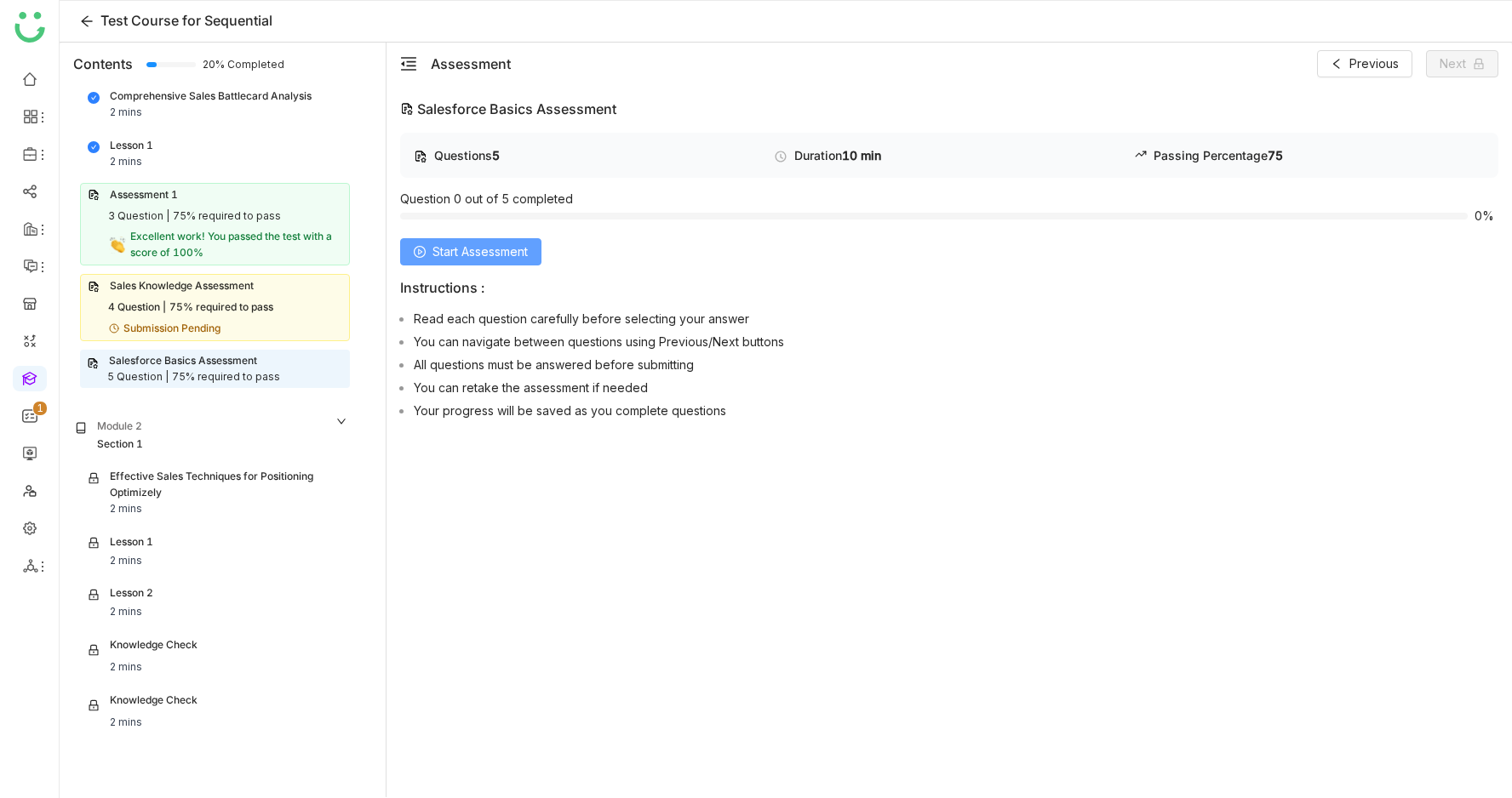
click at [499, 253] on span "Start Assessment" at bounding box center [480, 251] width 96 height 19
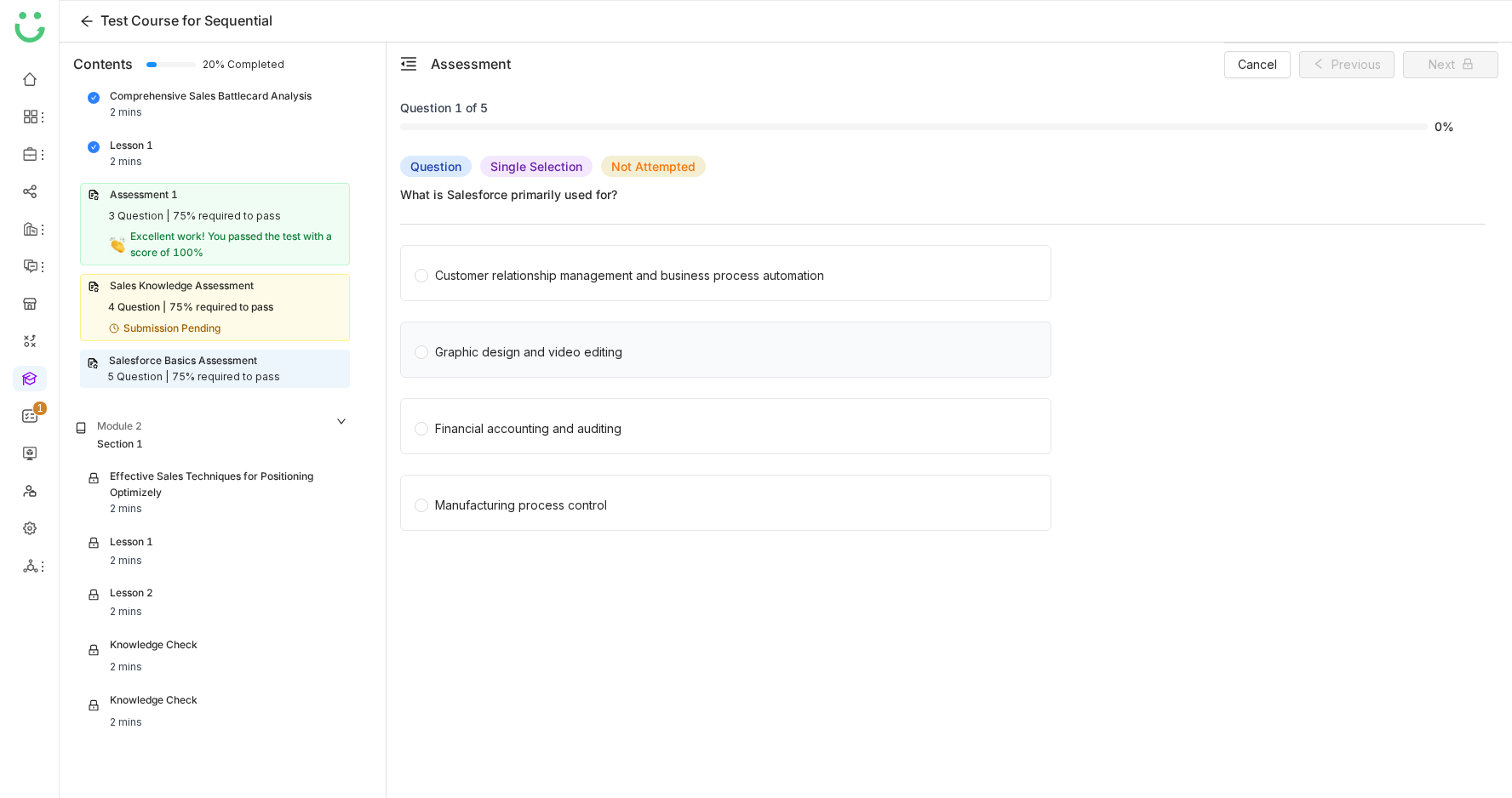
click at [720, 322] on label "Graphic design and video editing" at bounding box center [729, 349] width 629 height 54
click at [1424, 74] on button "Next" at bounding box center [1451, 65] width 96 height 28
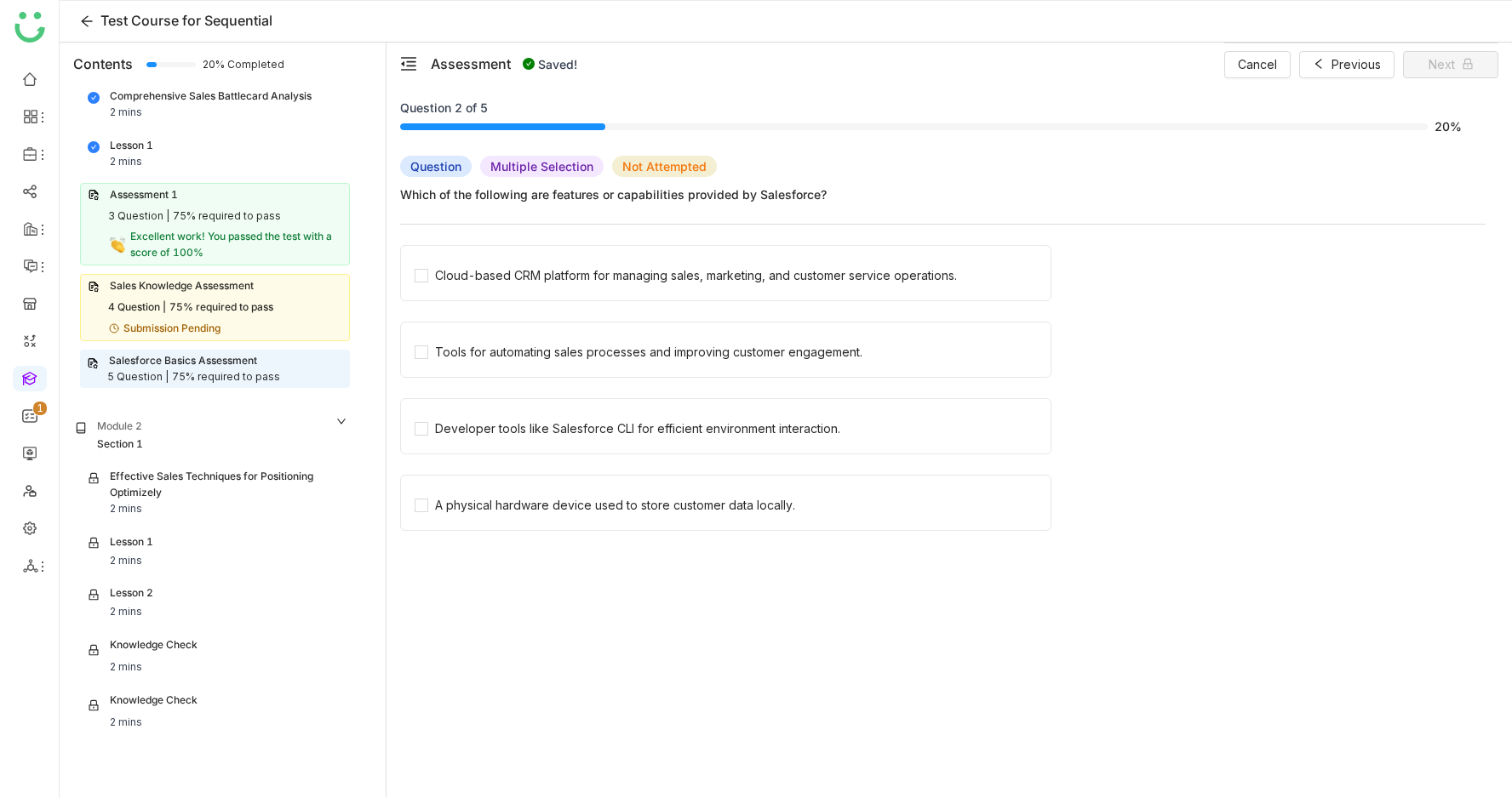
click at [641, 316] on nz-checkbox-wrapper "Cloud-based CRM platform for managing sales, marketing, and customer service op…" at bounding box center [942, 393] width 1085 height 297
click at [629, 348] on div "Tools for automating sales processes and improving customer engagement." at bounding box center [649, 352] width 428 height 19
click at [1442, 57] on span "Next" at bounding box center [1442, 64] width 27 height 19
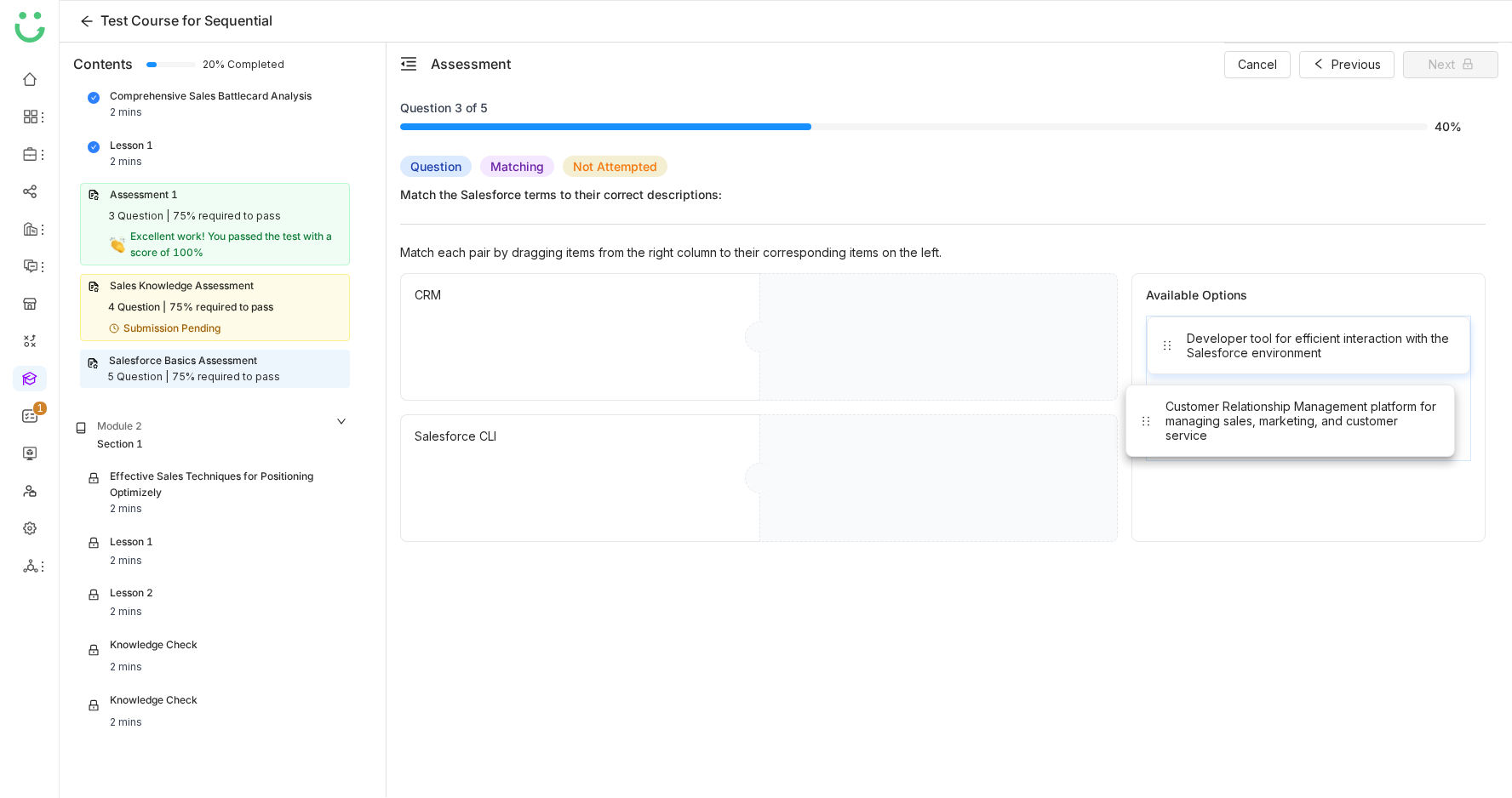
drag, startPoint x: 1186, startPoint y: 443, endPoint x: 975, endPoint y: 278, distance: 267.9
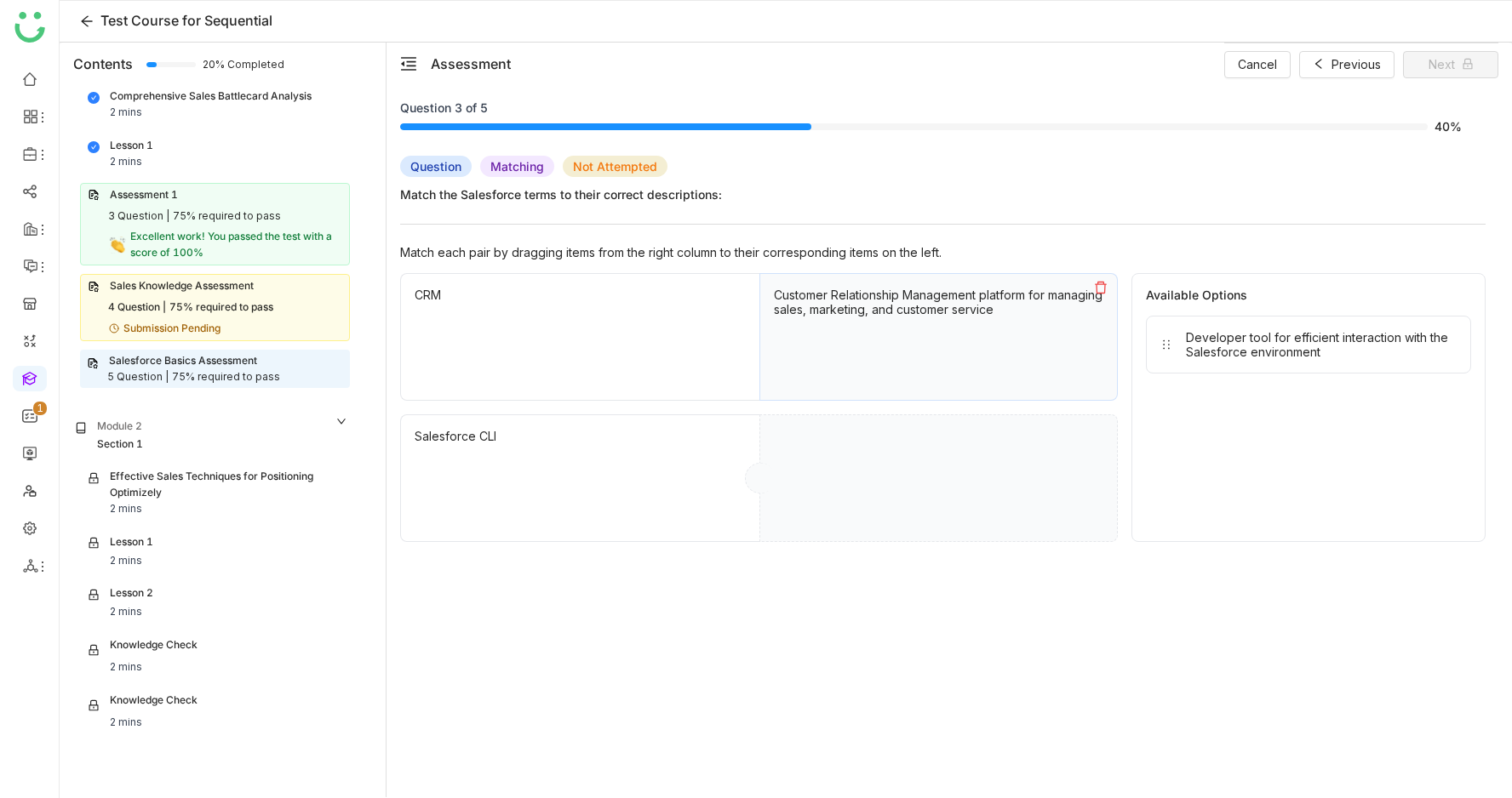
drag, startPoint x: 1278, startPoint y: 344, endPoint x: 872, endPoint y: 466, distance: 423.9
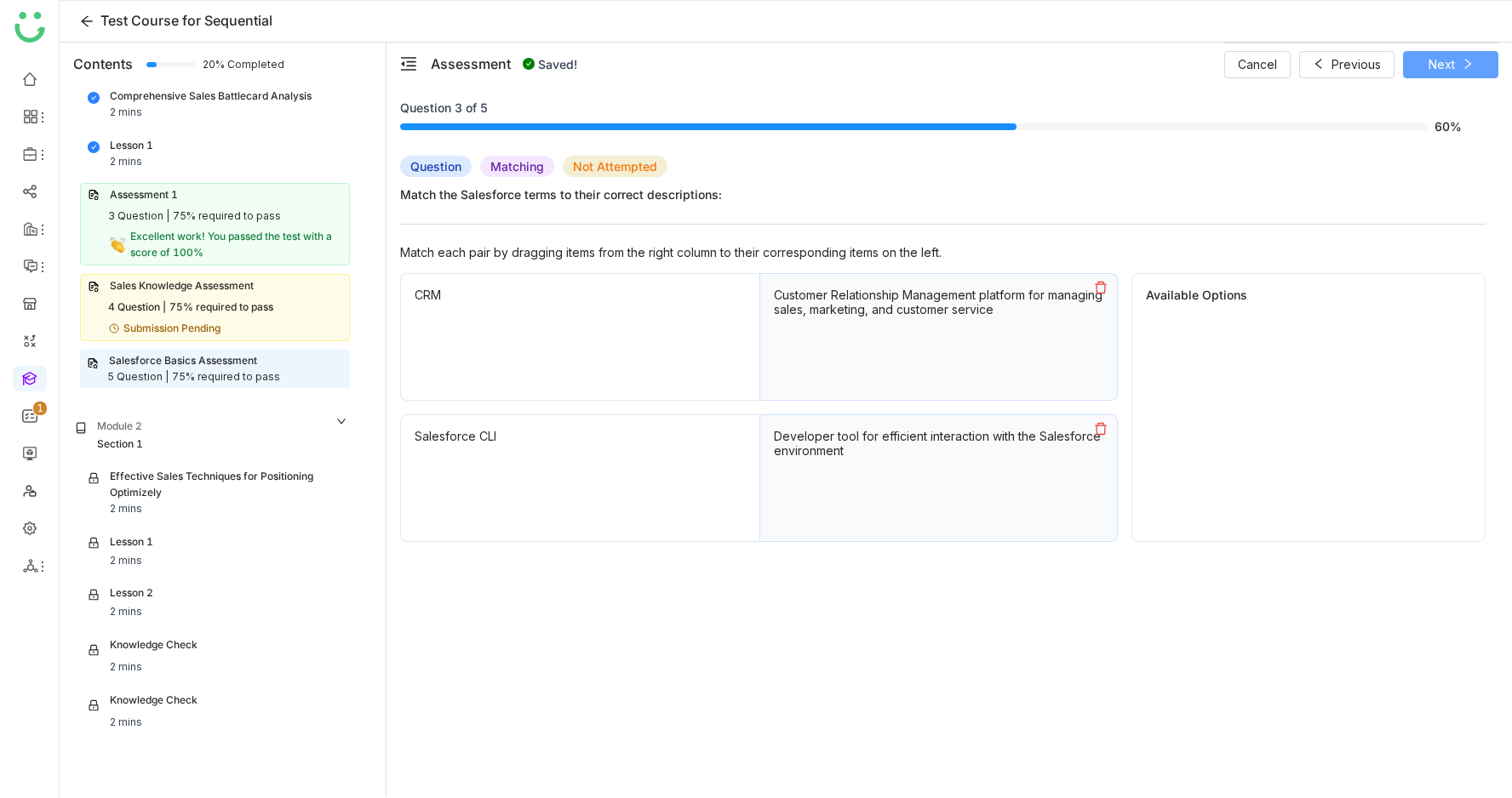
click at [1464, 61] on icon at bounding box center [1468, 64] width 12 height 12
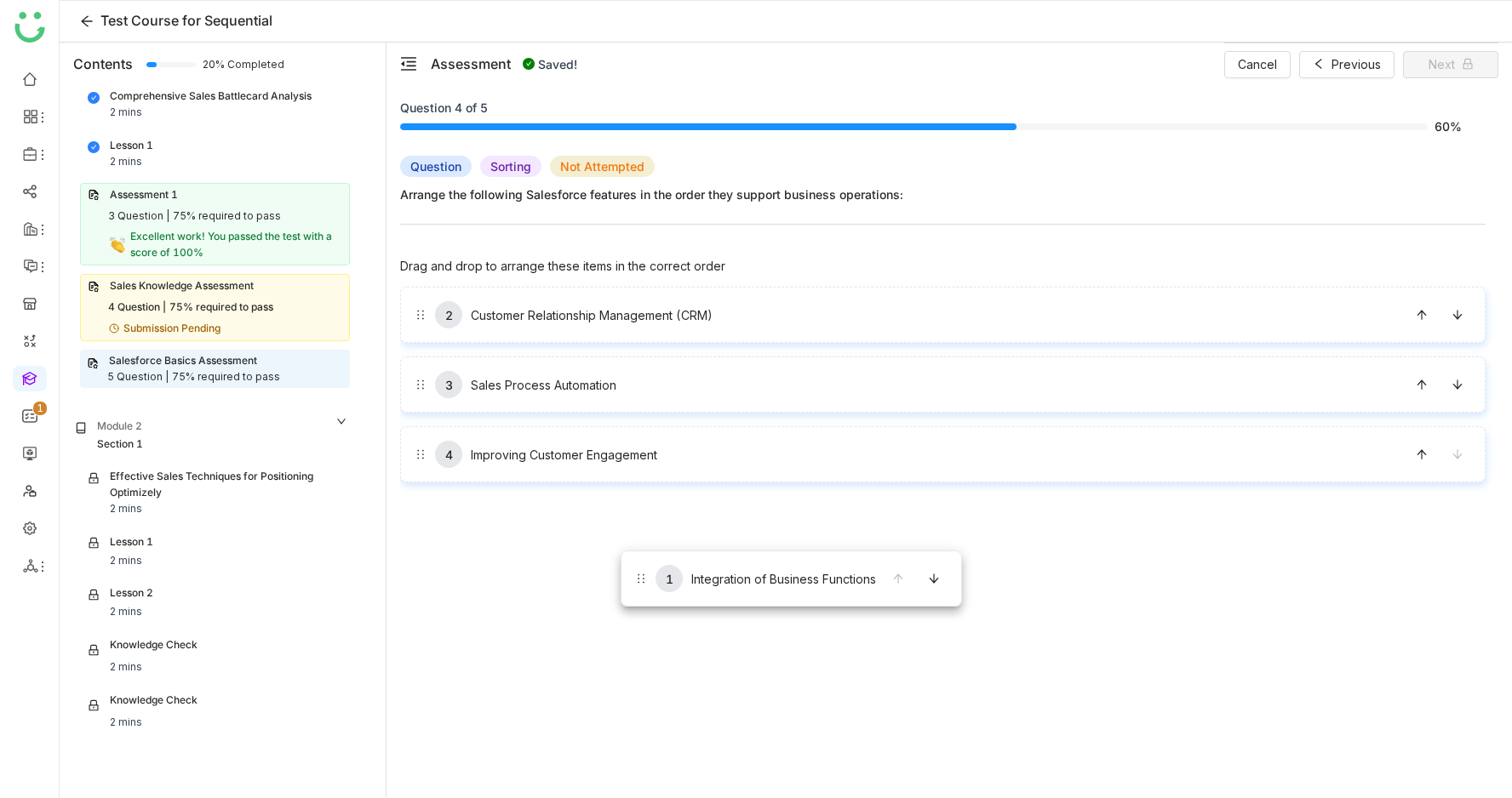
drag, startPoint x: 621, startPoint y: 316, endPoint x: 621, endPoint y: 589, distance: 273.0
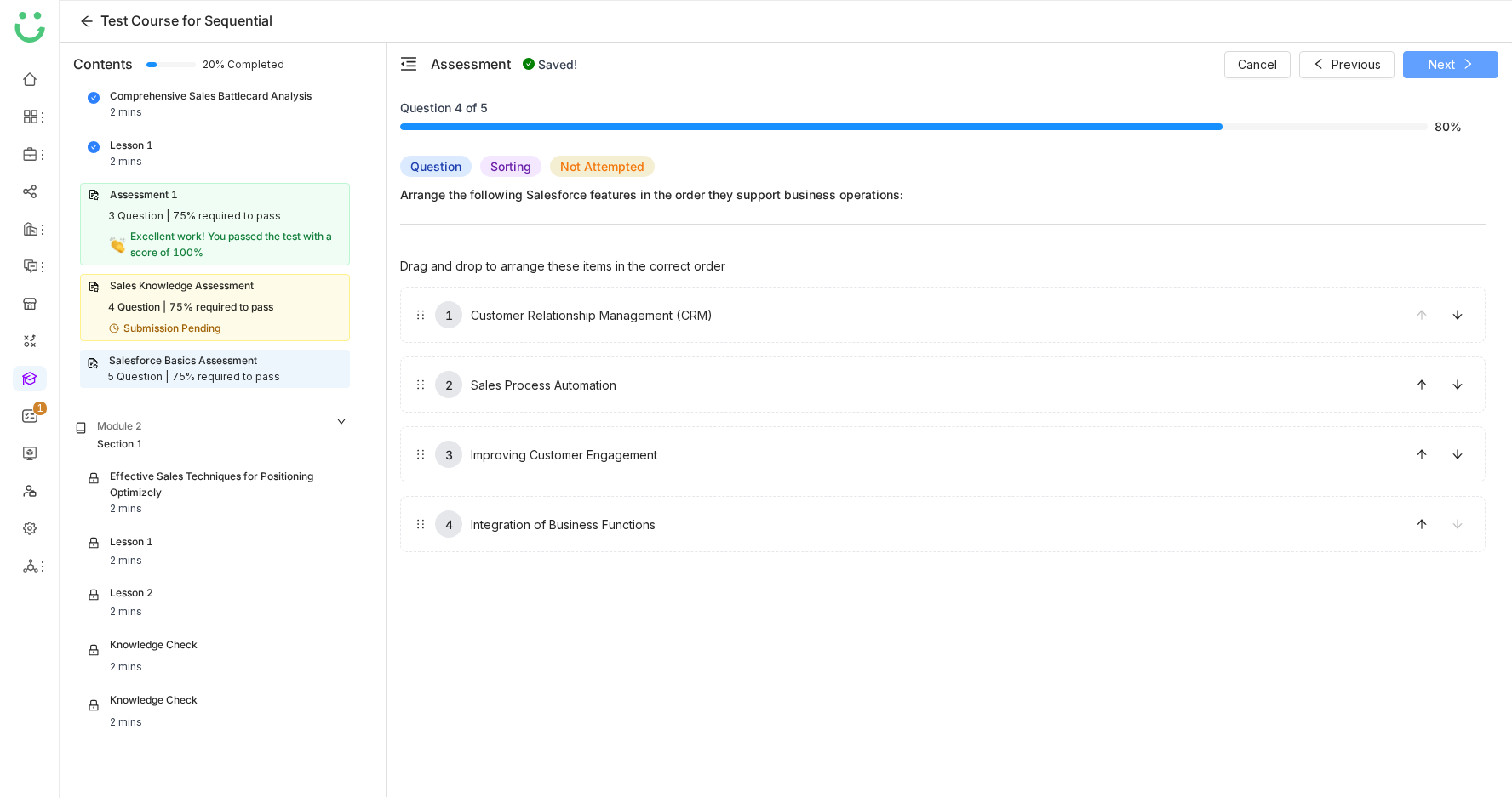
click at [1437, 66] on span "Next" at bounding box center [1442, 64] width 27 height 19
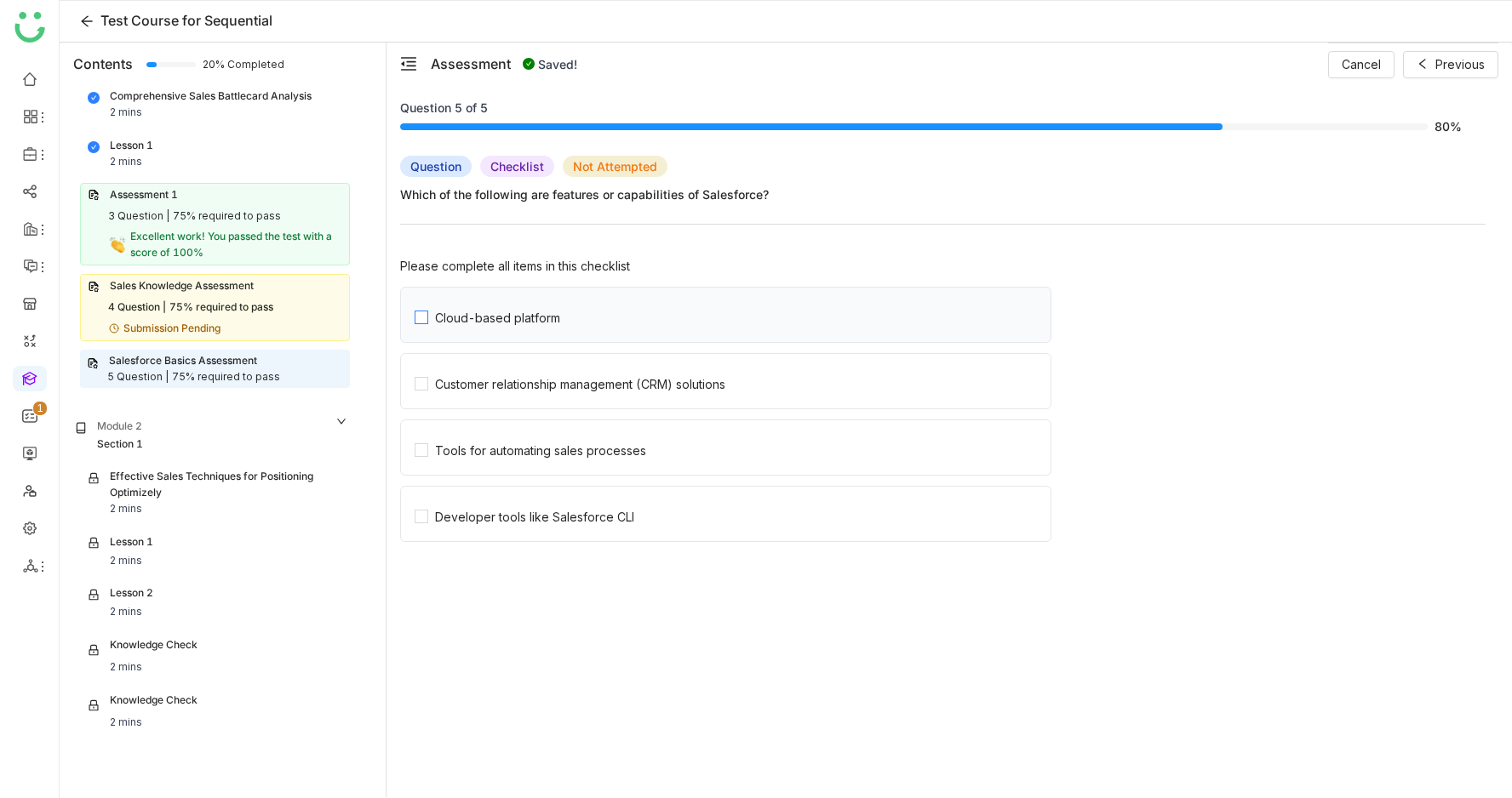
click at [616, 298] on label "Cloud-based platform" at bounding box center [732, 314] width 636 height 54
click at [186, 479] on div "Effective Sales Techniques for Positioning Optimizely" at bounding box center [226, 485] width 235 height 33
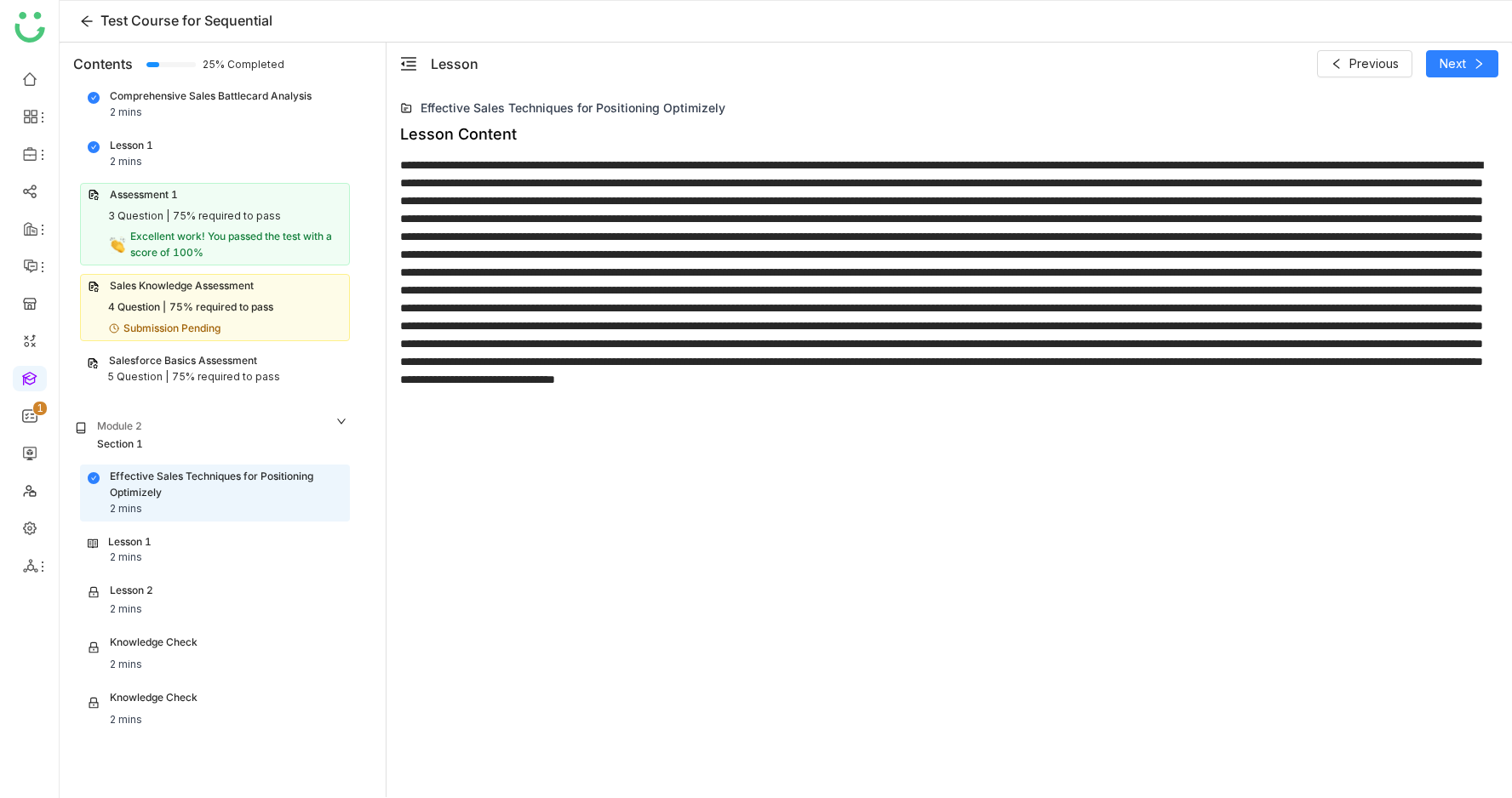
click at [597, 297] on div at bounding box center [949, 308] width 1098 height 303
click at [142, 535] on div "Lesson 1" at bounding box center [130, 543] width 43 height 16
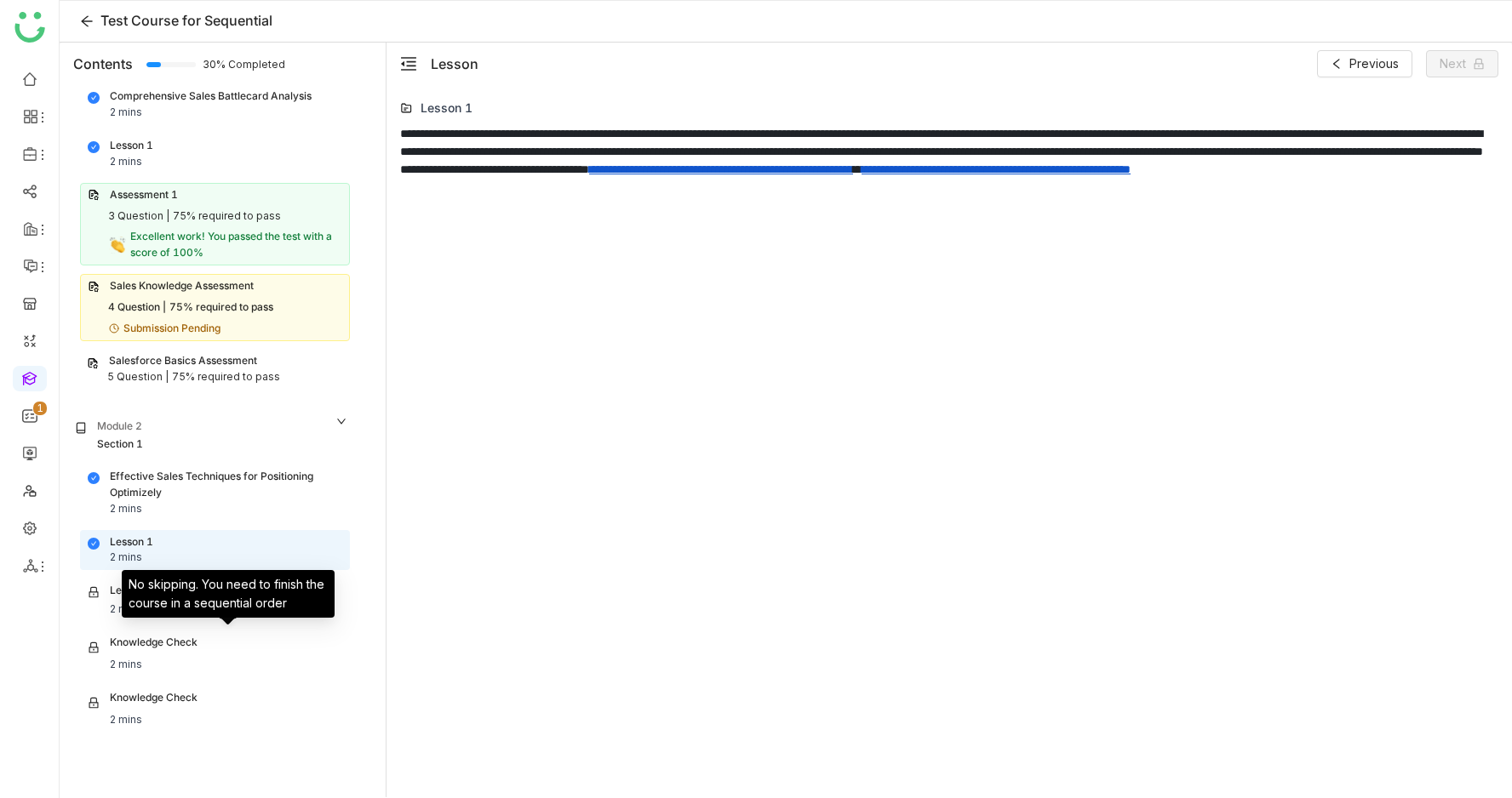
click at [180, 586] on div "No skipping. You need to finish the course in a sequential order" at bounding box center [229, 594] width 213 height 47
click at [137, 593] on div "Lesson 2" at bounding box center [131, 592] width 43 height 19
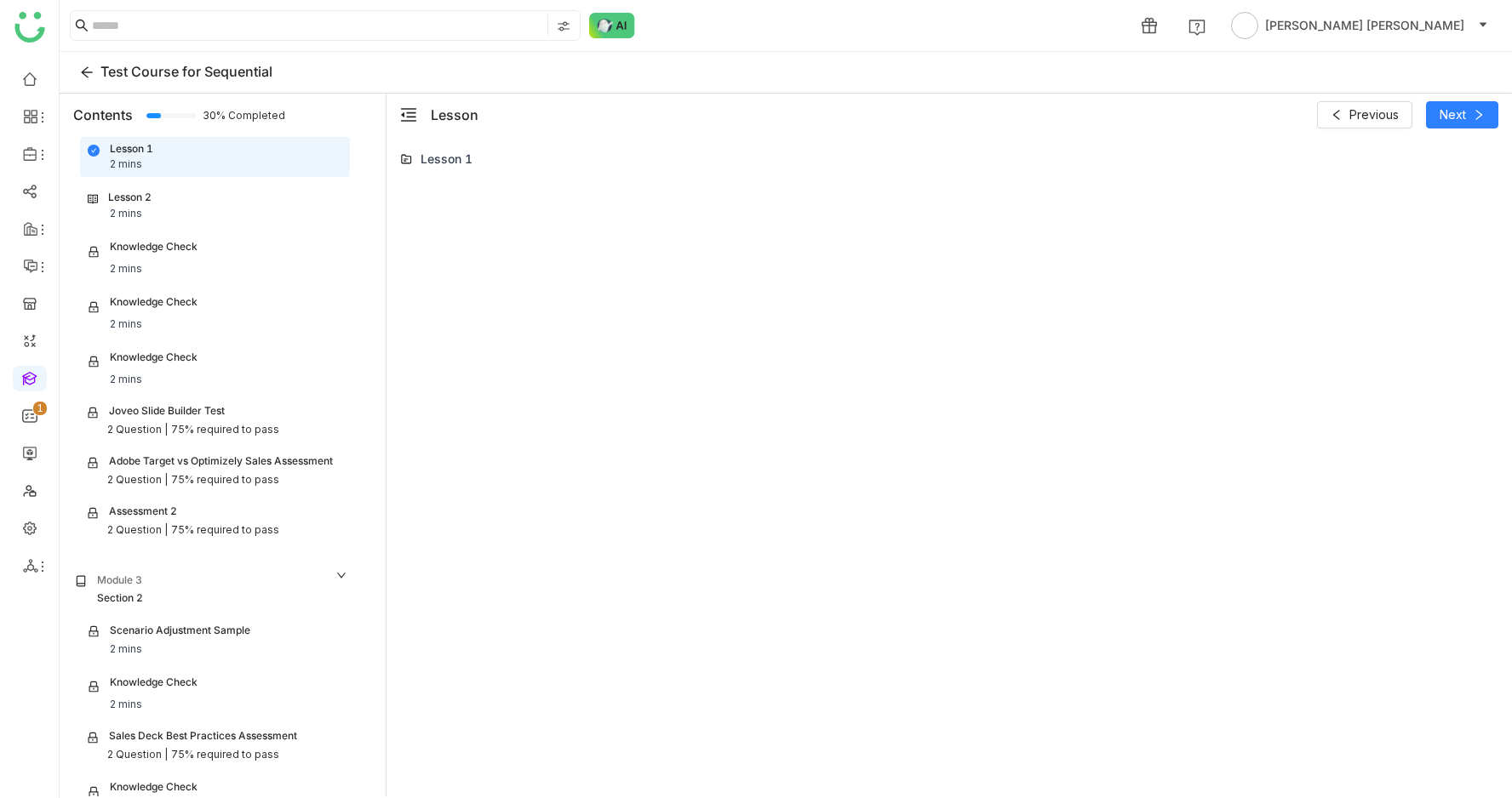
scroll to position [553, 0]
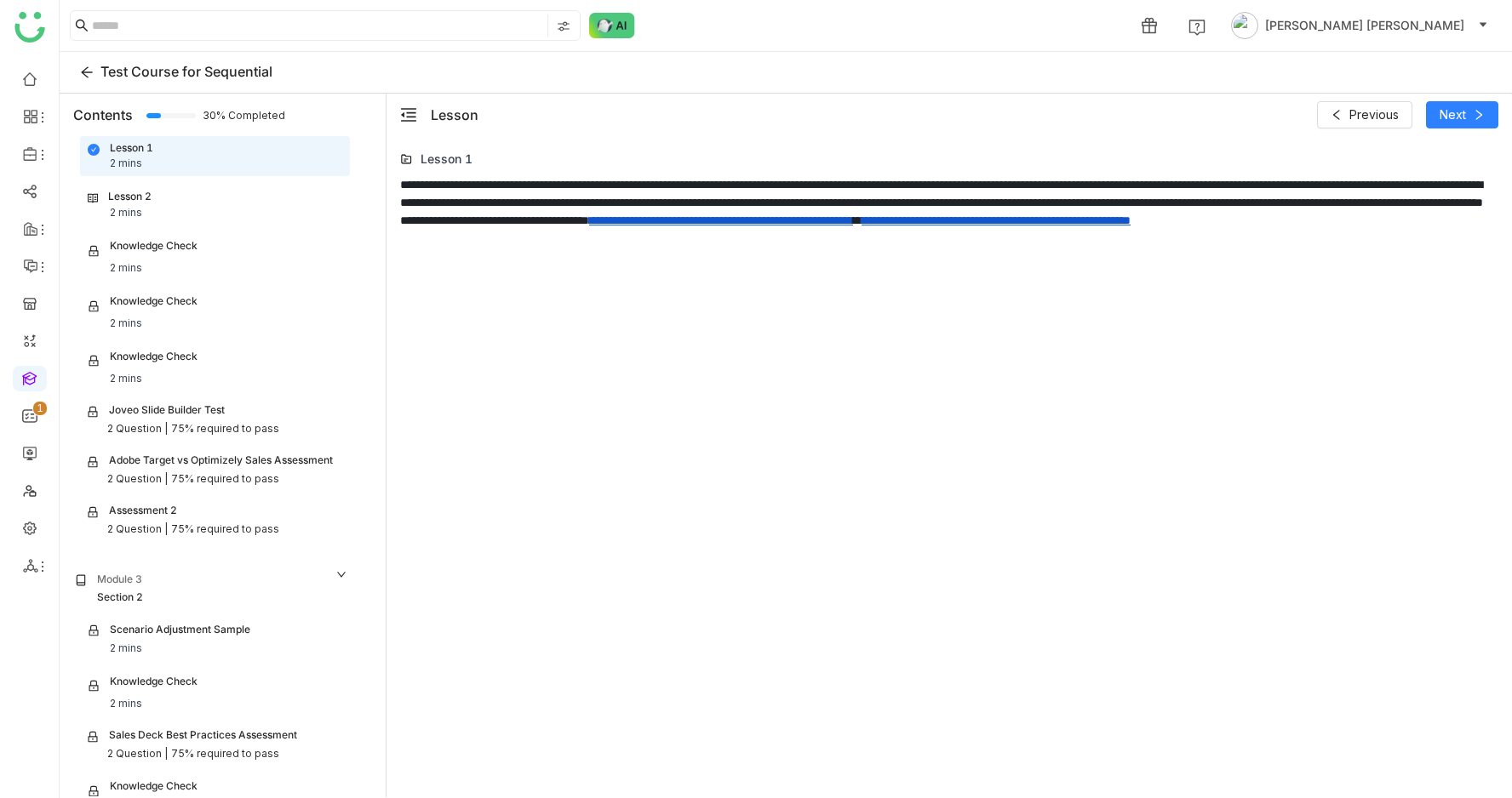
click at [214, 192] on div "Lesson 2 2 mins" at bounding box center [215, 205] width 254 height 33
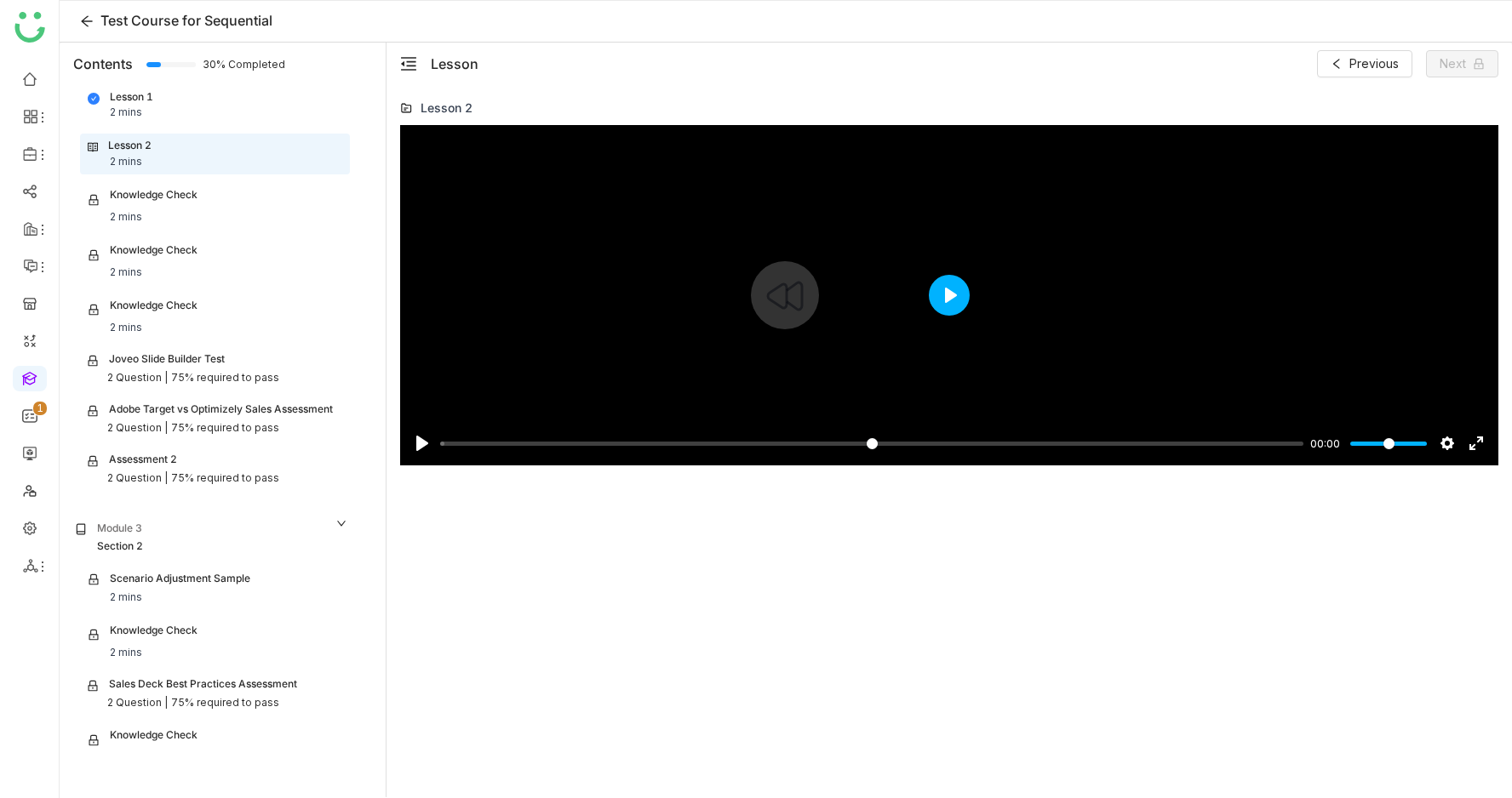
click at [957, 296] on button "Play" at bounding box center [949, 295] width 40 height 40
click at [1243, 450] on input "Seek" at bounding box center [868, 443] width 857 height 16
click at [1244, 436] on input "Seek" at bounding box center [868, 443] width 857 height 16
click at [1246, 441] on input "Seek" at bounding box center [868, 443] width 857 height 16
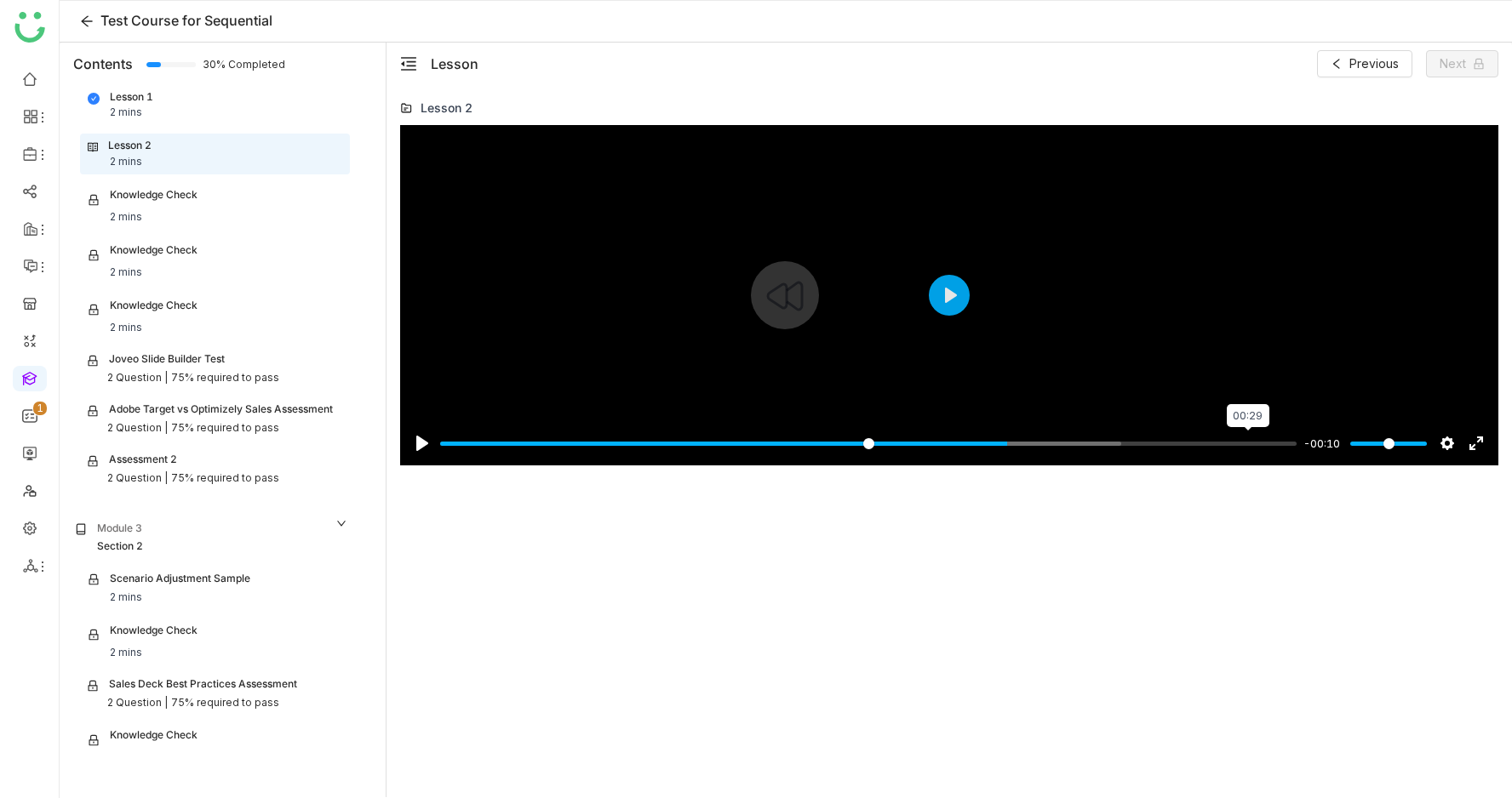
click at [1246, 441] on input "Seek" at bounding box center [868, 443] width 857 height 16
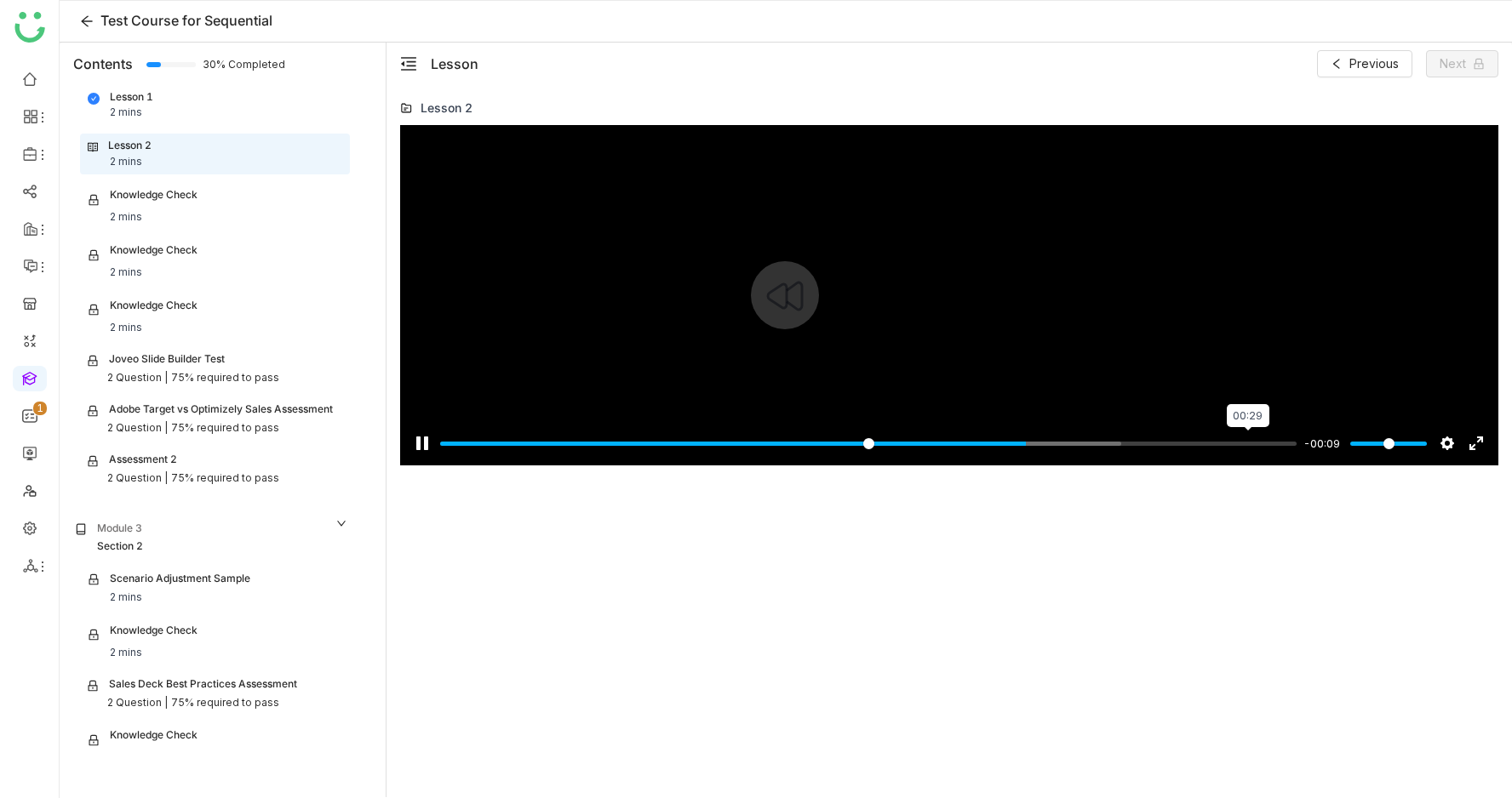
click at [1246, 441] on input "Seek" at bounding box center [868, 443] width 857 height 16
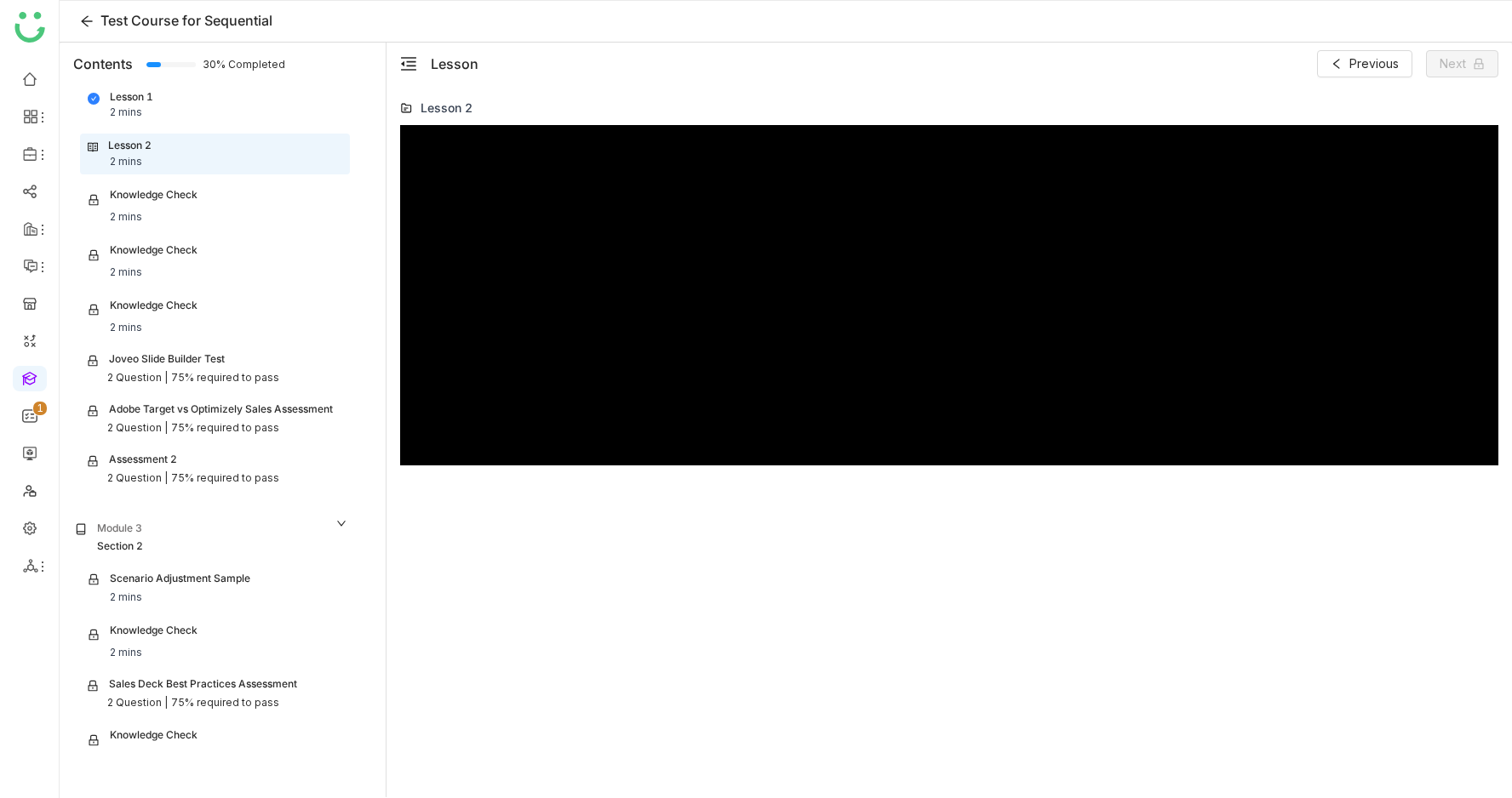
type input "***"
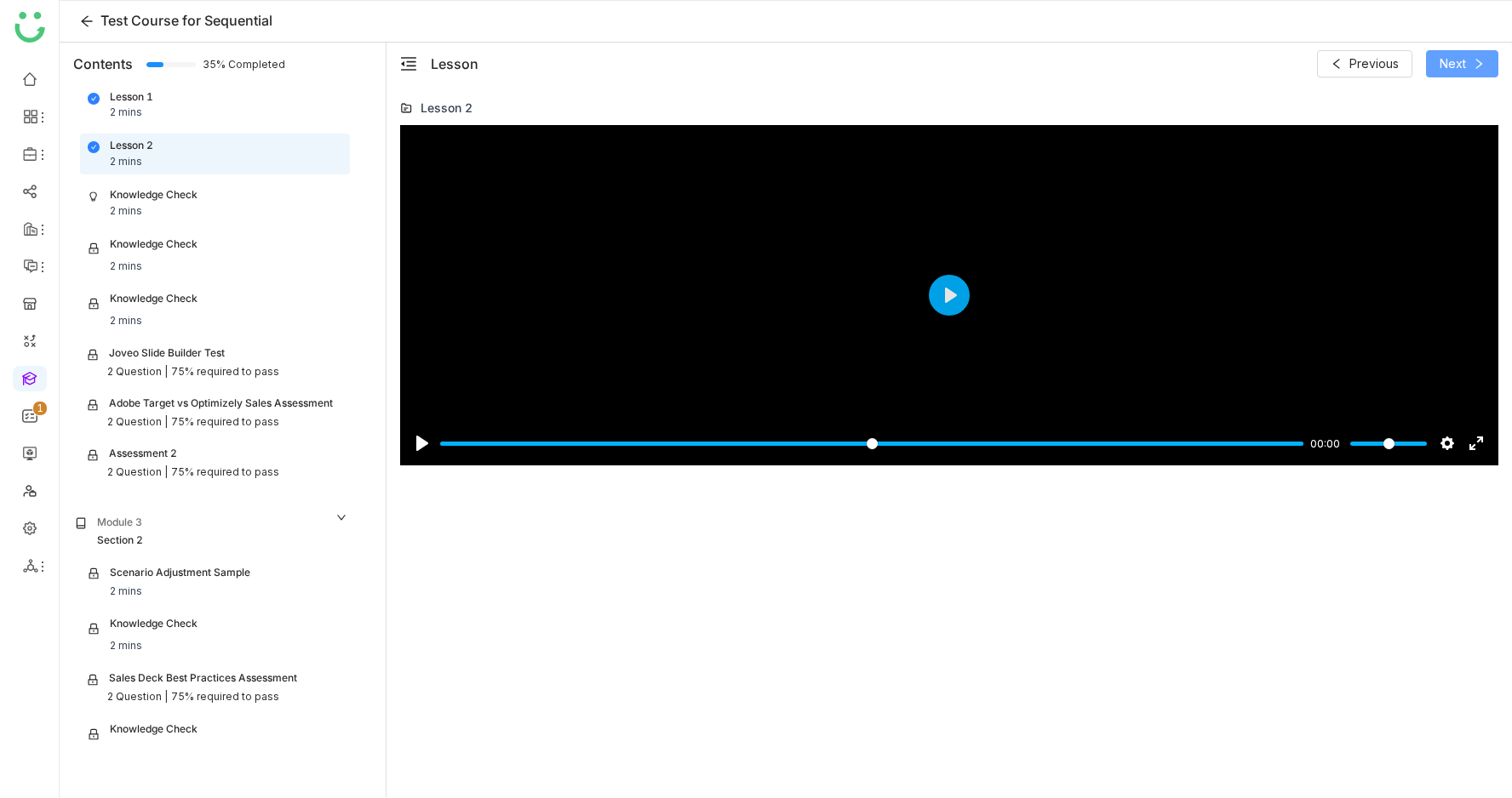
click at [1468, 64] on button "Next" at bounding box center [1462, 64] width 72 height 28
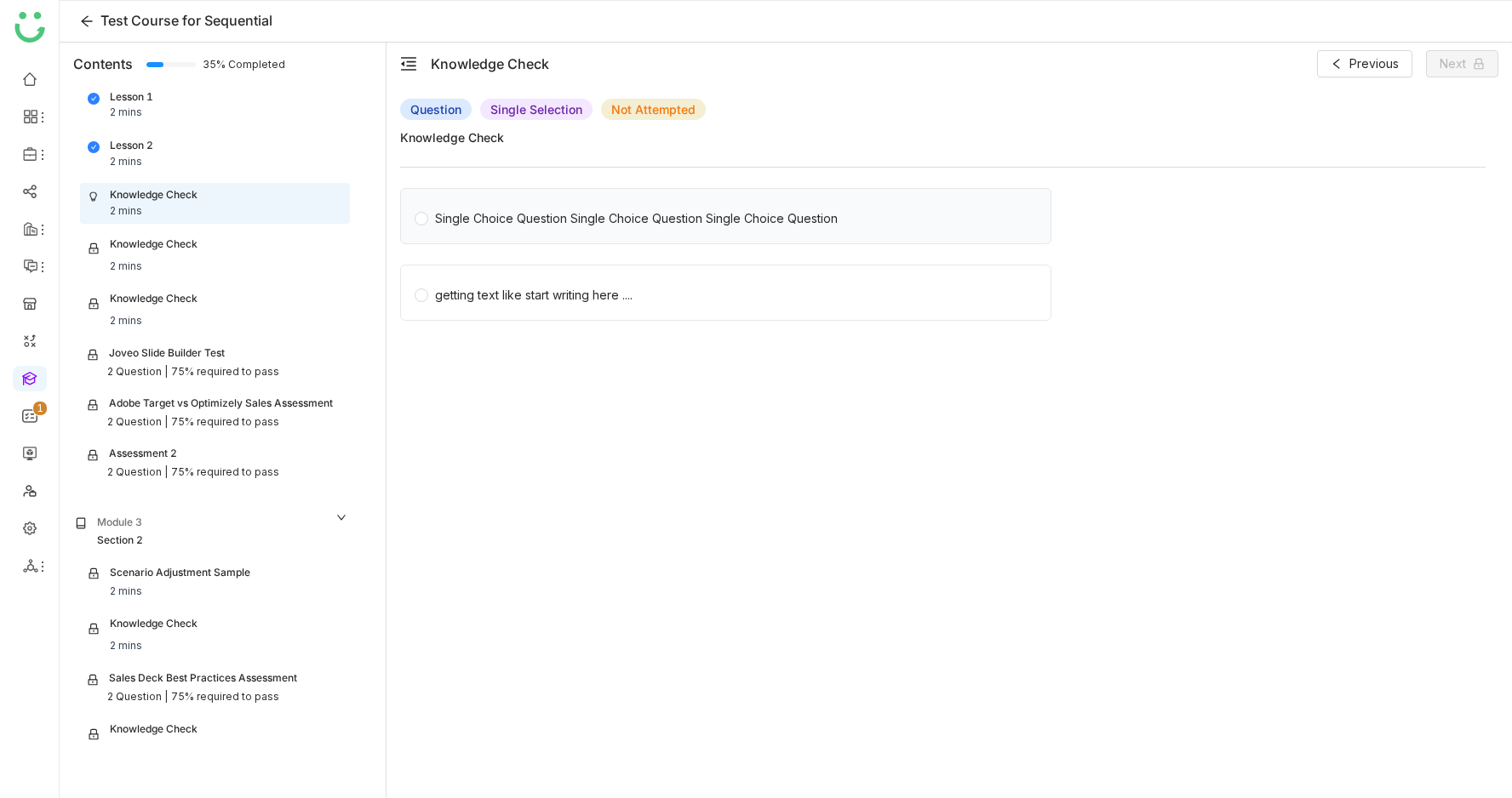
click at [653, 231] on label "Single Choice Question Single Choice Question Single Choice Question" at bounding box center [729, 216] width 629 height 54
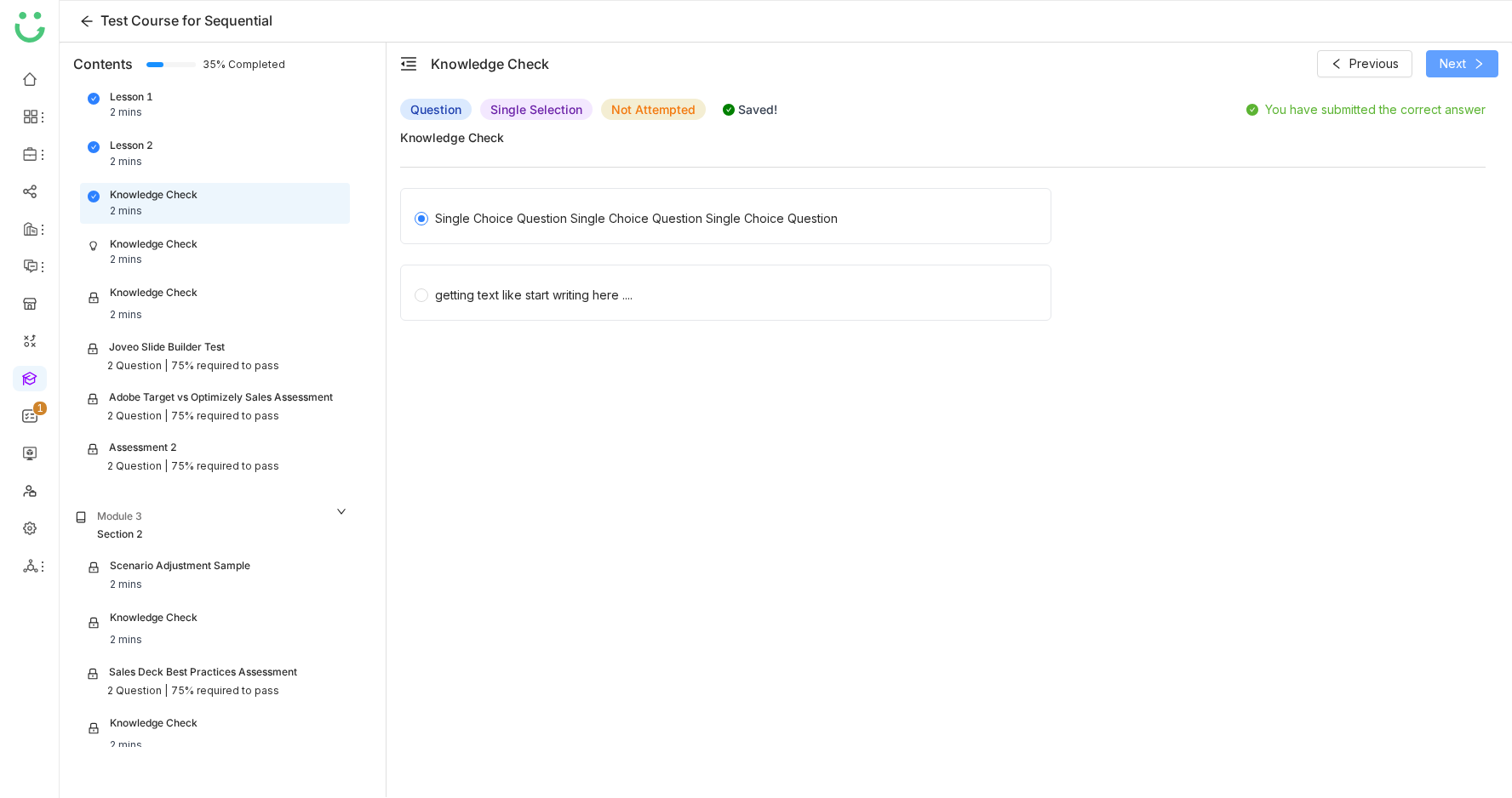
click at [1442, 69] on span "Next" at bounding box center [1453, 63] width 27 height 19
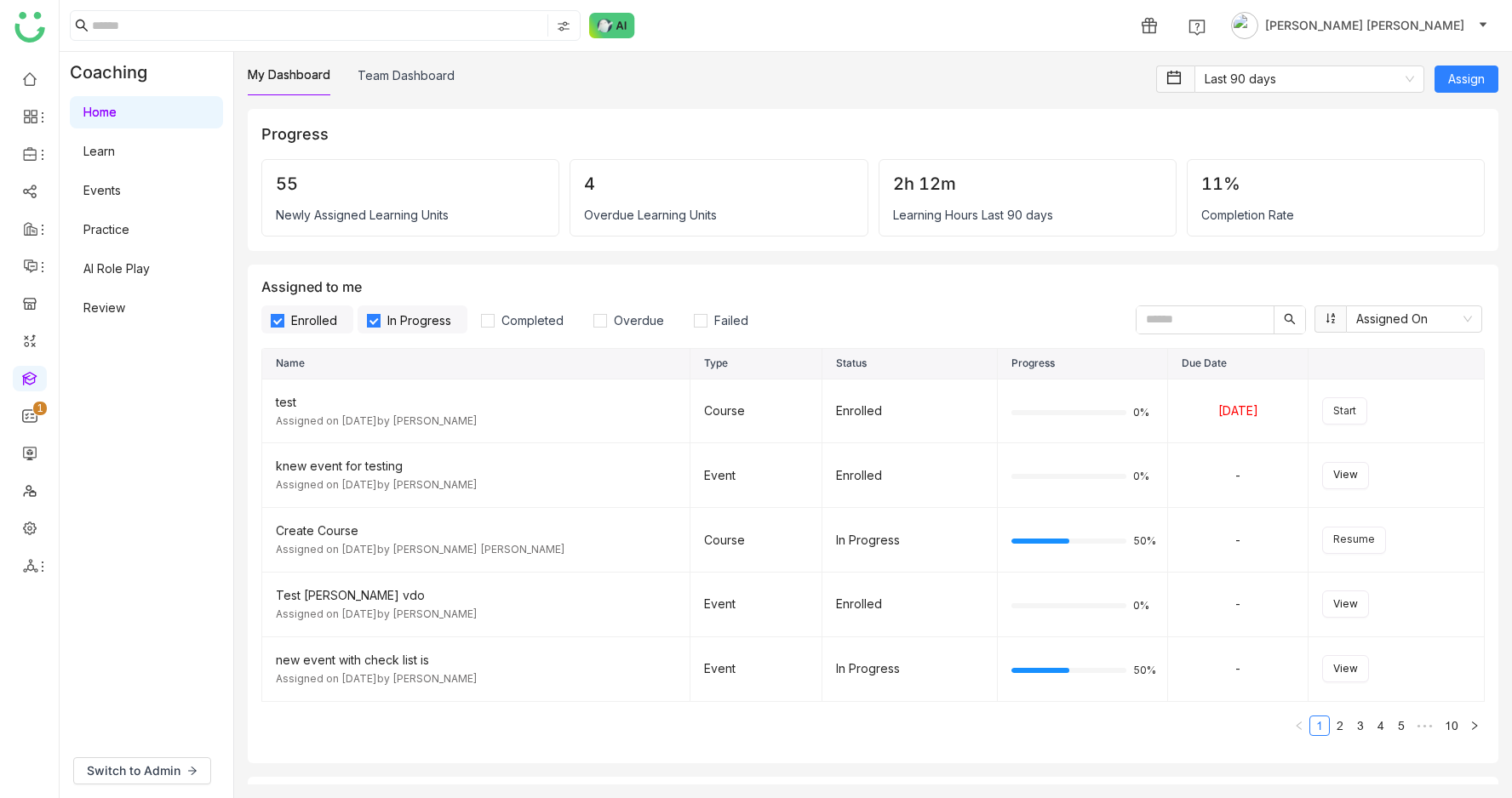
click at [115, 144] on link "Learn" at bounding box center [100, 151] width 32 height 15
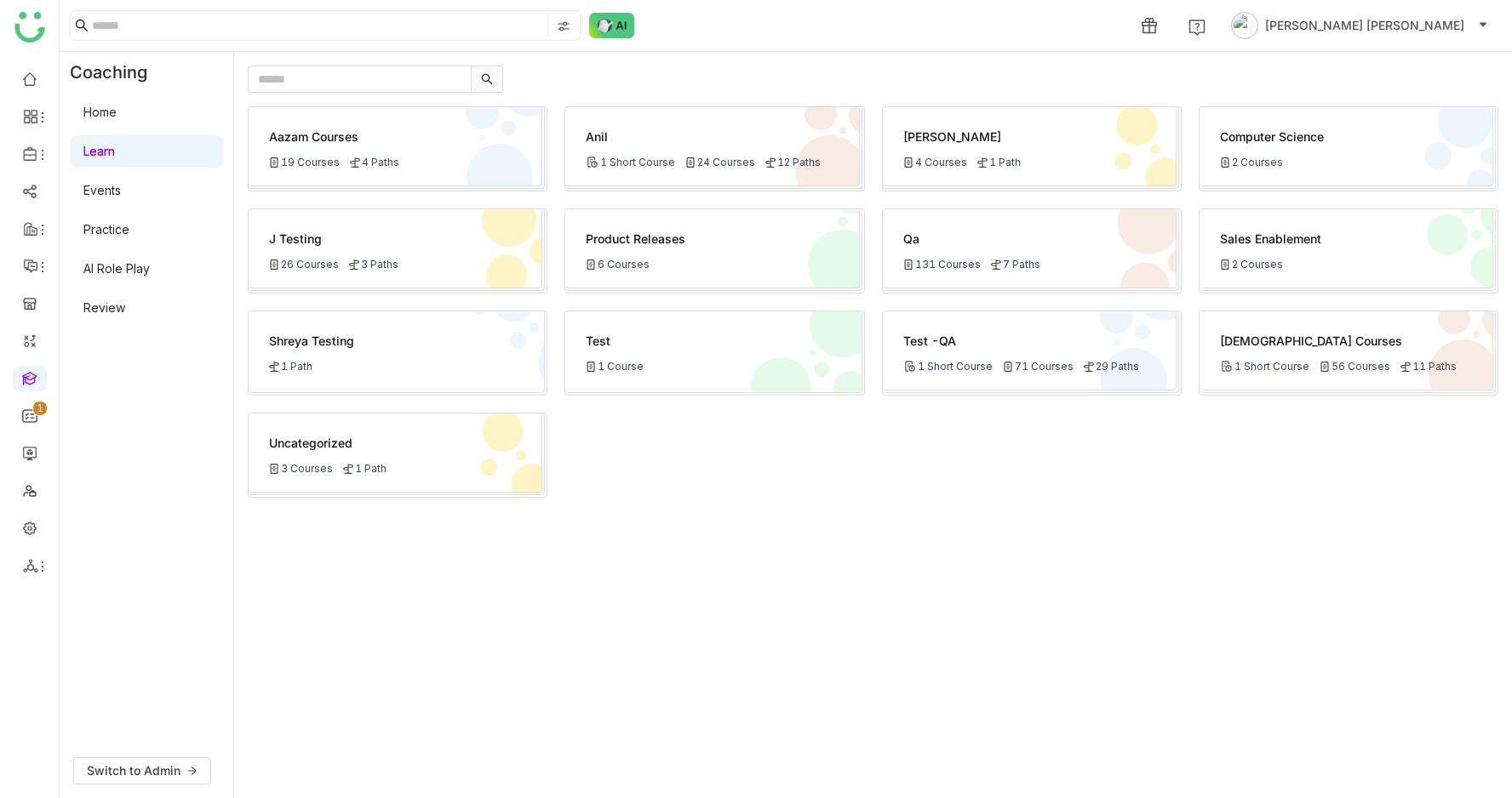
click at [714, 140] on div "Anil" at bounding box center [712, 137] width 252 height 18
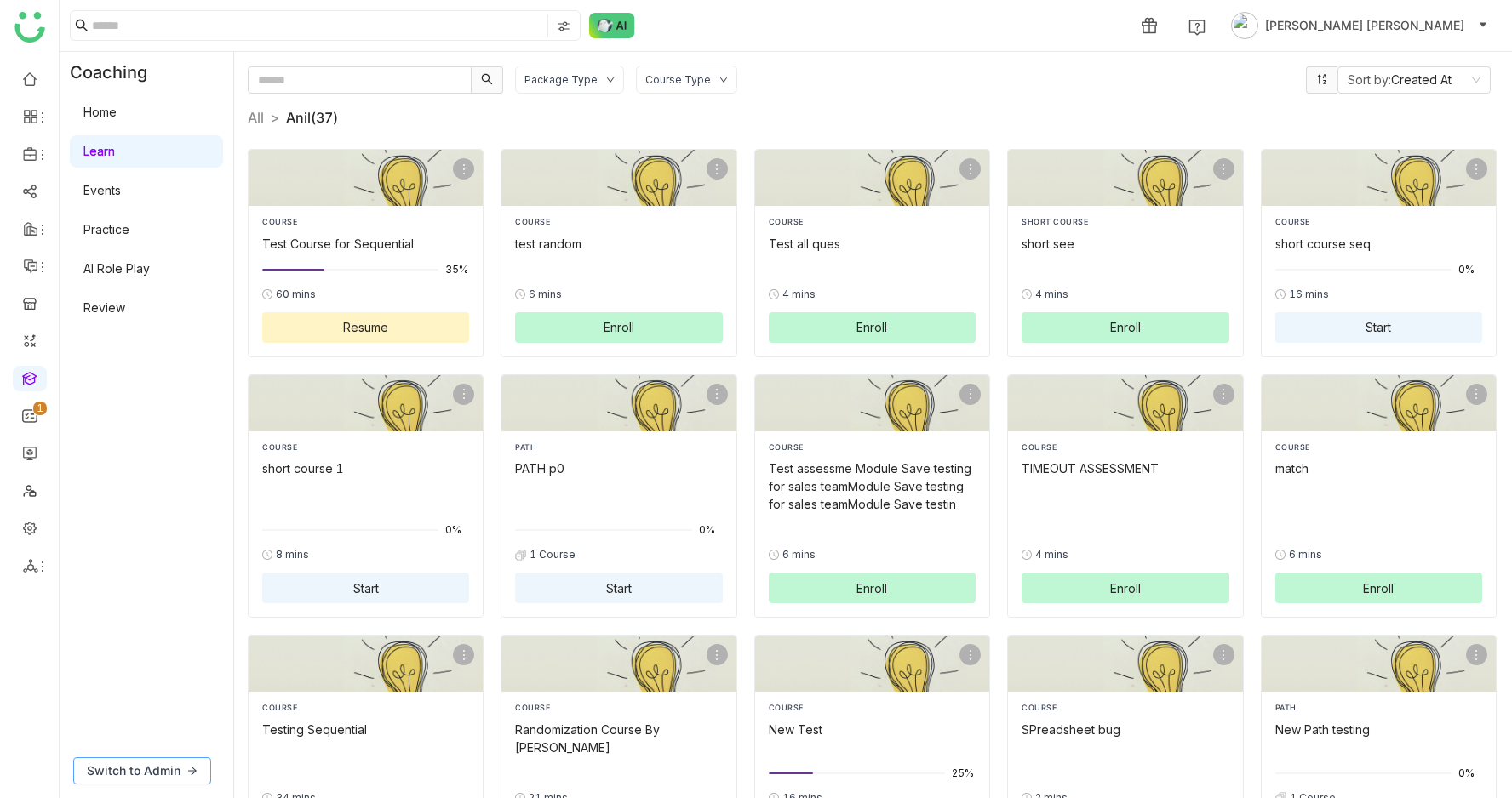
click at [167, 769] on span "Switch to Admin" at bounding box center [133, 770] width 94 height 19
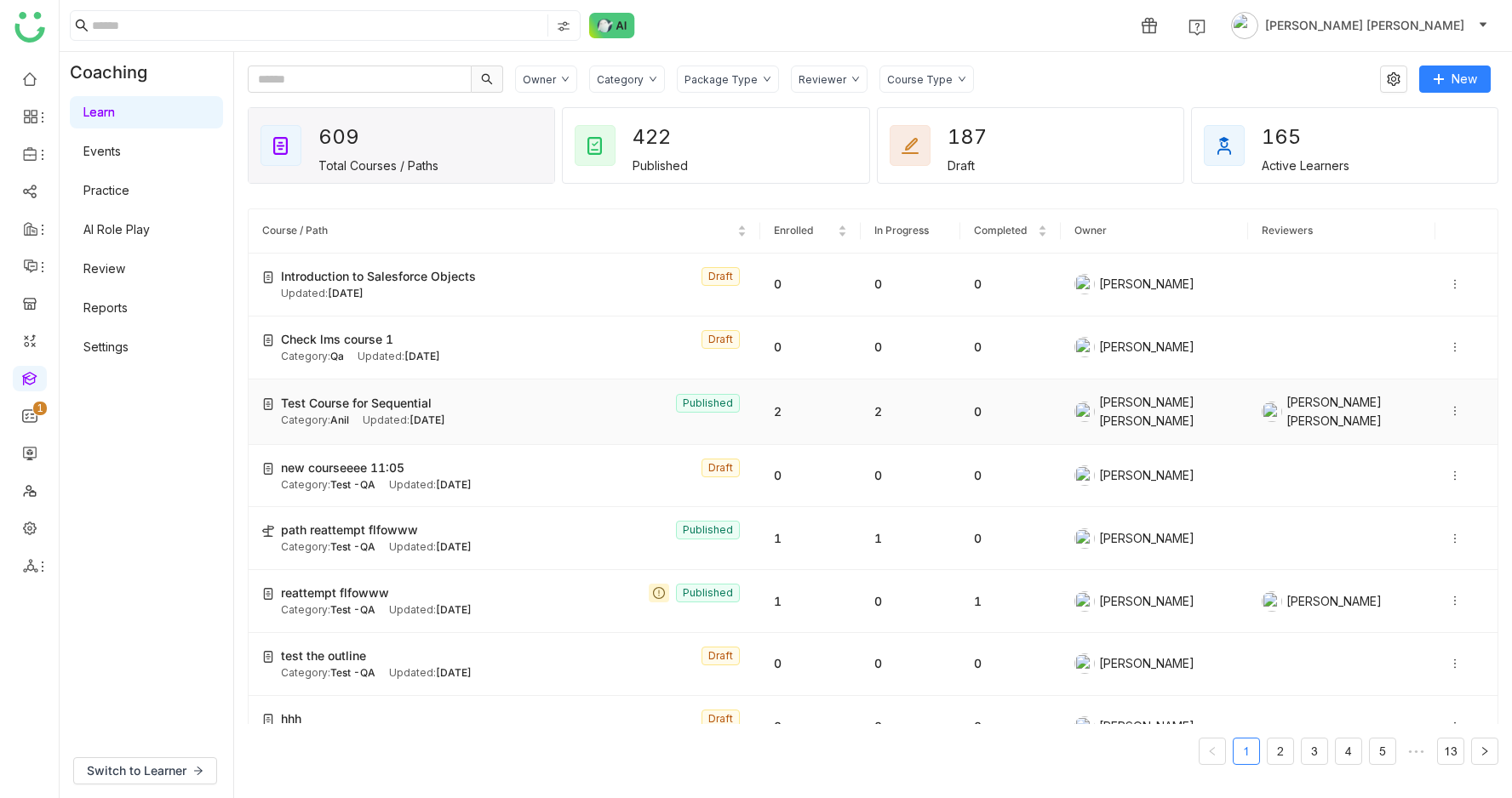
click at [407, 415] on div "Updated: Aug 18, 2025" at bounding box center [404, 421] width 83 height 16
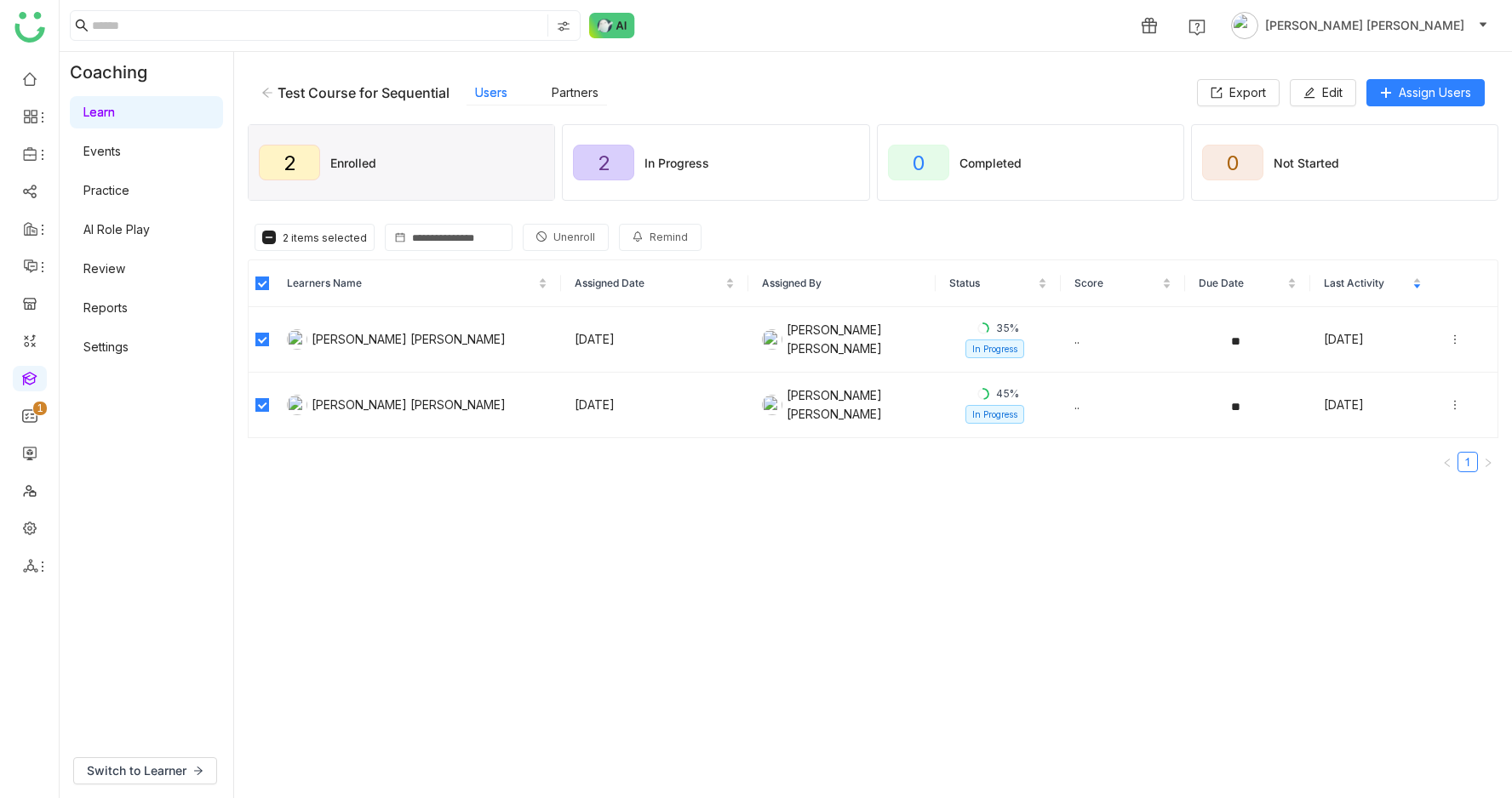
click at [558, 233] on span "Unenroll" at bounding box center [575, 237] width 41 height 16
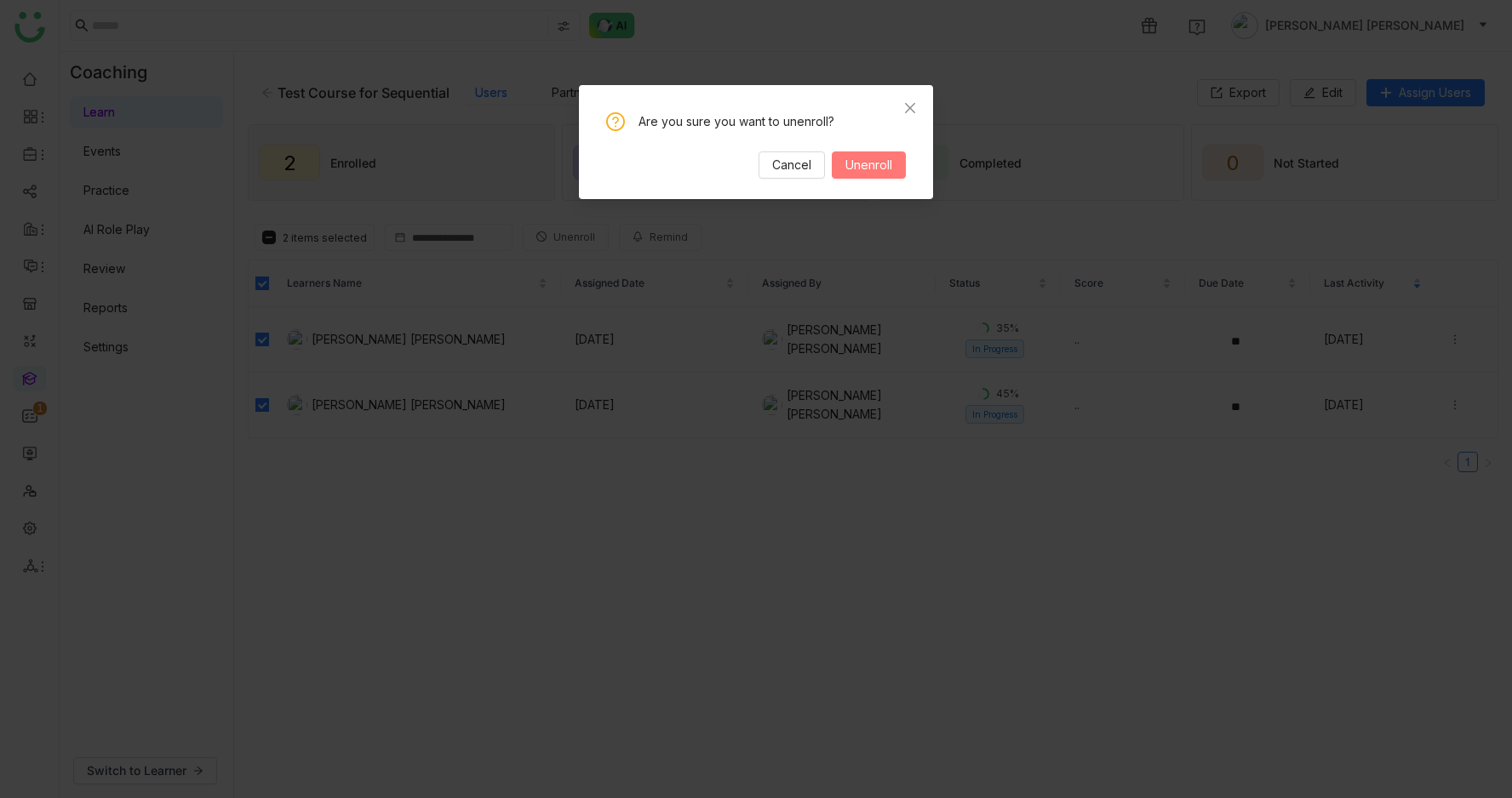
click at [872, 177] on button "Unenroll" at bounding box center [868, 166] width 74 height 28
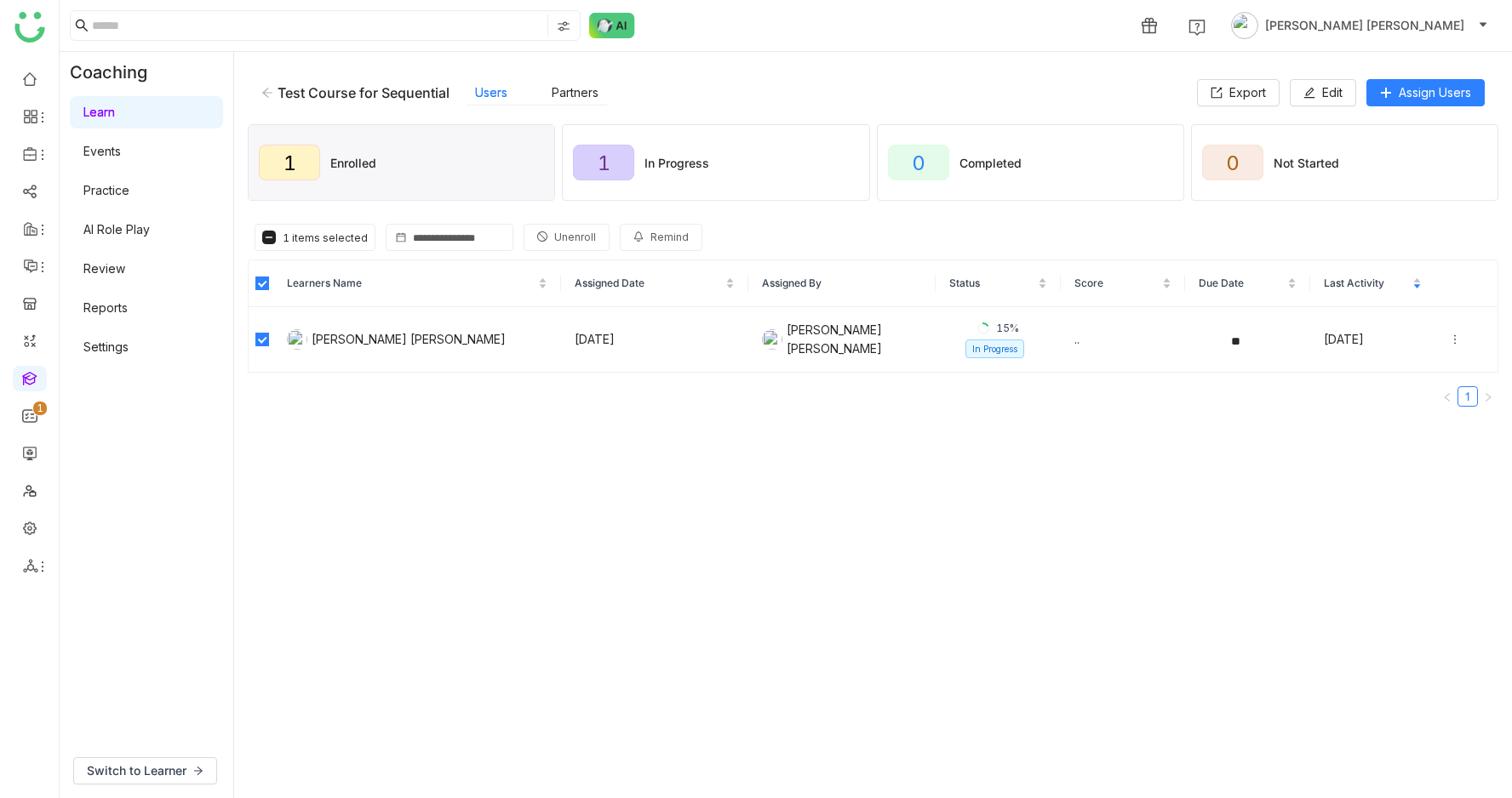
click at [537, 236] on icon at bounding box center [542, 236] width 10 height 10
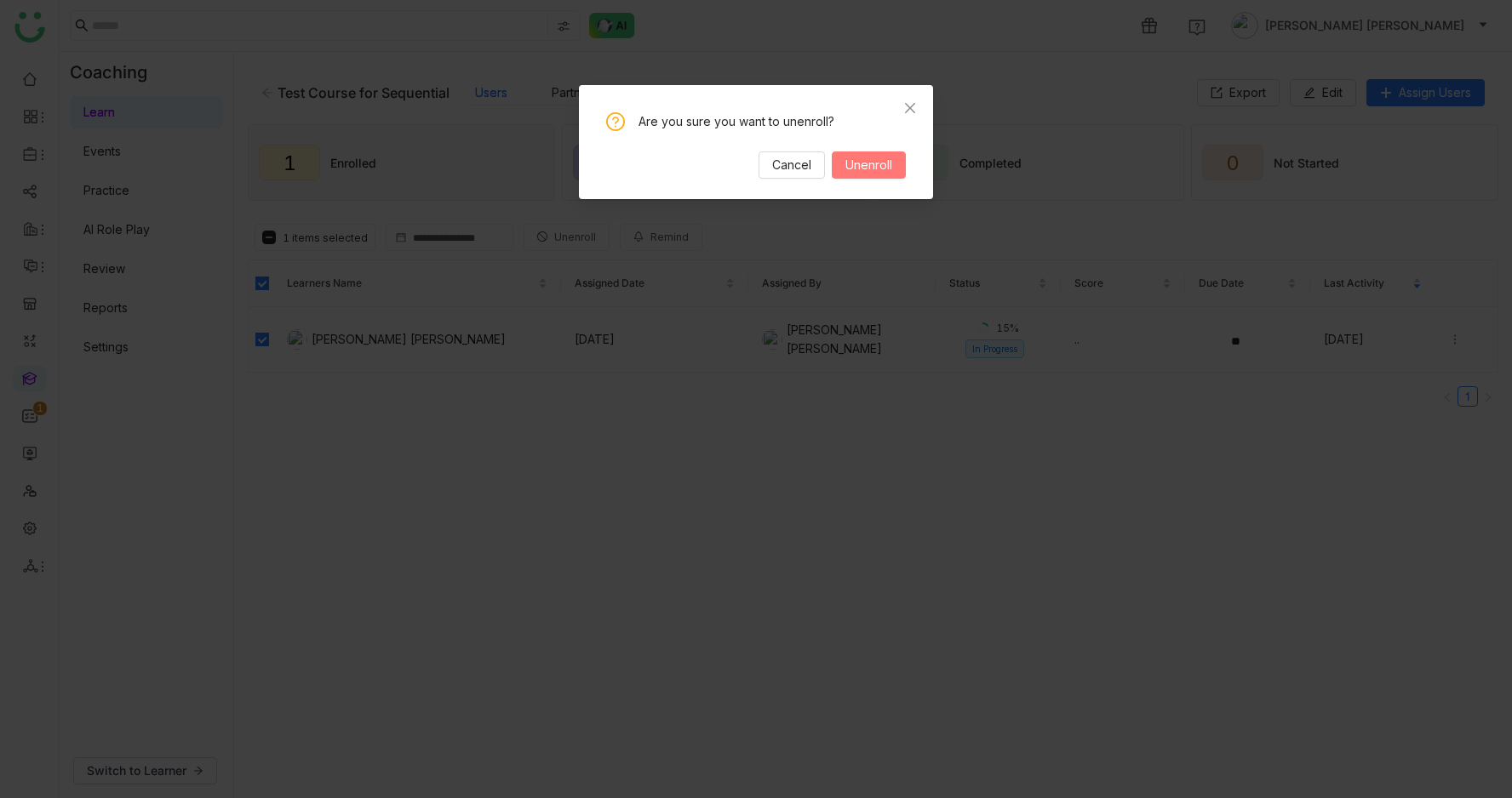
click at [879, 168] on span "Unenroll" at bounding box center [869, 165] width 47 height 19
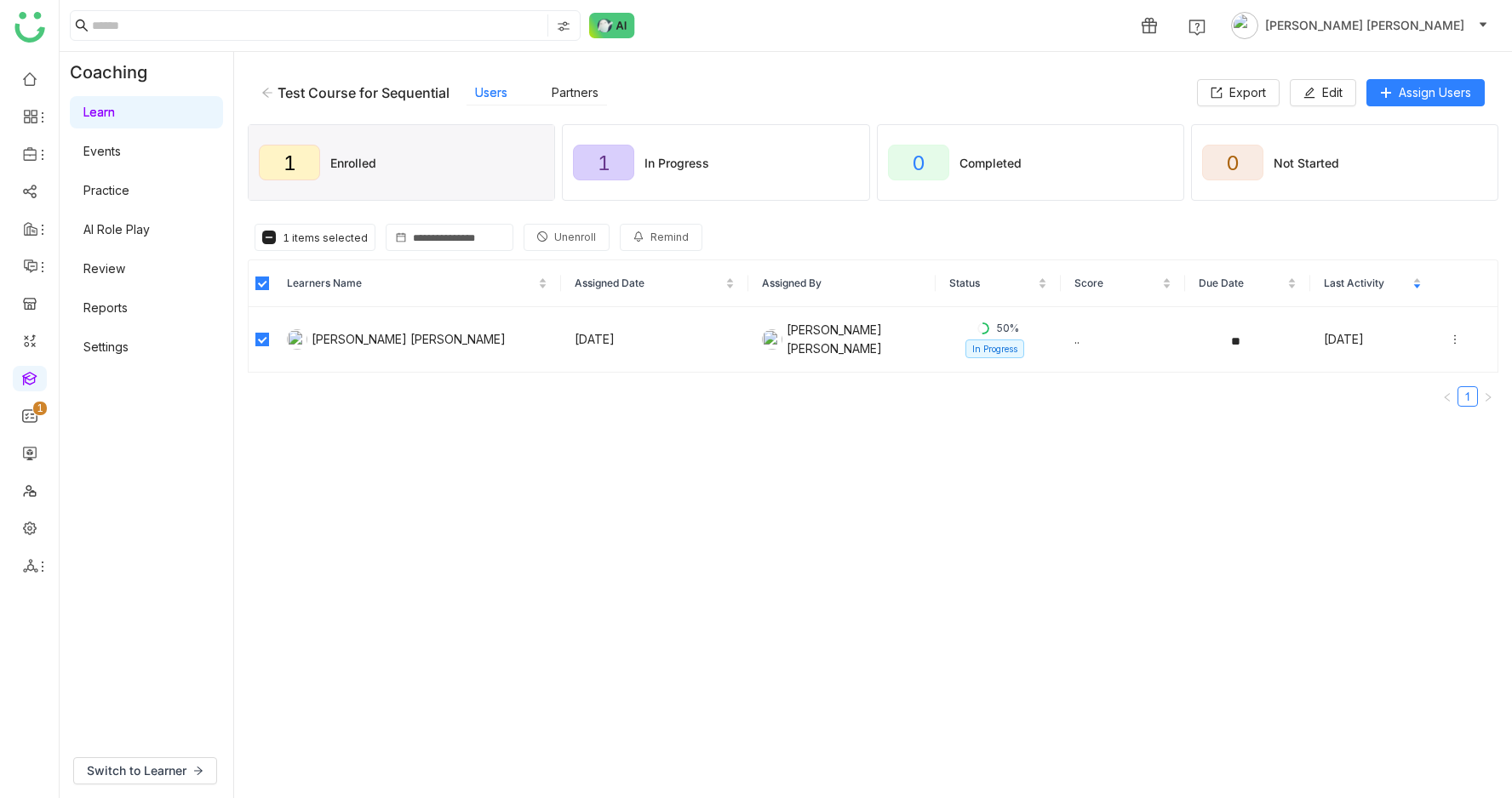
click at [566, 234] on span "Unenroll" at bounding box center [575, 237] width 41 height 16
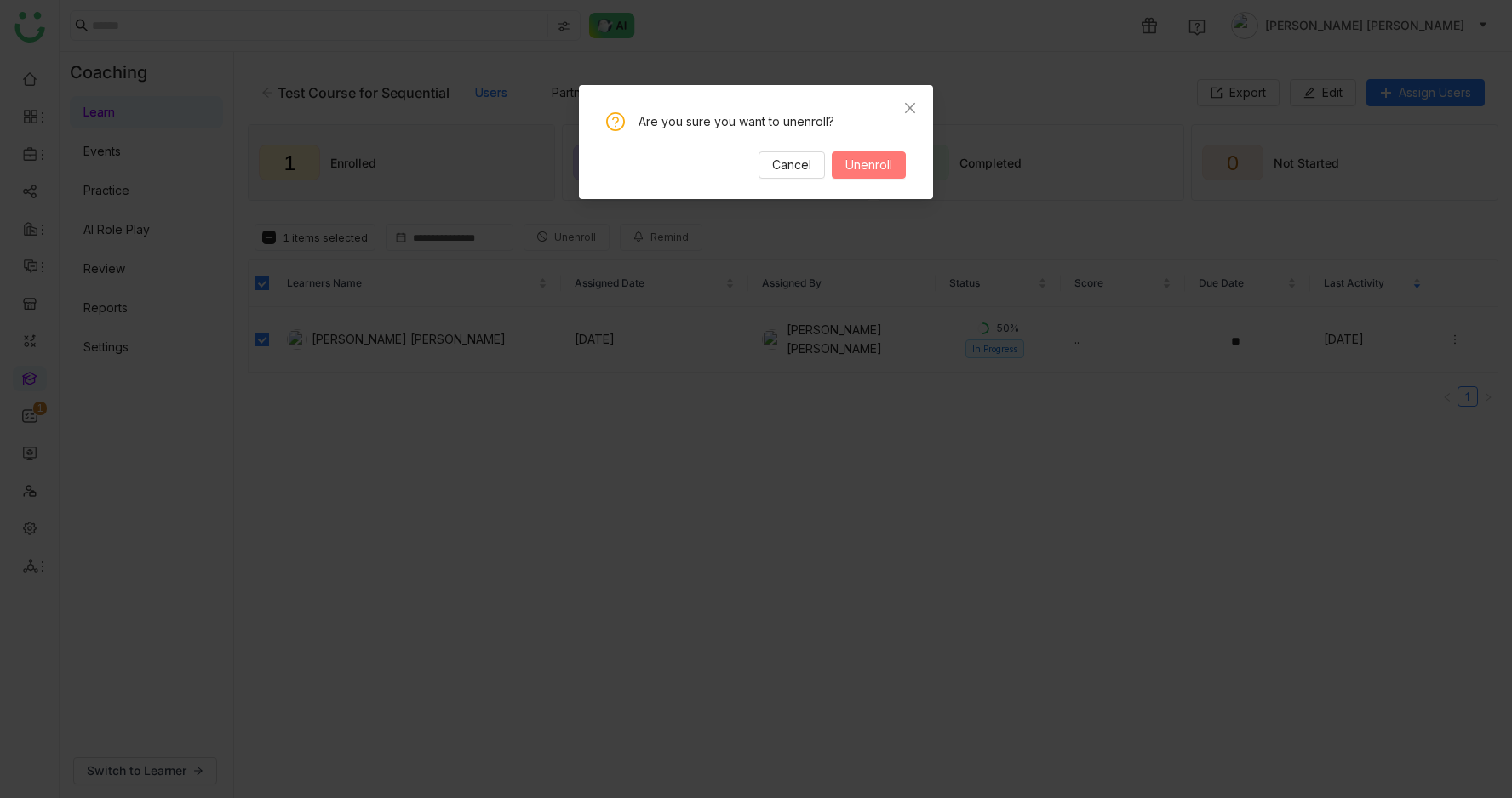
click at [875, 160] on span "Unenroll" at bounding box center [869, 165] width 47 height 19
